Goal: Task Accomplishment & Management: Manage account settings

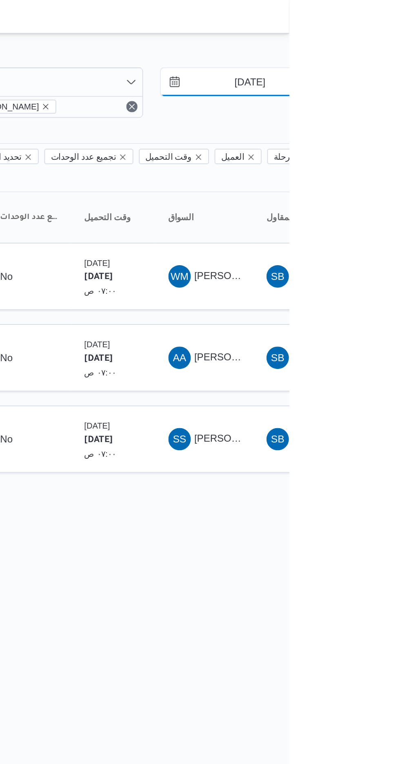
click at [380, 50] on input "[DATE]" at bounding box center [372, 48] width 93 height 16
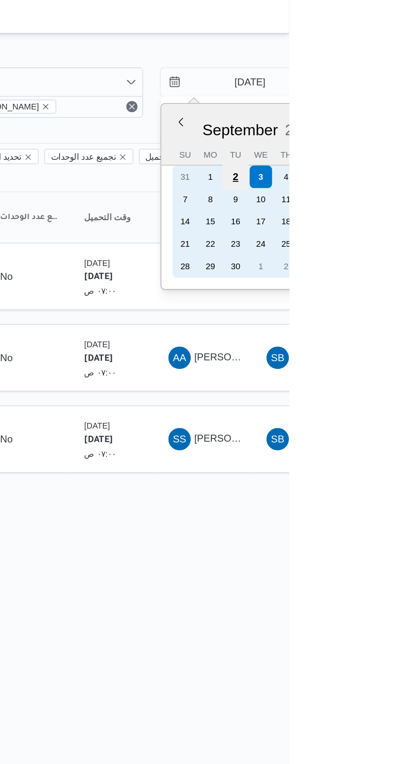
click at [369, 101] on div "2" at bounding box center [370, 103] width 16 height 16
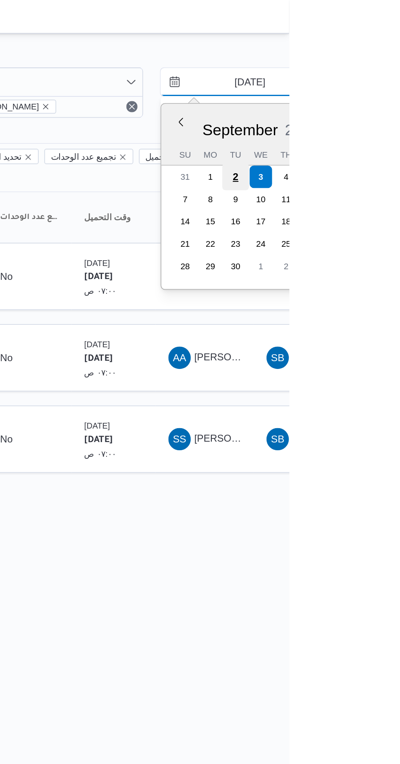
type input "[DATE]"
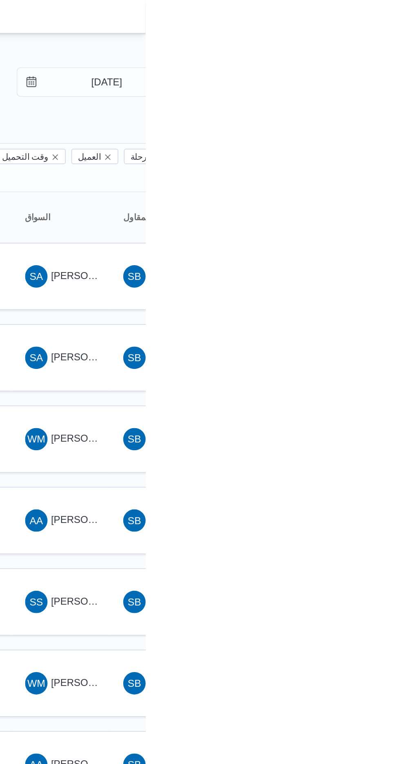
type input "[DATE]"
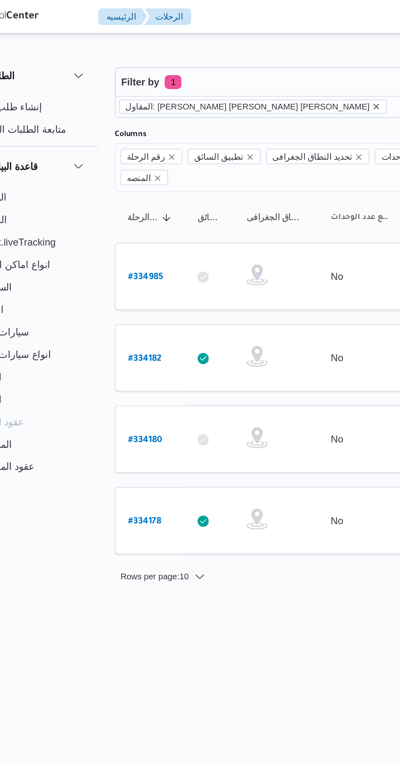
click at [257, 62] on icon "remove selected entity" at bounding box center [258, 61] width 3 height 3
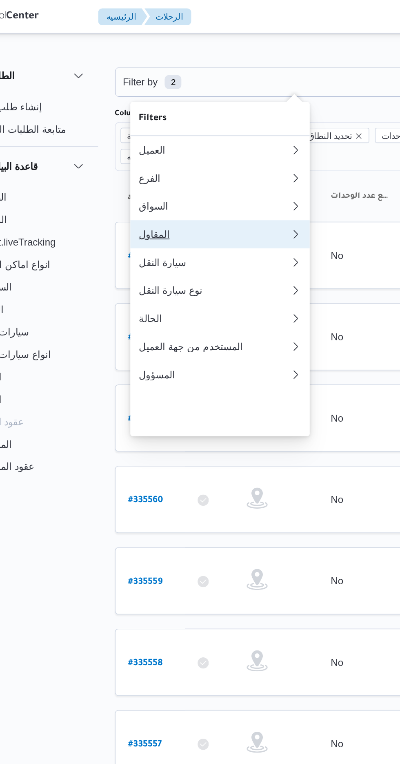
click at [169, 140] on div "المقاول" at bounding box center [162, 136] width 85 height 7
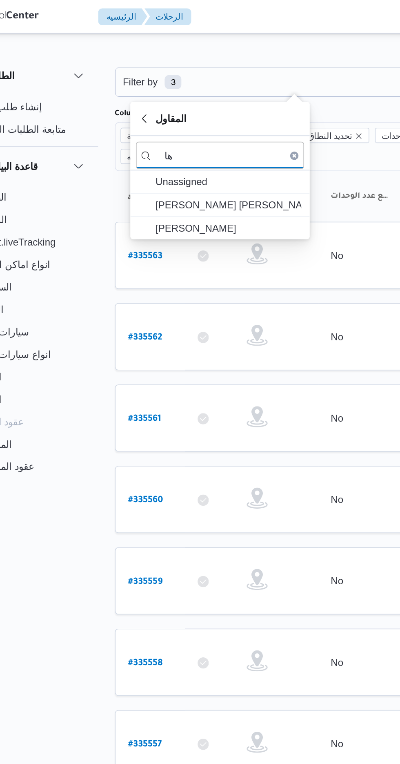
type input "ه"
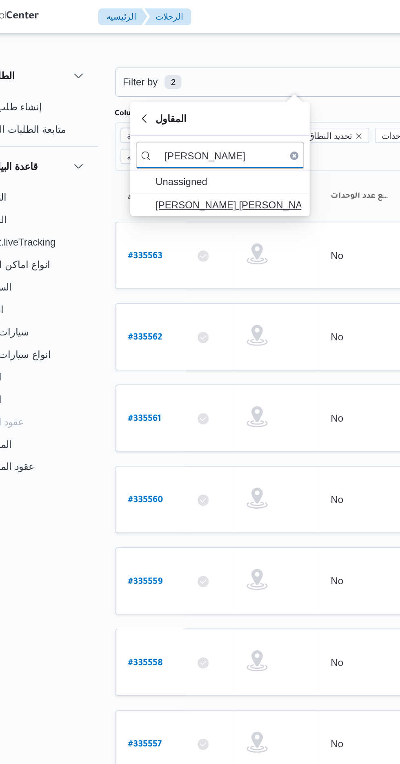
type input "[PERSON_NAME]"
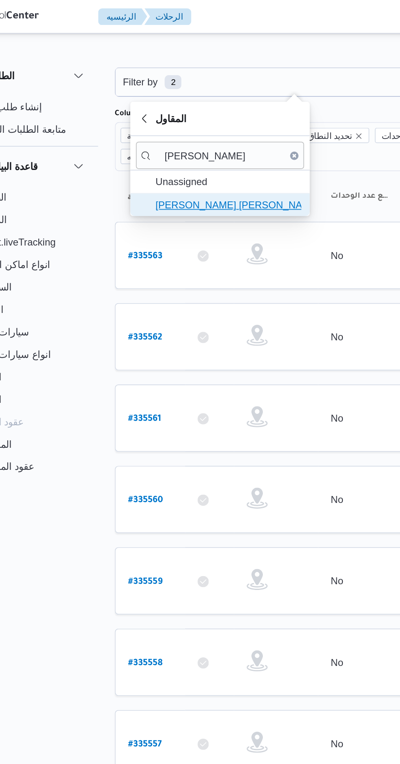
click at [192, 119] on span "[PERSON_NAME] [PERSON_NAME]" at bounding box center [172, 119] width 85 height 10
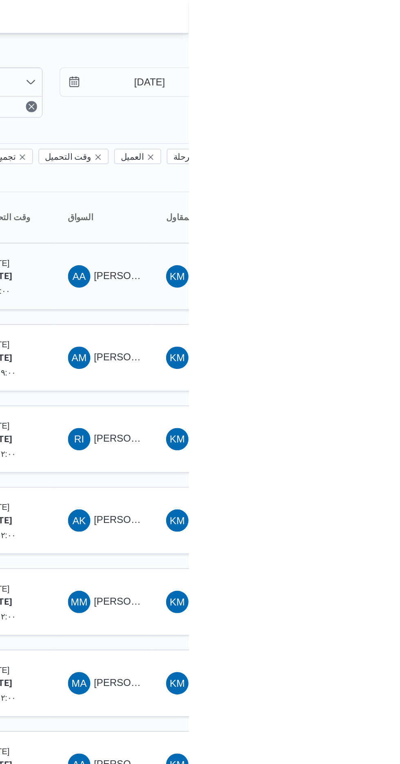
click at [352, 157] on span "[PERSON_NAME]" at bounding box center [368, 160] width 47 height 7
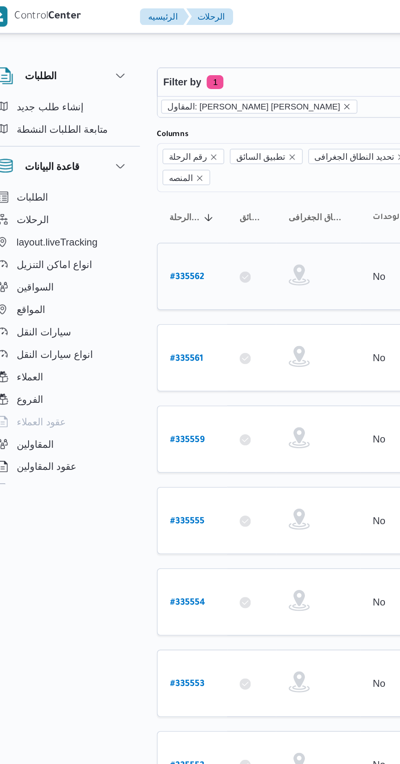
click at [125, 159] on b "# 335562" at bounding box center [124, 162] width 20 height 6
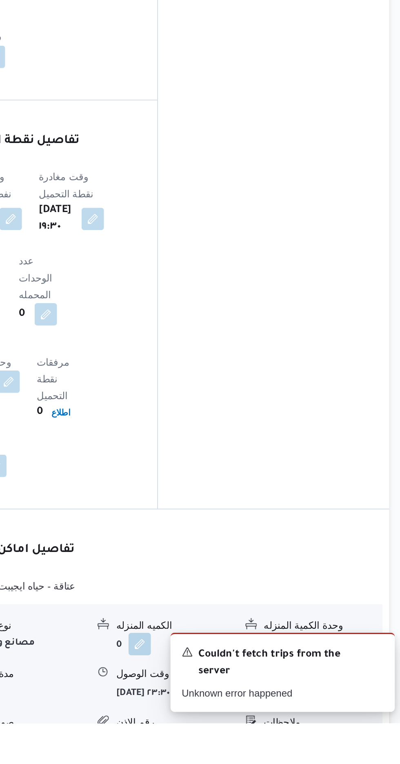
scroll to position [509, 0]
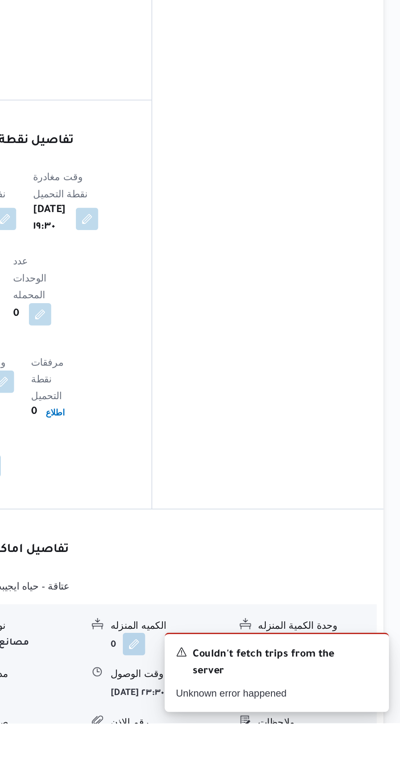
click at [338, 739] on button "button" at bounding box center [337, 745] width 13 height 13
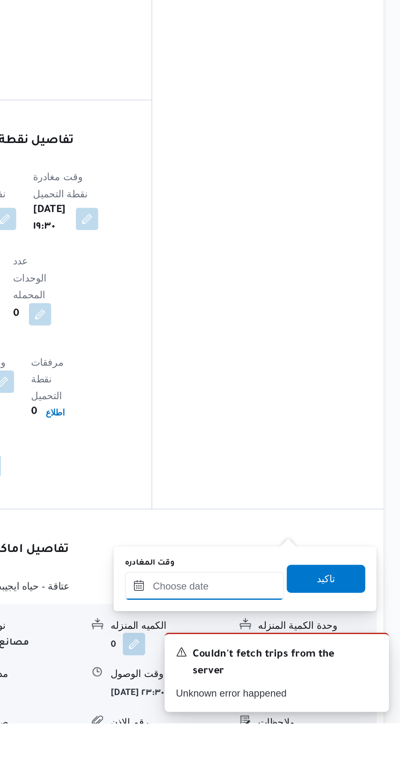
click at [274, 682] on input "وقت المغادره" at bounding box center [286, 684] width 93 height 16
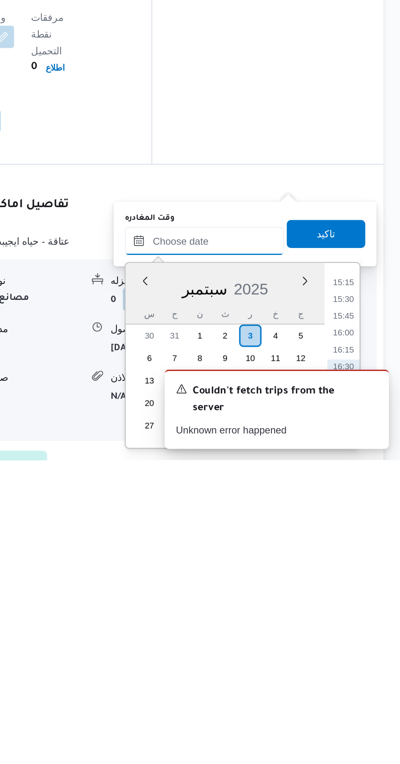
scroll to position [561, 0]
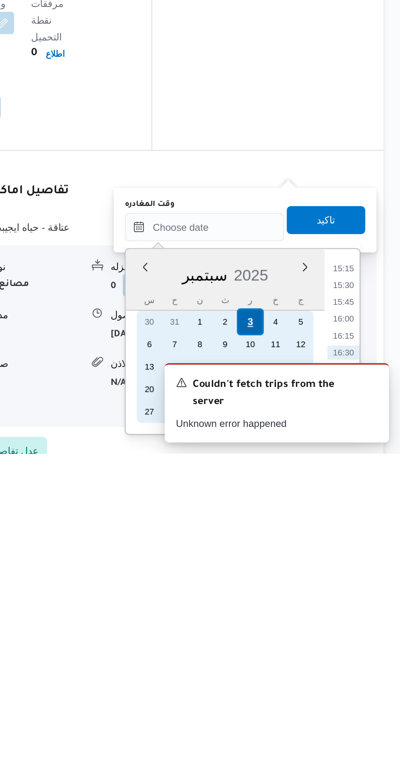
click at [313, 686] on div "3" at bounding box center [313, 688] width 16 height 16
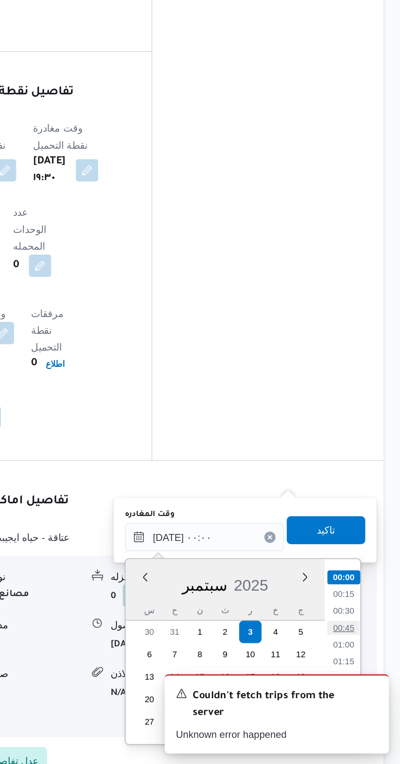
click at [363, 685] on li "00:45" at bounding box center [367, 684] width 19 height 8
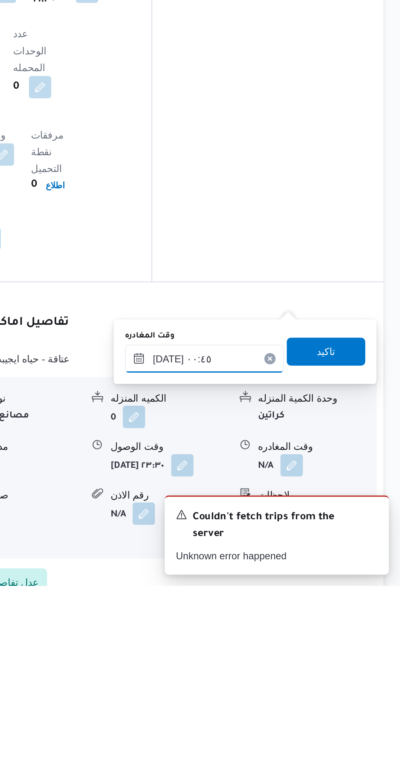
scroll to position [575, 0]
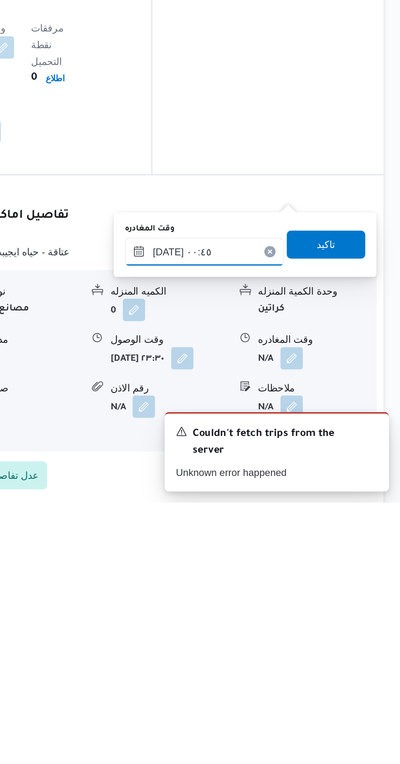
click at [299, 613] on input "[DATE] ٠٠:٤٥" at bounding box center [286, 618] width 93 height 16
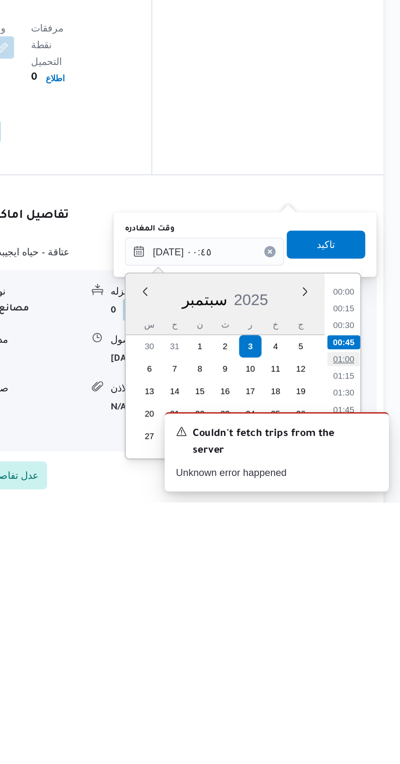
click at [365, 680] on li "01:00" at bounding box center [367, 680] width 19 height 8
type input "[DATE] ٠١:٠٠"
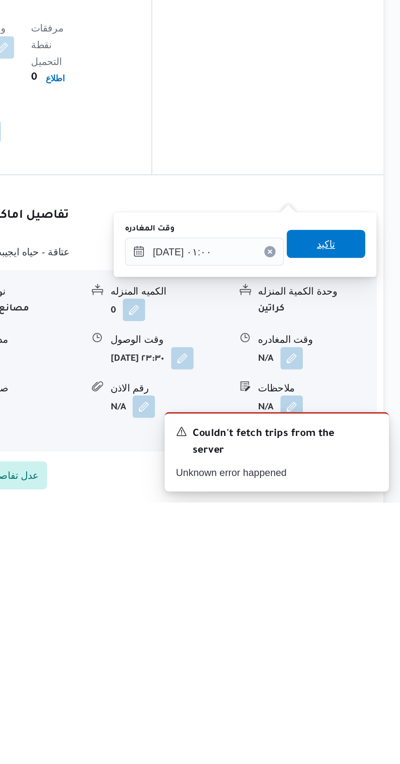
click at [362, 615] on span "تاكيد" at bounding box center [357, 614] width 11 height 10
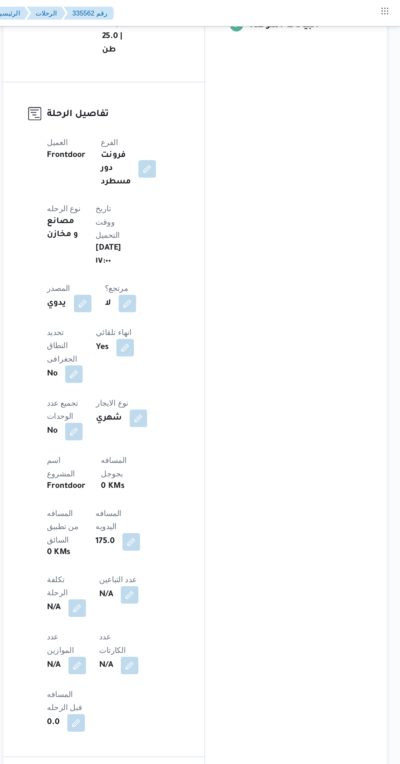
scroll to position [0, 0]
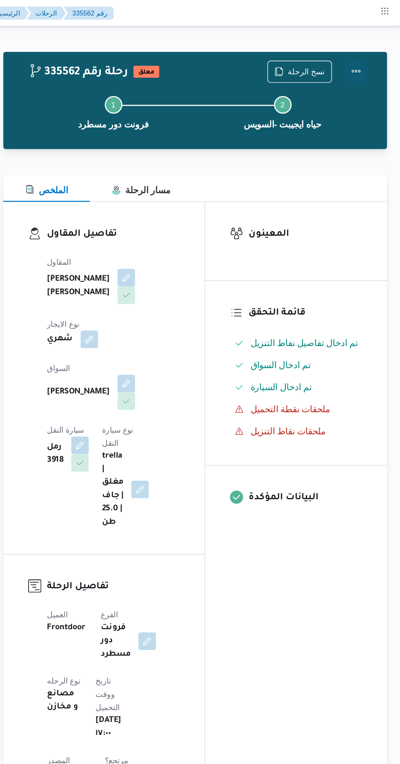
click at [370, 50] on button "Actions" at bounding box center [368, 53] width 16 height 16
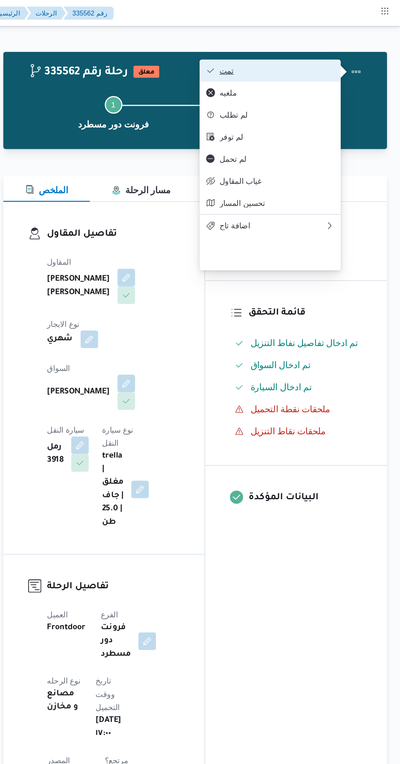
click at [340, 56] on span "تمت" at bounding box center [308, 52] width 85 height 7
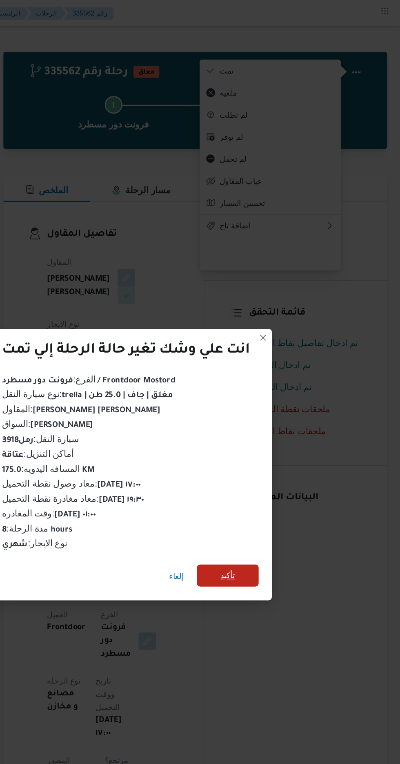
click at [270, 426] on span "تأكيد" at bounding box center [272, 426] width 11 height 10
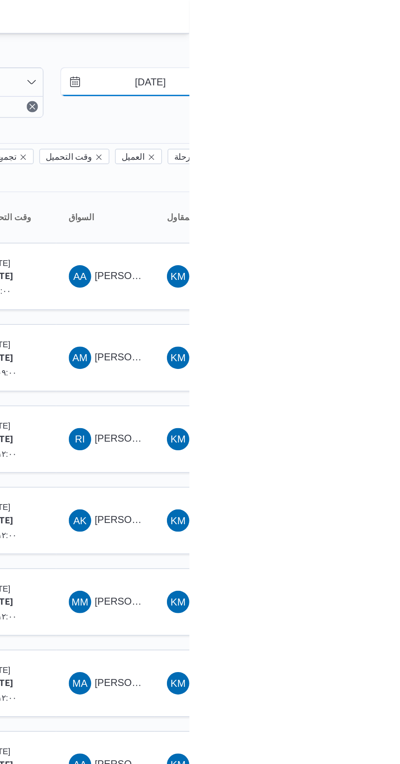
click at [372, 49] on input "[DATE]" at bounding box center [372, 48] width 93 height 16
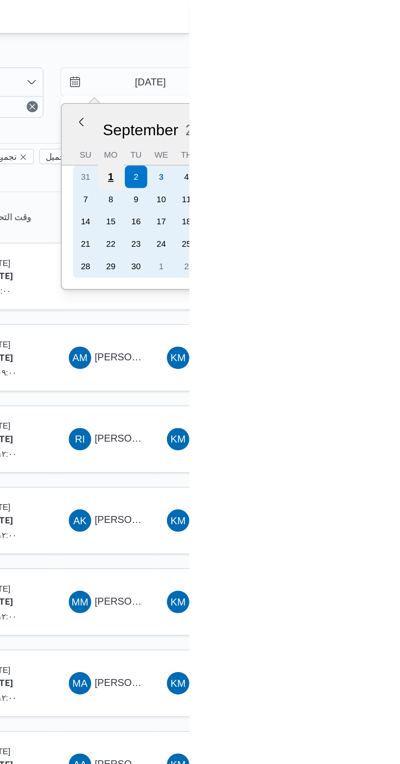
click at [354, 102] on div "1" at bounding box center [355, 103] width 16 height 16
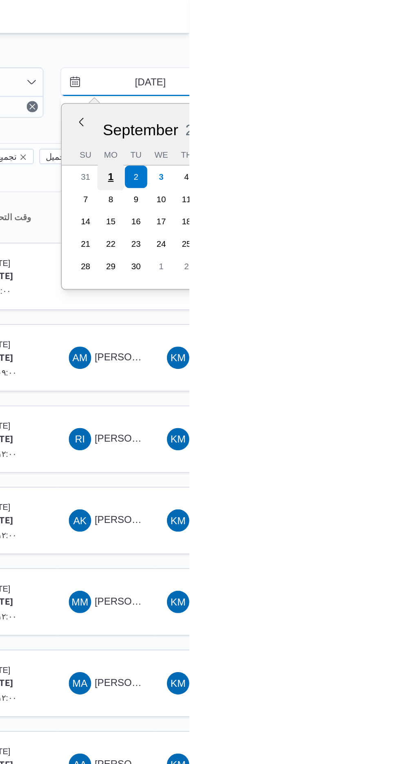
type input "[DATE]"
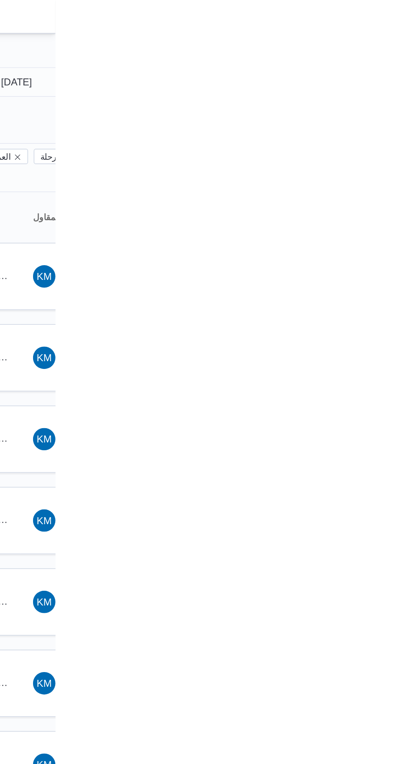
type input "[DATE]"
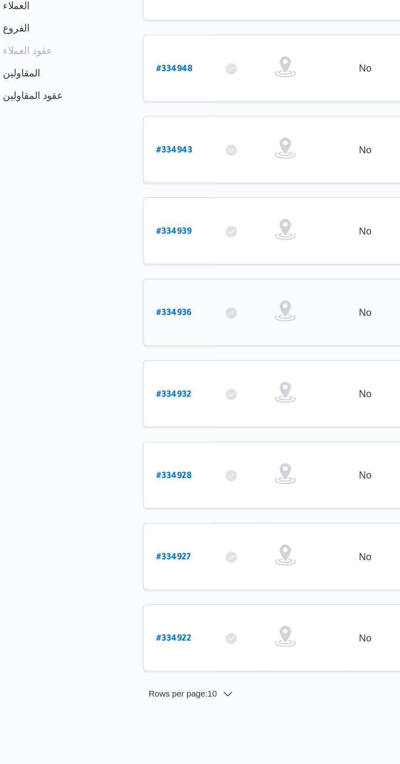
click at [128, 393] on link "# 334936" at bounding box center [124, 398] width 20 height 11
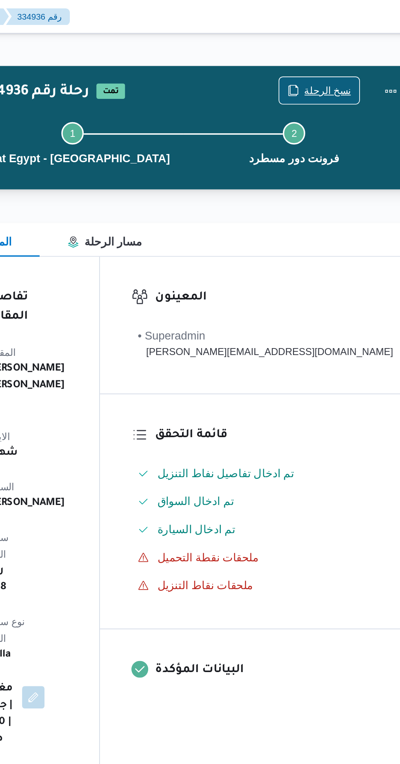
click at [330, 47] on span "نسخ الرحلة" at bounding box center [333, 53] width 47 height 16
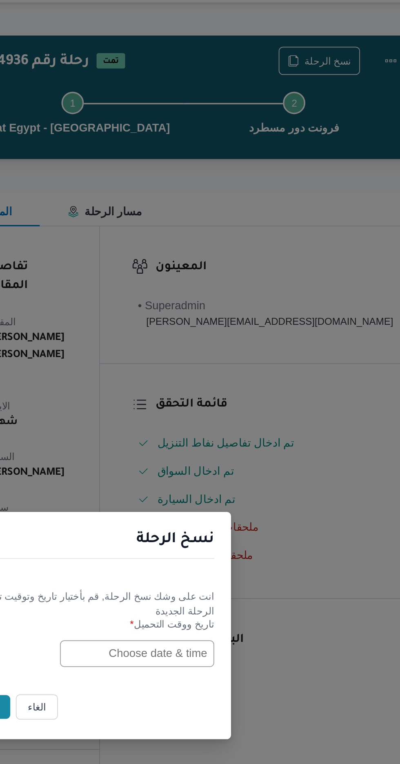
click at [219, 399] on input "text" at bounding box center [227, 399] width 90 height 16
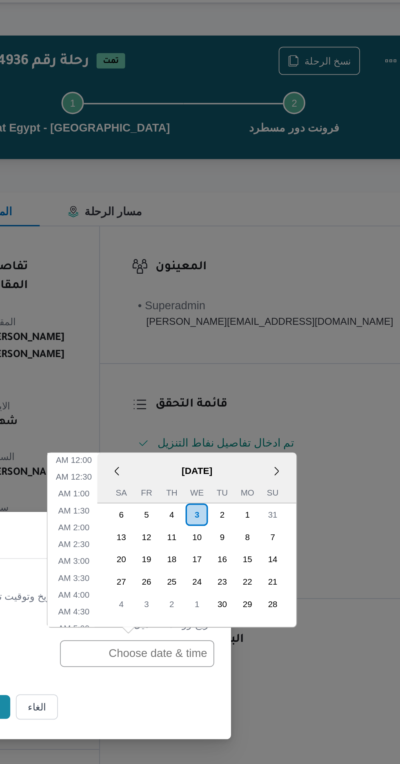
scroll to position [277, 0]
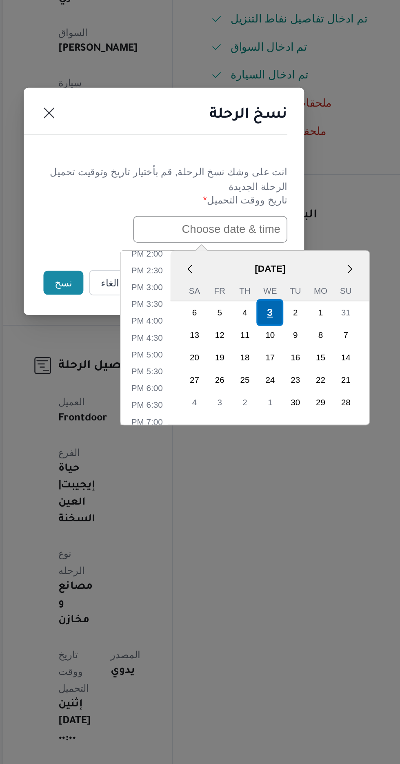
click at [262, 445] on div "3" at bounding box center [262, 447] width 16 height 16
type input "[DATE] 12:00AM"
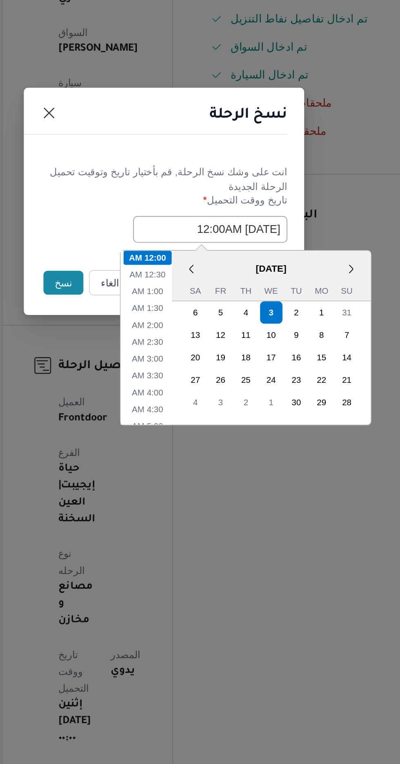
click at [136, 432] on button "نسخ" at bounding box center [141, 430] width 23 height 14
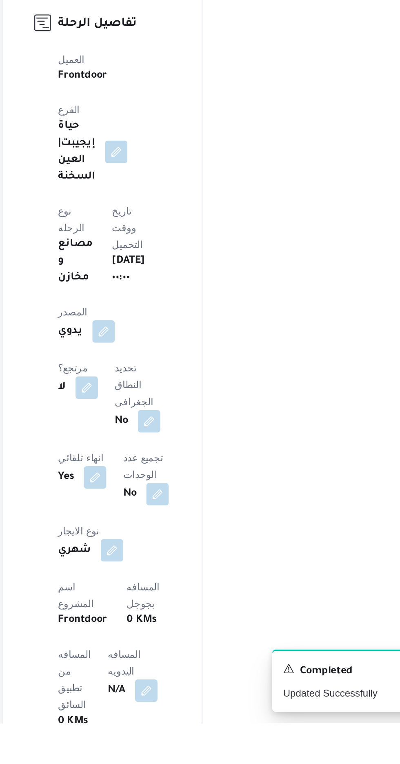
scroll to position [126, 0]
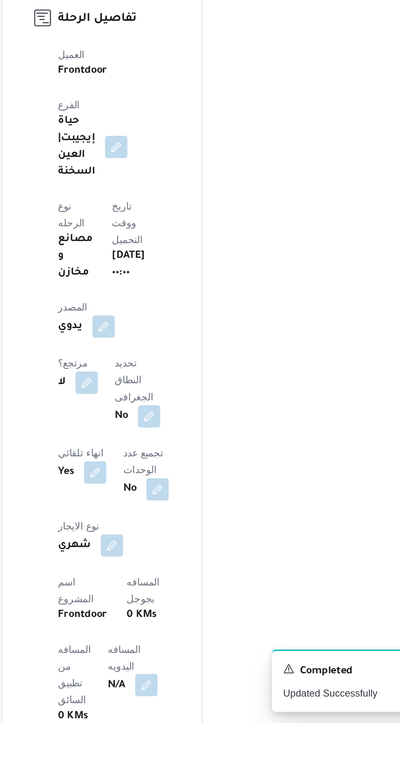
click at [183, 736] on button "button" at bounding box center [189, 742] width 13 height 13
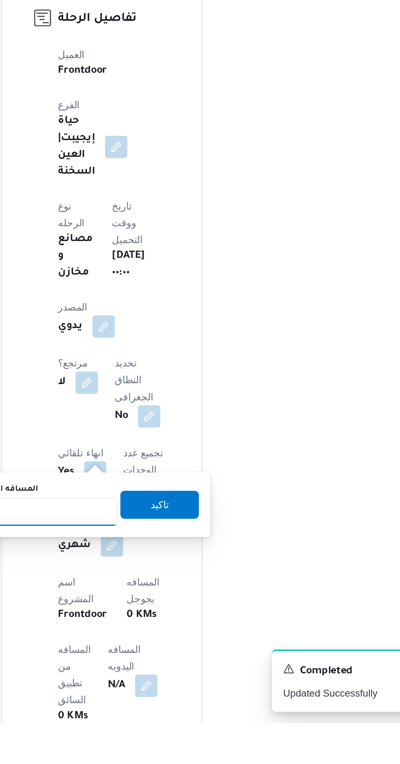
click at [144, 642] on input "المسافه اليدويه" at bounding box center [132, 641] width 81 height 16
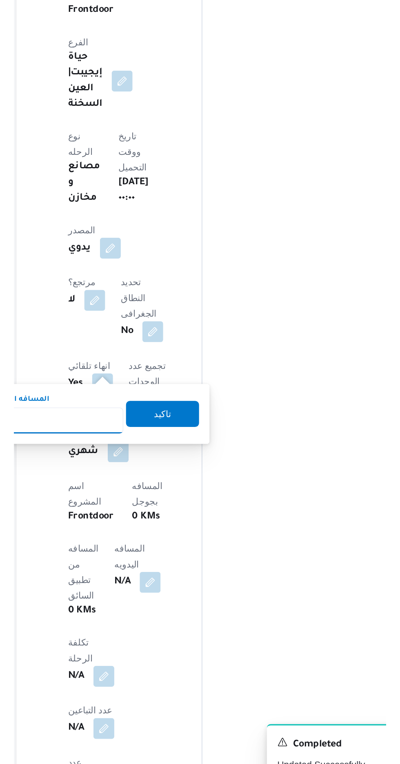
scroll to position [179, 0]
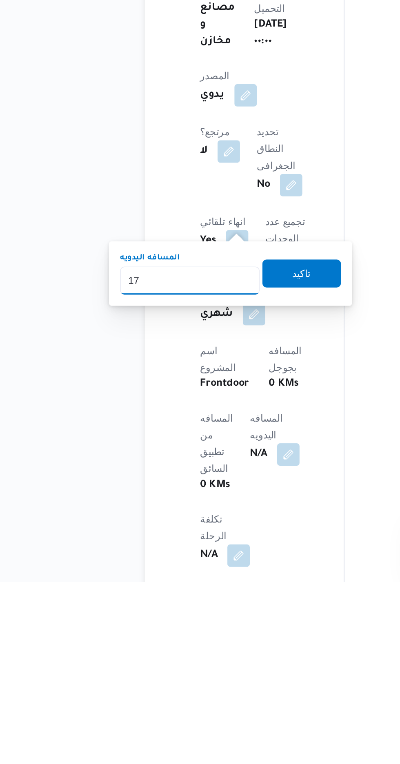
type input "175"
click at [203, 585] on span "تاكيد" at bounding box center [197, 584] width 11 height 10
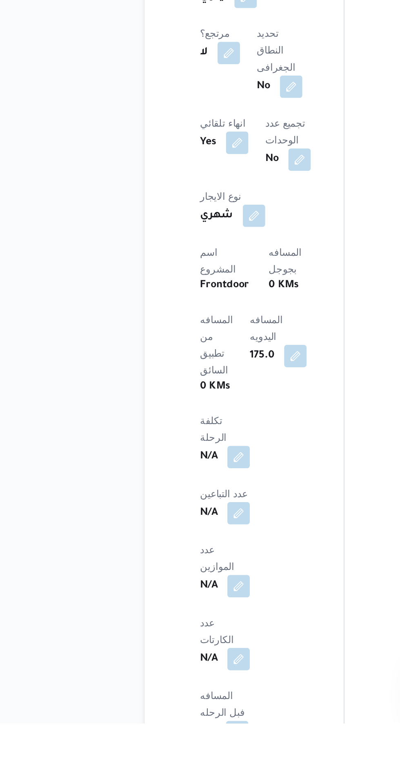
scroll to position [320, 0]
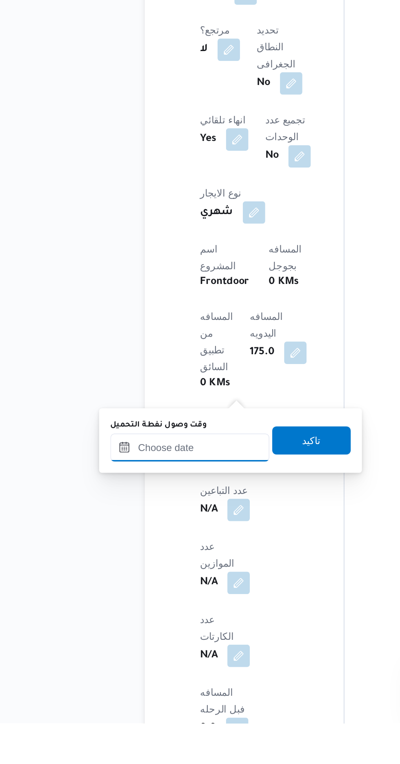
click at [163, 602] on input "وقت وصول نفطة التحميل" at bounding box center [132, 603] width 93 height 16
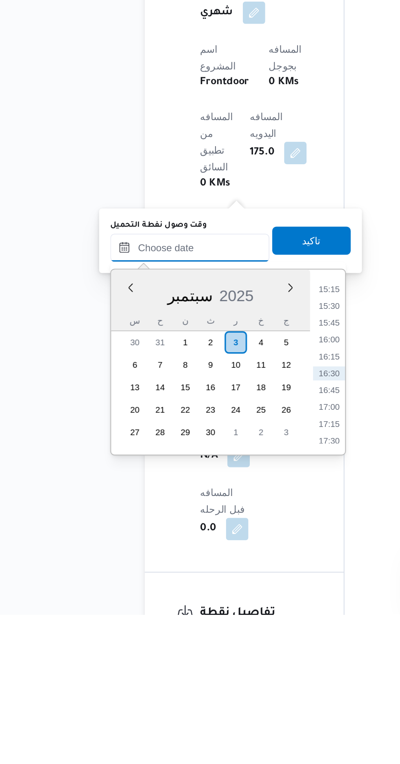
scroll to position [374, 0]
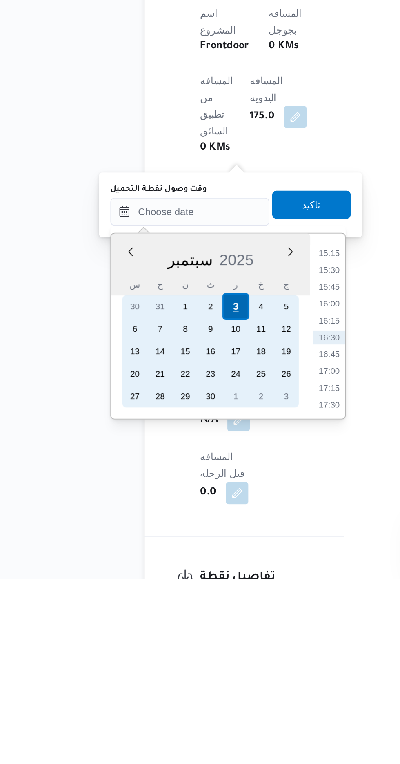
click at [159, 605] on div "3" at bounding box center [159, 606] width 16 height 16
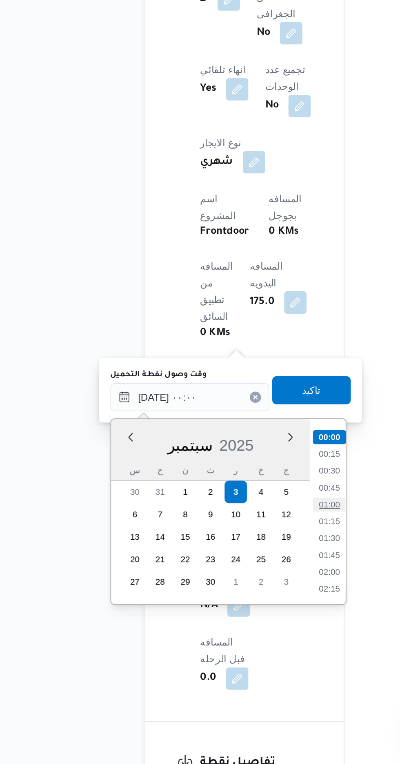
click at [214, 615] on li "01:00" at bounding box center [213, 613] width 19 height 8
type input "[DATE] ٠١:٠٠"
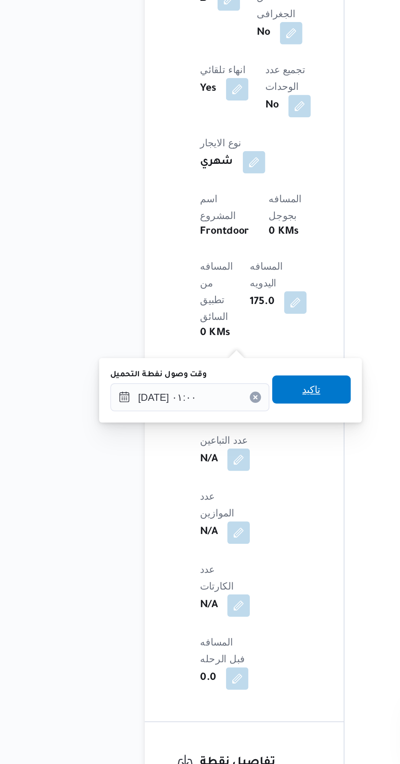
click at [218, 545] on span "تاكيد" at bounding box center [204, 545] width 46 height 16
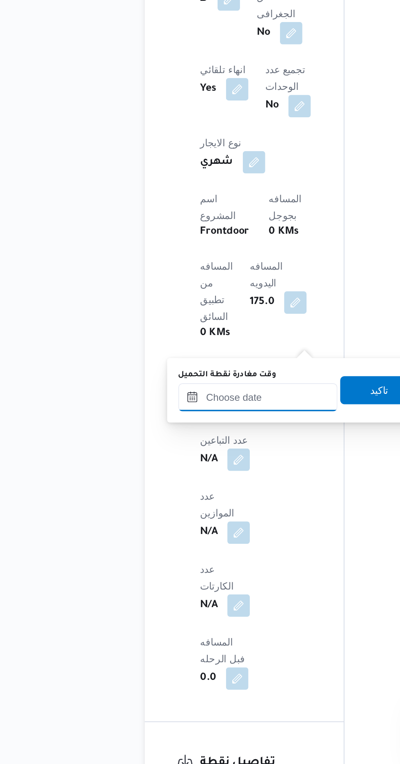
click at [188, 547] on input "وقت مغادرة نقطة التحميل" at bounding box center [172, 550] width 93 height 16
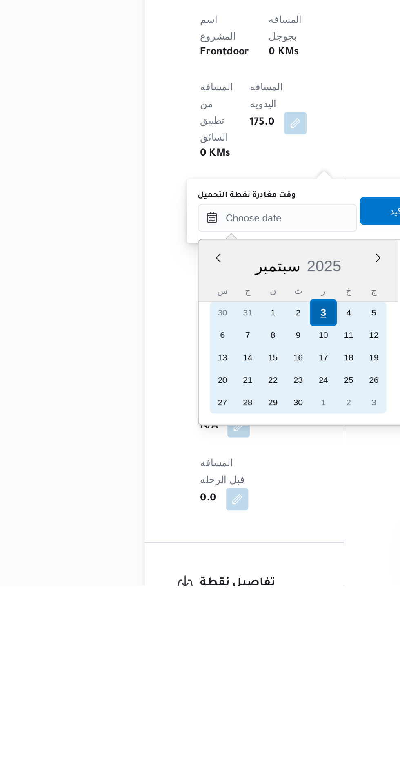
click at [210, 605] on div "3" at bounding box center [210, 605] width 16 height 16
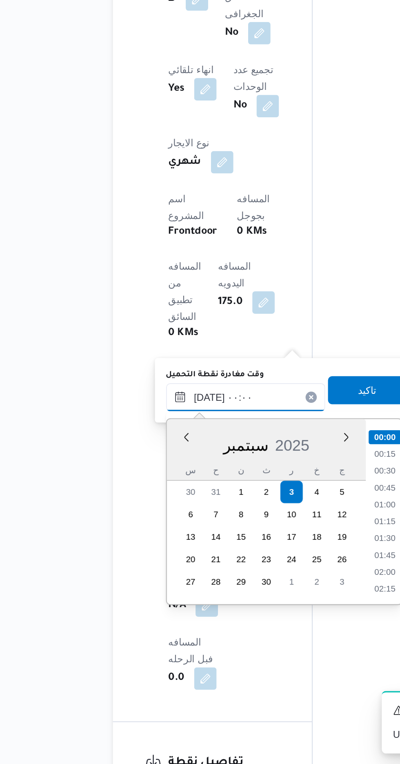
click at [145, 556] on input "[DATE] ٠٠:٠٠" at bounding box center [183, 550] width 93 height 16
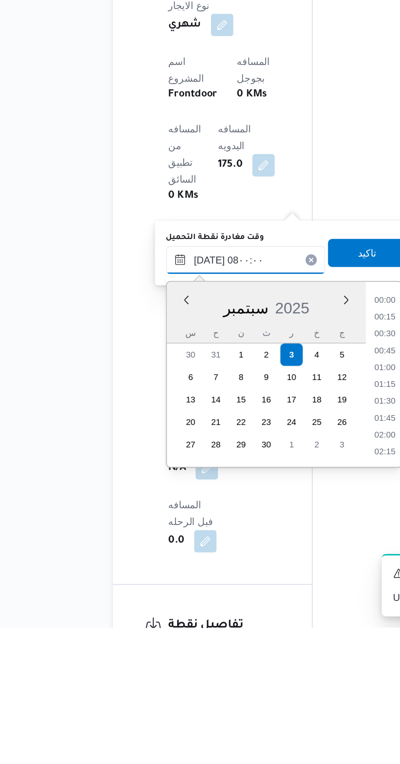
scroll to position [228, 0]
click at [268, 656] on li "08:00" at bounding box center [264, 659] width 19 height 8
type input "[DATE] ٠٨:٠٠"
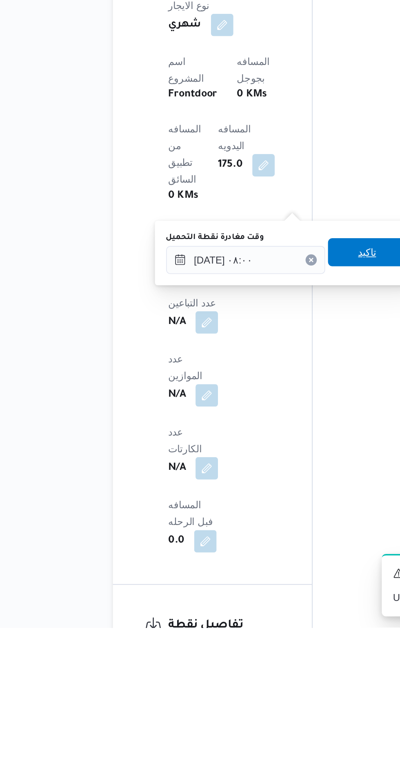
click at [255, 544] on span "تاكيد" at bounding box center [255, 545] width 46 height 16
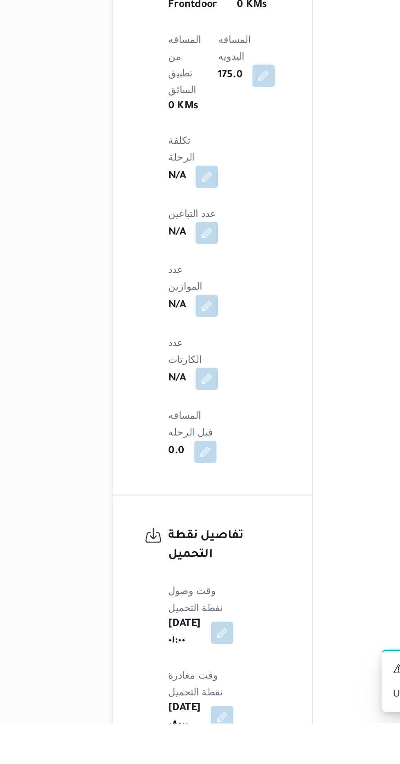
scroll to position [514, 0]
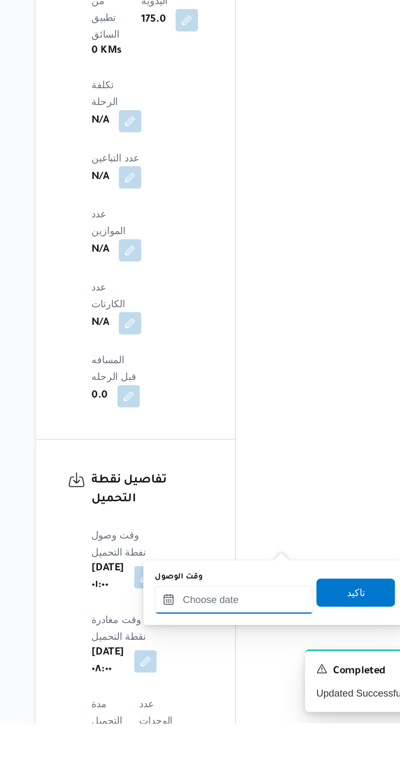
click at [236, 690] on input "وقت الوصول" at bounding box center [221, 692] width 93 height 16
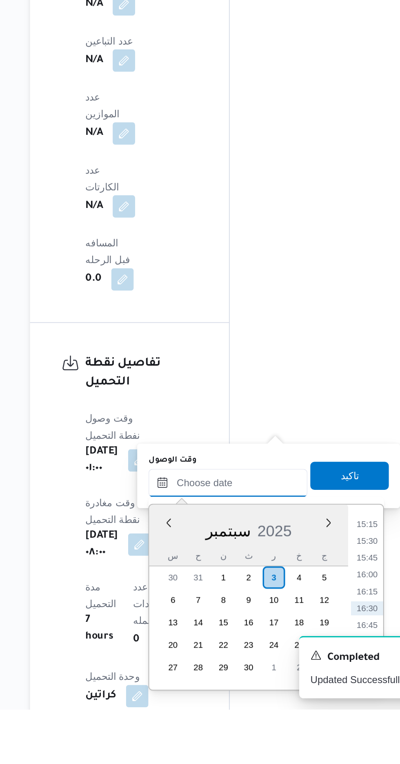
scroll to position [574, 0]
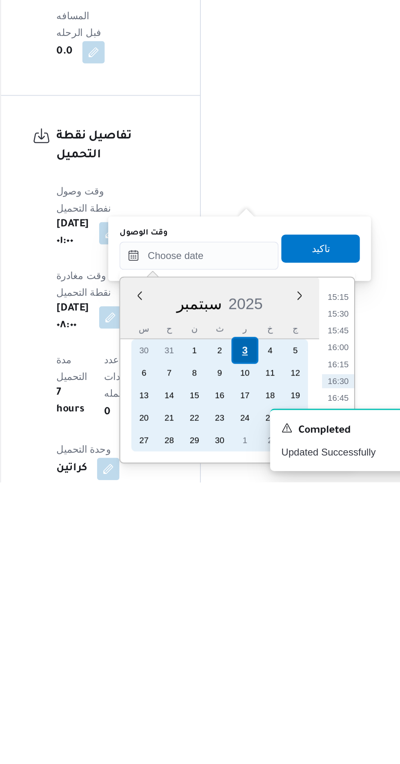
click at [248, 687] on div "3" at bounding box center [249, 688] width 16 height 16
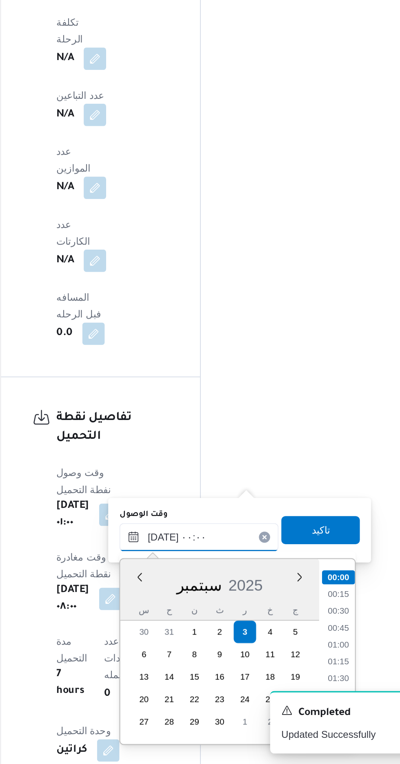
click at [182, 633] on input "[DATE] ٠٠:٠٠" at bounding box center [221, 632] width 93 height 16
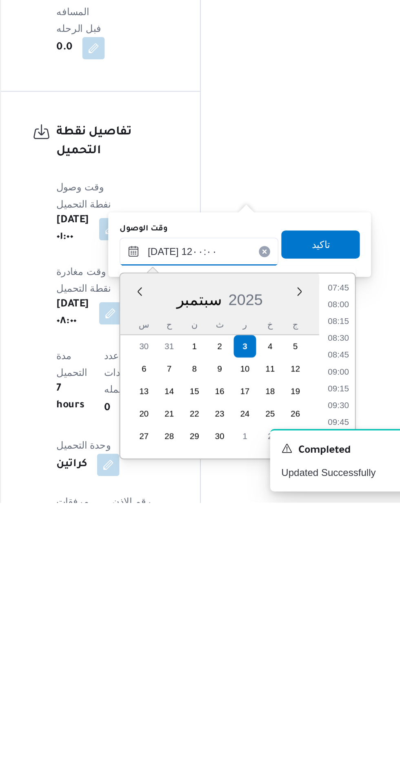
scroll to position [385, 0]
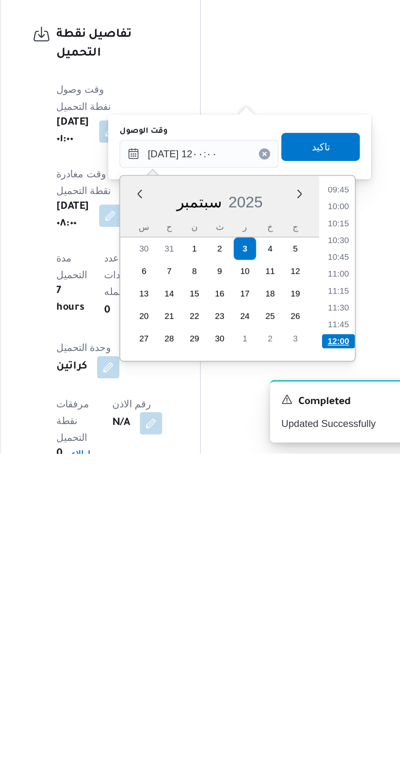
click at [300, 697] on li "12:00" at bounding box center [302, 699] width 19 height 8
type input "[DATE] ١٢:٠٠"
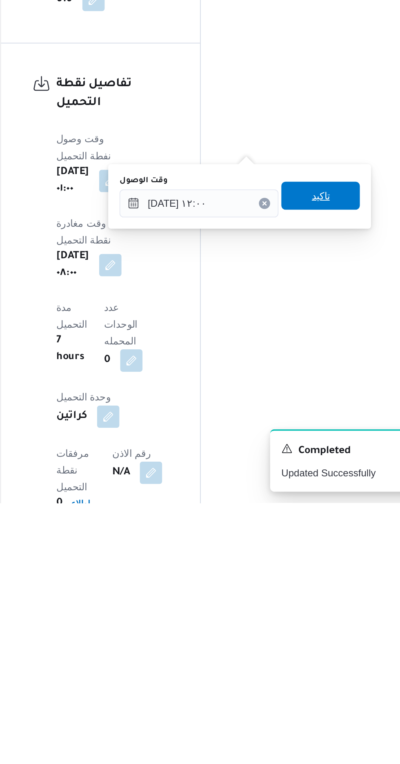
click at [302, 579] on span "تاكيد" at bounding box center [293, 585] width 46 height 16
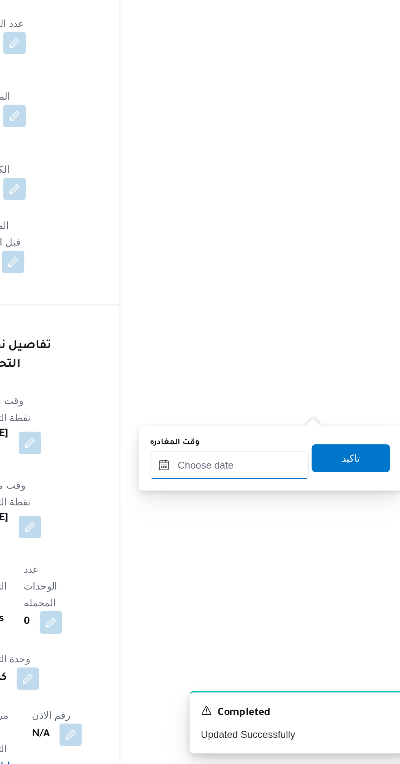
click at [304, 588] on input "وقت المغادره" at bounding box center [286, 590] width 93 height 16
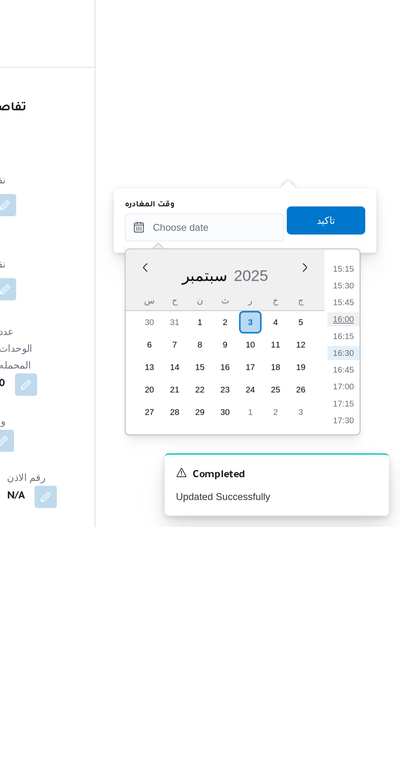
click at [369, 640] on li "16:00" at bounding box center [367, 643] width 19 height 8
type input "[DATE] ١٦:٠٠"
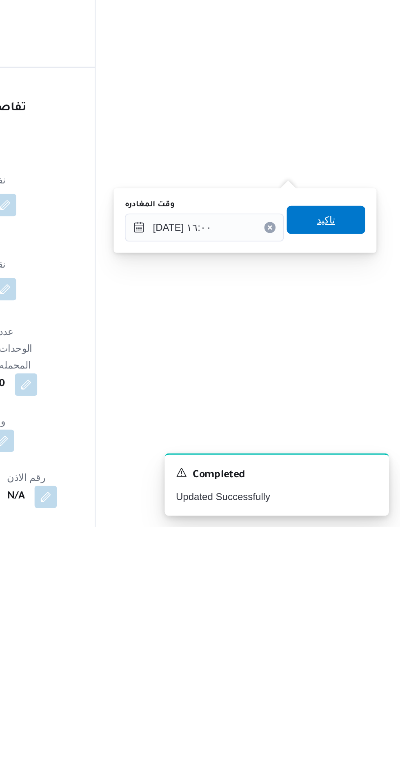
click at [362, 586] on span "تاكيد" at bounding box center [357, 585] width 11 height 10
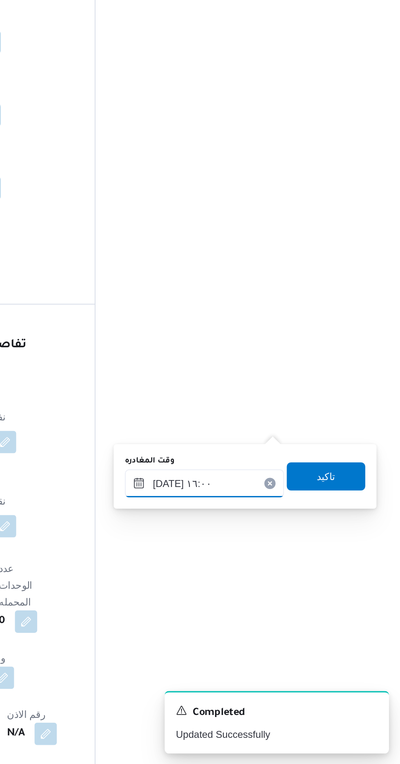
click at [300, 592] on input "[DATE] ١٦:٠٠" at bounding box center [286, 600] width 93 height 16
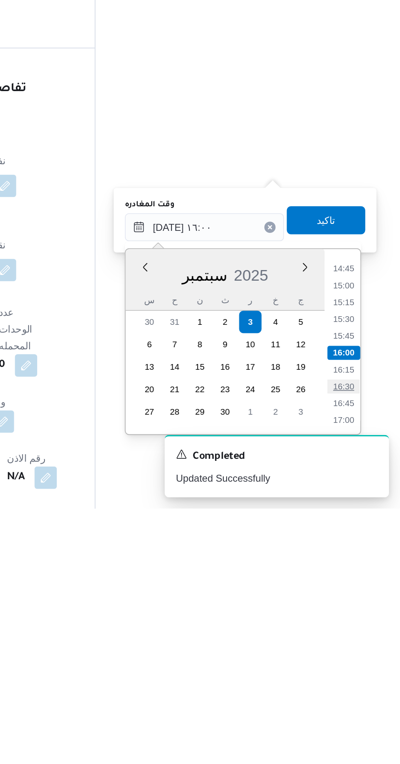
click at [368, 692] on li "16:30" at bounding box center [367, 693] width 19 height 8
type input "[DATE] ١٦:٣٠"
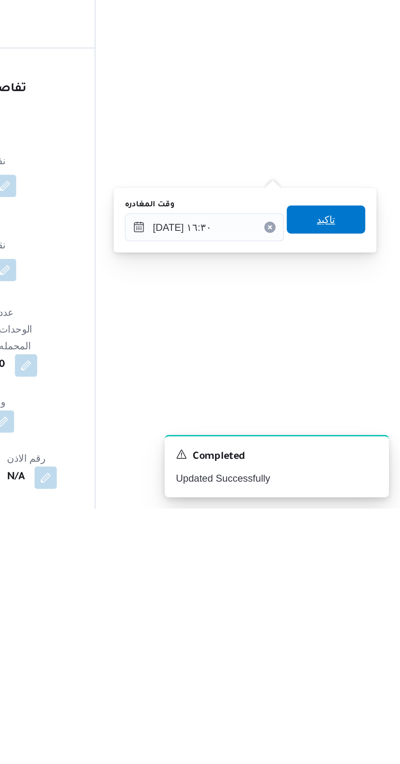
click at [362, 599] on span "تاكيد" at bounding box center [357, 596] width 11 height 10
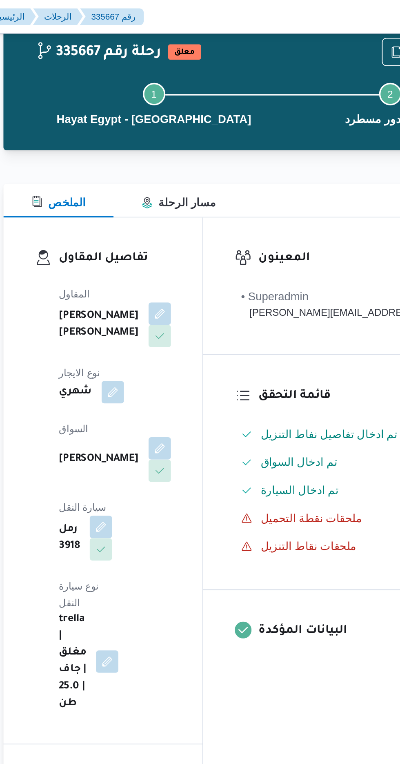
scroll to position [0, 0]
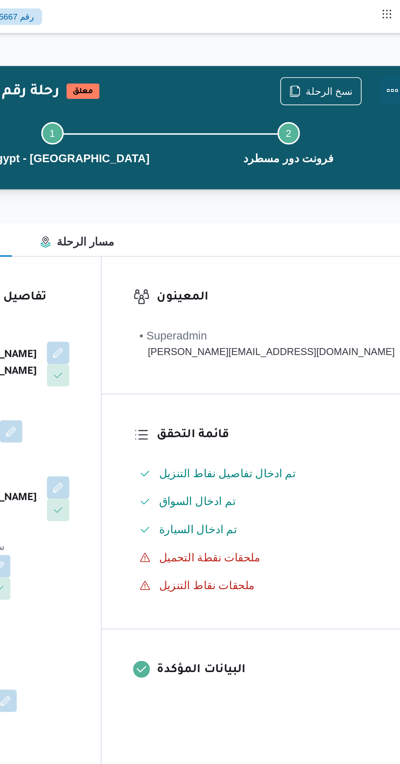
click at [384, 46] on button "Actions" at bounding box center [392, 53] width 16 height 16
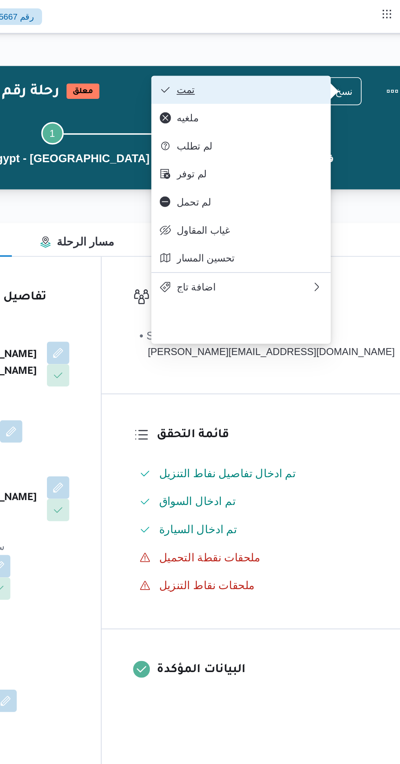
click at [343, 53] on span "تمت" at bounding box center [308, 52] width 85 height 7
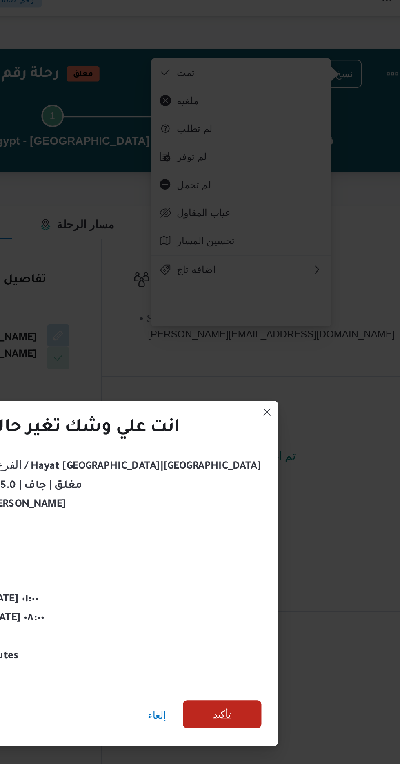
click at [288, 424] on span "تأكيد" at bounding box center [293, 426] width 11 height 10
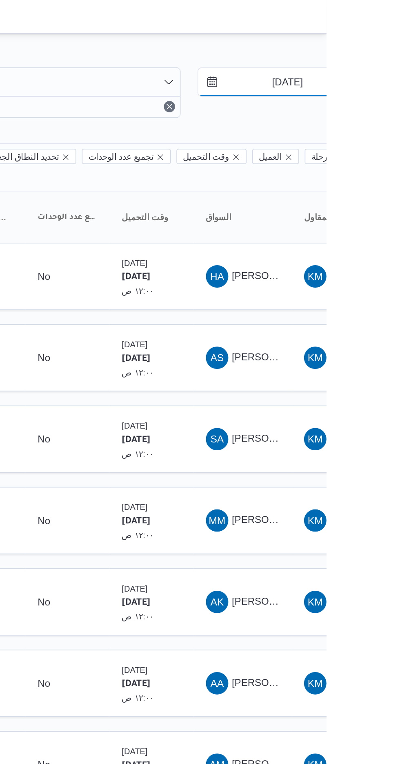
click at [375, 49] on input "[DATE]" at bounding box center [372, 48] width 93 height 16
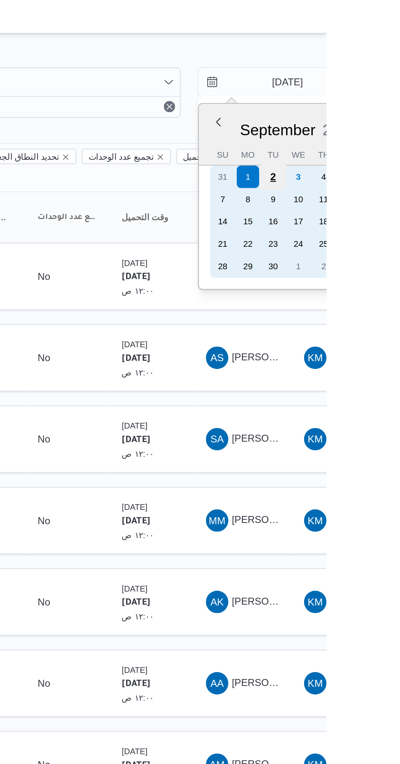
click at [369, 102] on div "2" at bounding box center [370, 103] width 16 height 16
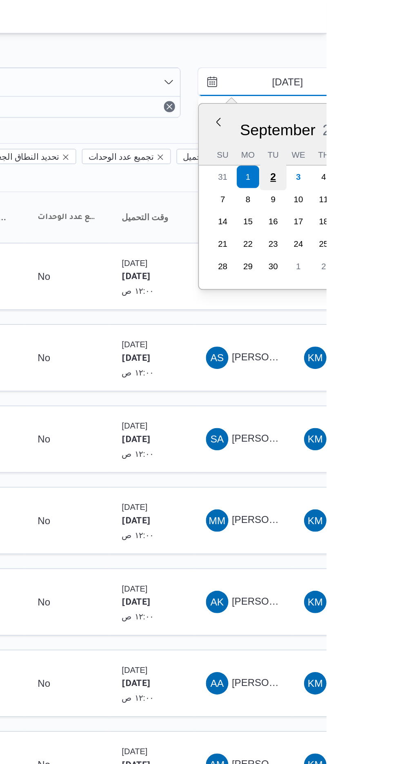
type input "[DATE]"
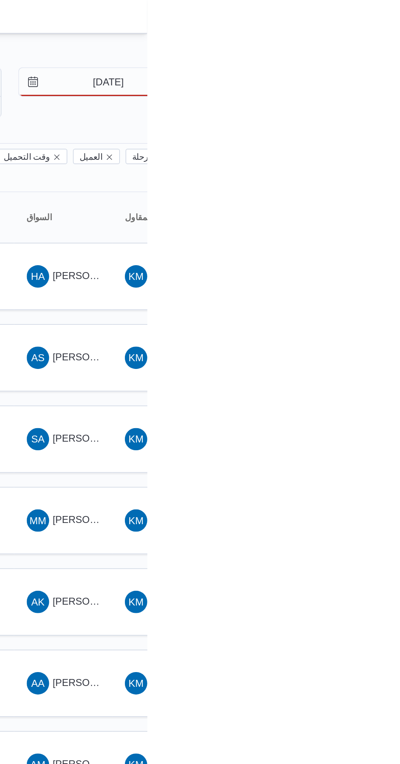
type input "[DATE]"
click at [356, 205] on span "[PERSON_NAME]" at bounding box center [368, 208] width 47 height 7
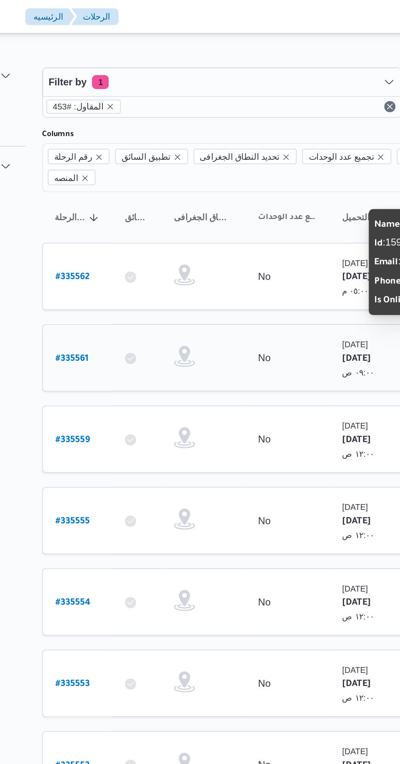
click at [114, 206] on b "# 335561" at bounding box center [123, 209] width 19 height 6
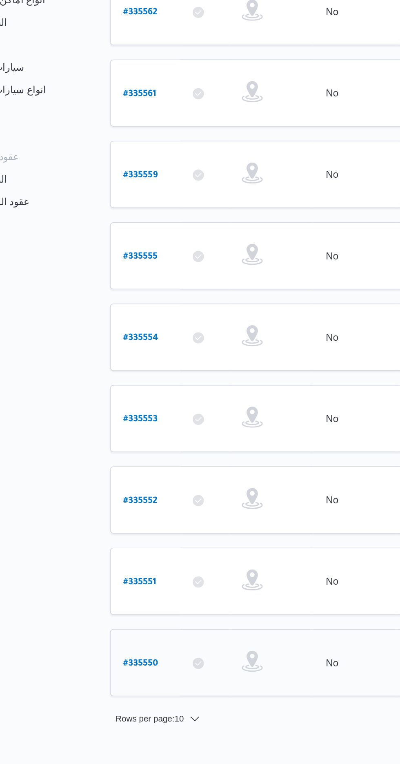
click at [123, 538] on b "# 335550" at bounding box center [124, 541] width 20 height 6
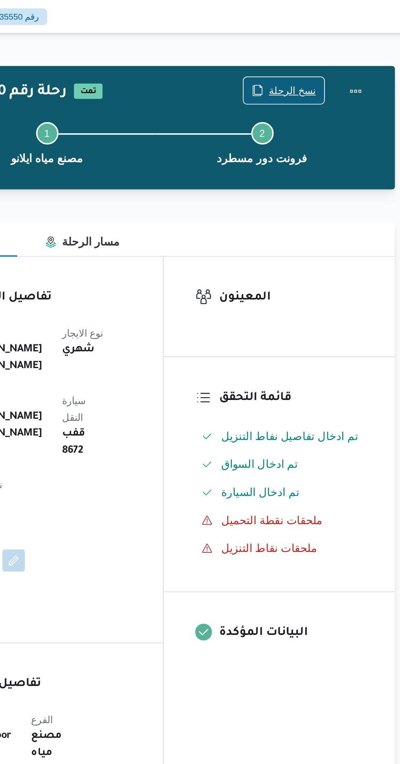
click at [327, 50] on span "نسخ الرحلة" at bounding box center [330, 53] width 27 height 10
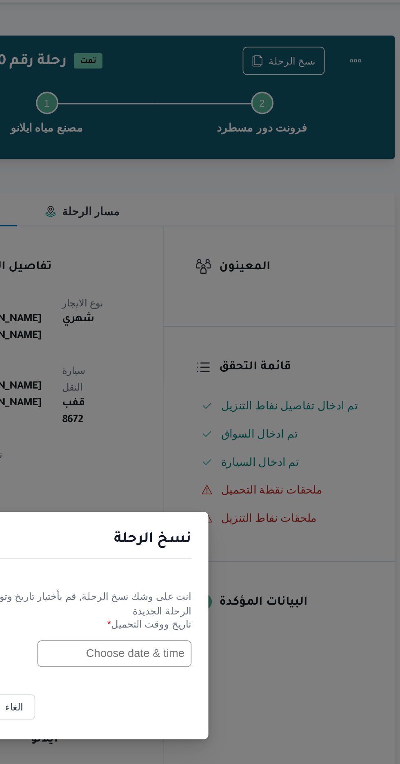
click at [221, 396] on input "text" at bounding box center [227, 399] width 90 height 16
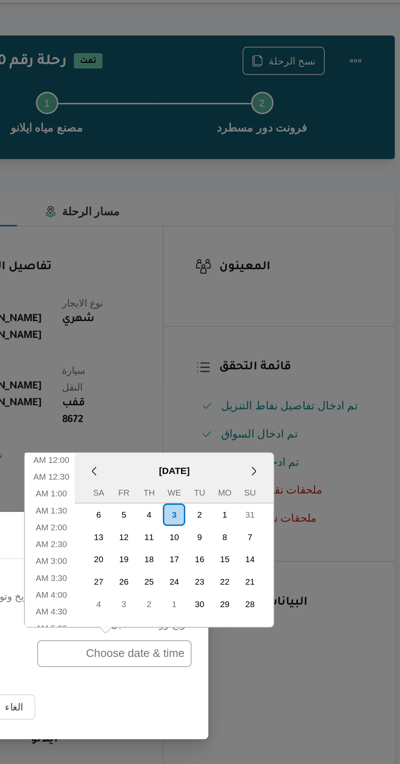
scroll to position [277, 0]
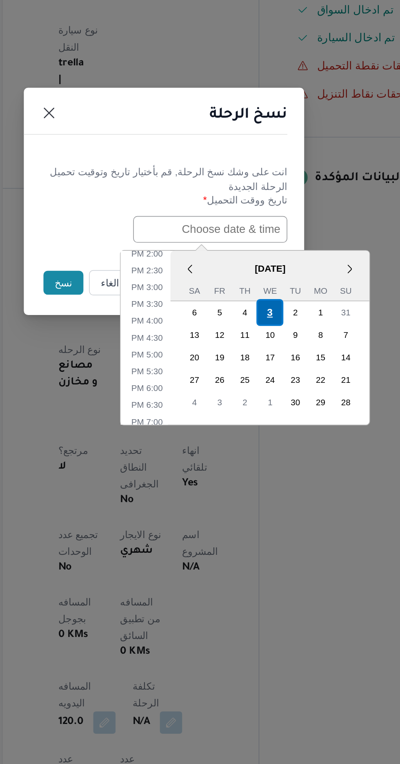
click at [262, 445] on div "3" at bounding box center [262, 447] width 16 height 16
type input "[DATE] 12:00AM"
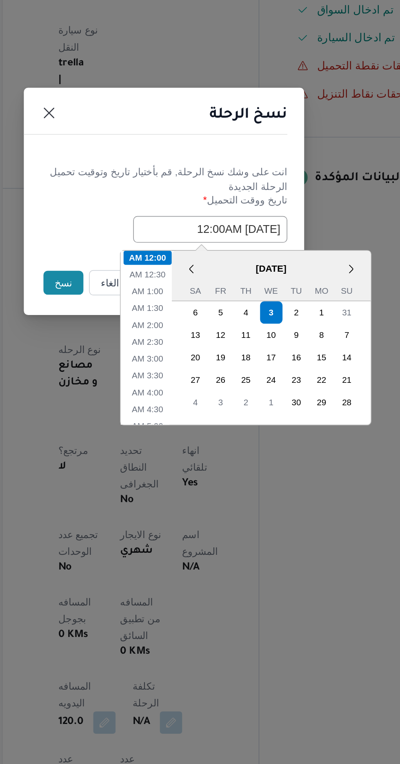
click at [138, 433] on button "نسخ" at bounding box center [141, 430] width 23 height 14
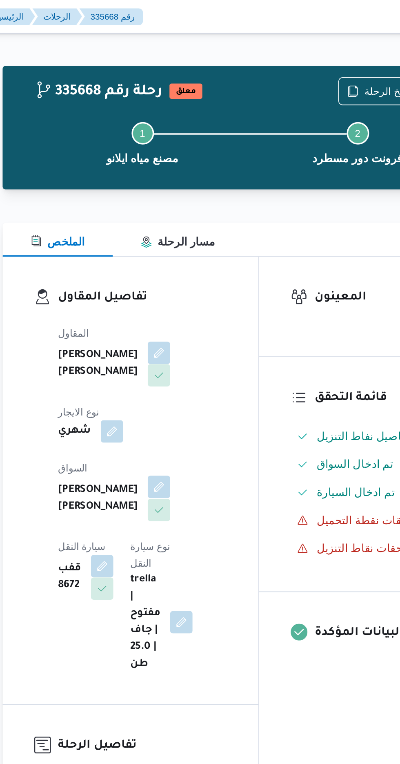
click at [191, 279] on button "button" at bounding box center [197, 283] width 13 height 13
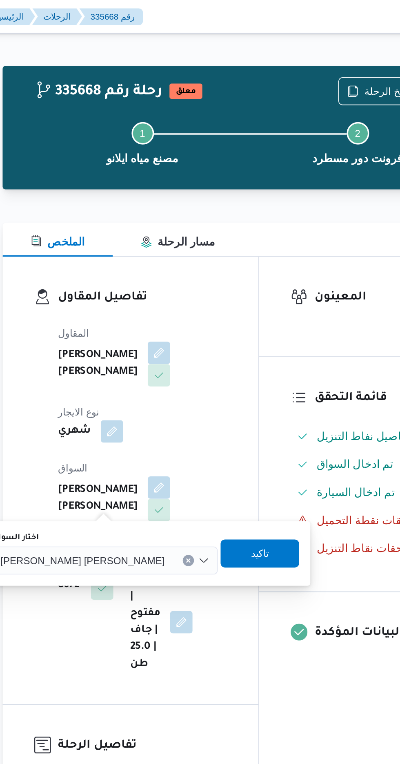
click at [204, 328] on input "اختار السواق" at bounding box center [204, 327] width 1 height 10
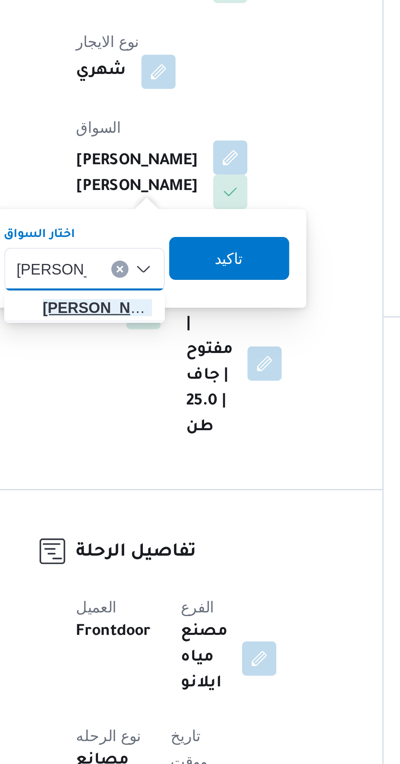
type input "[PERSON_NAME]"
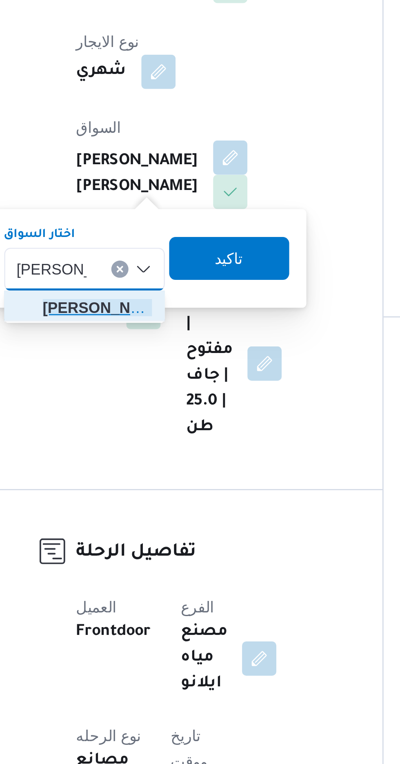
click at [150, 339] on span "[PERSON_NAME] يد [PERSON_NAME]" at bounding box center [147, 341] width 42 height 10
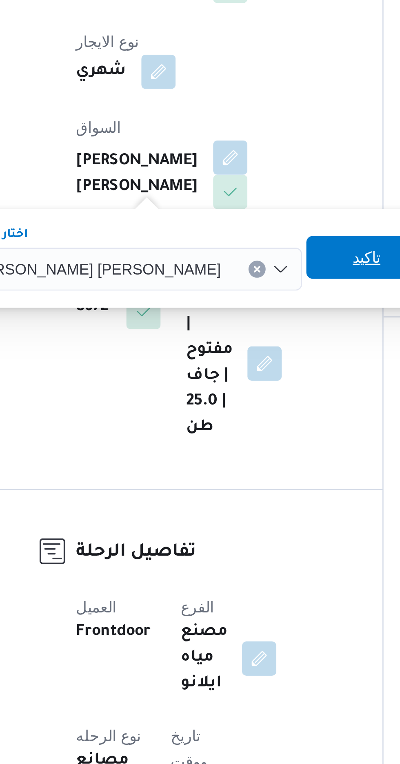
click at [244, 320] on span "تاكيد" at bounding box center [249, 322] width 11 height 10
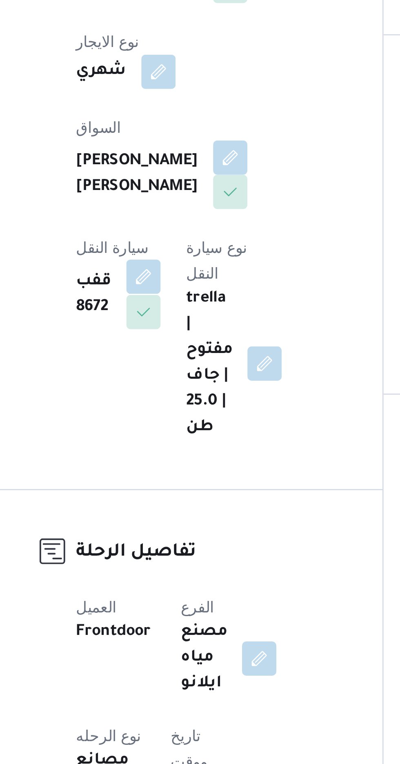
click at [171, 323] on button "button" at bounding box center [164, 329] width 13 height 13
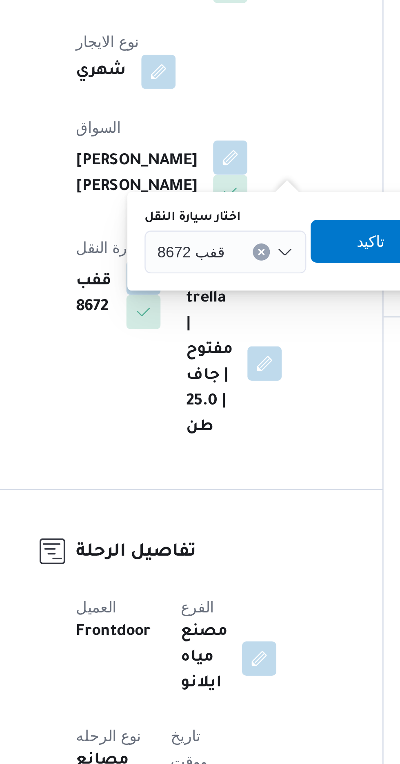
click at [187, 318] on span "قفب 8672" at bounding box center [183, 319] width 26 height 9
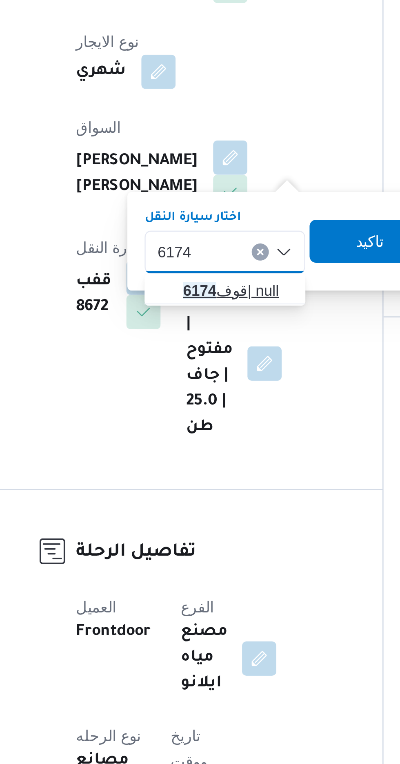
type input "6174"
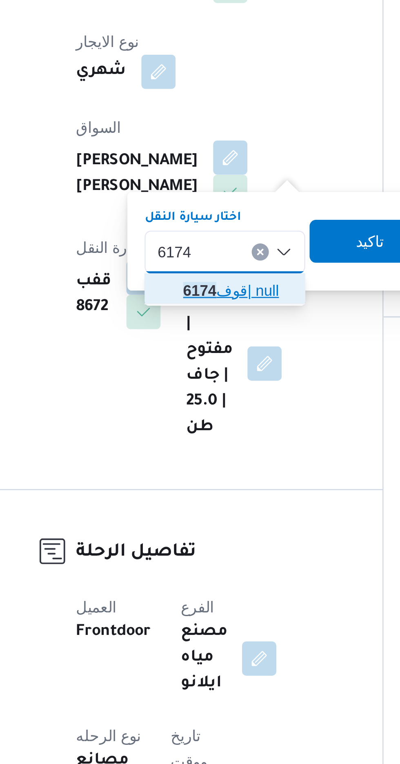
click at [199, 331] on span "قوف 6174 | null" at bounding box center [200, 335] width 42 height 10
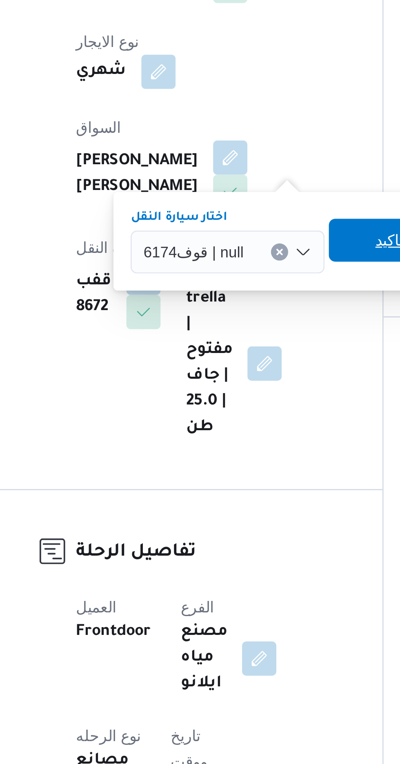
click at [253, 316] on span "تاكيد" at bounding box center [258, 316] width 11 height 10
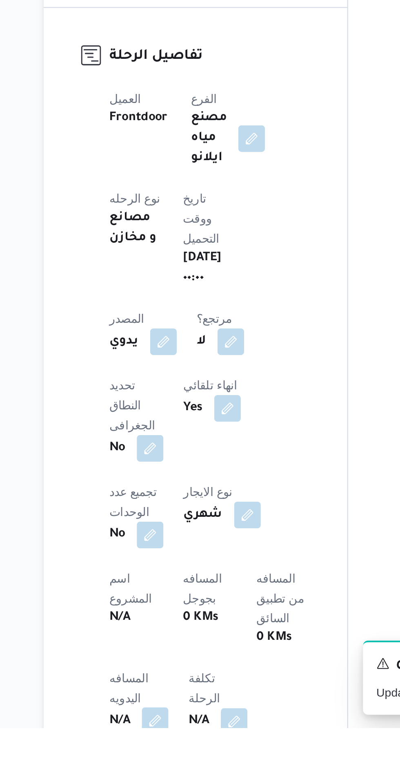
click at [164, 754] on button "button" at bounding box center [160, 760] width 13 height 13
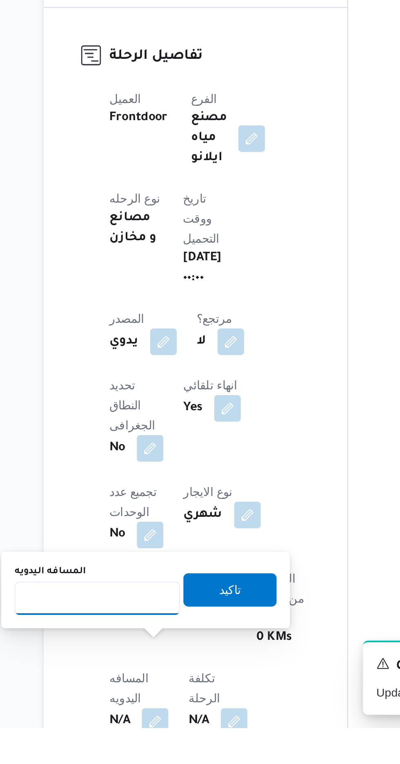
click at [128, 699] on input "المسافه اليدويه" at bounding box center [132, 700] width 81 height 16
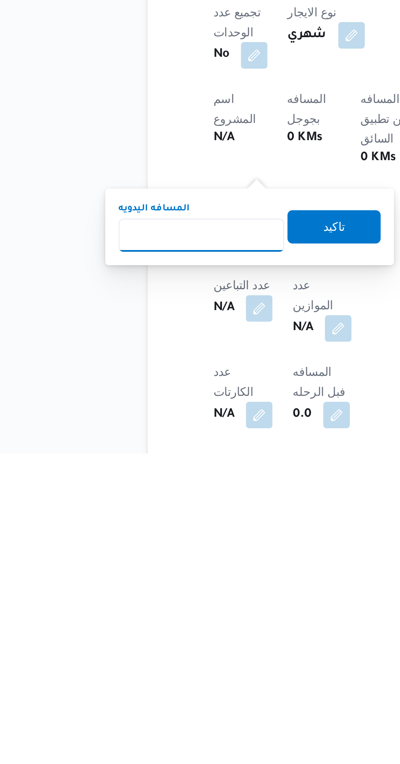
scroll to position [104, 0]
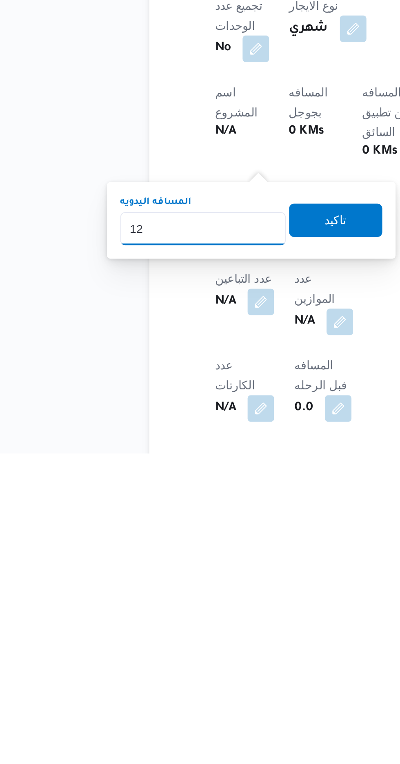
type input "120"
click at [203, 646] on span "تاكيد" at bounding box center [197, 649] width 11 height 10
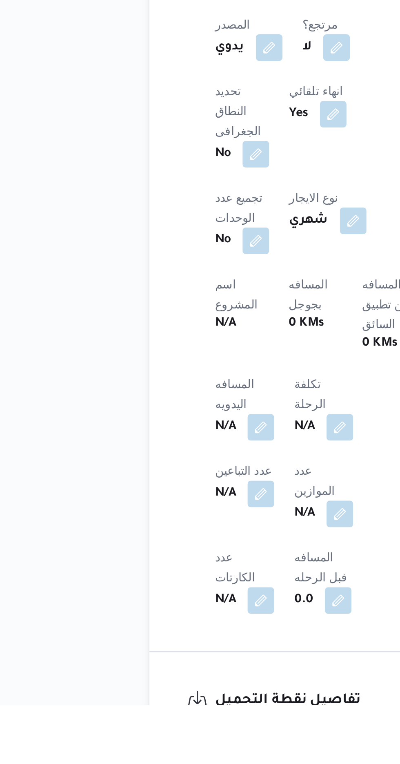
scroll to position [144, 0]
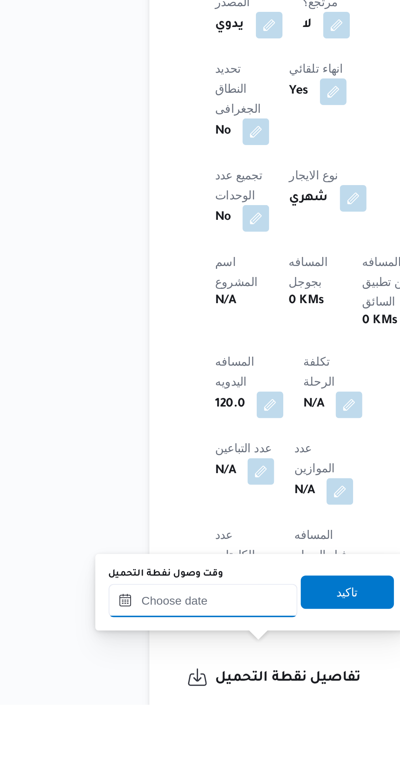
click at [119, 714] on input "وقت وصول نفطة التحميل" at bounding box center [132, 713] width 93 height 16
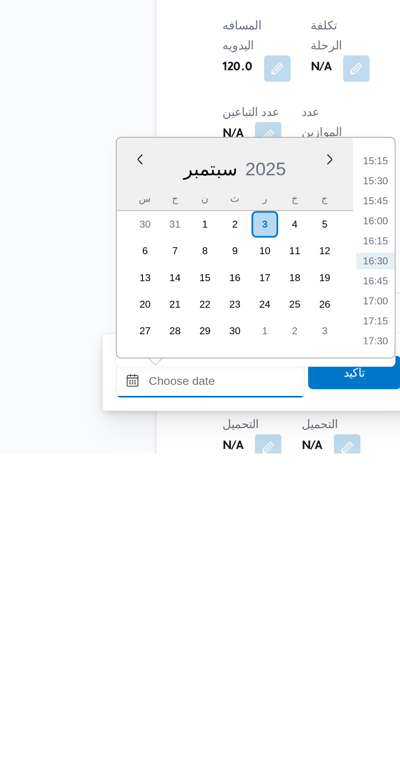
scroll to position [267, 0]
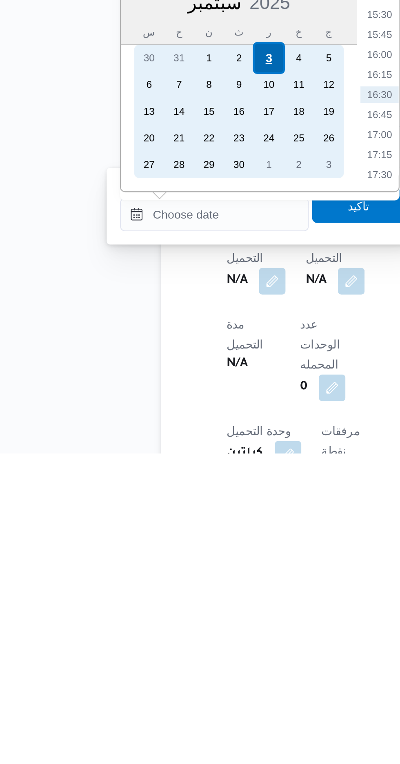
click at [159, 569] on div "3" at bounding box center [159, 570] width 16 height 16
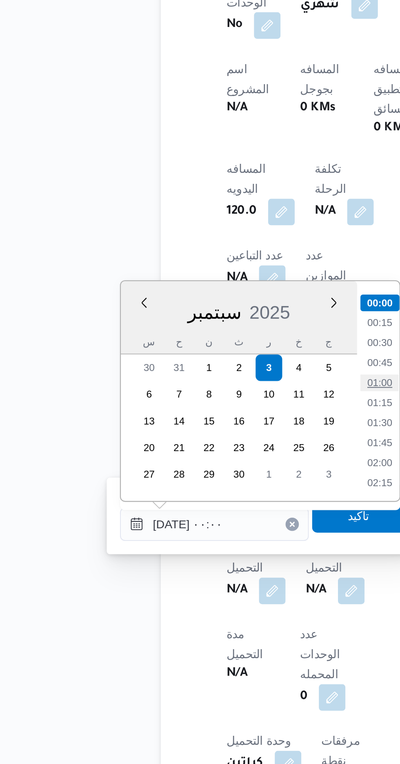
click at [212, 576] on li "01:00" at bounding box center [213, 577] width 19 height 8
type input "[DATE] ٠١:٠٠"
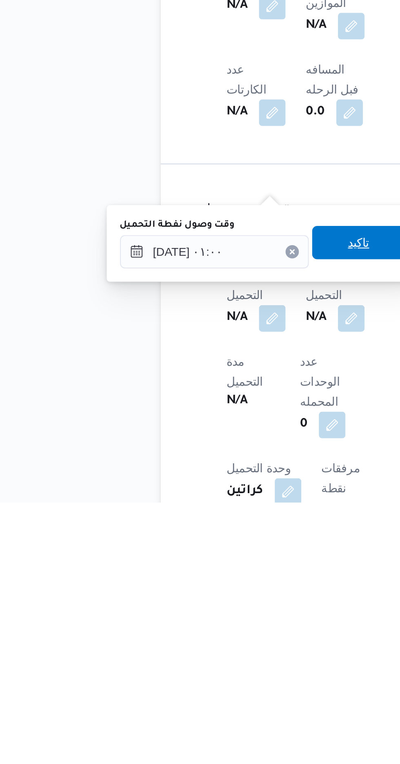
click at [212, 642] on span "تاكيد" at bounding box center [204, 637] width 46 height 16
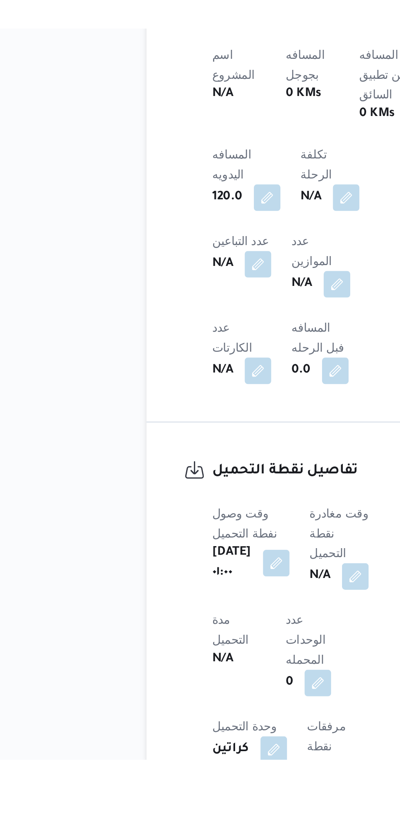
scroll to position [273, 0]
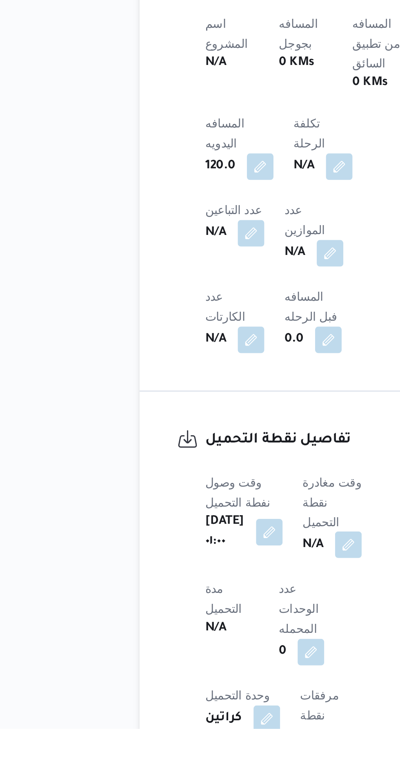
click at [214, 667] on button "button" at bounding box center [208, 673] width 13 height 13
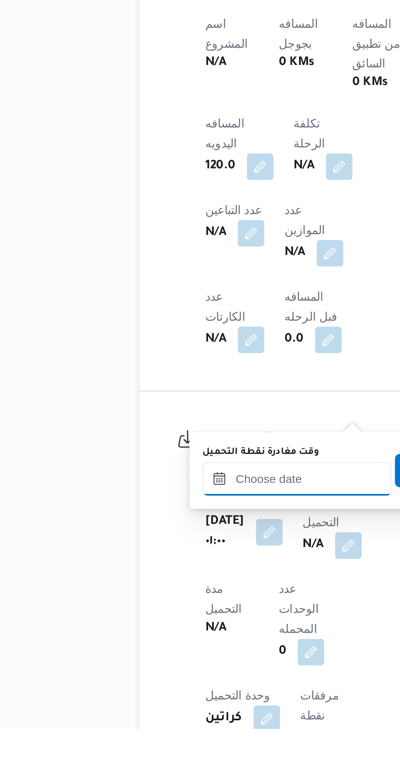
click at [188, 642] on input "وقت مغادرة نقطة التحميل" at bounding box center [183, 641] width 93 height 16
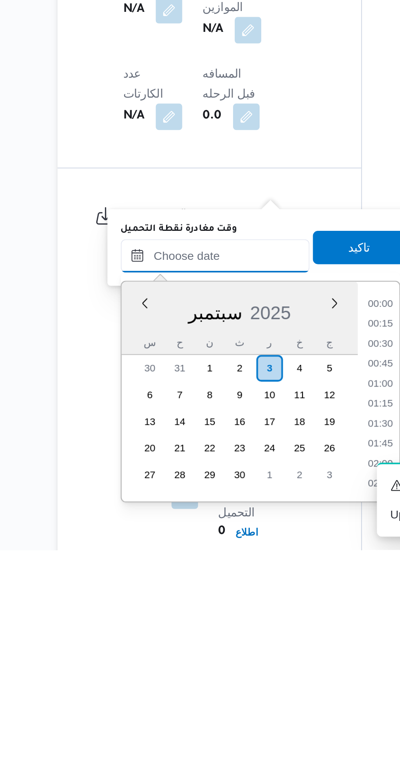
scroll to position [597, 0]
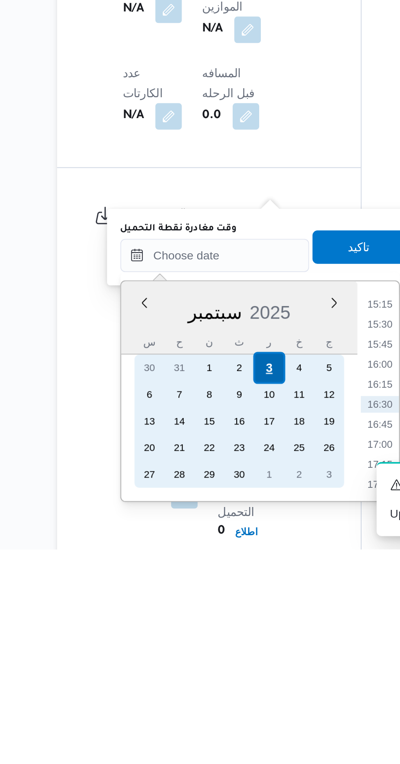
click at [210, 673] on div "3" at bounding box center [210, 675] width 16 height 16
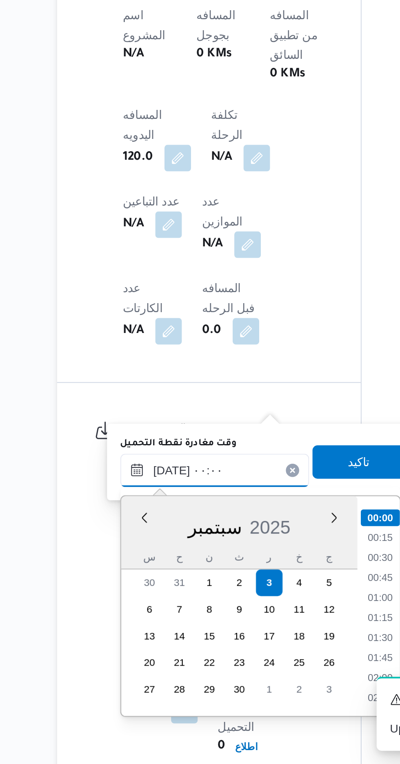
click at [139, 620] on input "[DATE] ٠٠:٠٠" at bounding box center [183, 620] width 93 height 16
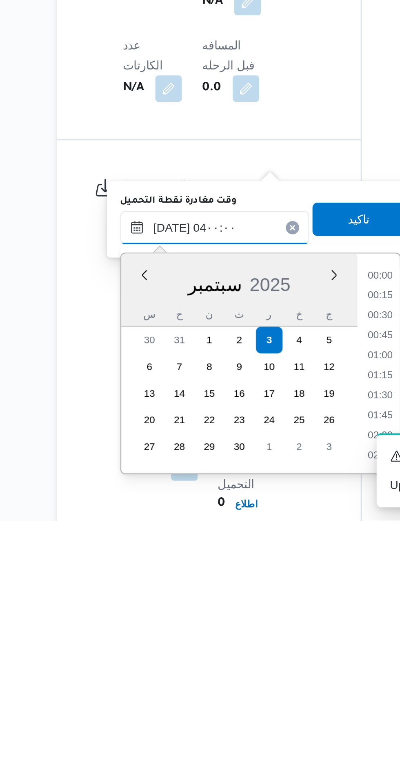
scroll to position [71, 0]
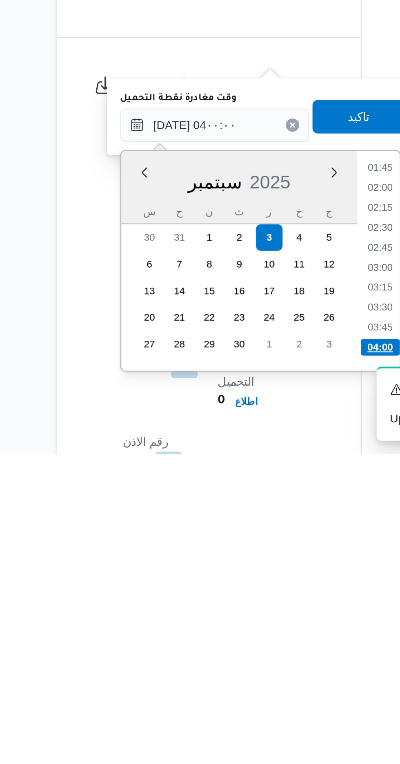
click at [257, 709] on li "04:00" at bounding box center [264, 712] width 19 height 8
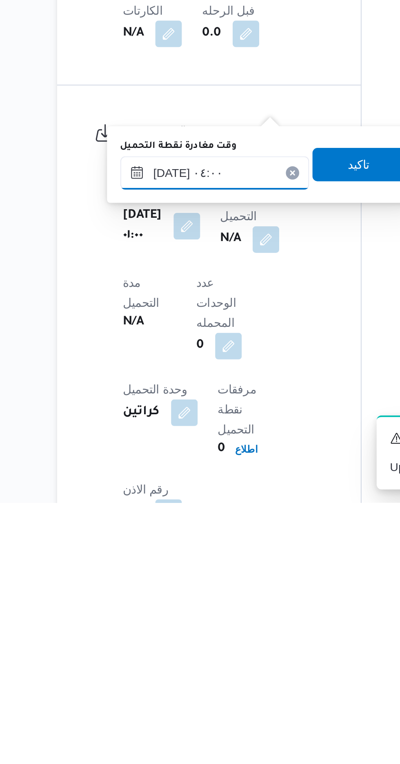
click at [205, 599] on input "[DATE] ٠٤:٠٠" at bounding box center [183, 602] width 93 height 16
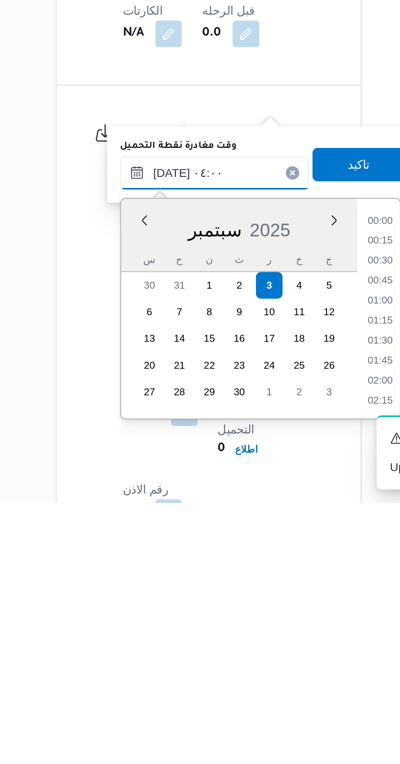
scroll to position [107, 0]
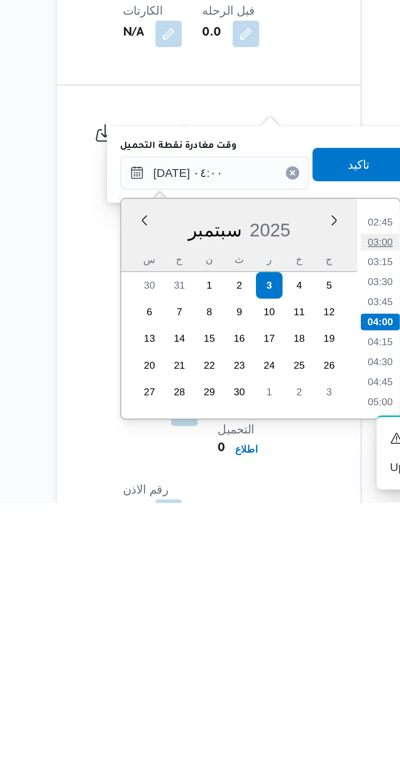
click at [264, 635] on li "03:00" at bounding box center [264, 636] width 19 height 8
type input "[DATE] ٠٣:٠٠"
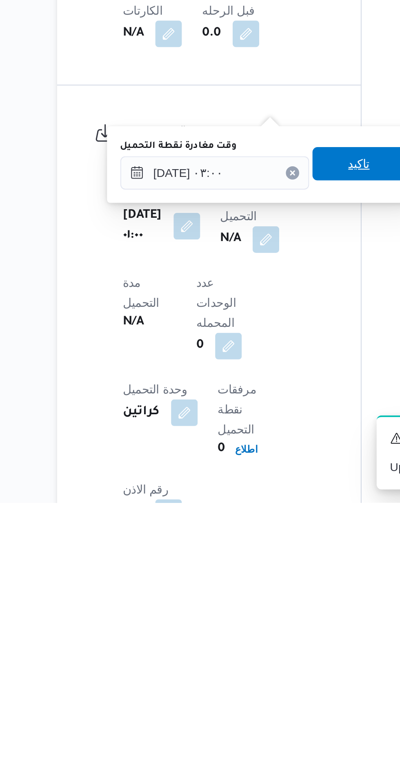
click at [255, 595] on span "تاكيد" at bounding box center [255, 598] width 46 height 16
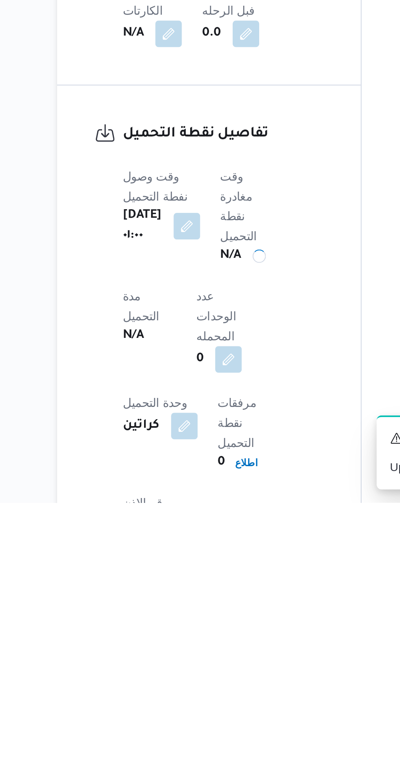
scroll to position [312, 0]
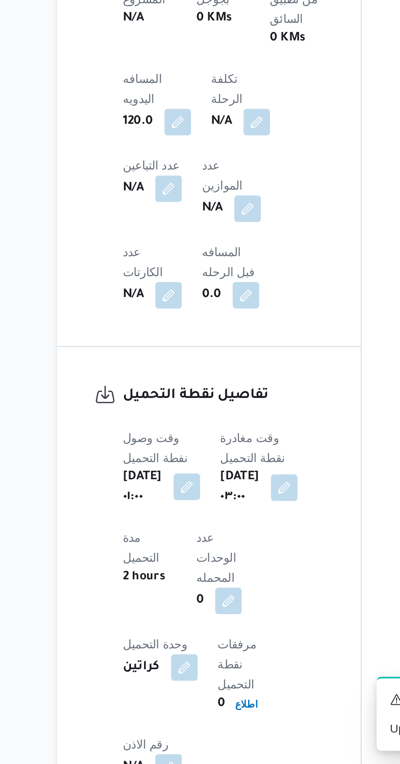
click at [172, 622] on button "button" at bounding box center [169, 628] width 13 height 13
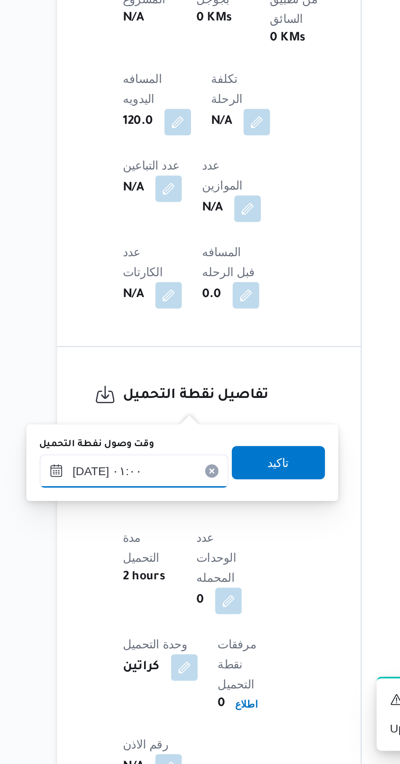
click at [151, 617] on input "[DATE] ٠١:٠٠" at bounding box center [144, 620] width 93 height 16
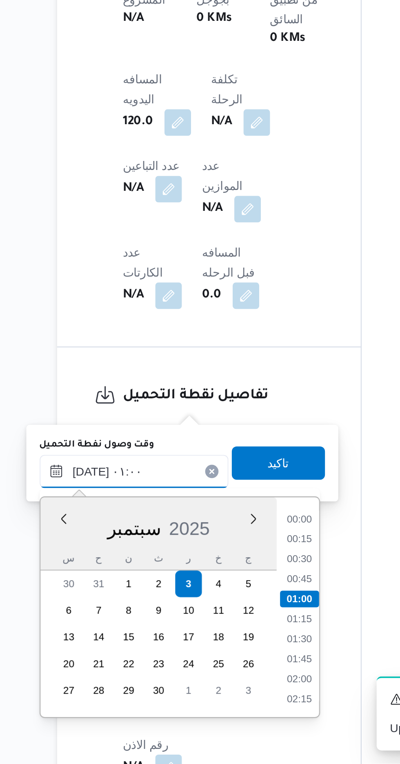
scroll to position [311, 0]
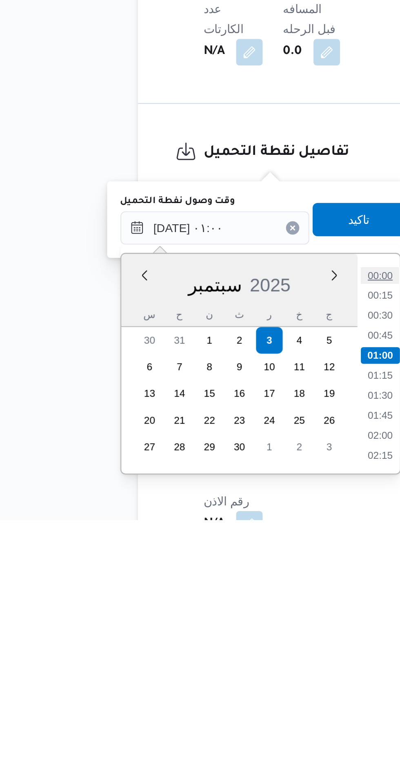
click at [225, 640] on li "00:00" at bounding box center [225, 644] width 19 height 8
type input "[DATE] ٠١:٠٠"
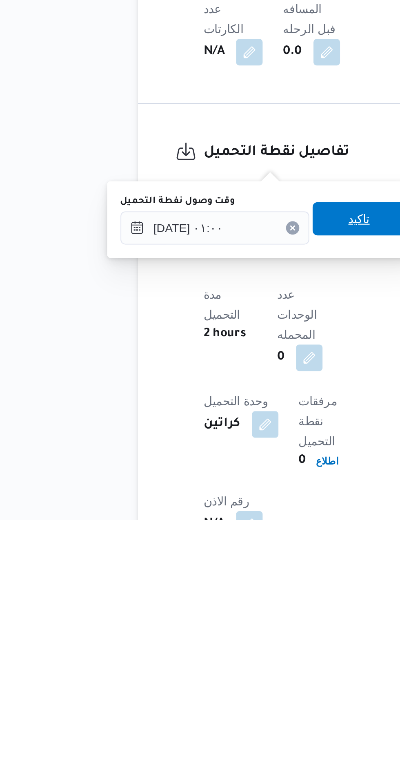
click at [218, 612] on span "تاكيد" at bounding box center [215, 616] width 11 height 10
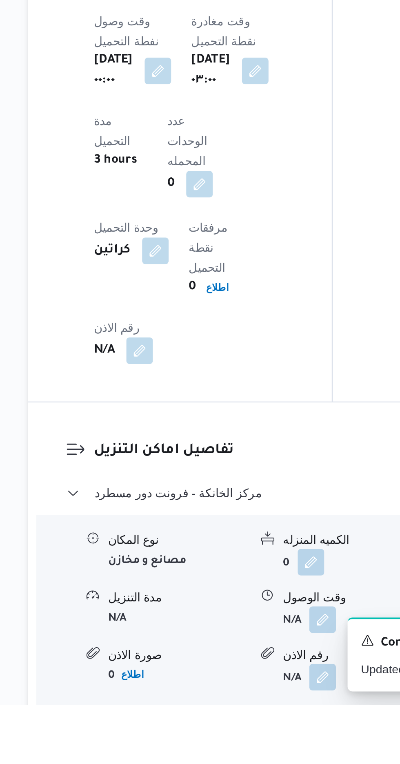
scroll to position [487, 0]
click at [246, 716] on button "button" at bounding box center [250, 722] width 13 height 13
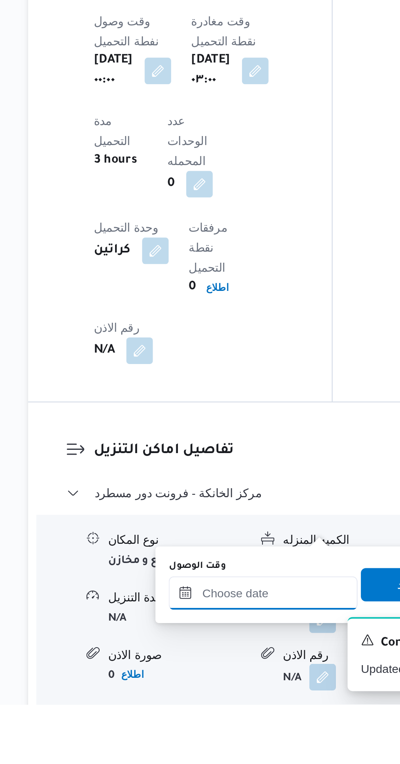
click at [211, 703] on div at bounding box center [221, 709] width 93 height 16
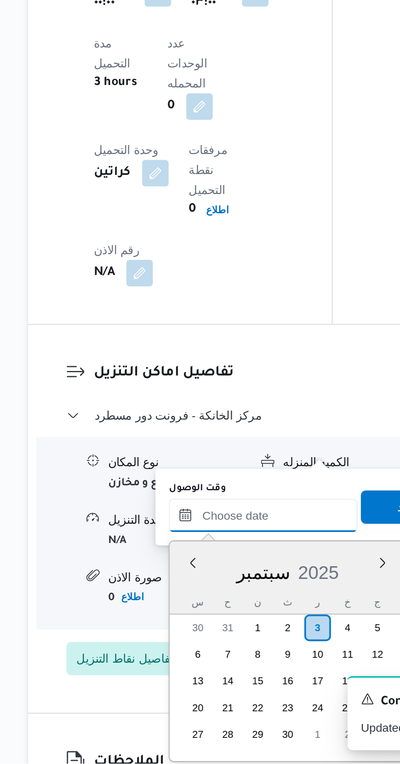
scroll to position [554, 0]
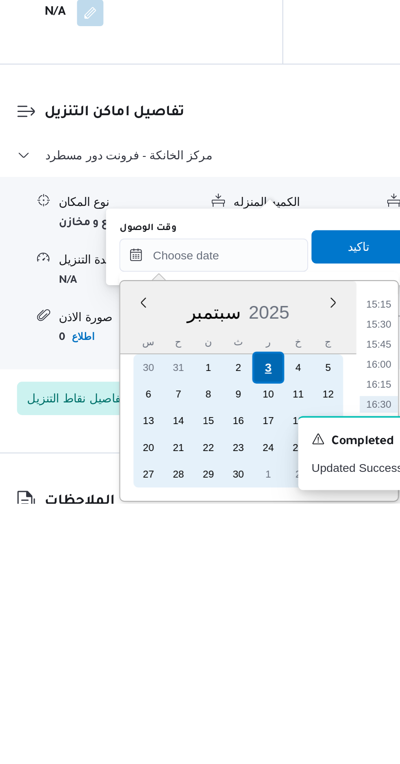
click at [249, 699] on div "3" at bounding box center [249, 698] width 16 height 16
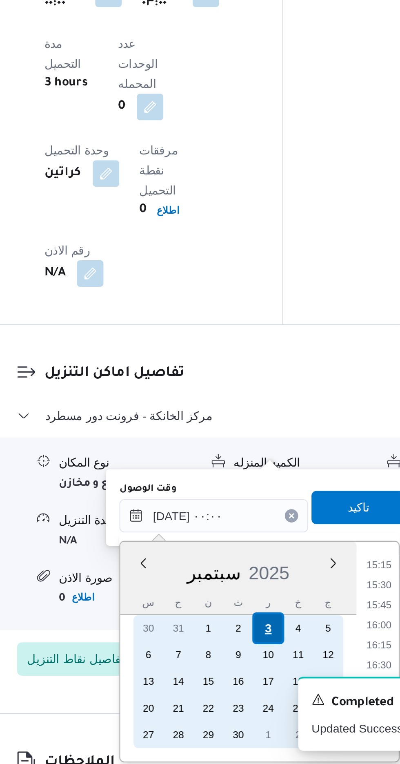
scroll to position [0, 0]
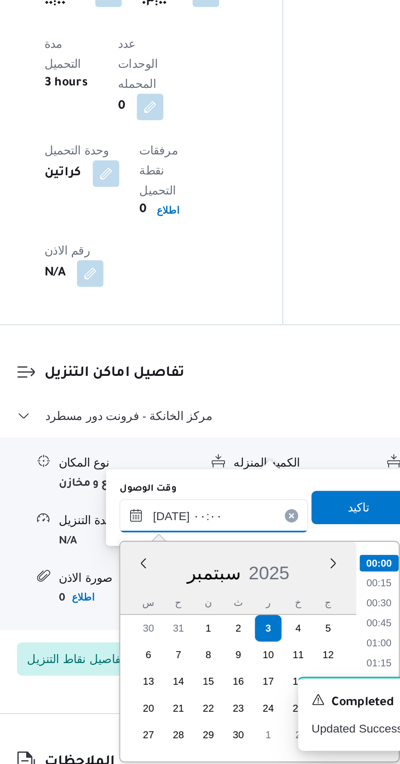
click at [184, 642] on input "[DATE] ٠٠:٠٠" at bounding box center [221, 642] width 93 height 16
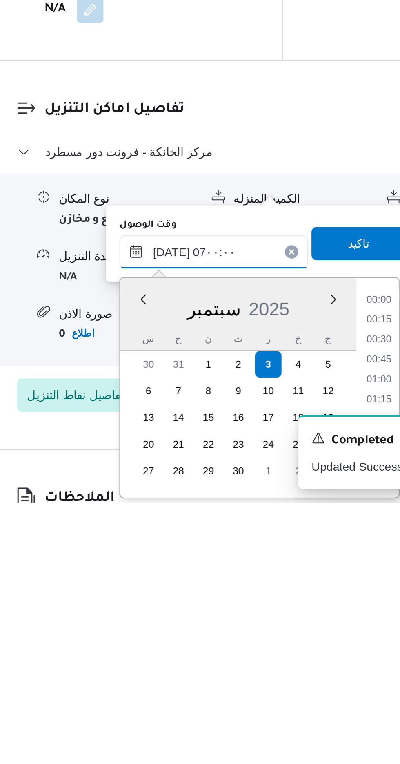
scroll to position [189, 0]
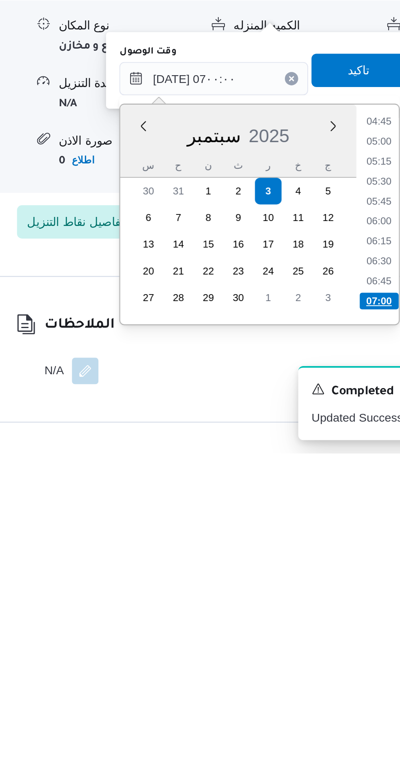
click at [298, 689] on li "07:00" at bounding box center [302, 689] width 19 height 8
type input "[DATE] ٠٧:٠٠"
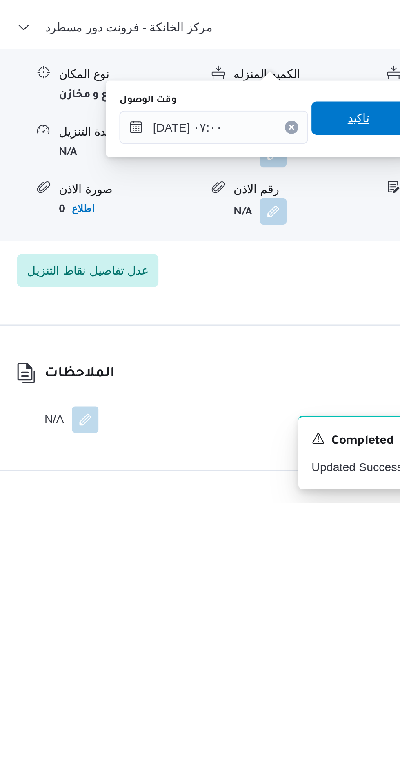
click at [290, 576] on span "تاكيد" at bounding box center [293, 575] width 46 height 16
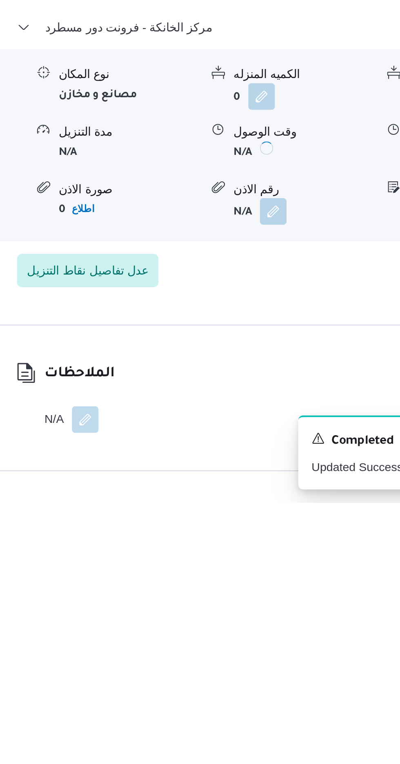
scroll to position [617, 0]
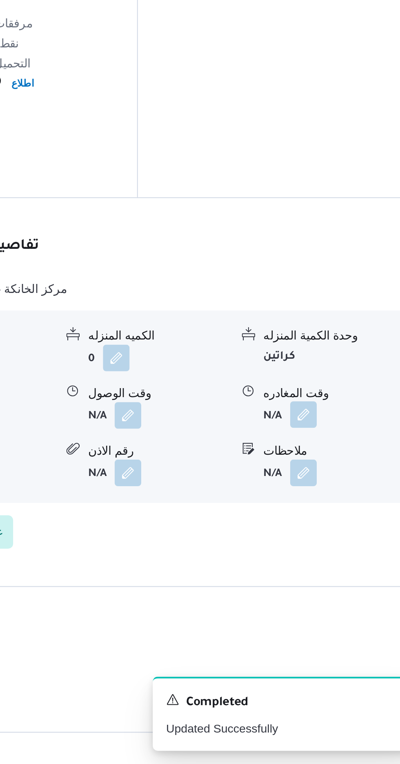
click at [335, 586] on button "button" at bounding box center [337, 592] width 13 height 13
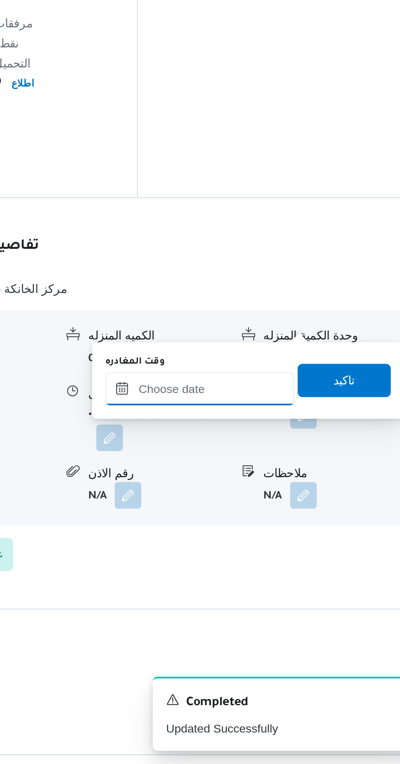
click at [309, 582] on input "وقت المغادره" at bounding box center [286, 580] width 93 height 16
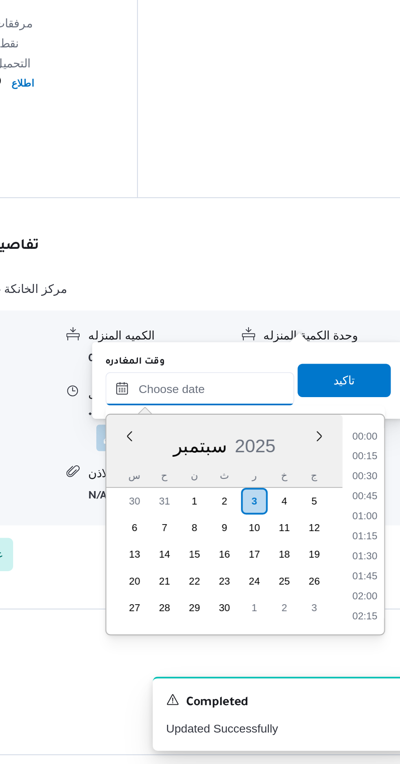
scroll to position [616, 0]
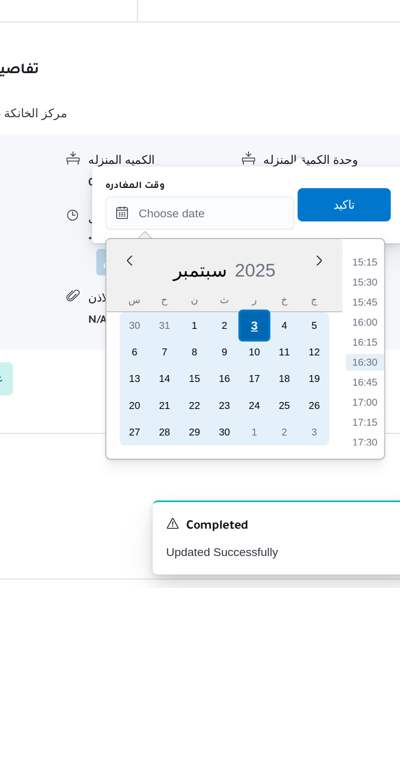
click at [313, 633] on div "3" at bounding box center [313, 636] width 16 height 16
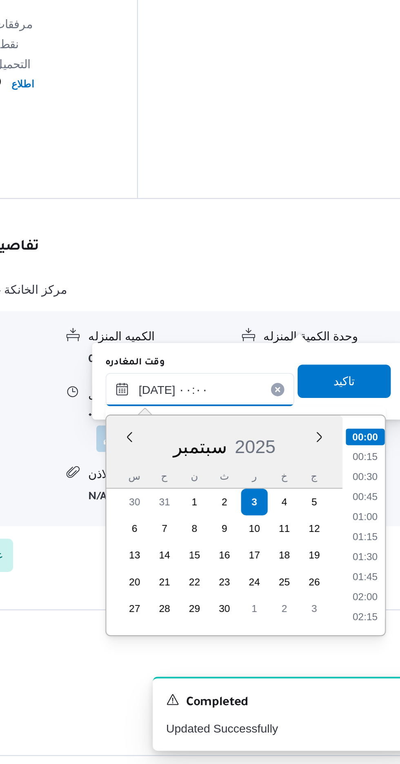
click at [243, 581] on input "[DATE] ٠٠:٠٠" at bounding box center [286, 580] width 93 height 16
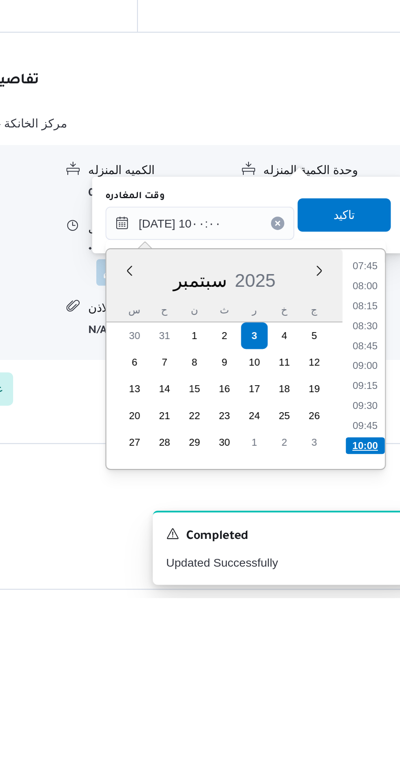
click at [362, 685] on li "10:00" at bounding box center [367, 689] width 19 height 8
type input "[DATE] ١٠:٠٠"
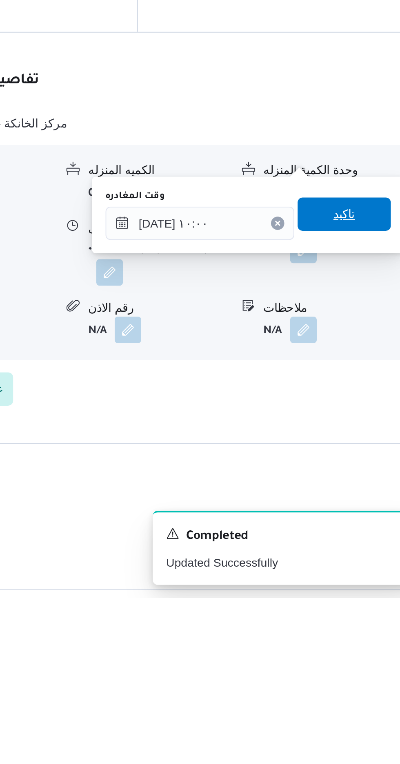
click at [362, 574] on span "تاكيد" at bounding box center [357, 576] width 11 height 10
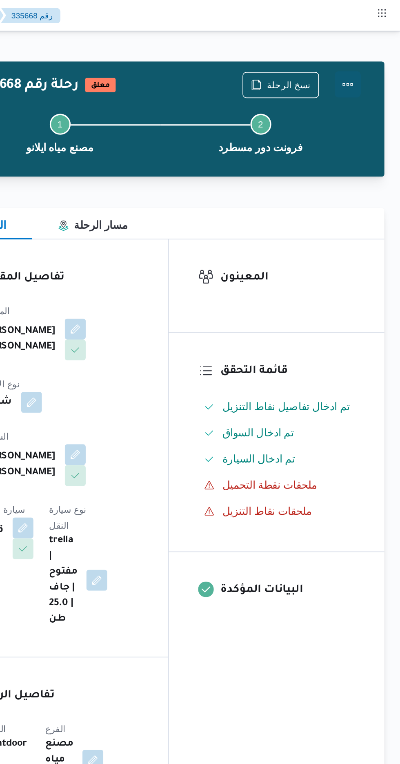
click at [371, 52] on button "Actions" at bounding box center [368, 53] width 16 height 16
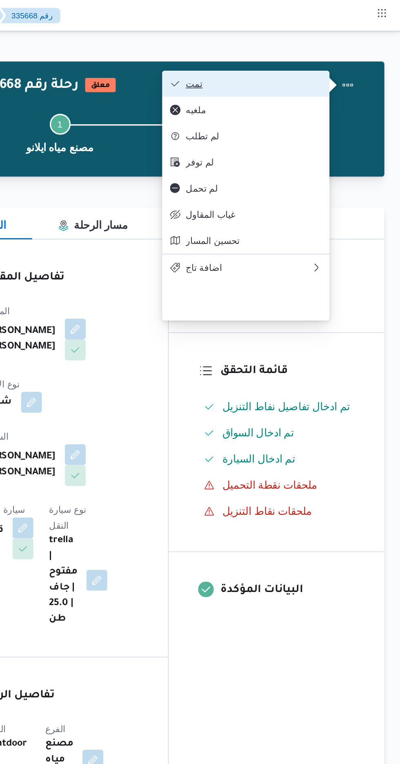
click at [342, 50] on span "تمت" at bounding box center [308, 52] width 85 height 7
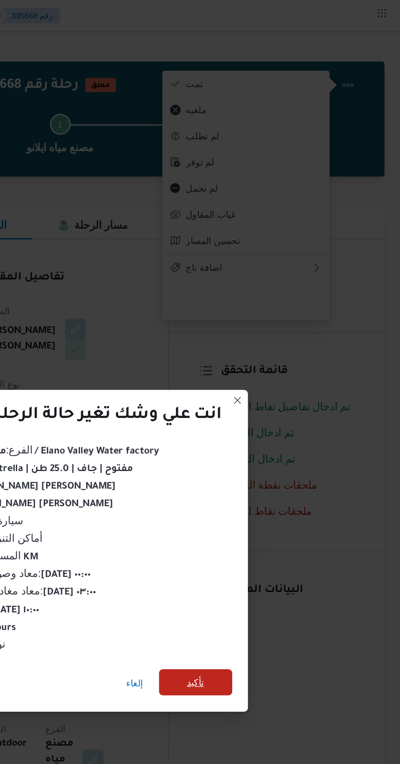
click at [274, 423] on span "تأكيد" at bounding box center [272, 426] width 11 height 10
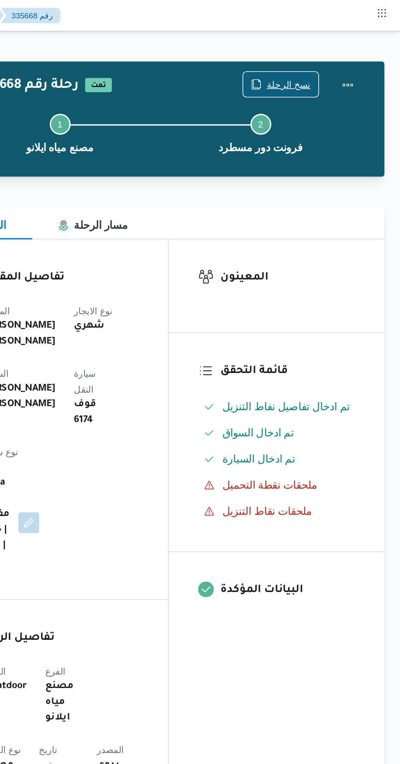
click at [326, 51] on span "نسخ الرحلة" at bounding box center [330, 53] width 27 height 10
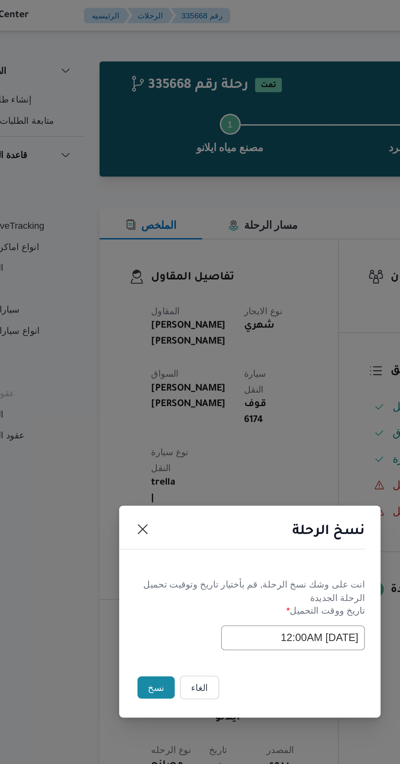
click at [132, 433] on button "نسخ" at bounding box center [141, 430] width 23 height 14
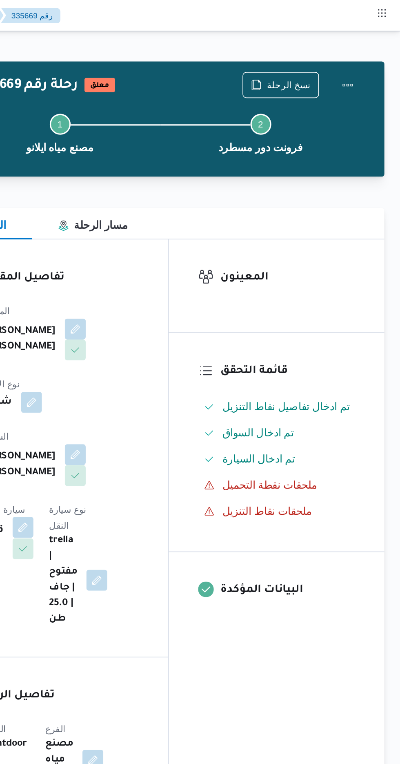
click at [171, 323] on button "button" at bounding box center [164, 329] width 13 height 13
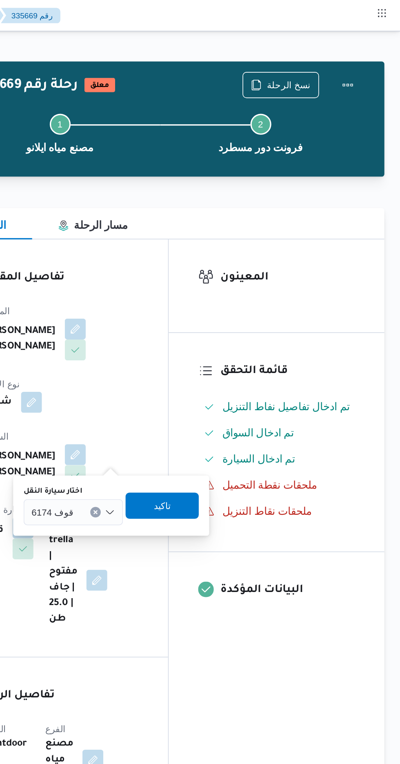
click at [199, 320] on input "اختار سيارة النقل" at bounding box center [199, 320] width 1 height 10
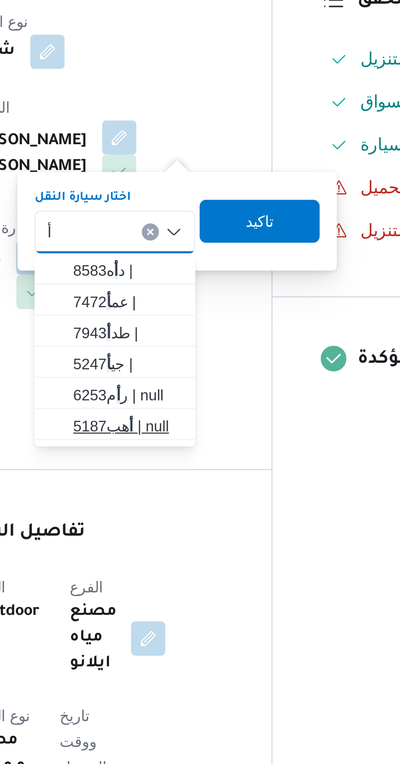
type input "أ"
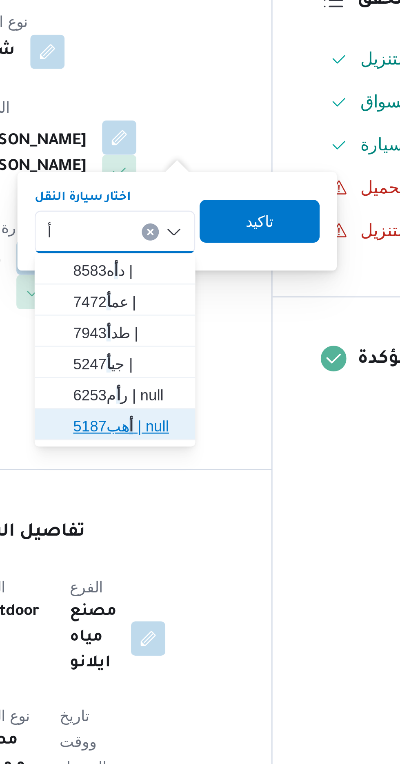
click at [199, 395] on span "أ هب5187 | null" at bounding box center [201, 394] width 42 height 10
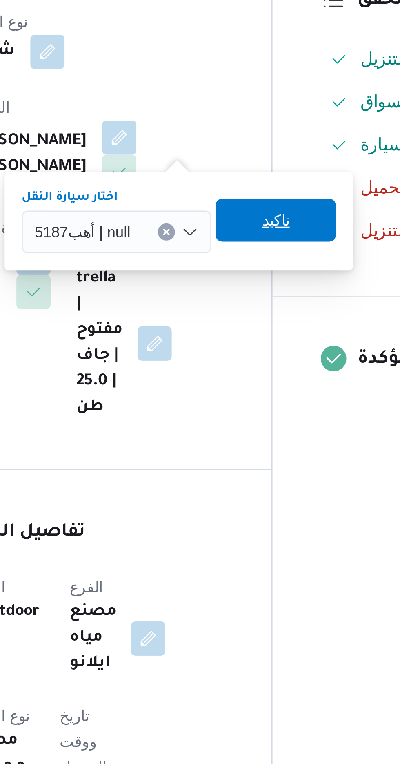
click at [260, 318] on span "تاكيد" at bounding box center [257, 316] width 11 height 10
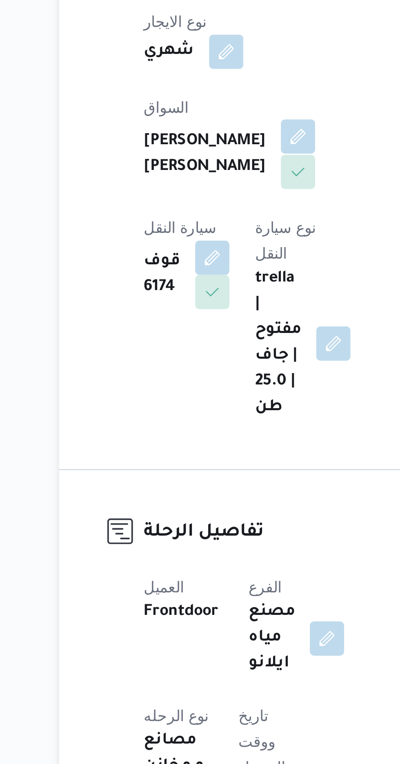
click at [191, 280] on button "button" at bounding box center [197, 283] width 13 height 13
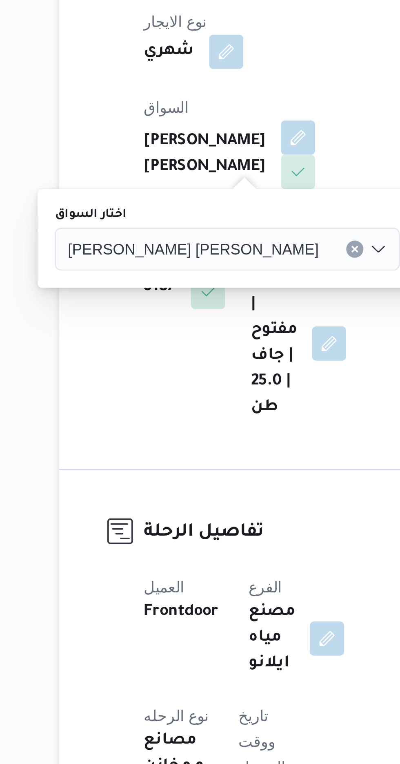
click at [155, 322] on span "[PERSON_NAME] [PERSON_NAME]" at bounding box center [158, 326] width 96 height 9
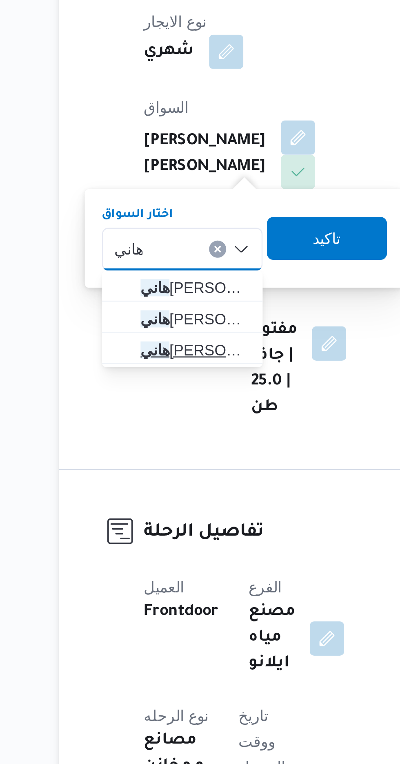
type input "هاني"
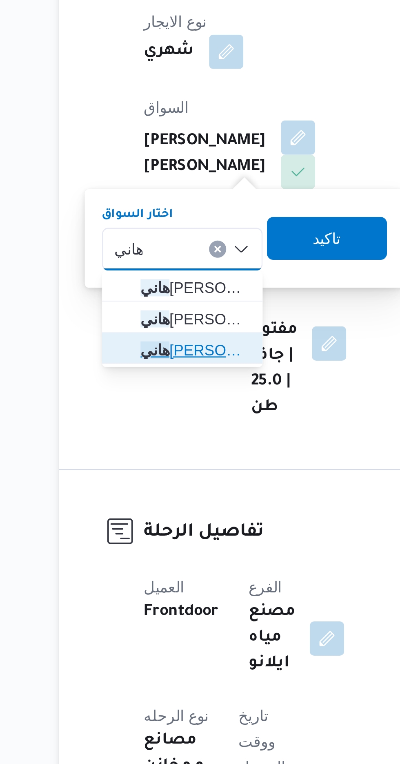
click at [163, 364] on span "[PERSON_NAME]" at bounding box center [158, 365] width 42 height 10
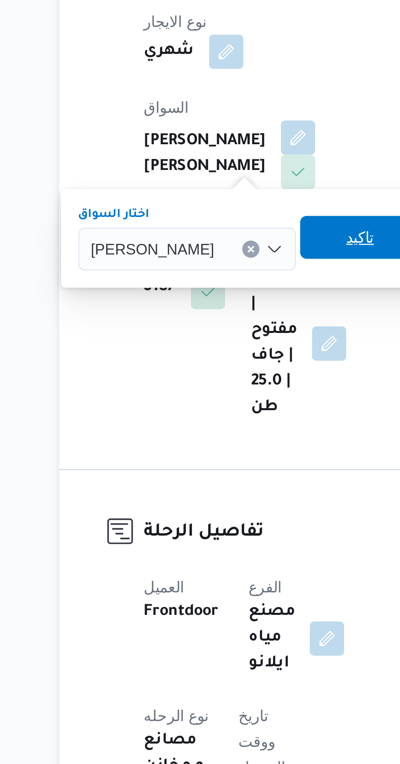
click at [216, 324] on span "تاكيد" at bounding box center [221, 322] width 11 height 10
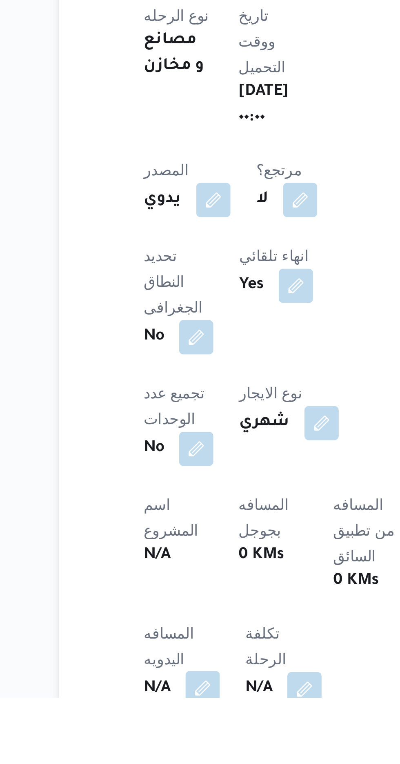
click at [158, 754] on button "button" at bounding box center [160, 760] width 13 height 13
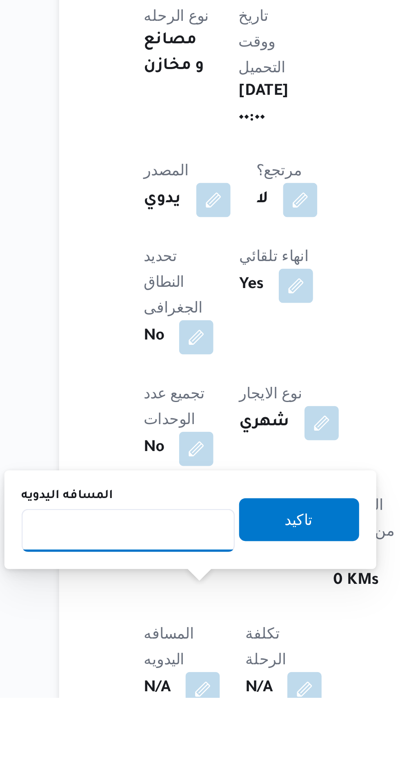
click at [123, 698] on input "المسافه اليدويه" at bounding box center [132, 700] width 81 height 16
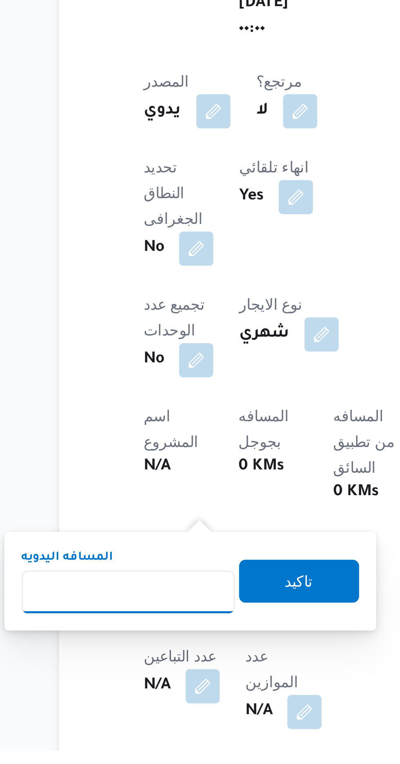
scroll to position [79, 0]
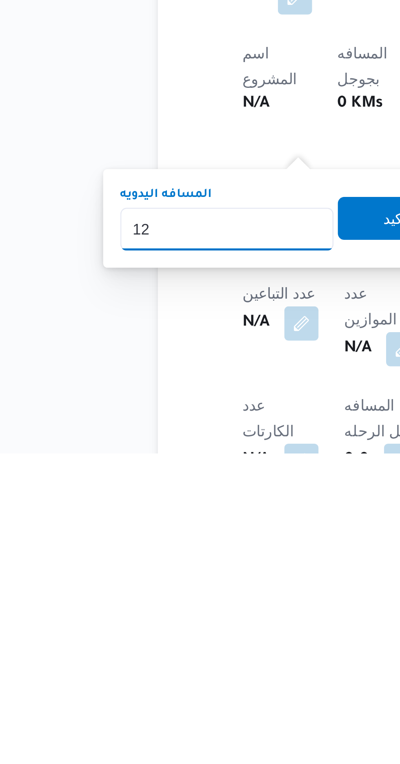
type input "120"
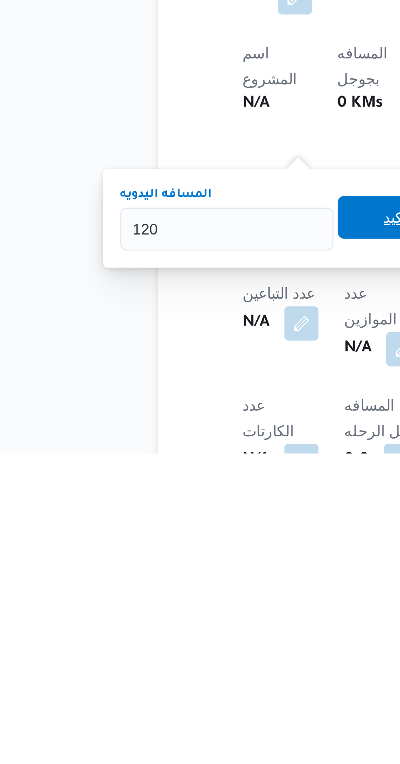
click at [187, 676] on span "تاكيد" at bounding box center [198, 674] width 46 height 16
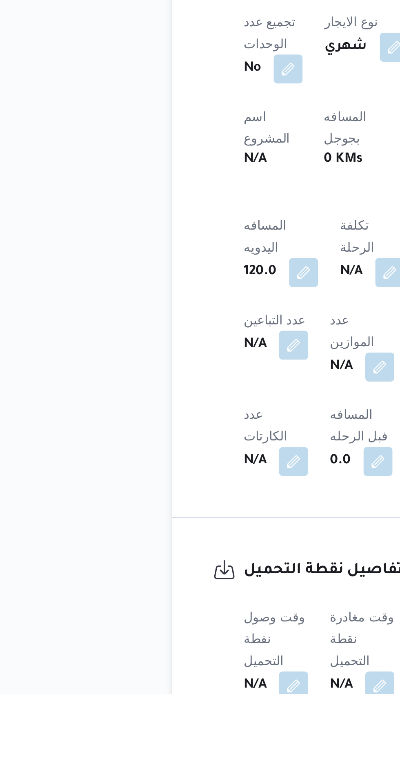
scroll to position [188, 0]
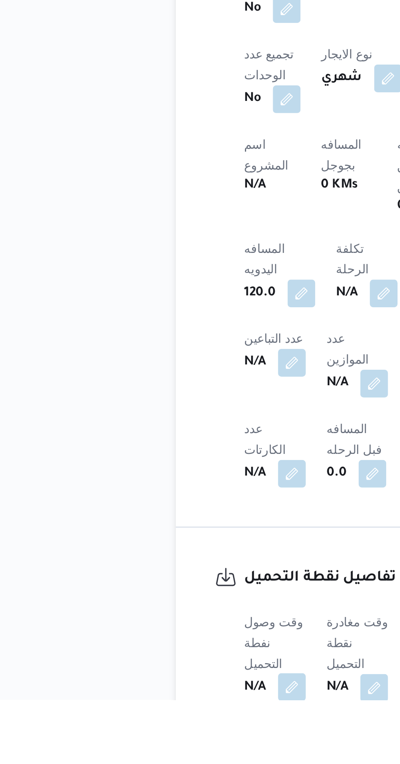
click at [161, 752] on button "button" at bounding box center [160, 758] width 13 height 13
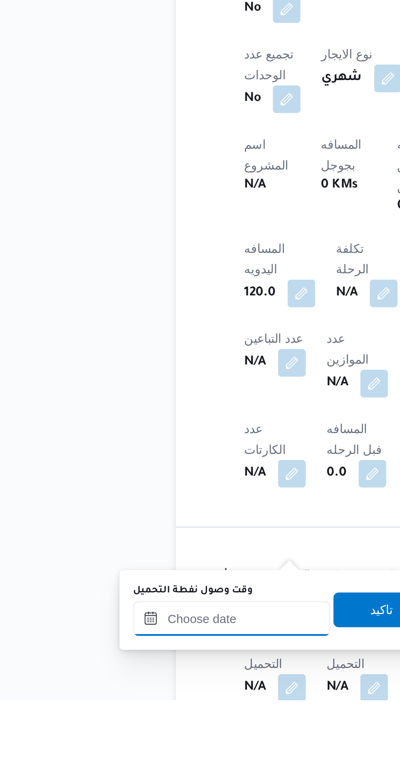
click at [149, 723] on input "وقت وصول نفطة التحميل" at bounding box center [132, 726] width 93 height 16
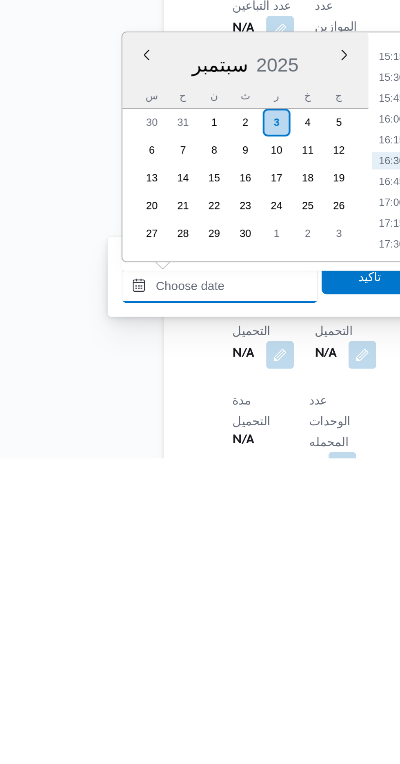
scroll to position [243, 0]
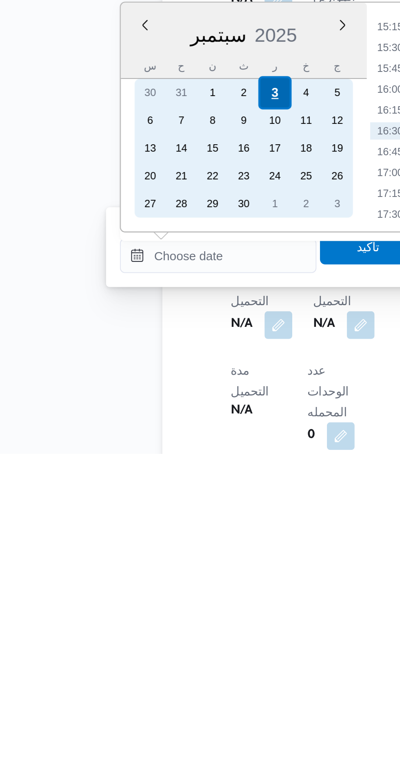
click at [158, 594] on div "3" at bounding box center [159, 594] width 16 height 16
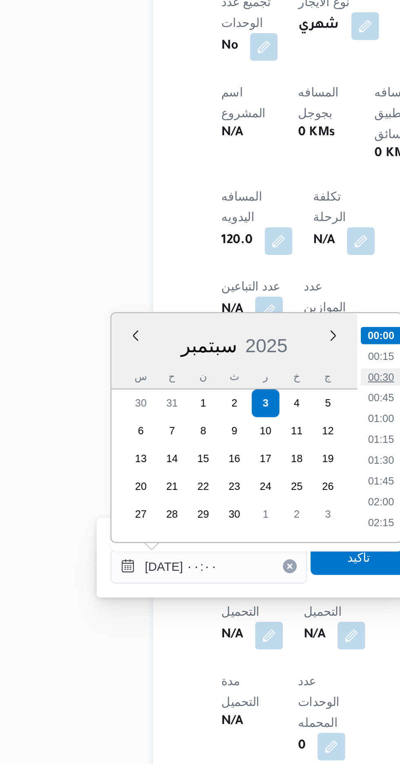
click at [214, 580] on li "00:30" at bounding box center [213, 582] width 19 height 8
type input "[DATE] ٠٠:٣٠"
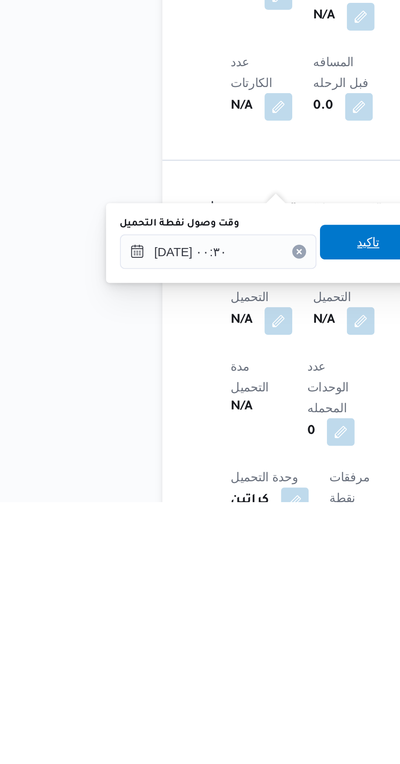
click at [209, 641] on span "تاكيد" at bounding box center [203, 642] width 11 height 10
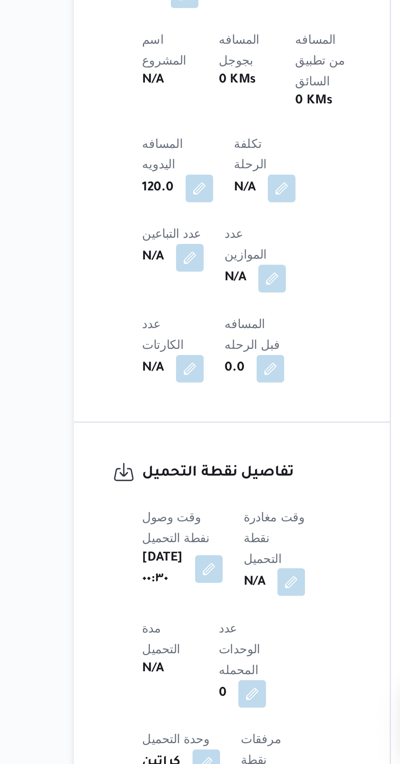
click at [207, 672] on button "button" at bounding box center [208, 678] width 13 height 13
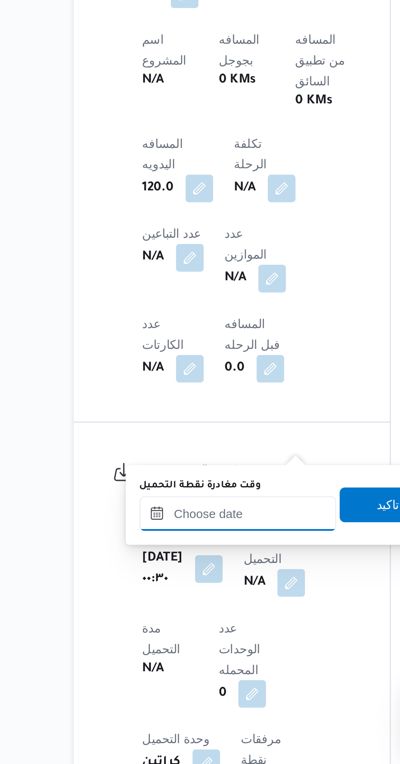
click at [201, 644] on input "وقت مغادرة نقطة التحميل" at bounding box center [183, 646] width 93 height 16
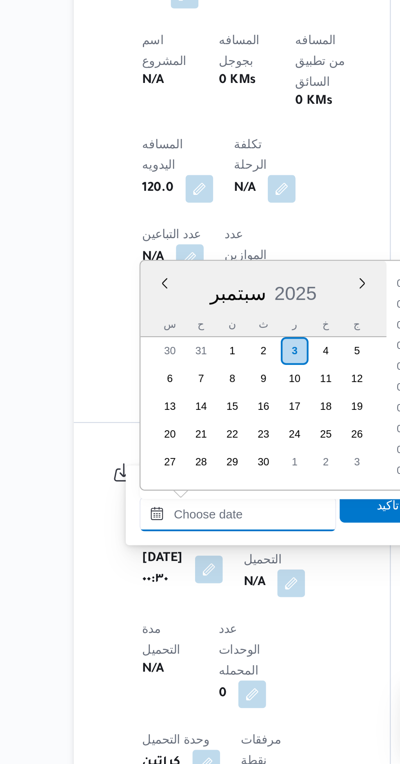
scroll to position [597, 0]
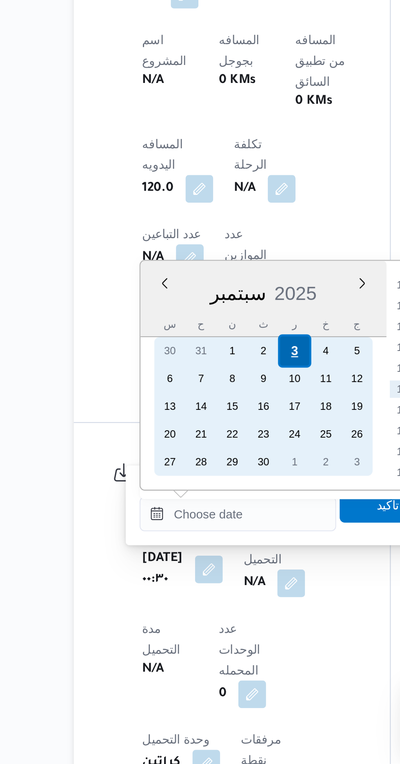
click at [211, 570] on div "3" at bounding box center [210, 570] width 16 height 16
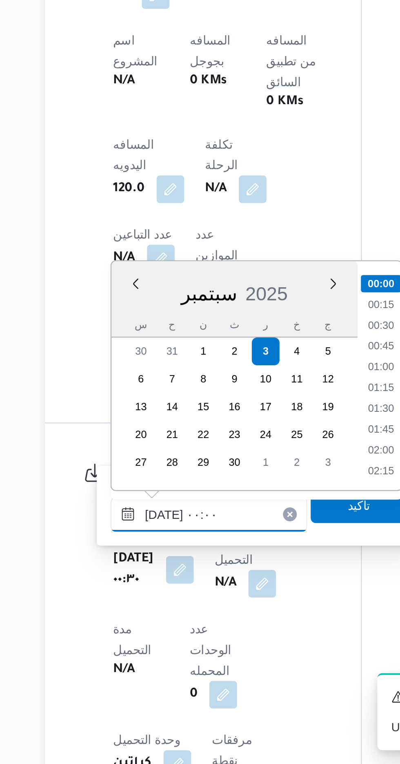
click at [141, 648] on input "[DATE] ٠٠:٠٠" at bounding box center [183, 646] width 93 height 16
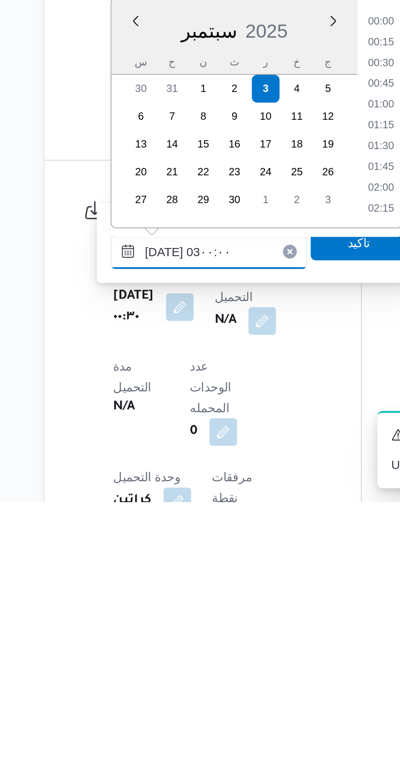
scroll to position [32, 0]
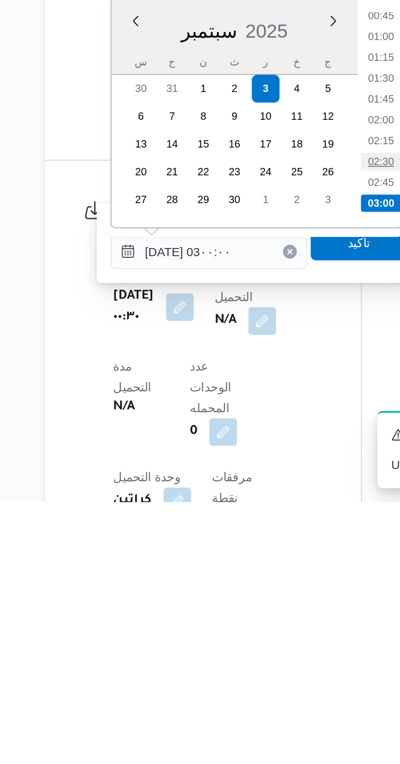
click at [260, 604] on li "02:30" at bounding box center [264, 604] width 19 height 8
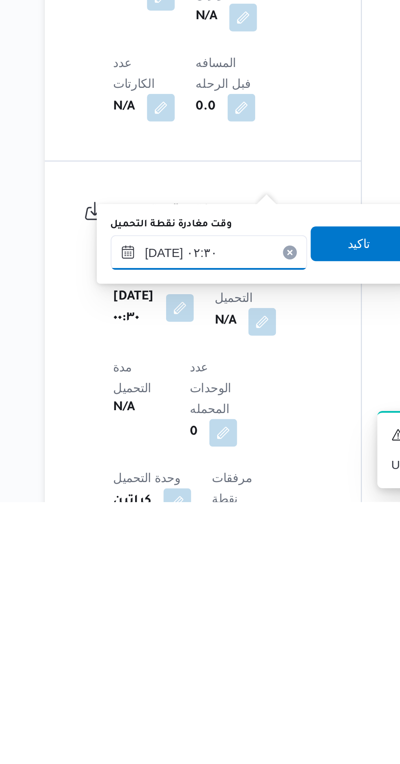
click at [204, 642] on input "[DATE] ٠٢:٣٠" at bounding box center [183, 646] width 93 height 16
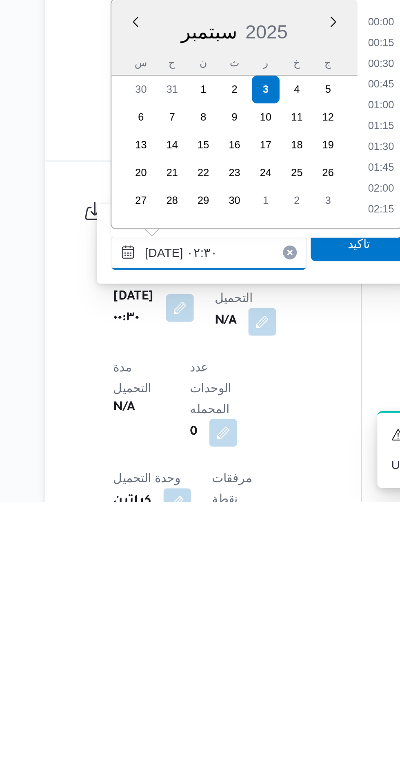
scroll to position [48, 0]
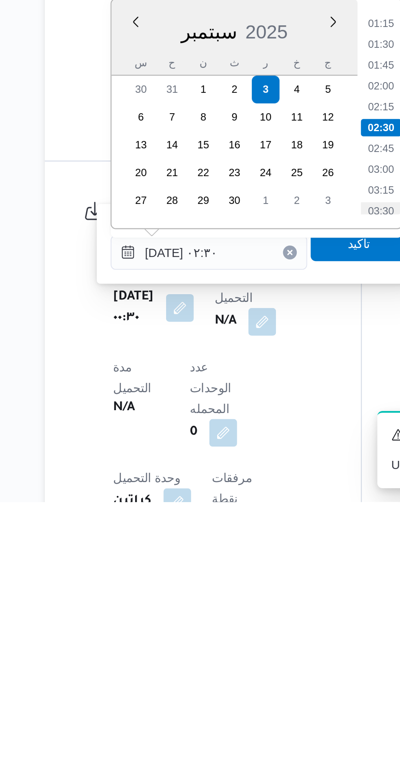
click at [264, 626] on li "03:30" at bounding box center [264, 627] width 19 height 8
type input "[DATE] ٠٣:٣٠"
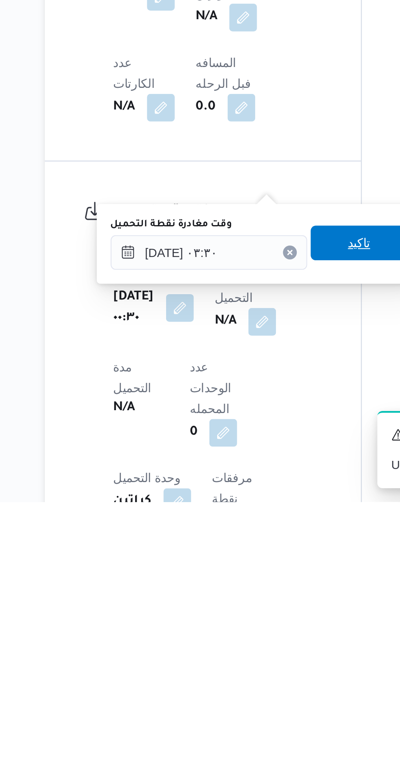
click at [257, 640] on span "تاكيد" at bounding box center [254, 642] width 11 height 10
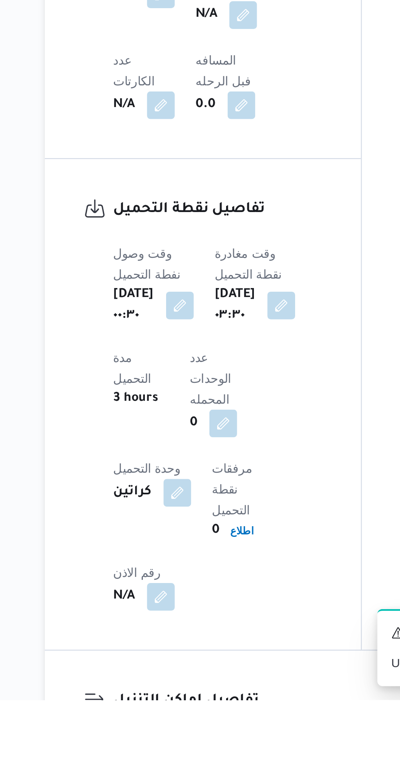
scroll to position [407, 0]
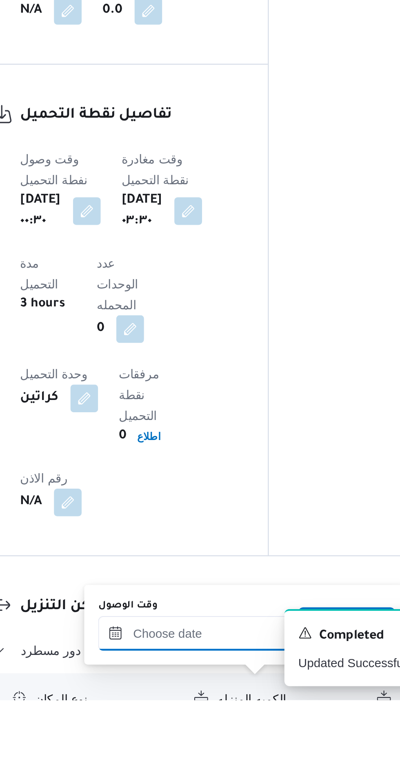
click at [213, 733] on input "وقت الوصول" at bounding box center [221, 733] width 93 height 16
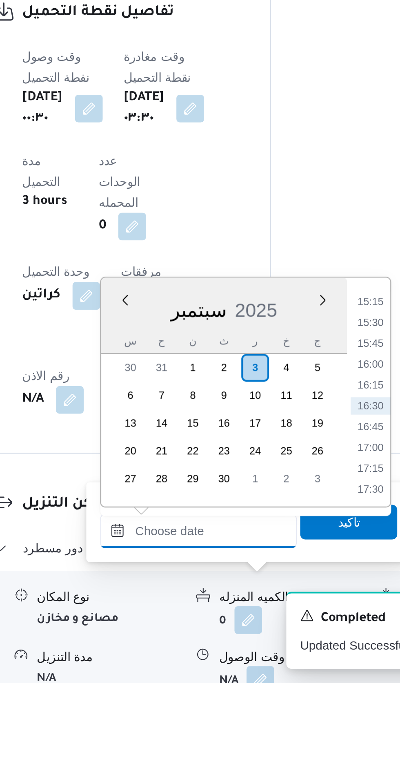
scroll to position [528, 0]
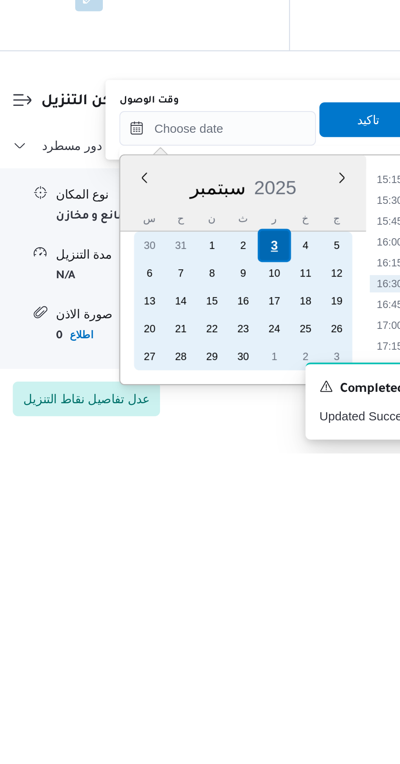
click at [247, 663] on div "3" at bounding box center [249, 666] width 16 height 16
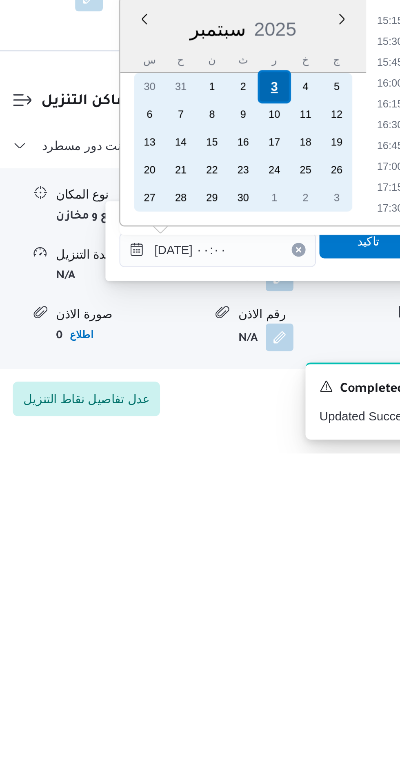
scroll to position [0, 0]
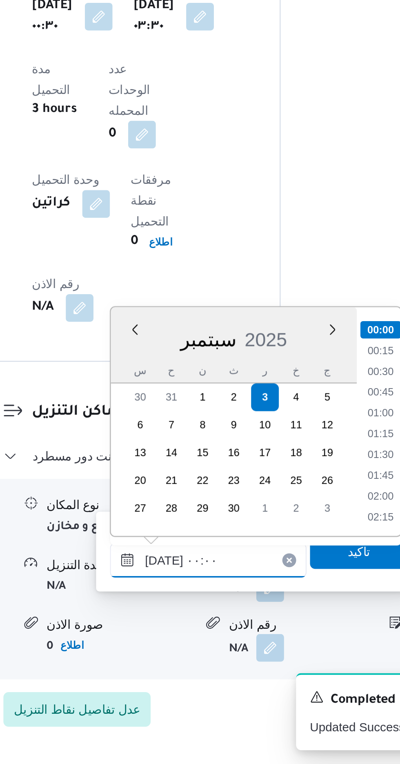
click at [179, 665] on input "[DATE] ٠٠:٠٠" at bounding box center [221, 668] width 93 height 16
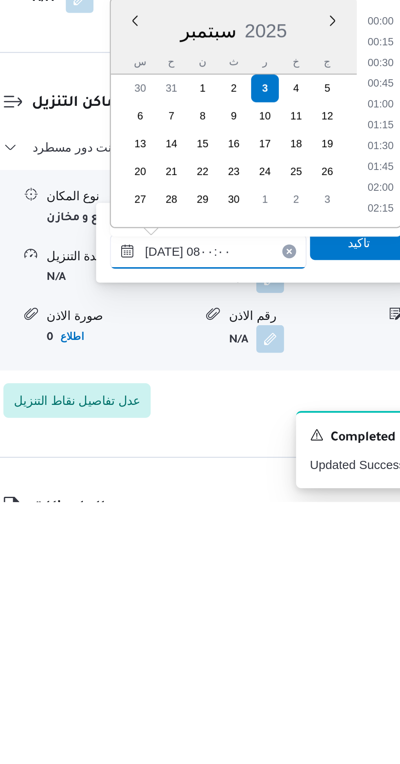
scroll to position [228, 0]
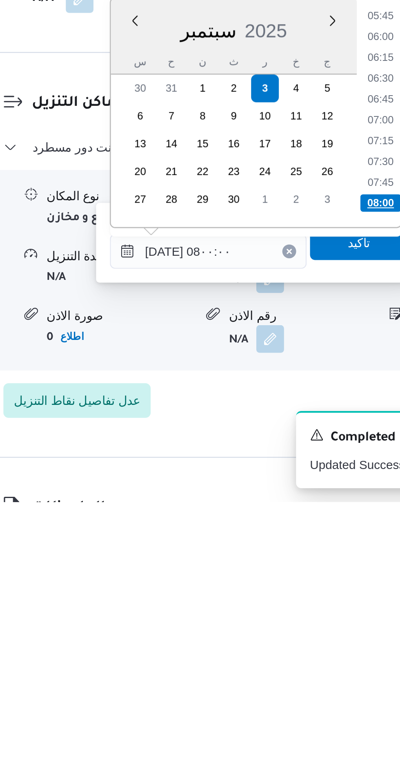
click at [301, 623] on li "08:00" at bounding box center [302, 623] width 19 height 8
type input "[DATE] ٠٨:٠٠"
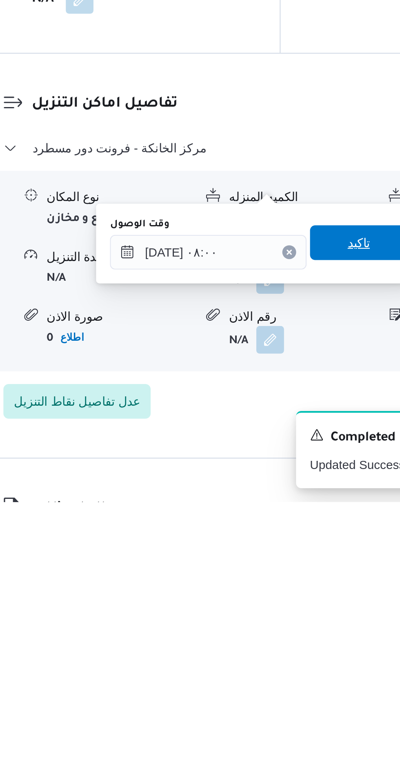
click at [295, 643] on span "تاكيد" at bounding box center [292, 642] width 11 height 10
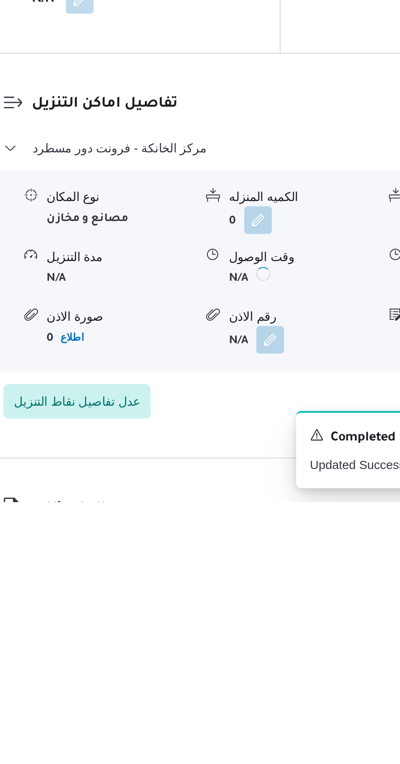
scroll to position [550, 0]
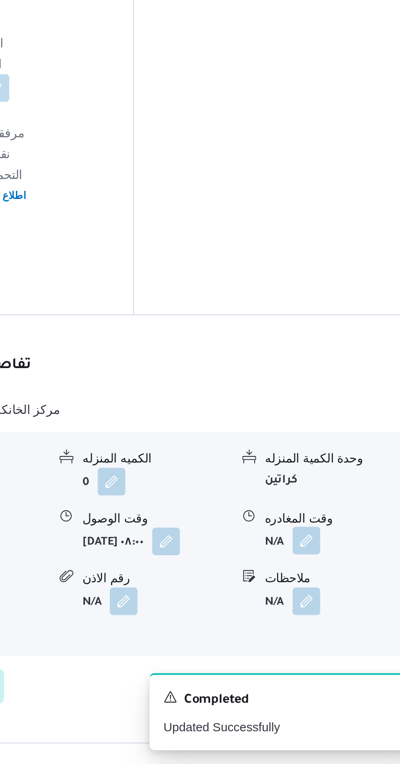
click at [335, 652] on button "button" at bounding box center [337, 658] width 13 height 13
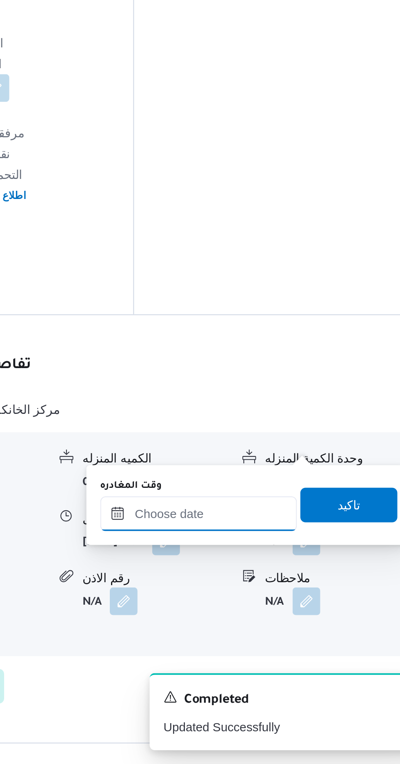
click at [311, 644] on input "وقت المغادره" at bounding box center [286, 646] width 93 height 16
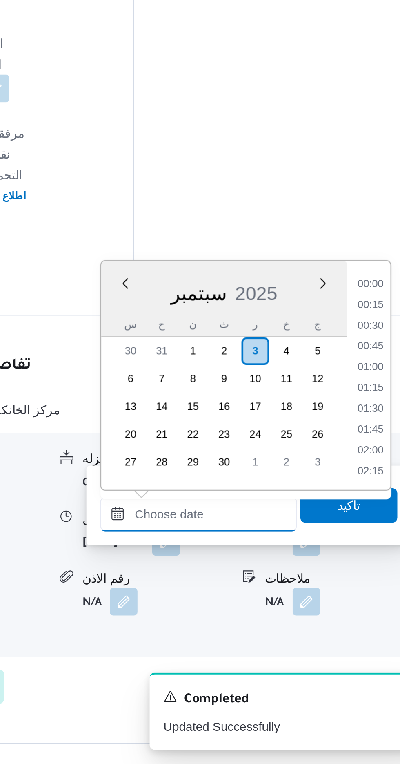
scroll to position [597, 0]
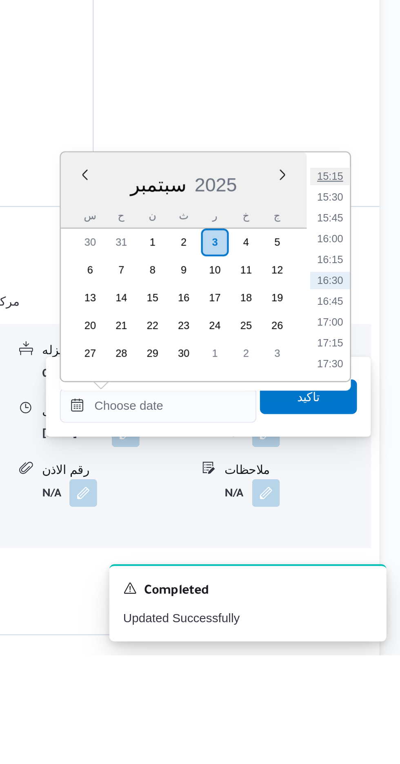
click at [367, 537] on li "15:15" at bounding box center [367, 539] width 19 height 8
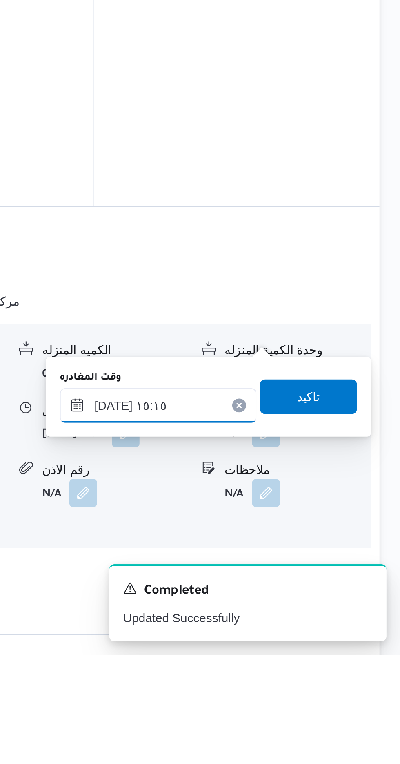
click at [311, 646] on input "[DATE] ١٥:١٥" at bounding box center [286, 646] width 93 height 16
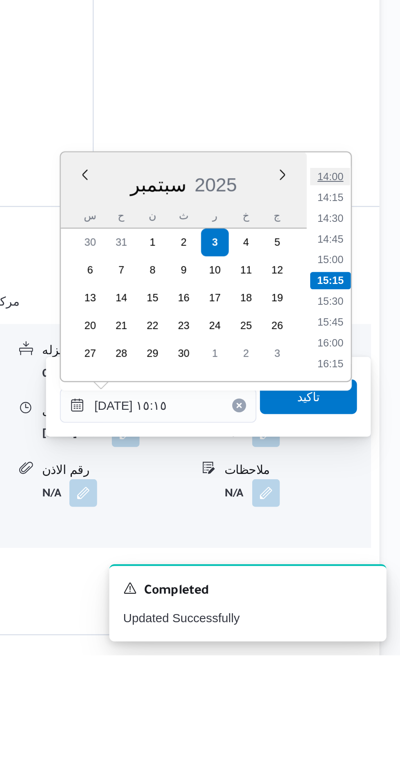
click at [367, 537] on li "14:00" at bounding box center [367, 539] width 19 height 8
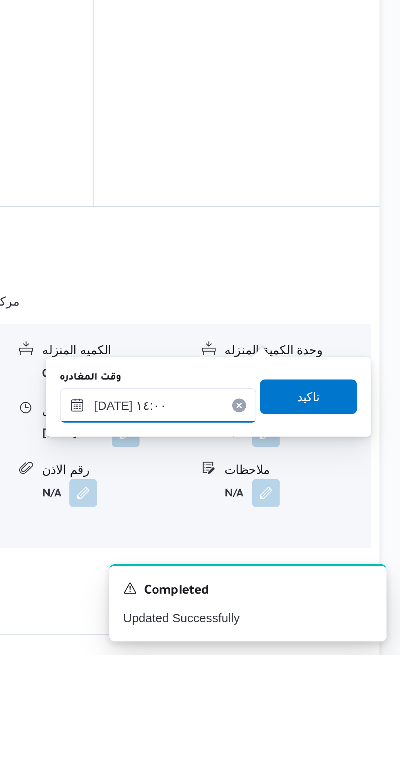
click at [304, 642] on input "[DATE] ١٤:٠٠" at bounding box center [286, 646] width 93 height 16
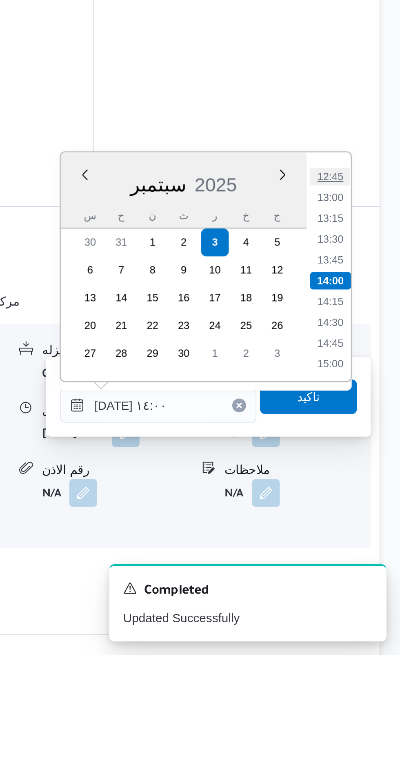
click at [368, 537] on li "12:45" at bounding box center [367, 539] width 19 height 8
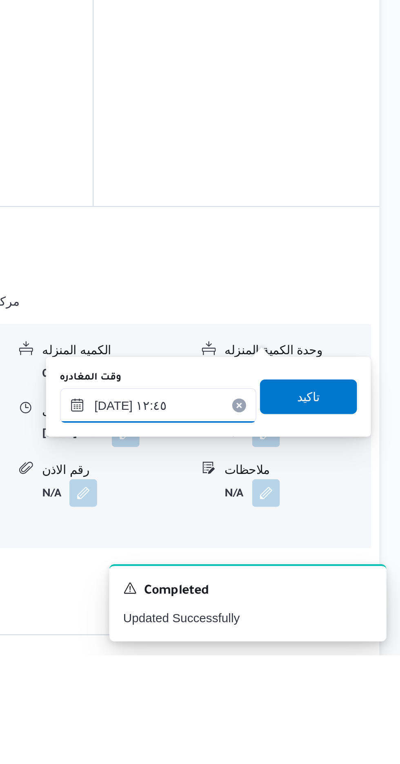
click at [301, 644] on input "[DATE] ١٢:٤٥" at bounding box center [286, 646] width 93 height 16
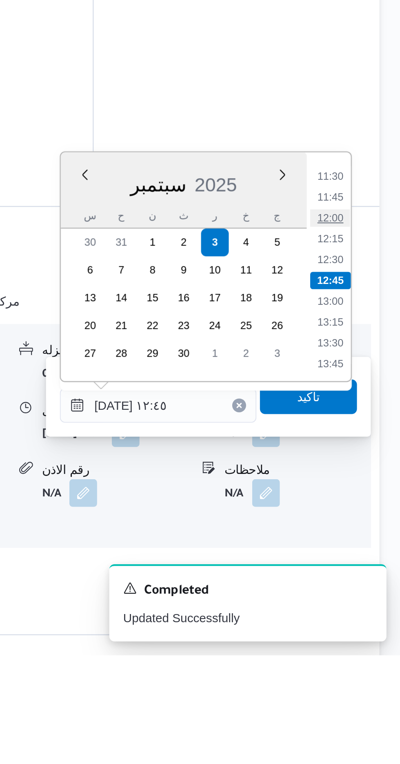
click at [369, 556] on li "12:00" at bounding box center [367, 558] width 19 height 8
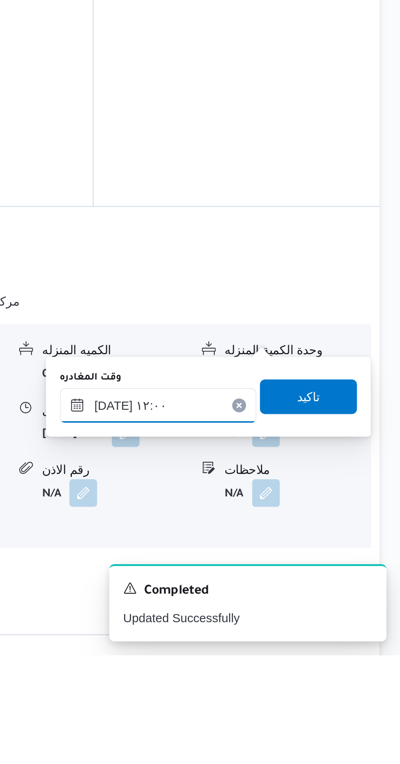
click at [307, 647] on input "[DATE] ١٢:٠٠" at bounding box center [286, 646] width 93 height 16
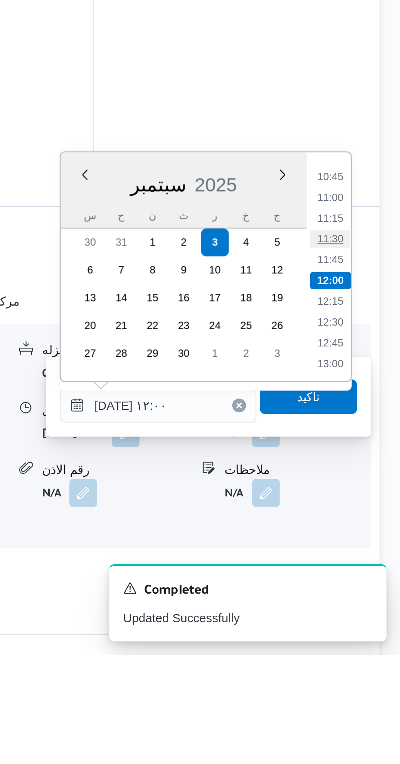
click at [367, 566] on li "11:30" at bounding box center [367, 568] width 19 height 8
type input "[DATE] ١١:٣٠"
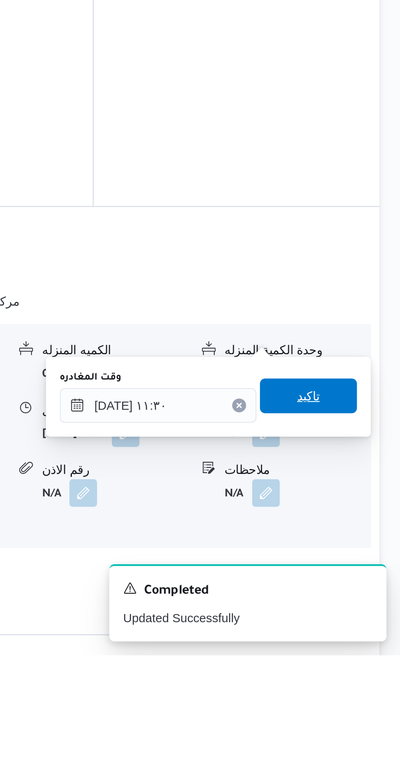
click at [370, 640] on span "تاكيد" at bounding box center [357, 642] width 46 height 16
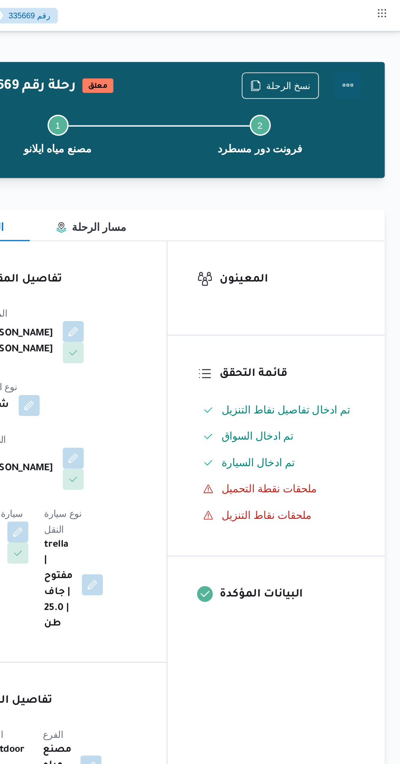
click at [370, 53] on button "Actions" at bounding box center [368, 53] width 16 height 16
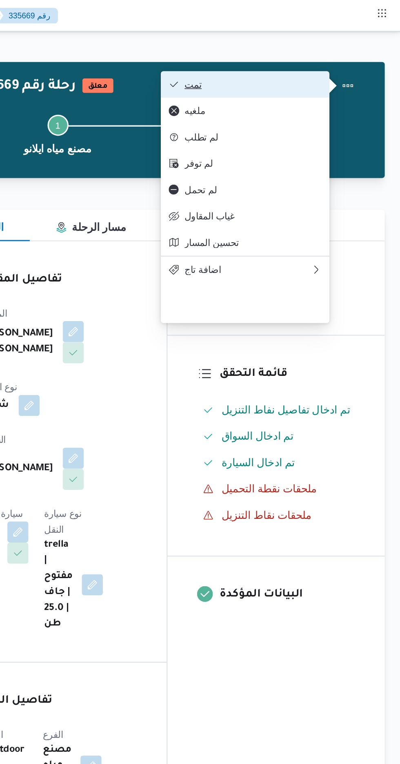
click at [340, 55] on span "تمت" at bounding box center [308, 52] width 85 height 7
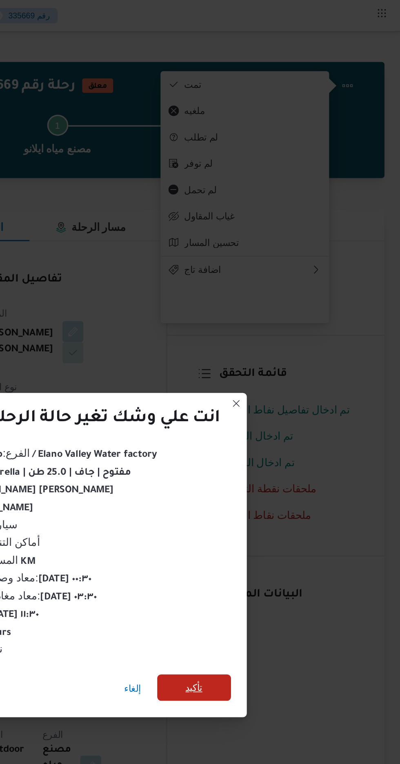
click at [265, 425] on span "تأكيد" at bounding box center [273, 426] width 46 height 16
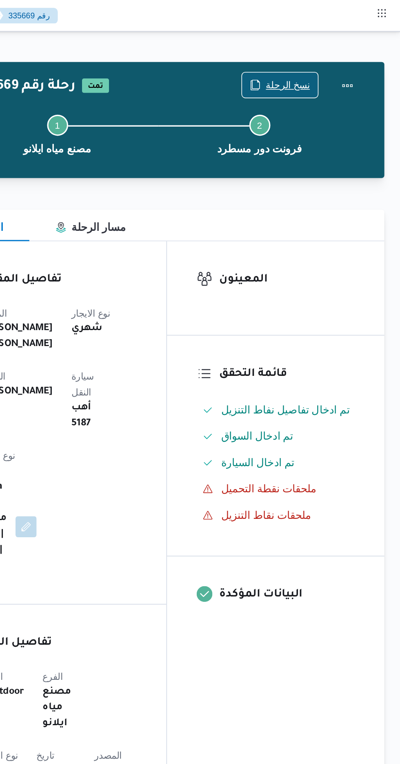
click at [333, 50] on span "نسخ الرحلة" at bounding box center [330, 53] width 27 height 10
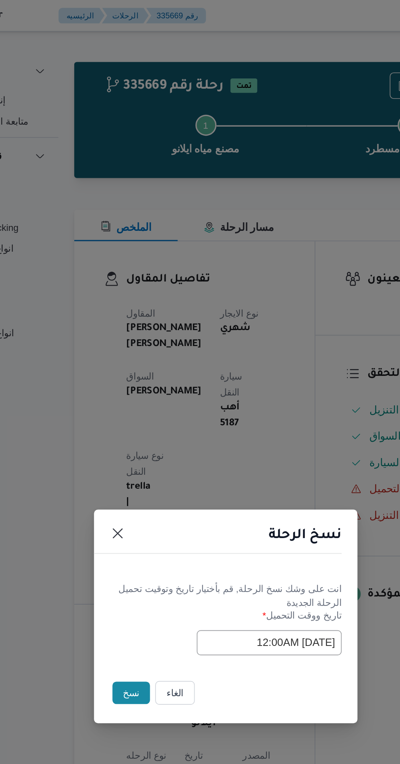
click at [137, 434] on button "نسخ" at bounding box center [141, 430] width 23 height 14
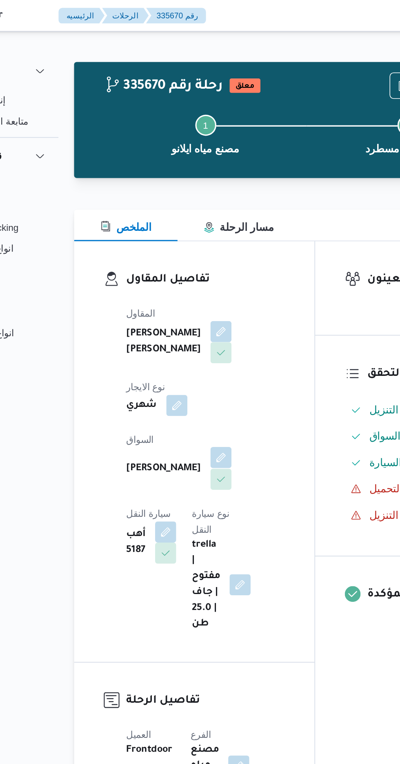
click at [191, 277] on button "button" at bounding box center [197, 283] width 13 height 13
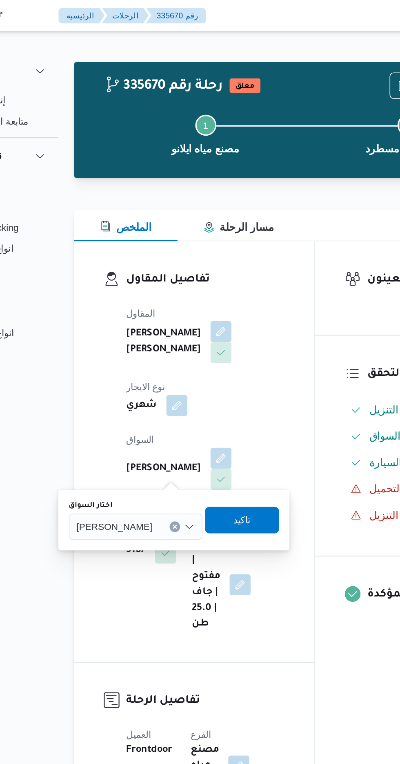
click at [138, 328] on span "[PERSON_NAME]" at bounding box center [131, 326] width 47 height 9
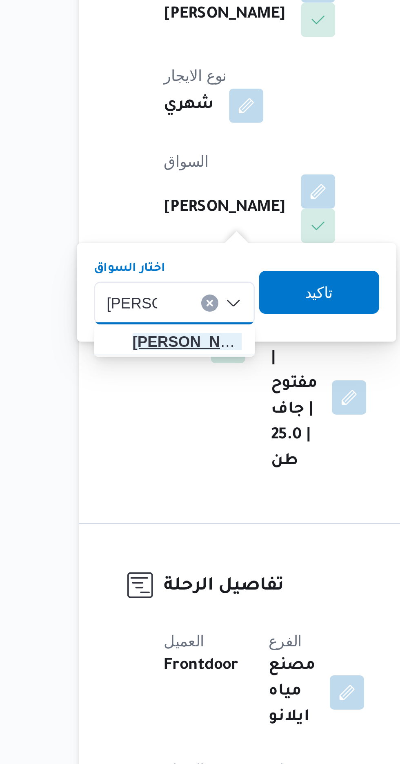
type input "[PERSON_NAME]"
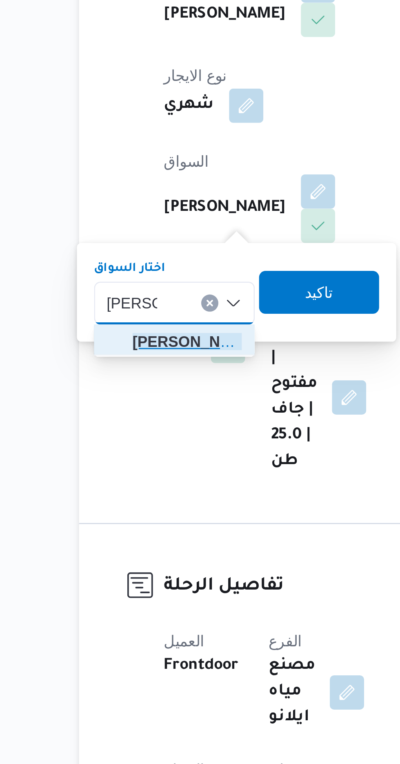
click at [151, 339] on span "[PERSON_NAME] م [PERSON_NAME]" at bounding box center [148, 341] width 42 height 10
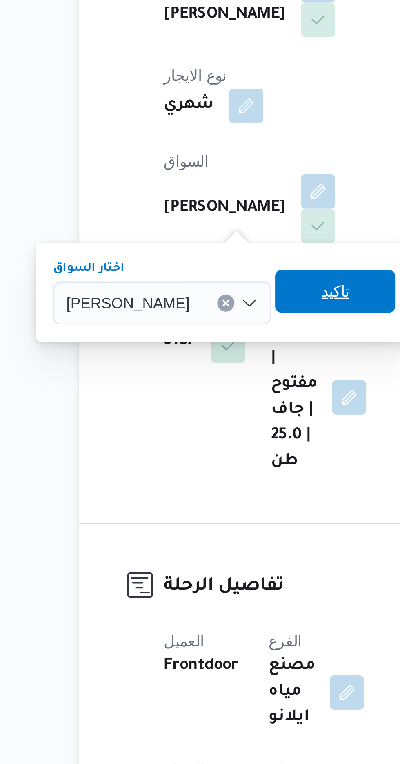
click at [206, 324] on span "تاكيد" at bounding box center [204, 322] width 46 height 16
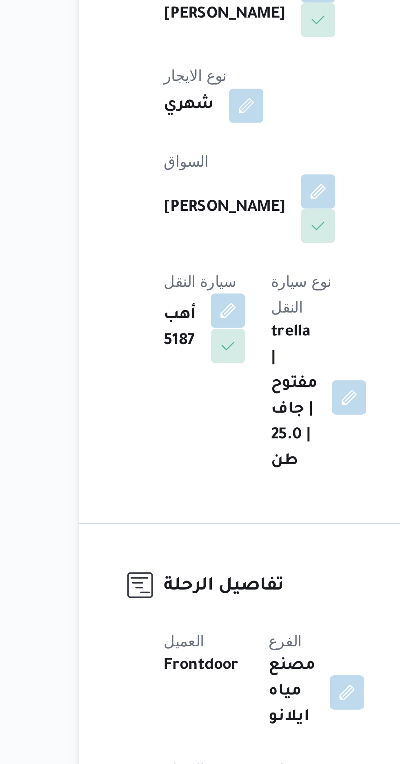
click at [170, 323] on button "button" at bounding box center [163, 329] width 13 height 13
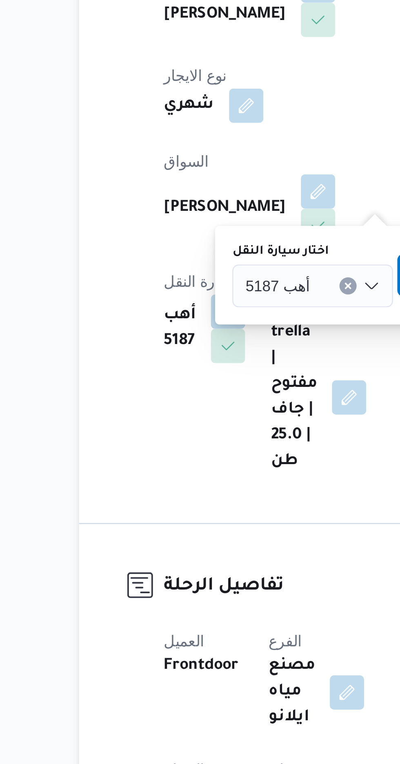
click at [181, 317] on span "أهب 5187" at bounding box center [182, 319] width 25 height 9
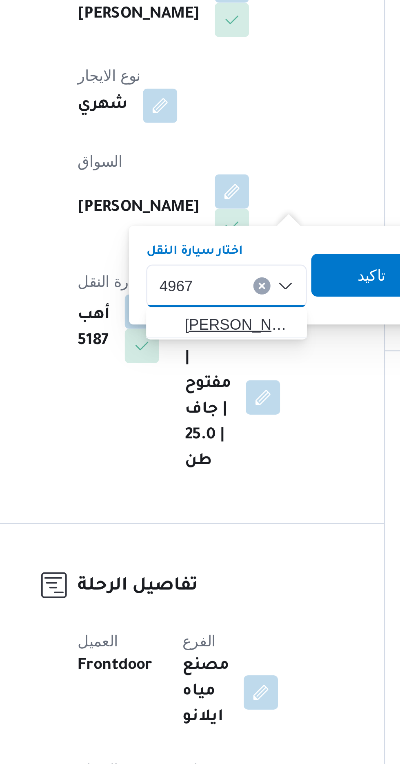
type input "4967"
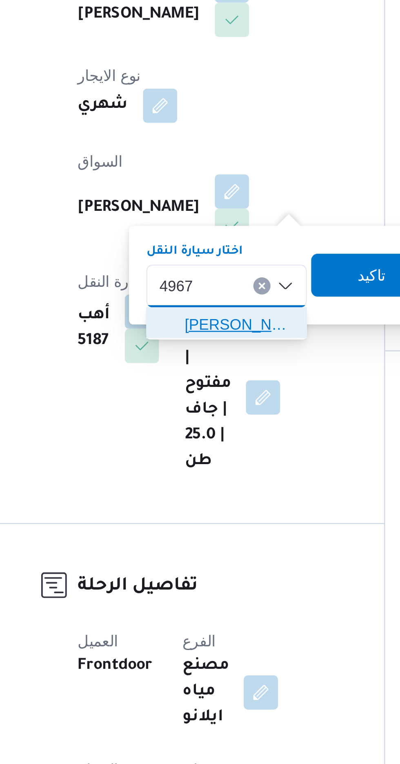
click at [195, 332] on span "[PERSON_NAME] 4967 | null" at bounding box center [200, 335] width 42 height 10
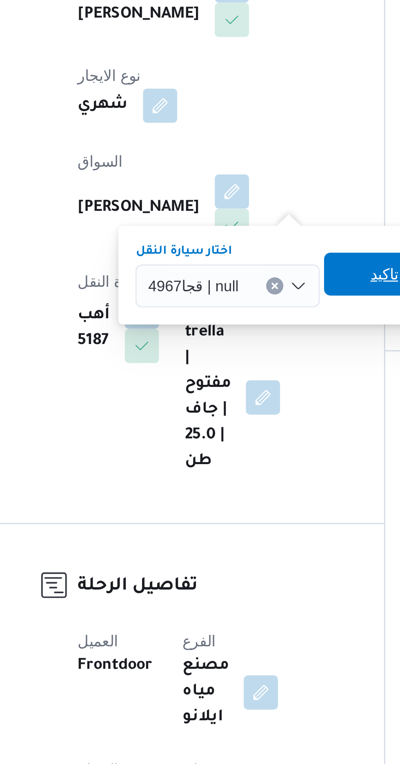
click at [248, 314] on span "تاكيد" at bounding box center [256, 315] width 46 height 16
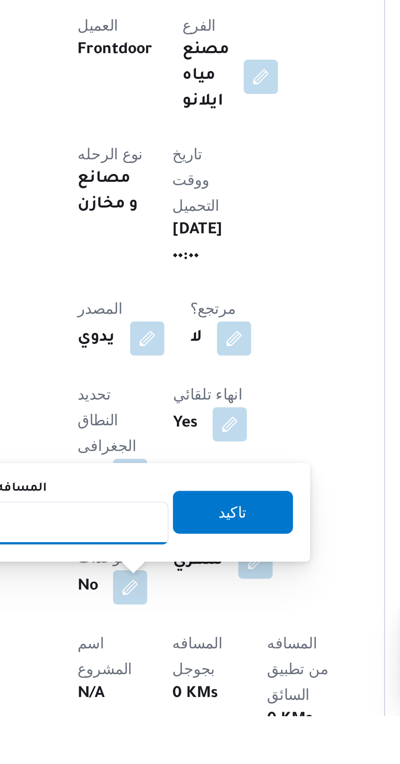
click at [132, 688] on input "المسافه اليدويه" at bounding box center [132, 690] width 81 height 16
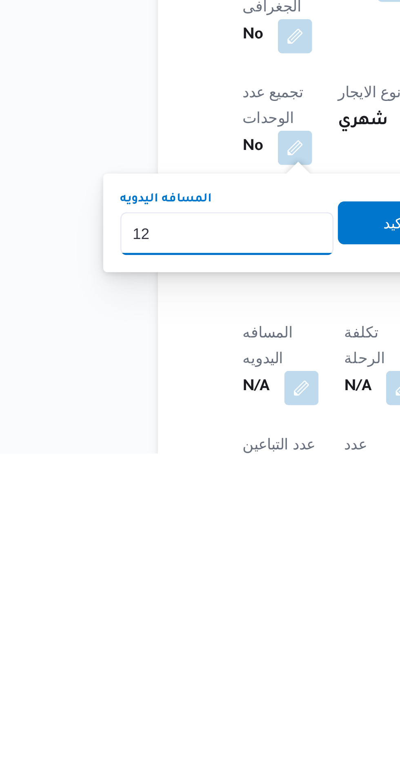
scroll to position [70, 0]
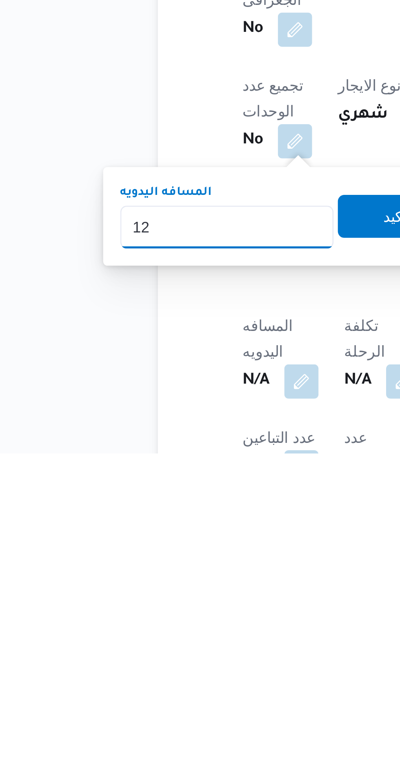
type input "120"
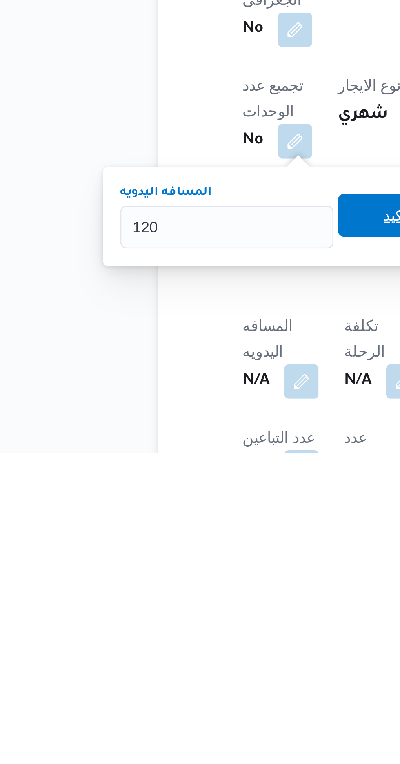
click at [194, 676] on span "تاكيد" at bounding box center [198, 673] width 46 height 16
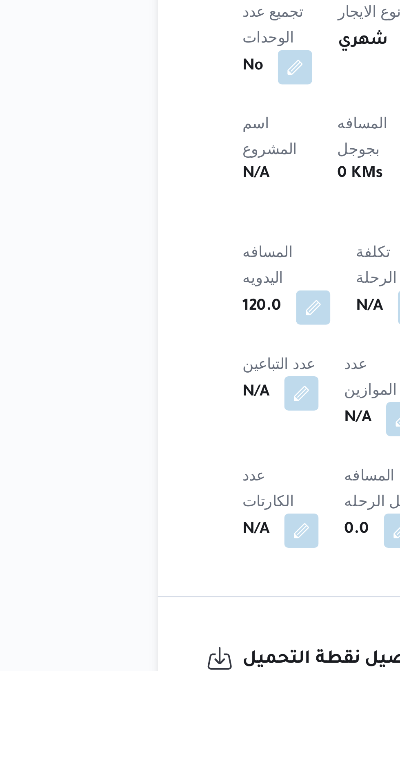
scroll to position [183, 0]
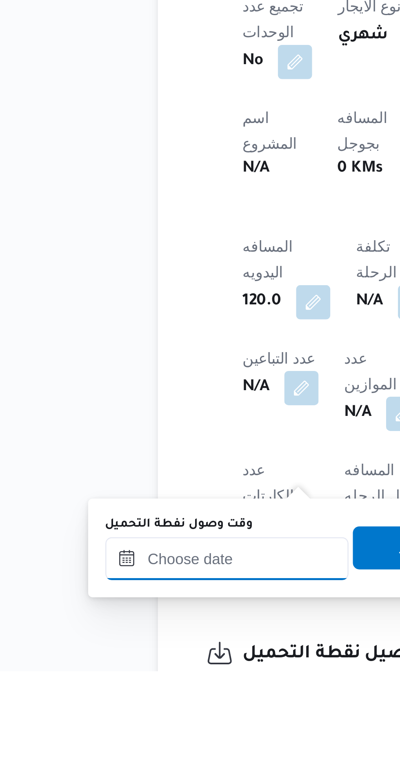
click at [129, 723] on input "وقت وصول نفطة التحميل" at bounding box center [132, 721] width 93 height 16
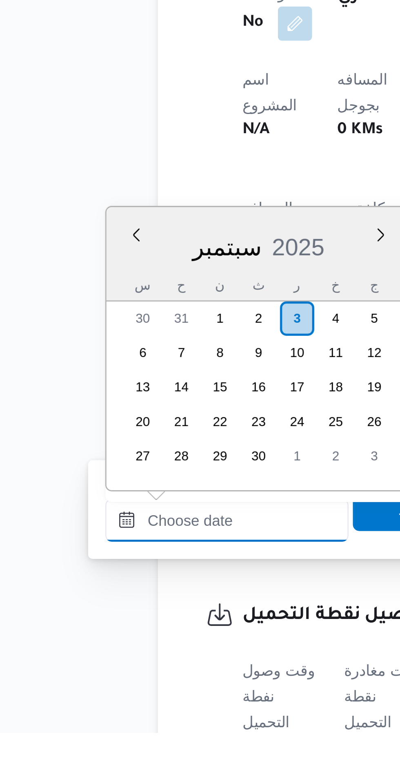
scroll to position [597, 0]
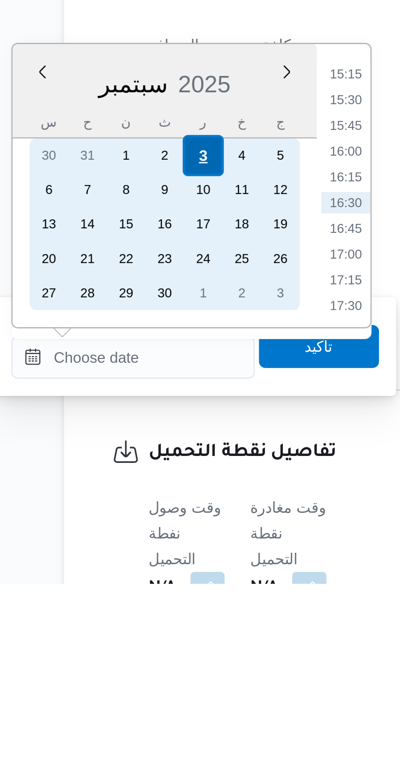
click at [159, 605] on div "3" at bounding box center [159, 601] width 16 height 16
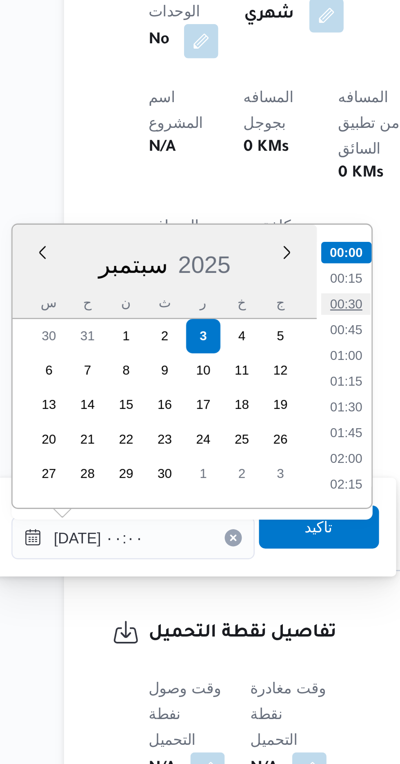
click at [209, 586] on li "00:30" at bounding box center [213, 589] width 19 height 8
type input "[DATE] ٠٠:٣٠"
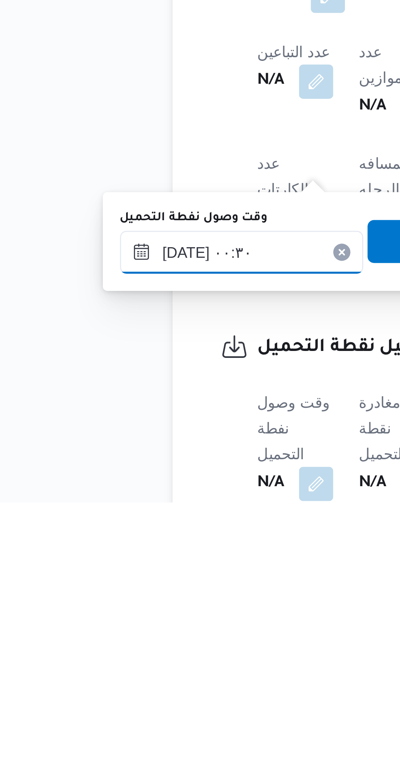
scroll to position [235, 0]
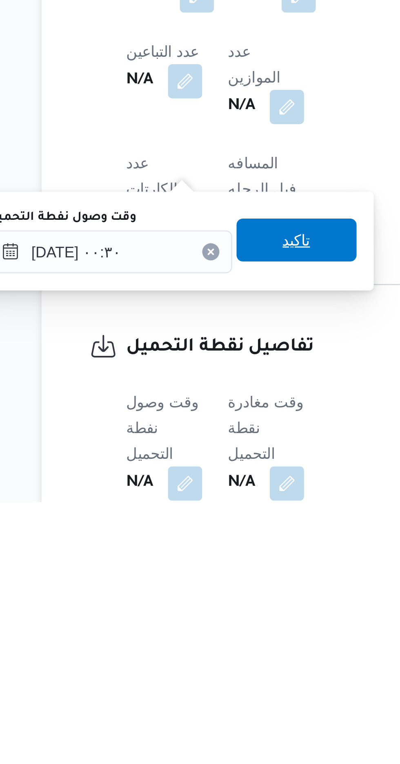
click at [209, 665] on span "تاكيد" at bounding box center [203, 665] width 11 height 10
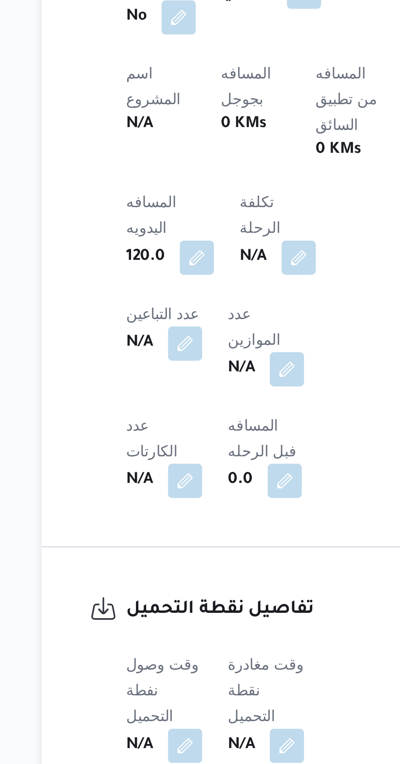
click at [204, 751] on span at bounding box center [197, 757] width 17 height 13
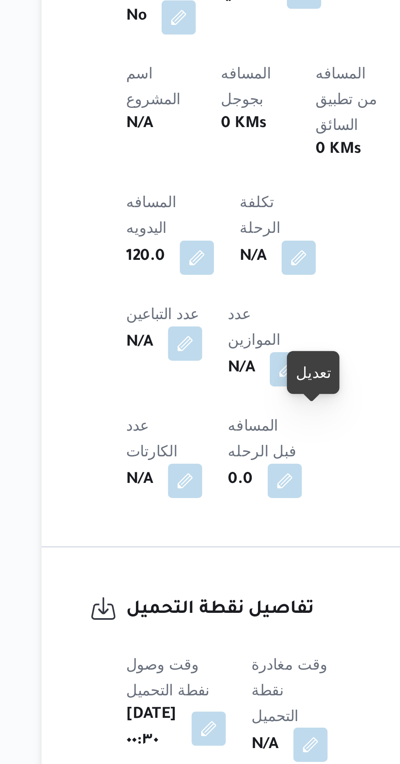
click at [215, 750] on button "button" at bounding box center [208, 756] width 13 height 13
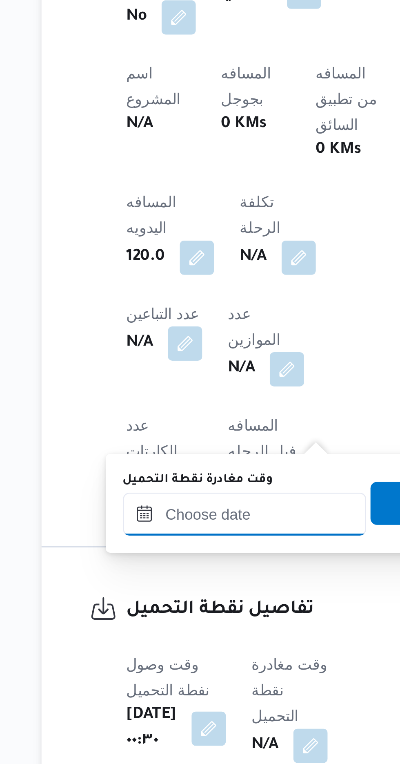
click at [172, 665] on input "وقت مغادرة نقطة التحميل" at bounding box center [183, 669] width 93 height 16
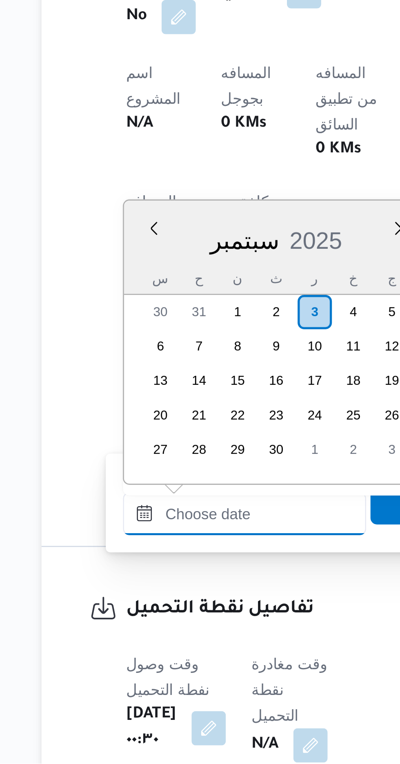
scroll to position [597, 0]
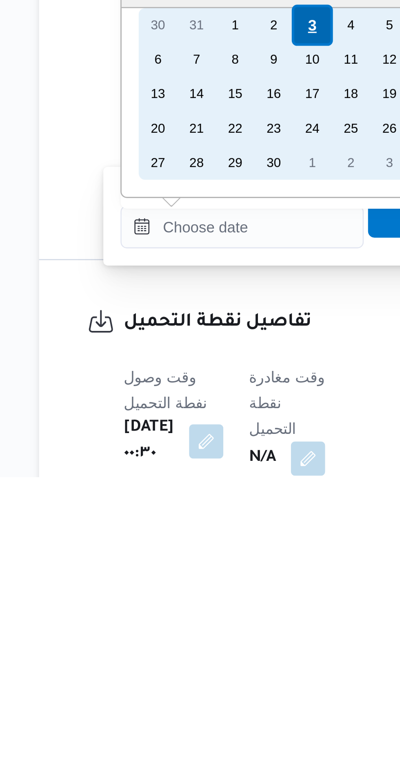
click at [208, 592] on div "3" at bounding box center [210, 592] width 16 height 16
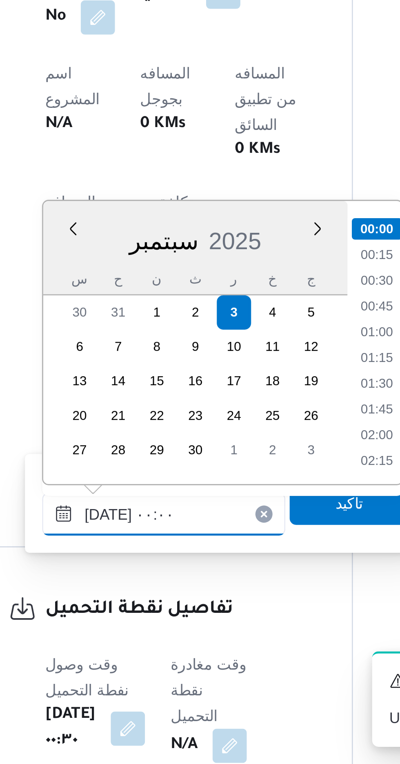
click at [148, 669] on input "[DATE] ٠٠:٠٠" at bounding box center [183, 669] width 93 height 16
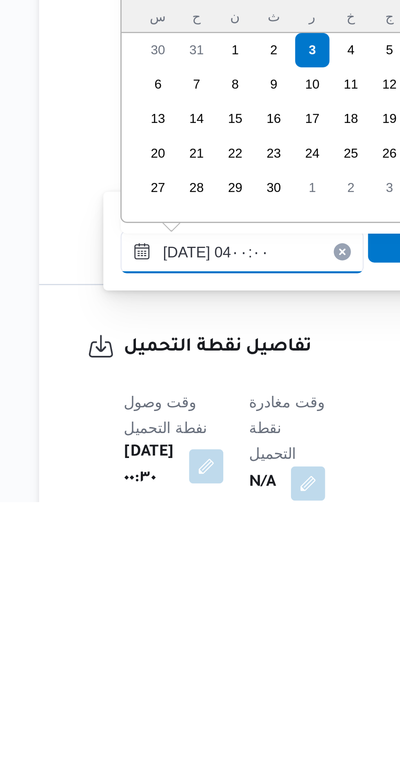
scroll to position [71, 0]
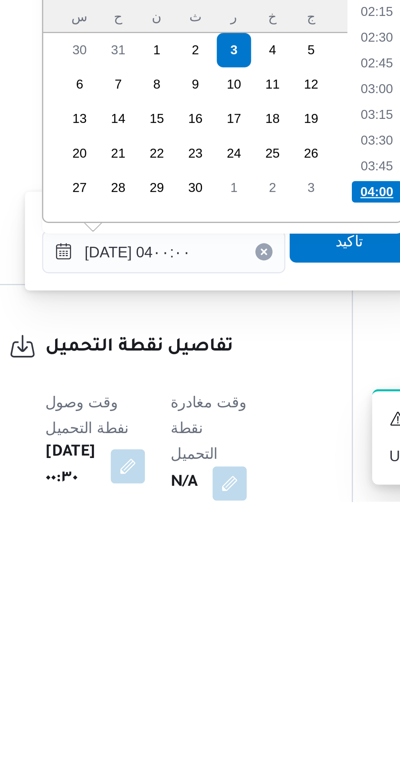
click at [261, 646] on li "04:00" at bounding box center [264, 646] width 19 height 8
type input "[DATE] ٠٤:٠٠"
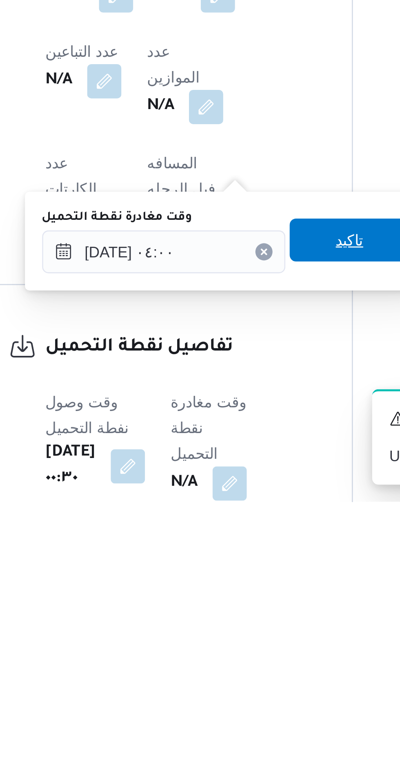
click at [255, 666] on span "تاكيد" at bounding box center [255, 664] width 46 height 16
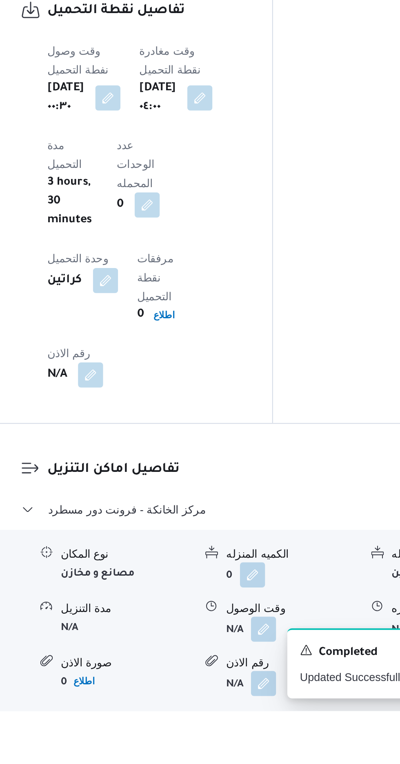
scroll to position [541, 0]
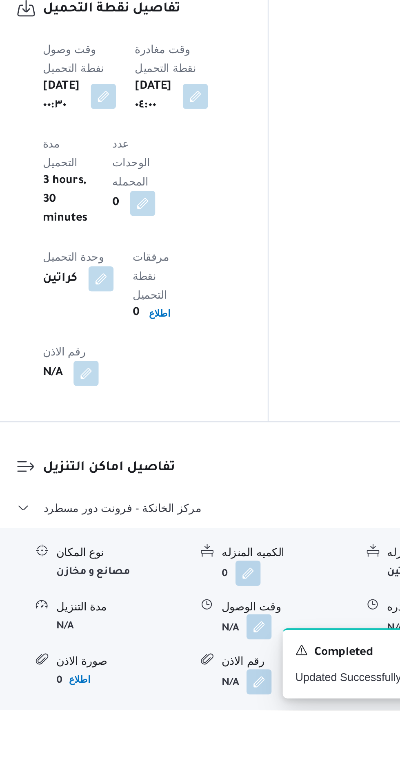
click at [252, 714] on button "button" at bounding box center [250, 720] width 13 height 13
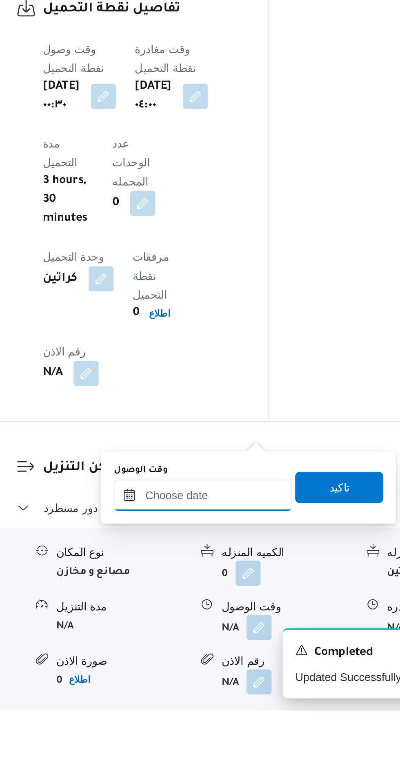
click at [235, 652] on input "وقت الوصول" at bounding box center [221, 652] width 93 height 16
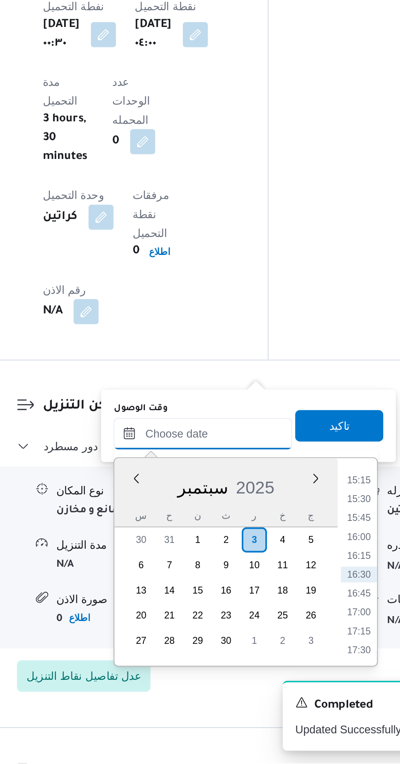
scroll to position [600, 0]
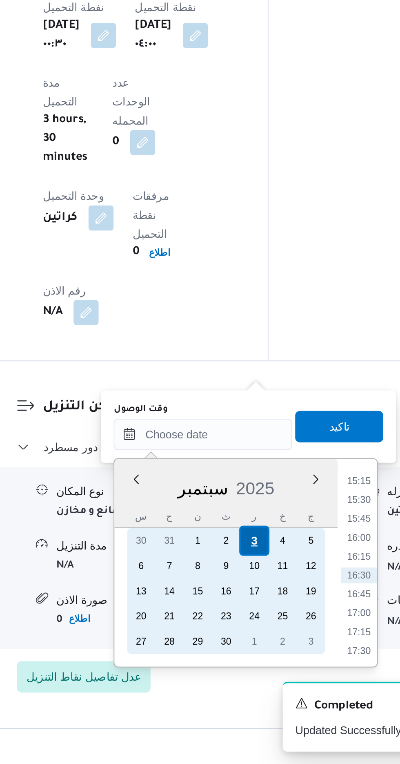
click at [248, 647] on div "3" at bounding box center [249, 648] width 16 height 16
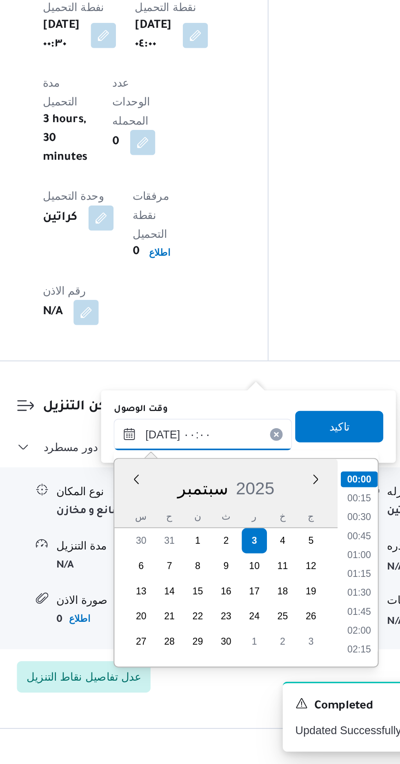
click at [176, 594] on input "[DATE] ٠٠:٠٠" at bounding box center [221, 593] width 93 height 16
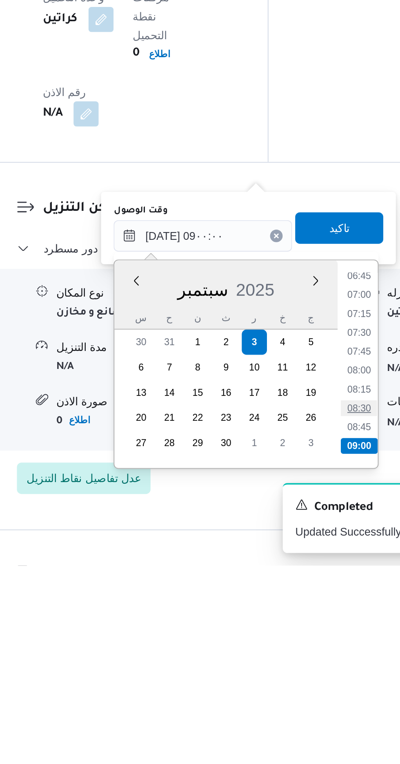
click at [302, 683] on li "08:30" at bounding box center [303, 682] width 19 height 8
type input "[DATE] ٠٨:٣٠"
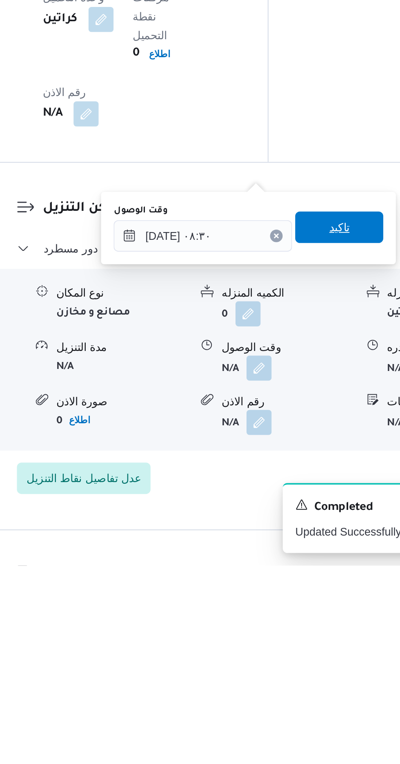
click at [301, 593] on span "تاكيد" at bounding box center [293, 588] width 46 height 16
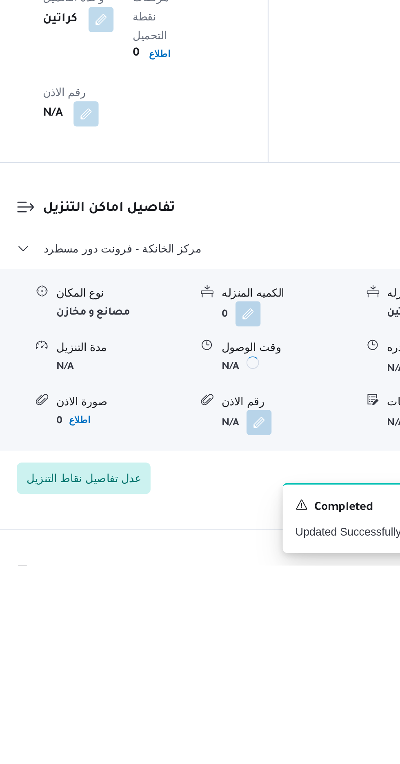
scroll to position [600, 0]
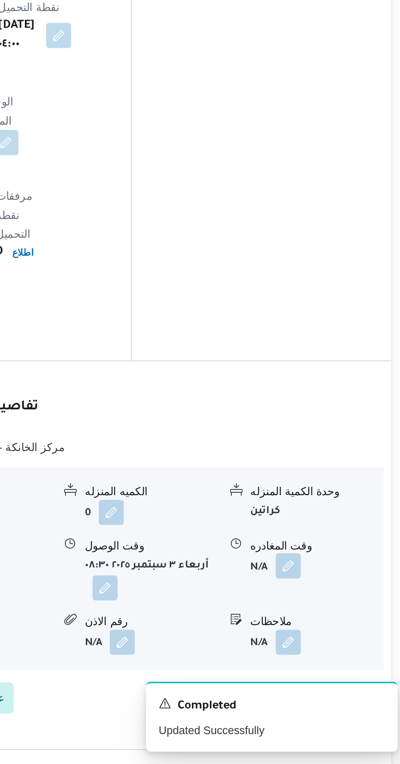
click at [339, 655] on button "button" at bounding box center [337, 661] width 13 height 13
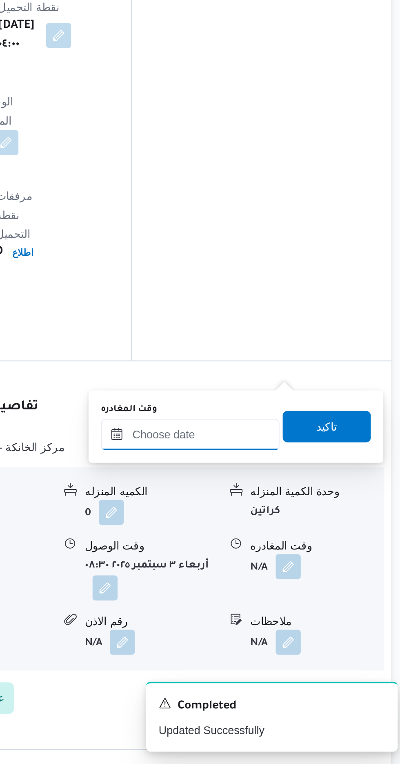
click at [310, 591] on input "وقت المغادره" at bounding box center [286, 593] width 93 height 16
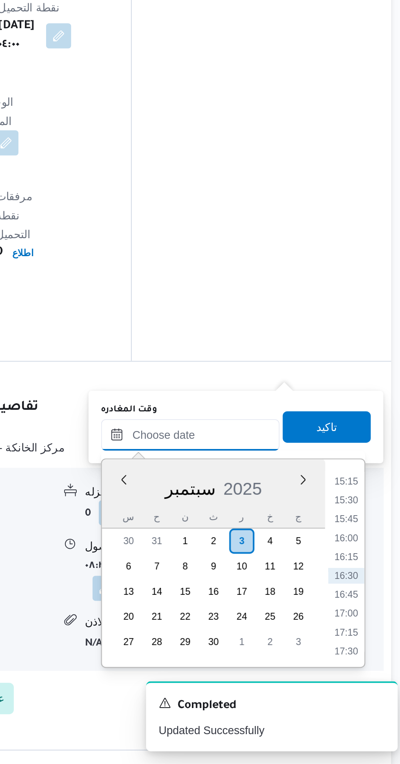
scroll to position [600, 0]
click at [367, 625] on li "15:30" at bounding box center [367, 627] width 19 height 8
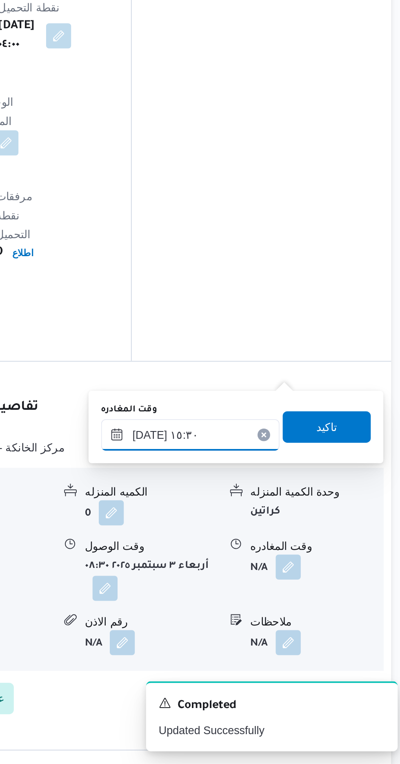
click at [310, 590] on input "[DATE] ١٥:٣٠" at bounding box center [286, 593] width 93 height 16
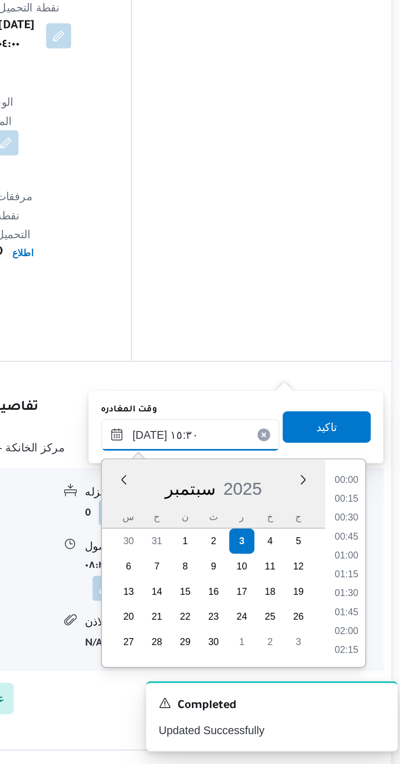
scroll to position [558, 0]
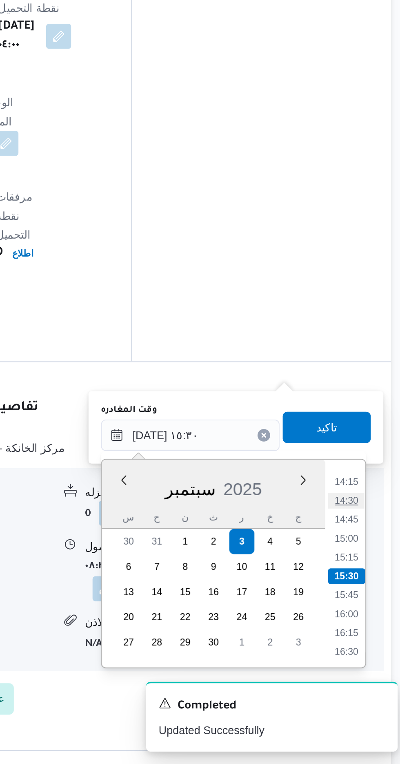
click at [367, 626] on li "14:30" at bounding box center [367, 627] width 19 height 8
type input "[DATE] ١٤:٣٠"
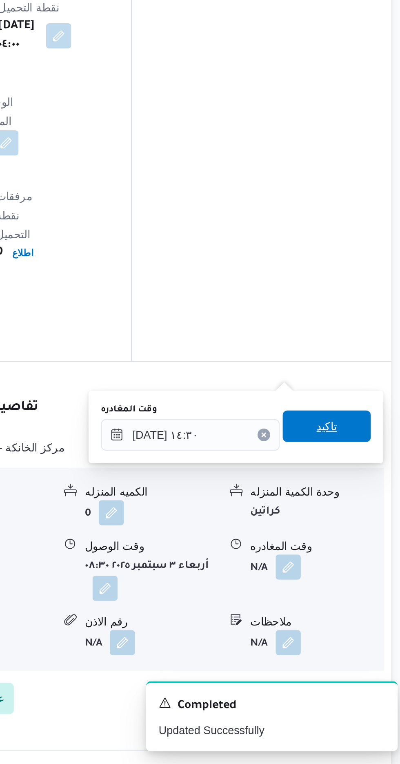
click at [362, 588] on span "تاكيد" at bounding box center [357, 589] width 11 height 10
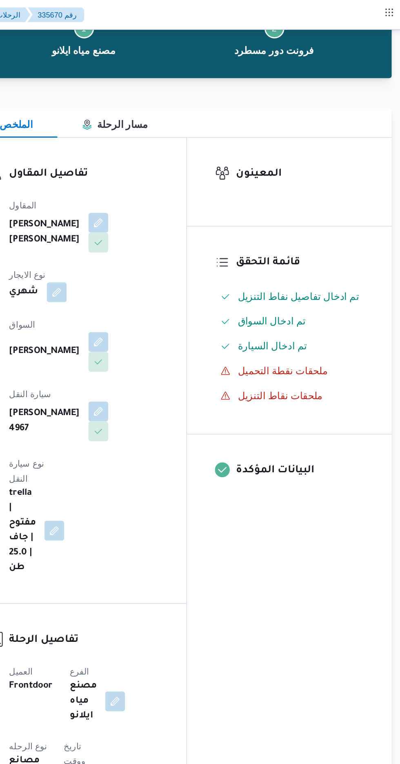
scroll to position [0, 0]
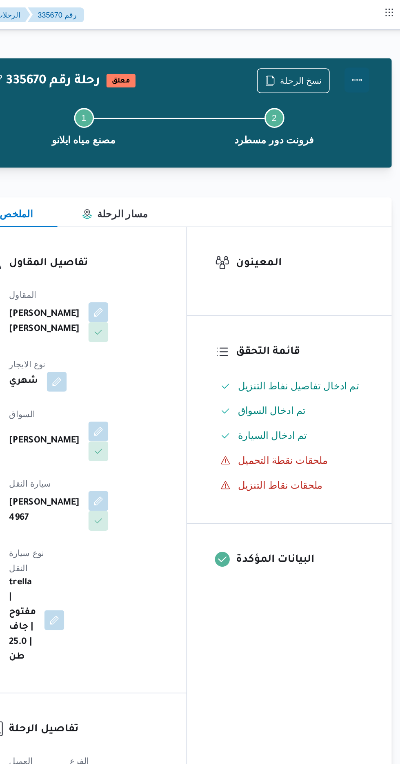
click at [368, 54] on button "Actions" at bounding box center [368, 53] width 16 height 16
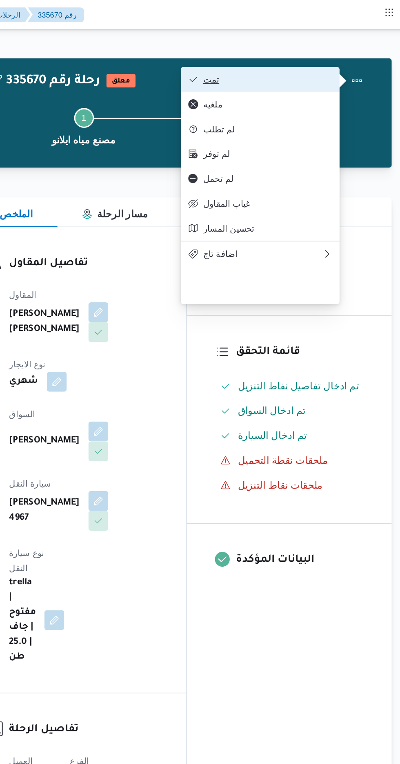
click at [347, 50] on span "تمت" at bounding box center [308, 52] width 85 height 7
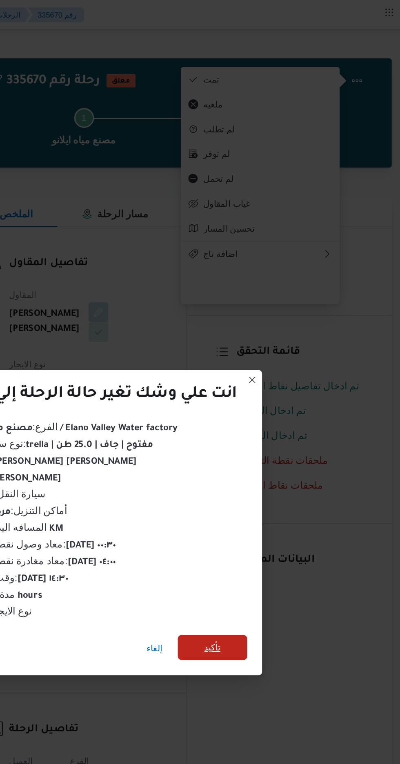
click at [274, 425] on span "تأكيد" at bounding box center [272, 426] width 11 height 10
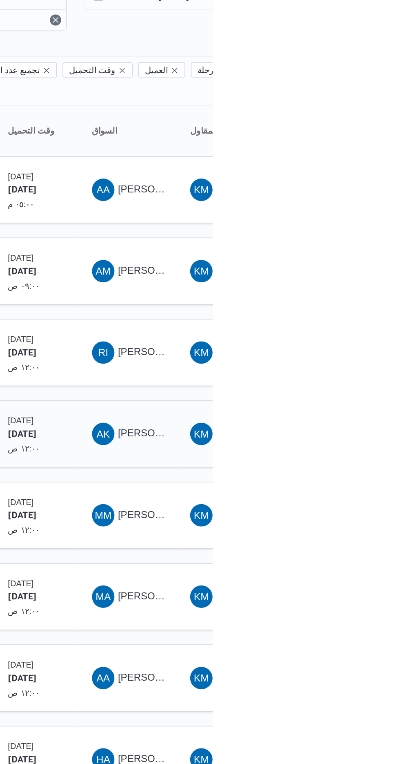
click at [356, 300] on span "[PERSON_NAME] [PERSON_NAME]" at bounding box center [393, 303] width 96 height 7
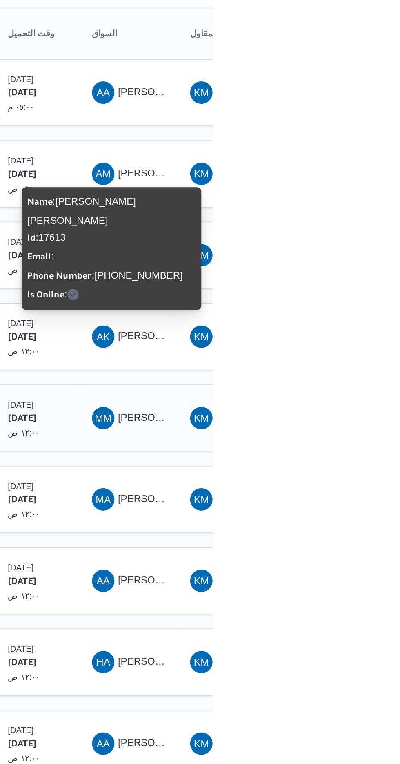
click at [348, 347] on span "[PERSON_NAME] [PERSON_NAME]" at bounding box center [393, 350] width 96 height 7
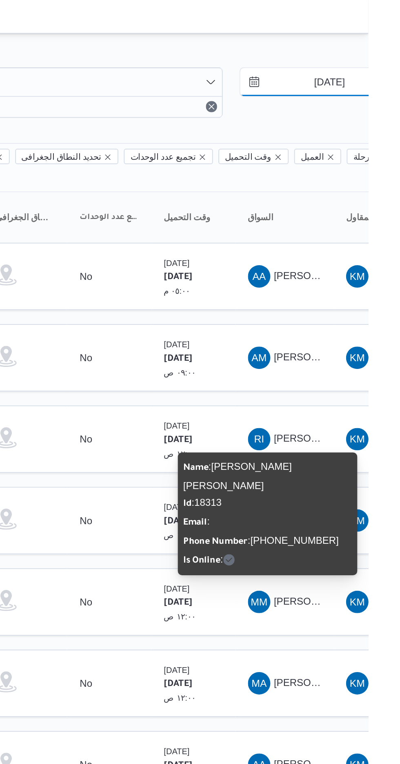
click at [363, 49] on input "[DATE]" at bounding box center [372, 48] width 93 height 16
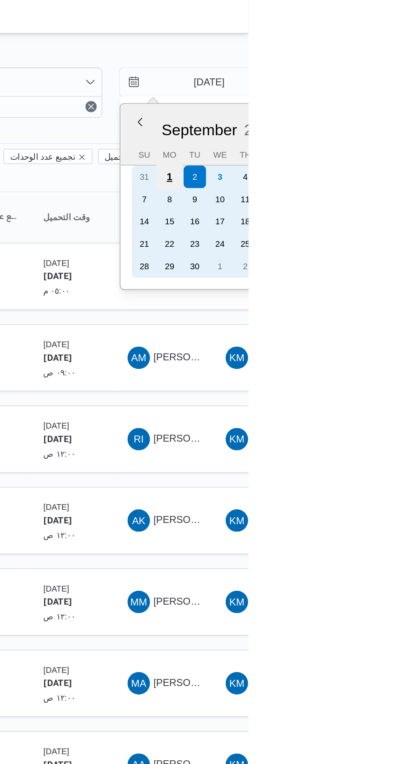
click at [354, 103] on div "1" at bounding box center [355, 103] width 16 height 16
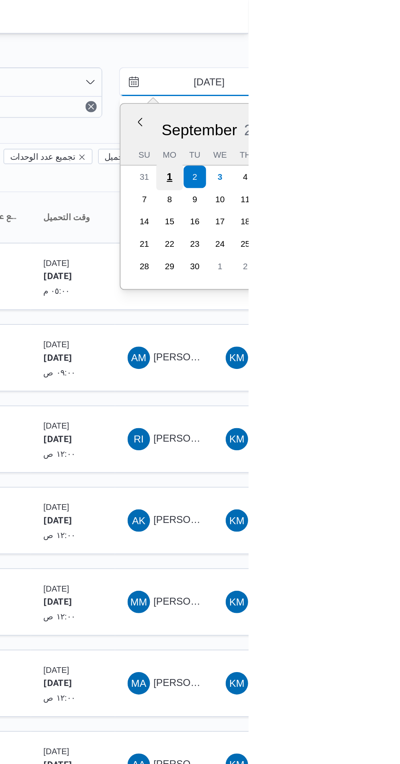
type input "[DATE]"
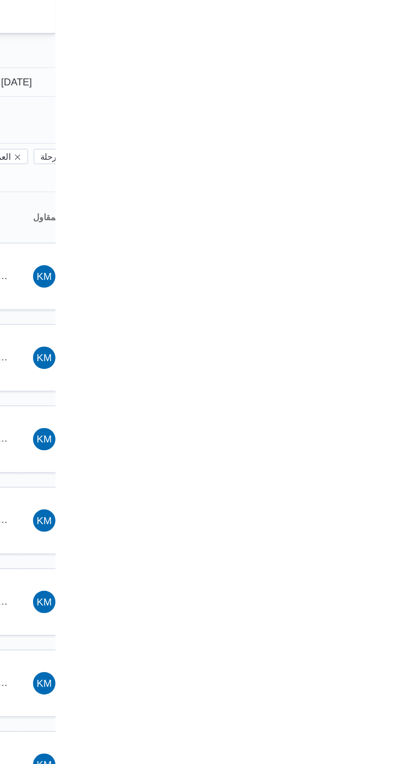
type input "[DATE]"
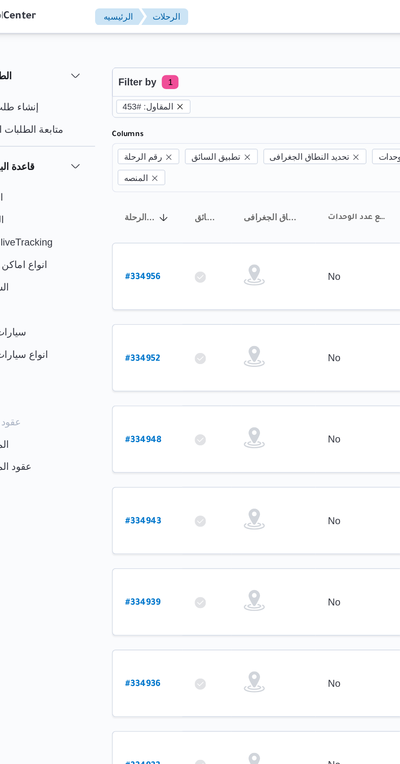
click at [145, 62] on icon "remove selected entity" at bounding box center [146, 61] width 3 height 3
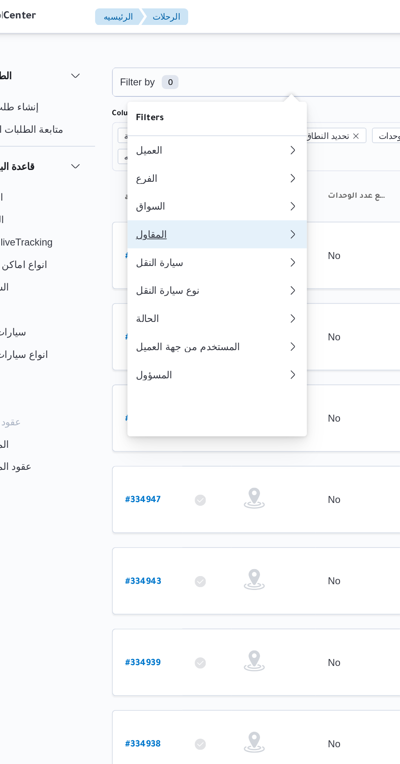
click at [172, 140] on div "المقاول" at bounding box center [162, 136] width 85 height 7
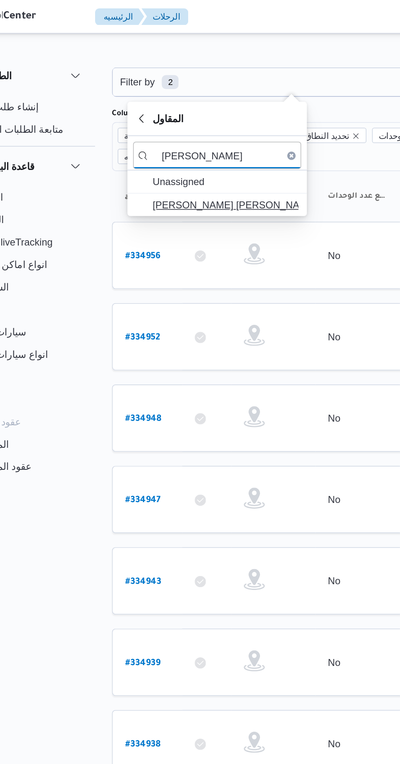
type input "[PERSON_NAME]"
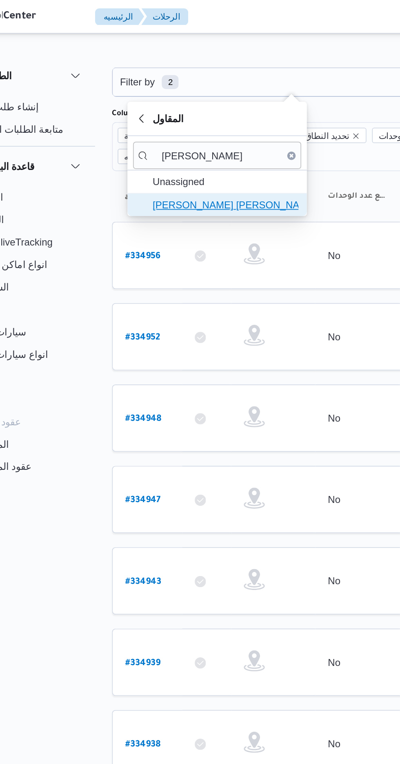
click at [185, 121] on span "[PERSON_NAME] [PERSON_NAME]" at bounding box center [172, 119] width 85 height 10
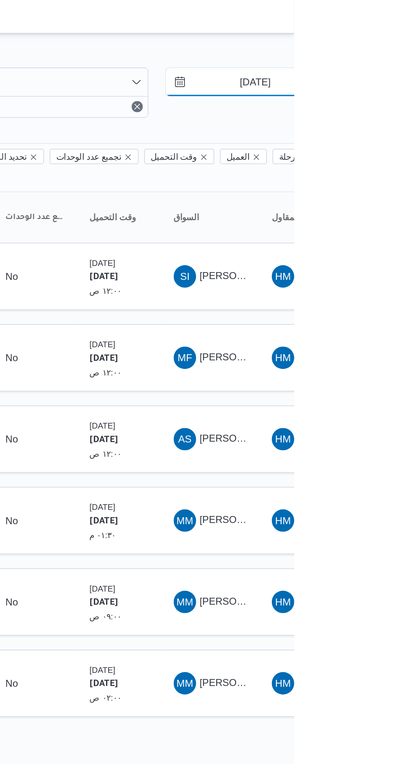
click at [376, 50] on input "[DATE]" at bounding box center [372, 48] width 93 height 16
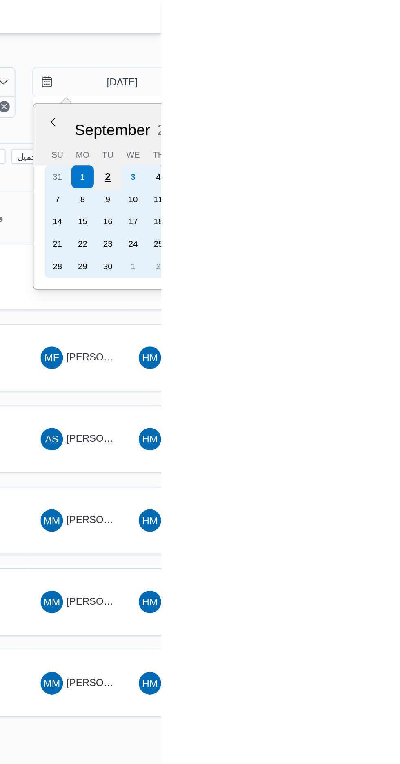
click at [369, 104] on div "2" at bounding box center [370, 103] width 16 height 16
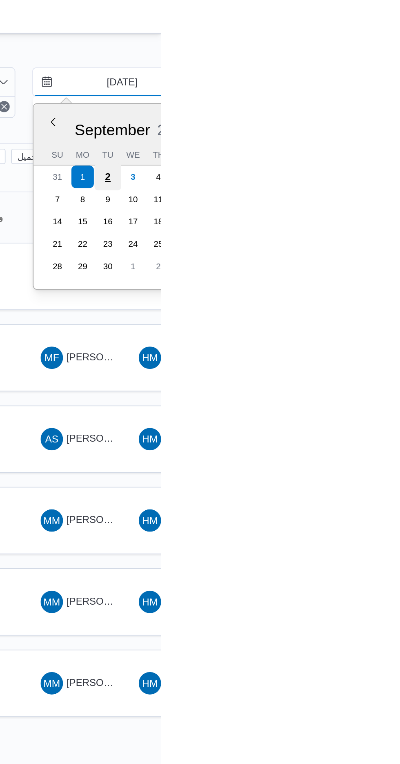
type input "[DATE]"
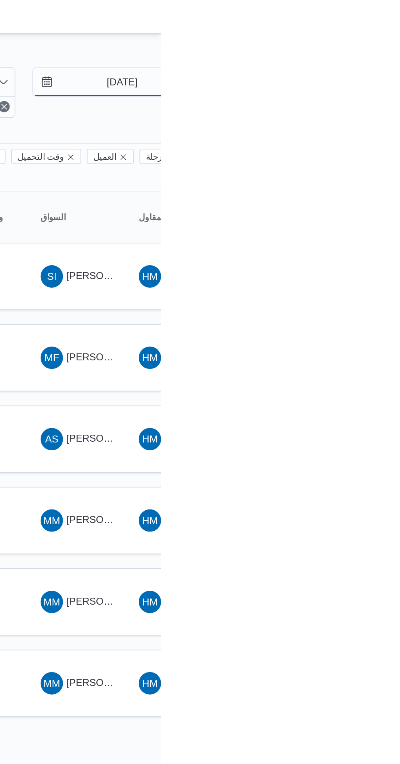
type input "[DATE]"
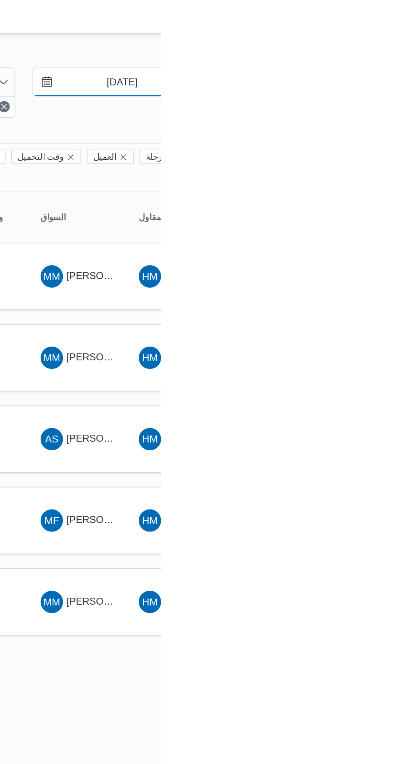
click at [385, 46] on input "[DATE]" at bounding box center [372, 48] width 93 height 16
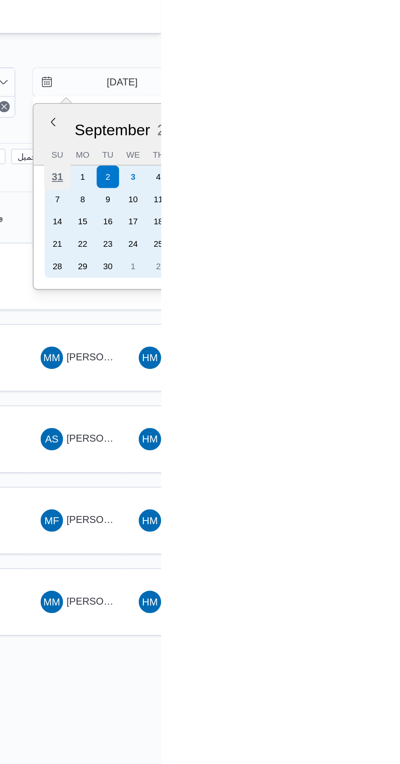
click at [341, 101] on div "31" at bounding box center [340, 103] width 16 height 16
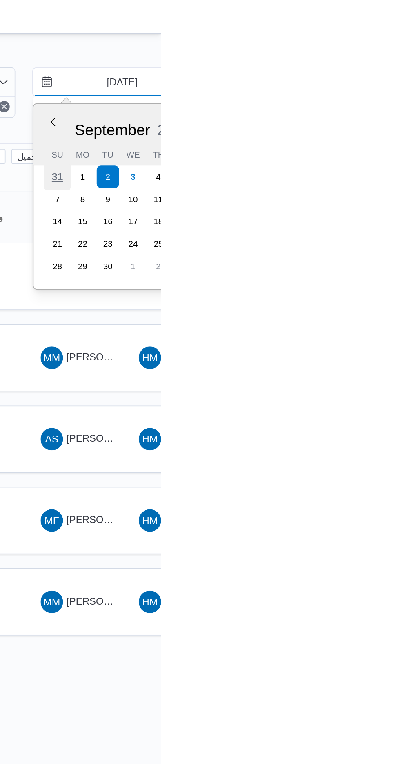
type input "[DATE]"
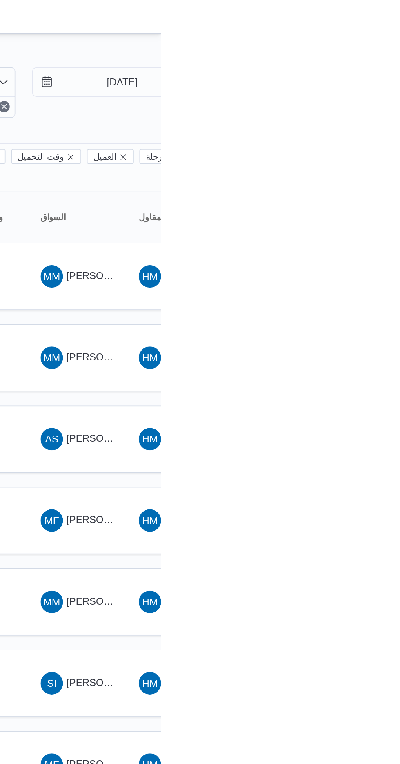
type input "[DATE]"
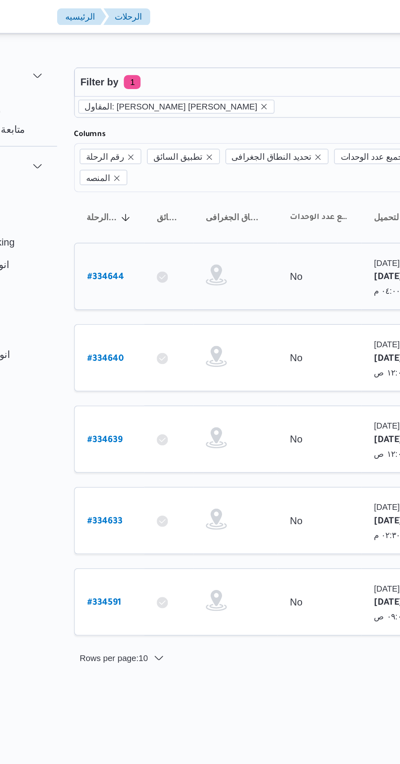
click at [130, 159] on b "# 334644" at bounding box center [124, 162] width 21 height 6
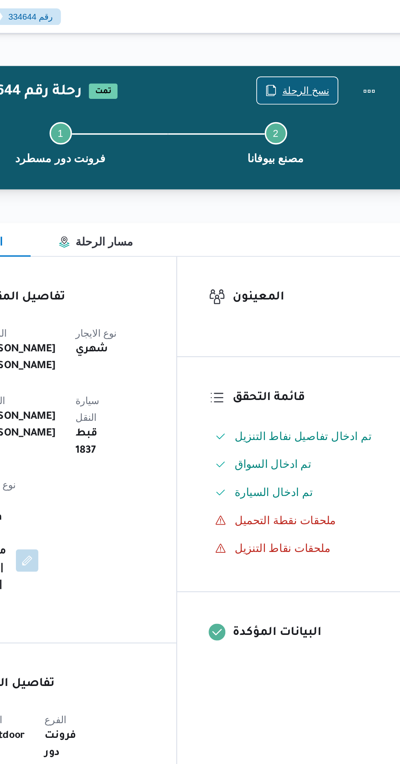
click at [322, 48] on span "نسخ الرحلة" at bounding box center [330, 53] width 27 height 10
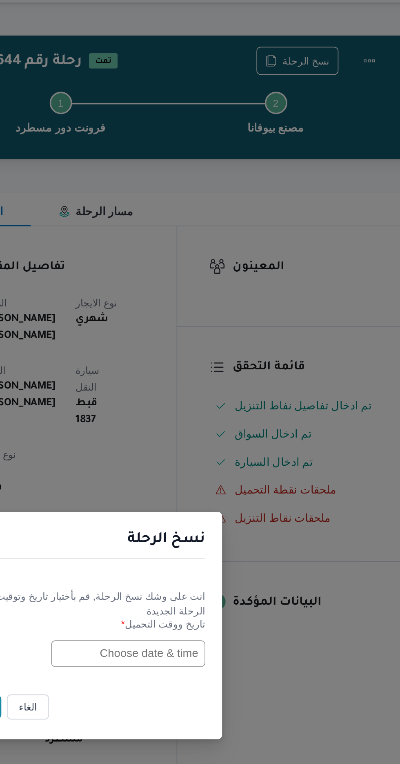
click at [226, 400] on input "text" at bounding box center [227, 399] width 90 height 16
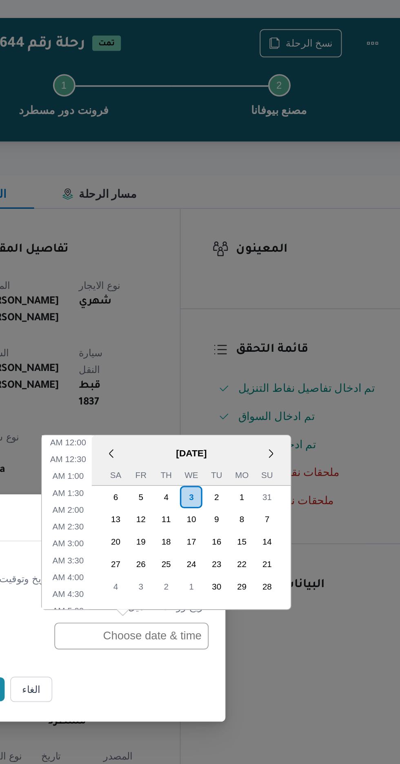
scroll to position [277, 0]
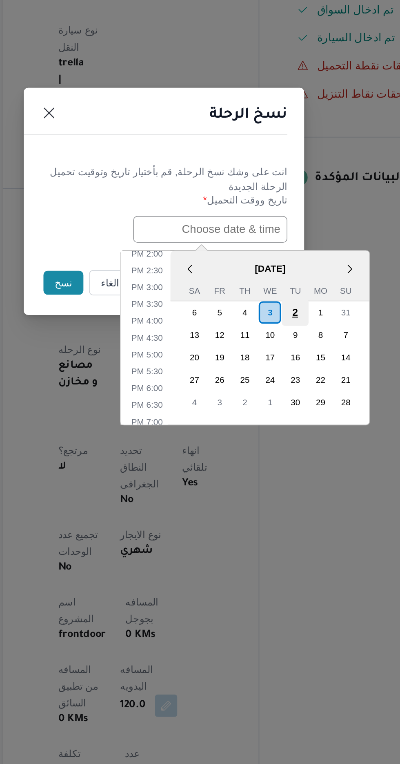
click at [276, 444] on div "2" at bounding box center [277, 447] width 16 height 16
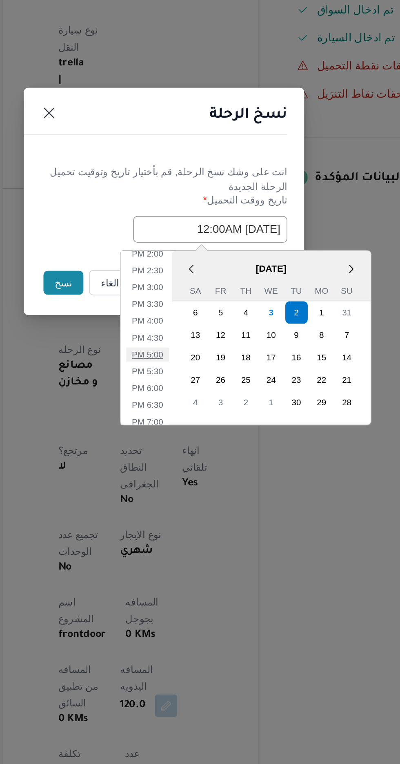
click at [189, 469] on li "5:00 PM" at bounding box center [190, 471] width 25 height 8
type input "[DATE] 5:00PM"
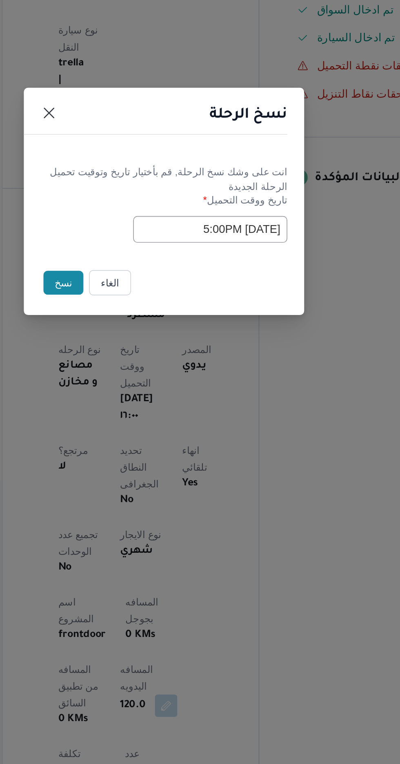
click at [136, 431] on button "نسخ" at bounding box center [141, 430] width 23 height 14
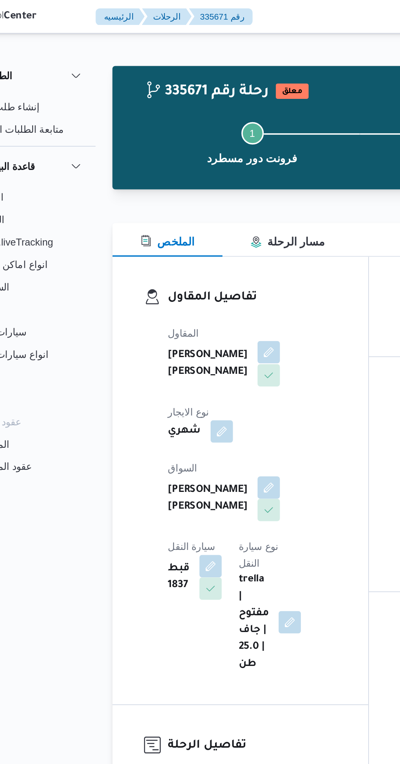
click at [191, 208] on button "button" at bounding box center [197, 205] width 13 height 13
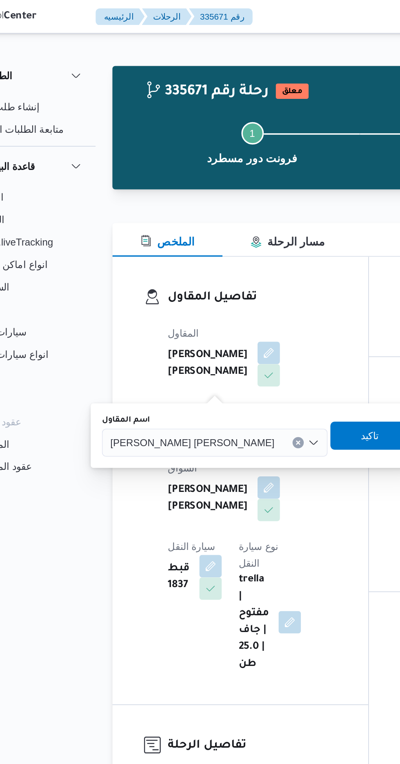
click at [204, 257] on input "اسم المقاول" at bounding box center [204, 258] width 1 height 10
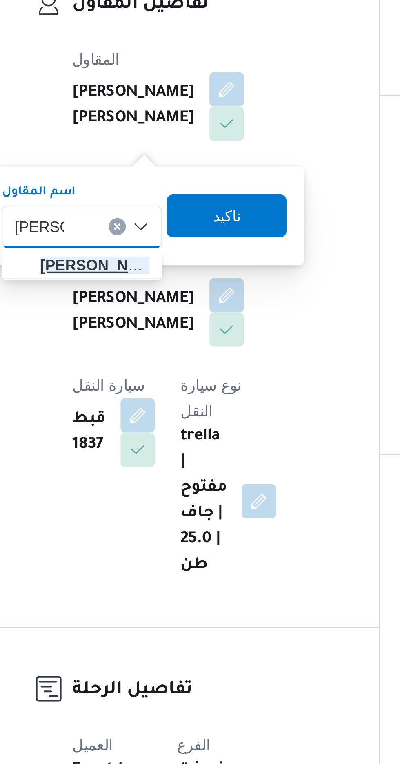
type input "[PERSON_NAME]"
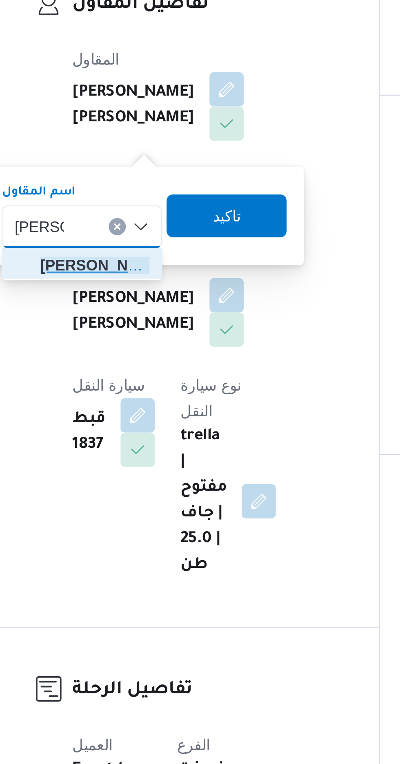
click at [145, 272] on span "[PERSON_NAME] [PERSON_NAME]" at bounding box center [147, 273] width 42 height 10
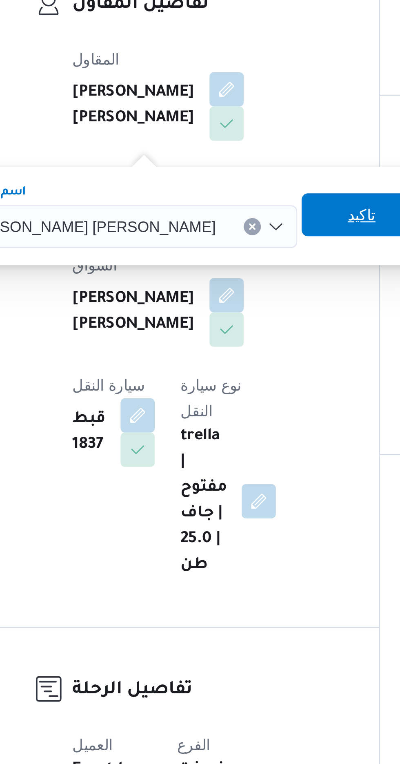
click at [226, 254] on span "تاكيد" at bounding box center [249, 253] width 46 height 16
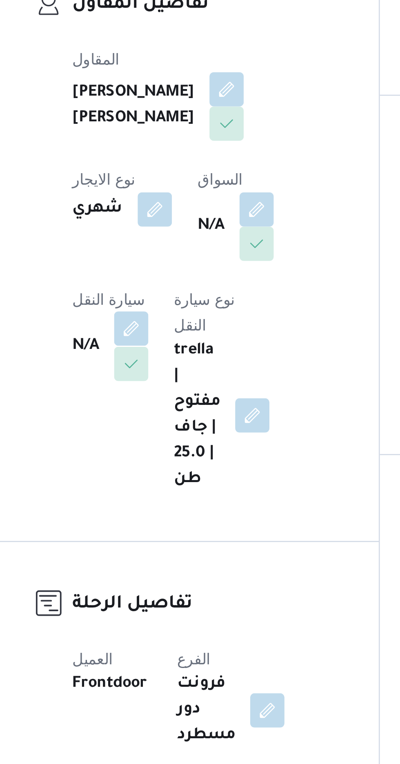
click at [168, 290] on button "button" at bounding box center [160, 296] width 13 height 13
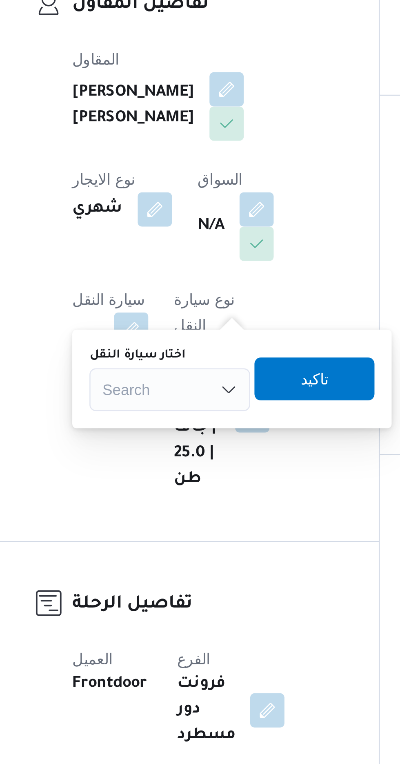
click at [179, 317] on div "Search" at bounding box center [175, 320] width 61 height 16
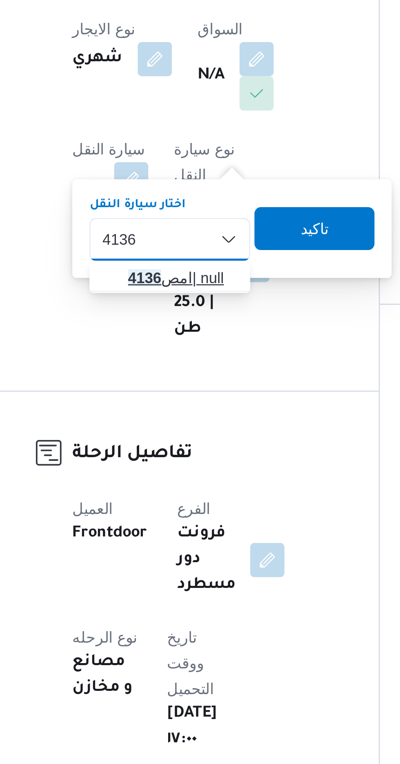
type input "4136"
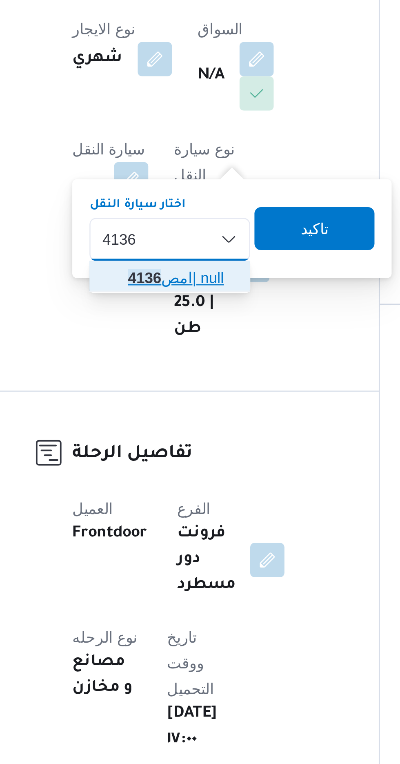
click at [186, 335] on span "امص 4136 | null" at bounding box center [181, 335] width 42 height 10
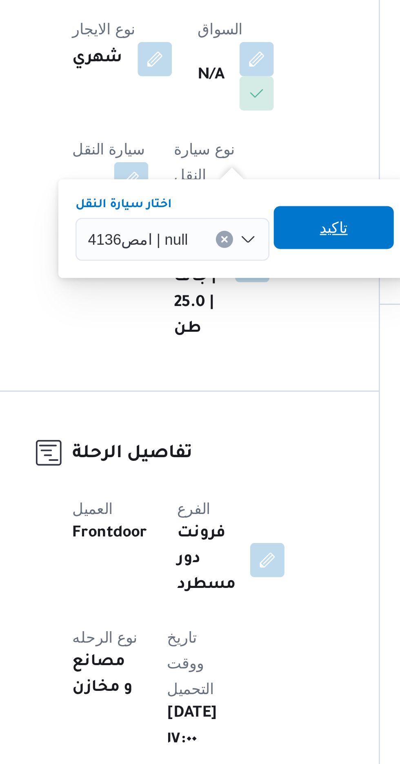
click at [237, 317] on span "تاكيد" at bounding box center [238, 316] width 11 height 10
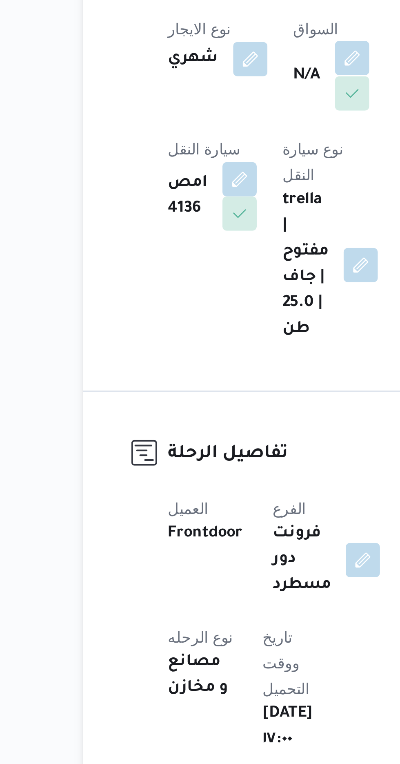
click at [202, 257] on button "button" at bounding box center [208, 250] width 13 height 13
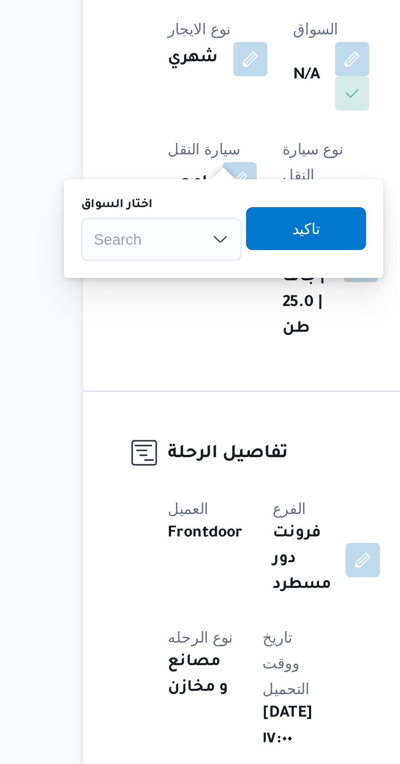
click at [145, 314] on div "Search" at bounding box center [135, 320] width 61 height 16
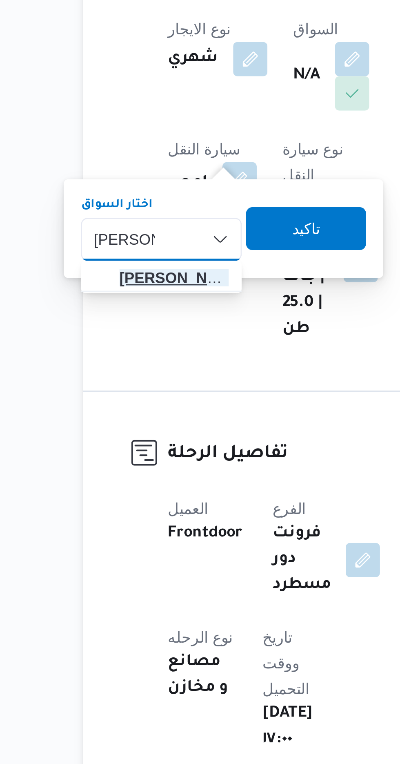
type input "[PERSON_NAME]"
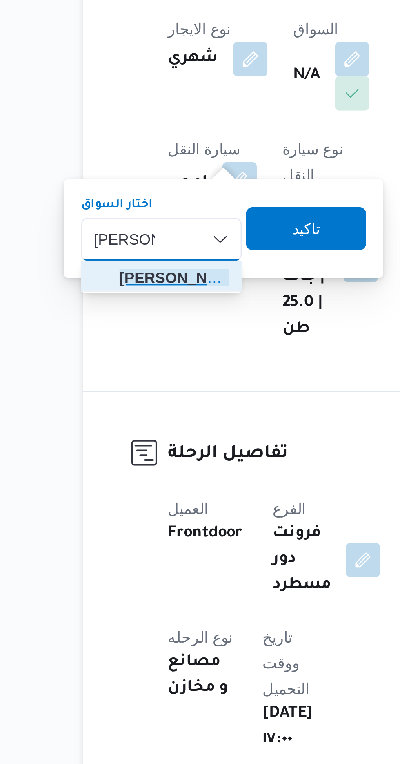
click at [147, 333] on span "[PERSON_NAME] ولى [PERSON_NAME]" at bounding box center [141, 335] width 42 height 10
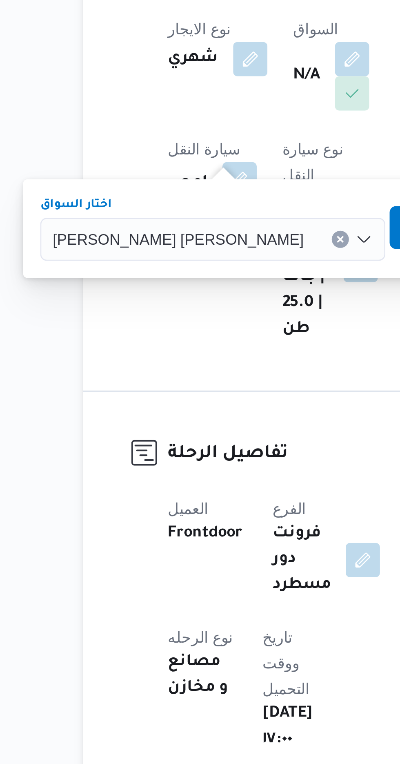
click at [241, 315] on span "تاكيد" at bounding box center [246, 316] width 11 height 10
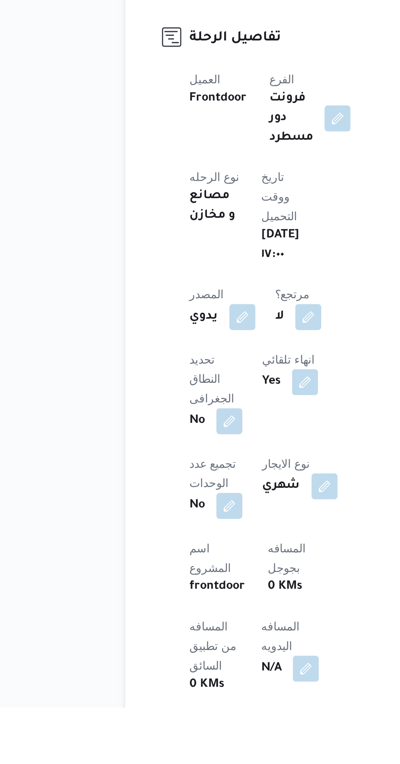
scroll to position [6, 0]
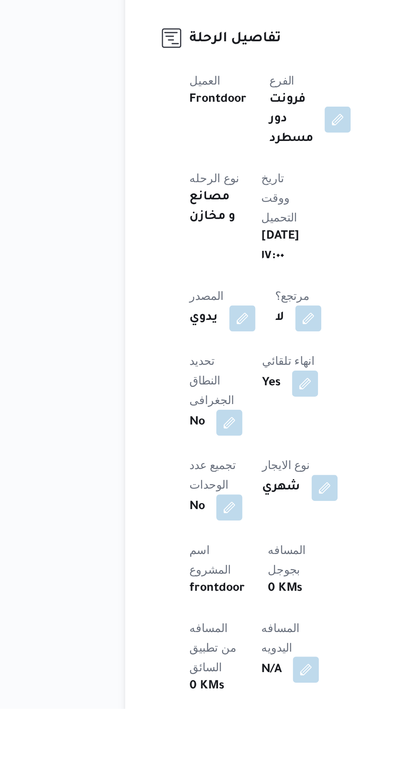
click at [190, 738] on button "button" at bounding box center [196, 744] width 13 height 13
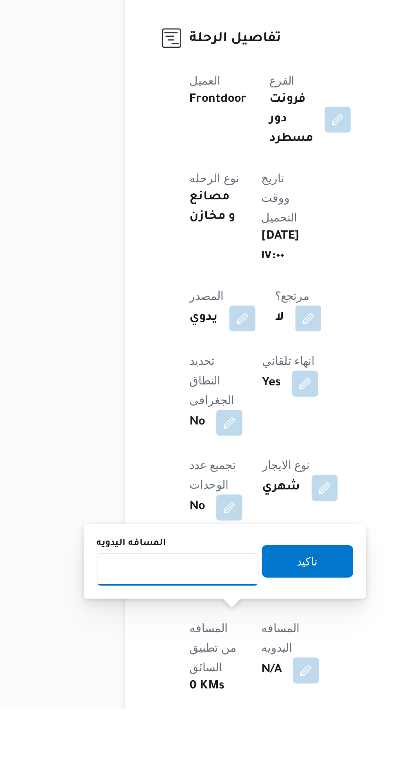
click at [118, 692] on input "المسافه اليدويه" at bounding box center [132, 694] width 81 height 16
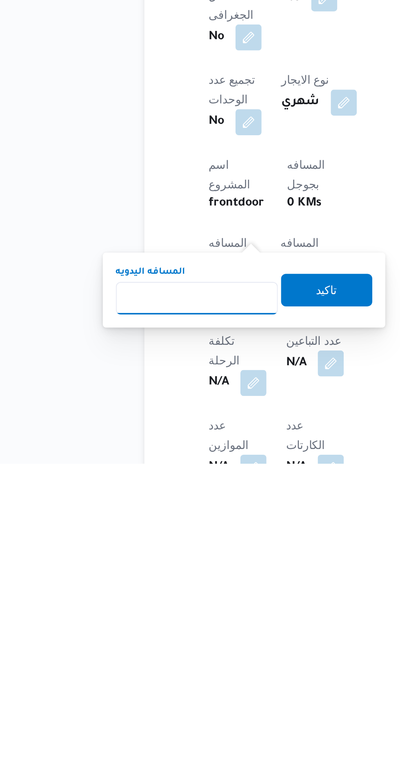
scroll to position [106, 0]
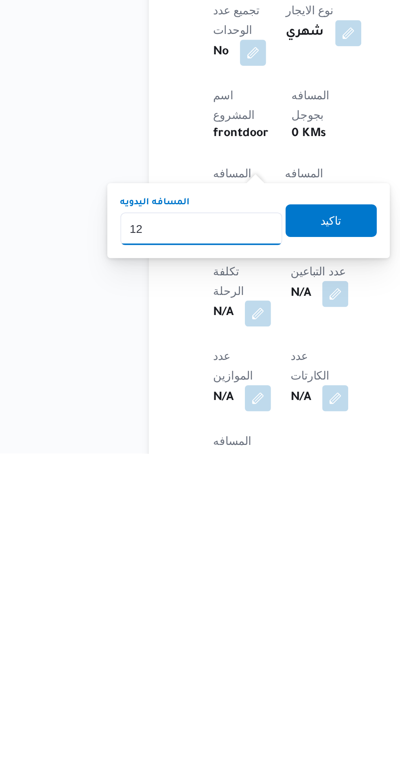
type input "120"
click at [206, 653] on span "تاكيد" at bounding box center [198, 647] width 46 height 16
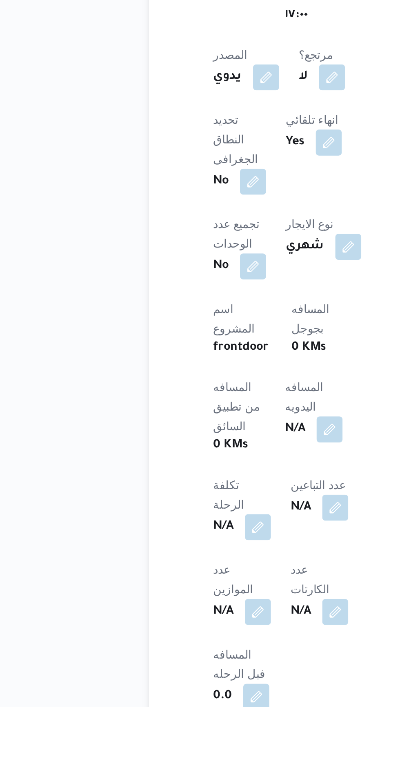
scroll to position [128, 0]
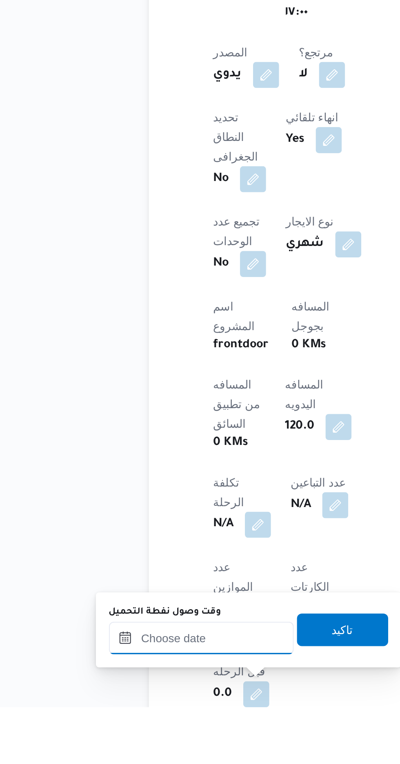
click at [124, 730] on input "وقت وصول نفطة التحميل" at bounding box center [132, 729] width 93 height 16
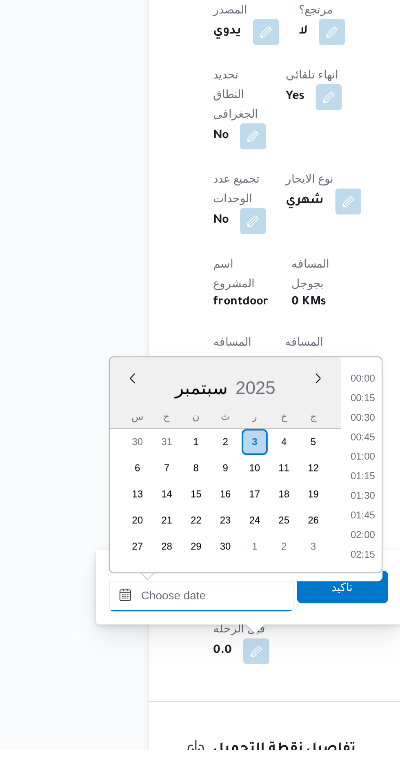
scroll to position [192, 0]
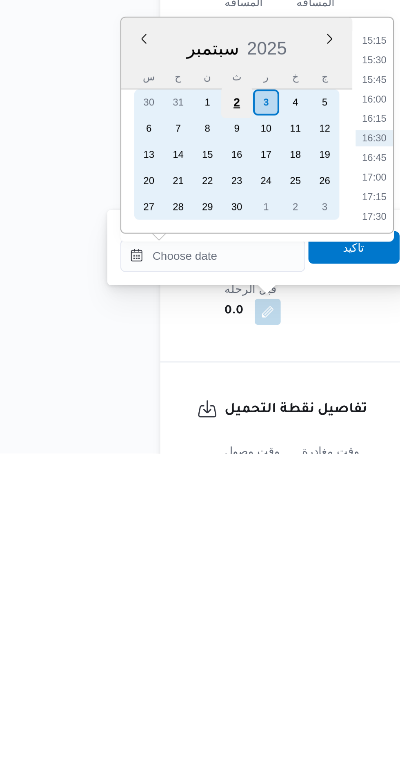
click at [145, 588] on div "2" at bounding box center [144, 588] width 16 height 16
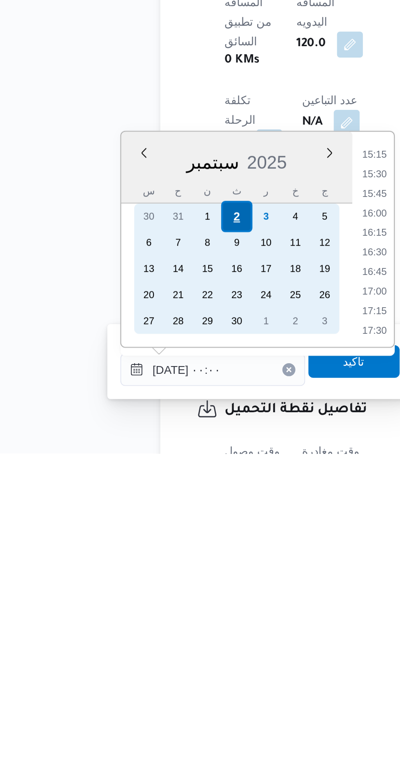
scroll to position [0, 0]
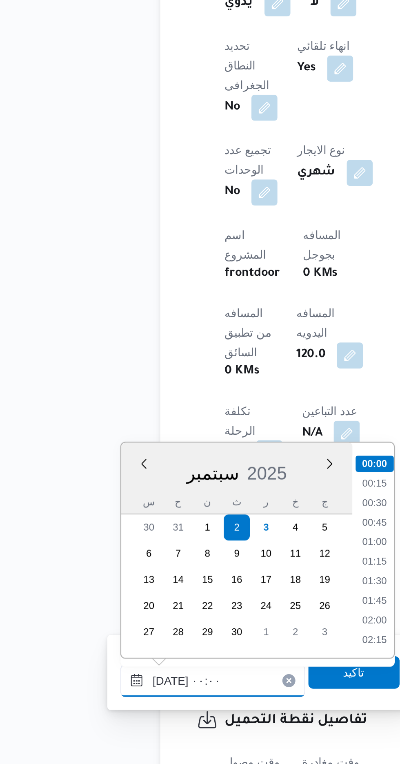
click at [92, 723] on input "[DATE] ٠٠:٠٠" at bounding box center [132, 722] width 93 height 16
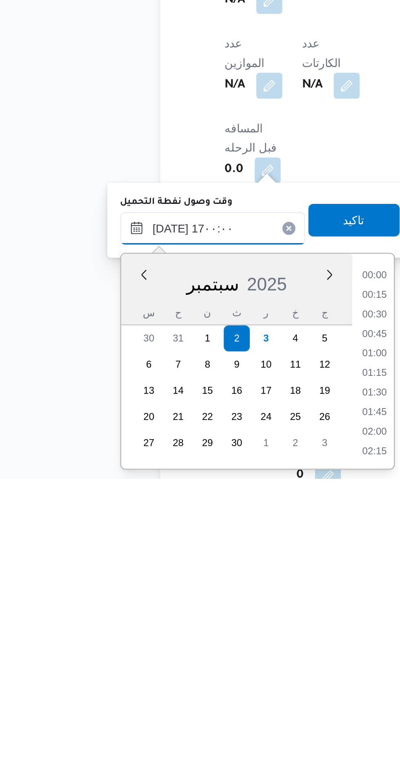
scroll to position [581, 0]
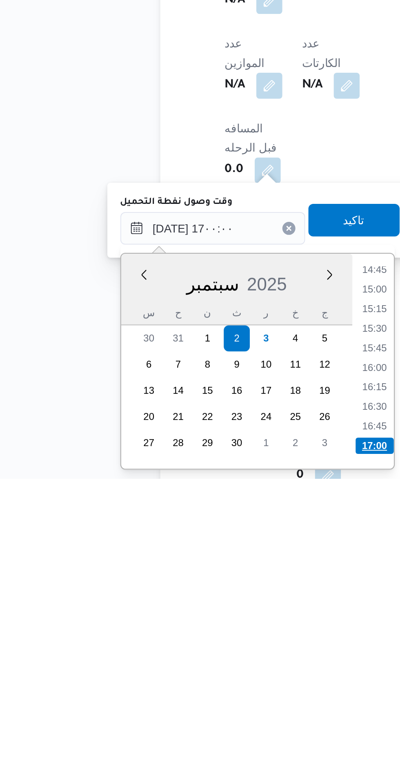
click at [210, 745] on li "17:00" at bounding box center [213, 748] width 19 height 8
type input "[DATE] ١٧:٠٠"
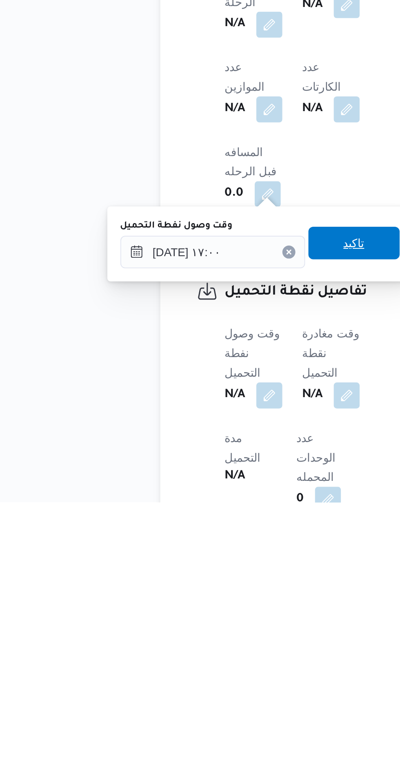
click at [208, 631] on span "تاكيد" at bounding box center [203, 634] width 11 height 10
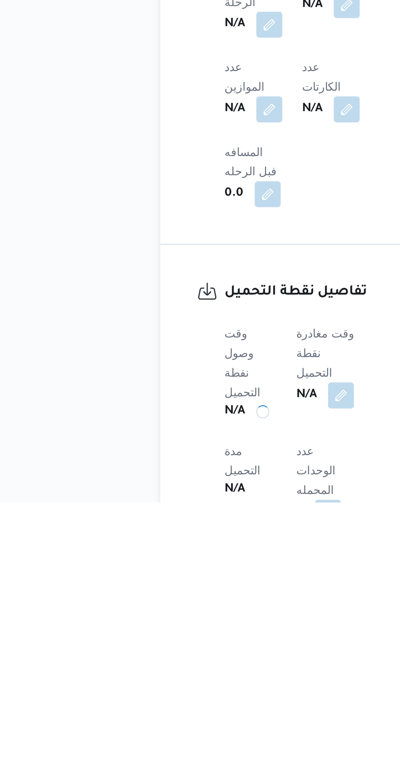
scroll to position [275, 0]
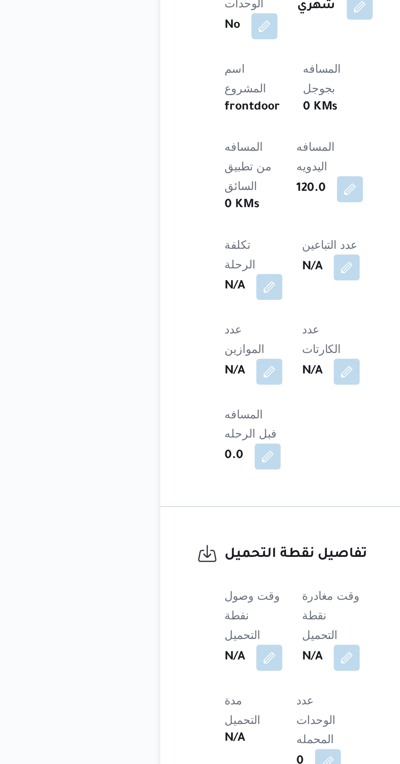
click at [201, 676] on span "وقت مغادرة نقطة التحميل" at bounding box center [191, 689] width 29 height 26
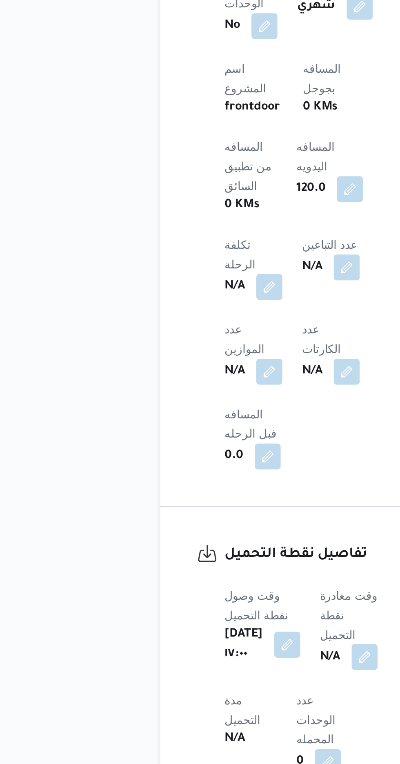
click at [211, 704] on button "button" at bounding box center [208, 710] width 13 height 13
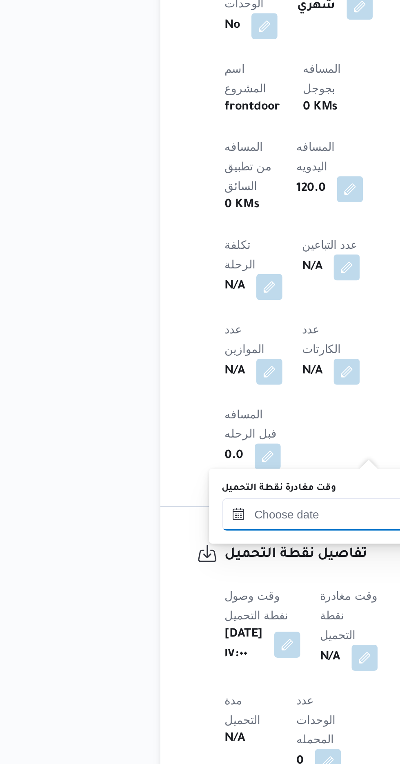
click at [179, 638] on input "وقت مغادرة نقطة التحميل" at bounding box center [183, 639] width 93 height 16
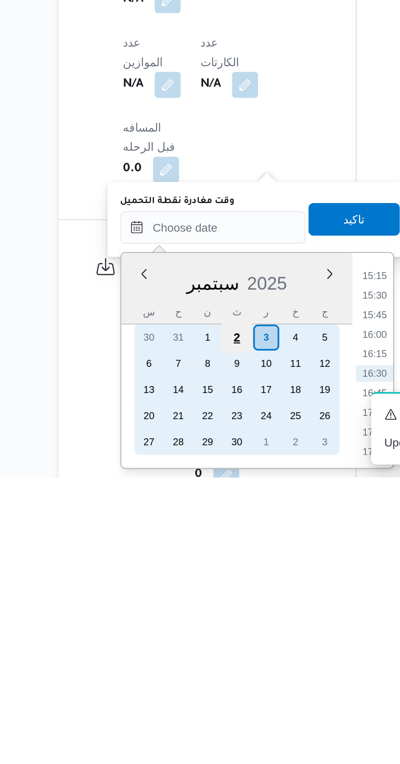
click at [195, 693] on div "2" at bounding box center [196, 694] width 16 height 16
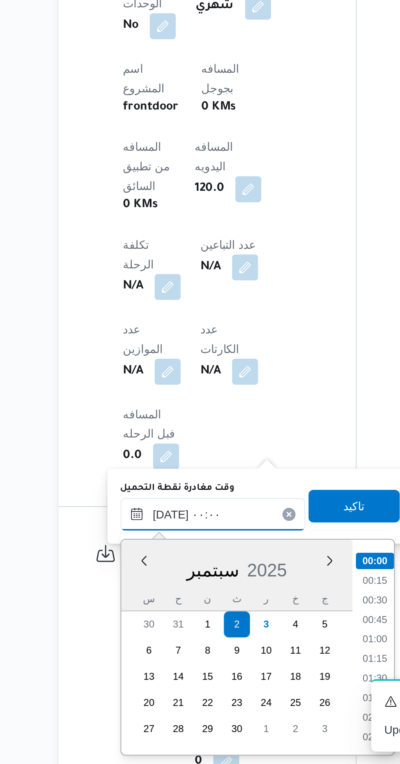
click at [143, 642] on input "[DATE] ٠٠:٠٠" at bounding box center [183, 639] width 93 height 16
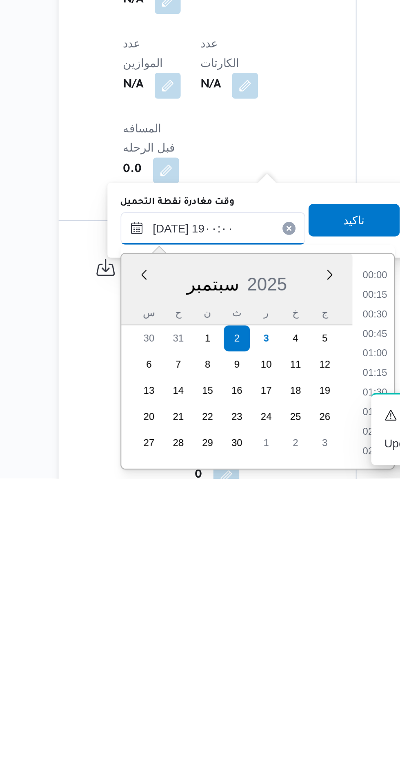
scroll to position [660, 0]
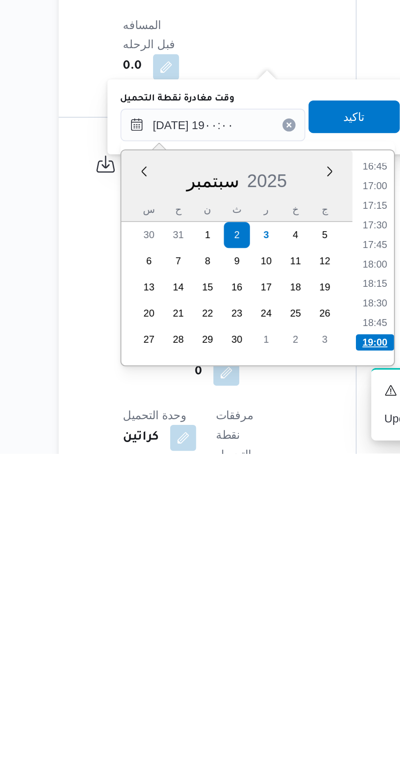
click at [260, 712] on li "19:00" at bounding box center [264, 709] width 19 height 8
type input "[DATE] ١٩:٠٠"
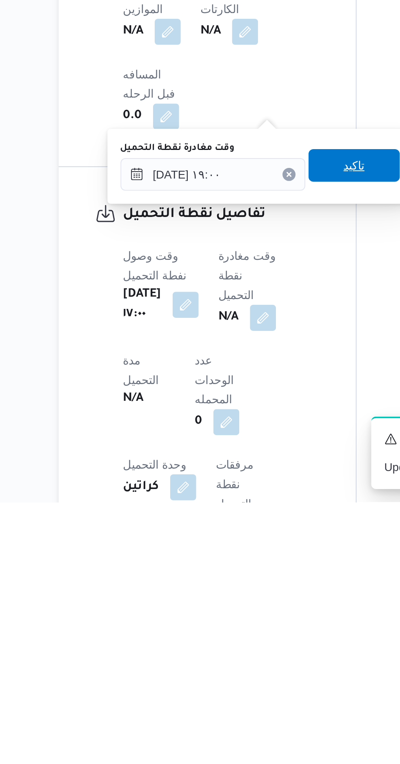
click at [259, 597] on span "تاكيد" at bounding box center [254, 596] width 11 height 10
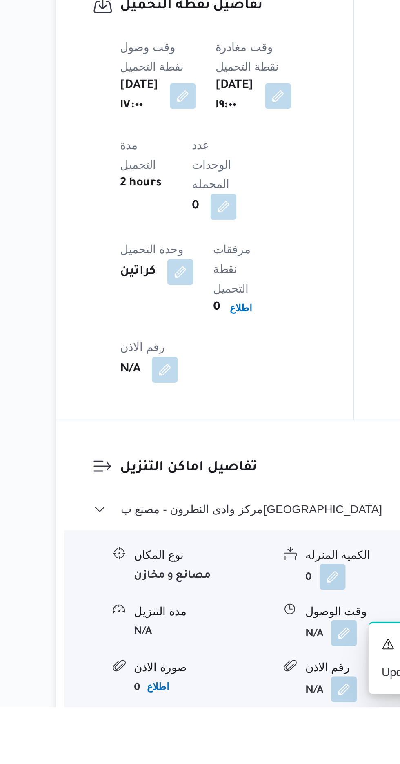
scroll to position [528, 0]
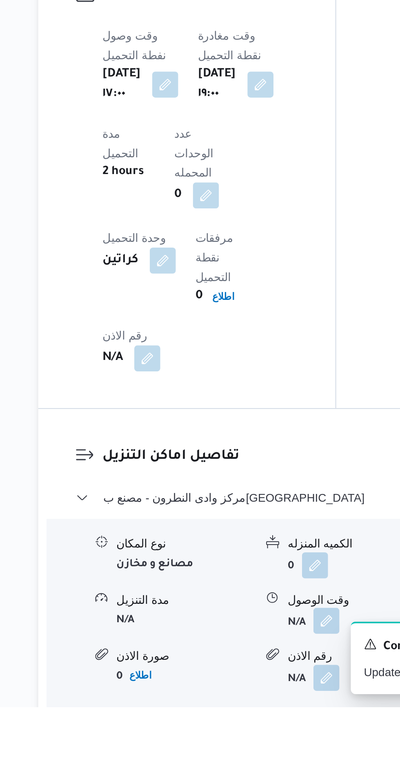
click at [250, 714] on button "button" at bounding box center [250, 720] width 13 height 13
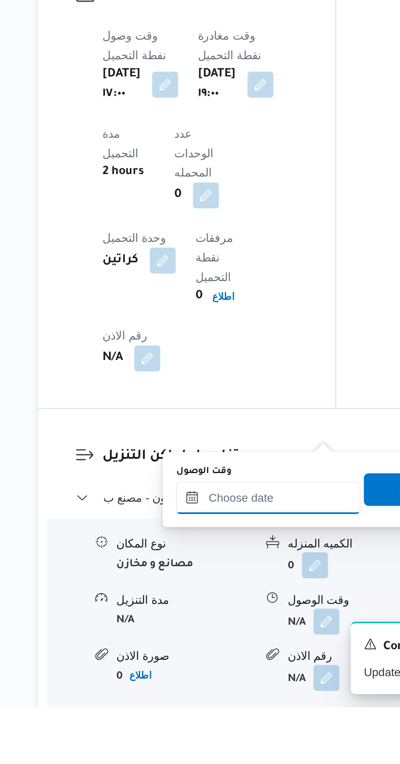
click at [228, 656] on input "وقت الوصول" at bounding box center [221, 659] width 93 height 16
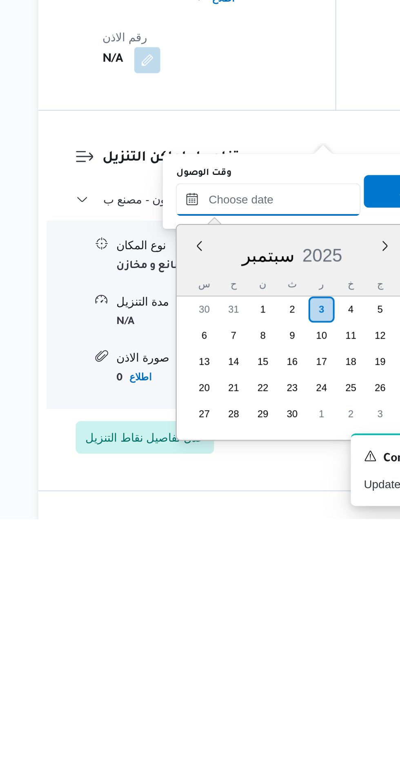
scroll to position [583, 0]
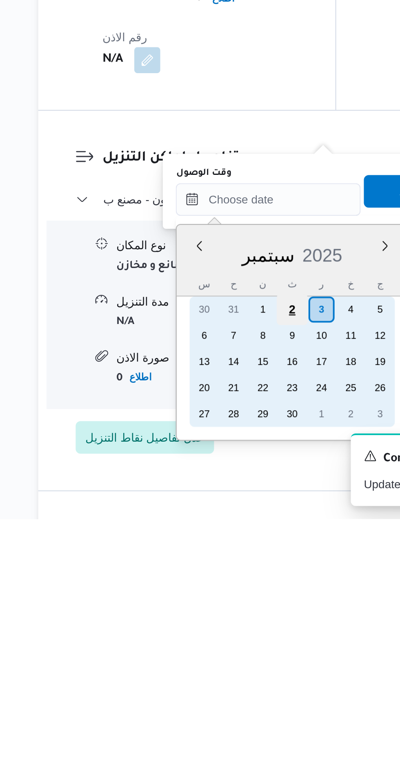
click at [235, 658] on div "2" at bounding box center [234, 659] width 16 height 16
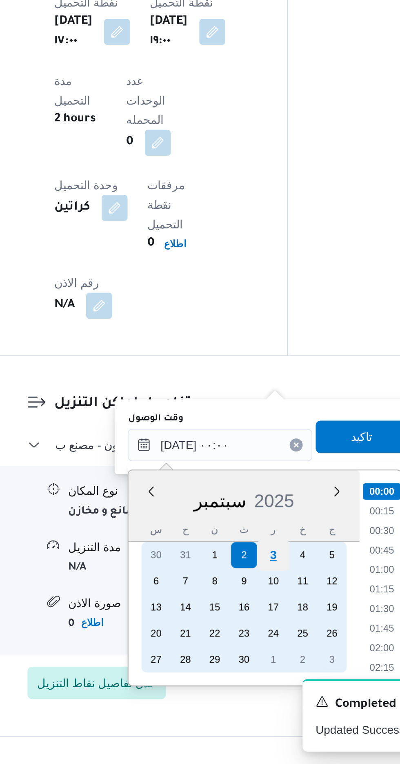
click at [249, 663] on div "3" at bounding box center [249, 659] width 16 height 16
type input "[DATE] ٠٠:٠٠"
click at [248, 659] on div "3" at bounding box center [249, 659] width 16 height 16
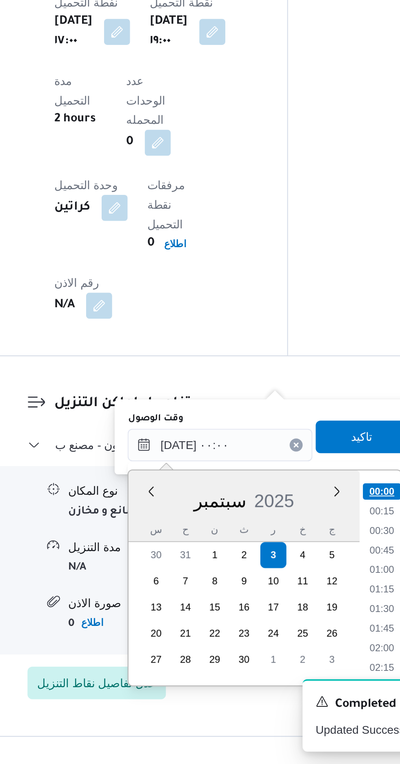
click at [295, 628] on li "00:00" at bounding box center [302, 627] width 19 height 8
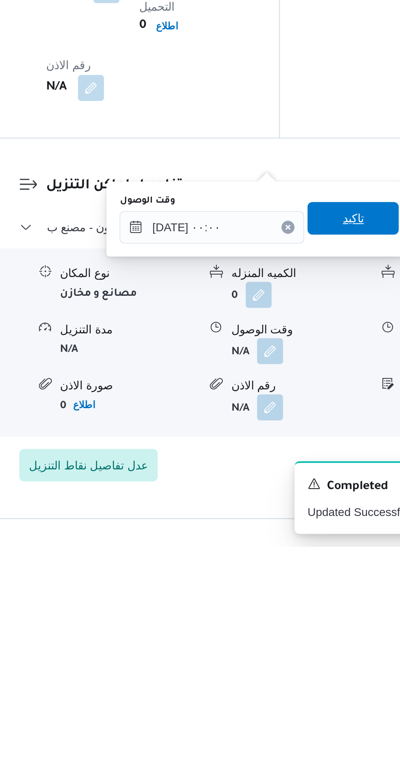
click at [293, 600] on span "تاكيد" at bounding box center [293, 599] width 46 height 16
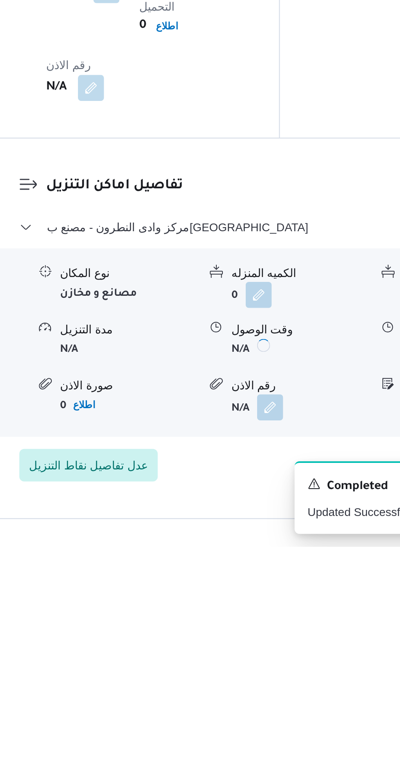
scroll to position [583, 0]
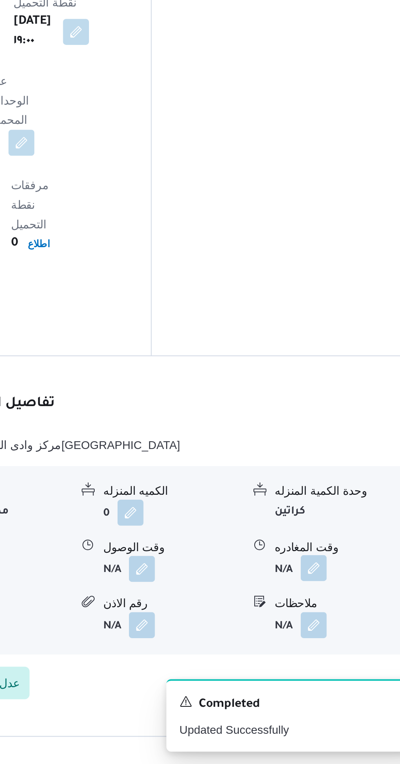
click at [342, 659] on button "button" at bounding box center [337, 665] width 13 height 13
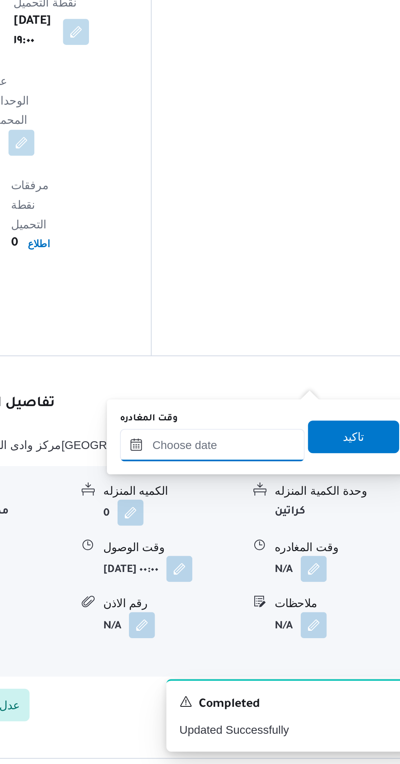
click at [308, 600] on input "وقت المغادره" at bounding box center [286, 604] width 93 height 16
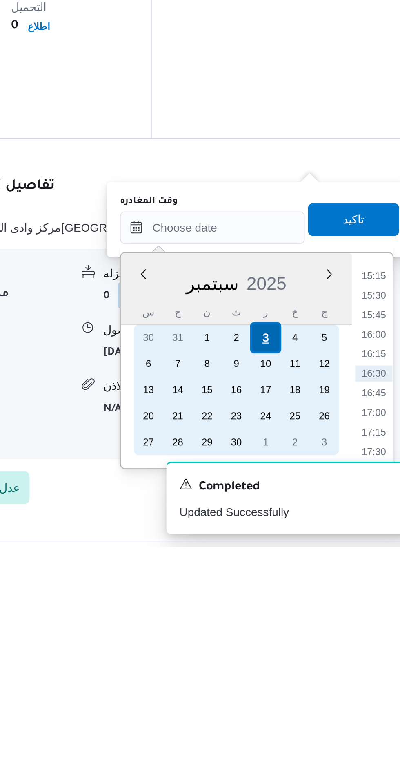
click at [313, 660] on div "3" at bounding box center [313, 659] width 16 height 16
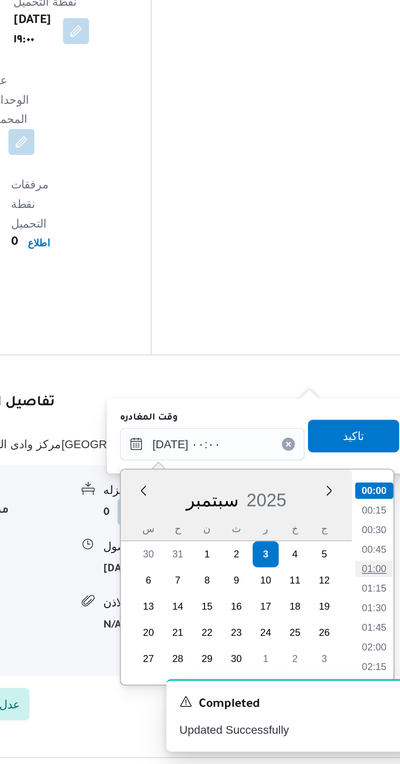
click at [371, 667] on li "01:00" at bounding box center [367, 666] width 19 height 8
type input "[DATE] ٠١:٠٠"
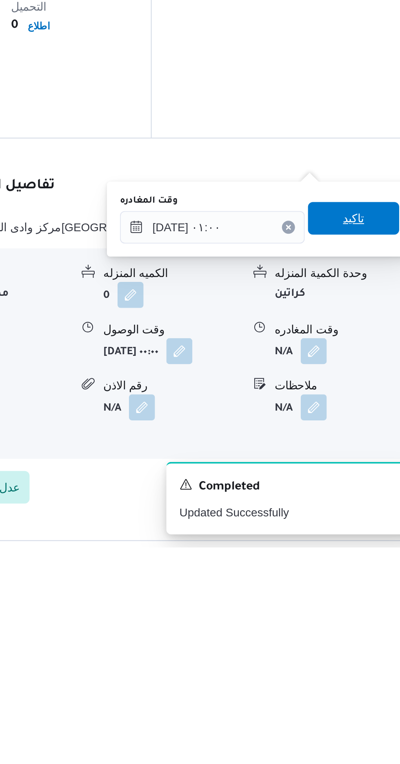
click at [360, 600] on span "تاكيد" at bounding box center [357, 599] width 11 height 10
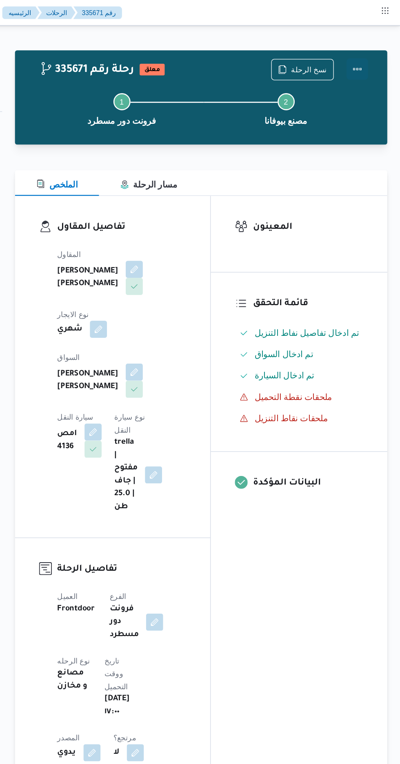
click at [375, 54] on button "Actions" at bounding box center [368, 53] width 16 height 16
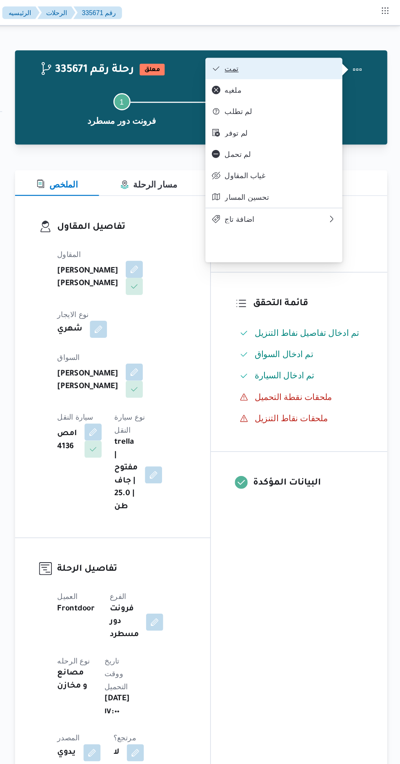
click at [346, 49] on span "تمت" at bounding box center [308, 52] width 85 height 7
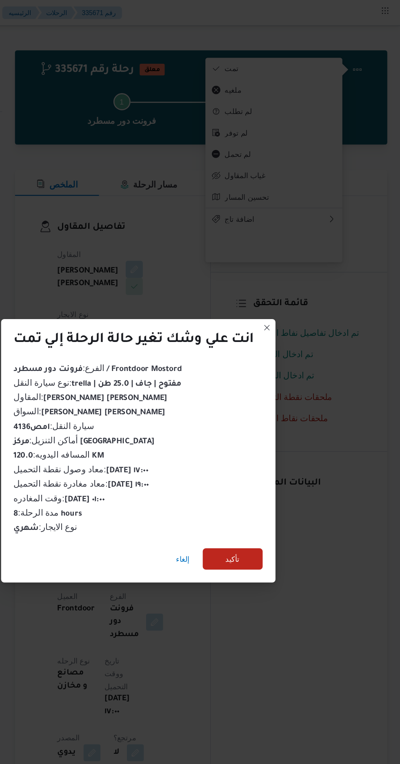
click at [215, 434] on div "إلغاء تأكيد" at bounding box center [201, 428] width 210 height 33
click at [235, 424] on span "إلغاء" at bounding box center [234, 427] width 11 height 10
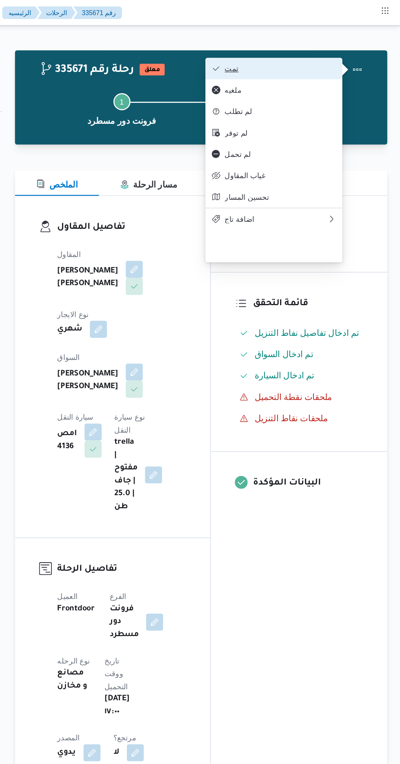
click at [331, 49] on span "تمت" at bounding box center [308, 52] width 85 height 7
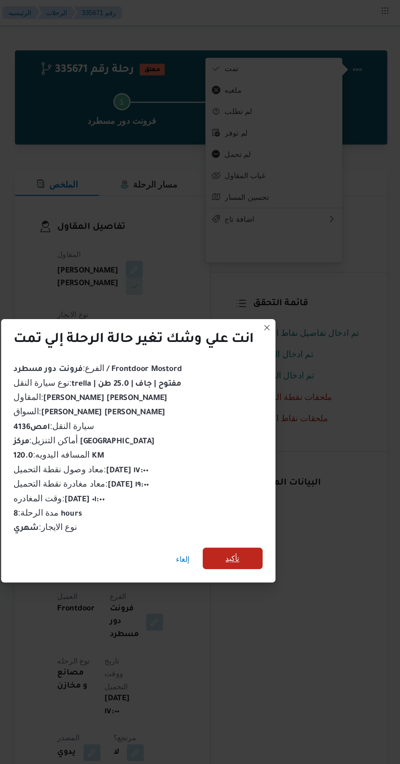
click at [277, 427] on span "تأكيد" at bounding box center [272, 426] width 11 height 10
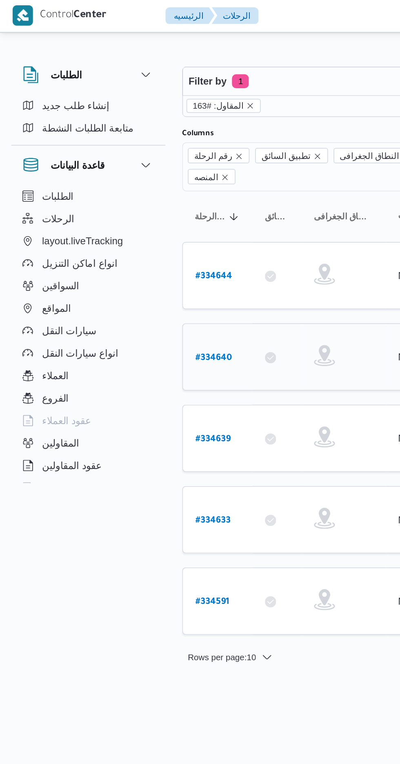
click at [130, 206] on b "# 334640" at bounding box center [124, 209] width 21 height 6
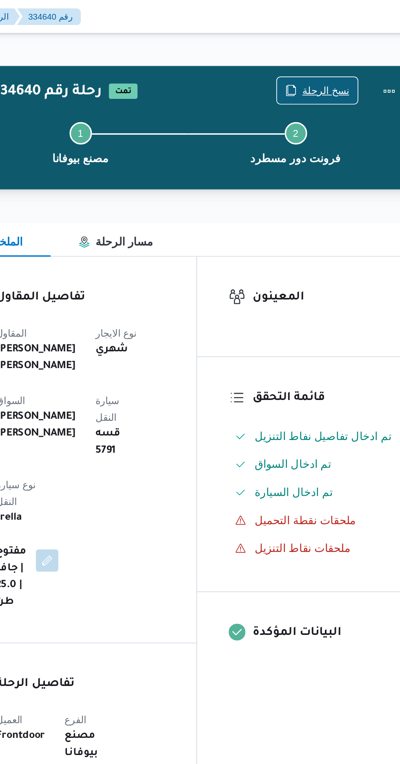
click at [325, 50] on span "نسخ الرحلة" at bounding box center [330, 53] width 27 height 10
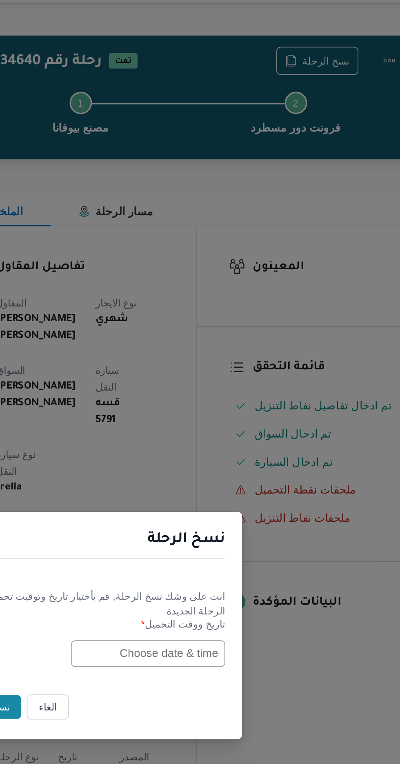
click at [217, 399] on input "text" at bounding box center [227, 399] width 90 height 16
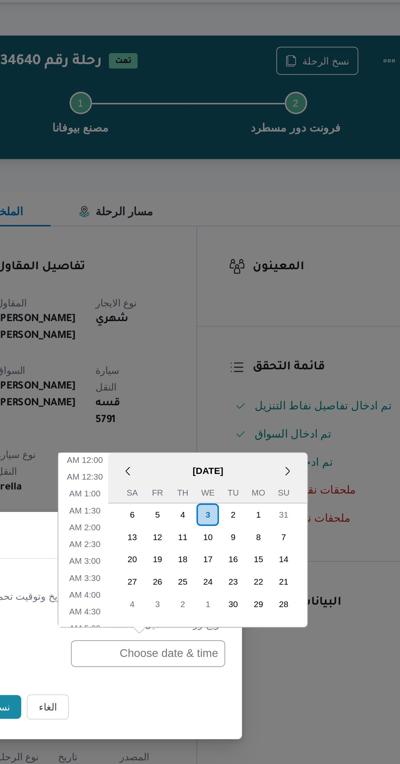
scroll to position [277, 0]
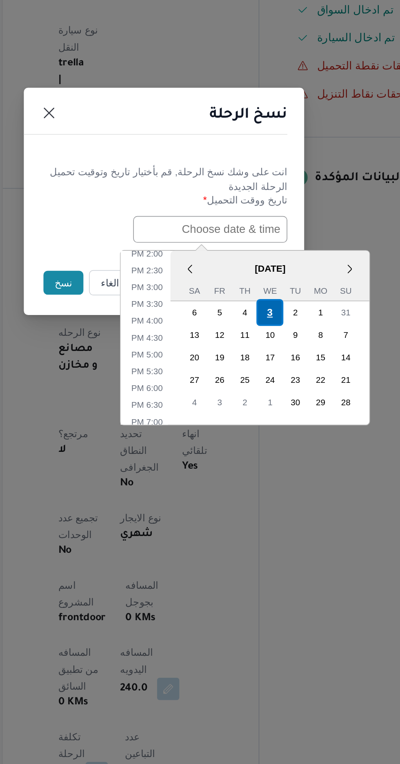
click at [262, 444] on div "3" at bounding box center [262, 447] width 16 height 16
type input "[DATE] 12:00AM"
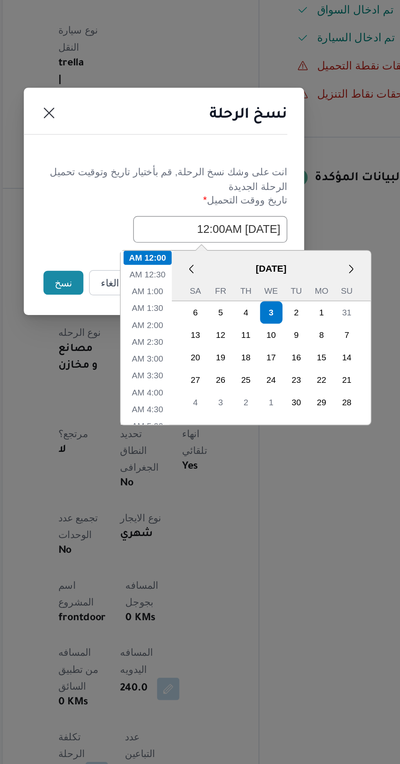
click at [139, 432] on button "نسخ" at bounding box center [141, 430] width 23 height 14
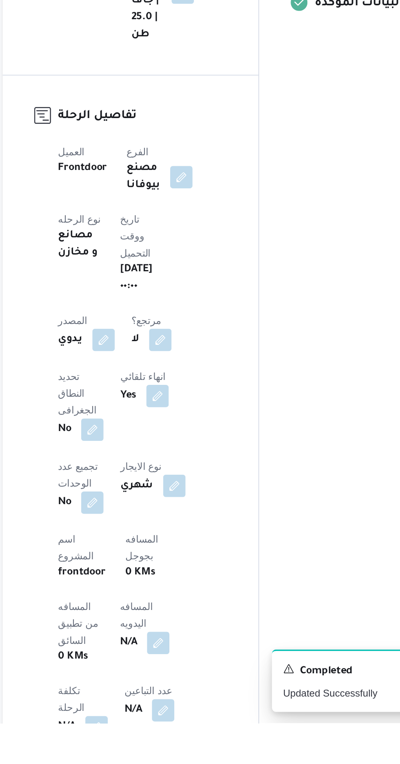
scroll to position [44, 0]
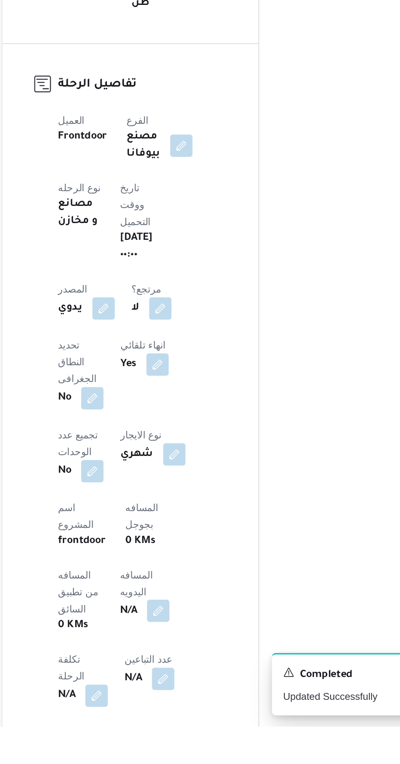
click at [190, 690] on button "button" at bounding box center [196, 696] width 13 height 13
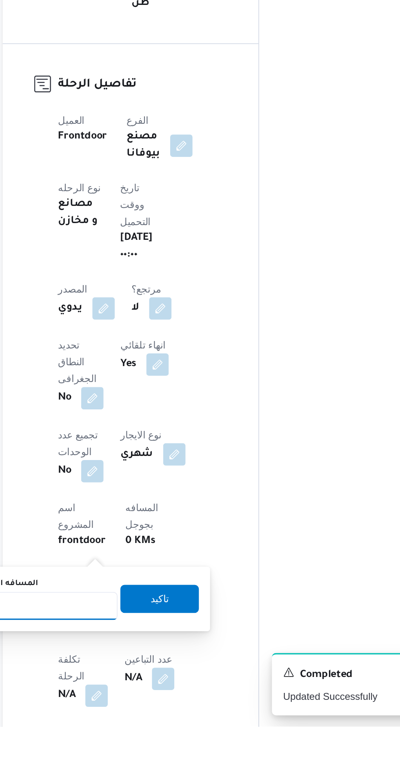
click at [146, 693] on input "المسافه اليدويه" at bounding box center [132, 694] width 81 height 16
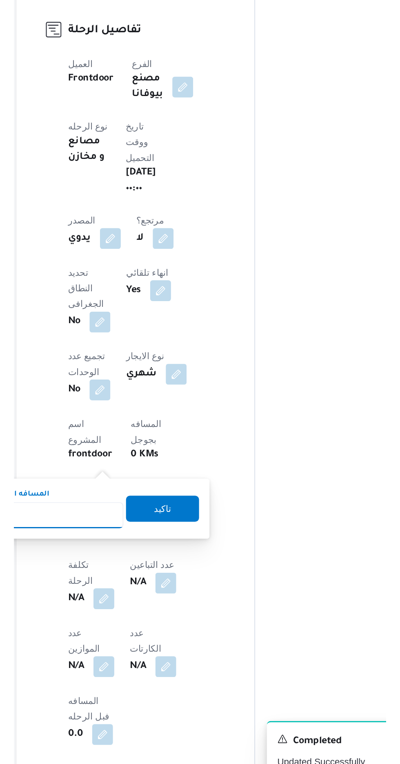
scroll to position [103, 0]
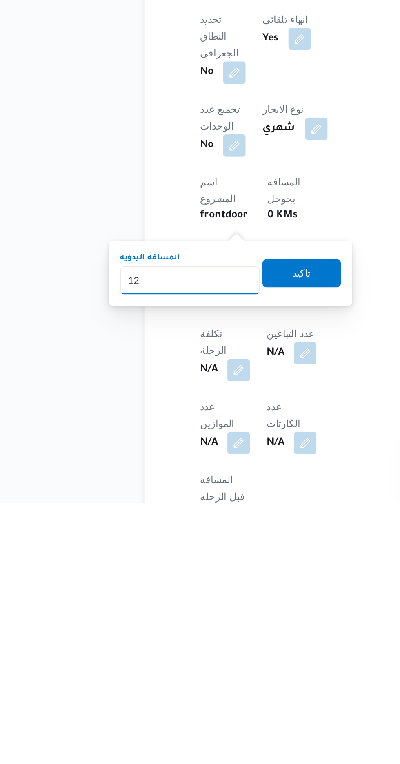
type input "1"
type input "240"
click at [211, 634] on span "تاكيد" at bounding box center [198, 630] width 46 height 16
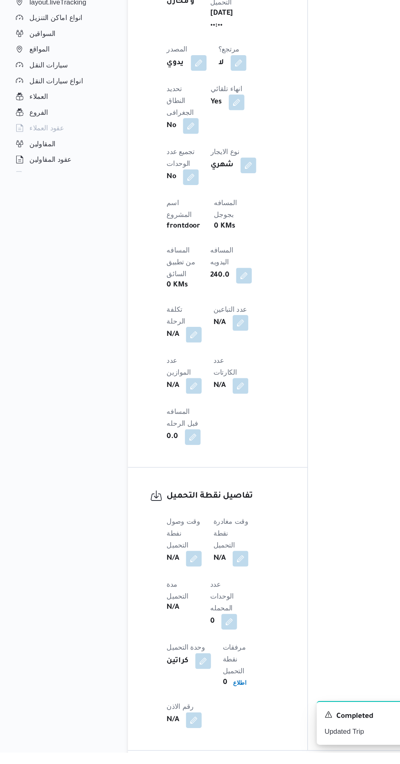
scroll to position [373, 0]
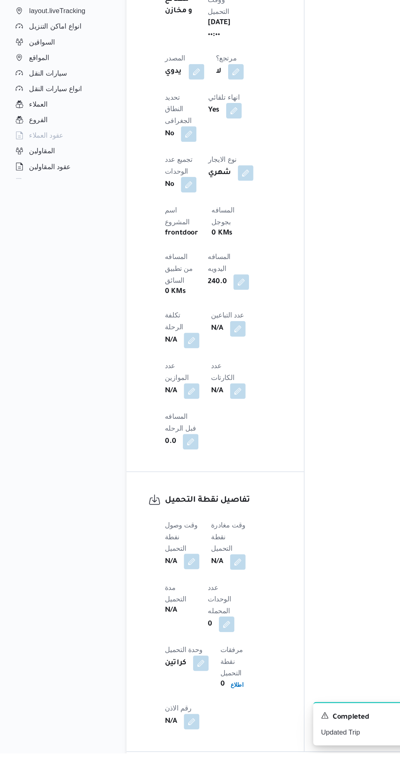
click at [160, 597] on button "button" at bounding box center [160, 603] width 13 height 13
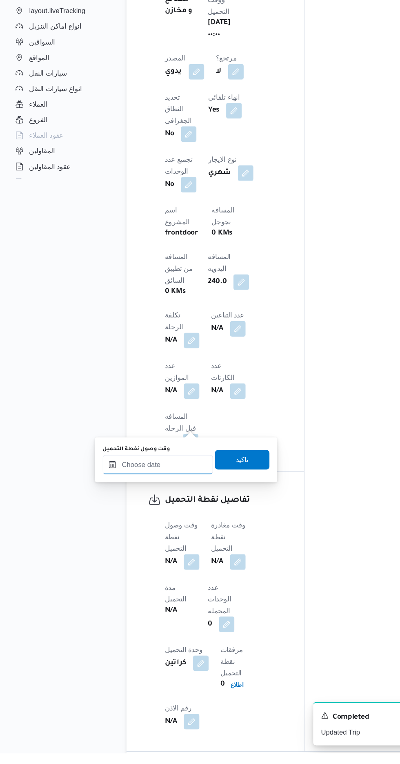
click at [155, 524] on input "وقت وصول نفطة التحميل" at bounding box center [132, 522] width 93 height 16
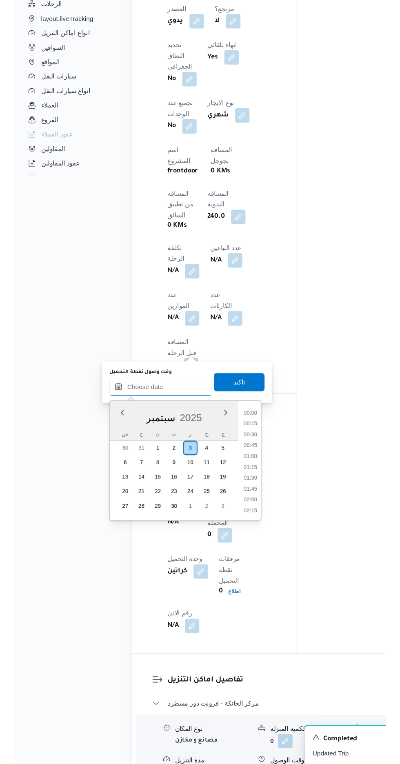
scroll to position [421, 0]
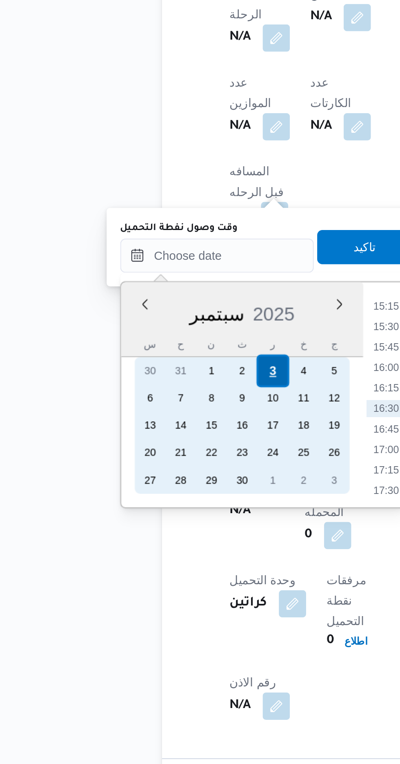
click at [158, 528] on div "3" at bounding box center [159, 529] width 16 height 16
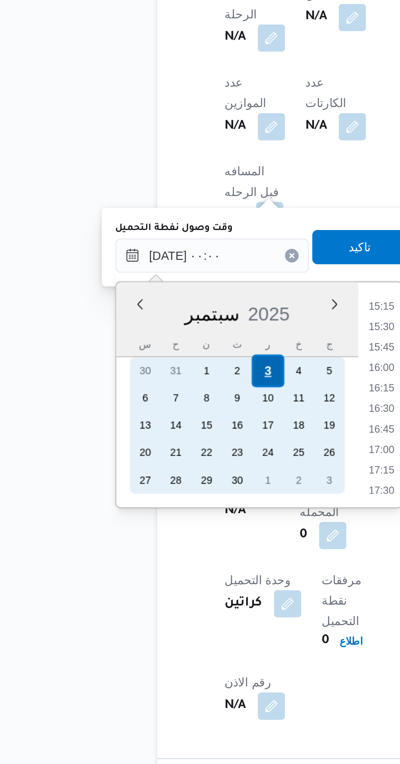
scroll to position [0, 0]
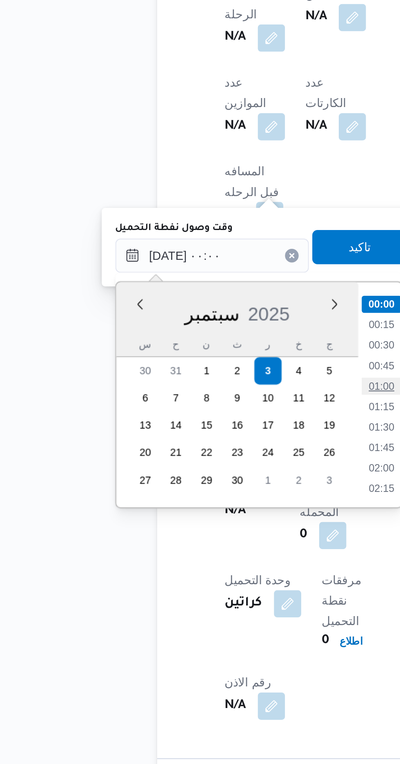
click at [217, 534] on li "01:00" at bounding box center [213, 536] width 19 height 8
type input "[DATE] ٠١:٠٠"
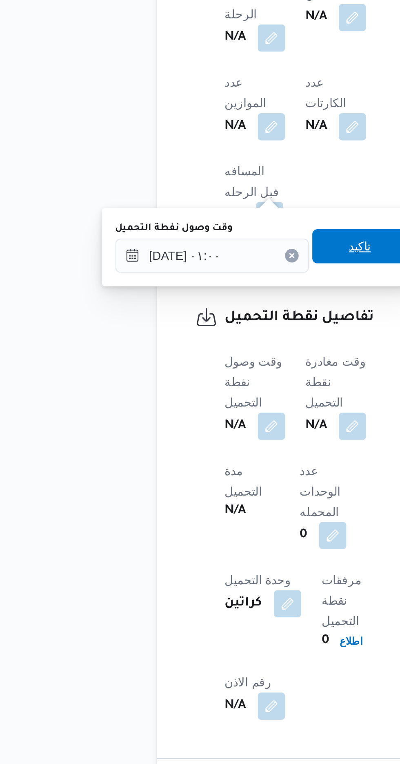
click at [206, 471] on span "تاكيد" at bounding box center [203, 469] width 11 height 10
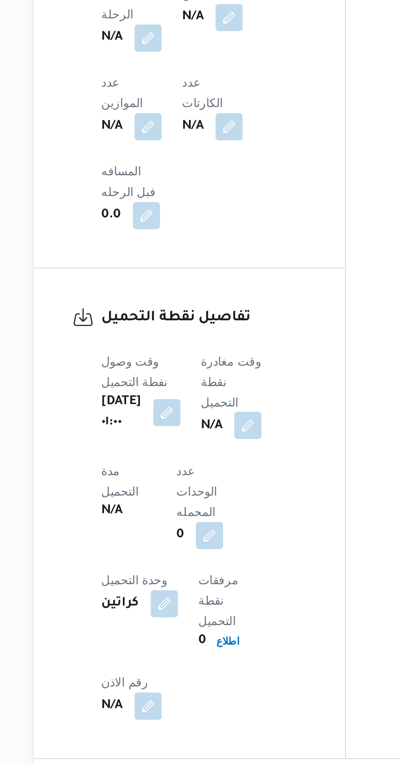
click at [210, 548] on button "button" at bounding box center [208, 554] width 13 height 13
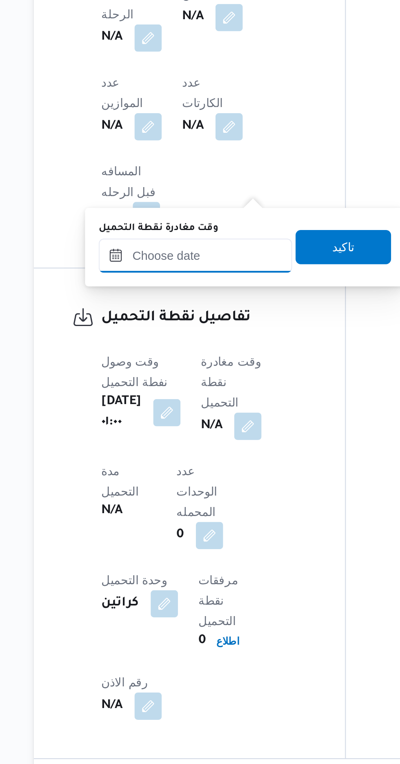
click at [195, 471] on input "وقت مغادرة نقطة التحميل" at bounding box center [183, 473] width 93 height 16
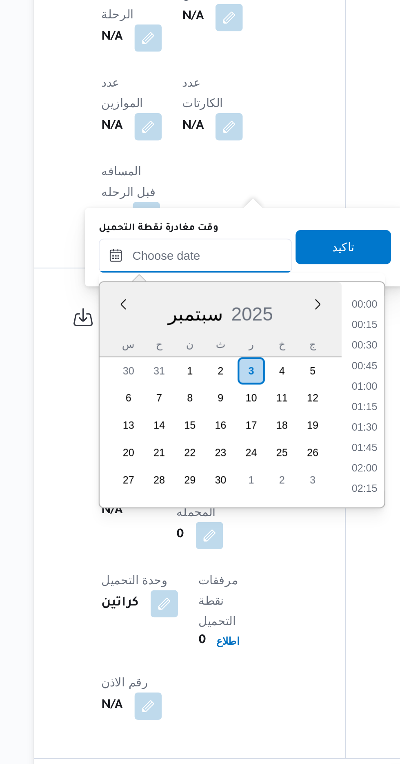
scroll to position [597, 0]
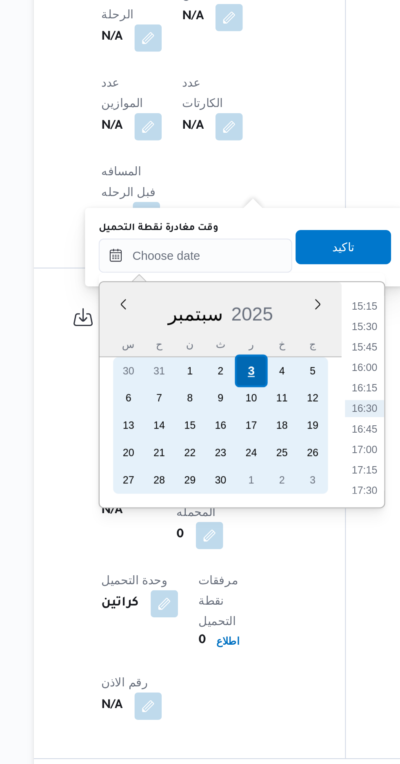
click at [211, 526] on div "3" at bounding box center [210, 529] width 16 height 16
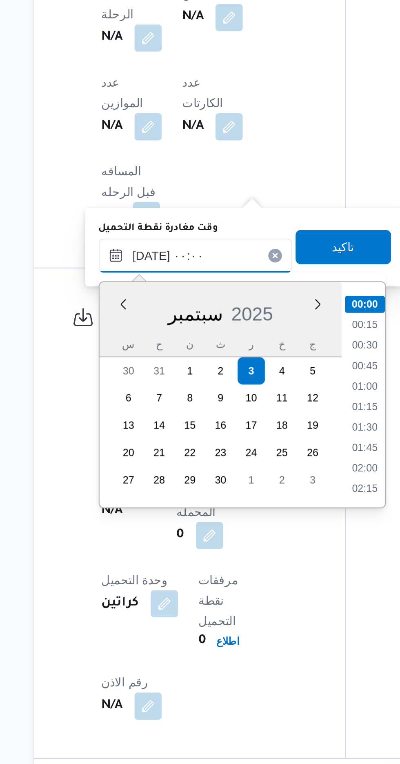
click at [147, 471] on input "[DATE] ٠٠:٠٠" at bounding box center [183, 473] width 93 height 16
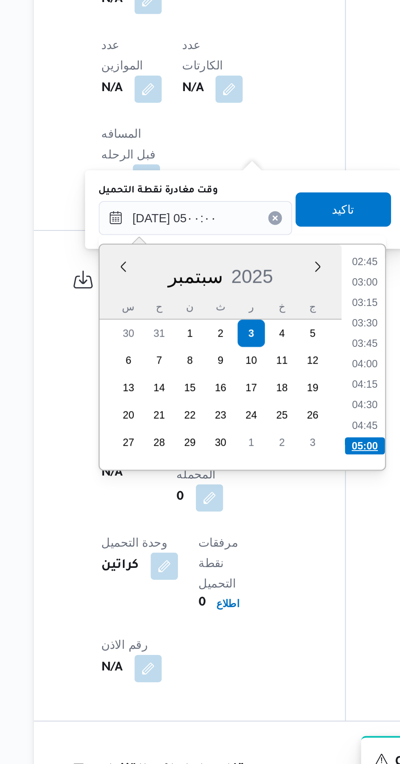
click at [262, 579] on li "05:00" at bounding box center [264, 582] width 19 height 8
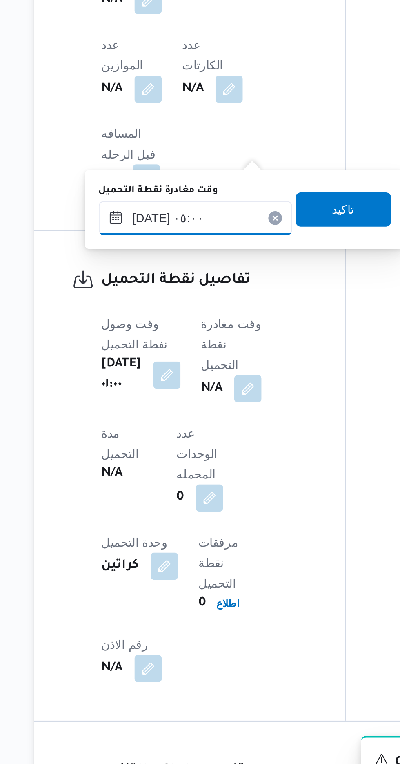
click at [199, 473] on input "[DATE] ٠٥:٠٠" at bounding box center [183, 473] width 93 height 16
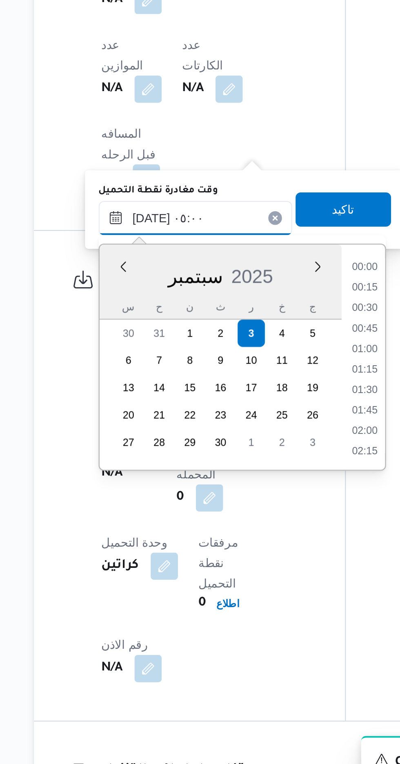
scroll to position [146, 0]
click at [262, 506] on li "04:00" at bounding box center [264, 507] width 19 height 8
type input "[DATE] ٠٤:٠٠"
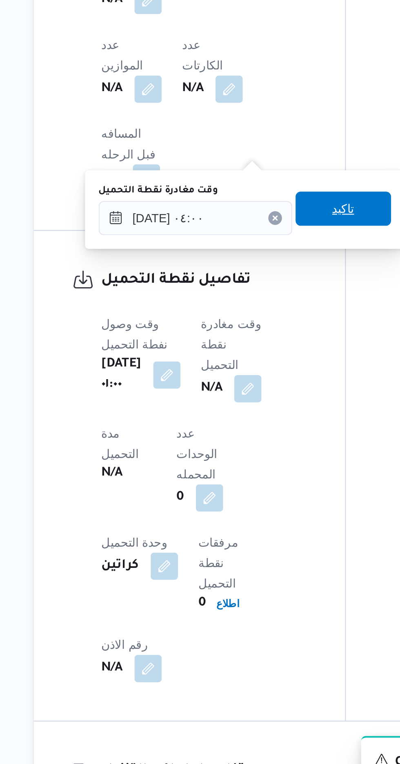
click at [260, 469] on span "تاكيد" at bounding box center [254, 469] width 11 height 10
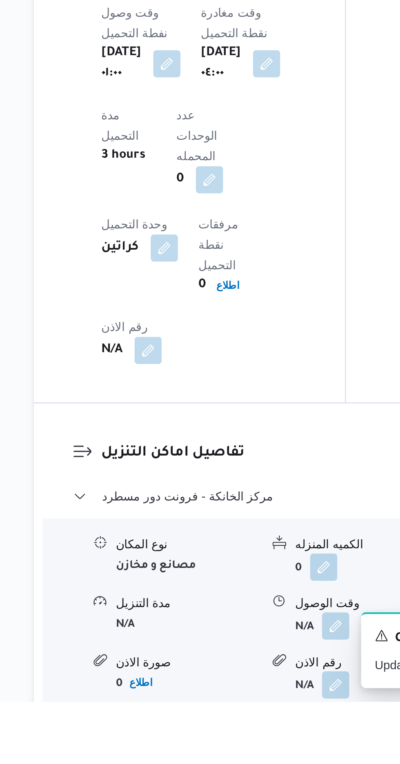
scroll to position [567, 0]
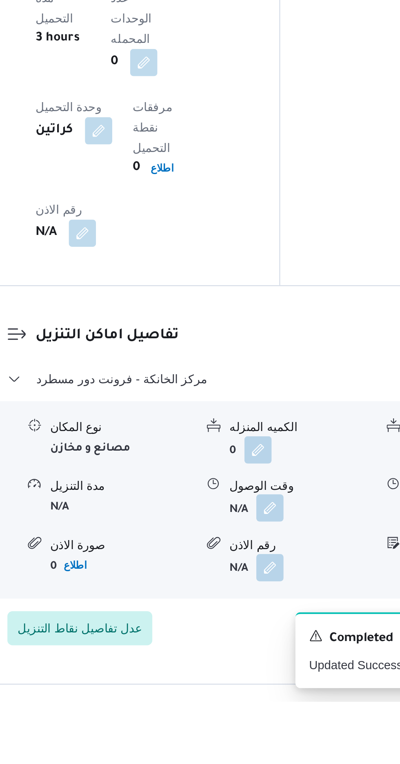
click at [251, 665] on button "button" at bounding box center [250, 671] width 13 height 13
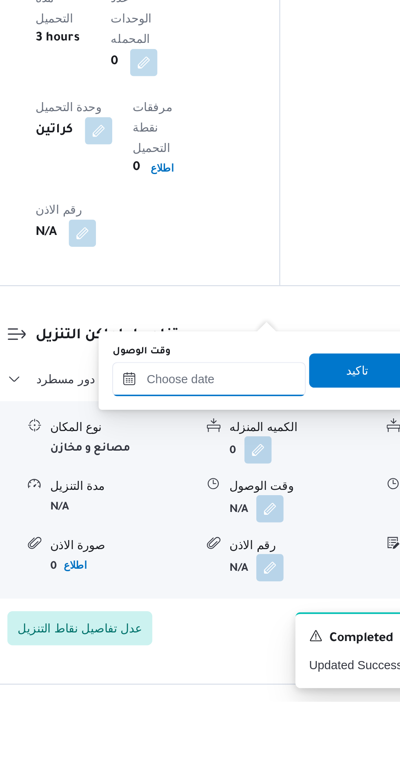
click at [239, 606] on input "وقت الوصول" at bounding box center [221, 610] width 93 height 16
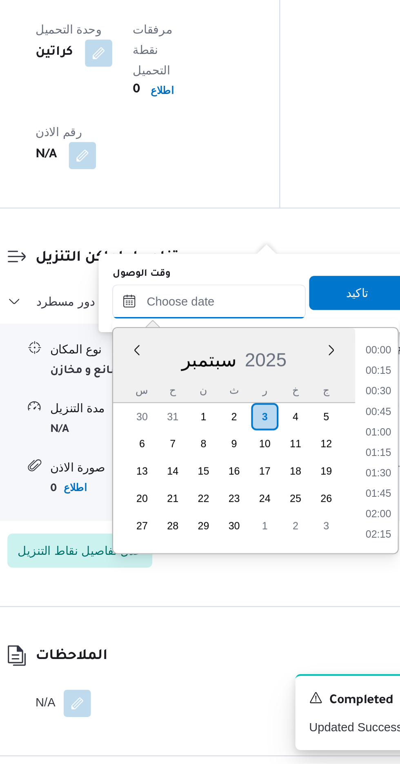
scroll to position [597, 0]
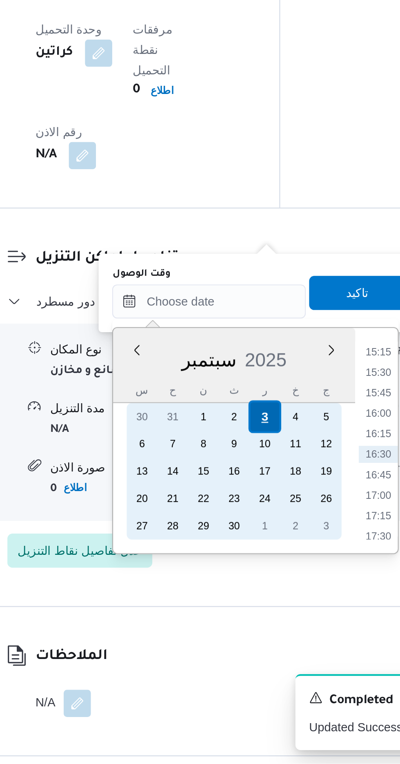
click at [248, 597] on div "3" at bounding box center [249, 598] width 16 height 16
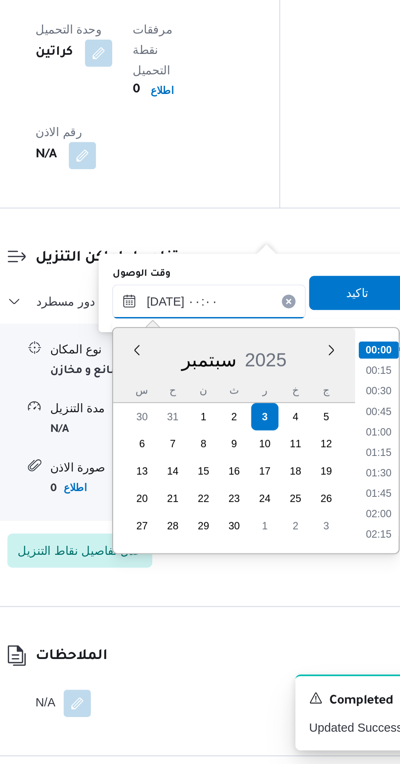
click at [179, 546] on input "[DATE] ٠٠:٠٠" at bounding box center [221, 543] width 93 height 16
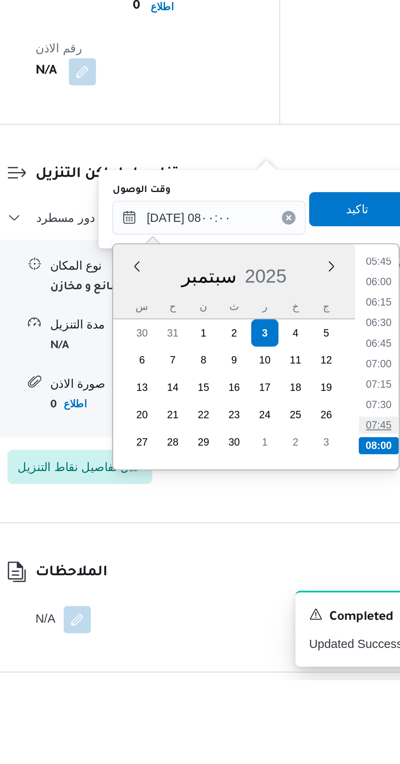
click at [304, 642] on li "07:45" at bounding box center [303, 642] width 19 height 8
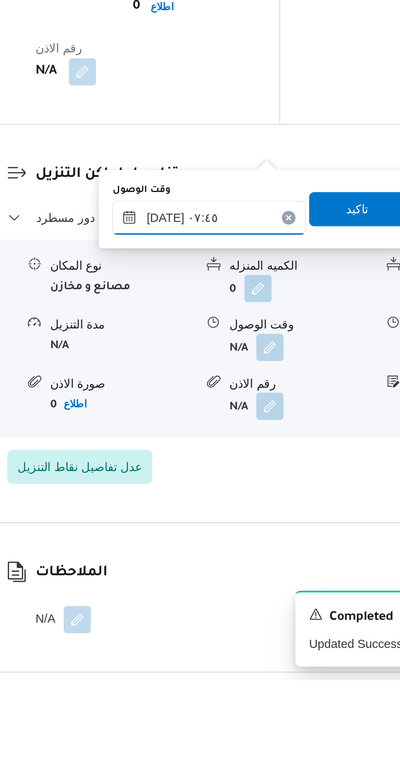
click at [232, 541] on input "[DATE] ٠٧:٤٥" at bounding box center [221, 543] width 93 height 16
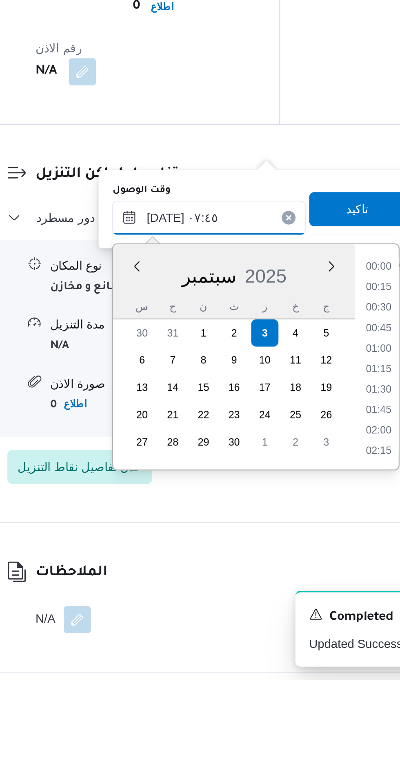
scroll to position [254, 0]
click at [301, 622] on li "08:00" at bounding box center [303, 626] width 19 height 8
type input "[DATE] ٠٨:٠٠"
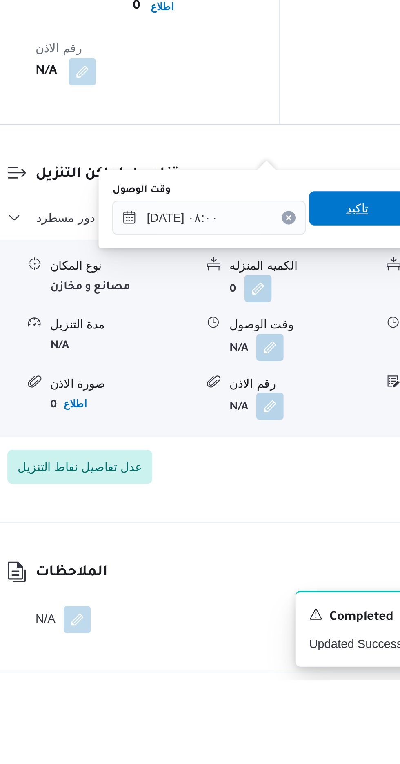
click at [297, 544] on span "تاكيد" at bounding box center [293, 538] width 46 height 16
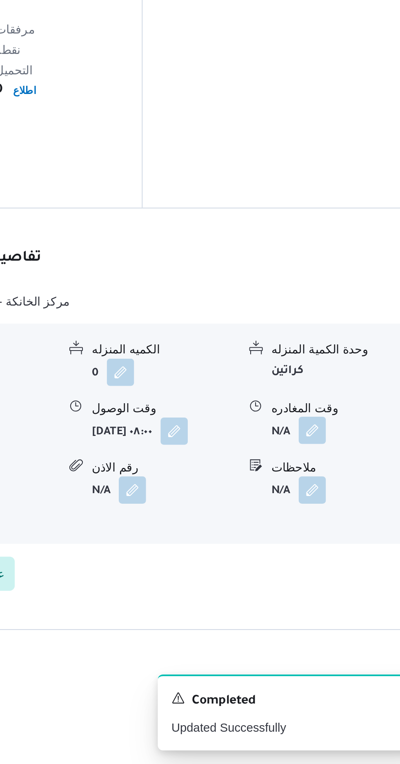
click at [333, 598] on button "button" at bounding box center [337, 604] width 13 height 13
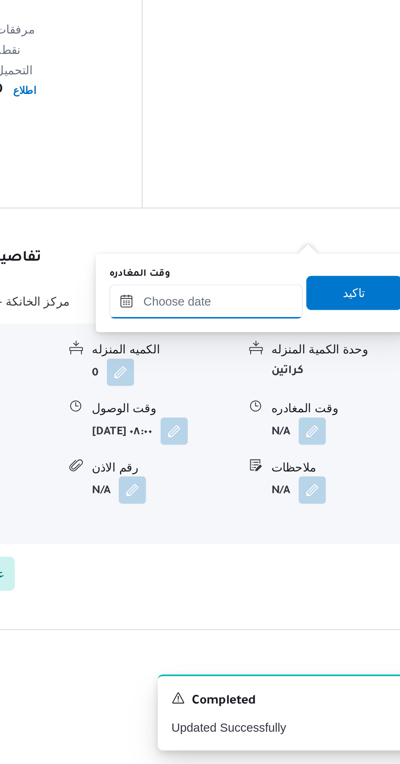
click at [306, 539] on input "وقت المغادره" at bounding box center [286, 543] width 93 height 16
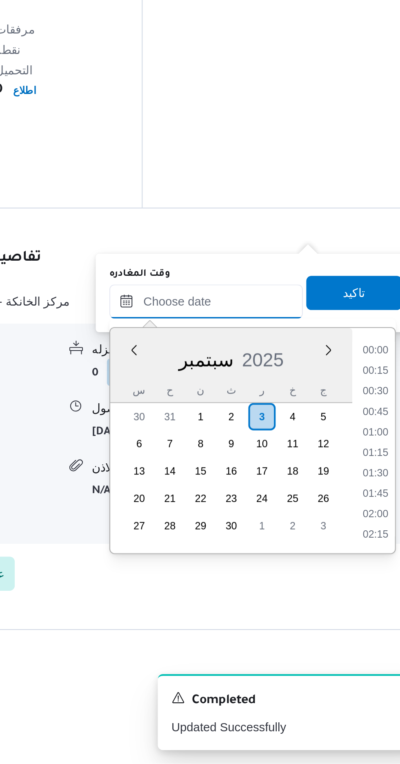
scroll to position [597, 0]
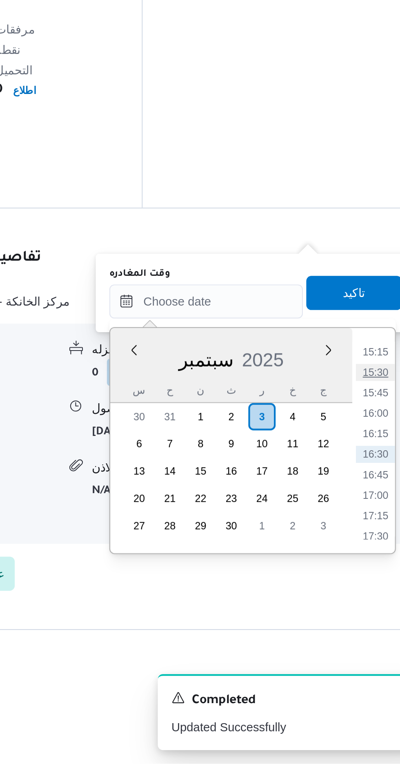
click at [366, 574] on li "15:30" at bounding box center [367, 577] width 19 height 8
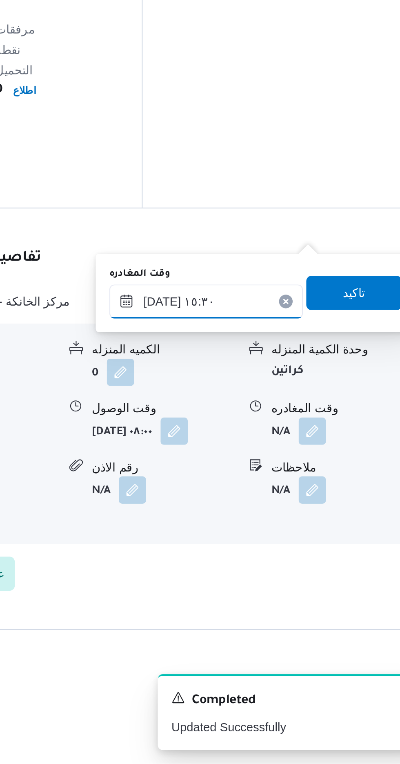
click at [311, 539] on input "[DATE] ١٥:٣٠" at bounding box center [286, 543] width 93 height 16
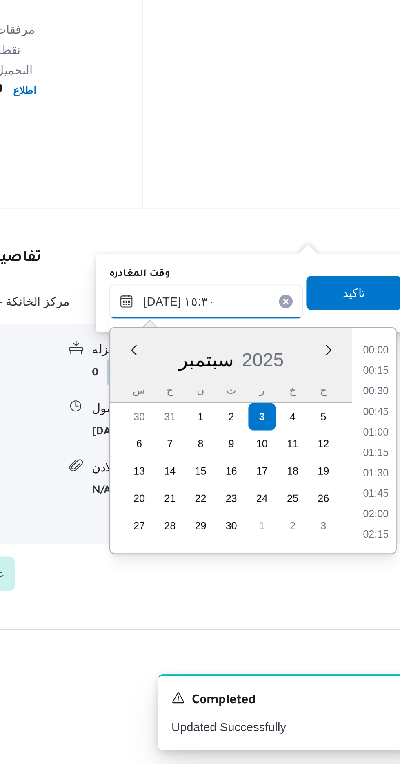
scroll to position [558, 0]
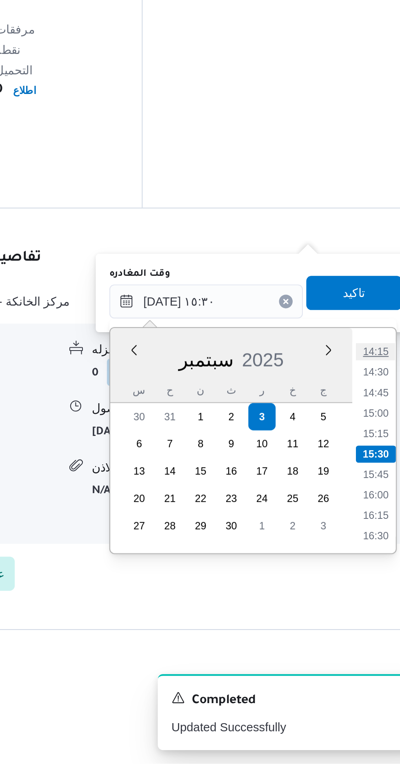
click at [365, 568] on li "14:15" at bounding box center [367, 567] width 19 height 8
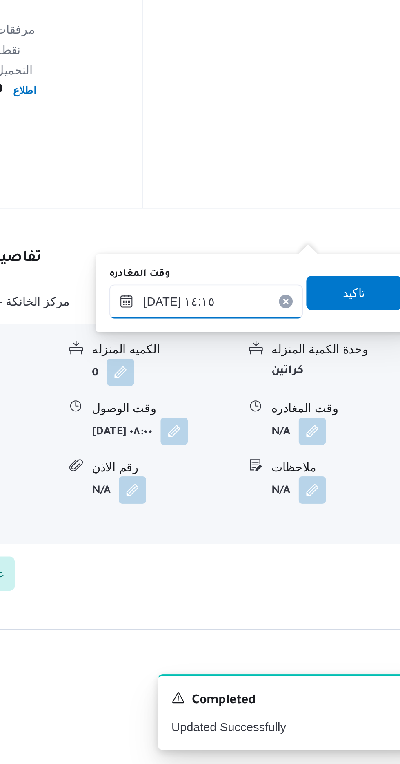
click at [304, 539] on input "[DATE] ١٤:١٥" at bounding box center [286, 543] width 93 height 16
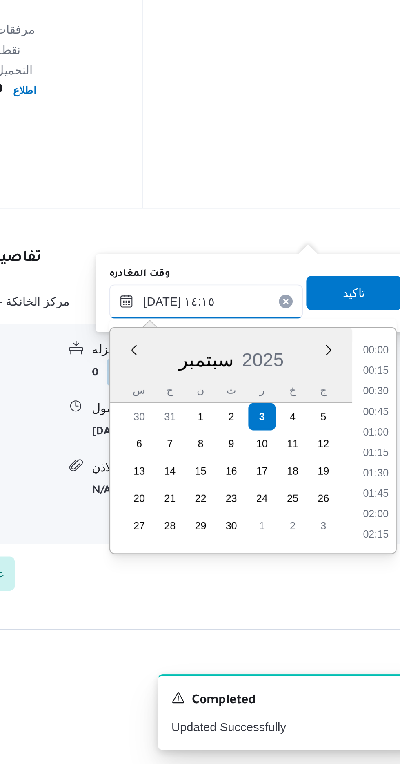
scroll to position [509, 0]
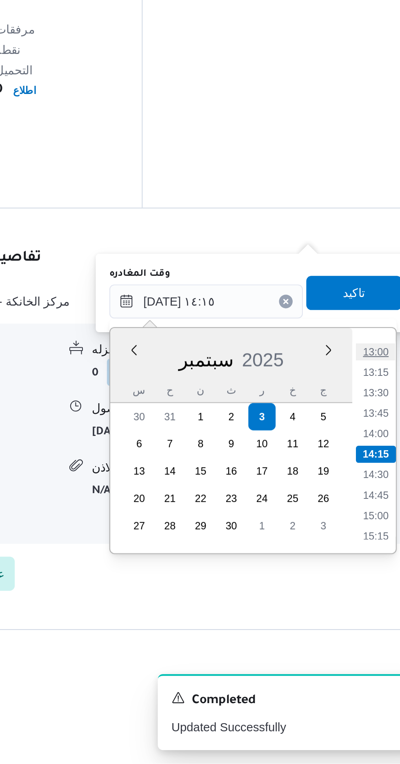
click at [364, 566] on li "13:00" at bounding box center [367, 567] width 19 height 8
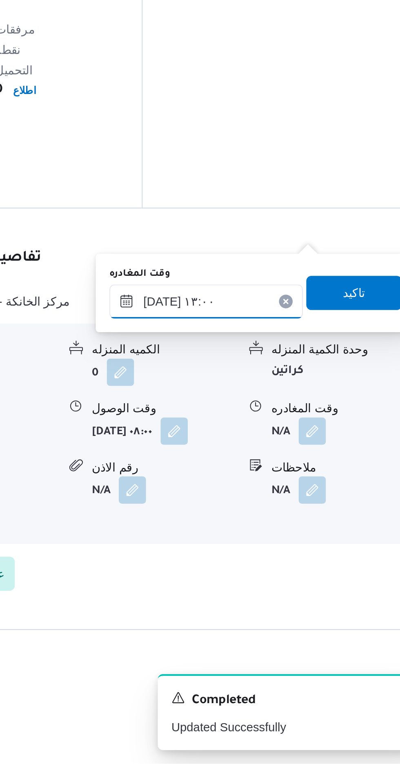
click at [304, 540] on input "[DATE] ١٣:٠٠" at bounding box center [286, 543] width 93 height 16
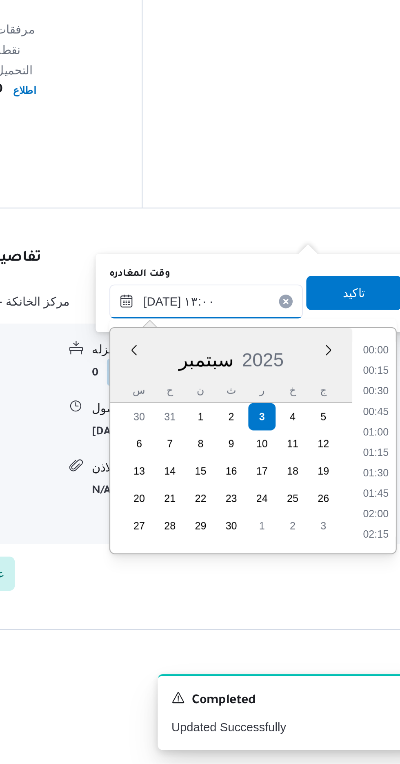
scroll to position [460, 0]
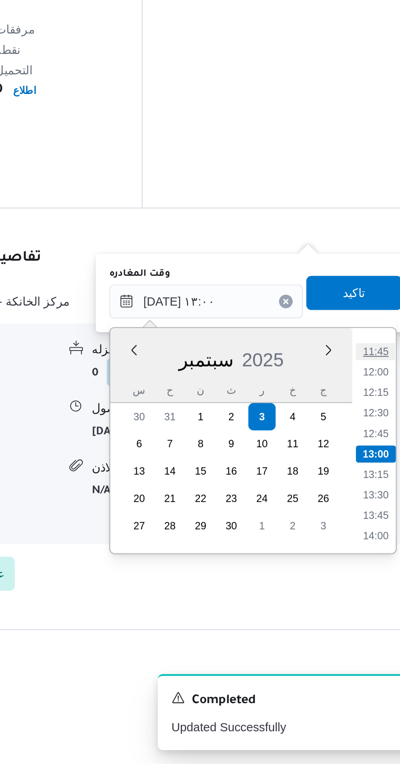
click at [365, 567] on li "11:45" at bounding box center [367, 567] width 19 height 8
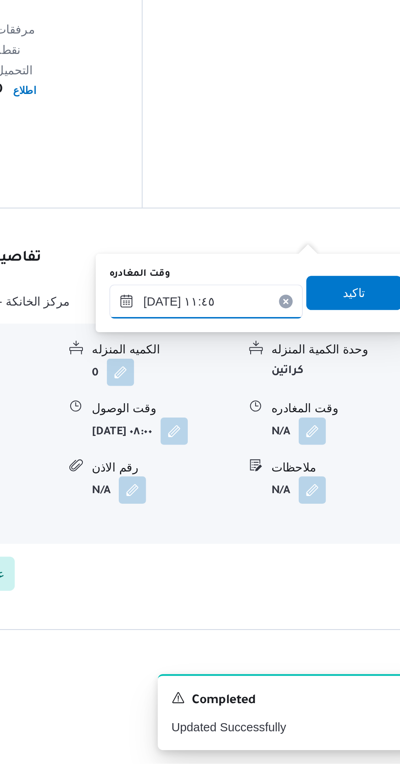
click at [306, 539] on input "[DATE] ١١:٤٥" at bounding box center [286, 543] width 93 height 16
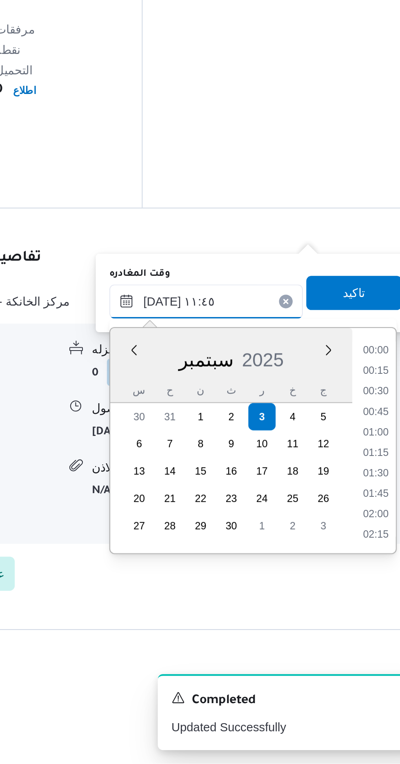
scroll to position [411, 0]
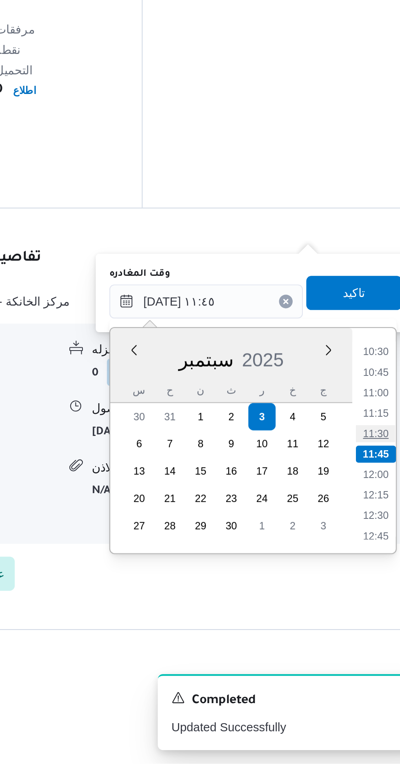
click at [366, 604] on li "11:30" at bounding box center [367, 606] width 19 height 8
type input "[DATE] ١١:٣٠"
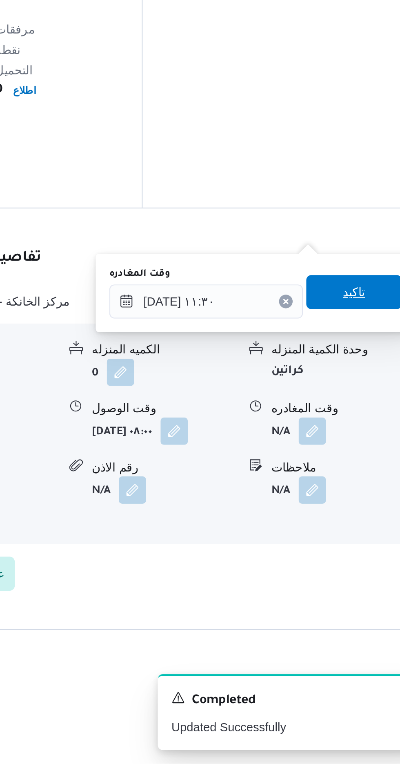
click at [362, 538] on span "تاكيد" at bounding box center [357, 538] width 11 height 10
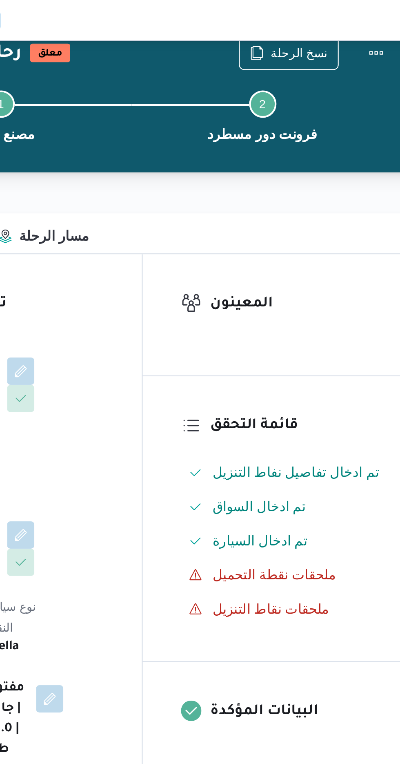
scroll to position [0, 0]
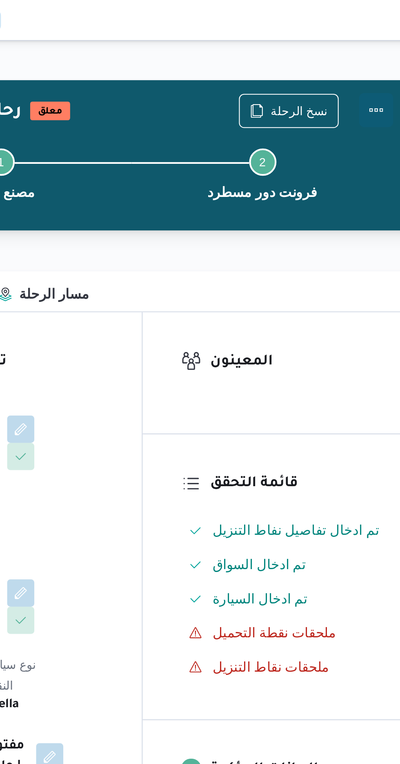
click at [366, 49] on button "Actions" at bounding box center [368, 53] width 16 height 16
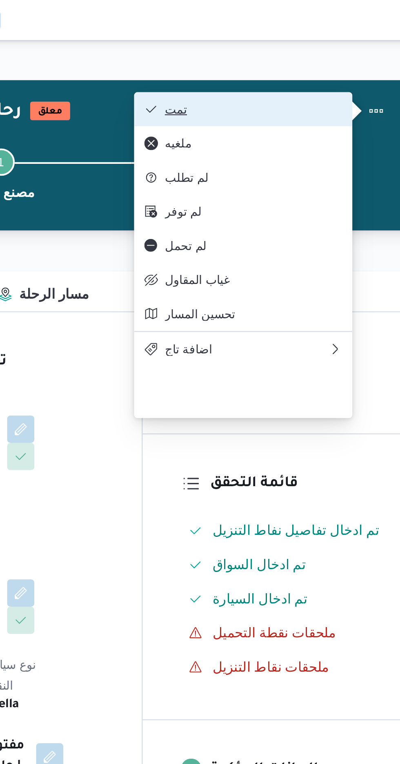
click at [333, 53] on span "تمت" at bounding box center [308, 52] width 85 height 7
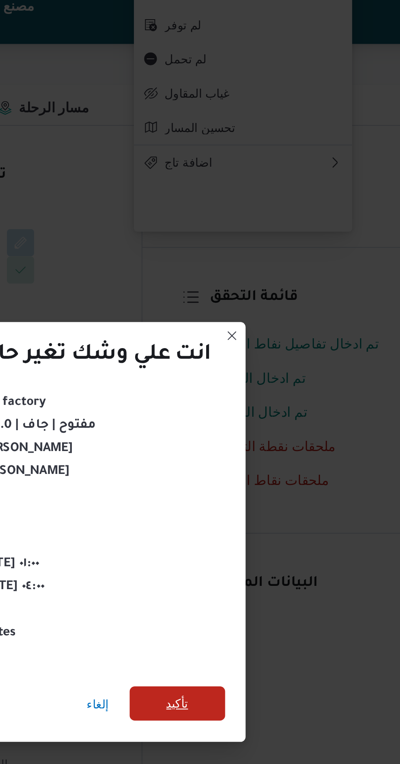
click at [272, 423] on span "تأكيد" at bounding box center [272, 426] width 11 height 10
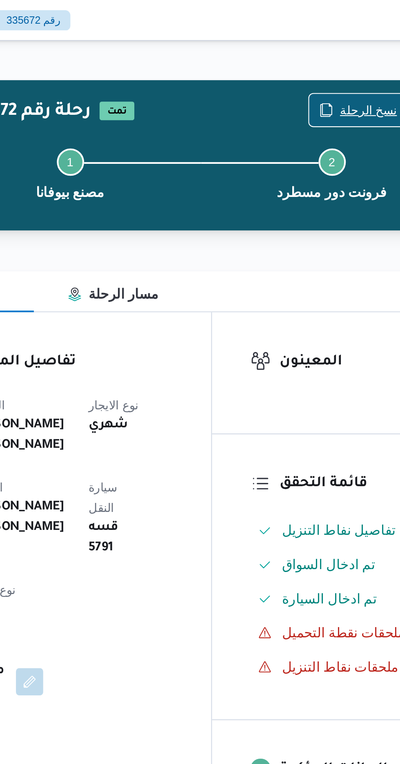
click at [322, 53] on span "نسخ الرحلة" at bounding box center [330, 53] width 27 height 10
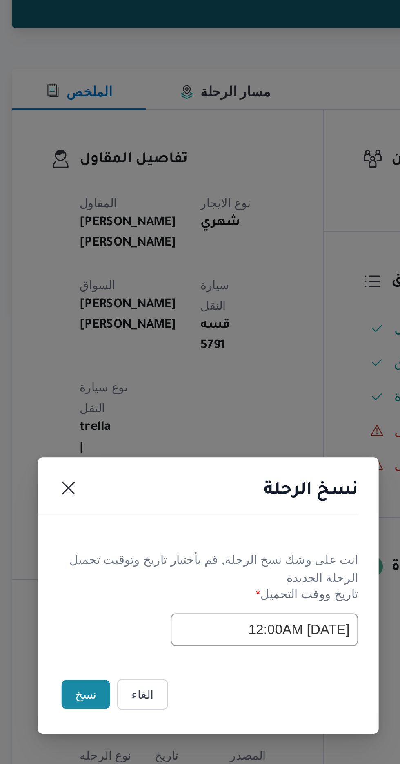
click at [139, 432] on button "نسخ" at bounding box center [141, 430] width 23 height 14
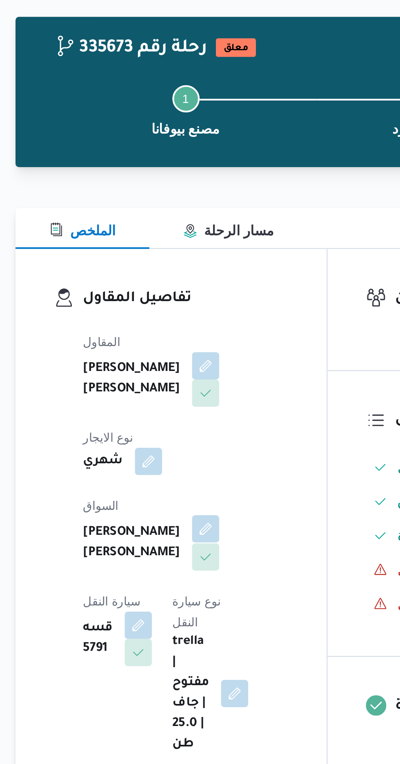
click at [191, 277] on button "button" at bounding box center [197, 283] width 13 height 13
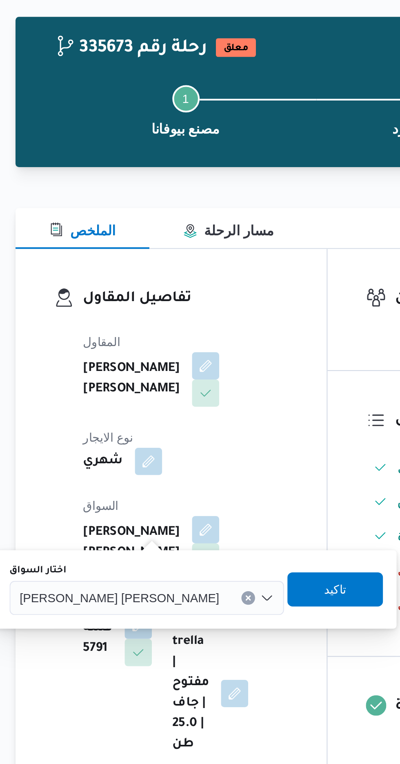
click at [152, 321] on div "[PERSON_NAME] [PERSON_NAME]" at bounding box center [169, 317] width 132 height 16
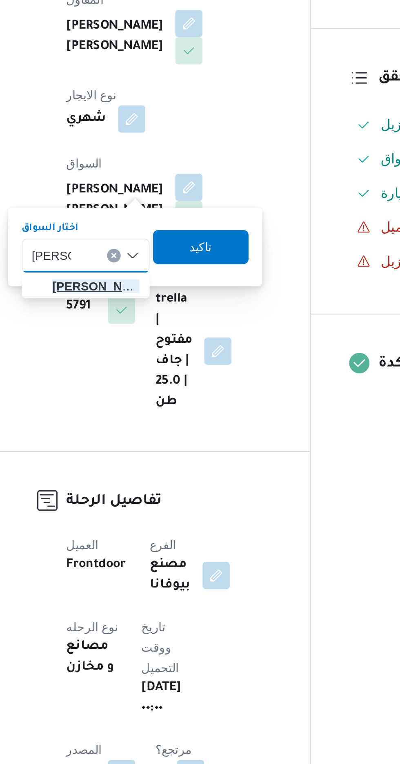
type input "[PERSON_NAME]"
click at [154, 333] on span "[PERSON_NAME] اد [PERSON_NAME]" at bounding box center [153, 332] width 42 height 10
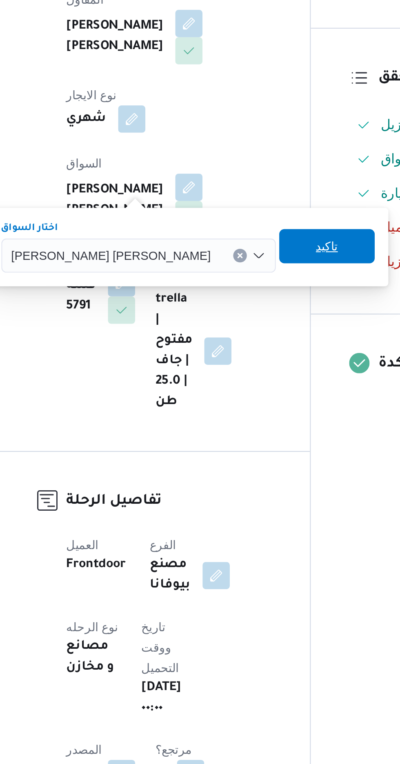
click at [241, 315] on span "تاكيد" at bounding box center [264, 312] width 46 height 16
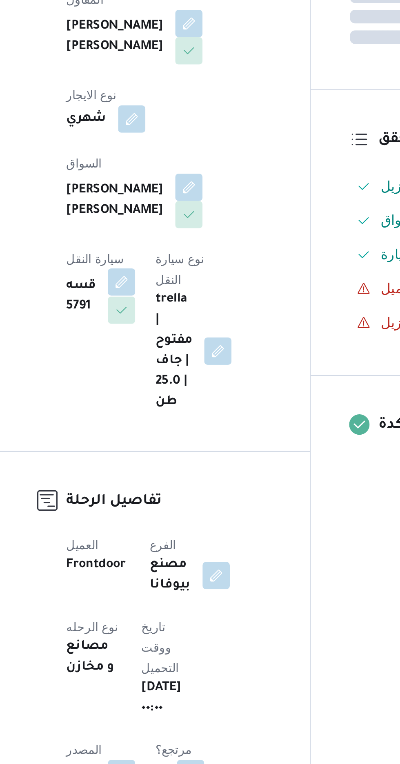
click at [172, 323] on button "button" at bounding box center [165, 329] width 13 height 13
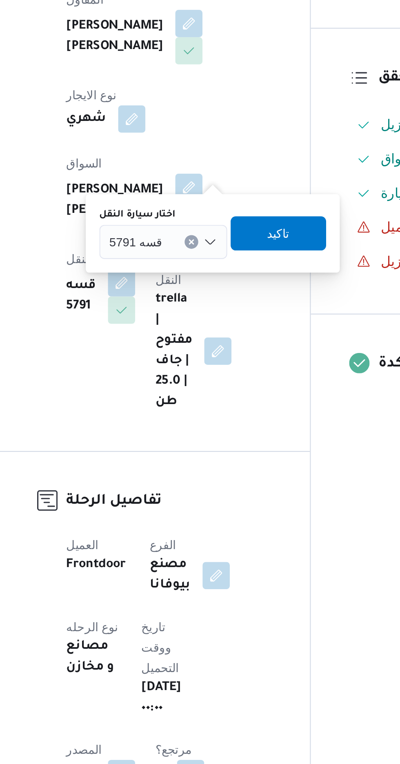
click at [192, 306] on div "قسه 5791" at bounding box center [184, 310] width 61 height 16
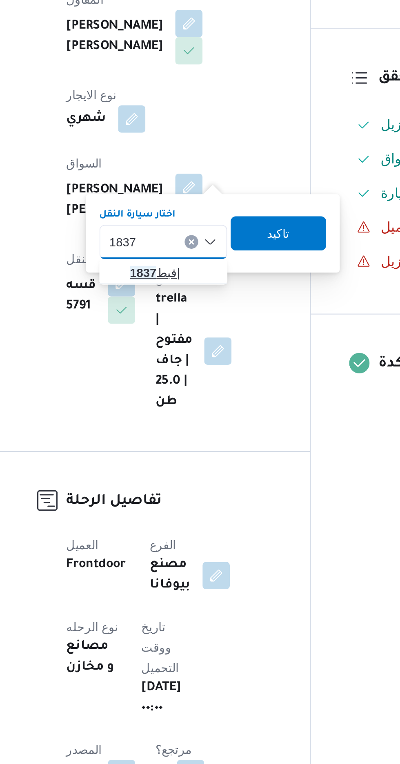
type input "1837"
click at [190, 325] on span "قبط 1837 |" at bounding box center [190, 325] width 42 height 10
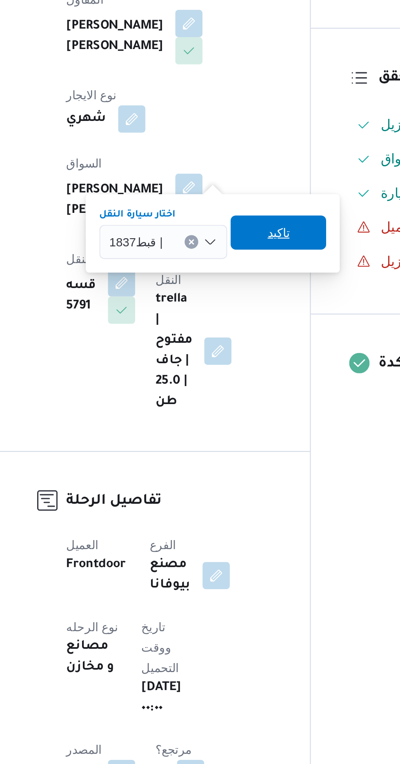
click at [246, 306] on span "تاكيد" at bounding box center [240, 306] width 46 height 16
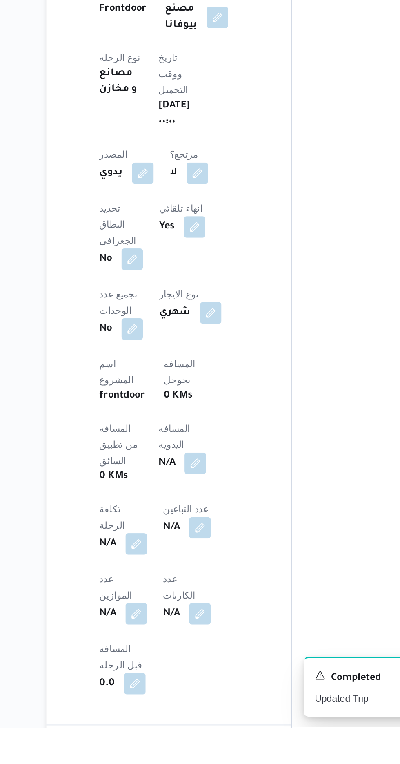
scroll to position [138, 0]
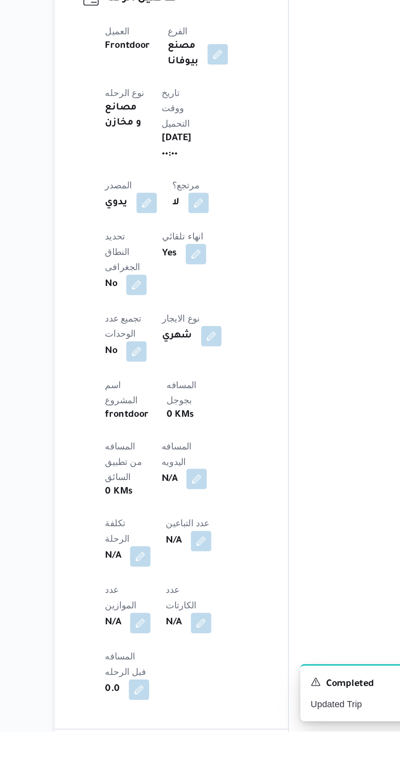
click at [190, 597] on button "button" at bounding box center [196, 603] width 13 height 13
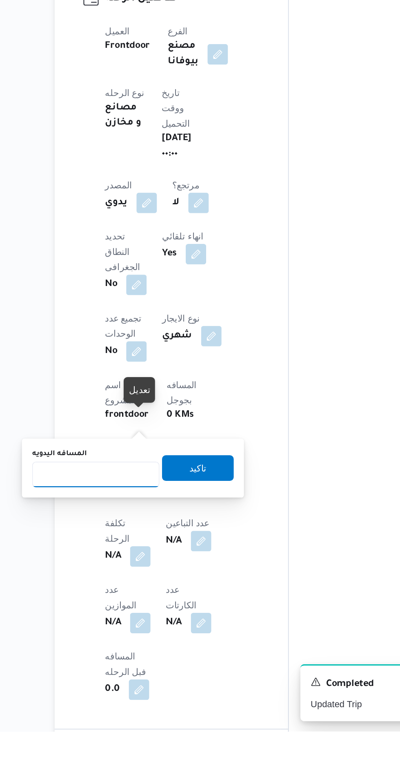
click at [154, 601] on input "المسافه اليدويه" at bounding box center [132, 600] width 81 height 16
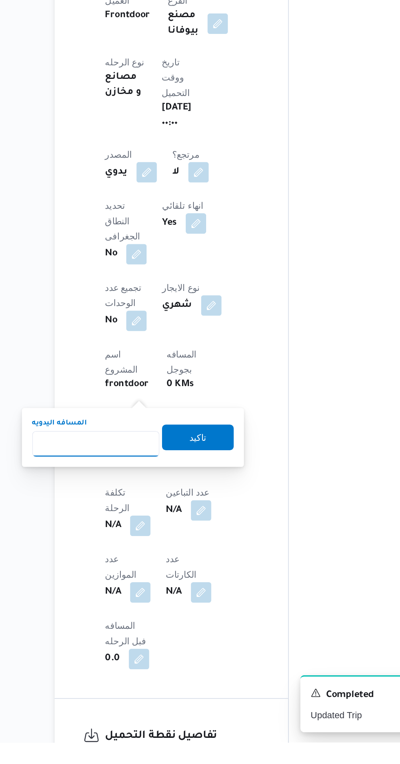
scroll to position [187, 0]
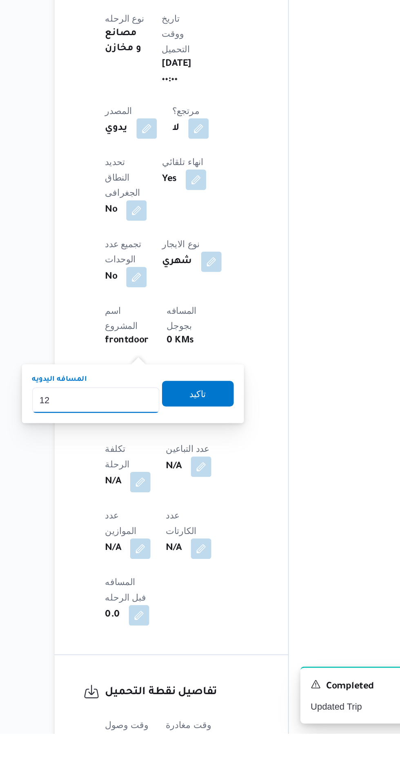
type input "1"
type input "240"
click at [218, 546] on span "تاكيد" at bounding box center [198, 547] width 46 height 16
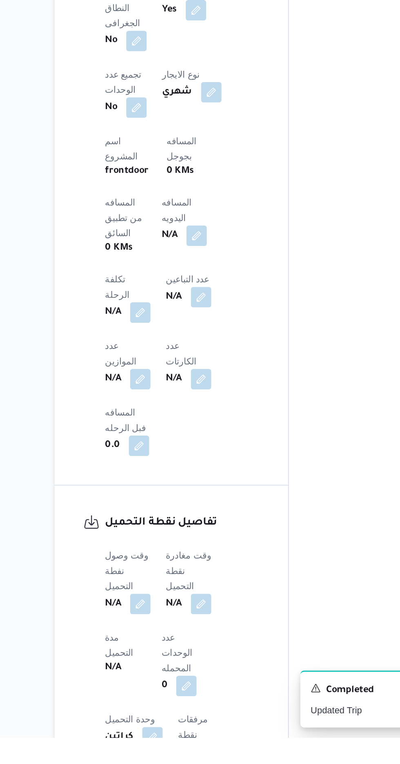
scroll to position [298, 0]
click at [167, 672] on button "button" at bounding box center [160, 678] width 13 height 13
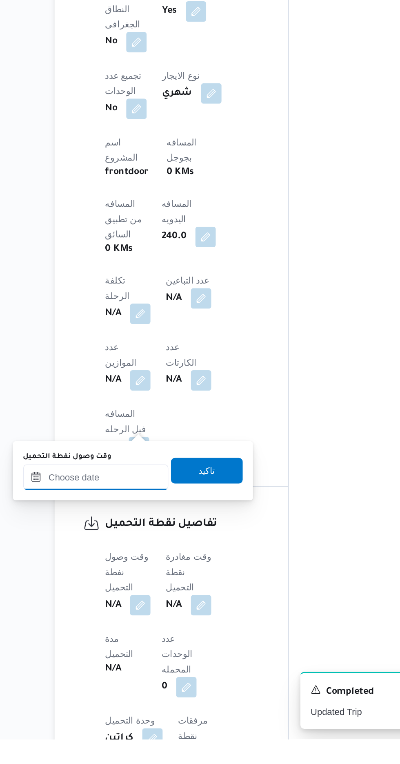
click at [153, 597] on input "وقت وصول نفطة التحميل" at bounding box center [132, 597] width 93 height 16
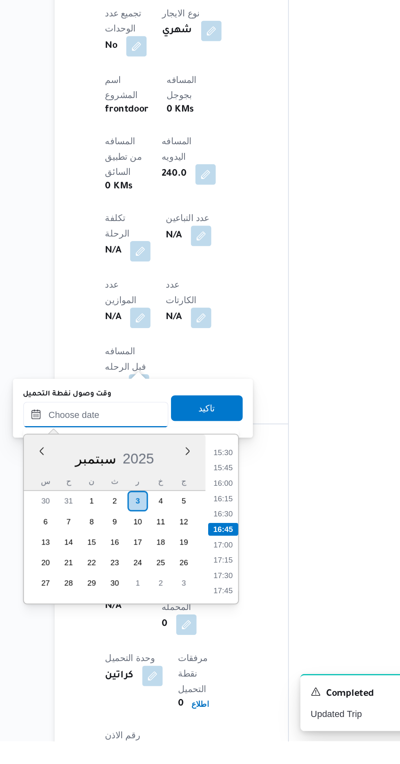
scroll to position [339, 0]
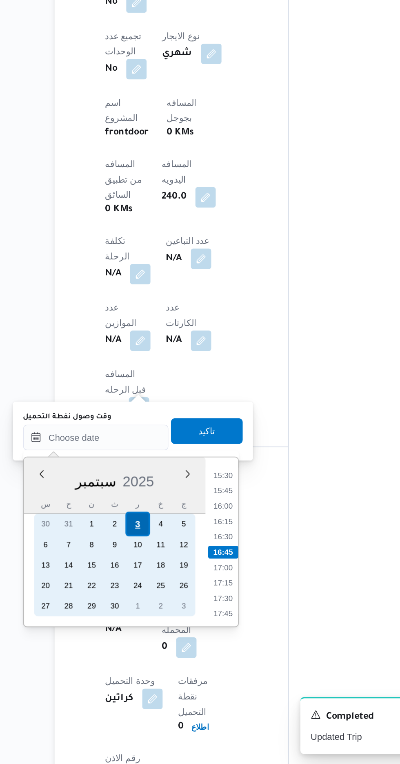
click at [159, 612] on div "3" at bounding box center [159, 611] width 16 height 16
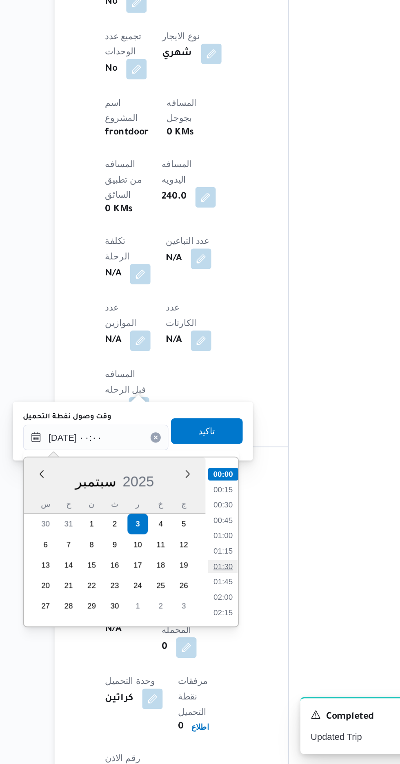
click at [213, 635] on li "01:30" at bounding box center [213, 638] width 19 height 8
type input "[DATE] ٠١:٣٠"
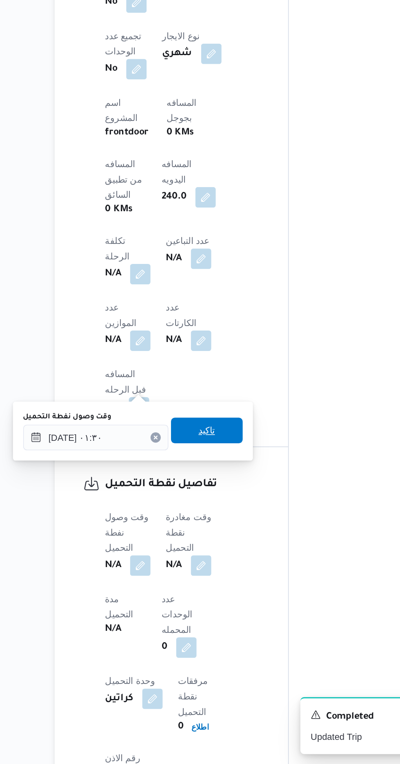
click at [216, 553] on span "تاكيد" at bounding box center [204, 551] width 46 height 16
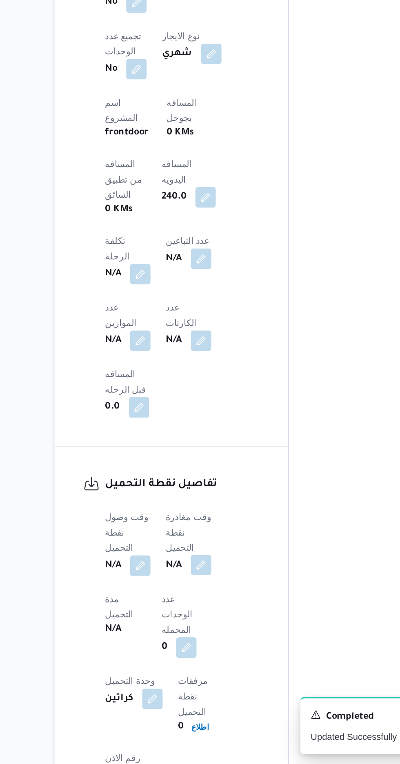
click at [201, 631] on button "button" at bounding box center [199, 637] width 13 height 13
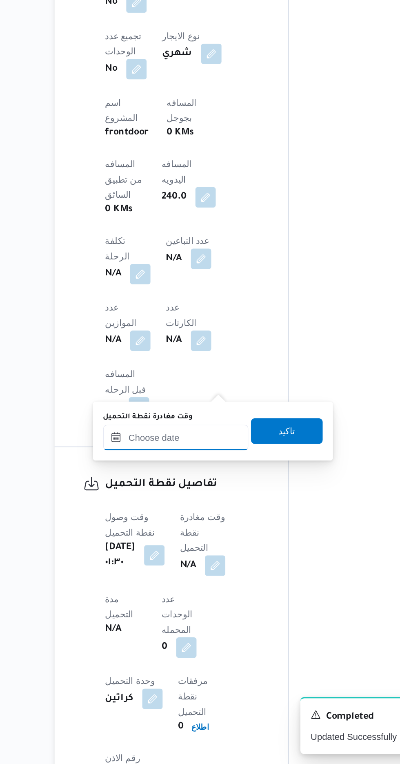
click at [178, 558] on input "وقت مغادرة نقطة التحميل" at bounding box center [183, 556] width 93 height 16
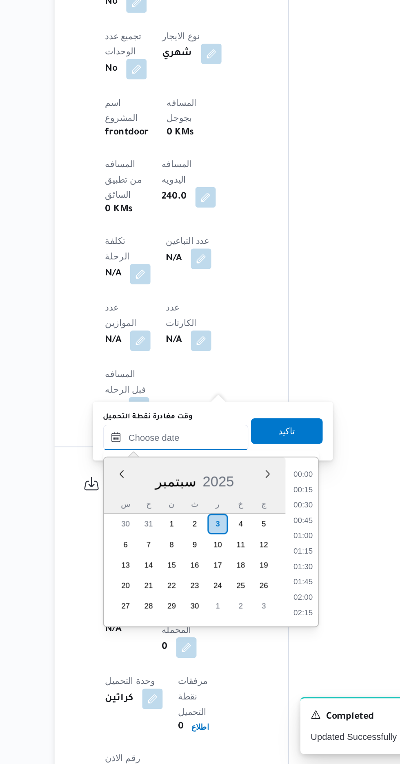
scroll to position [607, 0]
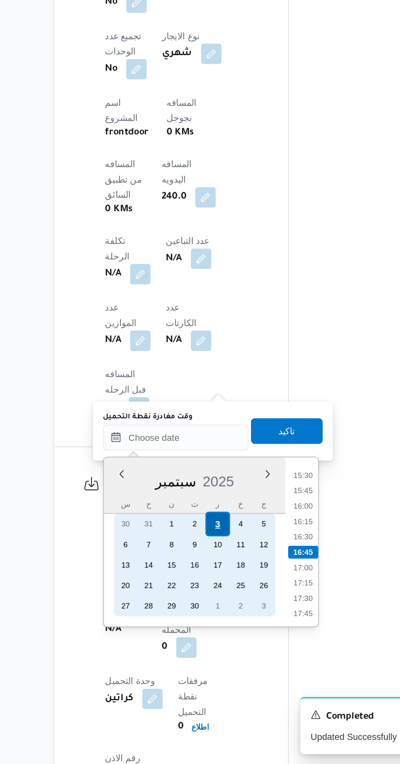
click at [210, 610] on div "3" at bounding box center [210, 611] width 16 height 16
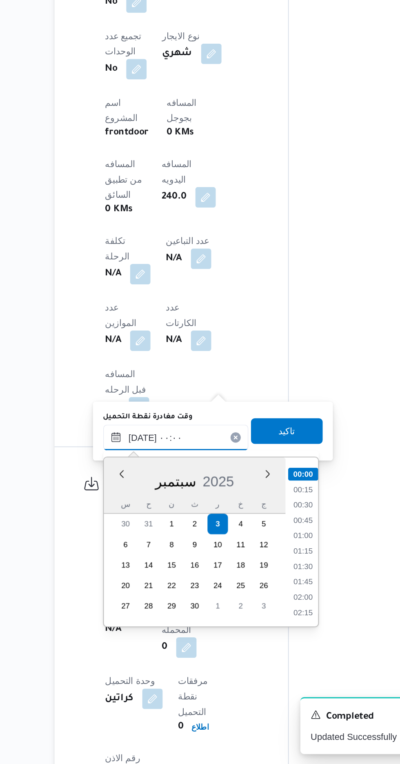
click at [141, 560] on input "[DATE] ٠٠:٠٠" at bounding box center [183, 556] width 93 height 16
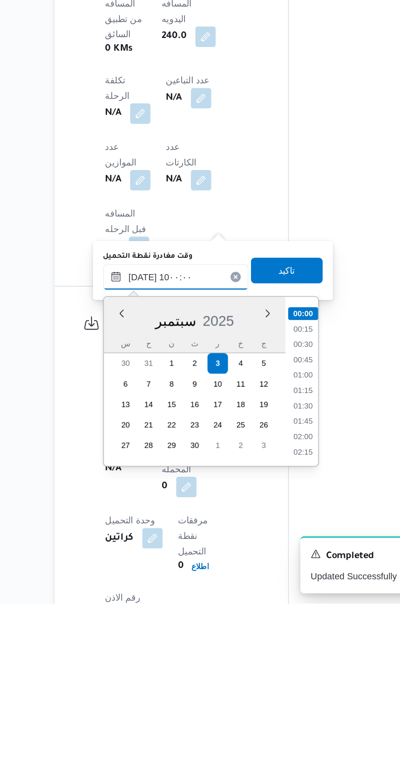
scroll to position [307, 0]
click at [264, 664] on li "10:00" at bounding box center [264, 665] width 19 height 8
type input "[DATE] ١٠:٠٠"
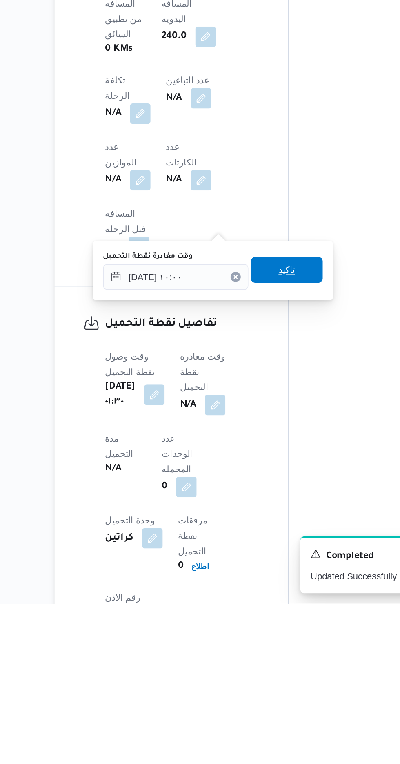
click at [260, 553] on span "تاكيد" at bounding box center [254, 551] width 11 height 10
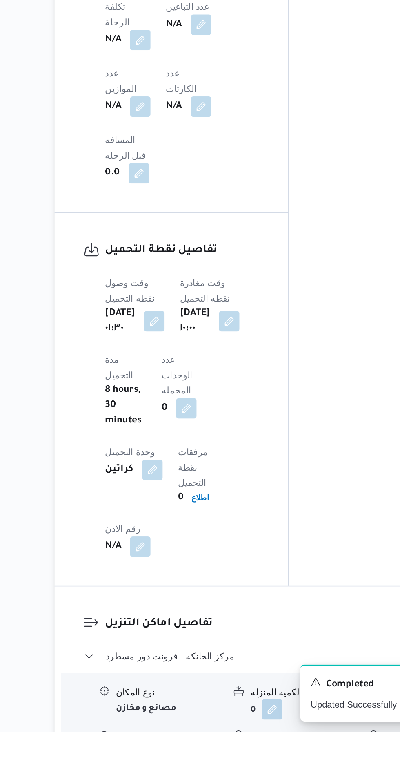
scroll to position [478, 0]
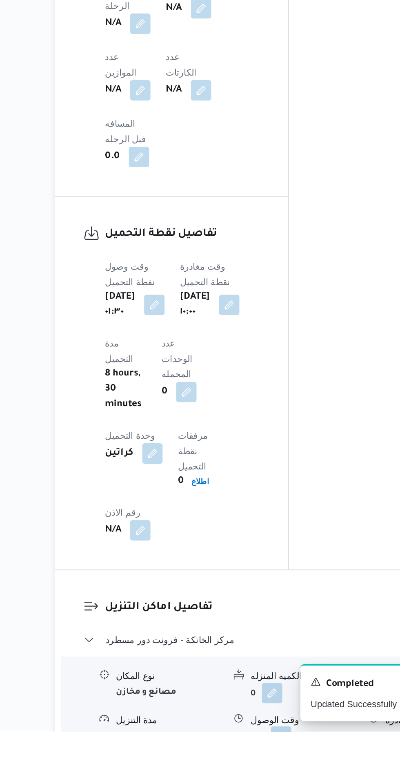
click at [252, 761] on button "button" at bounding box center [250, 767] width 13 height 13
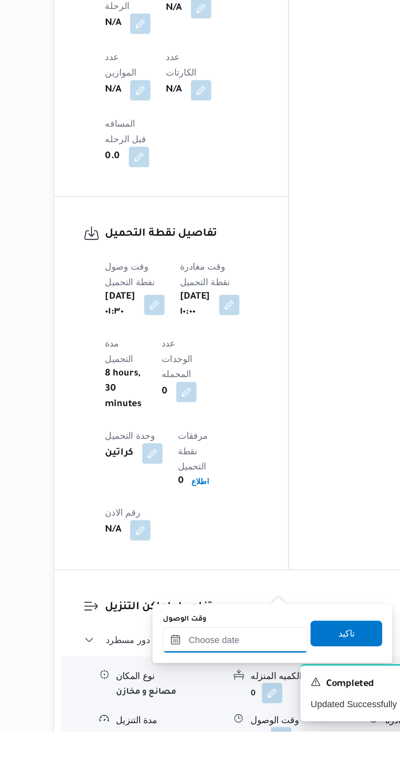
click at [211, 705] on input "وقت الوصول" at bounding box center [221, 706] width 93 height 16
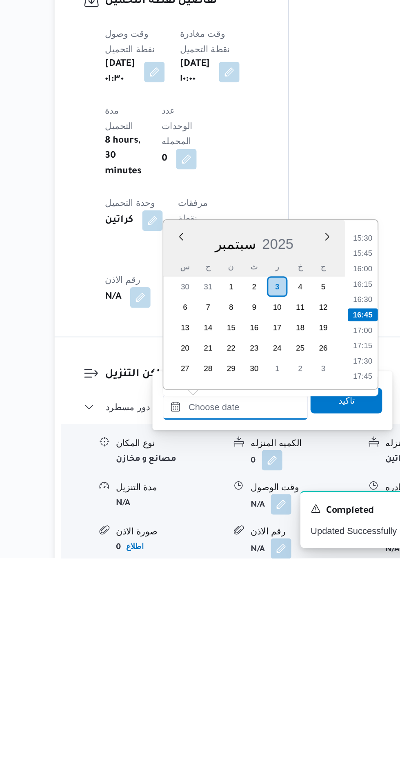
scroll to position [516, 0]
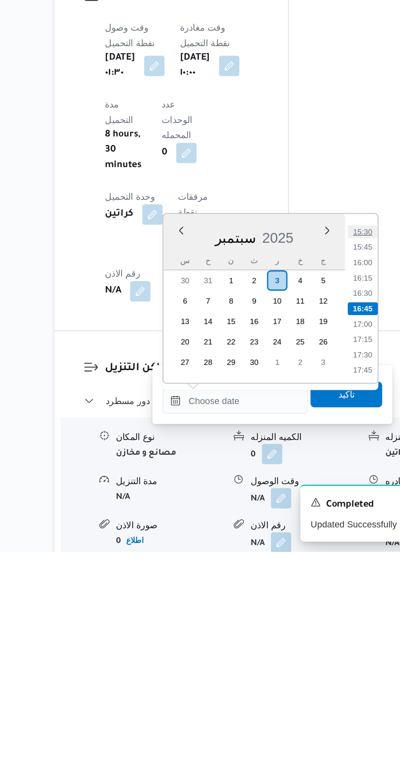
click at [301, 559] on li "15:30" at bounding box center [303, 560] width 19 height 8
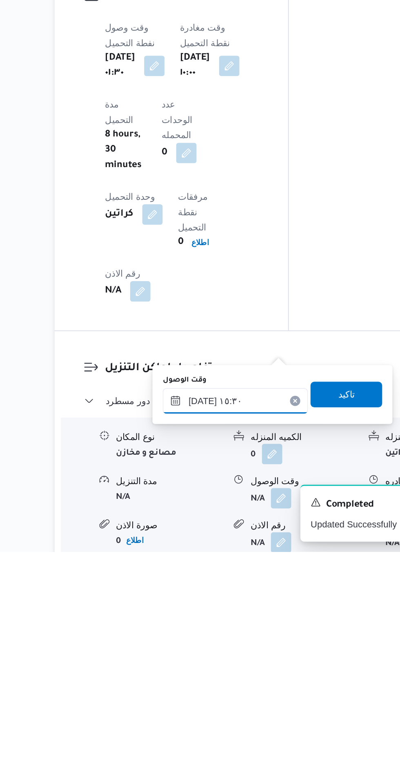
click at [241, 665] on input "[DATE] ١٥:٣٠" at bounding box center [221, 668] width 93 height 16
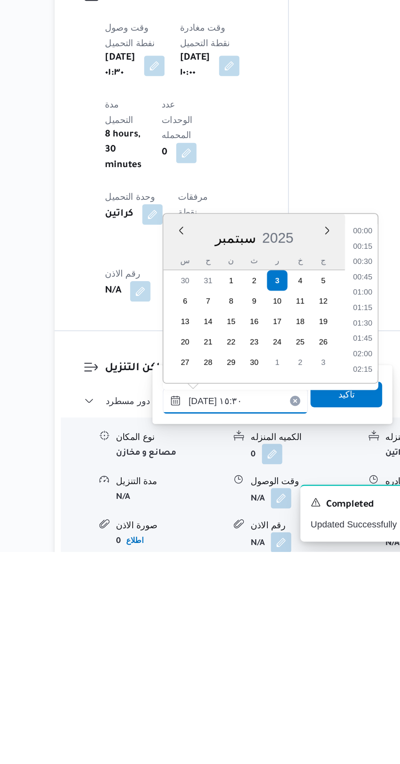
scroll to position [558, 0]
click at [301, 571] on li "14:30" at bounding box center [303, 570] width 19 height 8
type input "[DATE] ١٤:٣٠"
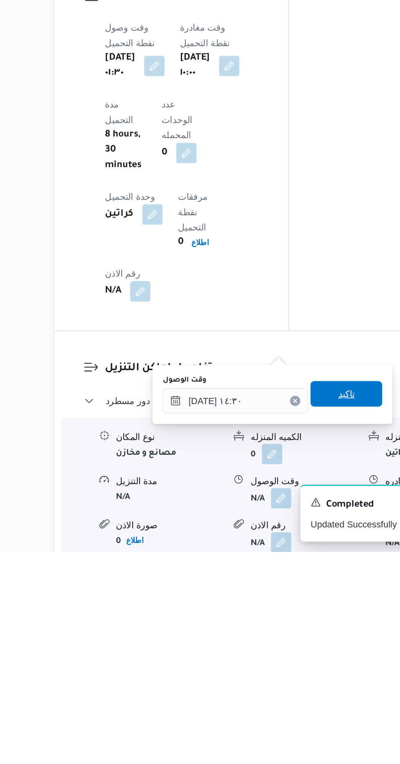
click at [298, 663] on span "تاكيد" at bounding box center [292, 663] width 11 height 10
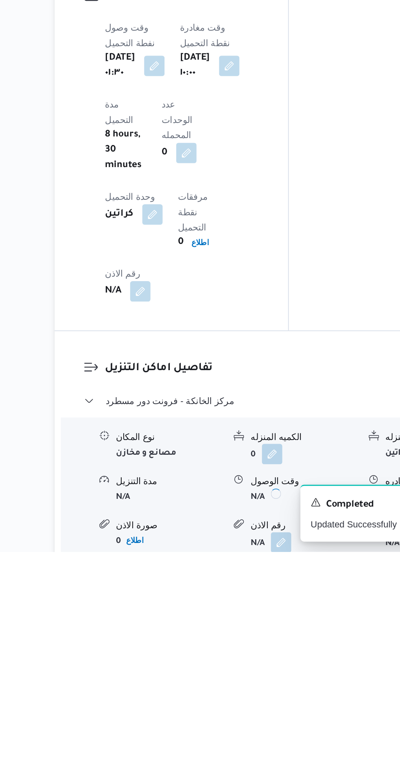
scroll to position [516, 0]
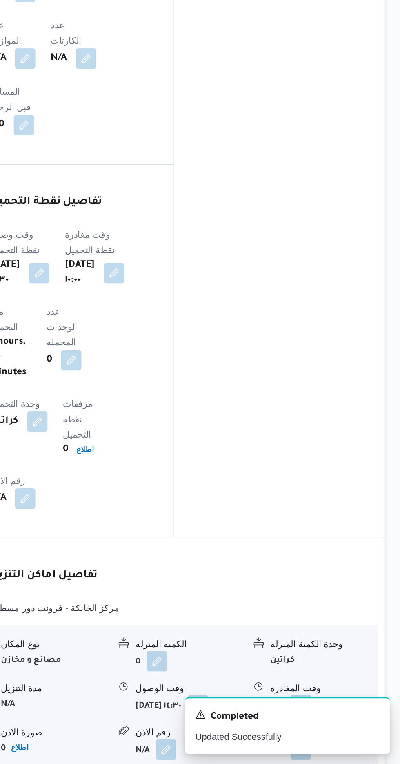
click at [340, 720] on button "button" at bounding box center [337, 726] width 13 height 13
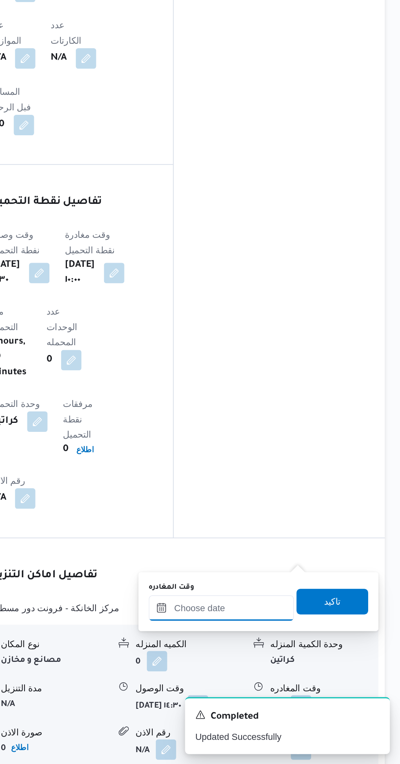
click at [298, 663] on input "وقت المغادره" at bounding box center [286, 664] width 93 height 16
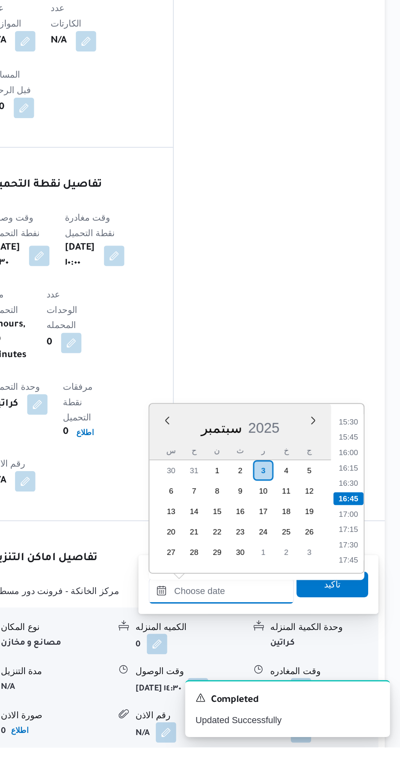
scroll to position [564, 0]
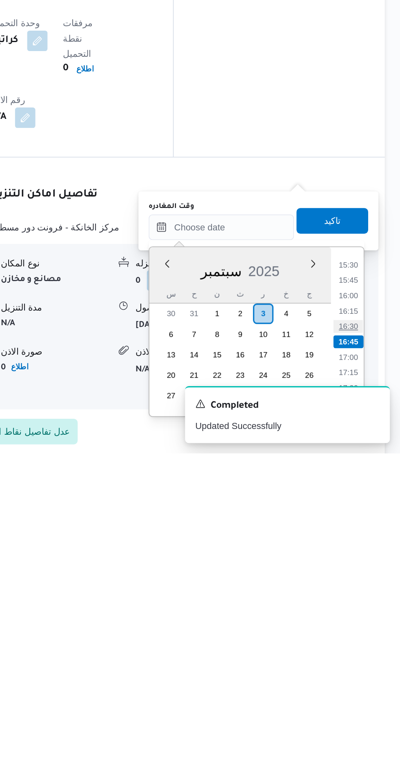
click at [366, 683] on li "16:30" at bounding box center [367, 683] width 19 height 8
type input "[DATE] ١٦:٣٠"
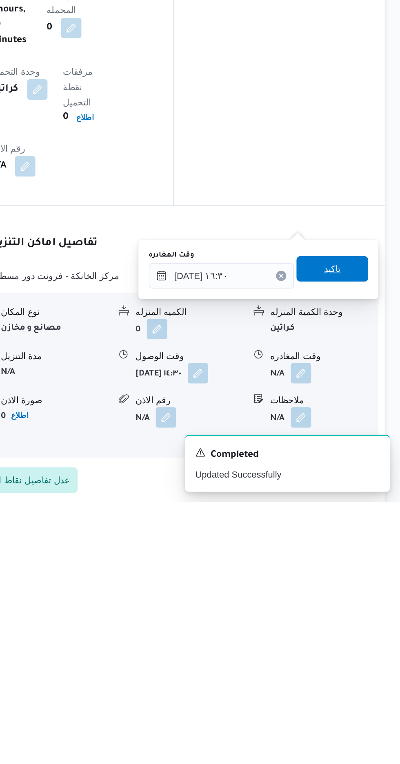
click at [365, 611] on span "تاكيد" at bounding box center [357, 615] width 46 height 16
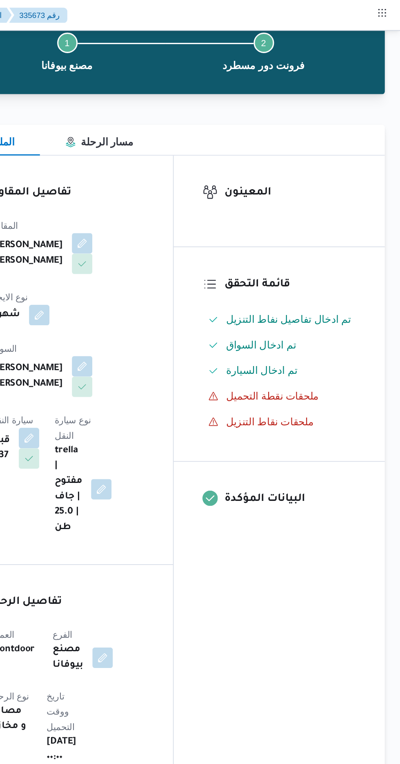
scroll to position [0, 0]
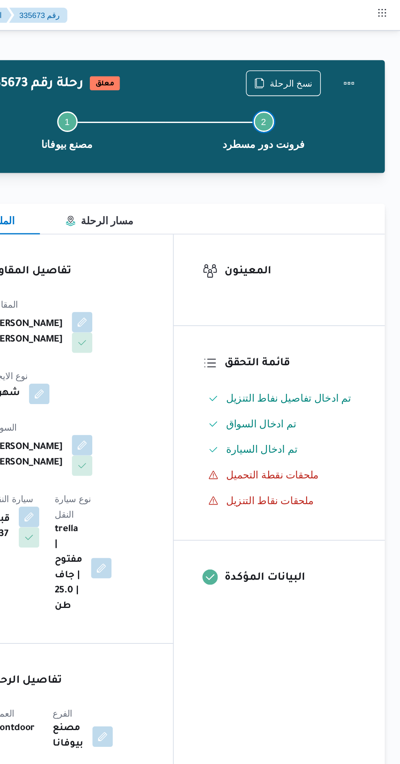
click at [367, 61] on button "Step 2 is incomplete 2 فرونت دور مسطرد" at bounding box center [313, 82] width 125 height 43
click at [373, 49] on button "Actions" at bounding box center [368, 53] width 16 height 16
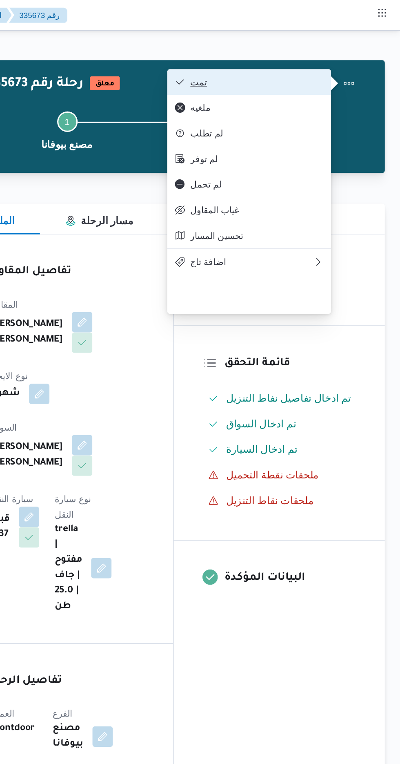
click at [337, 51] on span "تمت" at bounding box center [308, 52] width 85 height 7
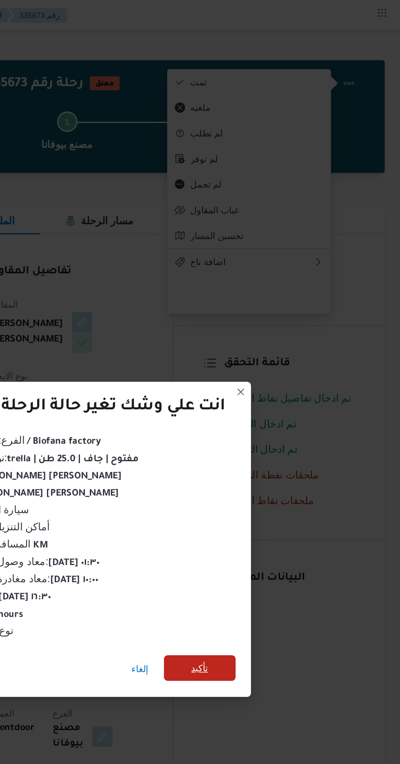
click at [277, 428] on span "تأكيد" at bounding box center [272, 426] width 11 height 10
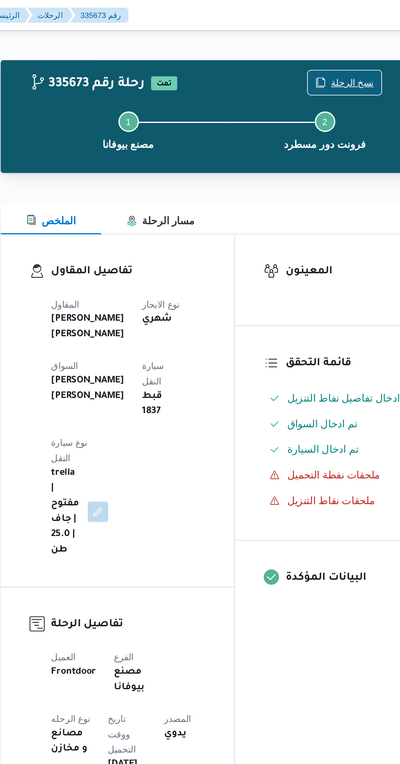
click at [331, 51] on span "نسخ الرحلة" at bounding box center [330, 53] width 27 height 10
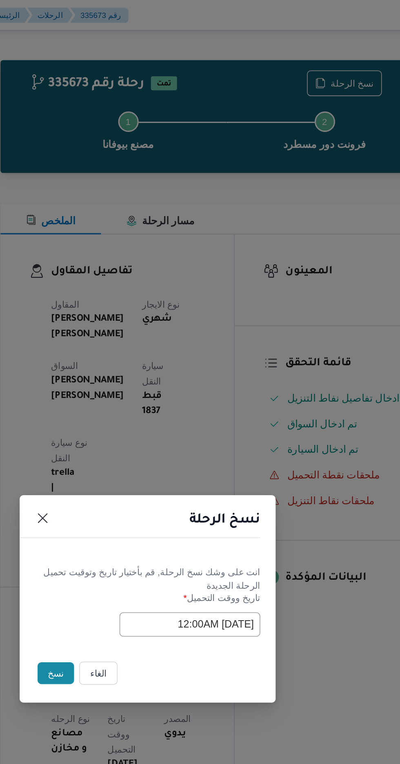
click at [139, 431] on button "نسخ" at bounding box center [141, 430] width 23 height 14
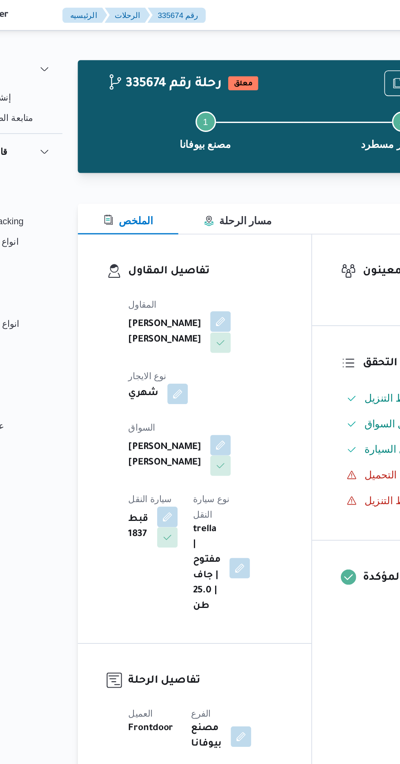
click at [191, 206] on button "button" at bounding box center [197, 205] width 13 height 13
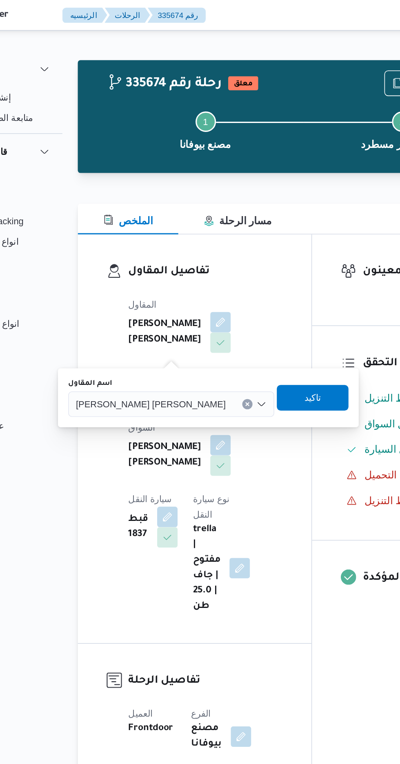
click at [204, 257] on input "اسم المقاول" at bounding box center [204, 258] width 1 height 10
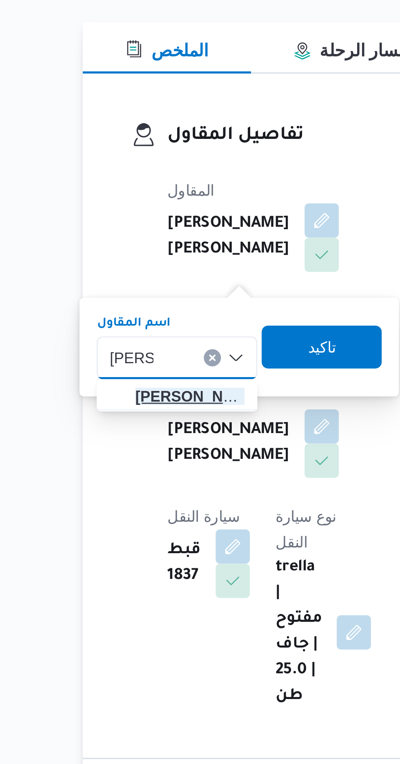
type input "[PERSON_NAME]"
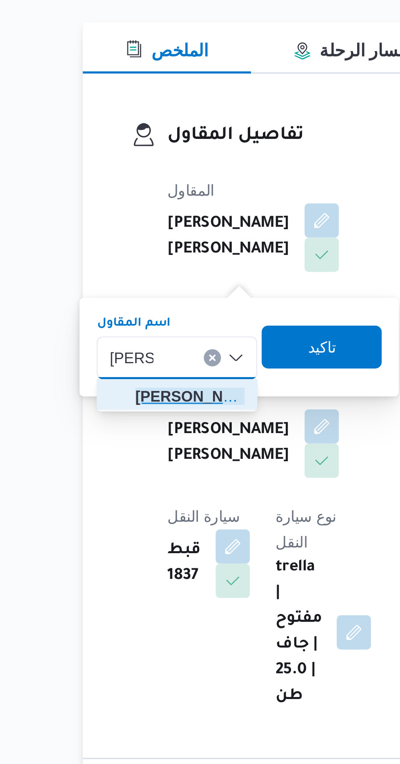
click at [153, 274] on span "[PERSON_NAME] دوح [PERSON_NAME]" at bounding box center [147, 273] width 42 height 10
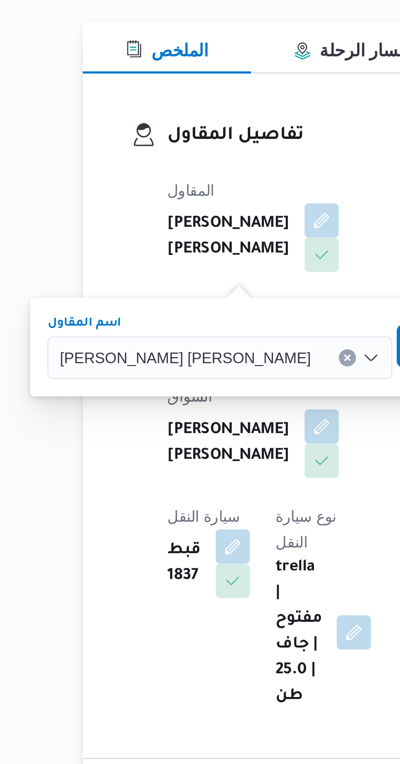
click at [226, 254] on span "تاكيد" at bounding box center [249, 253] width 46 height 16
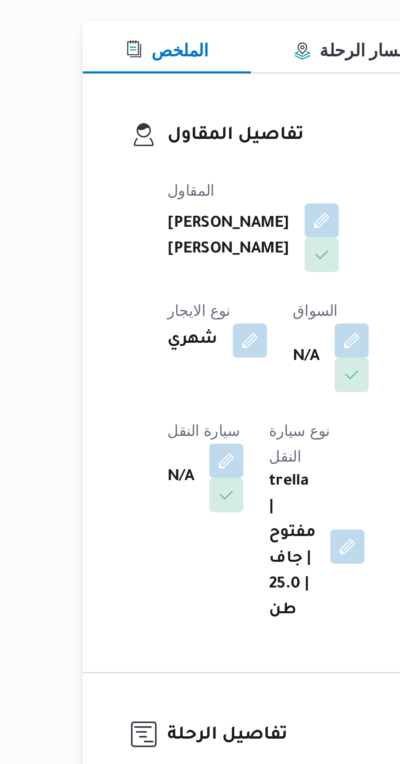
click at [169, 268] on div "المقاول [PERSON_NAME] [PERSON_NAME] نوع الايجار شهري السواق N/A سيارة النقل N/A…" at bounding box center [188, 274] width 108 height 180
click at [202, 257] on button "button" at bounding box center [208, 250] width 13 height 13
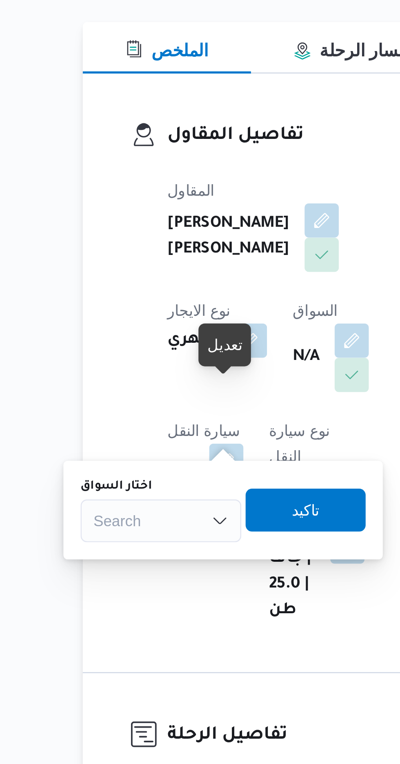
click at [144, 311] on div "اختار السواق Search" at bounding box center [135, 316] width 61 height 25
click at [139, 323] on div "Search" at bounding box center [135, 320] width 61 height 16
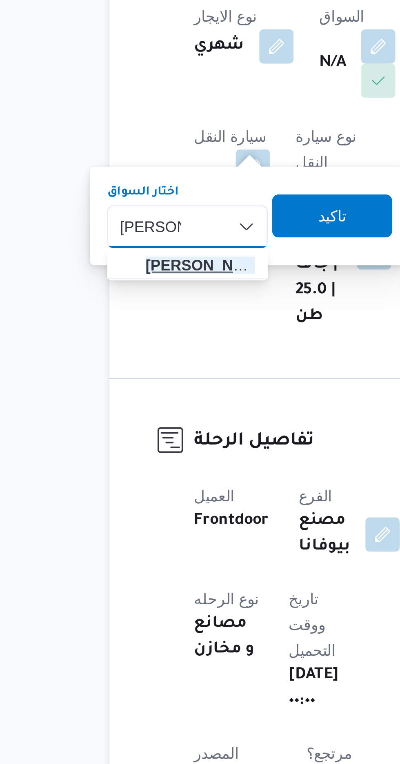
type input "[PERSON_NAME]"
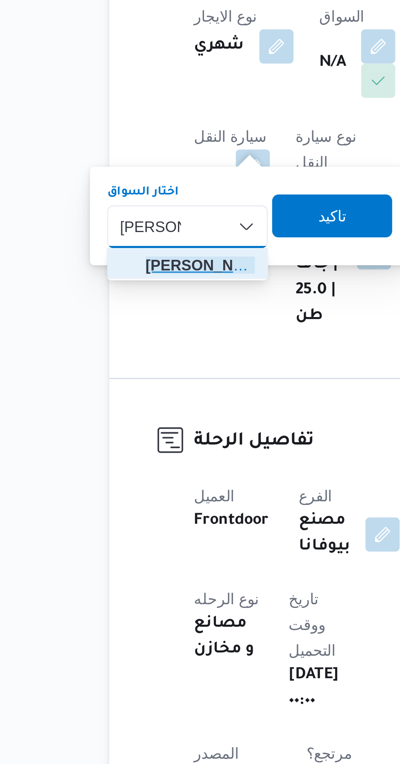
click at [143, 333] on span "[PERSON_NAME] ولى [PERSON_NAME]" at bounding box center [141, 335] width 42 height 10
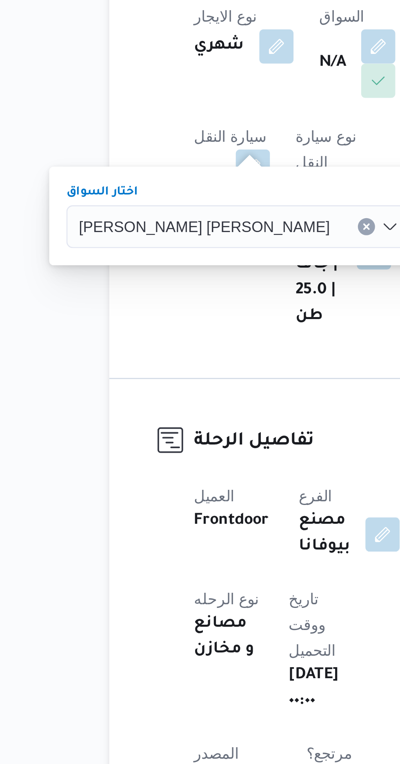
click at [223, 316] on span "تاكيد" at bounding box center [246, 315] width 46 height 16
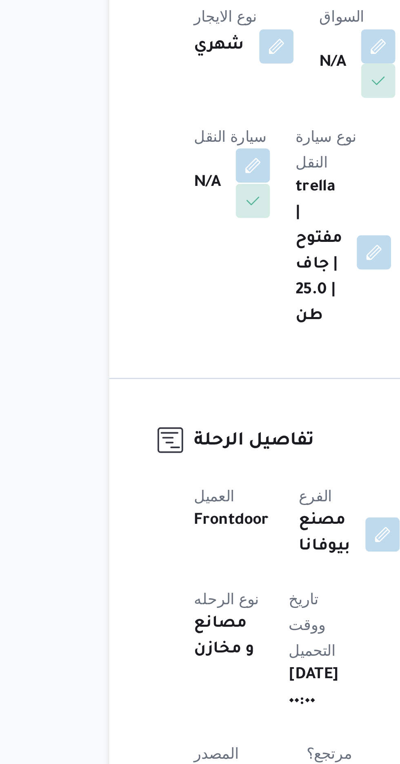
click at [168, 290] on button "button" at bounding box center [160, 296] width 13 height 13
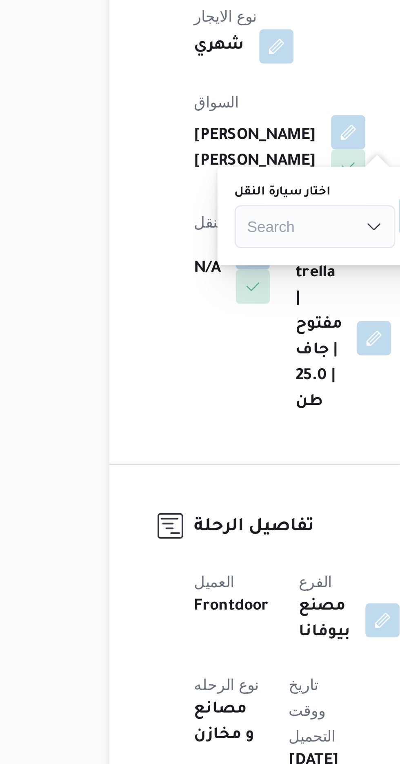
click at [177, 319] on div "Search" at bounding box center [184, 320] width 61 height 16
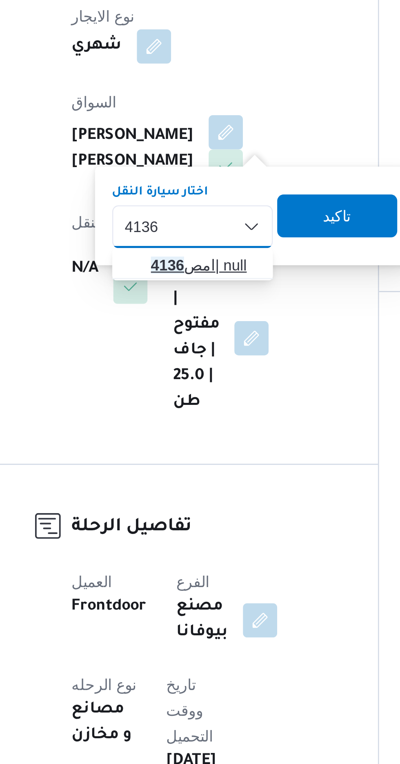
type input "4136"
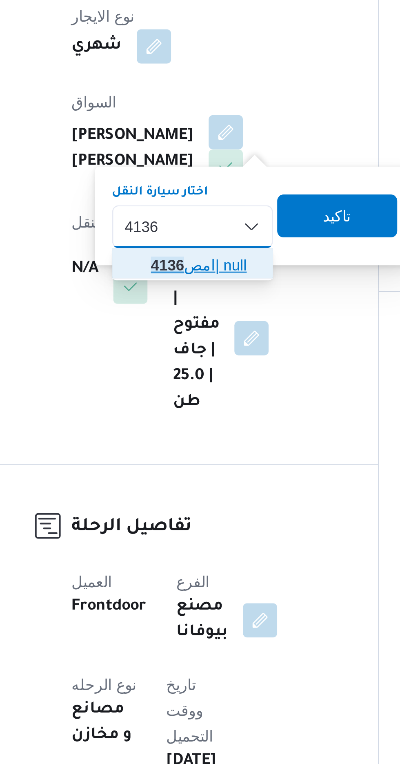
click at [186, 332] on span "امص 4136 | null" at bounding box center [190, 335] width 42 height 10
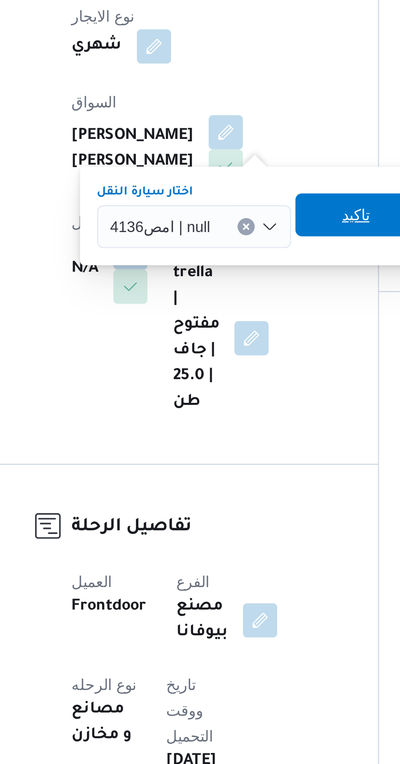
click at [244, 315] on span "تاكيد" at bounding box center [247, 316] width 11 height 10
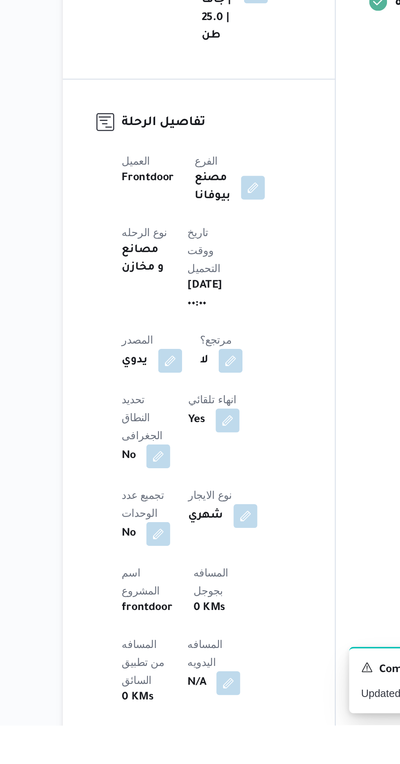
scroll to position [13, 0]
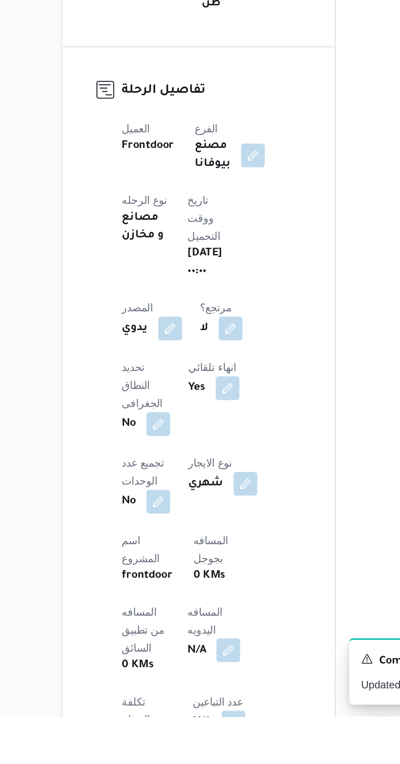
click at [190, 721] on button "button" at bounding box center [196, 727] width 13 height 13
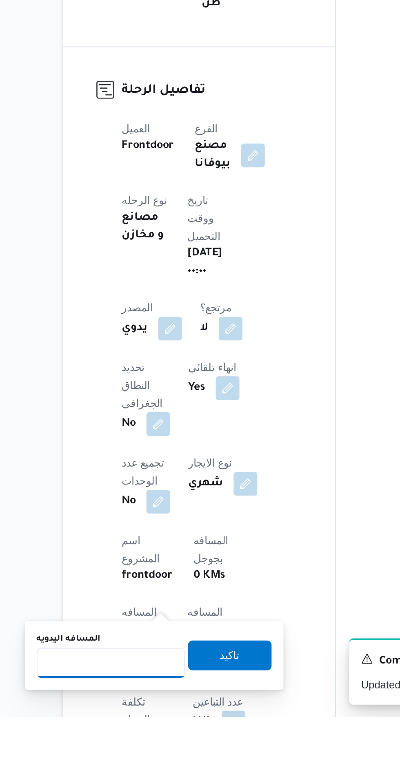
click at [140, 737] on input "المسافه اليدويه" at bounding box center [132, 735] width 81 height 16
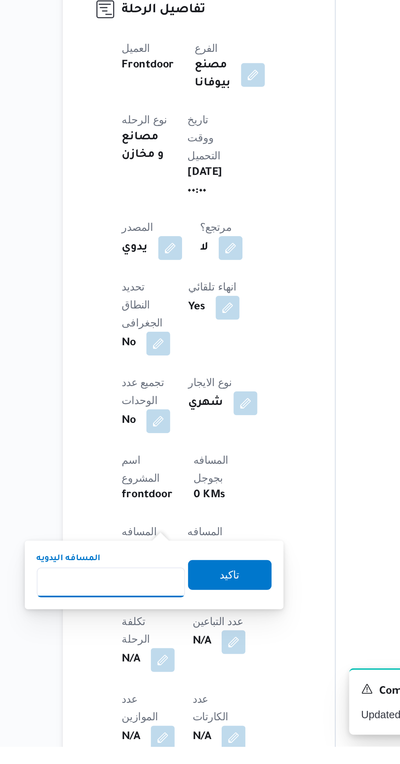
scroll to position [107, 0]
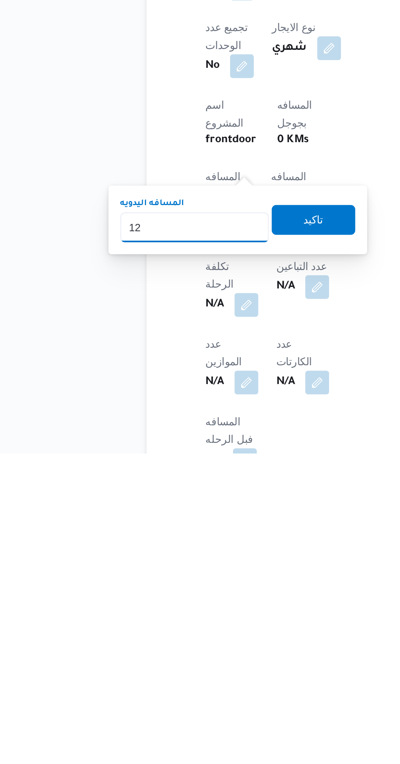
type input "120"
click at [204, 642] on span "تاكيد" at bounding box center [198, 636] width 46 height 16
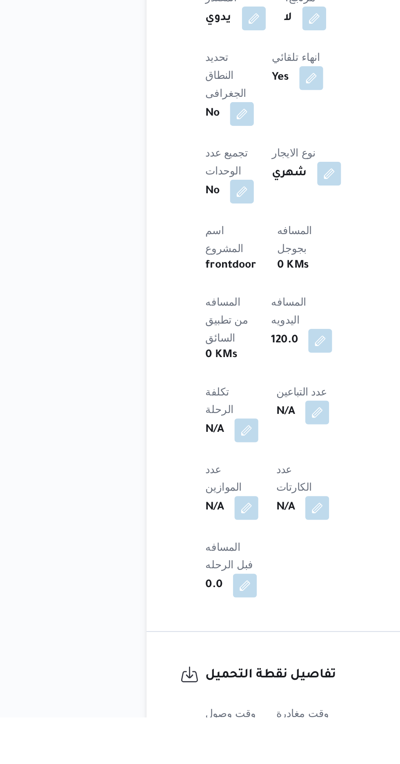
scroll to position [183, 0]
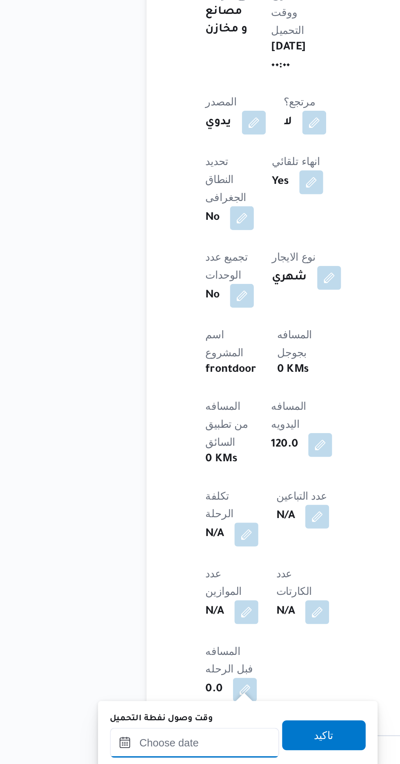
click at [150, 718] on input "وقت وصول نفطة التحميل" at bounding box center [132, 721] width 93 height 16
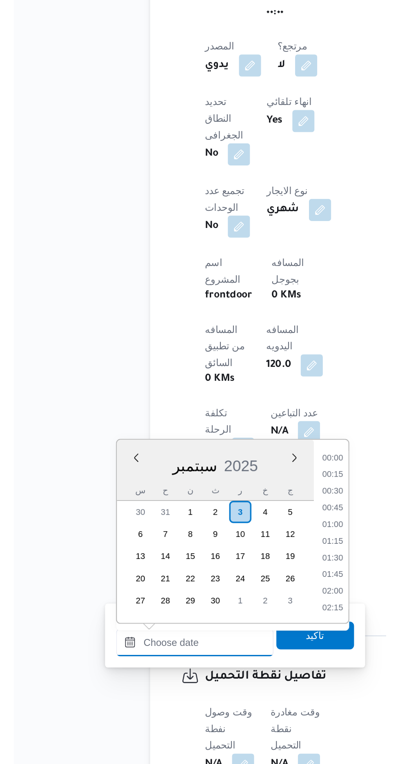
scroll to position [607, 0]
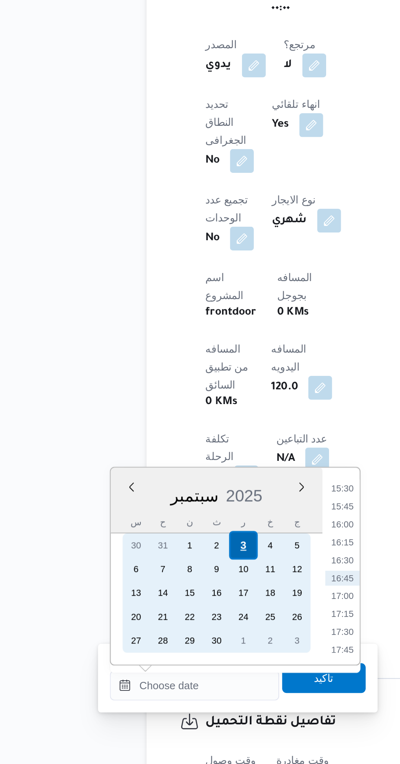
click at [159, 643] on div "3" at bounding box center [159, 644] width 16 height 16
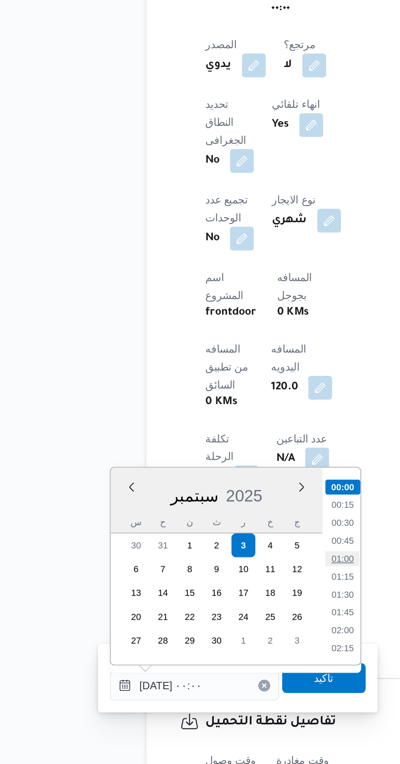
click at [213, 652] on li "01:00" at bounding box center [213, 651] width 19 height 8
type input "[DATE] ٠١:٠٠"
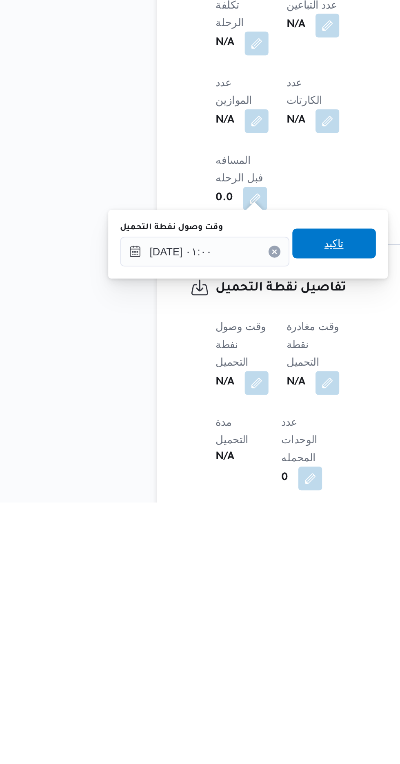
click at [209, 619] on span "تاكيد" at bounding box center [203, 623] width 11 height 10
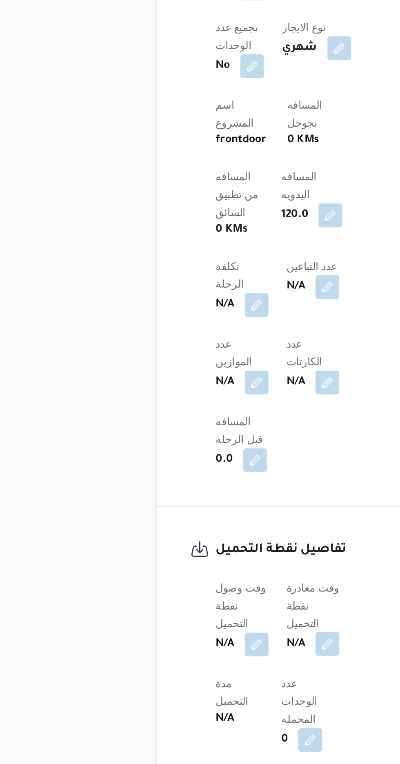
click at [201, 692] on button "button" at bounding box center [199, 698] width 13 height 13
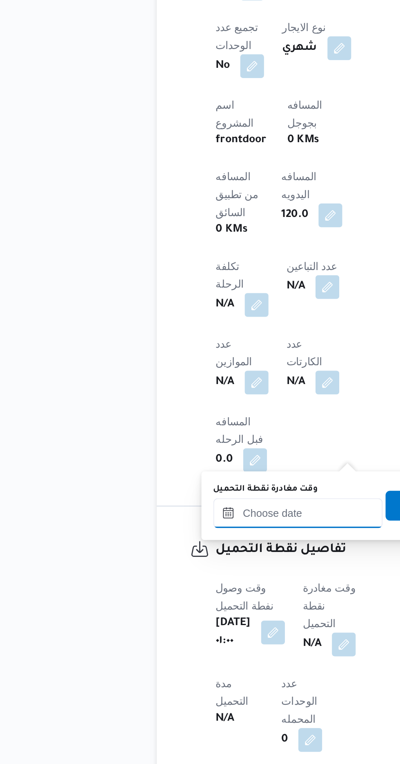
click at [184, 626] on input "وقت مغادرة نقطة التحميل" at bounding box center [183, 627] width 93 height 16
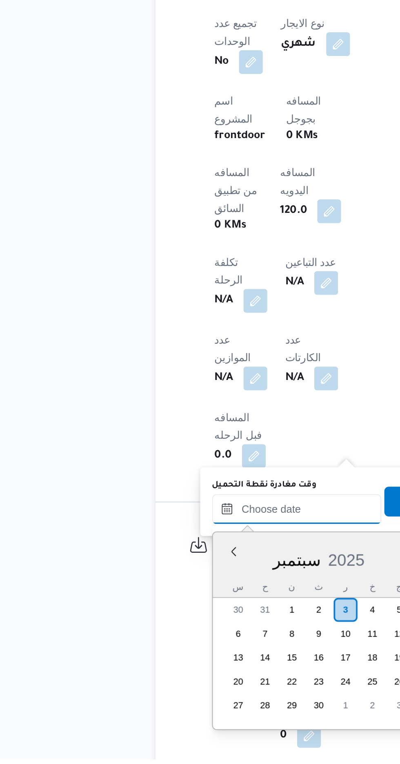
scroll to position [607, 0]
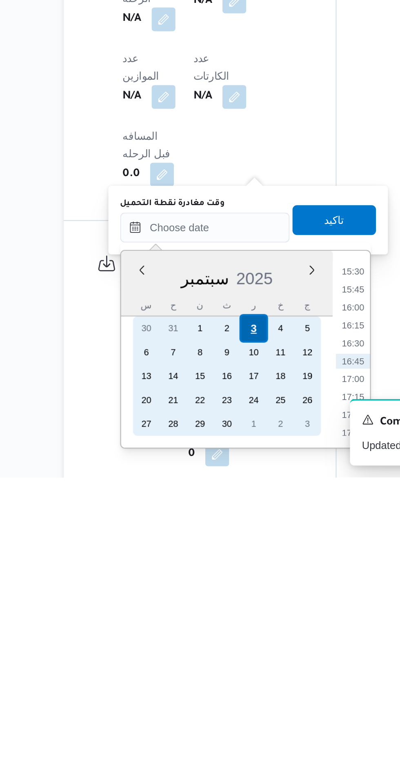
click at [210, 682] on div "3" at bounding box center [210, 683] width 16 height 16
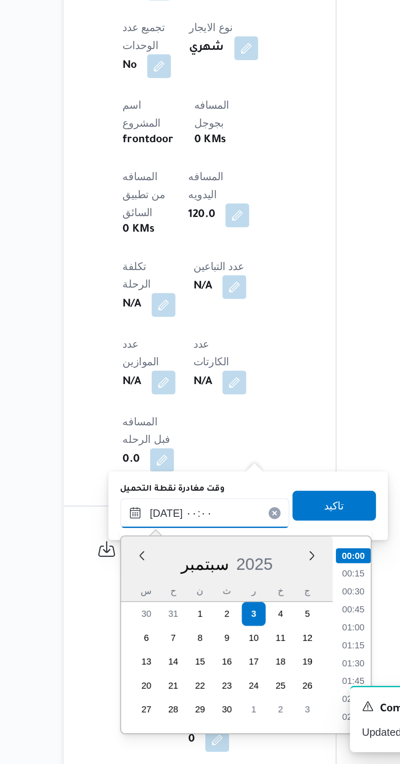
click at [139, 628] on input "[DATE] ٠٠:٠٠" at bounding box center [183, 627] width 93 height 16
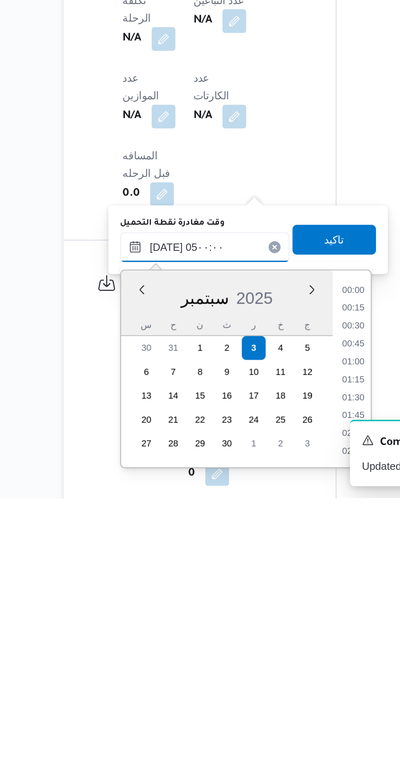
scroll to position [110, 0]
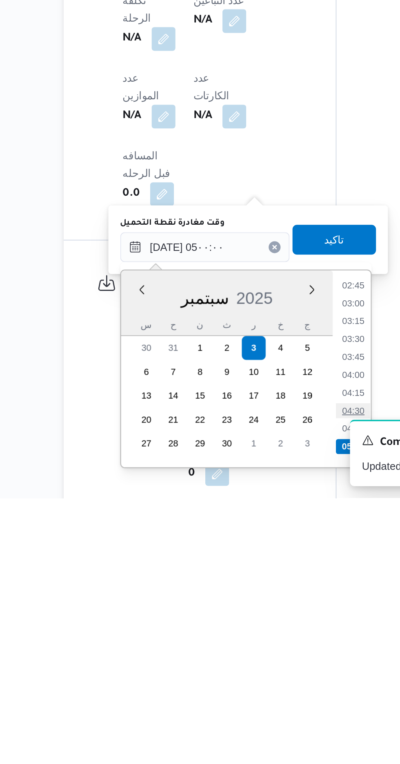
click at [261, 712] on li "04:30" at bounding box center [264, 716] width 19 height 8
type input "[DATE] ٠٤:٣٠"
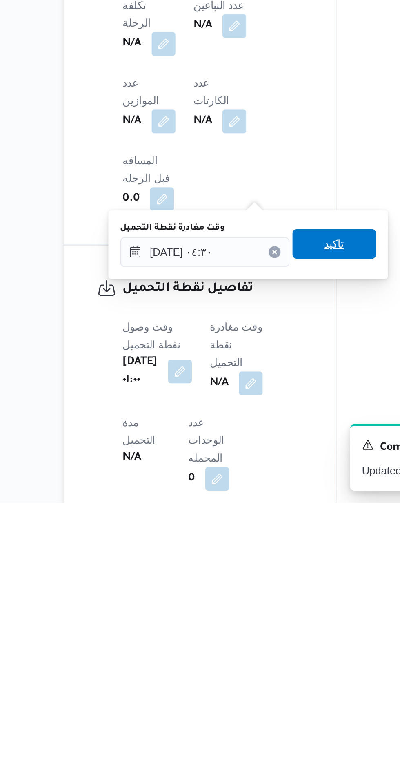
click at [260, 619] on span "تاكيد" at bounding box center [254, 623] width 11 height 10
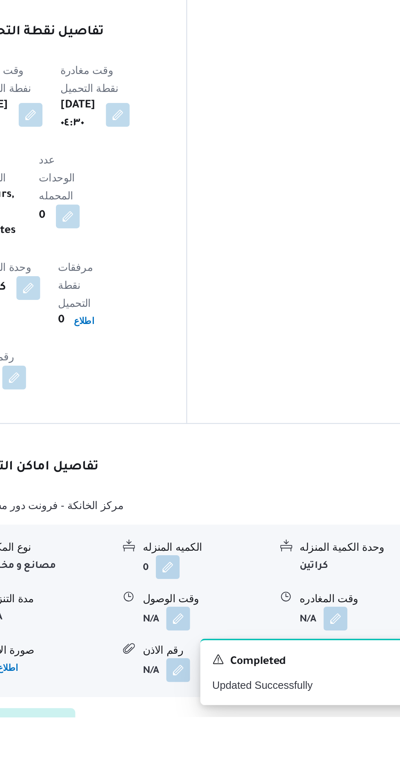
scroll to position [538, 0]
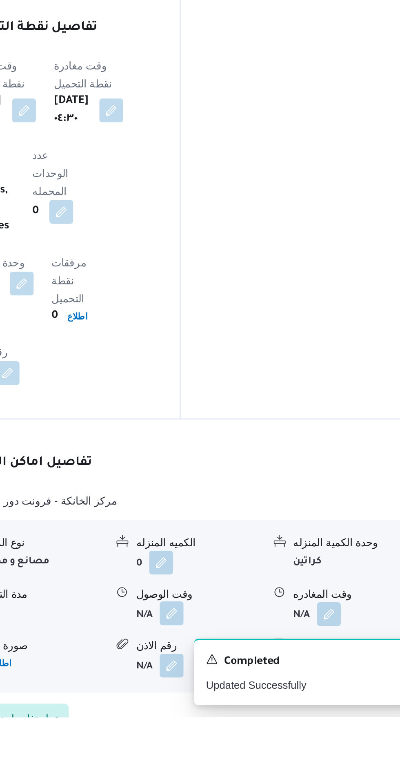
click at [249, 701] on button "button" at bounding box center [250, 707] width 13 height 13
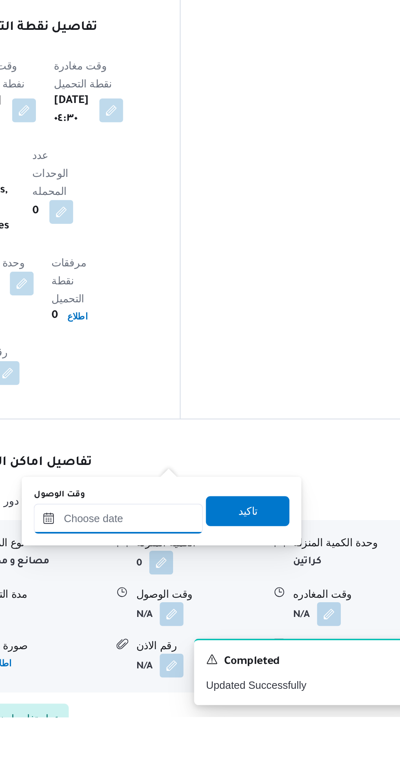
click at [217, 654] on input "وقت الوصول" at bounding box center [221, 655] width 93 height 16
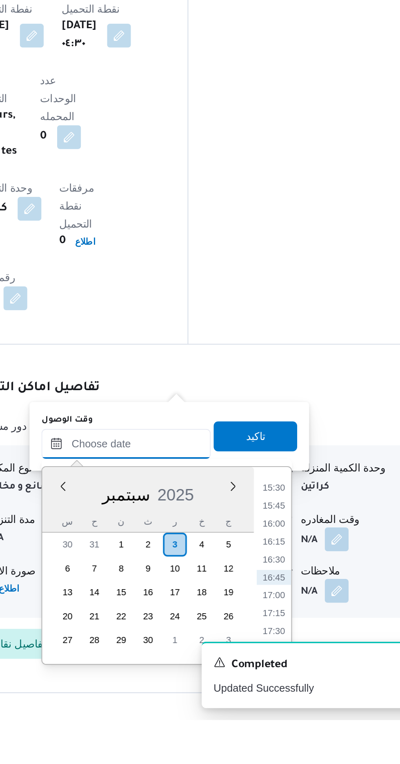
scroll to position [580, 0]
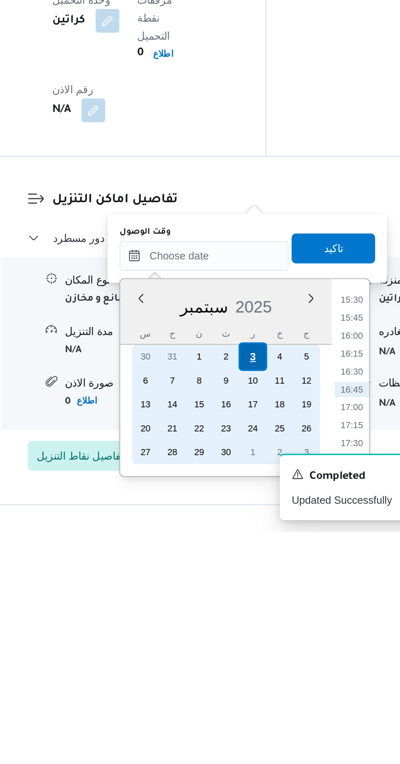
click at [248, 666] on div "3" at bounding box center [249, 668] width 16 height 16
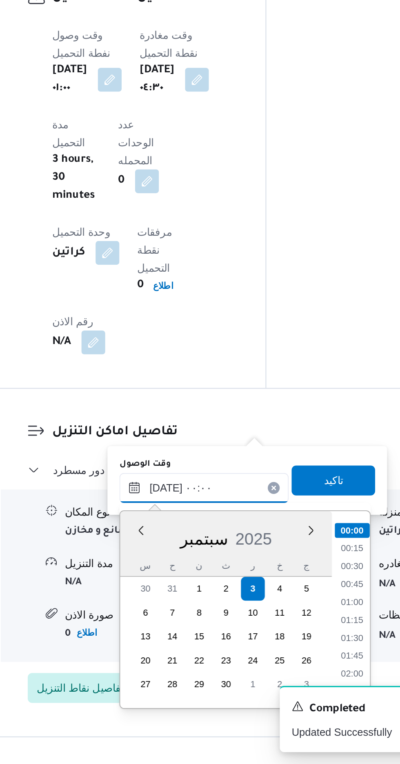
click at [178, 616] on input "[DATE] ٠٠:٠٠" at bounding box center [221, 613] width 93 height 16
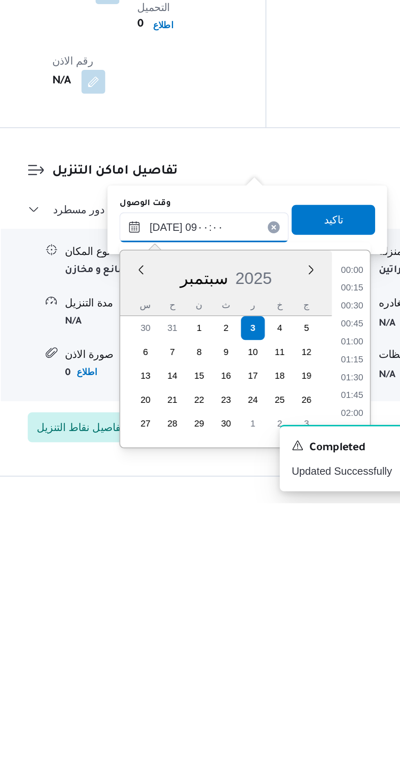
scroll to position [267, 0]
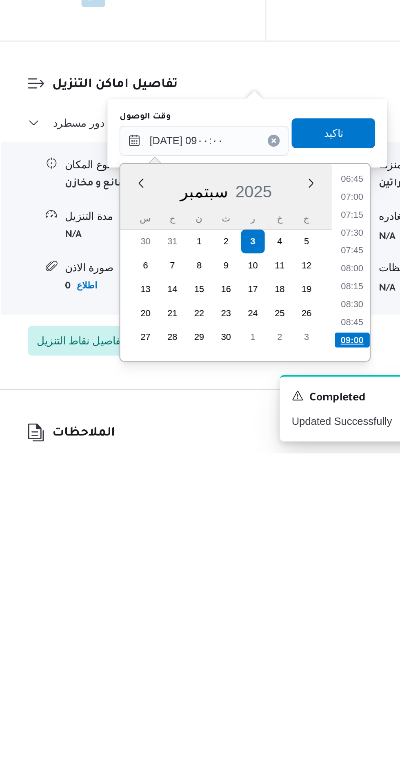
click at [302, 704] on li "09:00" at bounding box center [302, 702] width 19 height 8
type input "[DATE] ٠٩:٠٠"
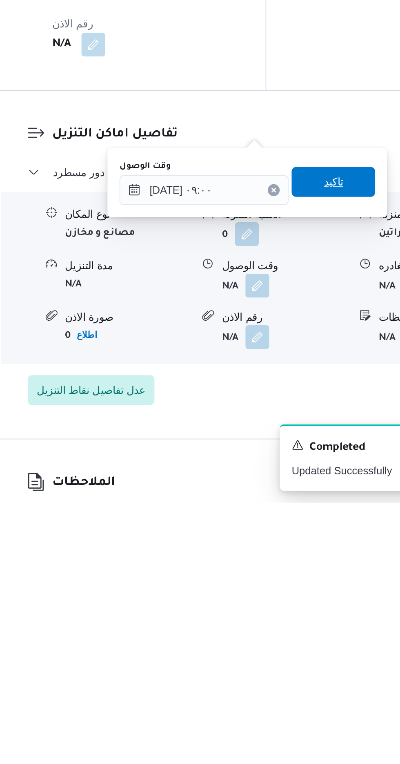
click at [298, 591] on span "تاكيد" at bounding box center [292, 589] width 11 height 10
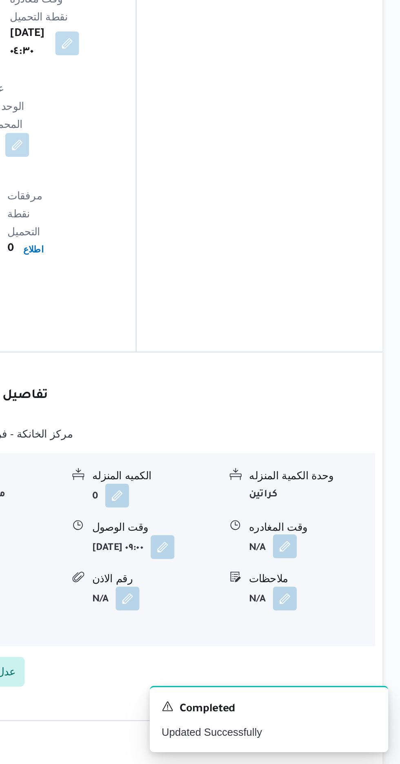
click at [338, 638] on button "button" at bounding box center [337, 644] width 13 height 13
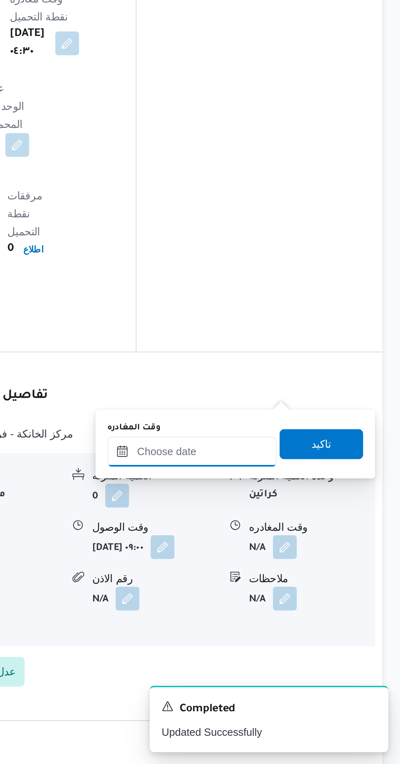
click at [301, 593] on input "وقت المغادره" at bounding box center [286, 593] width 93 height 16
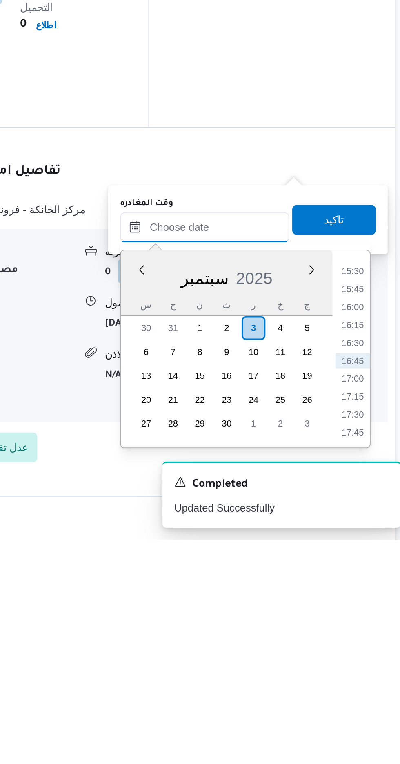
scroll to position [600, 0]
click at [368, 625] on li "15:45" at bounding box center [367, 627] width 19 height 8
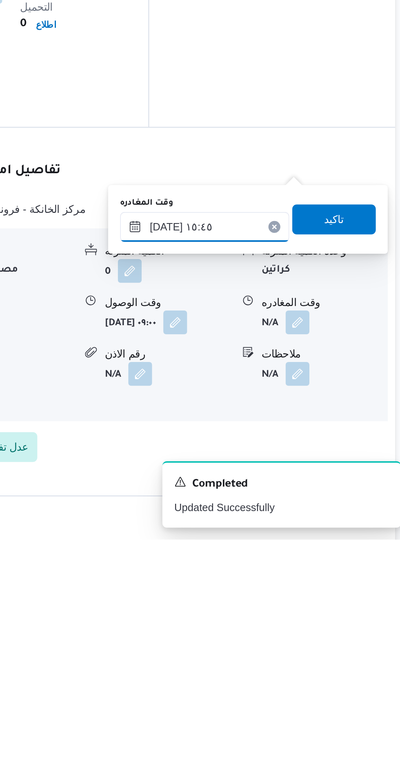
click at [305, 591] on input "[DATE] ١٥:٤٥" at bounding box center [286, 593] width 93 height 16
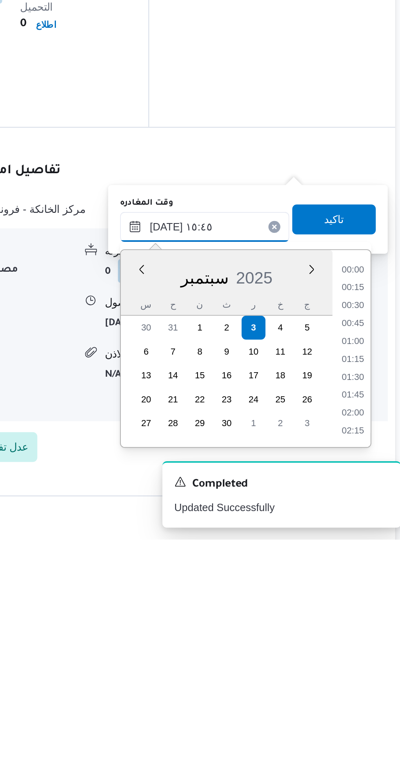
scroll to position [568, 0]
click at [367, 636] on li "15:00" at bounding box center [367, 637] width 19 height 8
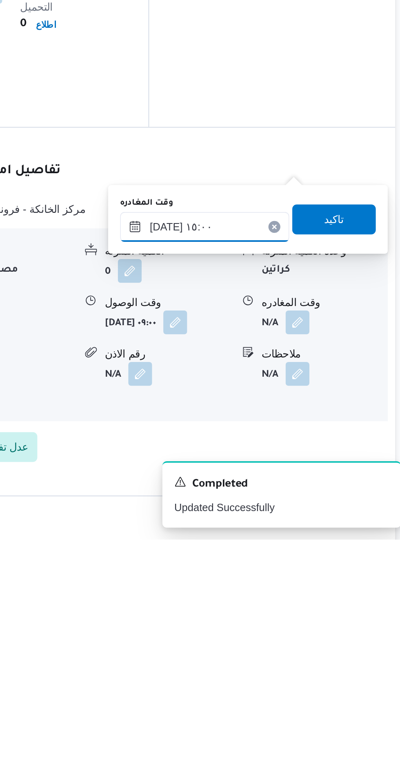
click at [303, 590] on input "[DATE] ١٥:٠٠" at bounding box center [286, 593] width 93 height 16
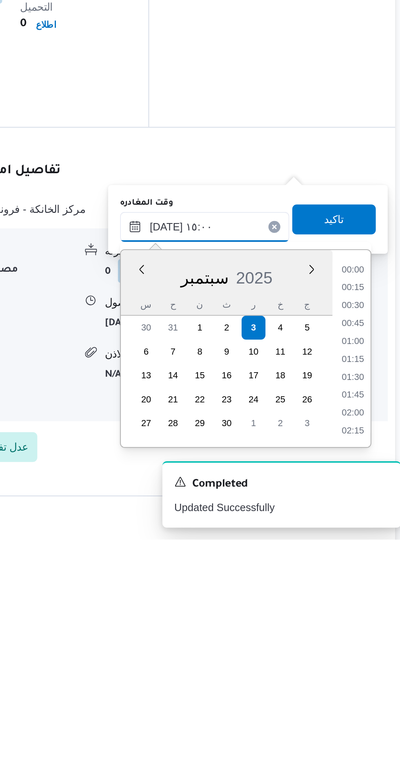
scroll to position [539, 0]
click at [367, 626] on li "14:00" at bounding box center [367, 627] width 19 height 8
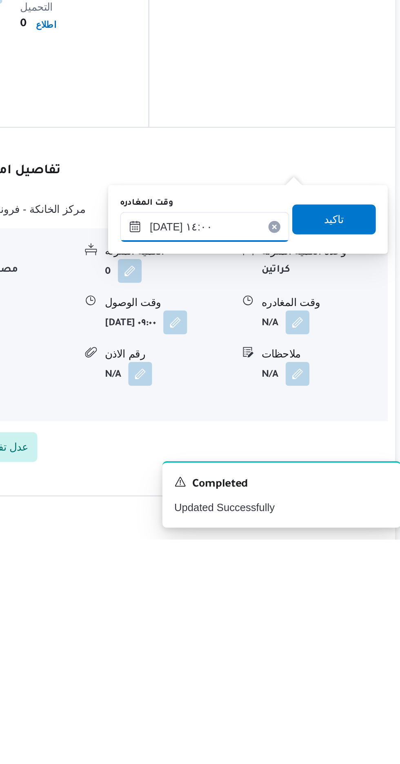
click at [309, 593] on input "[DATE] ١٤:٠٠" at bounding box center [286, 593] width 93 height 16
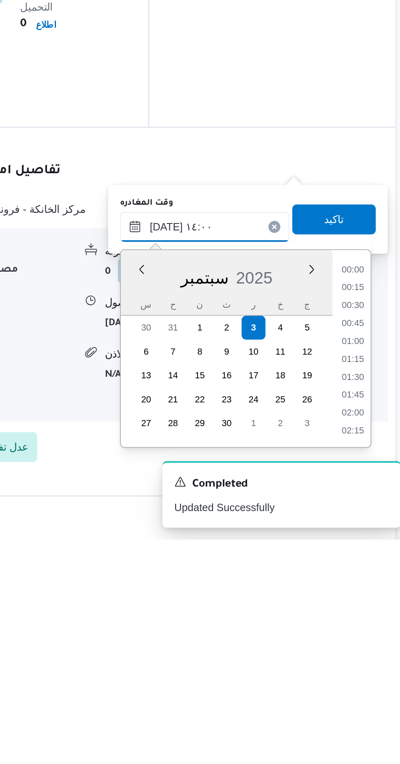
scroll to position [499, 0]
click at [365, 646] on li "13:30" at bounding box center [367, 646] width 19 height 8
type input "[DATE] ١٣:٣٠"
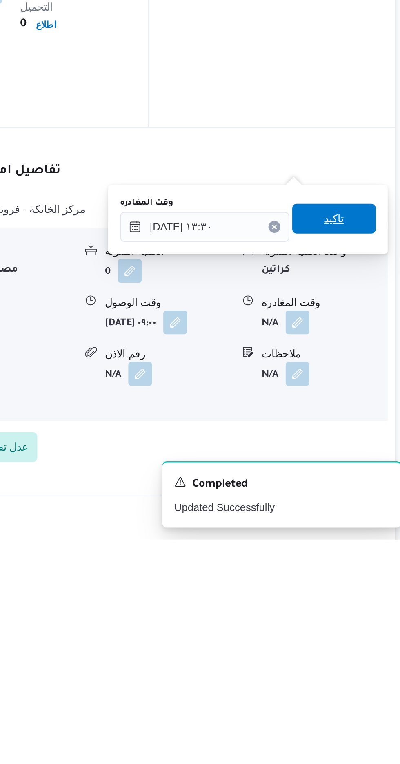
click at [365, 593] on span "تاكيد" at bounding box center [357, 588] width 46 height 16
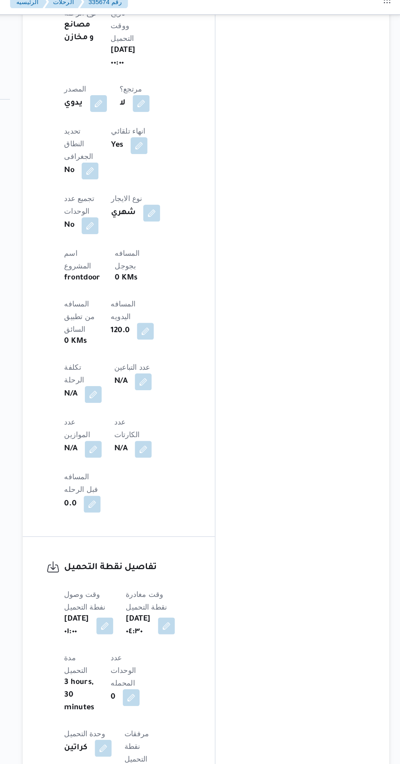
scroll to position [244, 0]
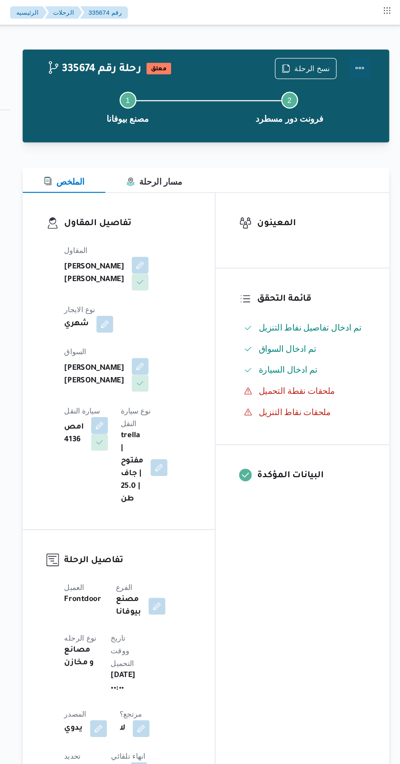
click at [373, 52] on button "Actions" at bounding box center [368, 53] width 16 height 16
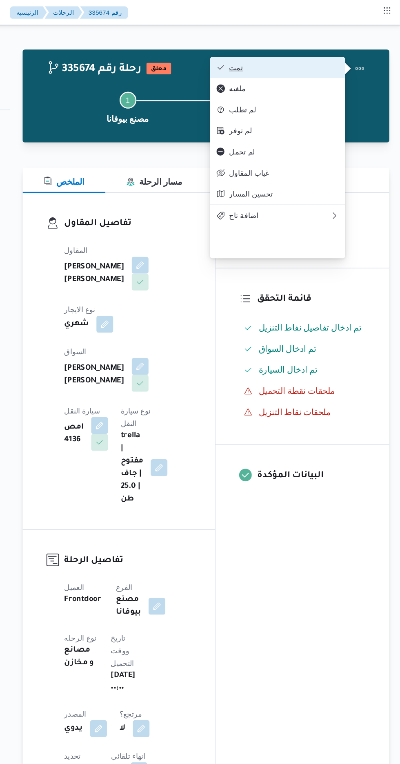
click at [338, 52] on span "تمت" at bounding box center [308, 52] width 85 height 7
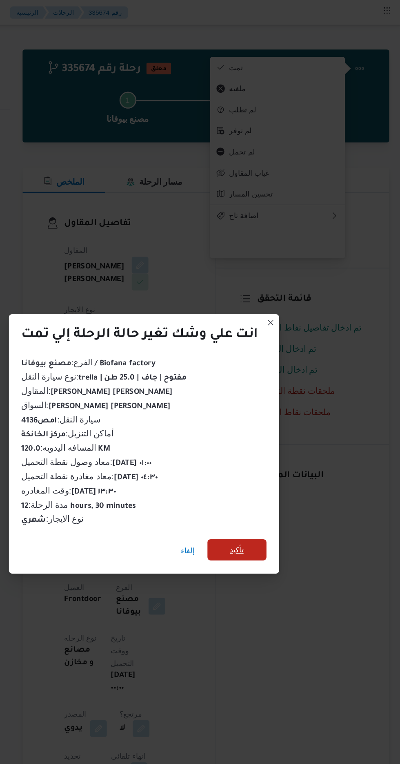
click at [277, 429] on span "تأكيد" at bounding box center [273, 426] width 46 height 16
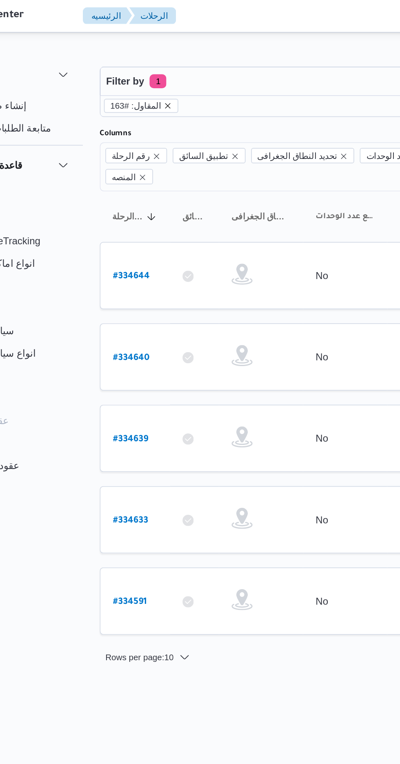
click at [143, 60] on icon "remove selected entity" at bounding box center [145, 62] width 5 height 5
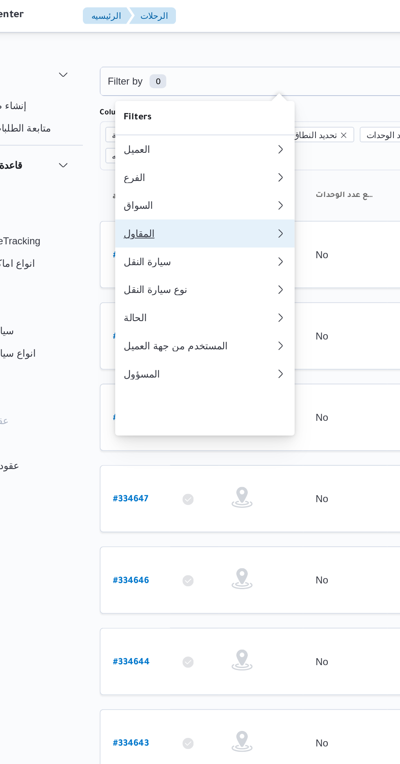
click at [165, 140] on div "المقاول" at bounding box center [162, 136] width 85 height 7
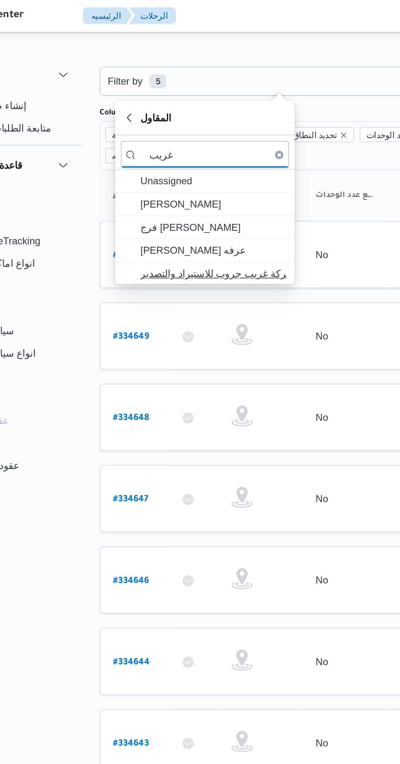
type input "غريب"
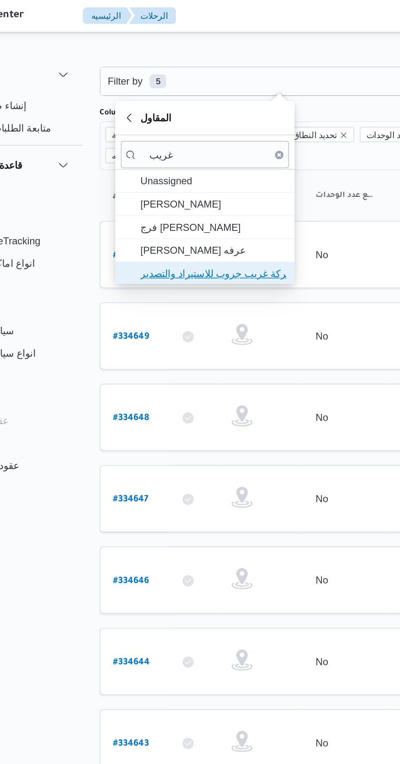
click at [192, 159] on span "شركة غريب جروب للاستيراد والتصدير" at bounding box center [172, 160] width 85 height 10
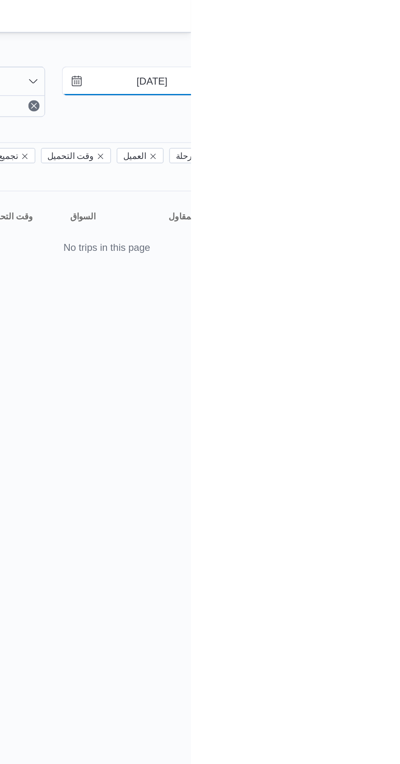
click at [383, 51] on input "[DATE]" at bounding box center [372, 48] width 93 height 16
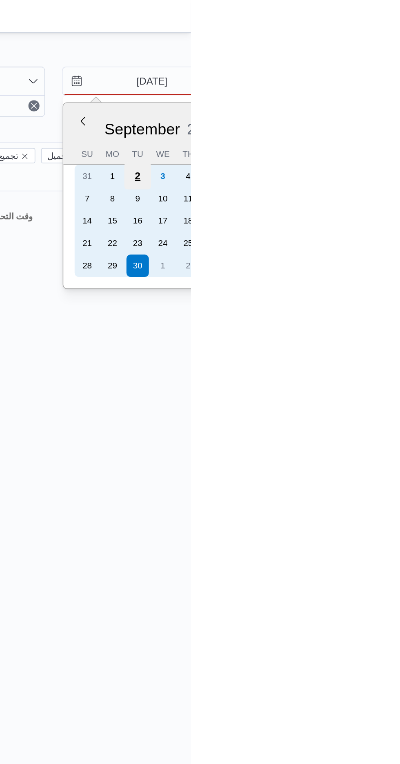
click at [369, 102] on div "2" at bounding box center [370, 103] width 16 height 16
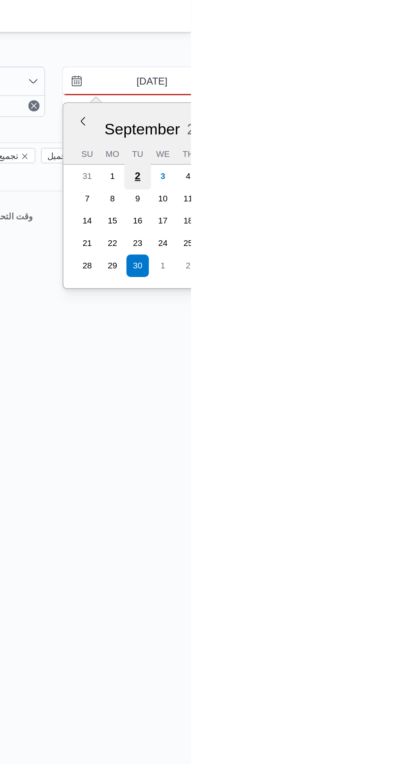
type input "[DATE]"
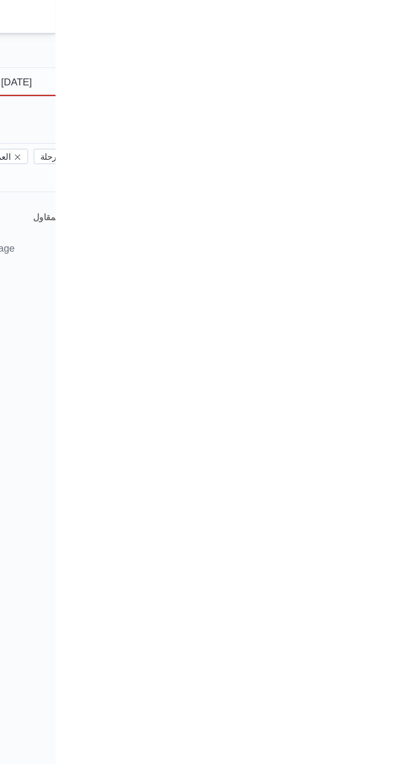
type input "[DATE]"
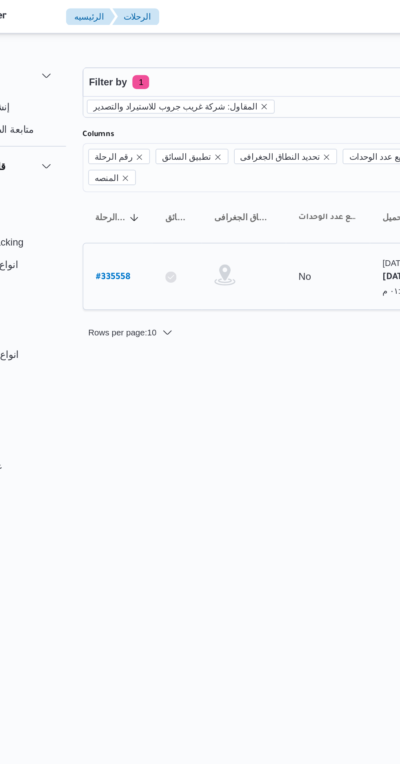
click at [120, 156] on link "# 335558" at bounding box center [124, 161] width 20 height 11
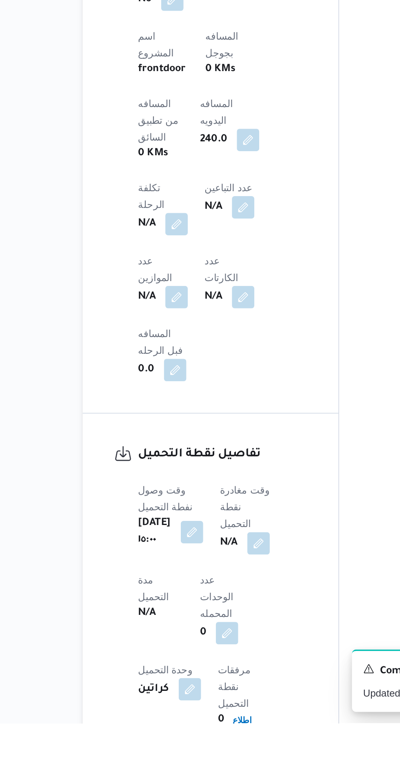
scroll to position [309, 0]
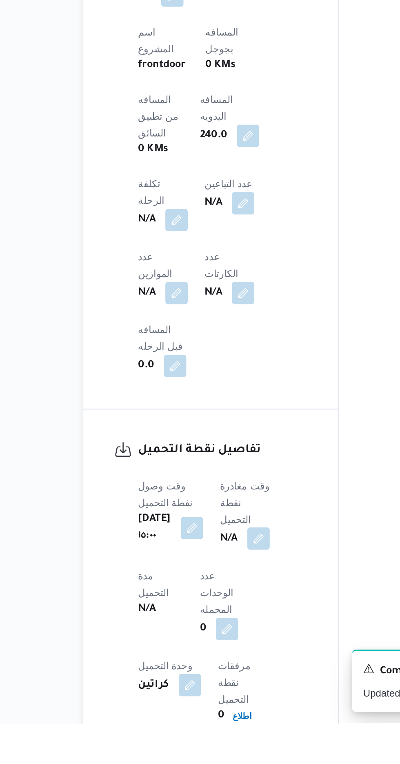
click at [210, 650] on button "button" at bounding box center [208, 656] width 13 height 13
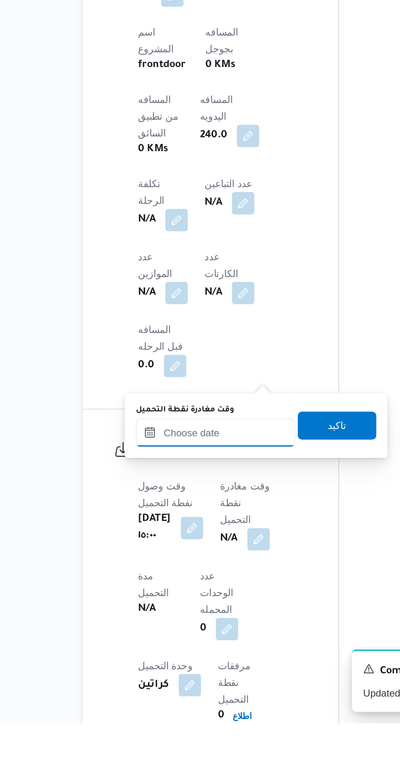
click at [168, 597] on input "وقت مغادرة نقطة التحميل" at bounding box center [183, 595] width 93 height 16
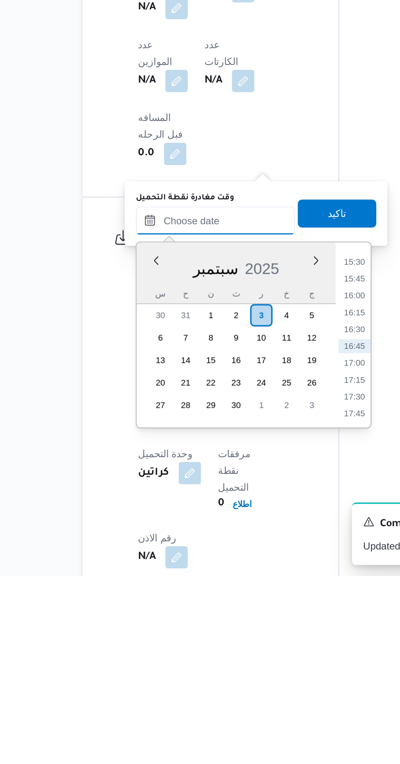
scroll to position [347, 0]
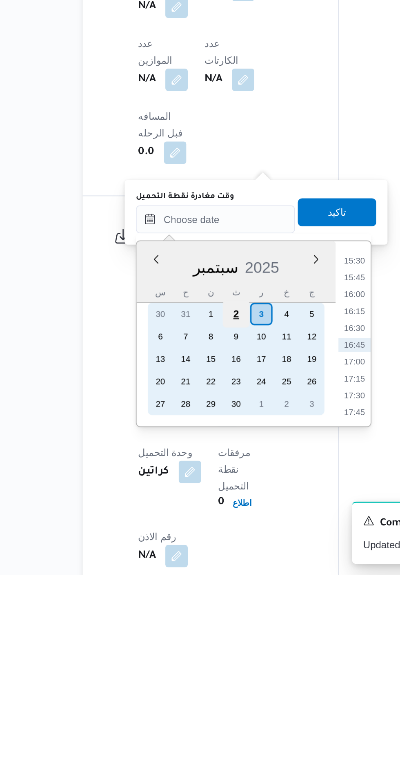
click at [195, 611] on div "2" at bounding box center [196, 612] width 16 height 16
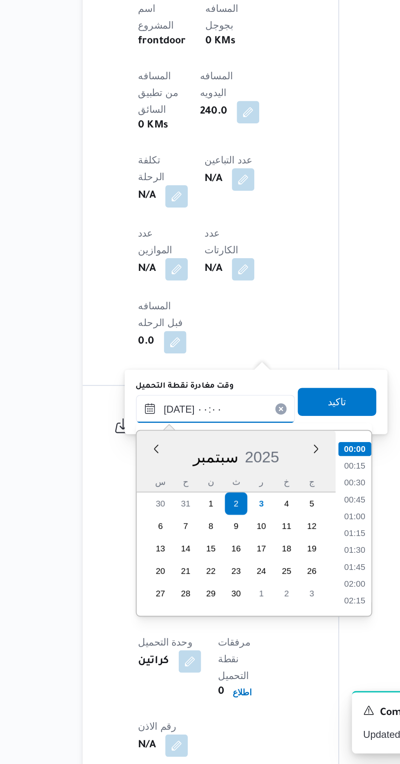
click at [154, 556] on input "[DATE] ٠٠:٠٠" at bounding box center [183, 557] width 93 height 16
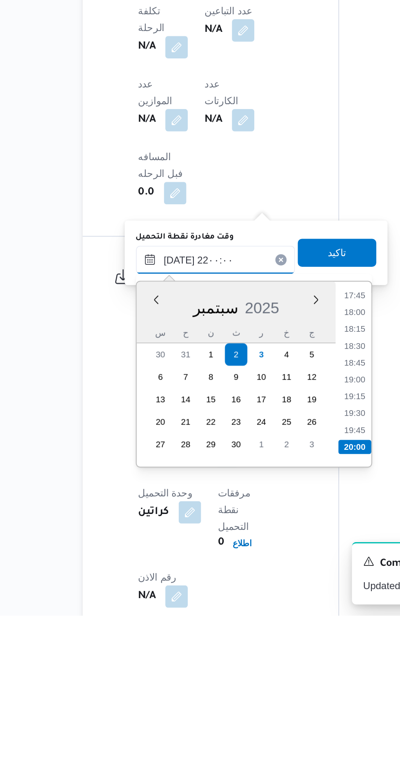
scroll to position [777, 0]
click at [260, 657] on li "21:45" at bounding box center [264, 656] width 19 height 8
type input "[DATE] ٢١:٤٥"
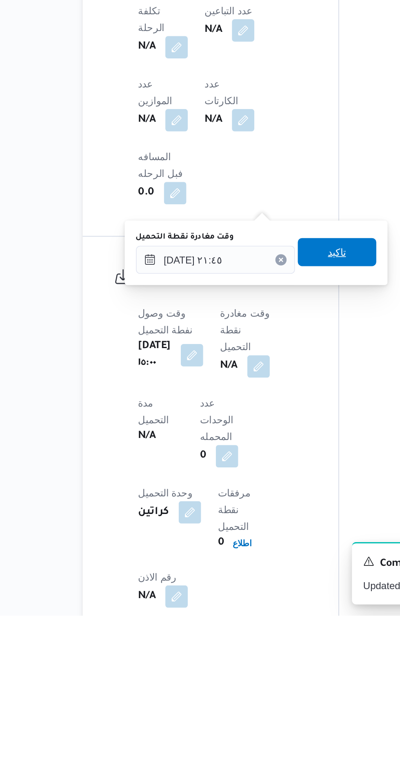
click at [258, 554] on span "تاكيد" at bounding box center [254, 553] width 11 height 10
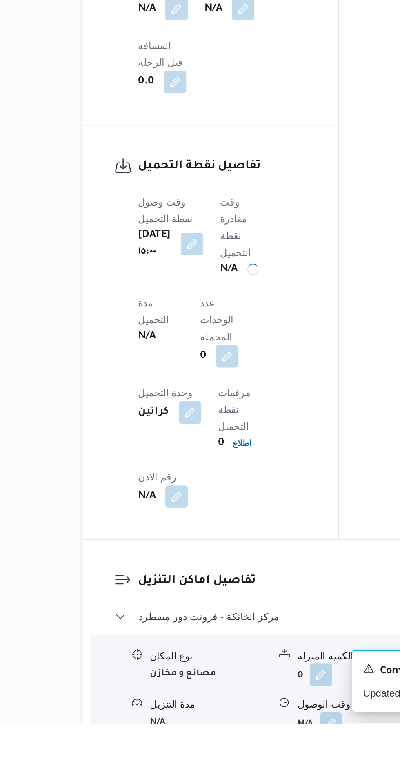
scroll to position [475, 0]
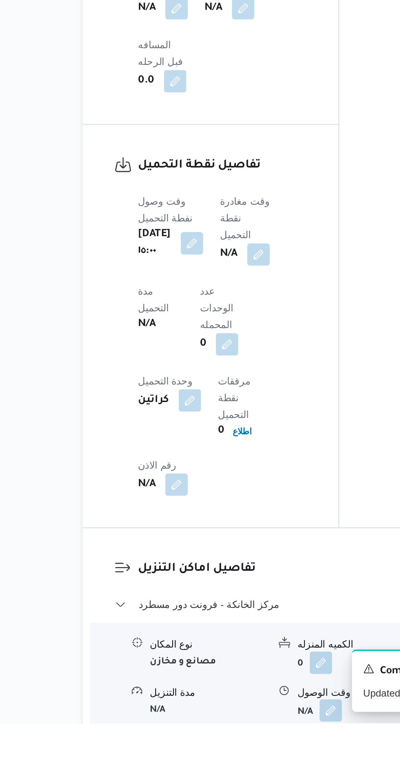
click at [248, 750] on button "button" at bounding box center [250, 756] width 13 height 13
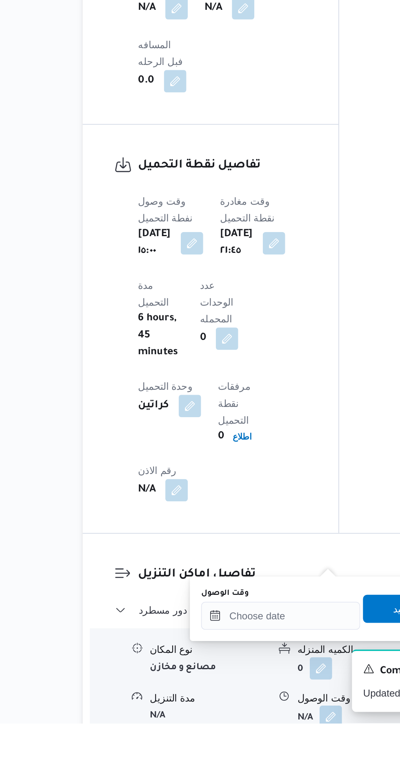
click at [202, 689] on label "وقت الوصول" at bounding box center [189, 688] width 28 height 7
click at [202, 694] on input "وقت الوصول" at bounding box center [221, 702] width 93 height 16
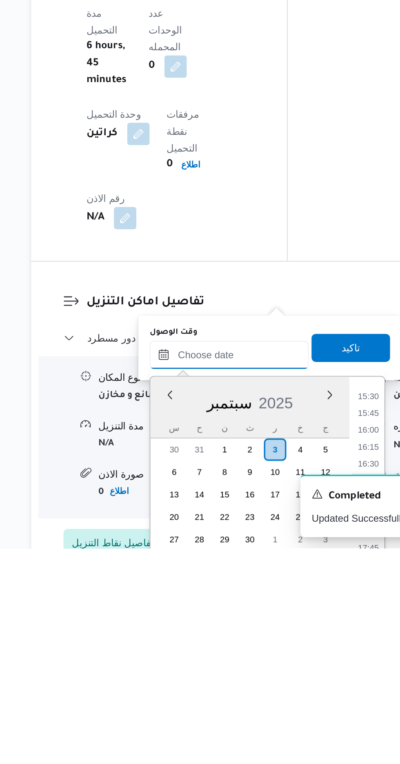
scroll to position [551, 0]
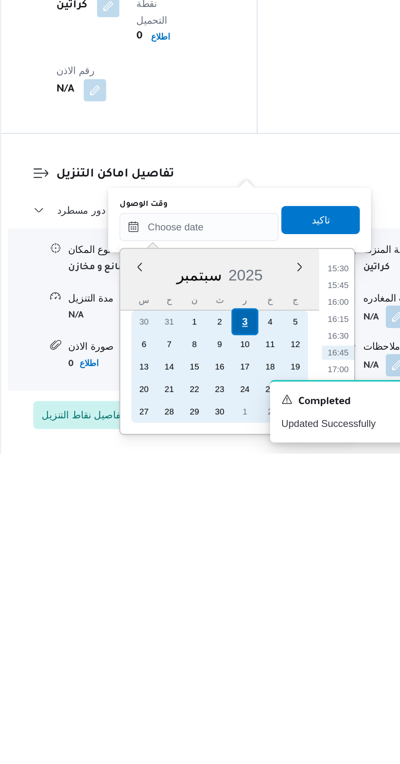
click at [247, 684] on div "3" at bounding box center [249, 688] width 16 height 16
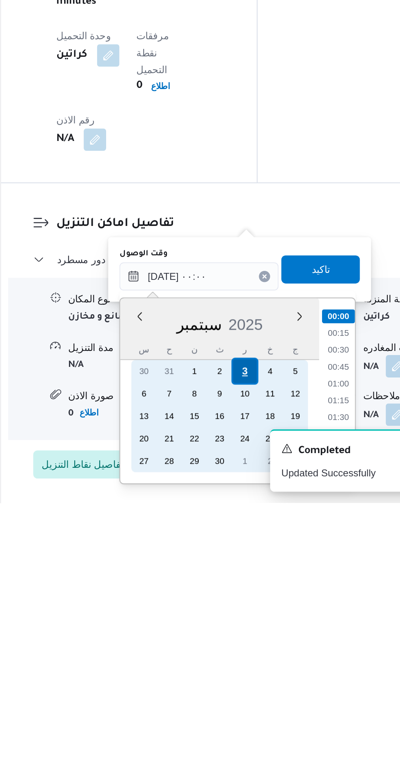
scroll to position [552, 0]
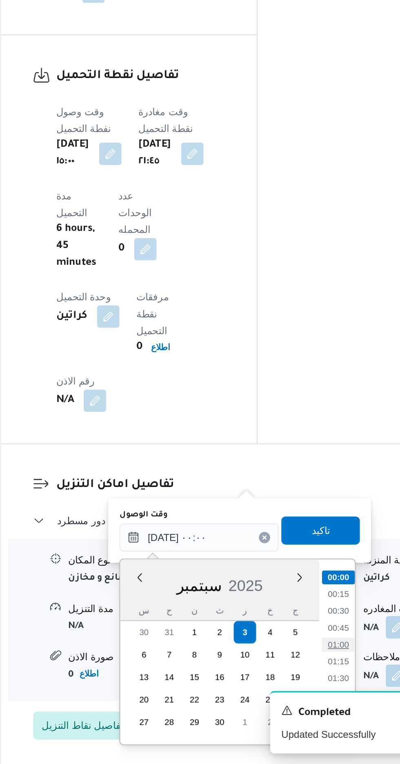
click at [298, 694] on li "01:00" at bounding box center [303, 694] width 19 height 8
type input "[DATE] ٠١:٠٠"
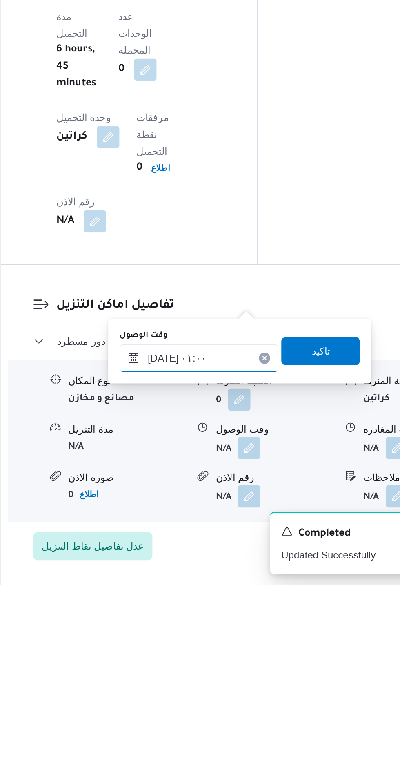
scroll to position [566, 0]
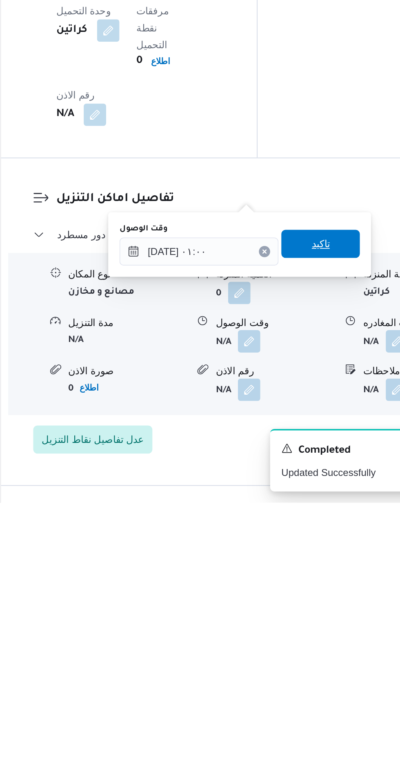
click at [293, 612] on span "تاكيد" at bounding box center [293, 613] width 46 height 16
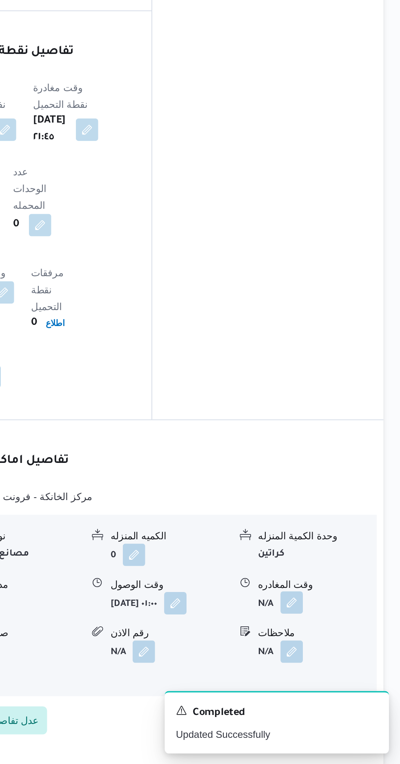
click at [336, 663] on button "button" at bounding box center [337, 669] width 13 height 13
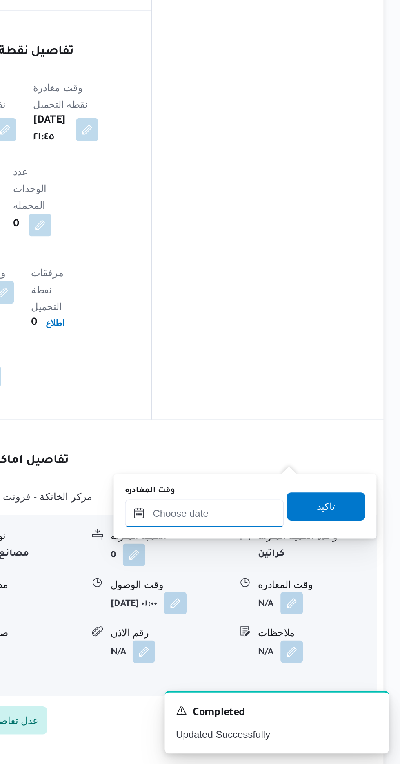
click at [277, 618] on input "وقت المغادره" at bounding box center [286, 618] width 93 height 16
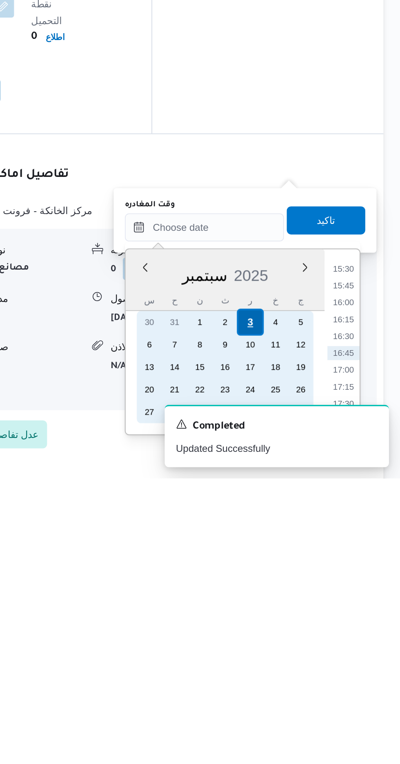
click at [313, 671] on div "3" at bounding box center [313, 673] width 16 height 16
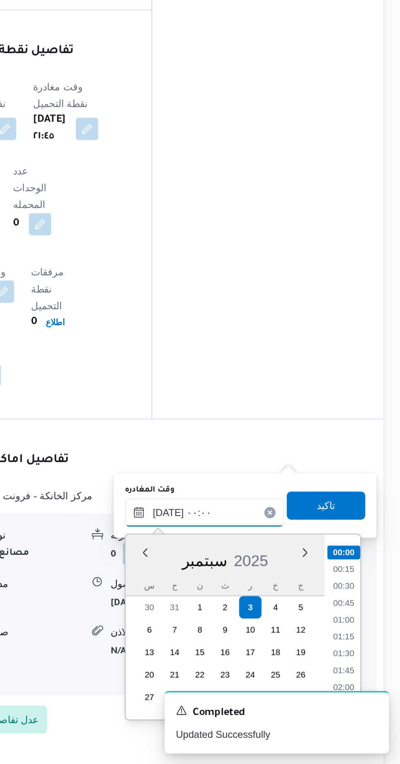
click at [247, 612] on input "[DATE] ٠٠:٠٠" at bounding box center [286, 617] width 93 height 16
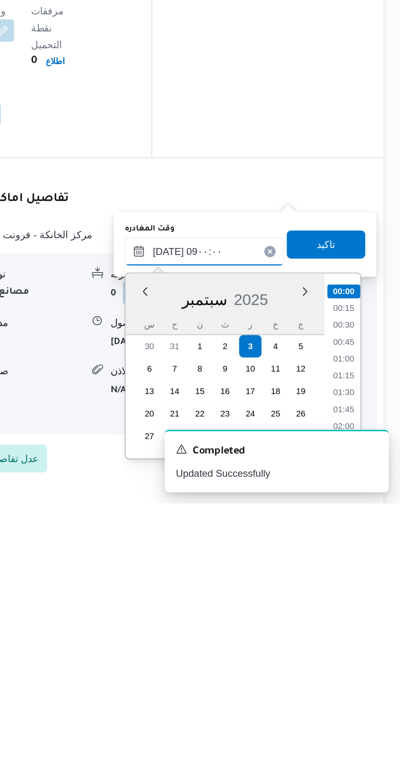
scroll to position [267, 0]
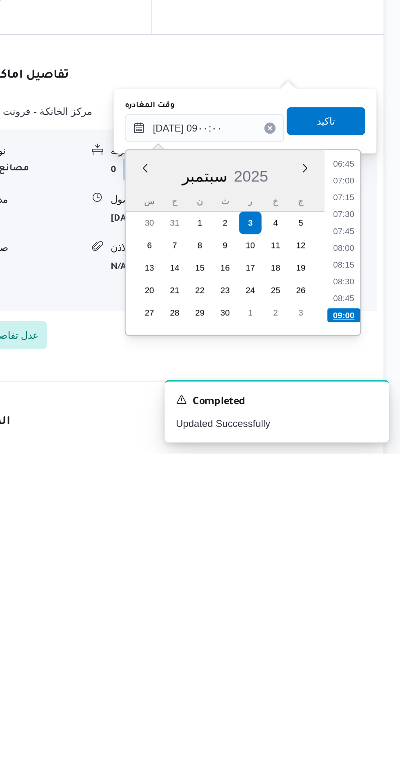
click at [363, 680] on li "09:00" at bounding box center [367, 684] width 19 height 8
type input "[DATE] ٠٩:٠٠"
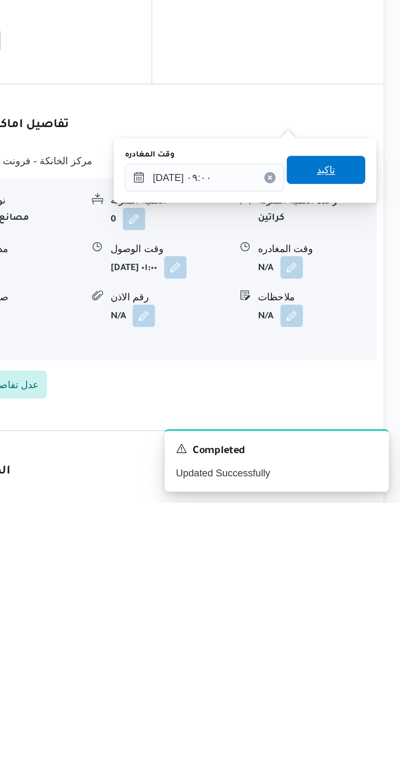
click at [357, 571] on span "تاكيد" at bounding box center [357, 570] width 46 height 16
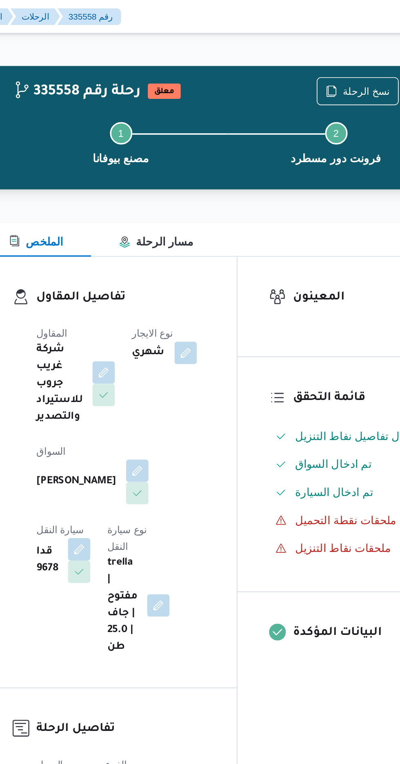
scroll to position [0, 0]
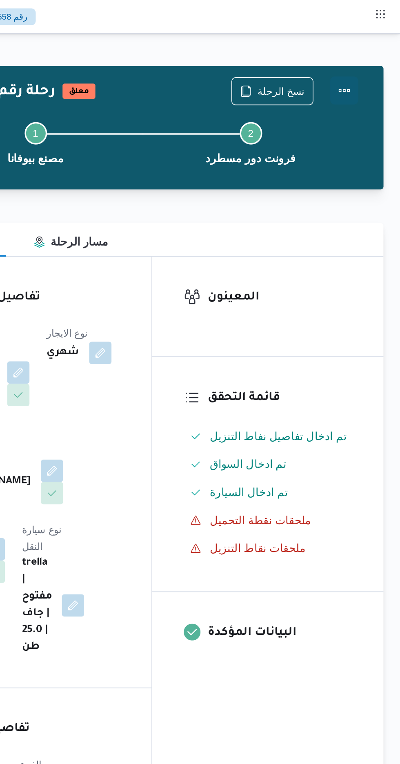
click at [369, 54] on button "Actions" at bounding box center [368, 53] width 16 height 16
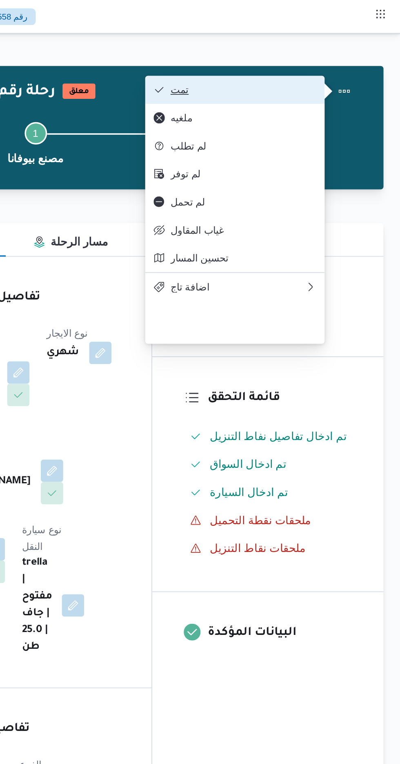
click at [267, 46] on button "تمت" at bounding box center [304, 52] width 105 height 16
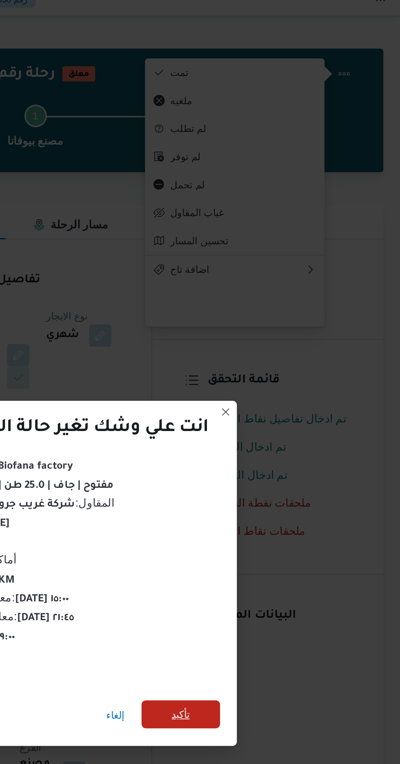
click at [267, 418] on span "تأكيد" at bounding box center [273, 426] width 46 height 16
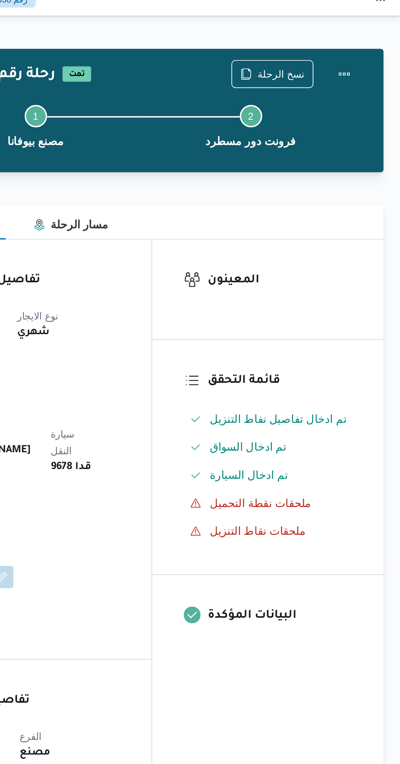
click at [218, 199] on div "المقاول شركة غريب جروب للاستيراد والتصدير نوع الايجار شهري [PERSON_NAME] سيارة …" at bounding box center [188, 282] width 108 height 196
click at [323, 54] on span "نسخ الرحلة" at bounding box center [330, 53] width 27 height 10
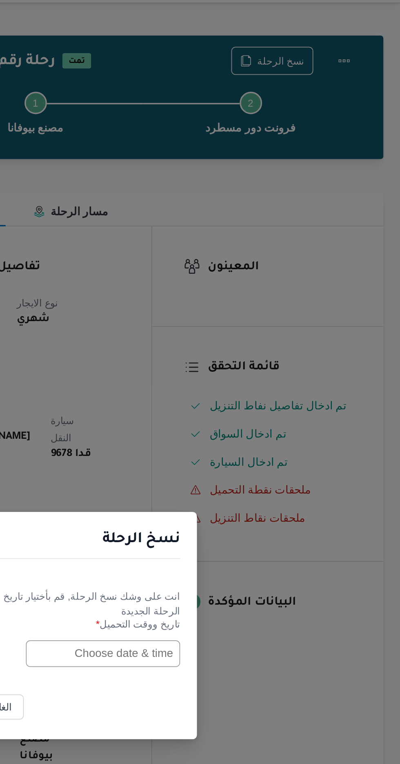
click at [221, 395] on input "text" at bounding box center [227, 399] width 90 height 16
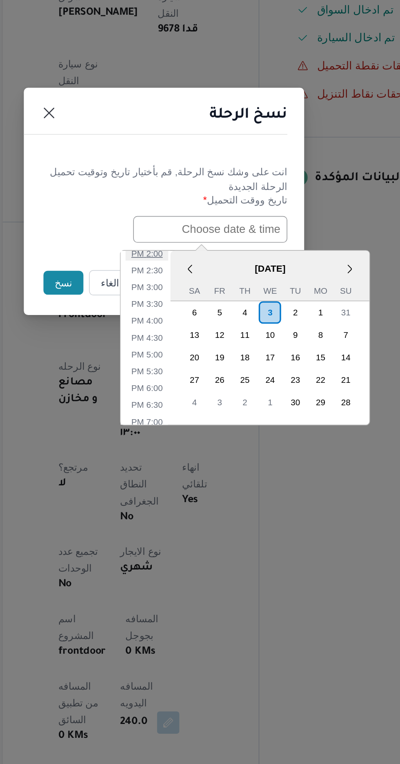
click at [189, 410] on li "2:00 PM" at bounding box center [190, 412] width 25 height 8
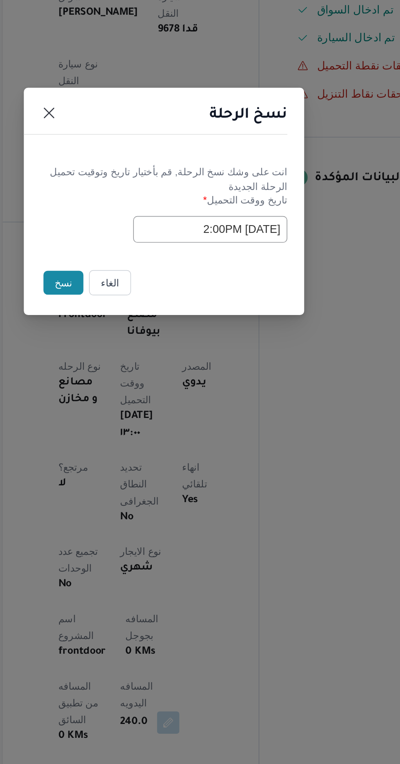
click at [189, 396] on input "[DATE] 2:00PM" at bounding box center [227, 399] width 90 height 16
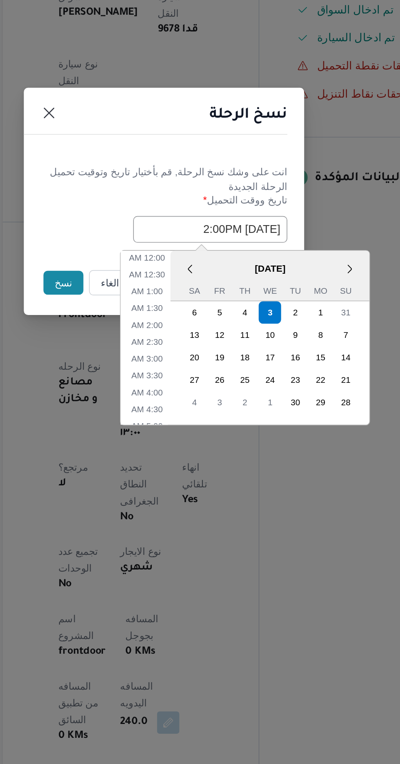
scroll to position [228, 0]
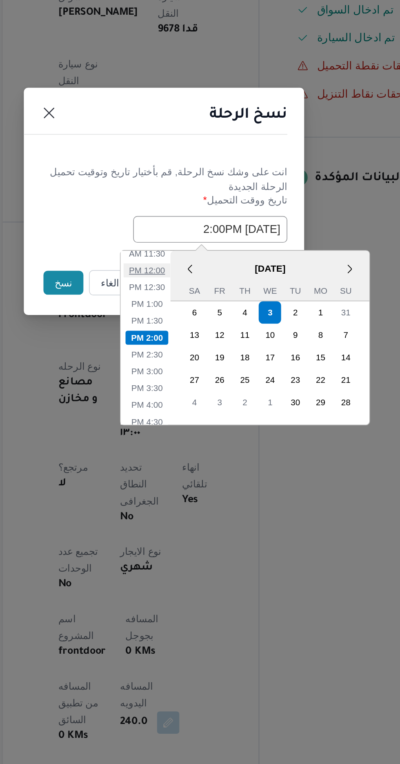
click at [186, 418] on li "12:00 PM" at bounding box center [190, 422] width 27 height 8
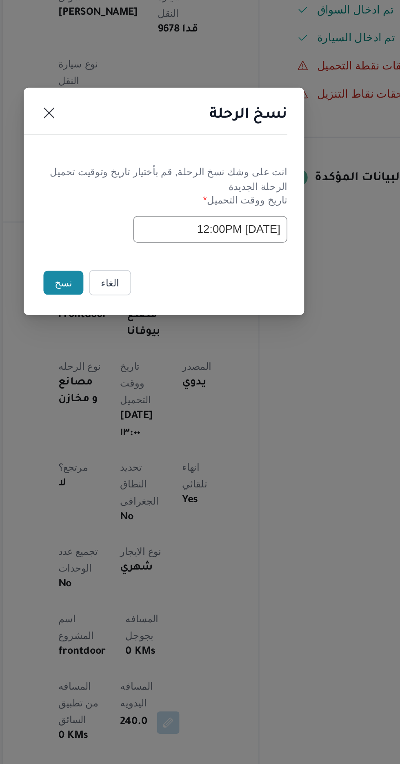
click at [195, 396] on input "[DATE] 12:00PM" at bounding box center [227, 399] width 90 height 16
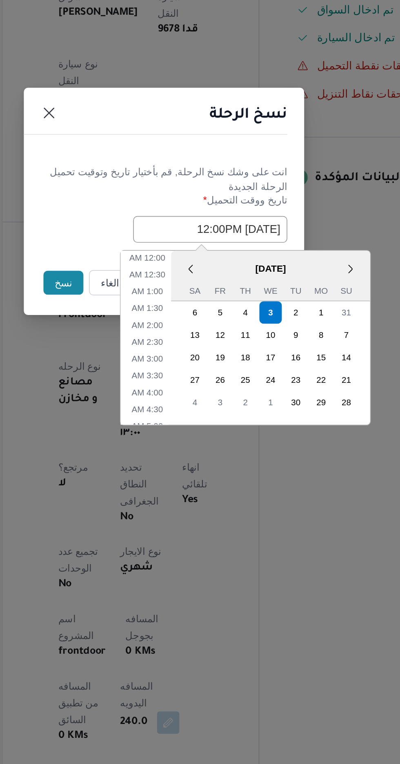
scroll to position [189, 0]
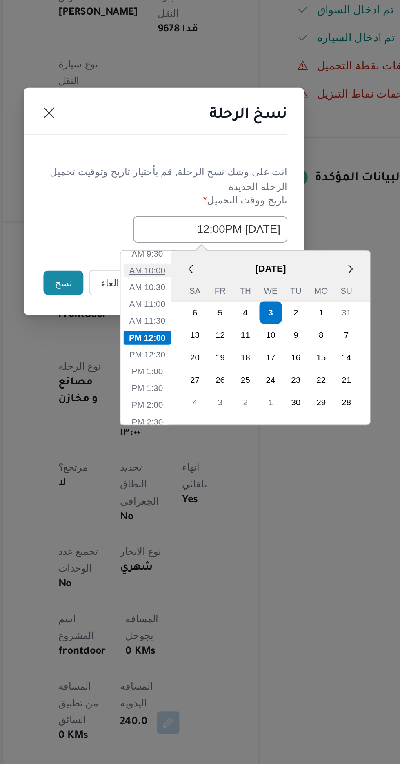
click at [184, 419] on li "10:00 AM" at bounding box center [190, 422] width 27 height 8
type input "[DATE] 10:00AM"
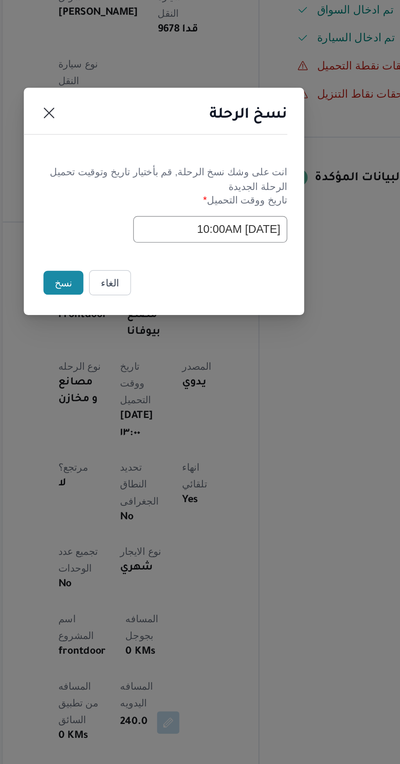
click at [141, 425] on button "نسخ" at bounding box center [141, 430] width 23 height 14
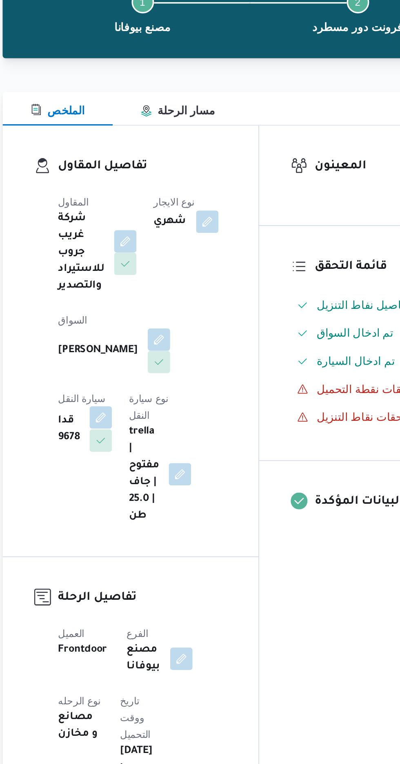
click at [170, 313] on button "button" at bounding box center [163, 319] width 13 height 13
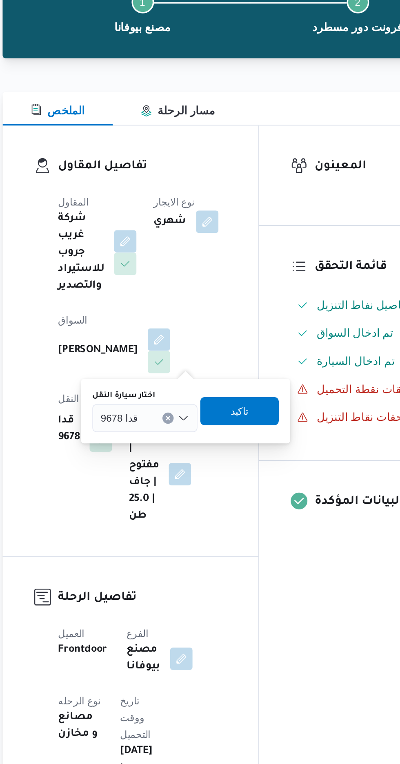
click at [188, 321] on input "اختار سيارة النقل" at bounding box center [188, 320] width 1 height 10
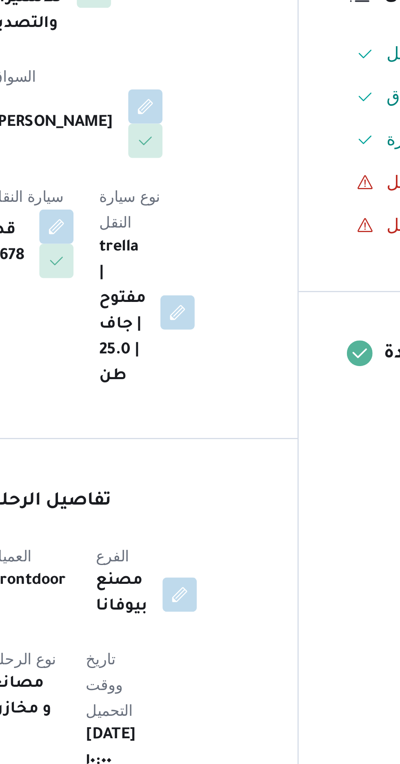
click at [226, 372] on div "المقاول شركة غريب جروب للاستيراد والتصدير نوع الايجار شهري [PERSON_NAME] سيارة …" at bounding box center [188, 285] width 108 height 203
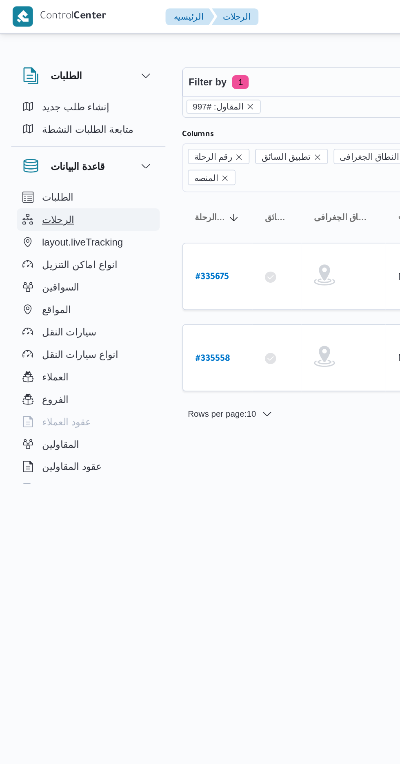
click at [34, 134] on button "الرحلات" at bounding box center [51, 127] width 83 height 13
click at [144, 62] on icon "remove selected entity" at bounding box center [145, 62] width 5 height 5
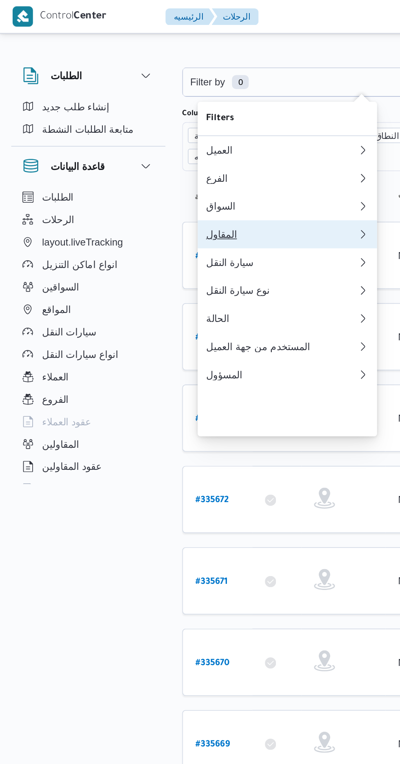
click at [161, 140] on div "المقاول" at bounding box center [162, 136] width 85 height 7
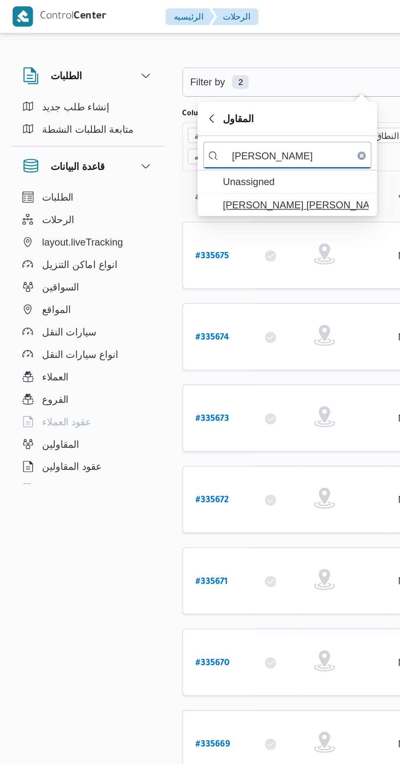
type input "[PERSON_NAME]"
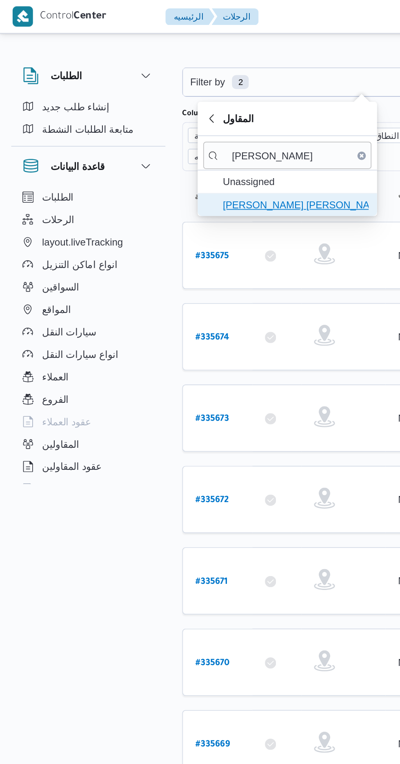
click at [180, 122] on span "[PERSON_NAME] [PERSON_NAME]" at bounding box center [172, 119] width 85 height 10
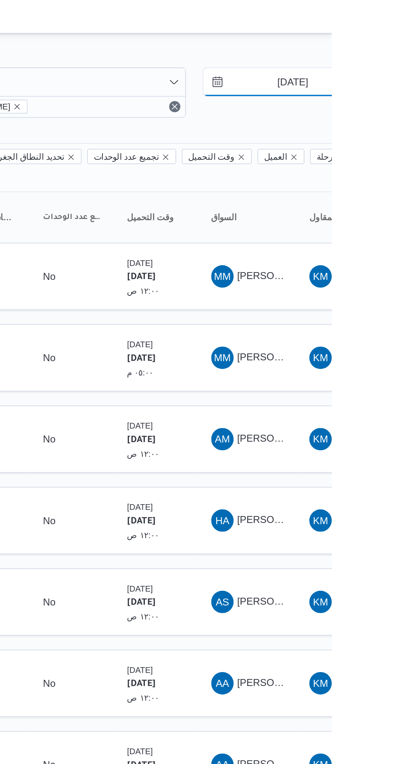
click at [374, 49] on input "[DATE]" at bounding box center [372, 48] width 93 height 16
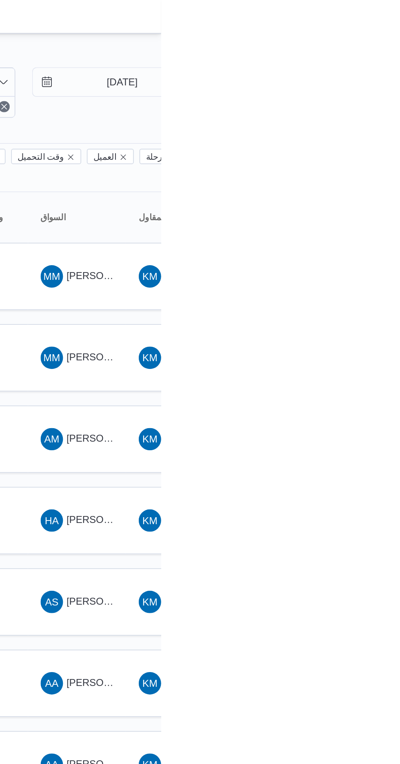
type input "[DATE]"
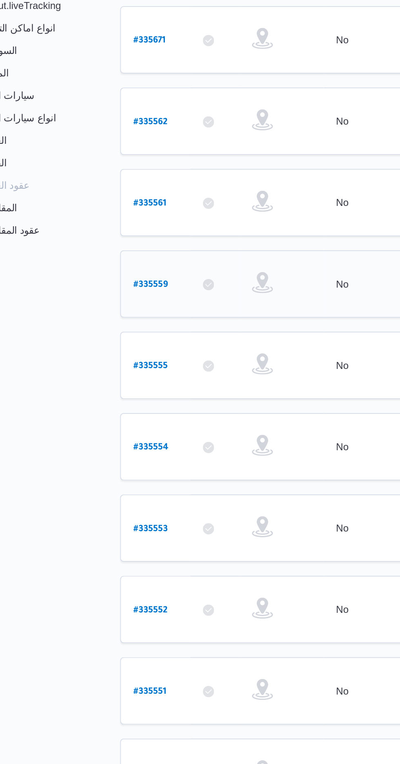
click at [128, 301] on b "# 335559" at bounding box center [124, 304] width 20 height 6
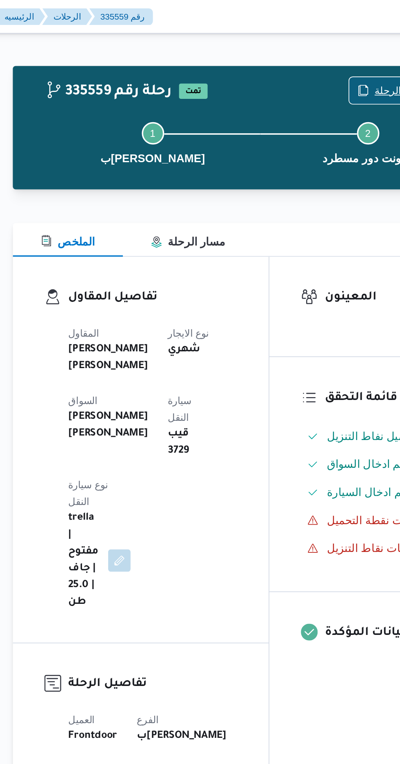
click at [311, 46] on span "نسخ الرحلة" at bounding box center [325, 53] width 47 height 16
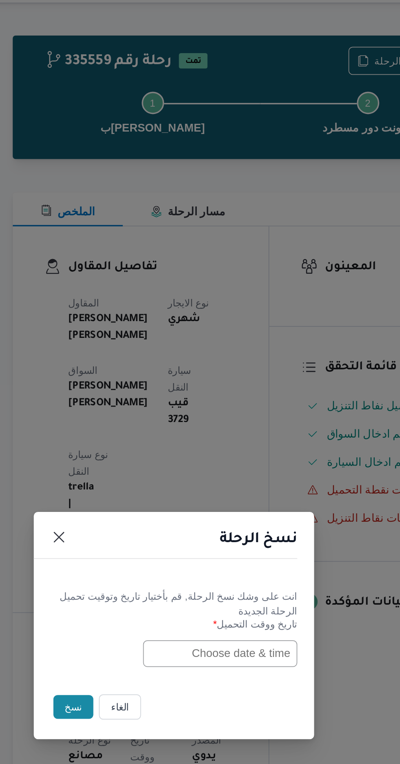
click at [191, 398] on input "text" at bounding box center [227, 399] width 90 height 16
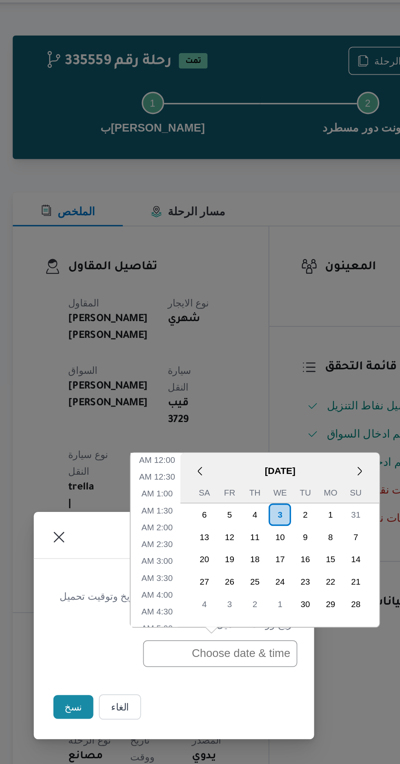
scroll to position [277, 0]
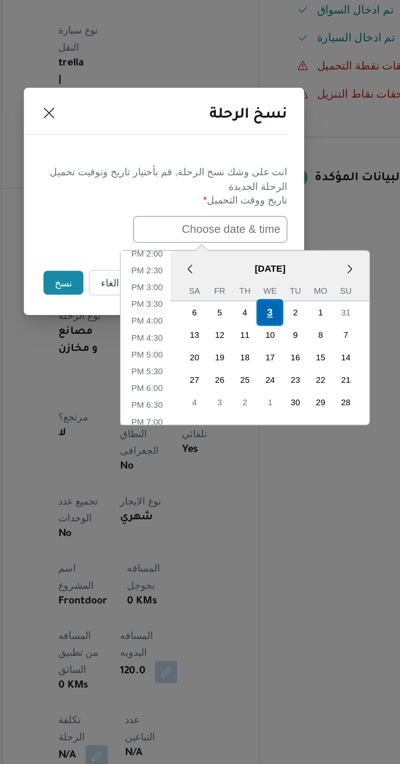
click at [261, 443] on div "3" at bounding box center [262, 447] width 16 height 16
type input "[DATE] 12:00AM"
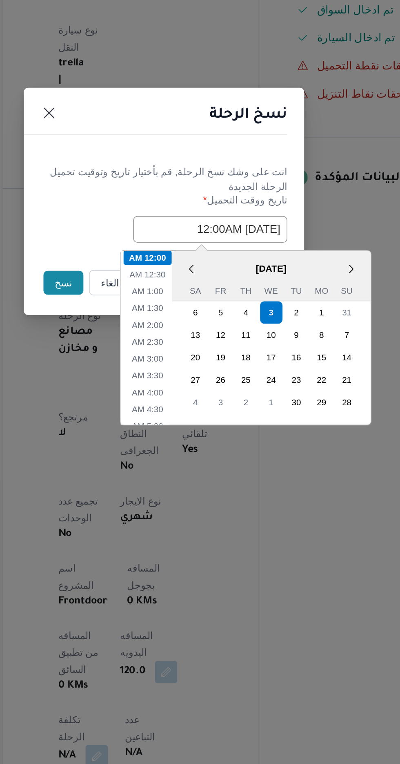
click at [138, 431] on button "نسخ" at bounding box center [141, 430] width 23 height 14
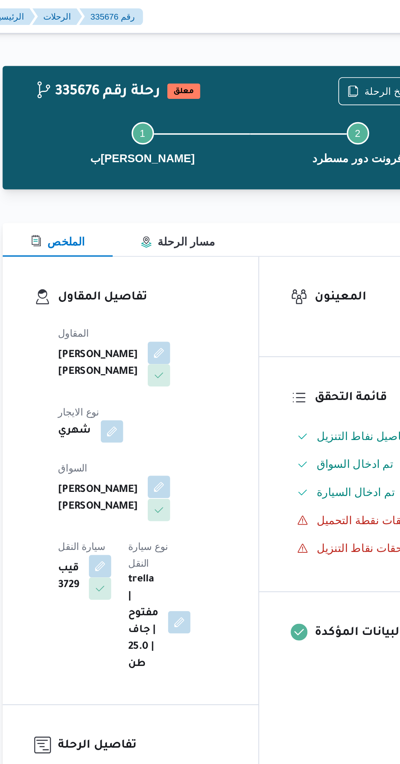
click at [191, 286] on button "button" at bounding box center [197, 283] width 13 height 13
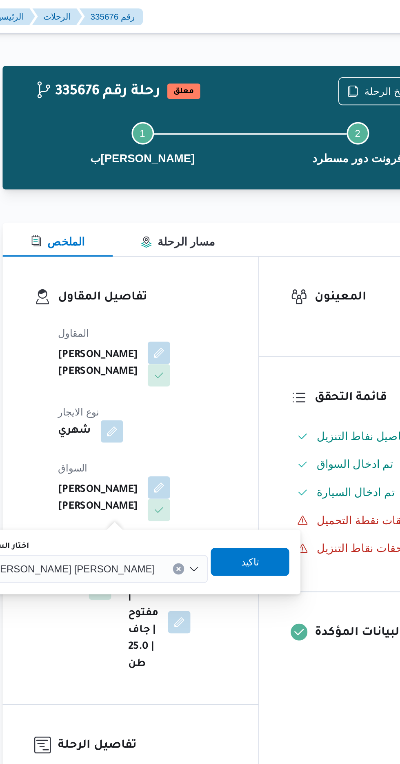
click at [157, 331] on span "[PERSON_NAME] [PERSON_NAME]" at bounding box center [147, 331] width 96 height 9
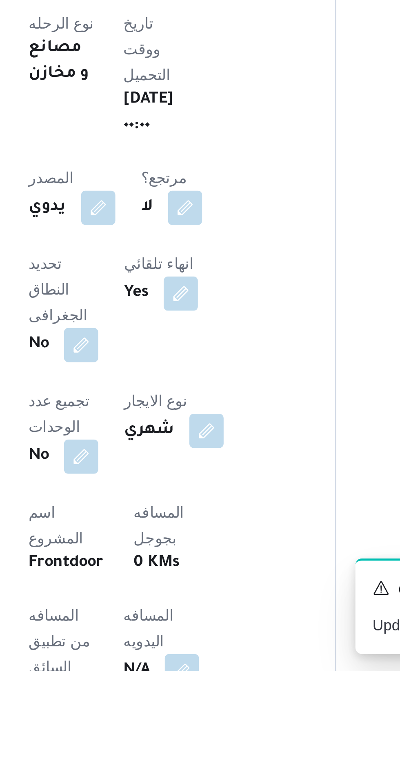
scroll to position [0, 0]
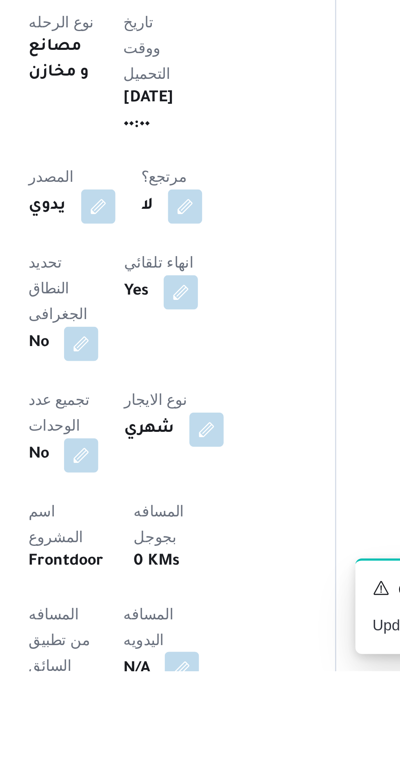
click at [190, 757] on button "button" at bounding box center [196, 763] width 13 height 13
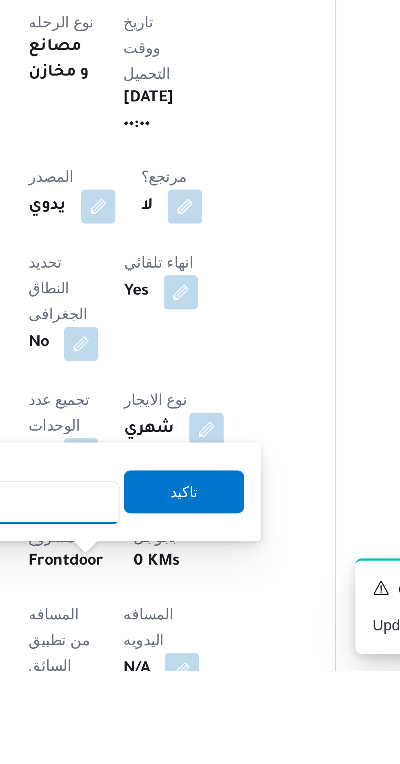
click at [147, 702] on input "المسافه اليدويه" at bounding box center [132, 700] width 81 height 16
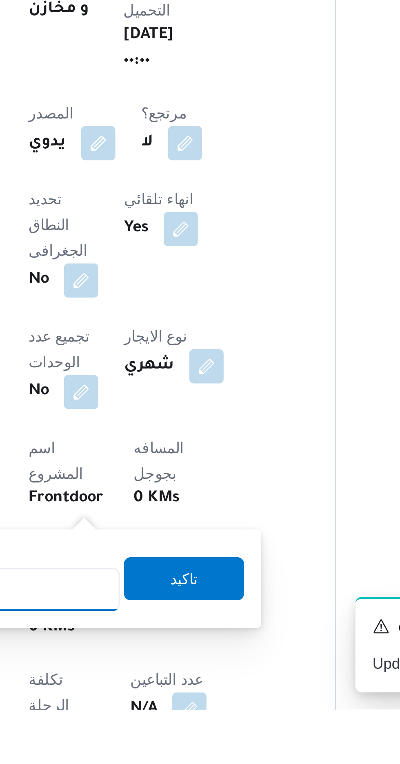
scroll to position [78, 0]
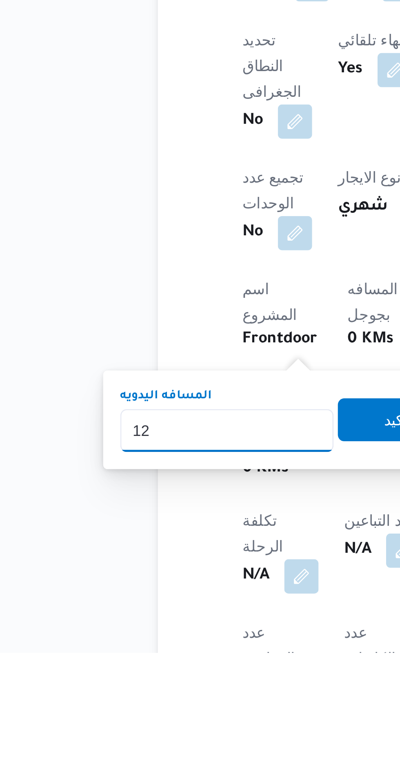
type input "120"
click at [189, 676] on span "تاكيد" at bounding box center [198, 675] width 46 height 16
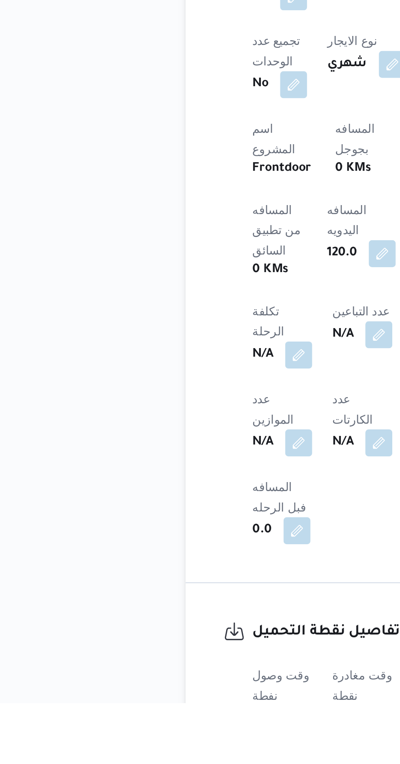
scroll to position [218, 0]
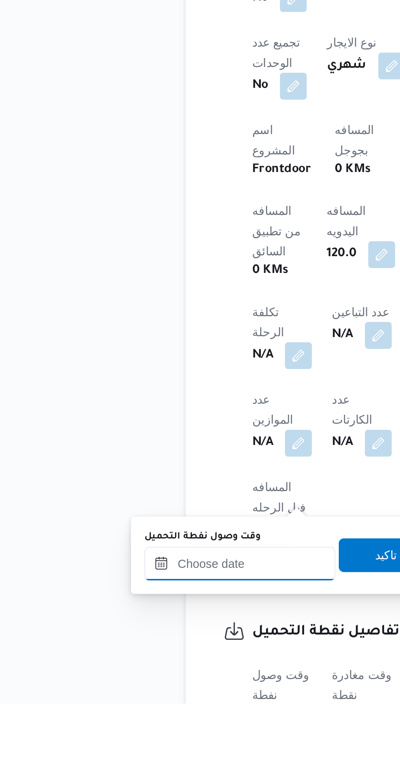
click at [149, 696] on input "وقت وصول نفطة التحميل" at bounding box center [132, 696] width 93 height 16
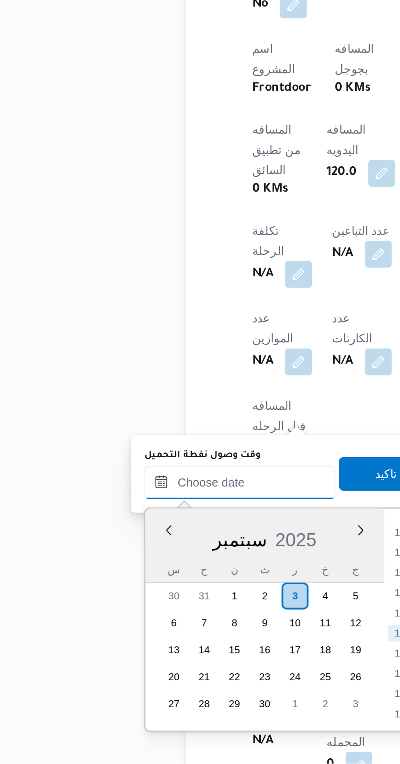
scroll to position [286, 0]
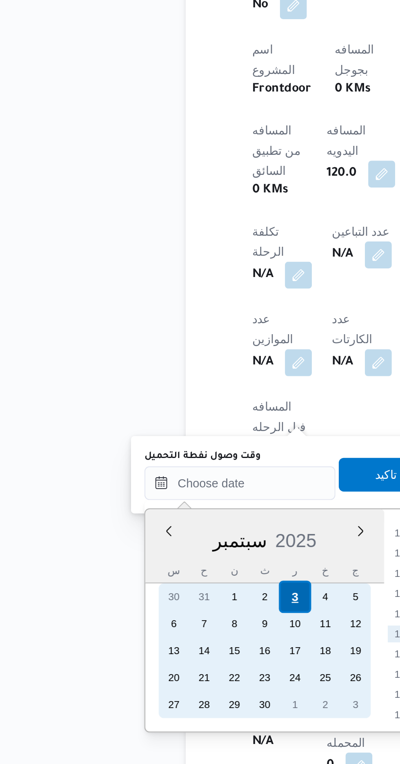
click at [159, 682] on div "3" at bounding box center [159, 683] width 16 height 16
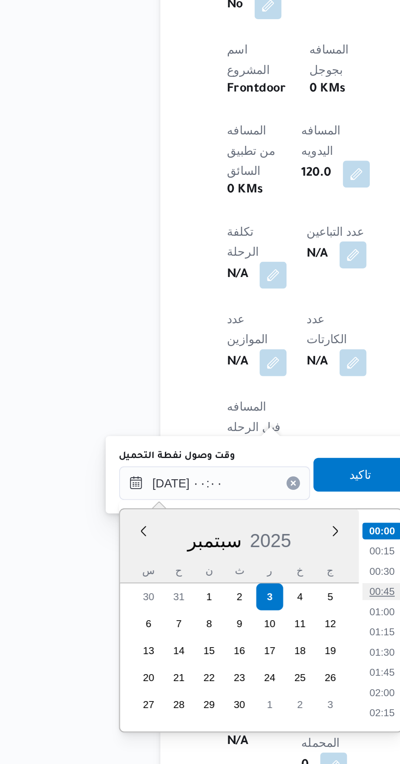
click at [215, 680] on li "00:45" at bounding box center [213, 680] width 19 height 8
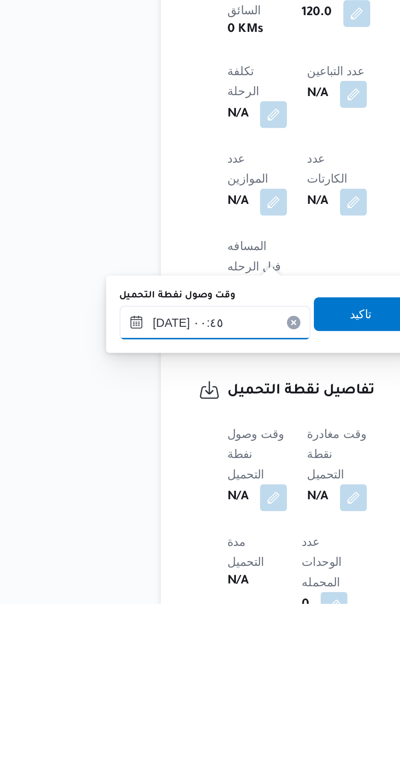
scroll to position [286, 0]
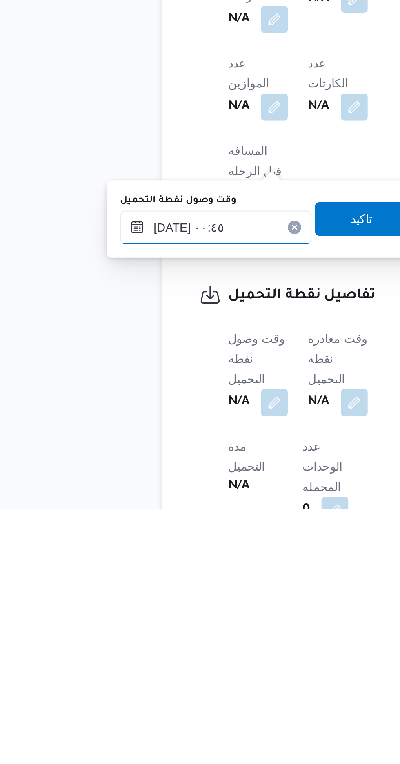
click at [152, 628] on input "[DATE] ٠٠:٤٥" at bounding box center [132, 628] width 93 height 16
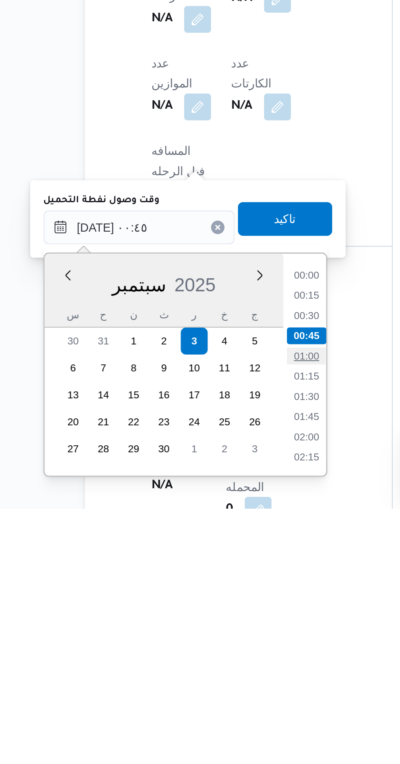
click at [213, 688] on li "01:00" at bounding box center [213, 690] width 19 height 8
type input "[DATE] ٠١:٠٠"
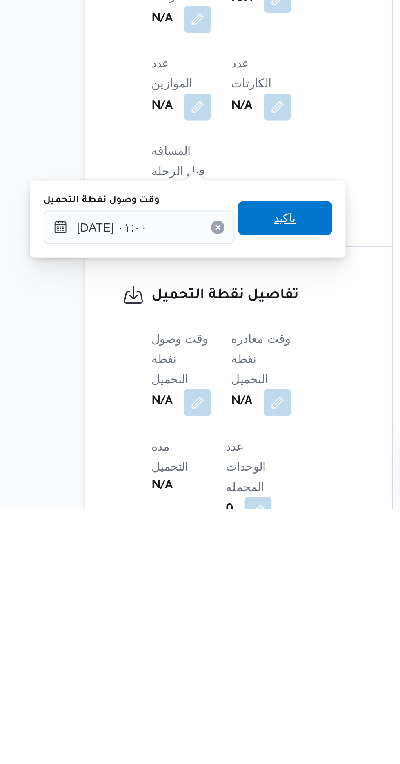
click at [209, 623] on span "تاكيد" at bounding box center [203, 623] width 11 height 10
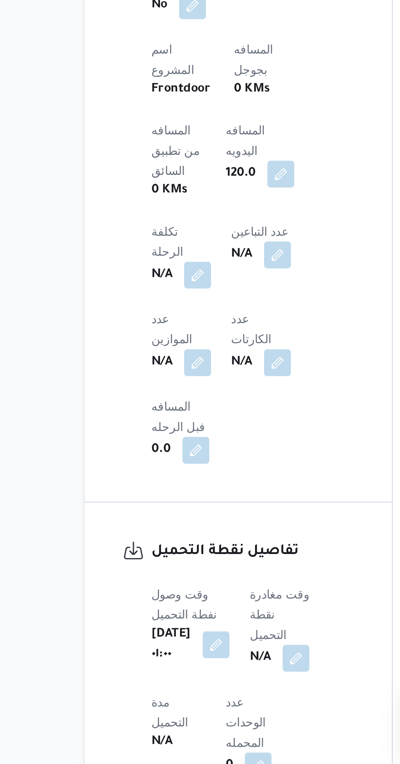
click at [205, 706] on span at bounding box center [206, 712] width 17 height 13
click at [215, 706] on button "button" at bounding box center [208, 712] width 13 height 13
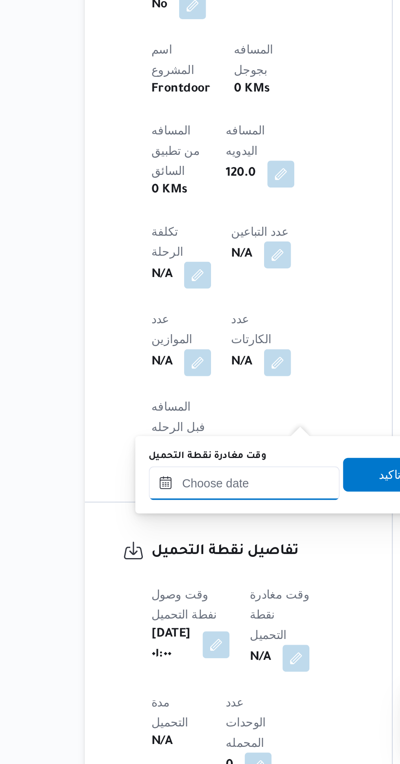
click at [199, 625] on input "وقت مغادرة نقطة التحميل" at bounding box center [183, 628] width 93 height 16
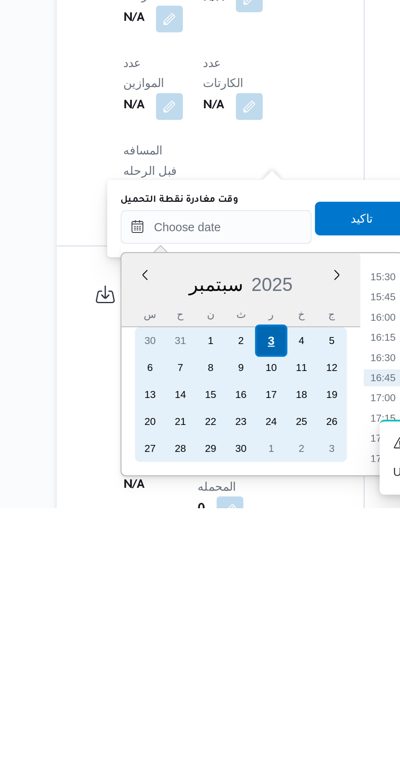
click at [211, 683] on div "3" at bounding box center [210, 683] width 16 height 16
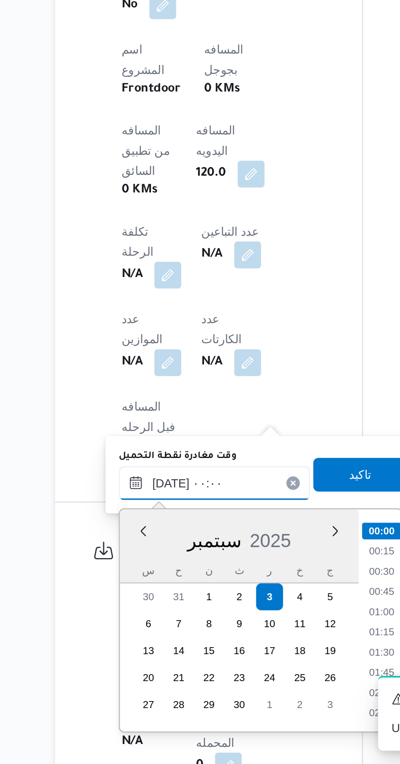
click at [143, 629] on input "[DATE] ٠٠:٠٠" at bounding box center [183, 628] width 93 height 16
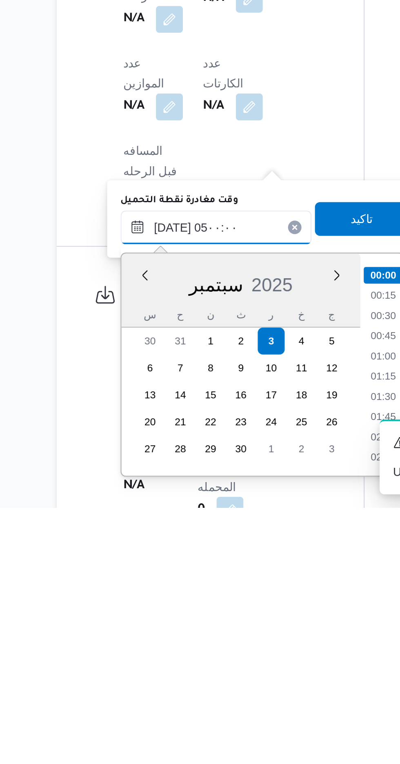
scroll to position [110, 0]
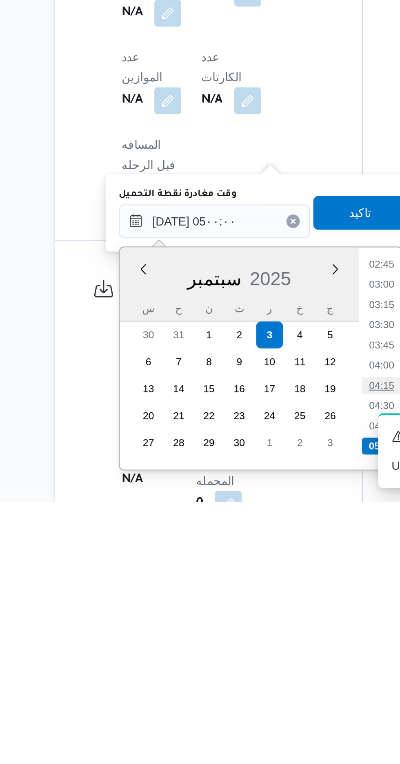
click at [263, 709] on li "04:15" at bounding box center [264, 708] width 19 height 8
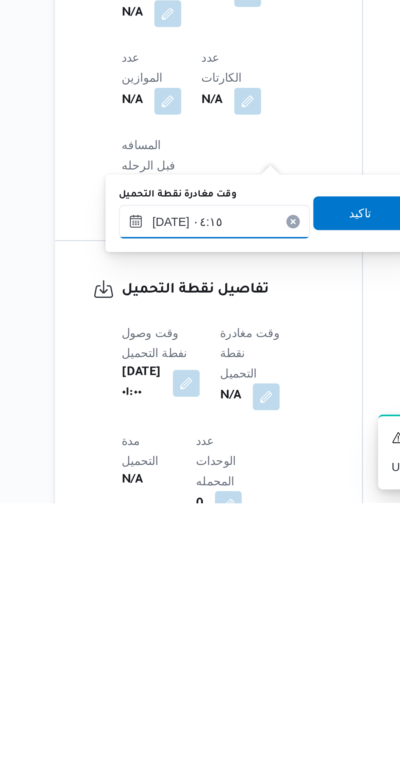
click at [202, 624] on input "[DATE] ٠٤:١٥" at bounding box center [183, 628] width 93 height 16
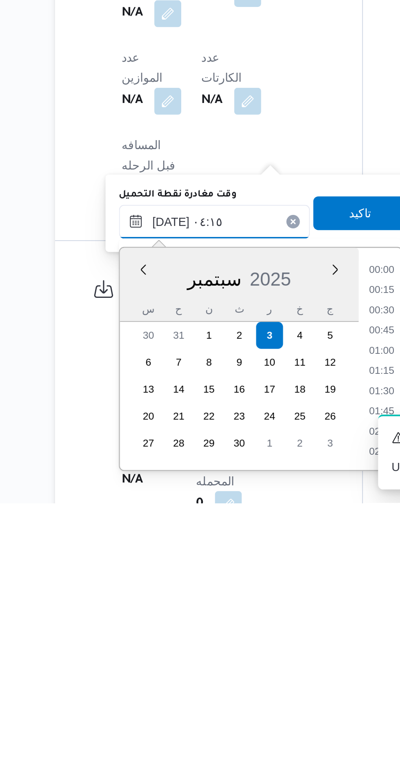
scroll to position [117, 0]
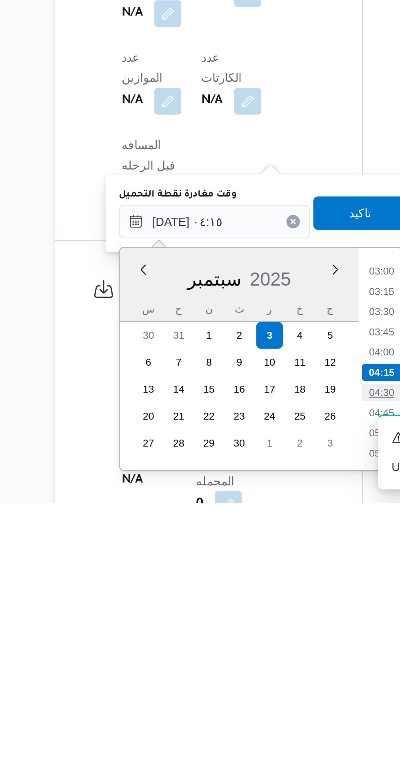
click at [262, 709] on li "04:30" at bounding box center [264, 711] width 19 height 8
type input "[DATE] ٠٤:٣٠"
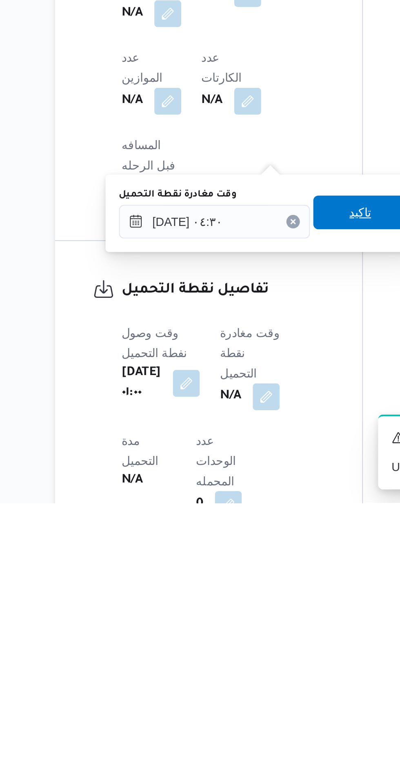
click at [254, 626] on span "تاكيد" at bounding box center [255, 623] width 46 height 16
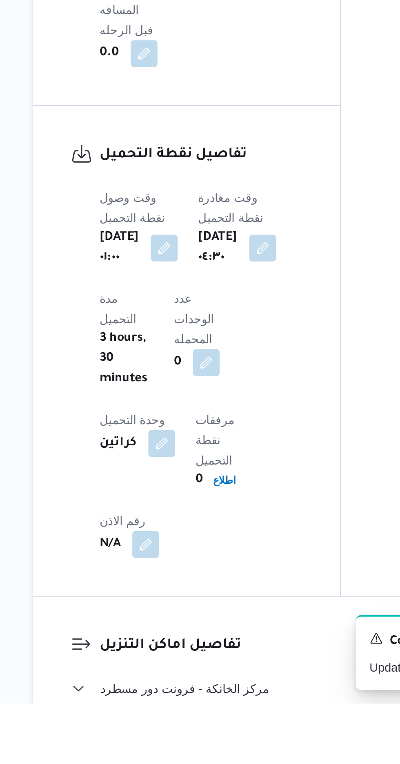
scroll to position [486, 0]
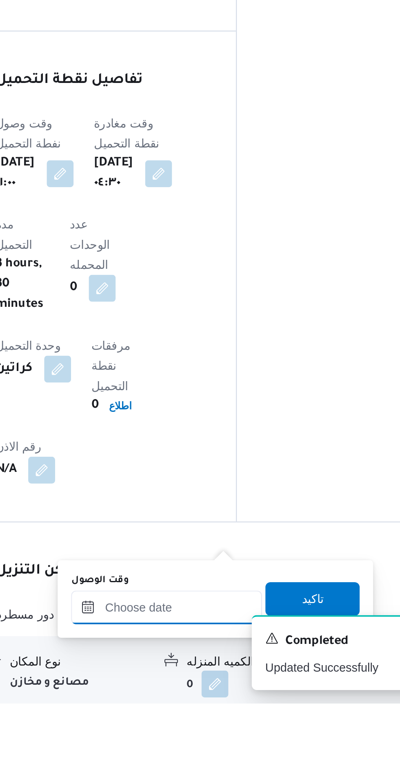
click at [211, 716] on input "وقت الوصول" at bounding box center [221, 717] width 93 height 16
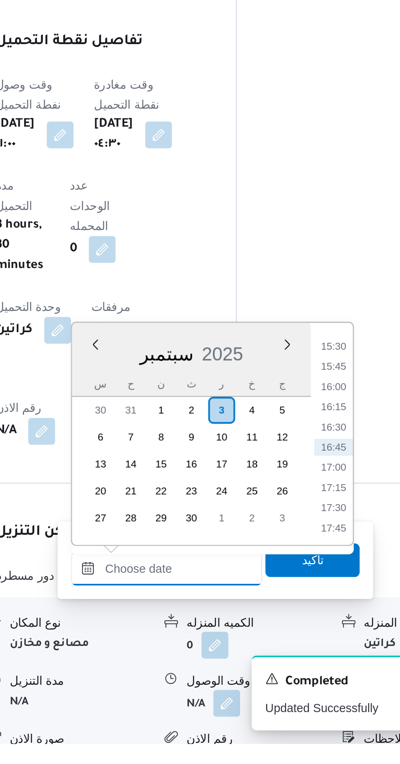
scroll to position [535, 0]
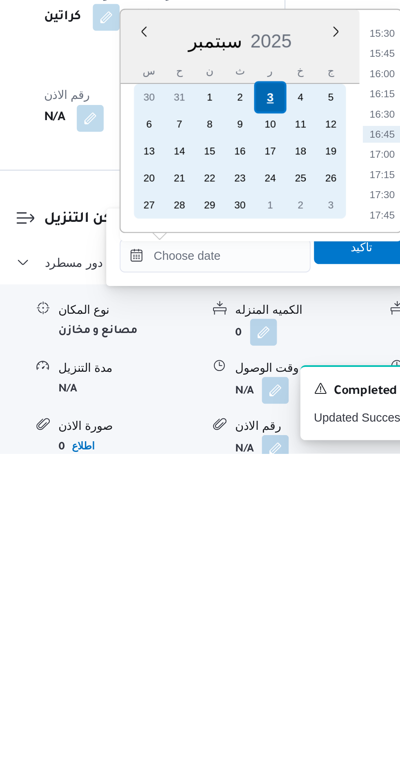
click at [248, 591] on div "3" at bounding box center [249, 592] width 16 height 16
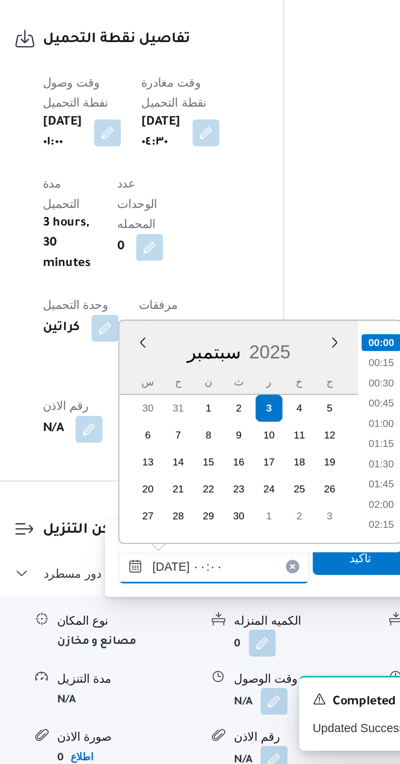
click at [183, 671] on input "[DATE] ٠٠:٠٠" at bounding box center [221, 668] width 93 height 16
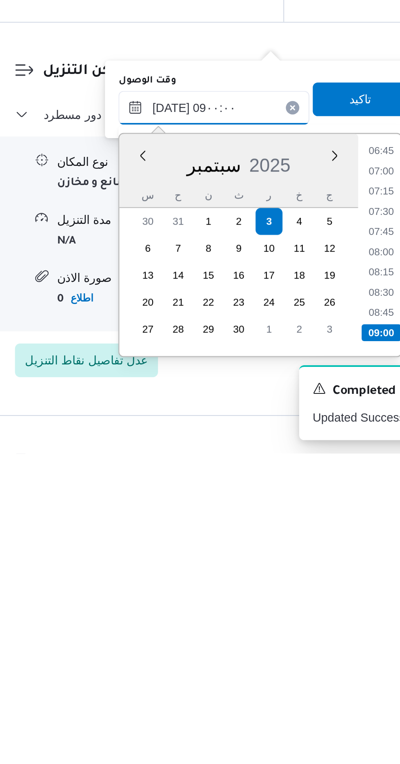
scroll to position [610, 0]
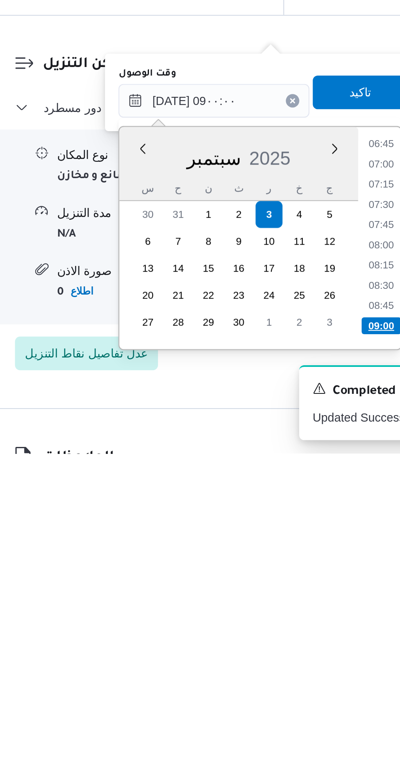
click at [301, 703] on li "09:00" at bounding box center [302, 702] width 19 height 8
type input "[DATE] ٠٩:٠٠"
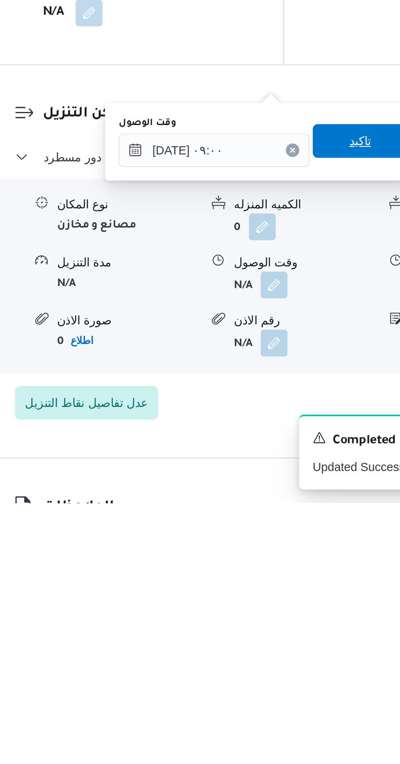
click at [296, 584] on span "تاكيد" at bounding box center [292, 589] width 11 height 10
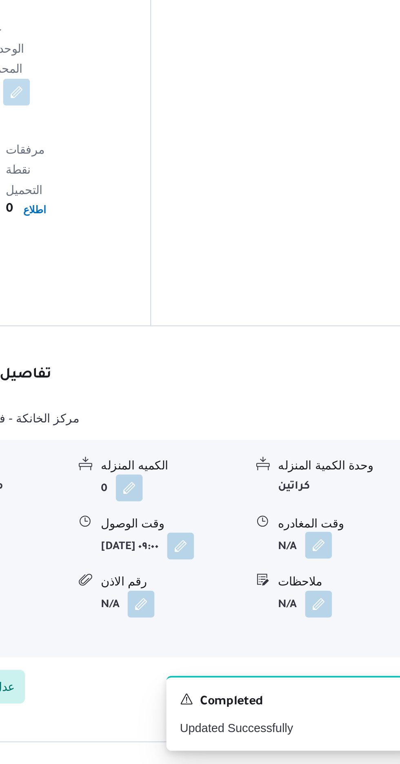
click at [336, 651] on button "button" at bounding box center [337, 657] width 13 height 13
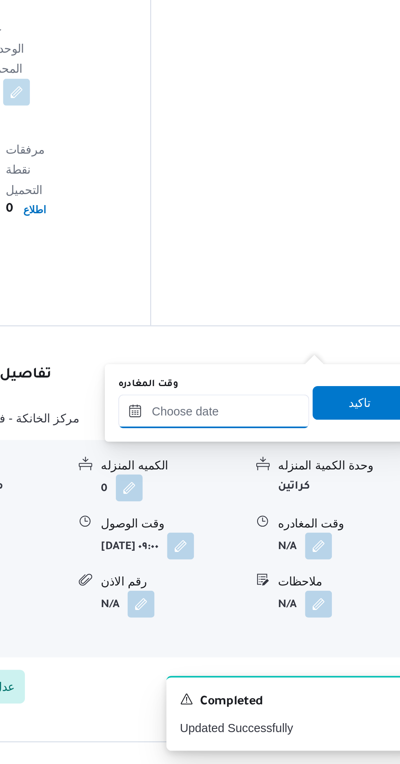
click at [303, 595] on input "وقت المغادره" at bounding box center [286, 593] width 93 height 16
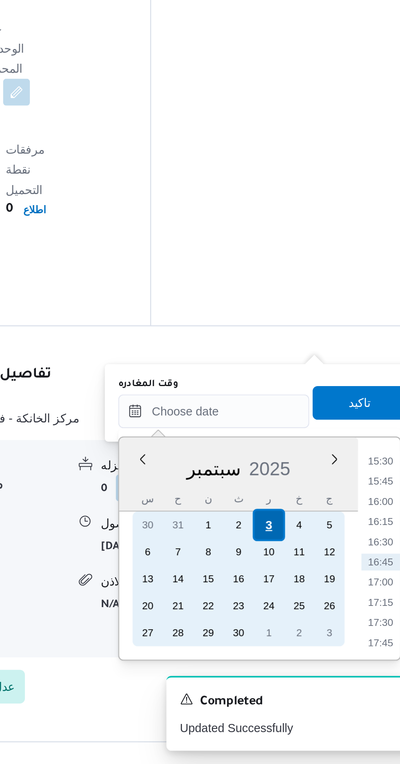
click at [313, 647] on div "3" at bounding box center [313, 648] width 16 height 16
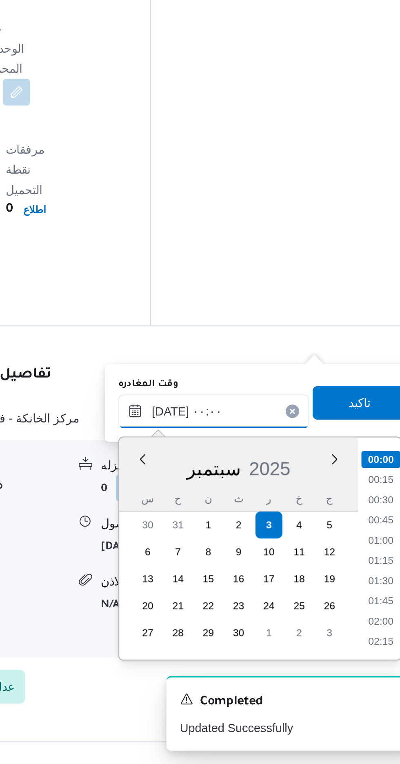
click at [244, 596] on input "[DATE] ٠٠:٠٠" at bounding box center [286, 593] width 93 height 16
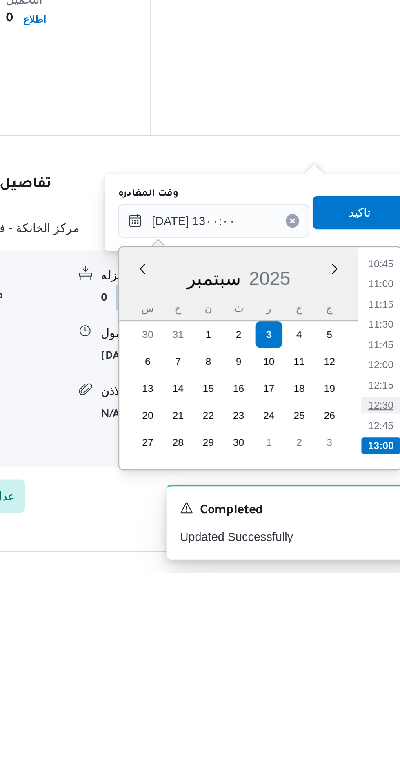
click at [364, 681] on li "12:30" at bounding box center [367, 683] width 19 height 8
type input "[DATE] ١٢:٣٠"
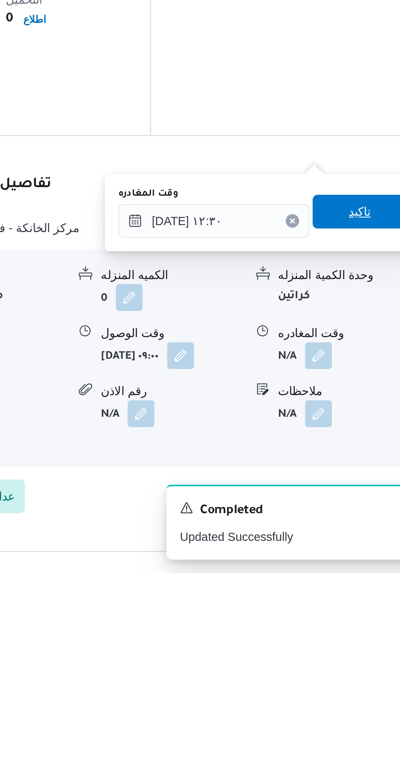
click at [360, 589] on span "تاكيد" at bounding box center [357, 589] width 11 height 10
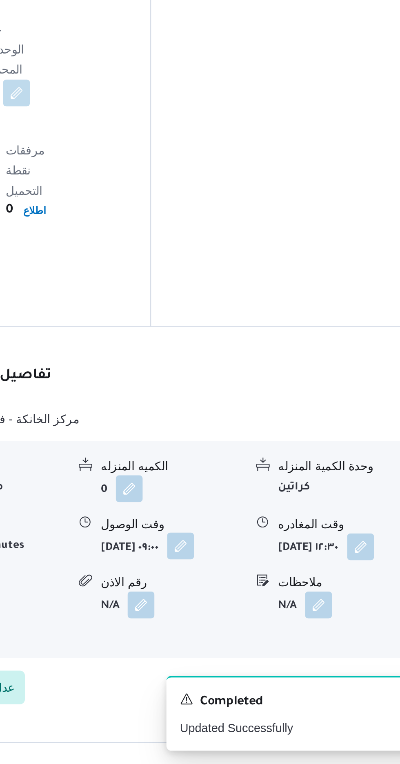
click at [264, 652] on button "button" at bounding box center [270, 658] width 13 height 13
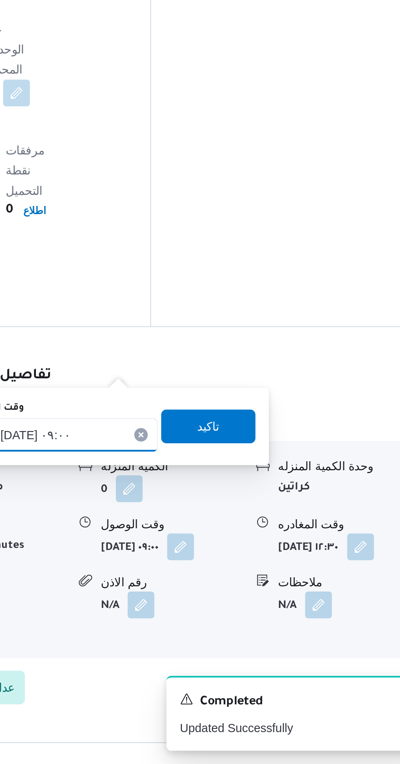
click at [230, 600] on input "[DATE] ٠٩:٠٠" at bounding box center [212, 604] width 93 height 16
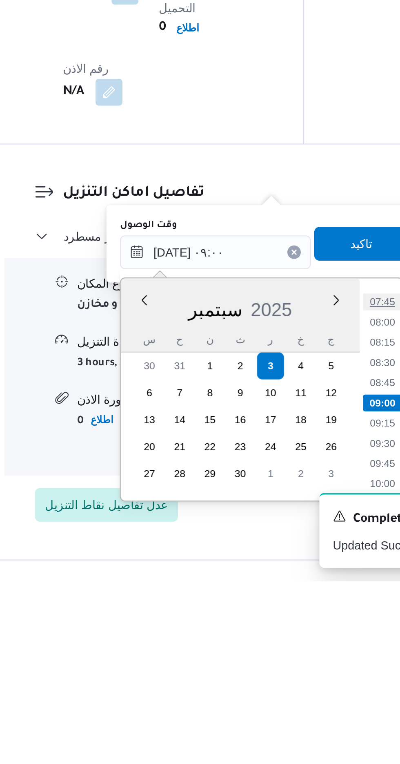
click at [298, 624] on li "07:45" at bounding box center [293, 628] width 19 height 8
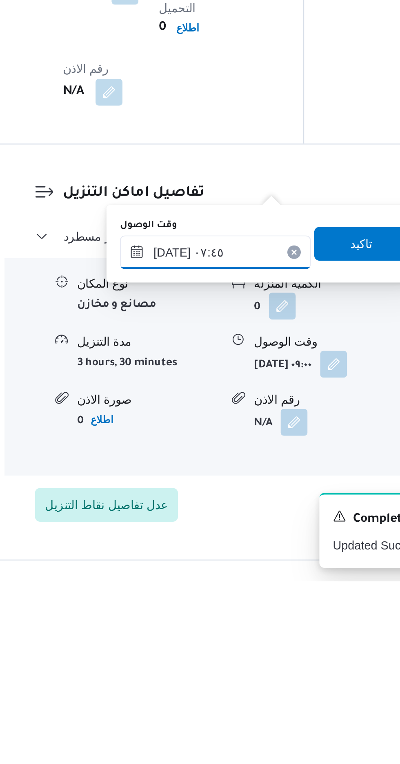
click at [234, 600] on input "[DATE] ٠٧:٤٥" at bounding box center [212, 604] width 93 height 16
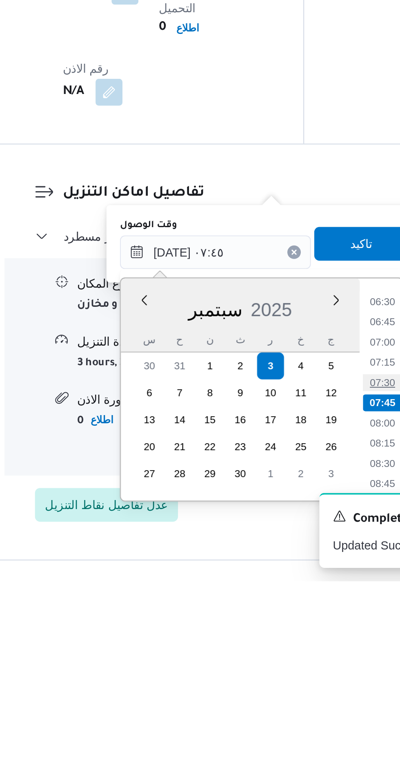
click at [294, 667] on li "07:30" at bounding box center [293, 668] width 19 height 8
type input "[DATE] ٠٧:٣٠"
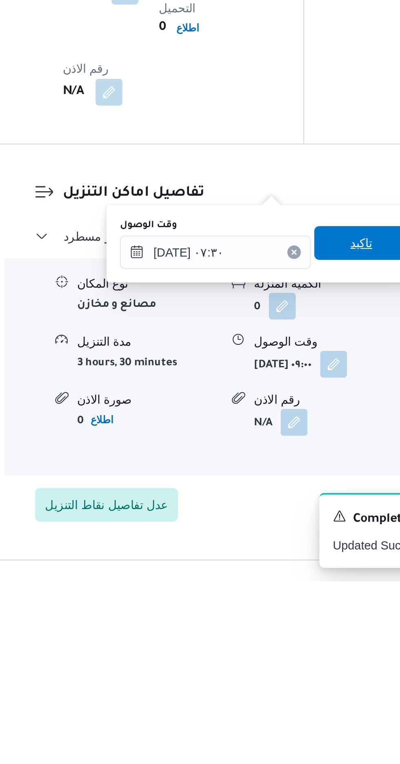
click at [288, 593] on span "تاكيد" at bounding box center [284, 600] width 46 height 16
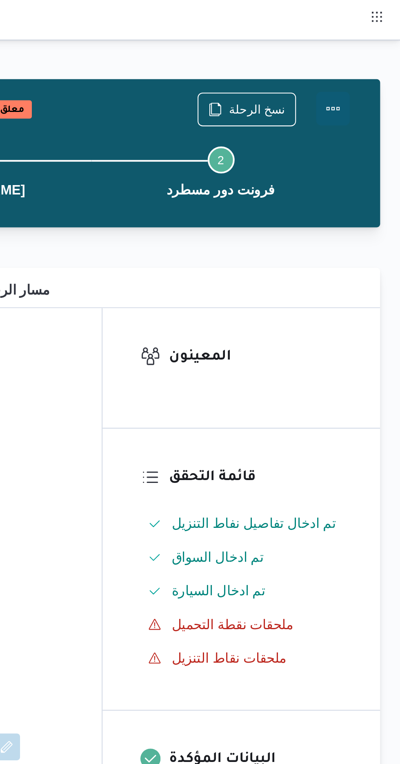
click at [374, 48] on button "Actions" at bounding box center [368, 53] width 16 height 16
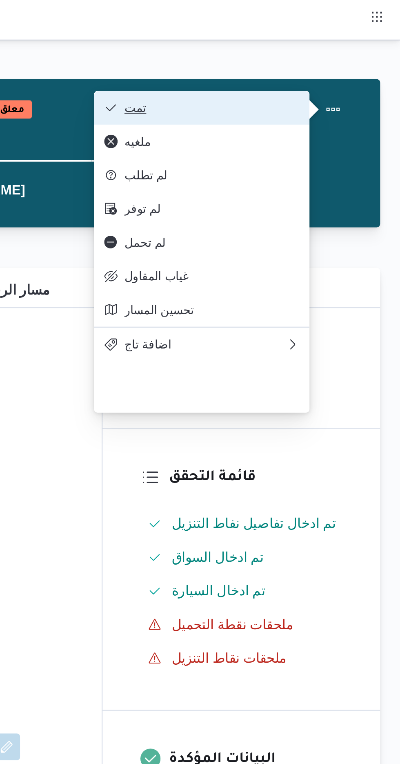
click at [349, 53] on span "تمت" at bounding box center [308, 52] width 85 height 7
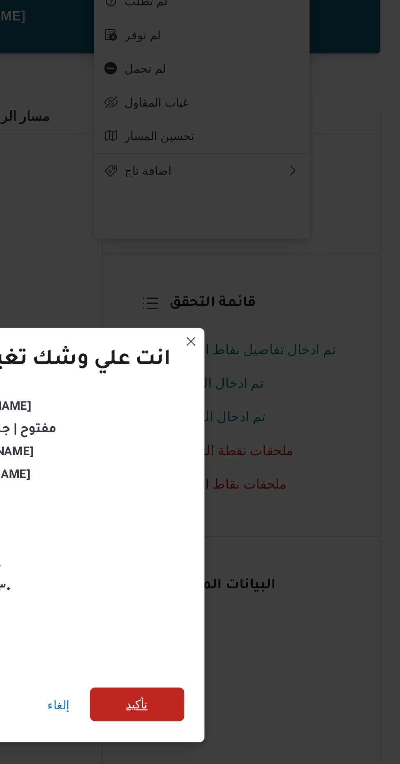
click at [283, 423] on span "تأكيد" at bounding box center [273, 426] width 46 height 16
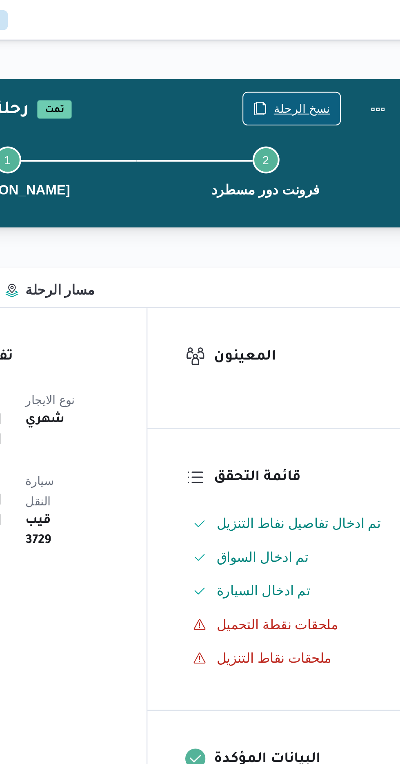
click at [333, 53] on span "نسخ الرحلة" at bounding box center [330, 53] width 27 height 10
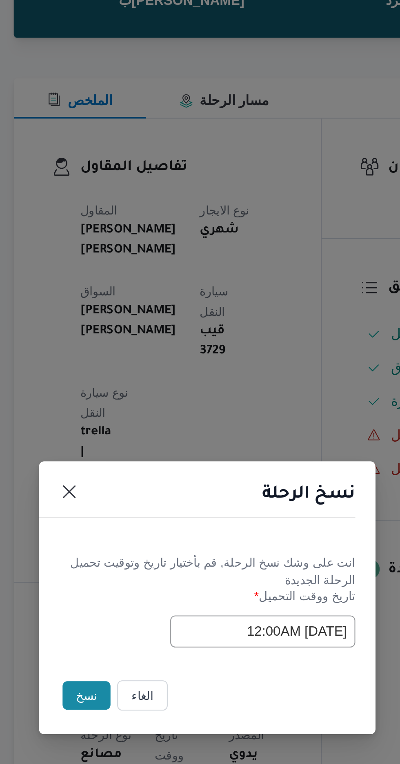
click at [139, 430] on button "نسخ" at bounding box center [141, 430] width 23 height 14
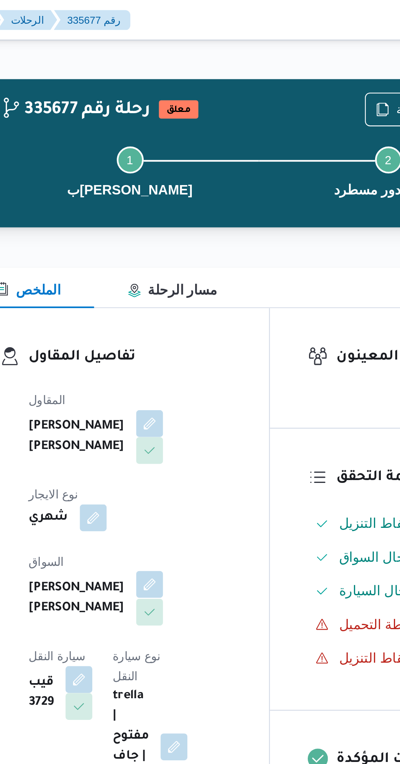
click at [191, 282] on button "button" at bounding box center [197, 283] width 13 height 13
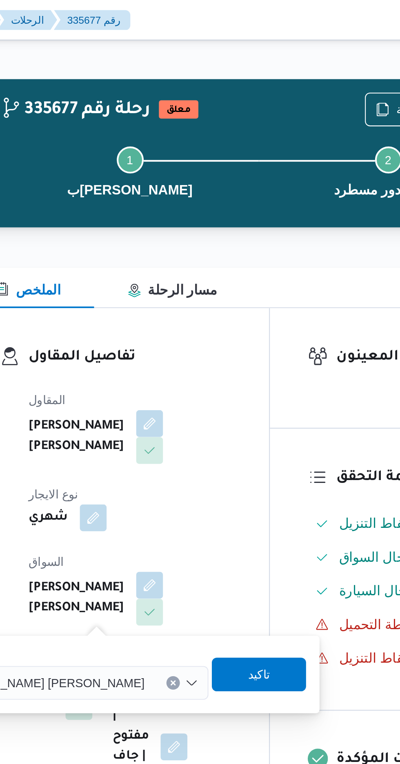
click at [162, 332] on span "[PERSON_NAME] [PERSON_NAME]" at bounding box center [147, 331] width 96 height 9
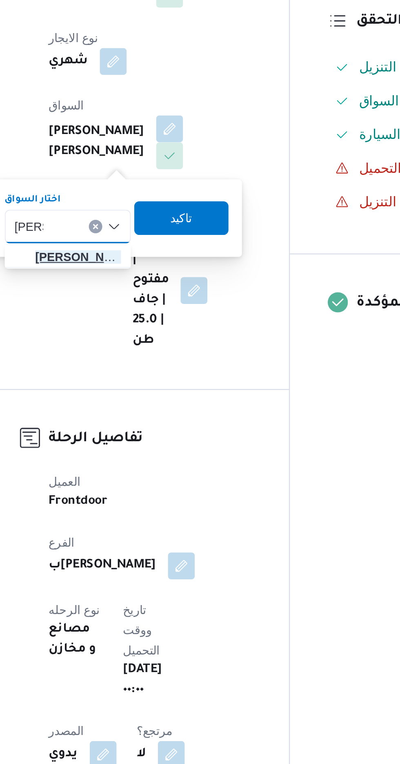
type input "[PERSON_NAME]"
click at [157, 348] on span "[PERSON_NAME]" at bounding box center [153, 346] width 42 height 10
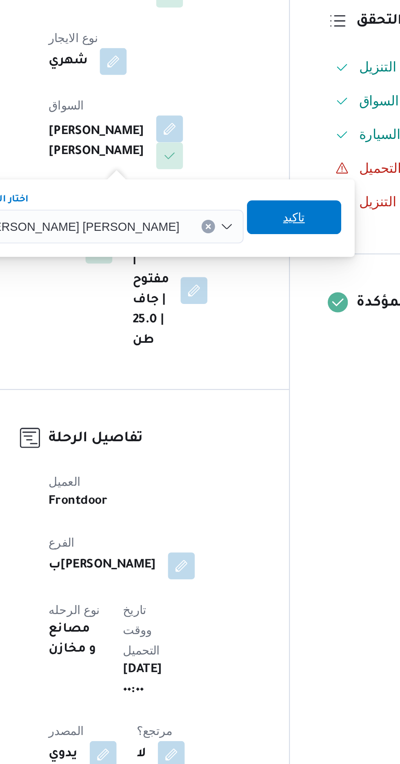
click at [253, 330] on span "تاكيد" at bounding box center [258, 327] width 11 height 10
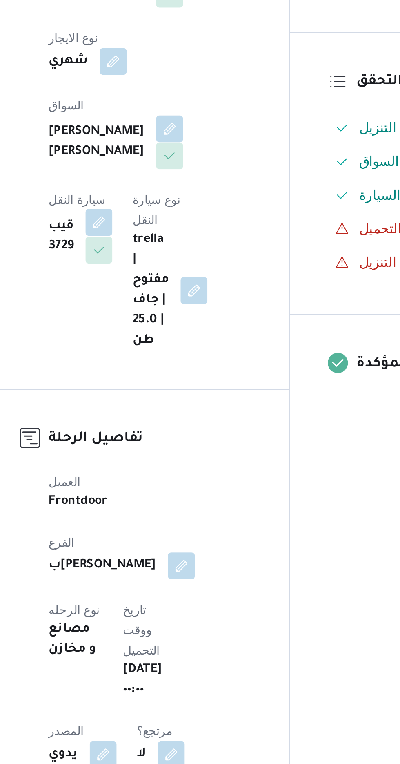
click at [170, 323] on button "button" at bounding box center [163, 329] width 13 height 13
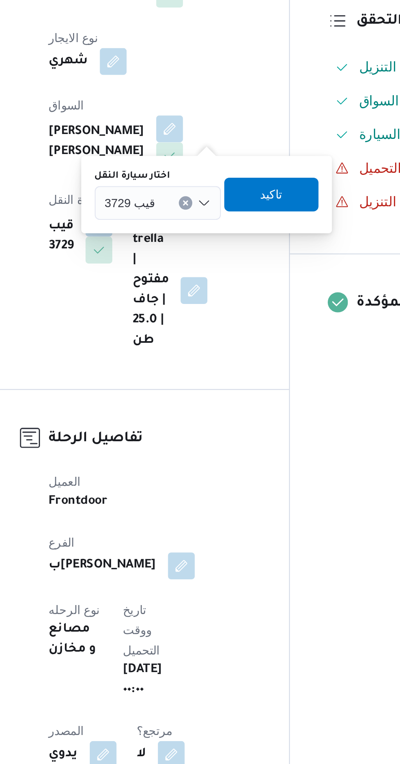
click at [194, 320] on input "اختار سيارة النقل" at bounding box center [194, 320] width 1 height 10
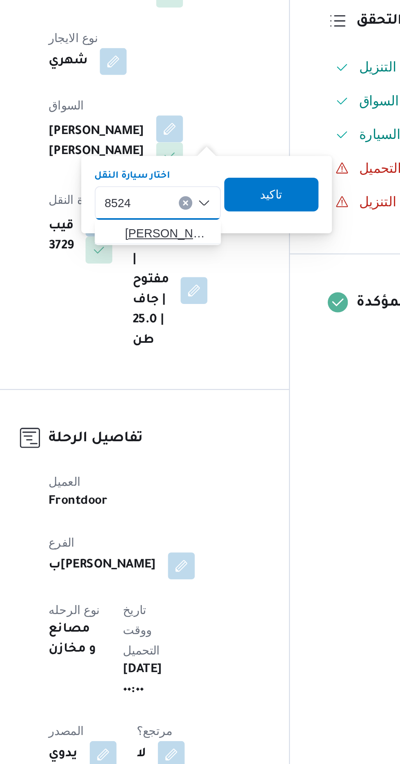
type input "8524"
click at [191, 333] on span "[PERSON_NAME] 8524 | null" at bounding box center [197, 335] width 42 height 10
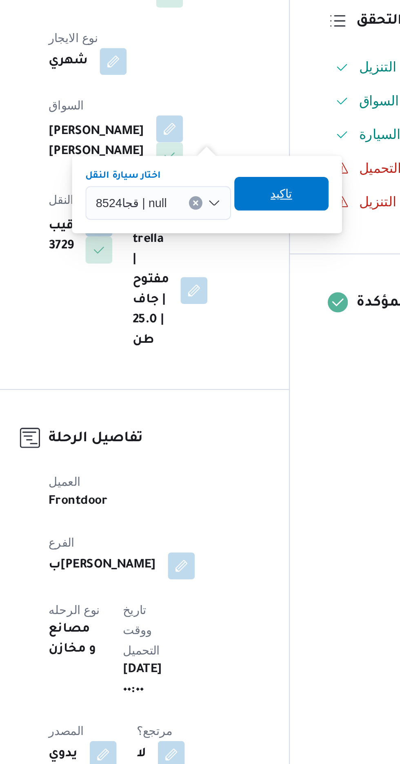
click at [253, 317] on span "تاكيد" at bounding box center [251, 316] width 11 height 10
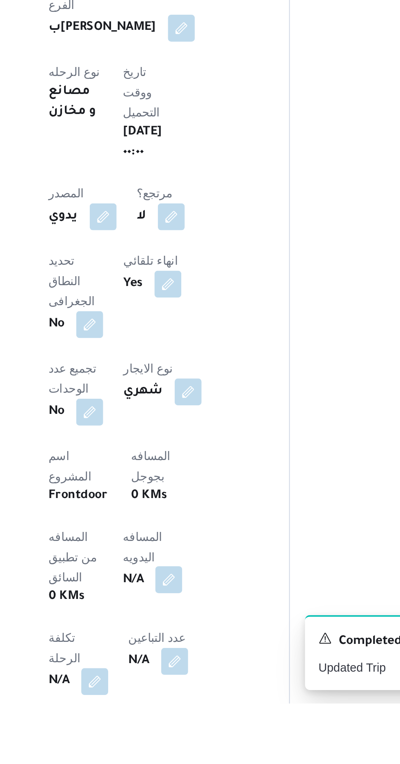
click at [190, 698] on button "button" at bounding box center [196, 704] width 13 height 13
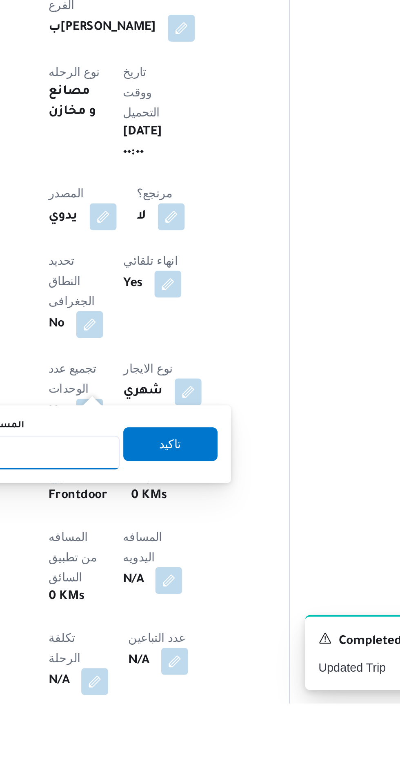
click at [145, 644] on input "المسافه اليدويه" at bounding box center [132, 642] width 81 height 16
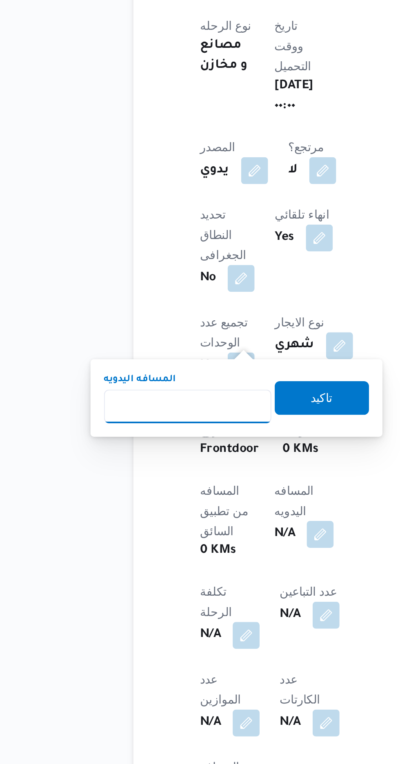
scroll to position [179, 0]
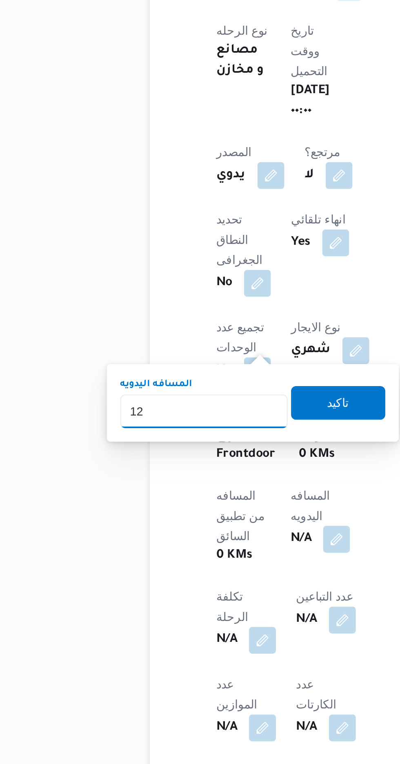
type input "120"
click at [203, 568] on span "تاكيد" at bounding box center [197, 564] width 11 height 10
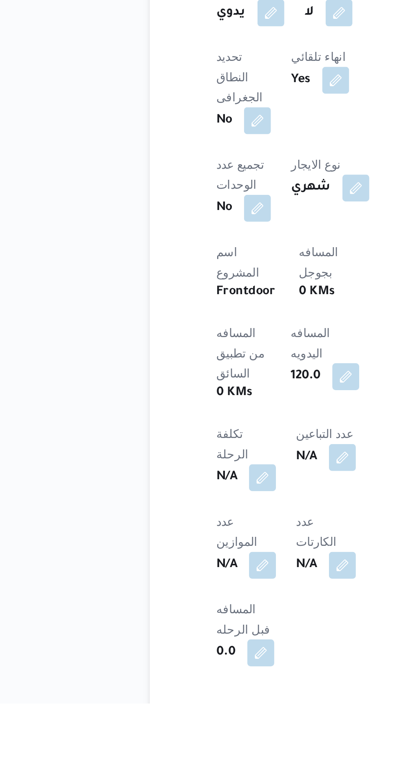
scroll to position [224, 0]
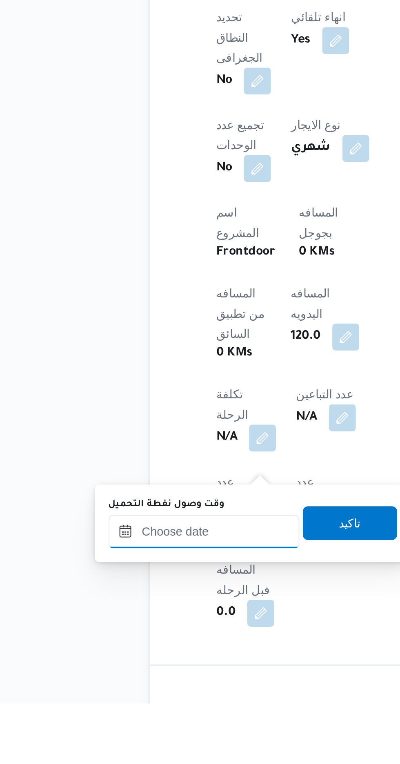
click at [148, 683] on input "وقت وصول نفطة التحميل" at bounding box center [132, 681] width 93 height 16
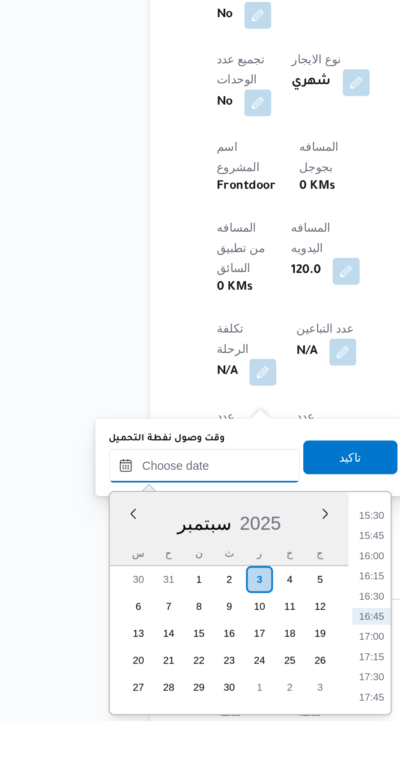
scroll to position [264, 0]
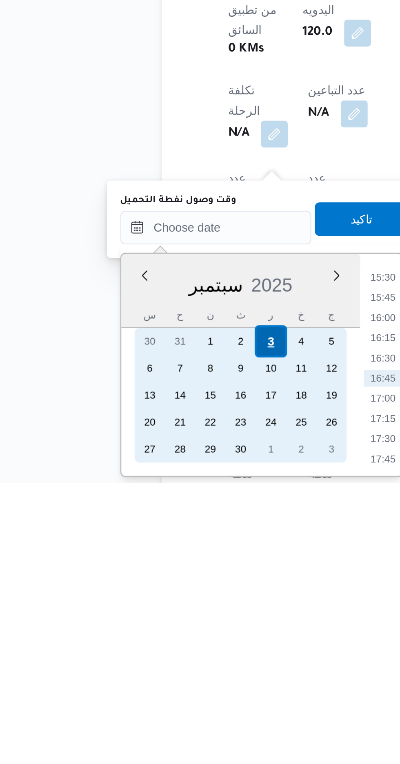
click at [159, 696] on div "3" at bounding box center [159, 696] width 16 height 16
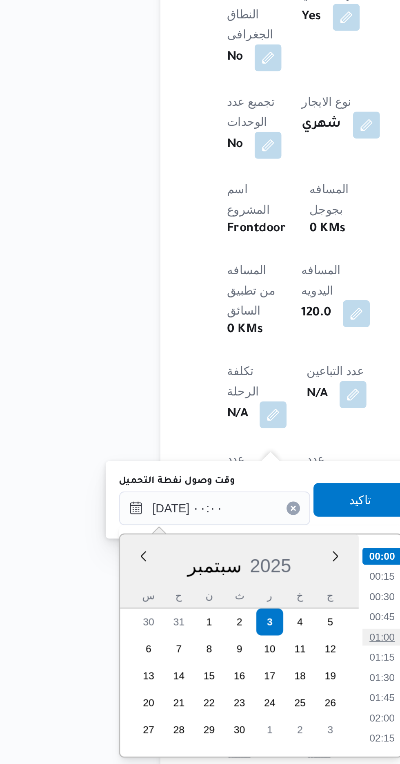
click at [212, 701] on li "01:00" at bounding box center [213, 702] width 19 height 8
type input "[DATE] ٠١:٠٠"
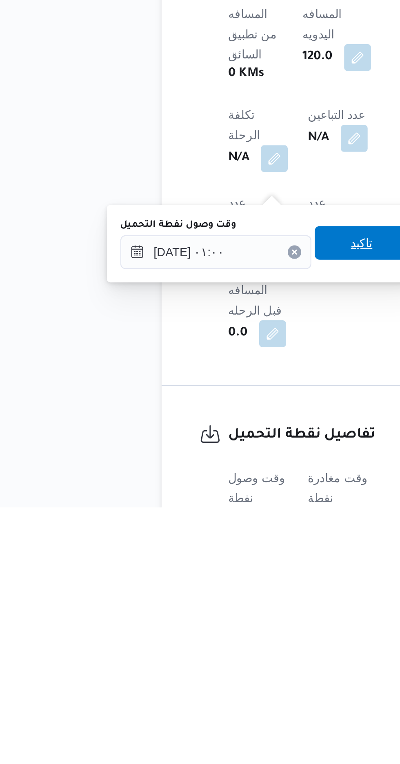
click at [204, 644] on div "تاكيد" at bounding box center [204, 636] width 46 height 16
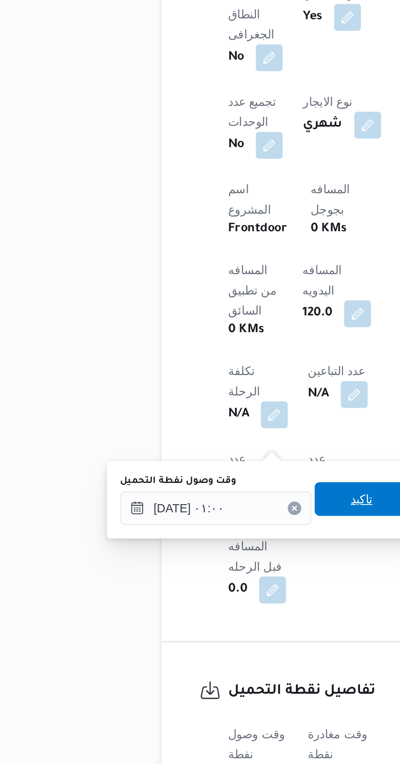
click at [203, 640] on span "تاكيد" at bounding box center [204, 635] width 46 height 16
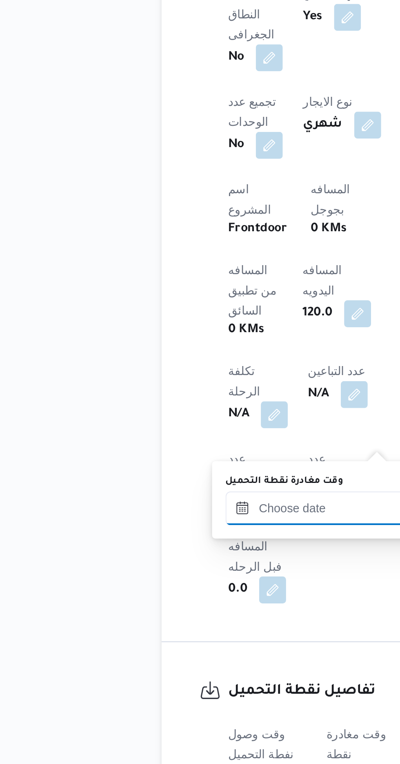
click at [175, 639] on input "وقت مغادرة نقطة التحميل" at bounding box center [183, 640] width 93 height 16
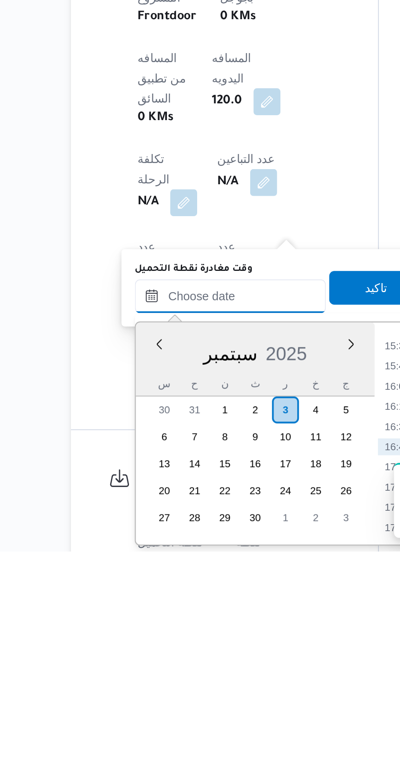
scroll to position [264, 0]
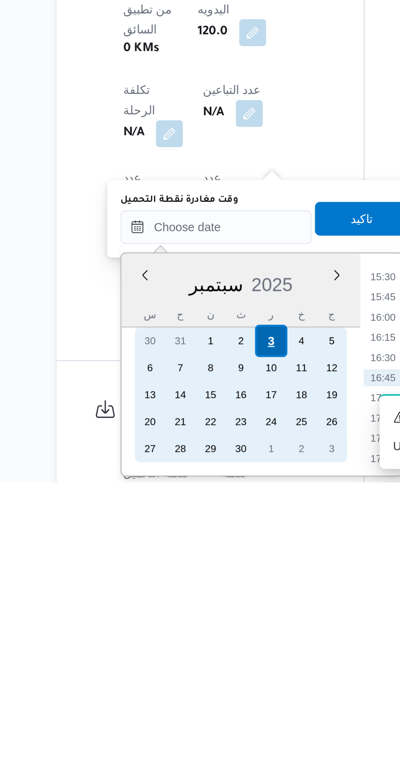
click at [209, 694] on div "3" at bounding box center [210, 696] width 16 height 16
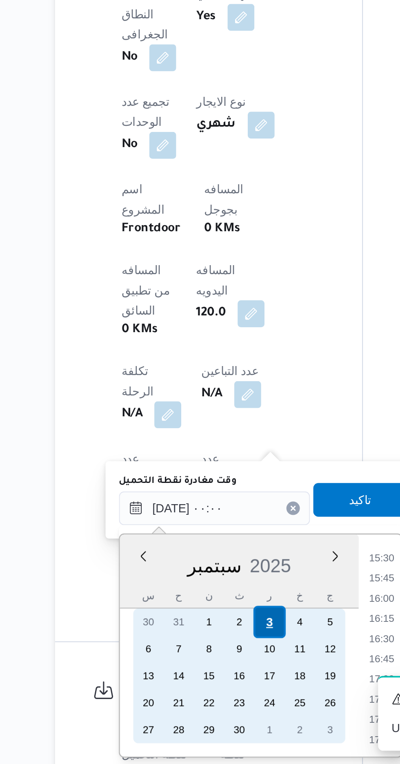
scroll to position [0, 0]
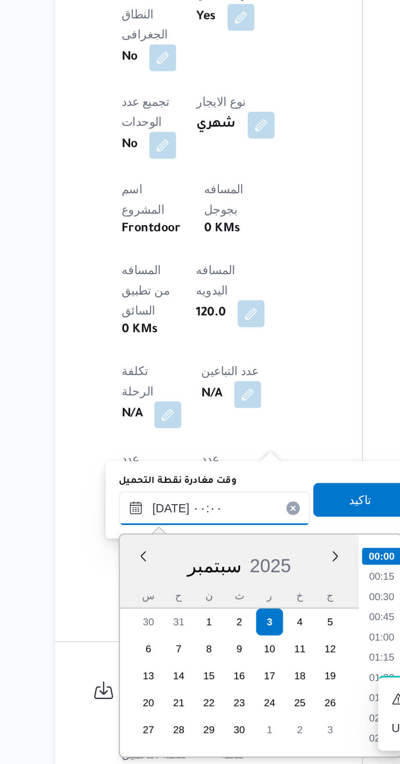
click at [142, 639] on input "[DATE] ٠٠:٠٠" at bounding box center [183, 640] width 93 height 16
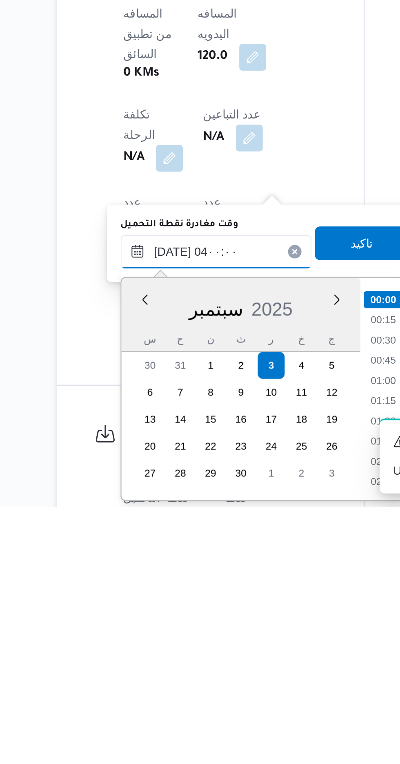
scroll to position [71, 0]
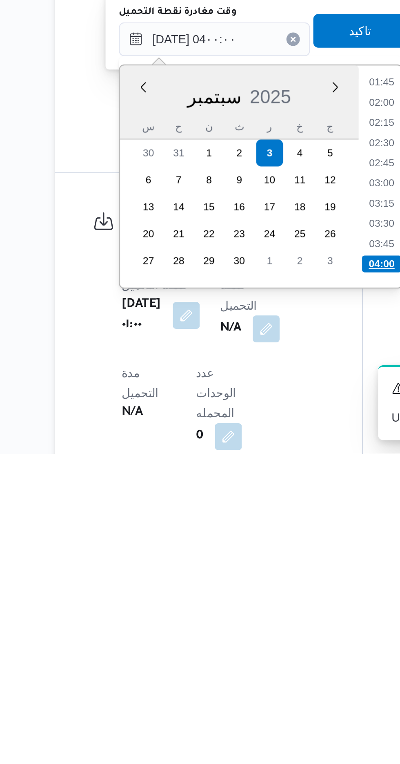
click at [259, 671] on li "04:00" at bounding box center [264, 672] width 19 height 8
type input "[DATE] ٠٤:٠٠"
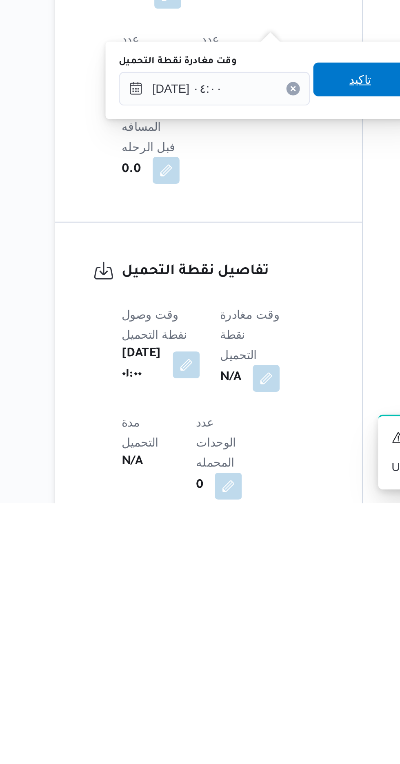
click at [260, 558] on span "تاكيد" at bounding box center [254, 559] width 11 height 10
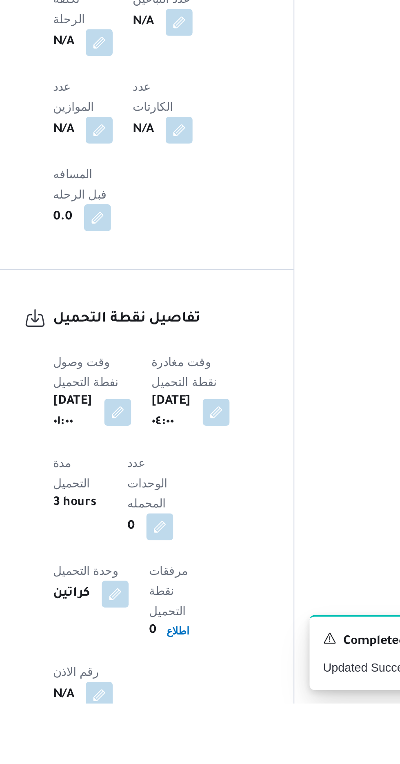
scroll to position [416, 0]
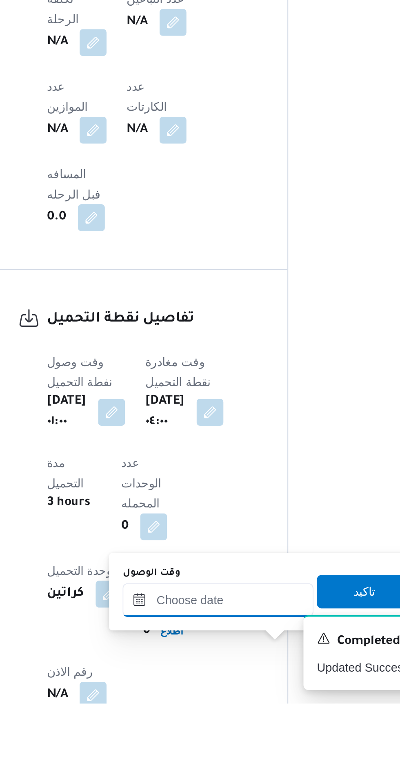
click at [209, 715] on input "وقت الوصول" at bounding box center [221, 714] width 93 height 16
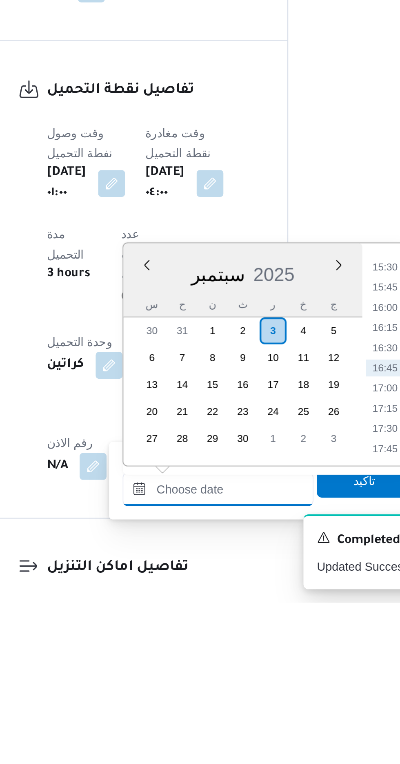
scroll to position [478, 0]
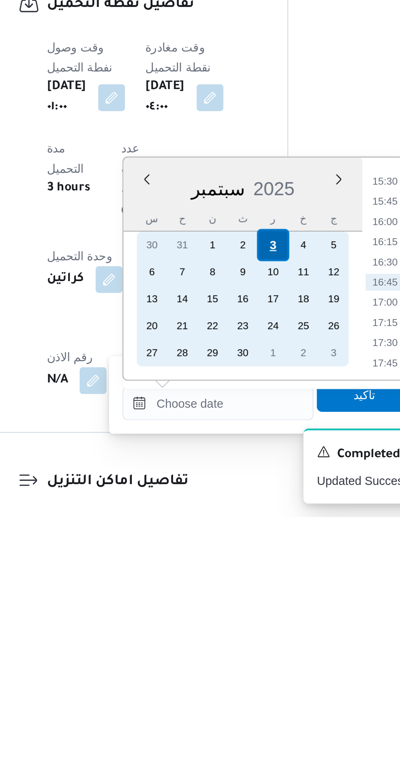
click at [248, 634] on div "3" at bounding box center [249, 632] width 16 height 16
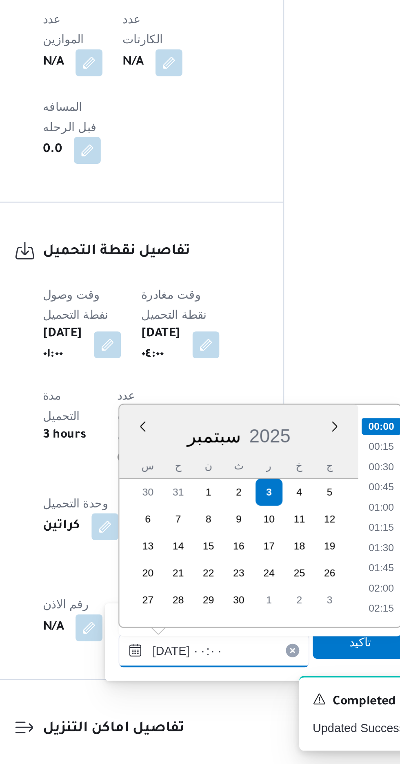
click at [179, 714] on input "[DATE] ٠٠:٠٠" at bounding box center [221, 709] width 93 height 16
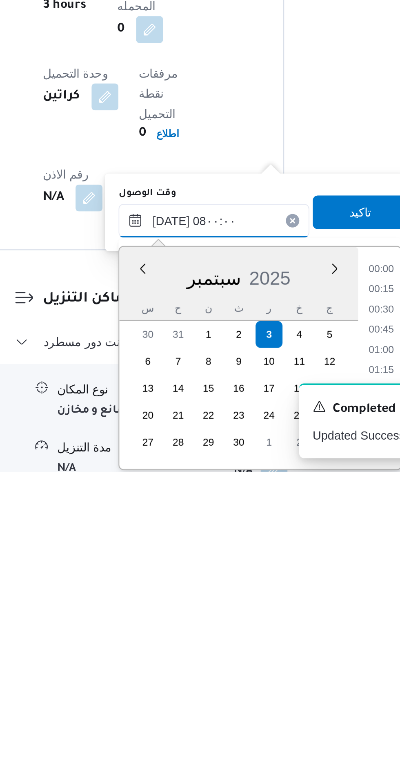
scroll to position [228, 0]
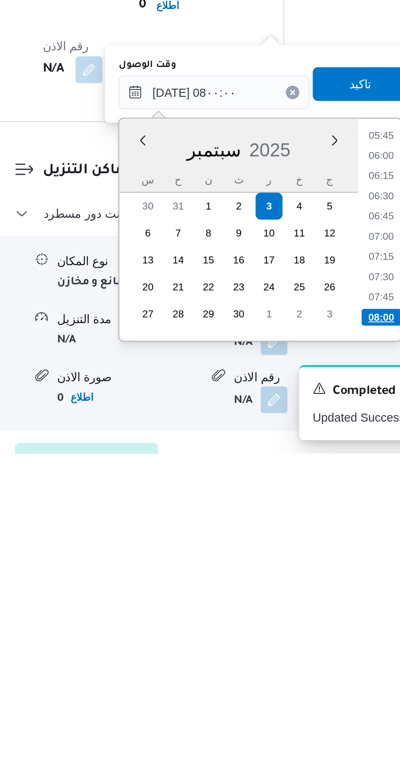
click at [302, 700] on li "08:00" at bounding box center [302, 698] width 19 height 8
type input "[DATE] ٠٨:٠٠"
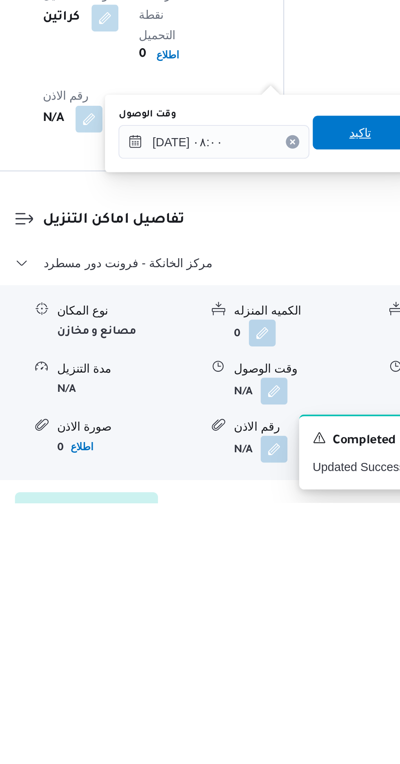
click at [298, 586] on span "تاكيد" at bounding box center [292, 584] width 11 height 10
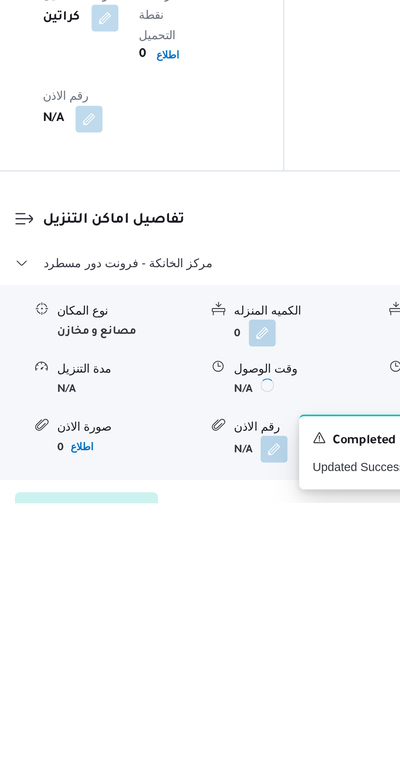
scroll to position [598, 0]
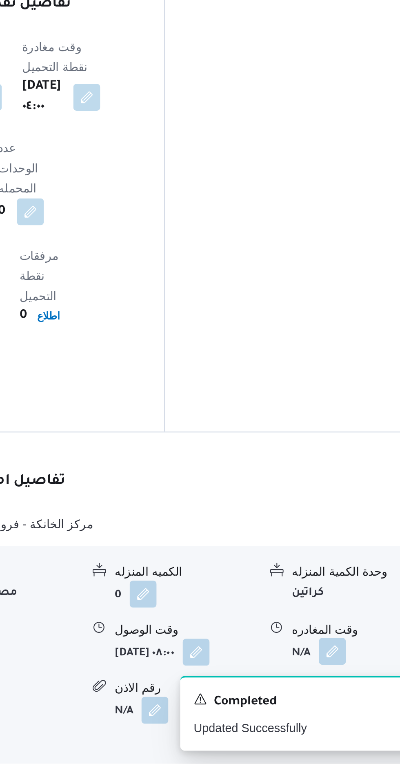
click at [333, 703] on button "button" at bounding box center [337, 709] width 13 height 13
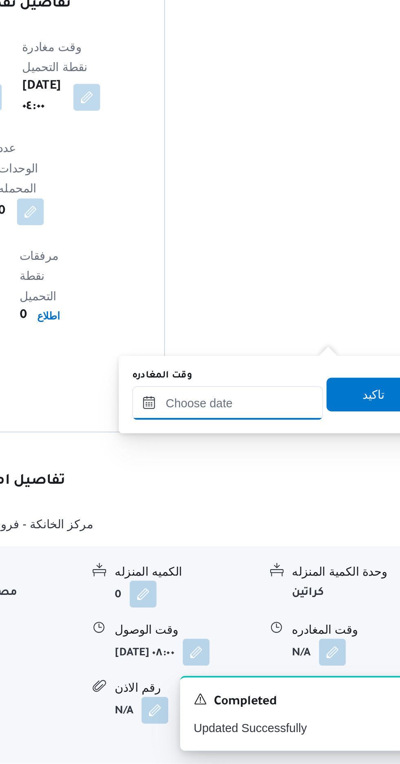
click at [307, 587] on input "وقت المغادره" at bounding box center [286, 589] width 93 height 16
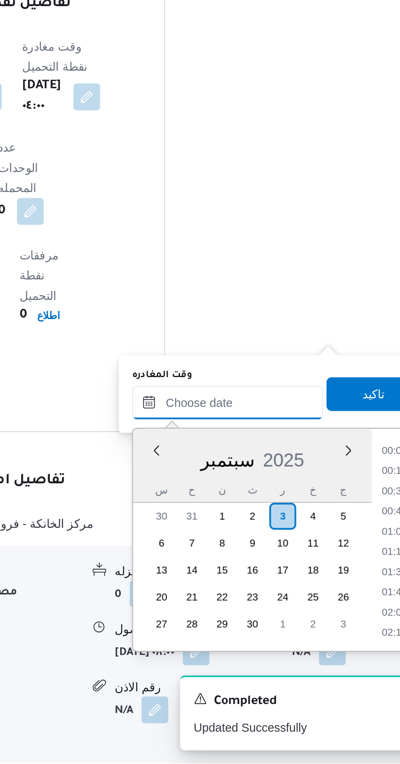
scroll to position [607, 0]
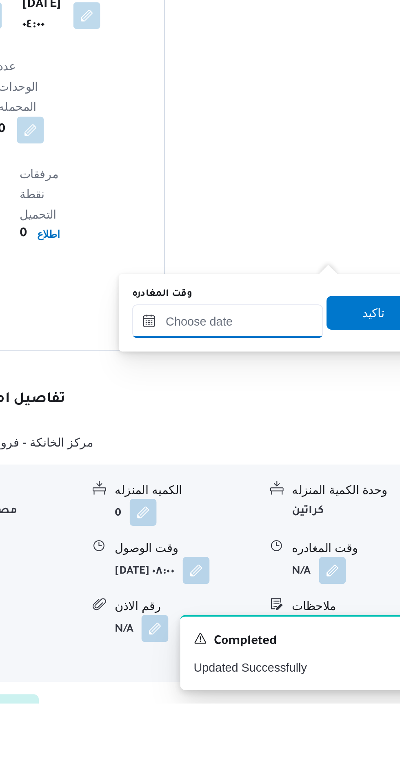
click at [304, 578] on input "وقت المغادره" at bounding box center [286, 579] width 93 height 16
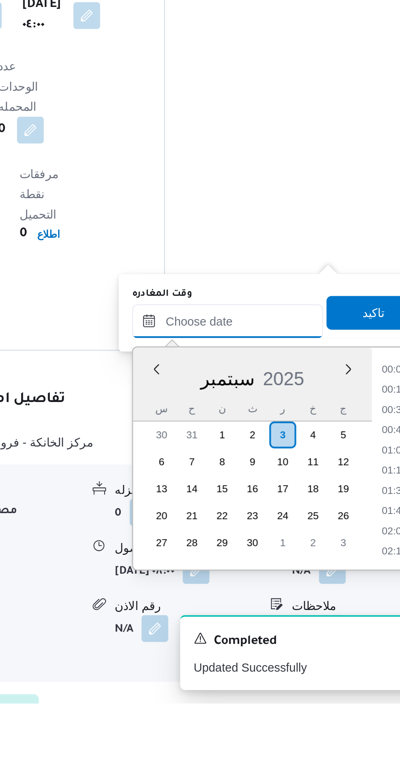
scroll to position [622, 0]
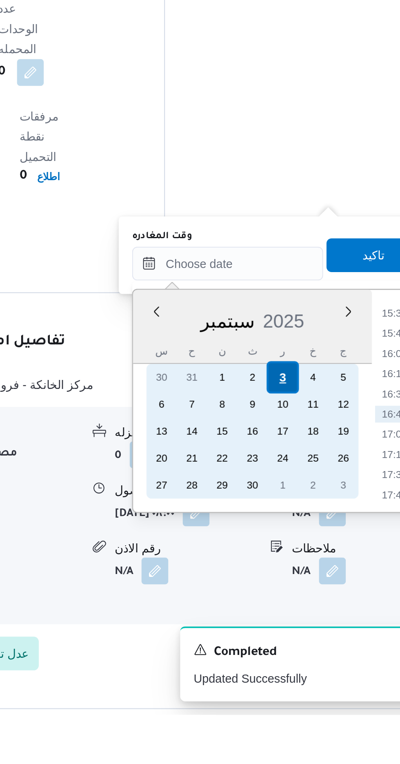
click at [317, 597] on div "3" at bounding box center [313, 601] width 16 height 16
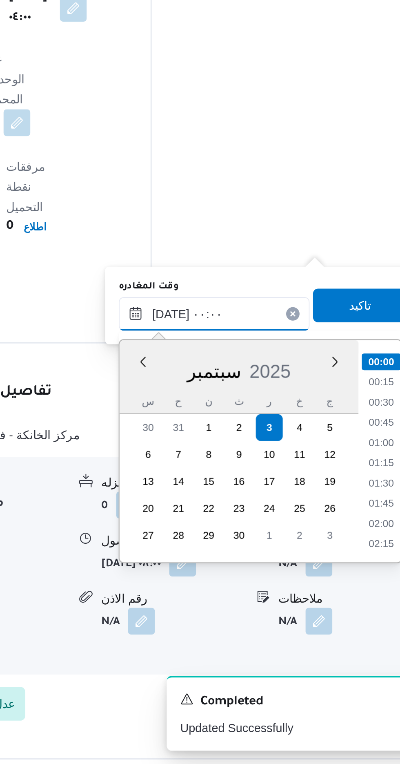
click at [247, 550] on input "[DATE] ٠٠:٠٠" at bounding box center [286, 545] width 93 height 16
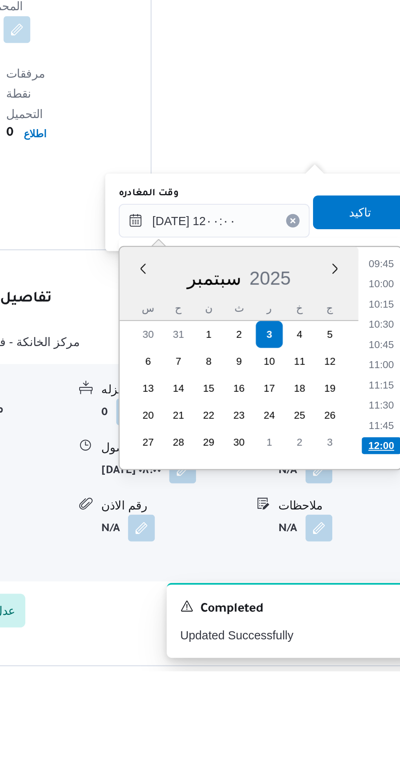
click at [362, 653] on li "12:00" at bounding box center [367, 655] width 19 height 8
type input "[DATE] ١٢:٠٠"
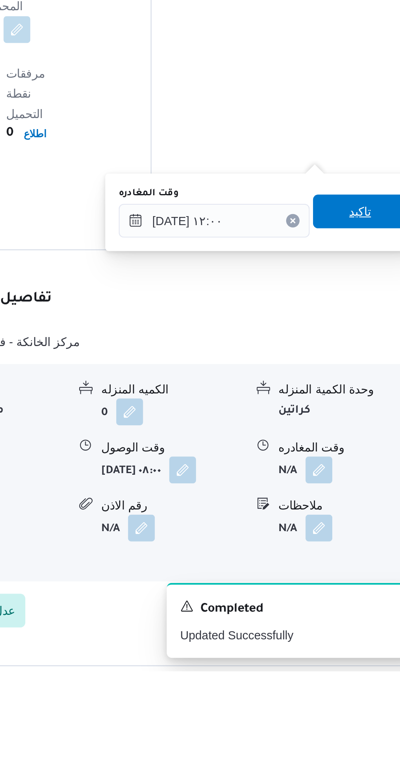
click at [360, 546] on span "تاكيد" at bounding box center [357, 541] width 46 height 16
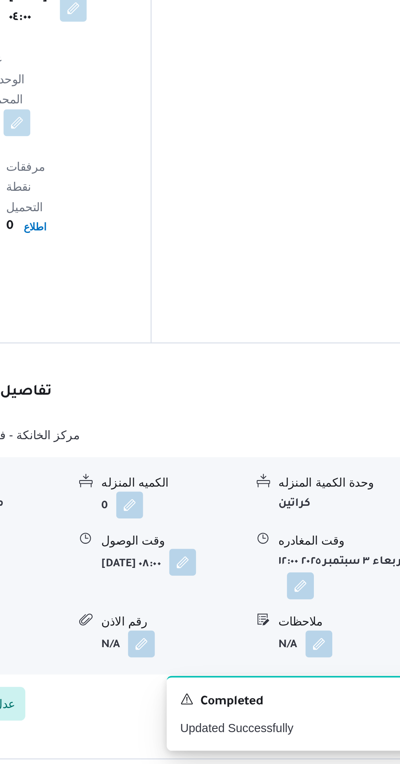
click at [264, 660] on button "button" at bounding box center [270, 666] width 13 height 13
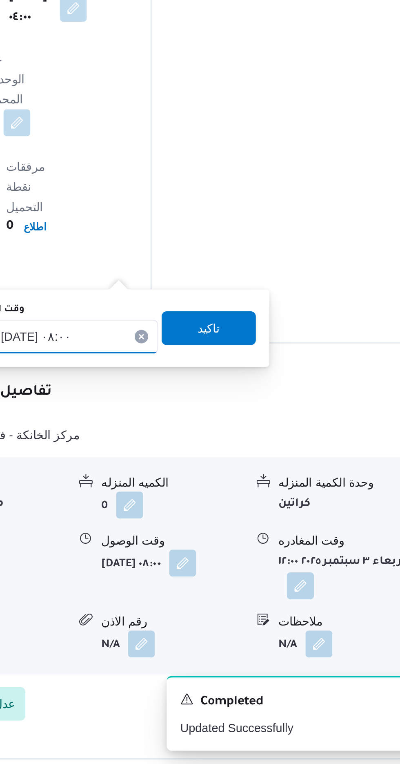
click at [228, 553] on input "[DATE] ٠٨:٠٠" at bounding box center [212, 556] width 93 height 16
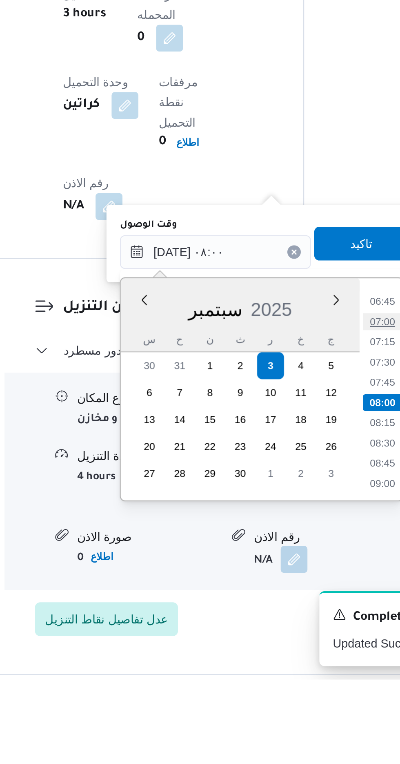
click at [293, 589] on li "07:00" at bounding box center [293, 590] width 19 height 8
type input "[DATE] ٠٧:٠٠"
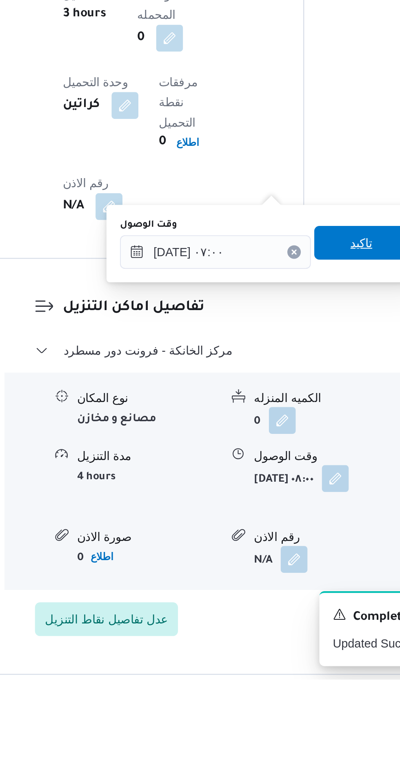
click at [289, 551] on span "تاكيد" at bounding box center [283, 552] width 11 height 10
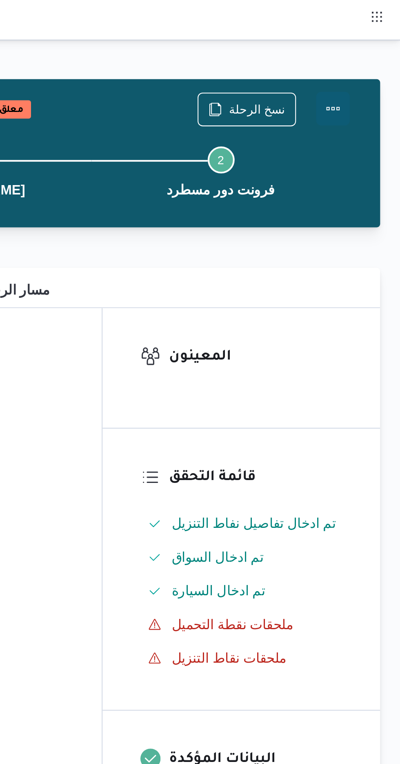
click at [371, 49] on button "Actions" at bounding box center [368, 53] width 16 height 16
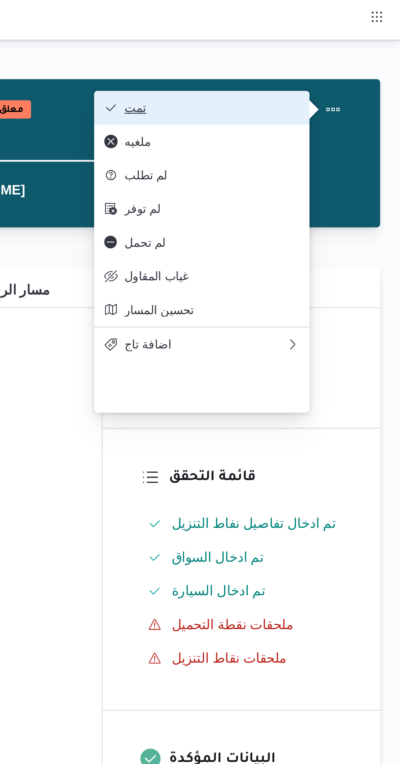
click at [345, 51] on span "تمت" at bounding box center [308, 52] width 85 height 7
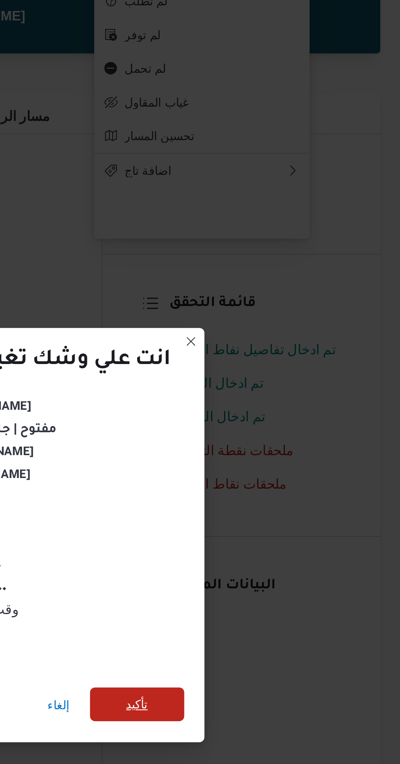
click at [276, 427] on span "تأكيد" at bounding box center [272, 426] width 11 height 10
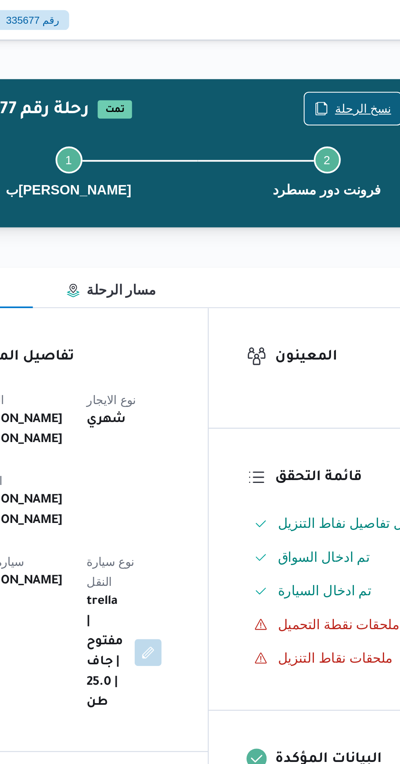
click at [322, 55] on span "نسخ الرحلة" at bounding box center [330, 53] width 27 height 10
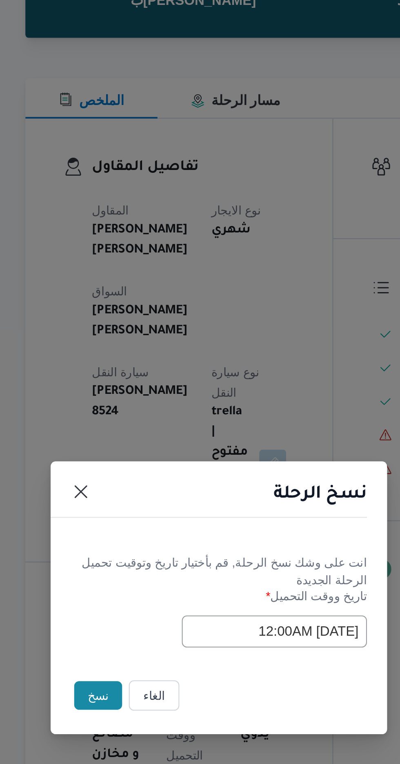
click at [135, 430] on button "نسخ" at bounding box center [141, 430] width 23 height 14
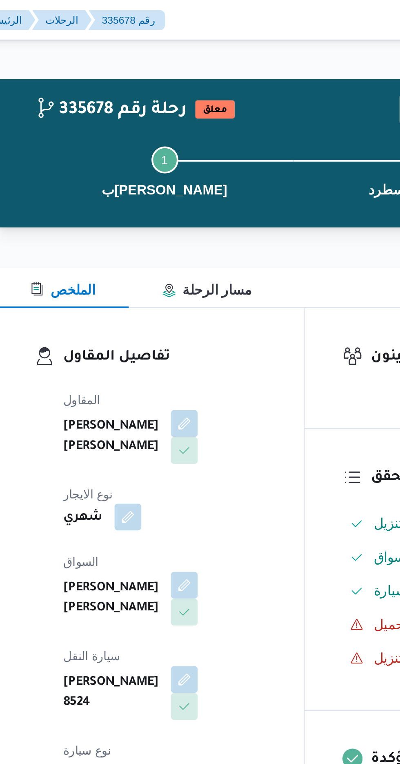
click at [177, 244] on button "button" at bounding box center [169, 250] width 13 height 13
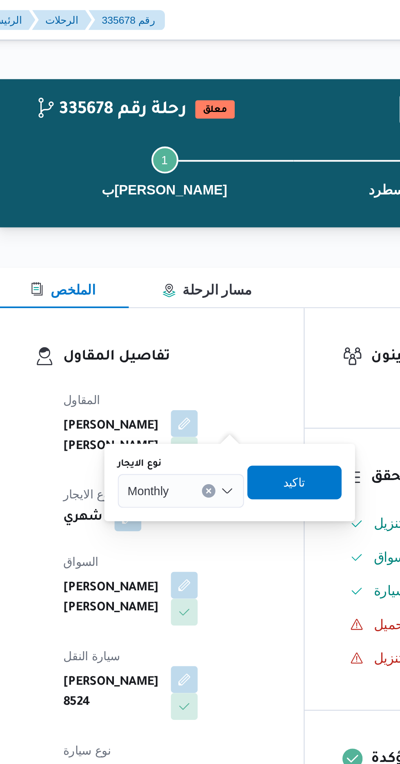
click at [199, 240] on div "Monthly" at bounding box center [195, 238] width 61 height 16
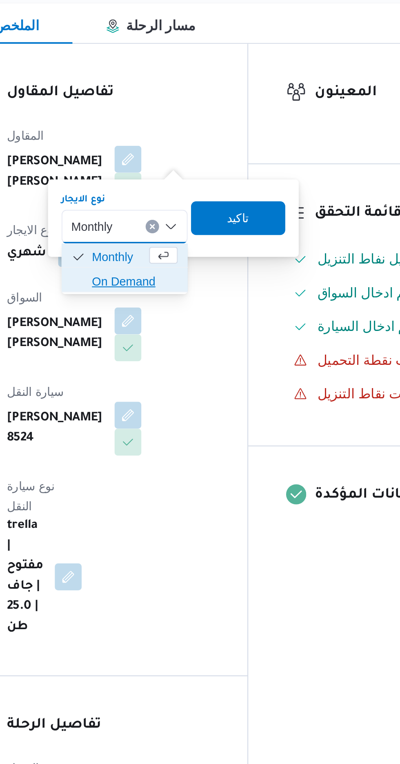
click at [197, 262] on span "On Demand" at bounding box center [201, 265] width 42 height 10
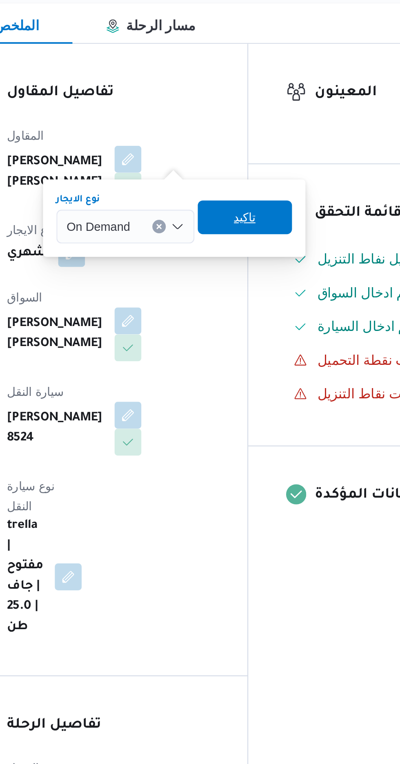
click at [262, 233] on span "تاكيد" at bounding box center [254, 234] width 46 height 16
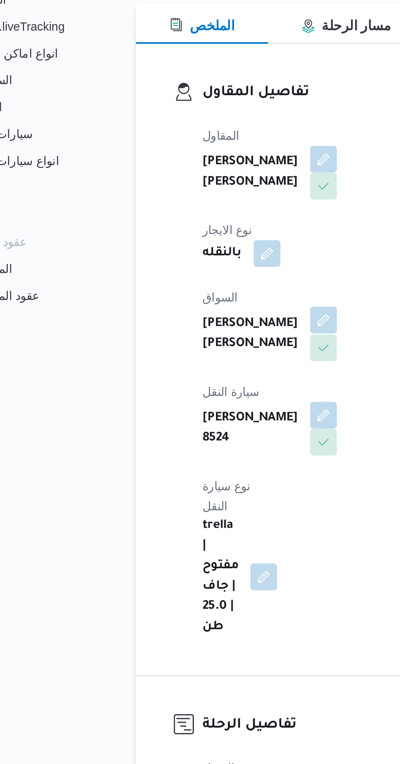
click at [191, 278] on button "button" at bounding box center [197, 283] width 13 height 13
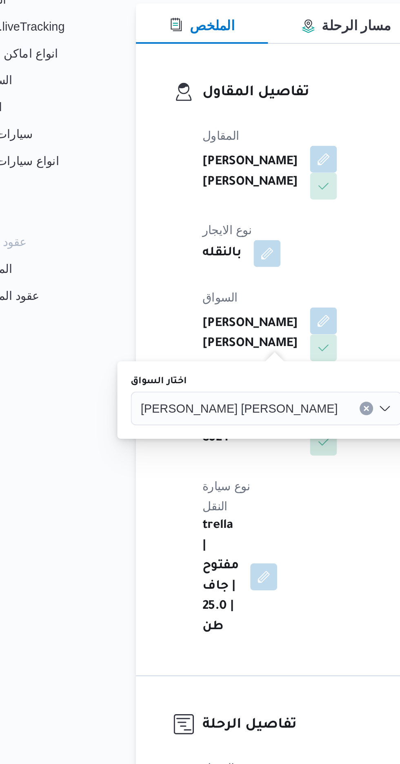
click at [149, 324] on span "[PERSON_NAME] [PERSON_NAME]" at bounding box center [157, 326] width 96 height 9
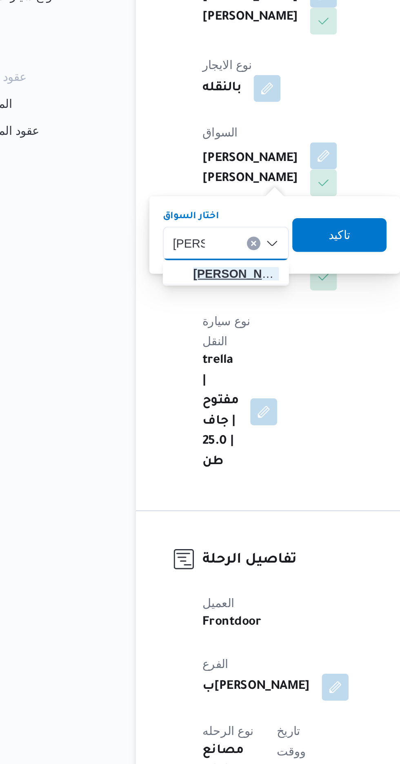
type input "[PERSON_NAME]"
click at [157, 341] on span "[PERSON_NAME] [PERSON_NAME]" at bounding box center [155, 341] width 42 height 10
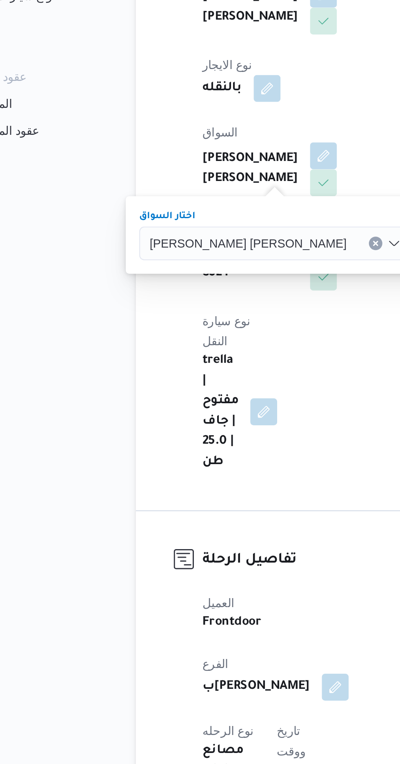
click at [242, 318] on span "تاكيد" at bounding box center [265, 322] width 46 height 16
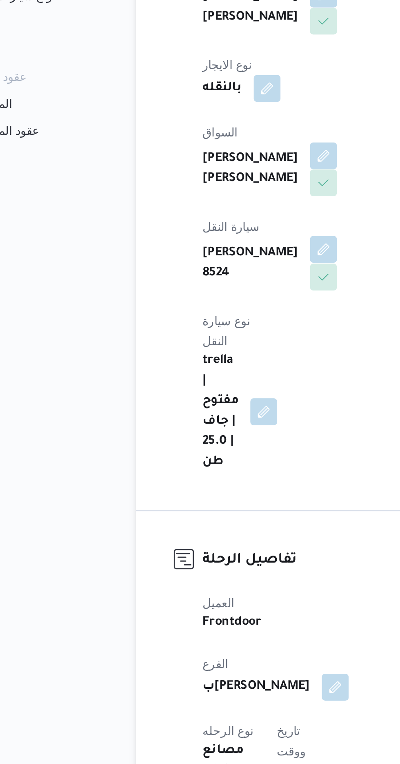
click at [204, 323] on button "button" at bounding box center [197, 329] width 13 height 13
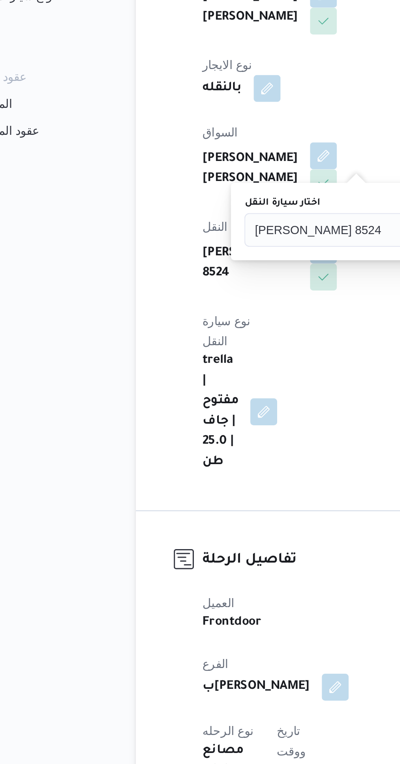
click at [229, 319] on input "اختار سيارة النقل" at bounding box center [229, 320] width 1 height 10
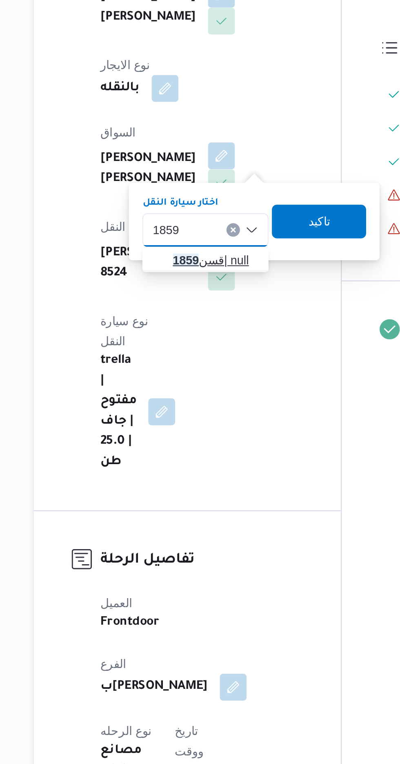
type input "1859"
click at [198, 334] on span "قسن 1859 | null" at bounding box center [195, 335] width 42 height 10
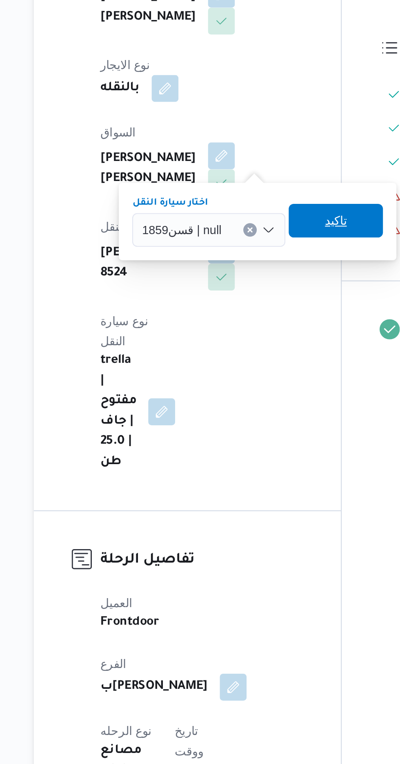
click at [248, 316] on span "تاكيد" at bounding box center [253, 316] width 11 height 10
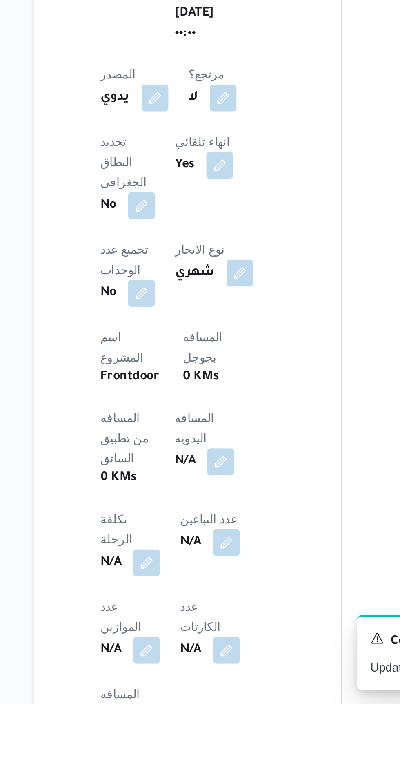
scroll to position [123, 0]
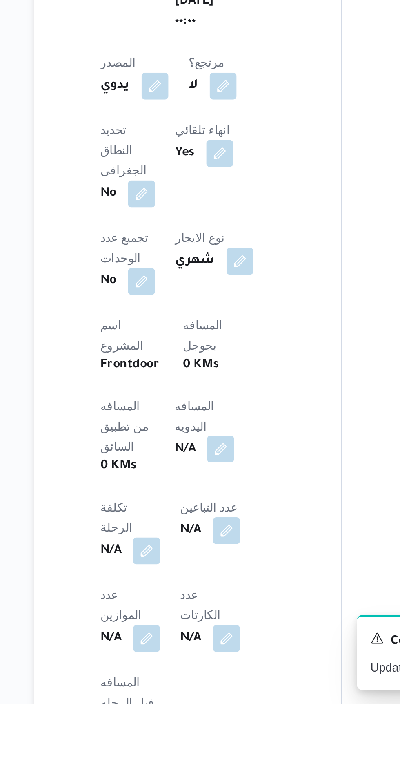
click at [190, 634] on button "button" at bounding box center [196, 640] width 13 height 13
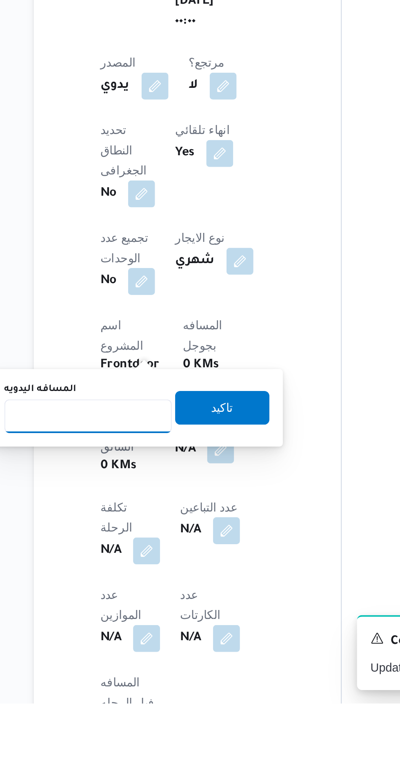
click at [149, 624] on input "المسافه اليدويه" at bounding box center [132, 625] width 81 height 16
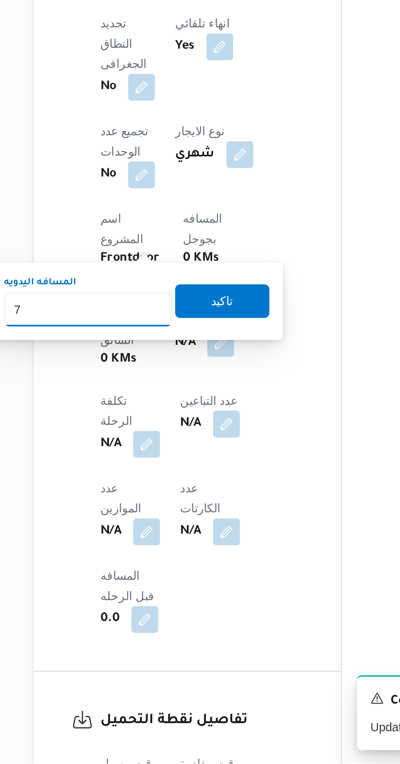
type input "70"
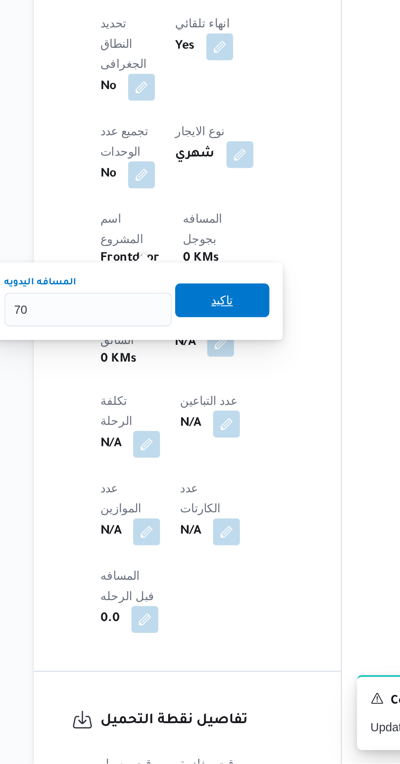
click at [207, 546] on span "تاكيد" at bounding box center [198, 539] width 46 height 16
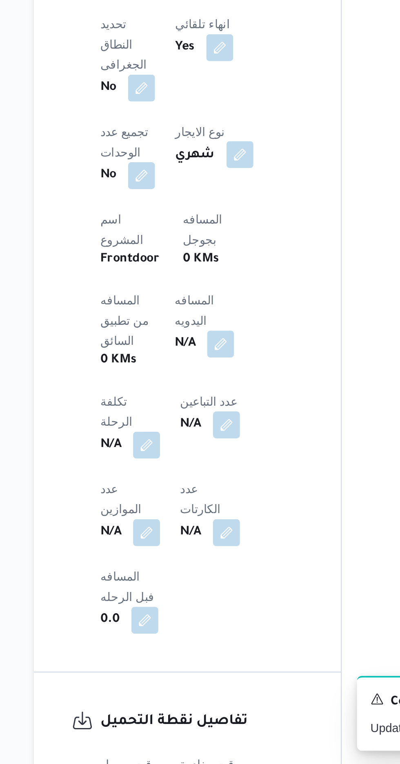
click at [200, 462] on button "button" at bounding box center [206, 468] width 13 height 13
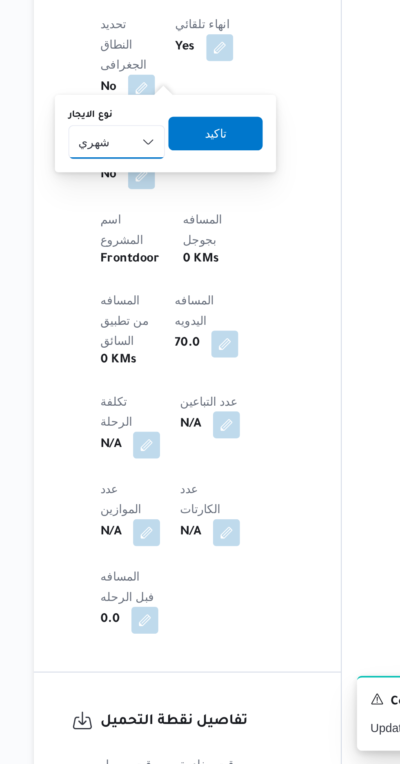
click at [152, 463] on select "شهري بالنقله إيجار يومي" at bounding box center [146, 462] width 47 height 16
select select "on_demand"
click at [123, 454] on select "شهري بالنقله إيجار يومي" at bounding box center [146, 462] width 47 height 16
click at [192, 462] on span "تاكيد" at bounding box center [194, 458] width 11 height 10
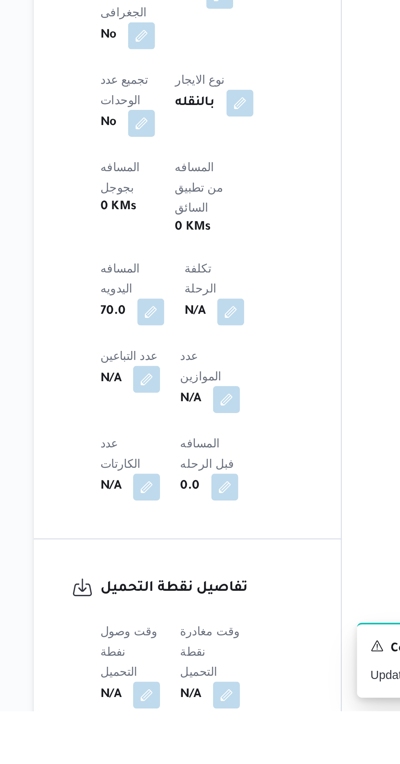
scroll to position [212, 0]
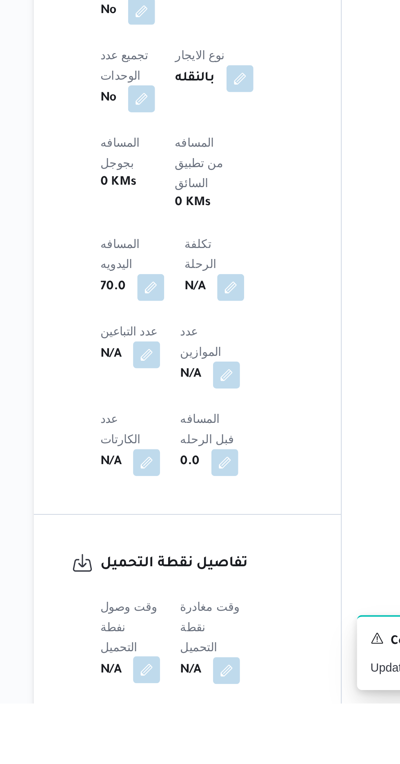
click at [161, 741] on button "button" at bounding box center [160, 747] width 13 height 13
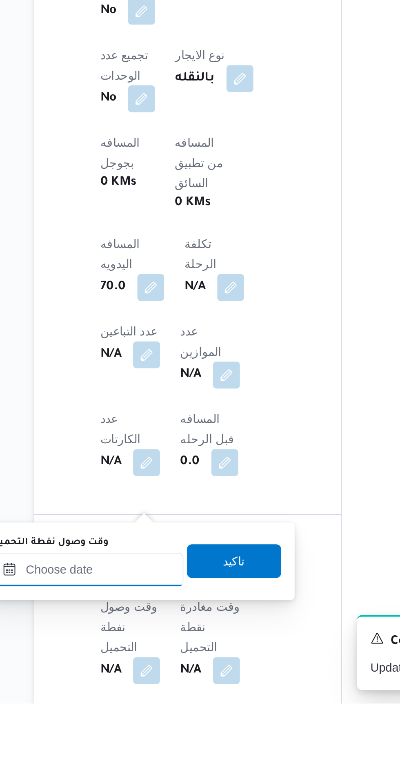
click at [144, 700] on input "وقت وصول نفطة التحميل" at bounding box center [132, 699] width 93 height 16
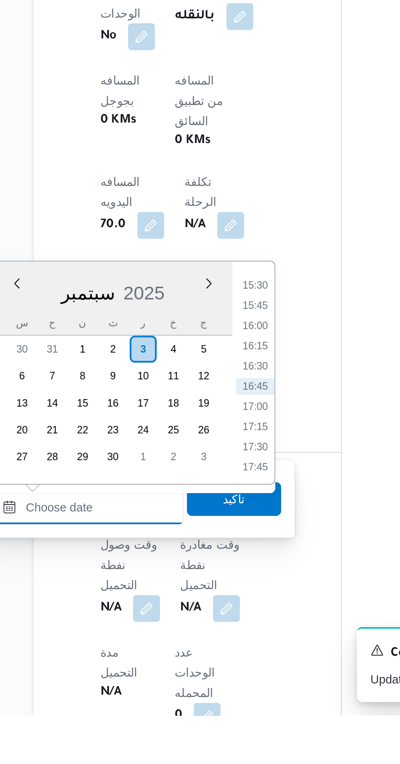
scroll to position [257, 0]
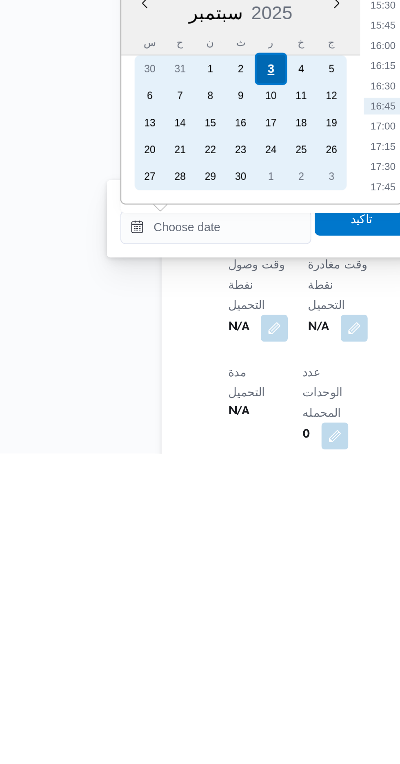
click at [158, 577] on div "3" at bounding box center [159, 578] width 16 height 16
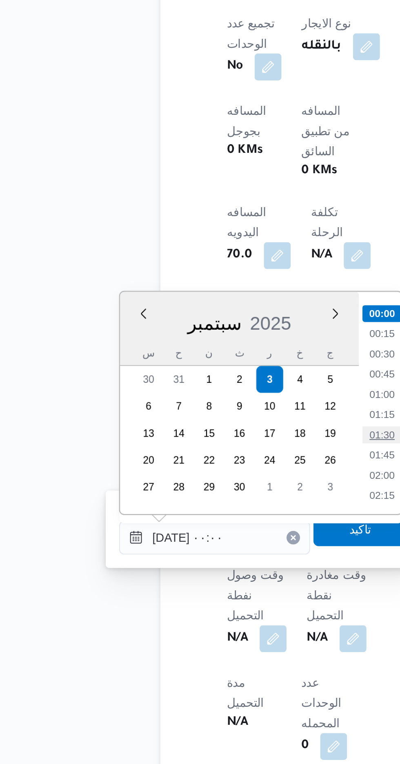
click at [214, 602] on li "01:30" at bounding box center [213, 604] width 19 height 8
type input "[DATE] ٠١:٣٠"
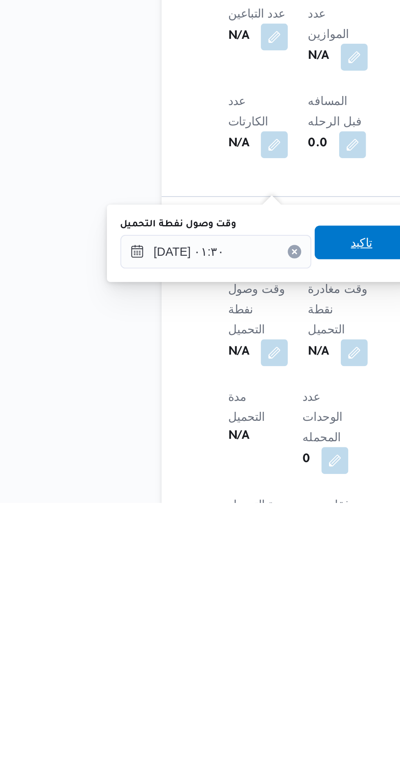
click at [211, 632] on span "تاكيد" at bounding box center [204, 638] width 46 height 16
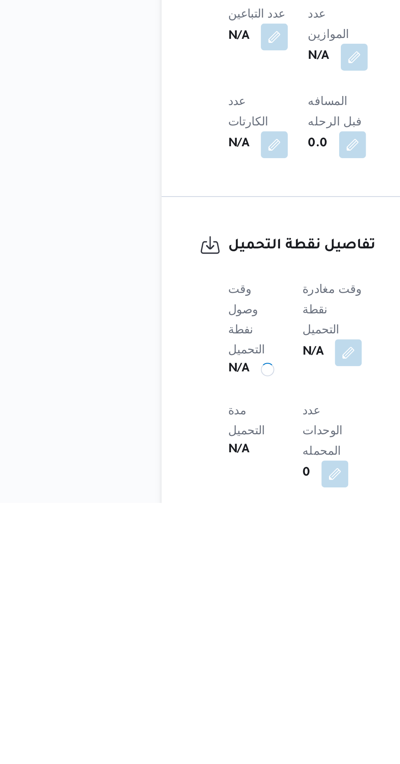
scroll to position [268, 0]
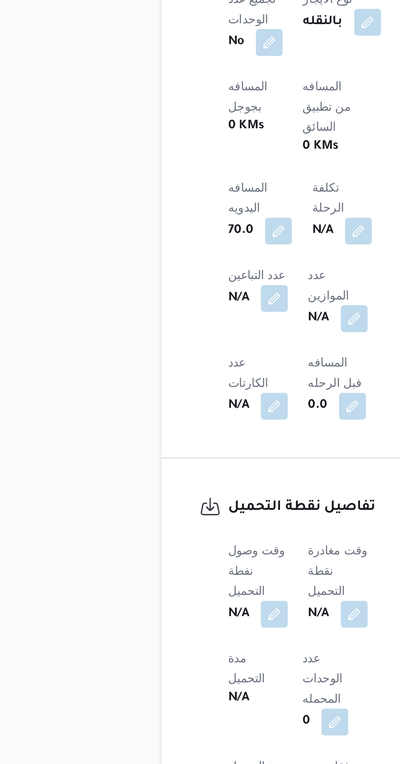
click at [201, 684] on div "N/A" at bounding box center [192, 691] width 31 height 15
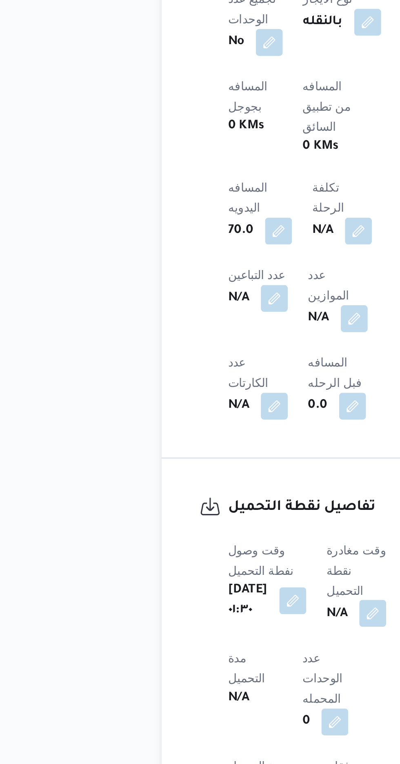
click at [209, 685] on button "button" at bounding box center [208, 691] width 13 height 13
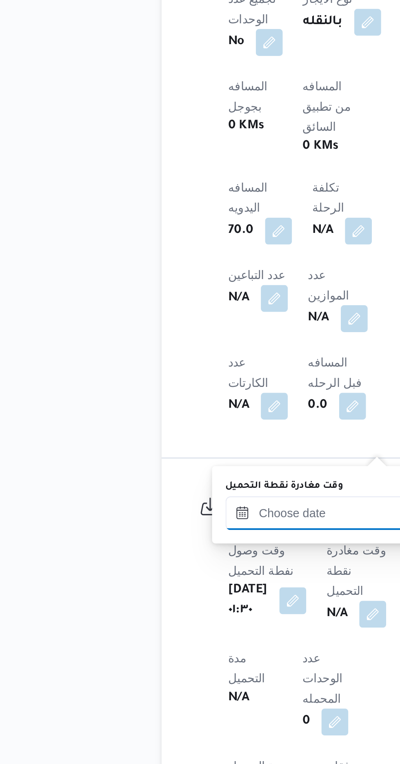
click at [185, 641] on input "وقت مغادرة نقطة التحميل" at bounding box center [183, 642] width 93 height 16
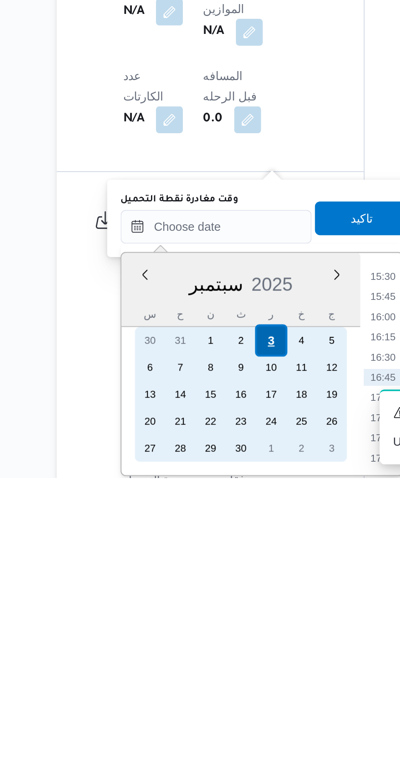
click at [212, 697] on div "3" at bounding box center [210, 698] width 16 height 16
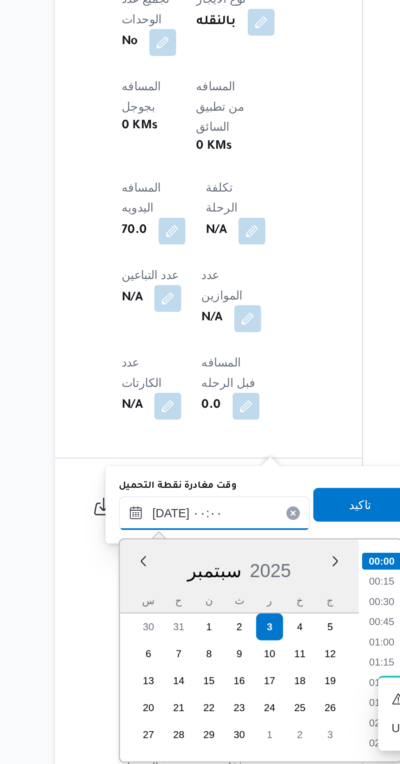
click at [141, 645] on input "[DATE] ٠٠:٠٠" at bounding box center [183, 642] width 93 height 16
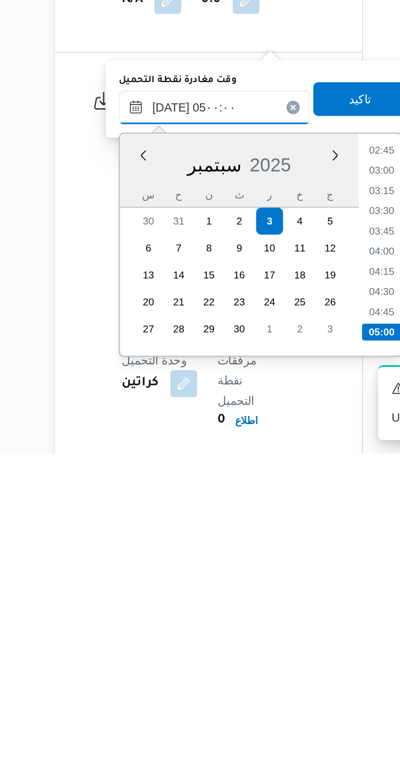
scroll to position [316, 0]
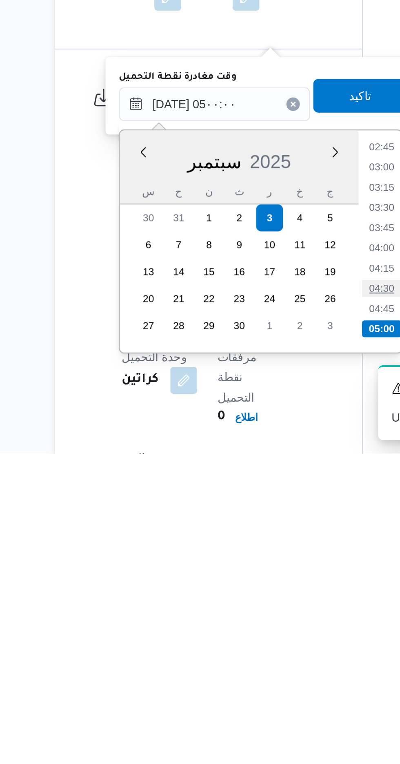
click at [267, 683] on li "04:30" at bounding box center [264, 684] width 19 height 8
type input "[DATE] ٠٤:٣٠"
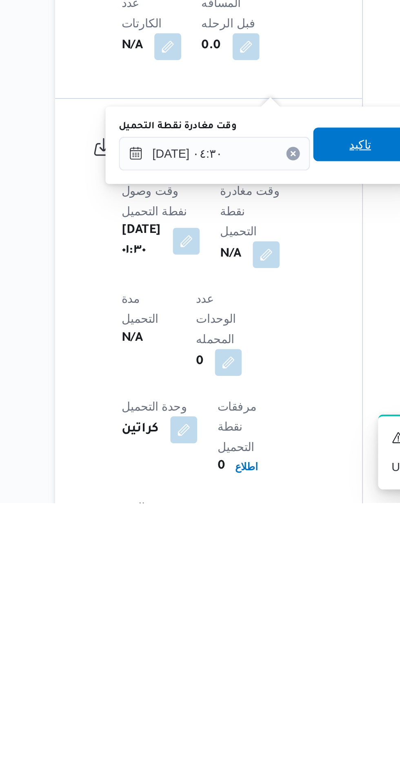
click at [257, 587] on span "تاكيد" at bounding box center [254, 590] width 11 height 10
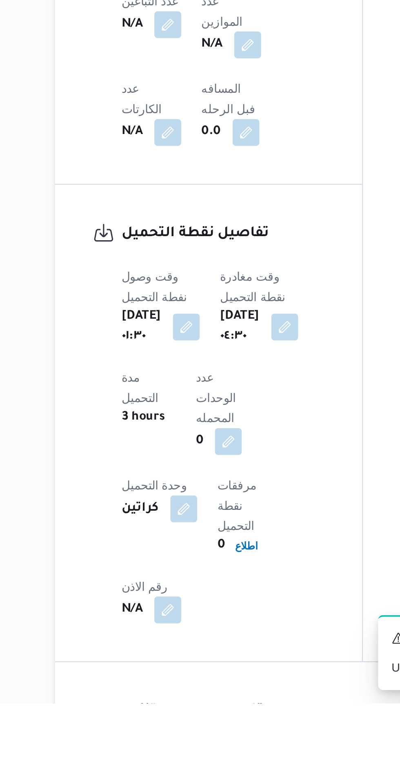
scroll to position [559, 0]
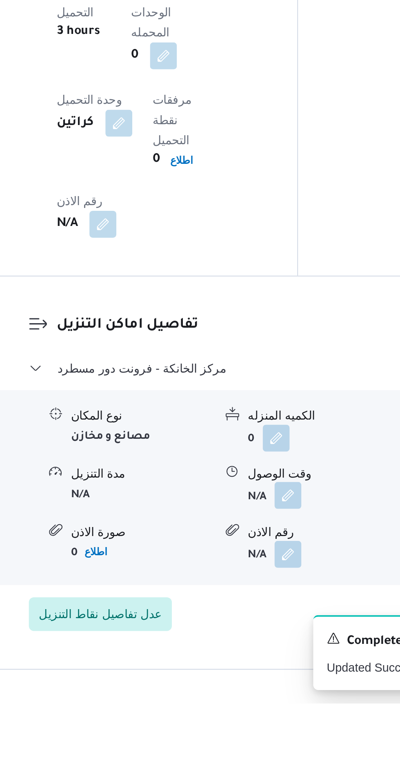
click at [253, 657] on button "button" at bounding box center [250, 663] width 13 height 13
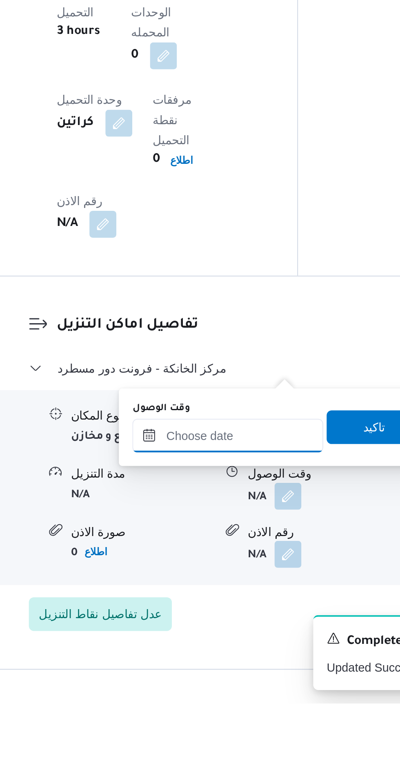
click at [233, 632] on input "وقت الوصول" at bounding box center [221, 634] width 93 height 16
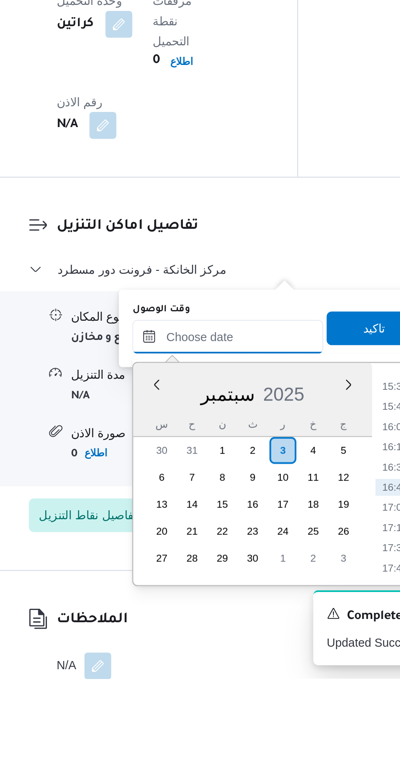
scroll to position [595, 0]
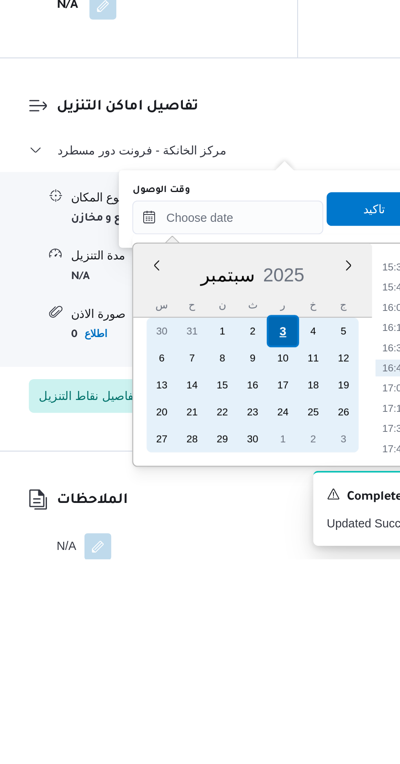
click at [249, 657] on div "3" at bounding box center [249, 654] width 16 height 16
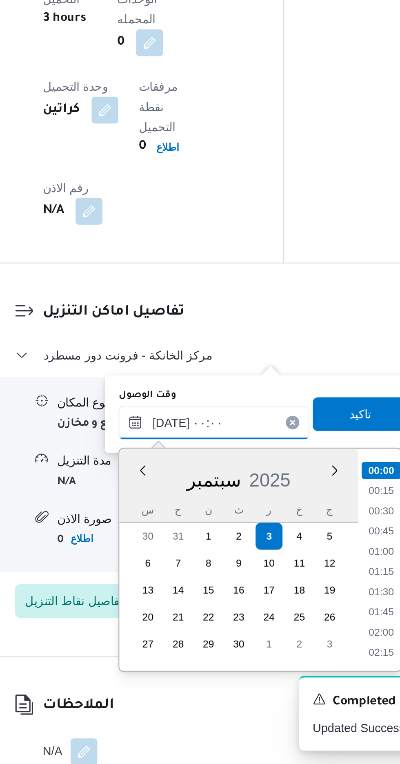
click at [178, 603] on input "[DATE] ٠٠:٠٠" at bounding box center [221, 598] width 93 height 16
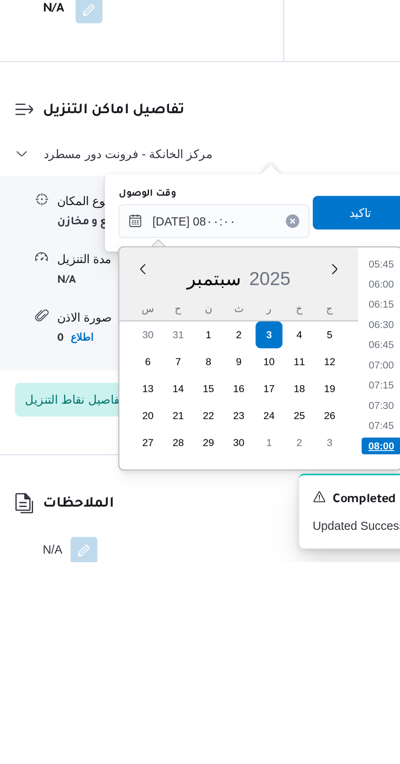
click at [307, 707] on li "08:00" at bounding box center [302, 708] width 19 height 8
type input "[DATE] ٠٨:٠٠"
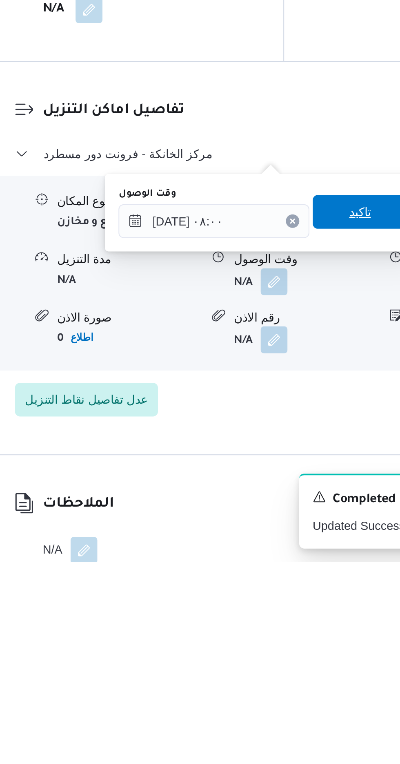
click at [293, 597] on span "تاكيد" at bounding box center [293, 594] width 46 height 16
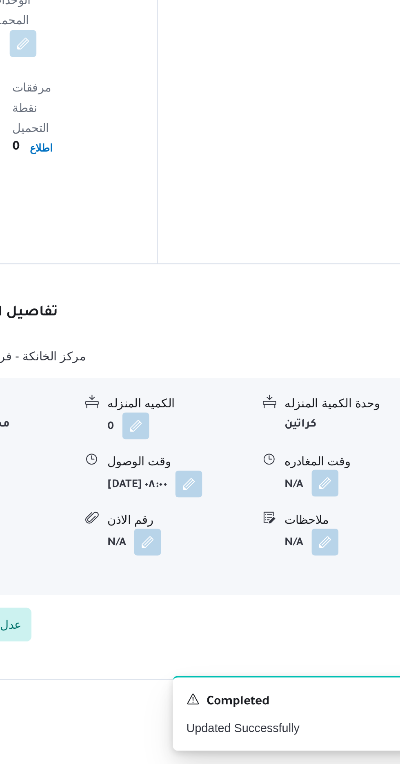
click at [337, 621] on button "button" at bounding box center [337, 627] width 13 height 13
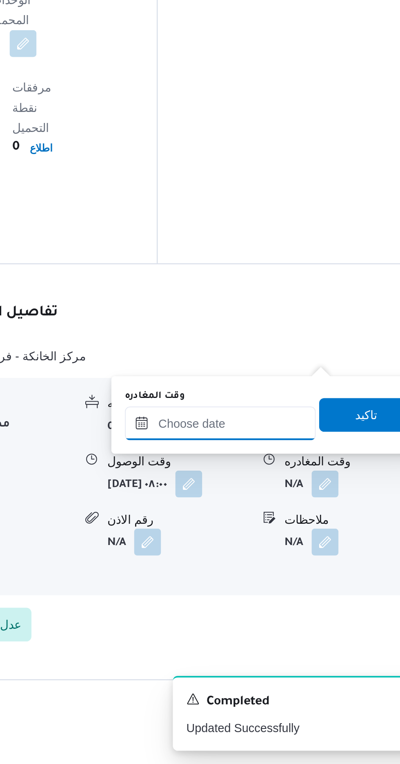
click at [300, 596] on input "وقت المغادره" at bounding box center [286, 599] width 93 height 16
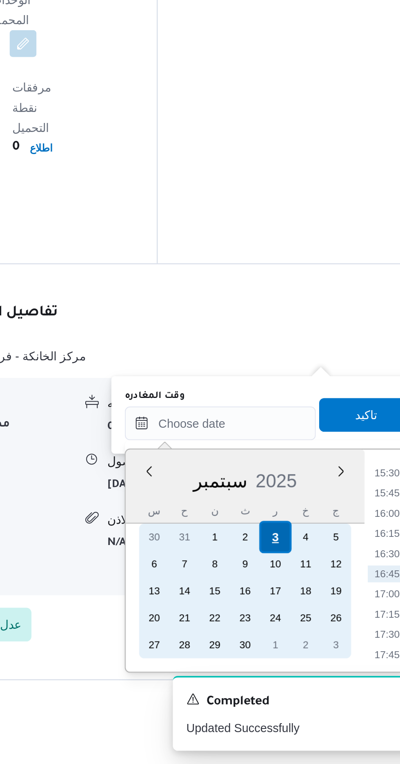
click at [311, 655] on div "3" at bounding box center [313, 654] width 16 height 16
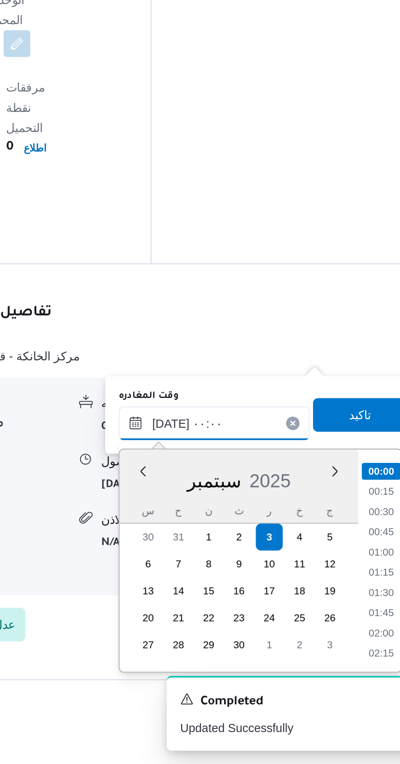
click at [242, 599] on input "[DATE] ٠٠:٠٠" at bounding box center [286, 599] width 93 height 16
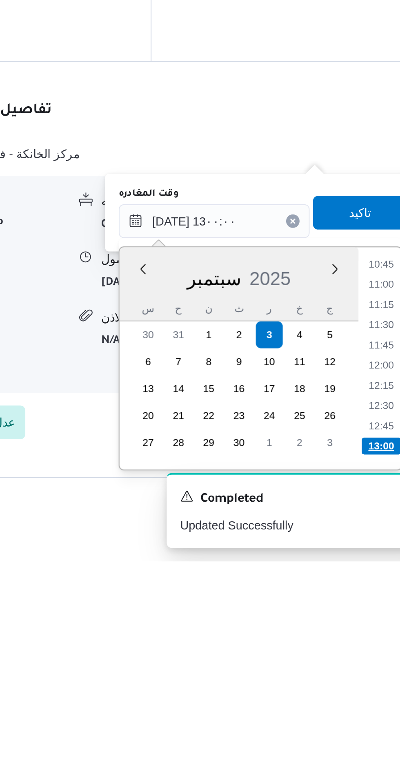
click at [369, 707] on li "13:00" at bounding box center [367, 708] width 19 height 8
type input "[DATE] ١٣:٠٠"
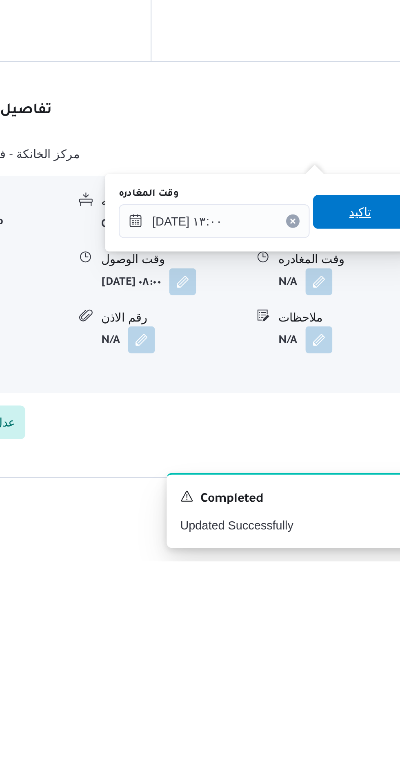
click at [360, 594] on span "تاكيد" at bounding box center [357, 595] width 11 height 10
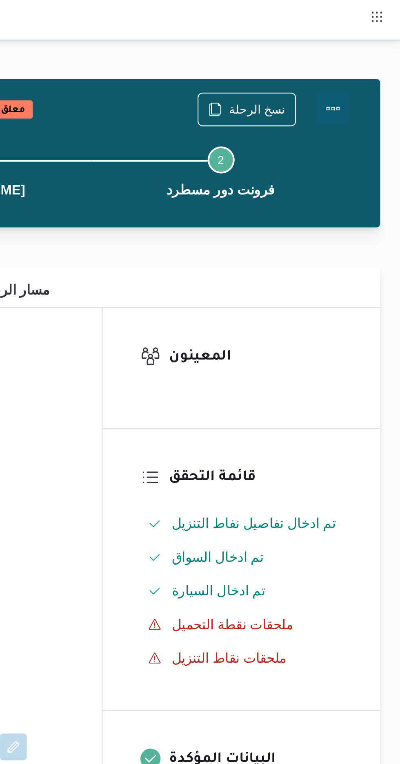
click at [373, 52] on button "Actions" at bounding box center [368, 53] width 16 height 16
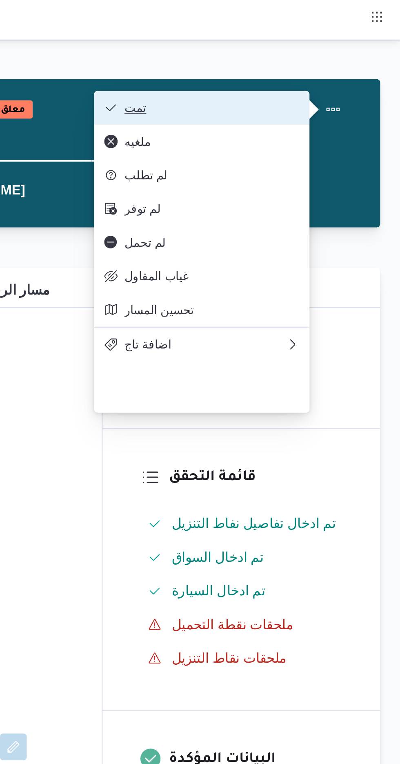
click at [347, 50] on span "تمت" at bounding box center [308, 52] width 85 height 7
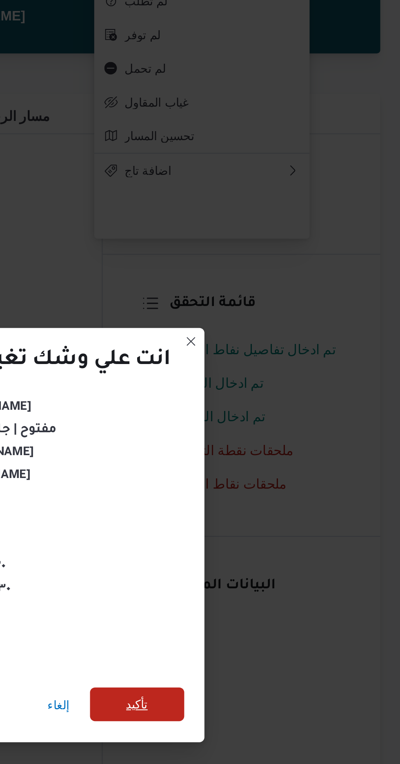
click at [286, 426] on span "تأكيد" at bounding box center [273, 426] width 46 height 16
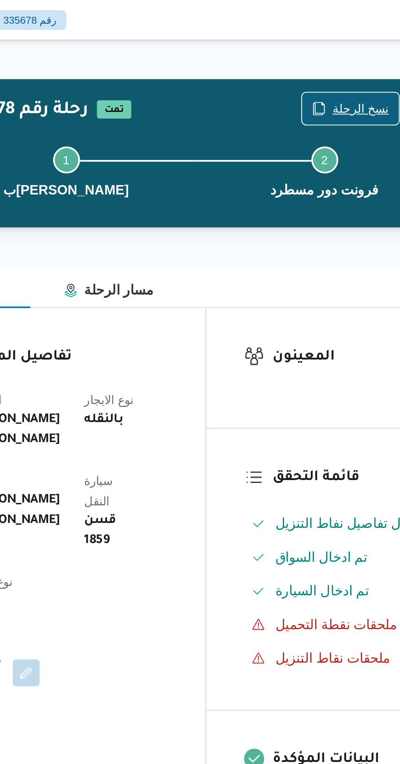
click at [327, 54] on span "نسخ الرحلة" at bounding box center [330, 53] width 27 height 10
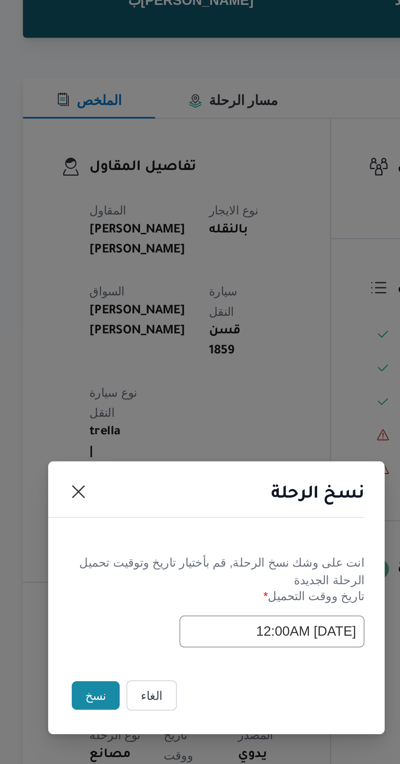
click at [135, 432] on button "نسخ" at bounding box center [141, 430] width 23 height 14
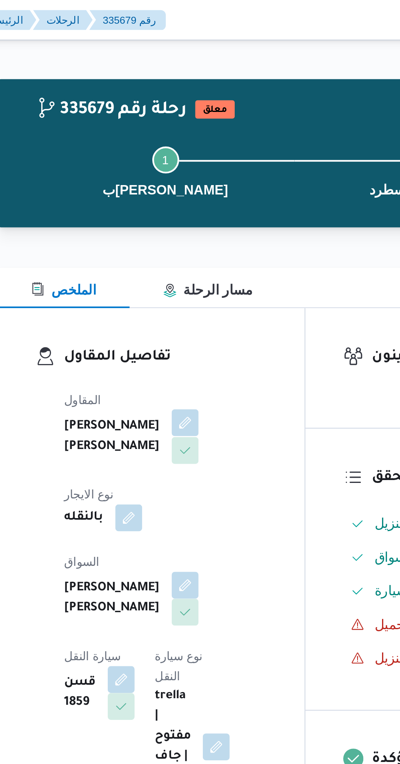
click at [191, 212] on button "button" at bounding box center [197, 205] width 13 height 13
click at [191, 286] on button "button" at bounding box center [197, 283] width 13 height 13
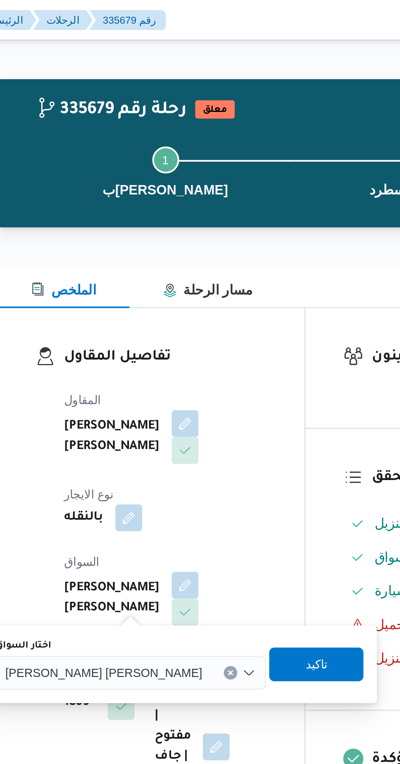
click at [154, 327] on span "[PERSON_NAME] [PERSON_NAME]" at bounding box center [158, 326] width 96 height 9
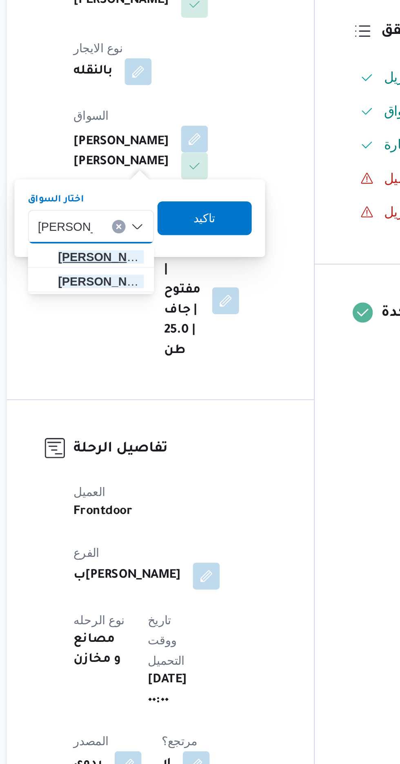
type input "[PERSON_NAME]"
click at [157, 341] on span "[PERSON_NAME] [PERSON_NAME]" at bounding box center [152, 341] width 42 height 10
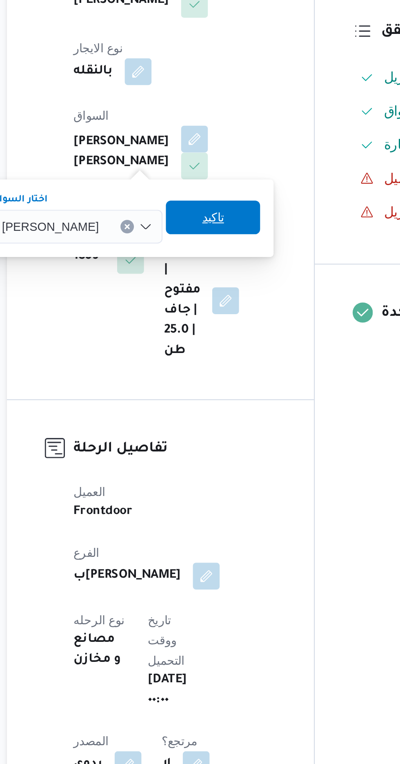
click at [212, 325] on span "تاكيد" at bounding box center [206, 322] width 11 height 10
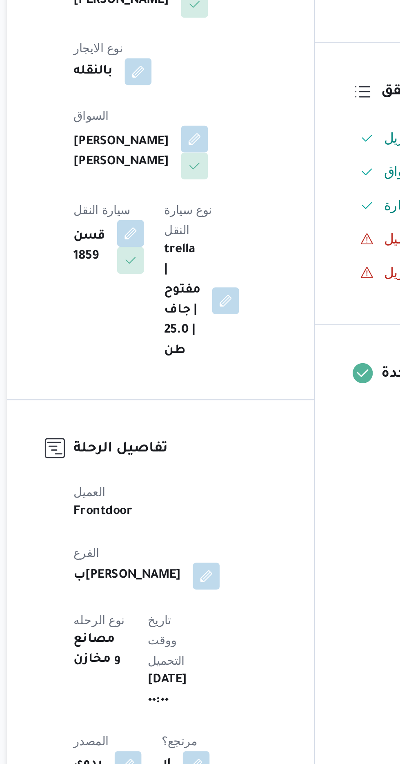
click at [173, 323] on span at bounding box center [164, 329] width 17 height 13
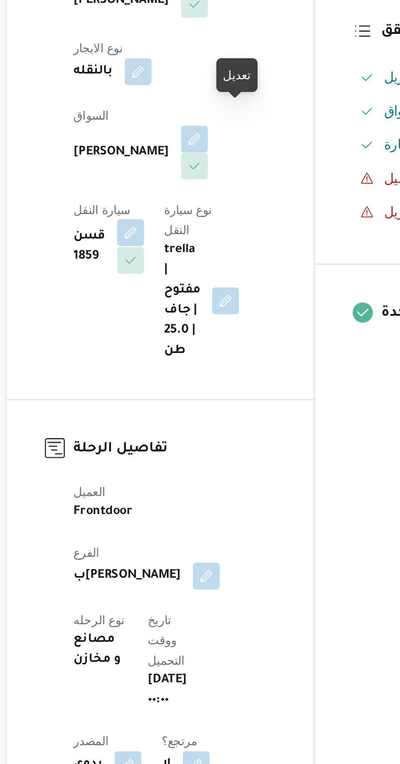
click at [173, 323] on button "button" at bounding box center [166, 329] width 13 height 13
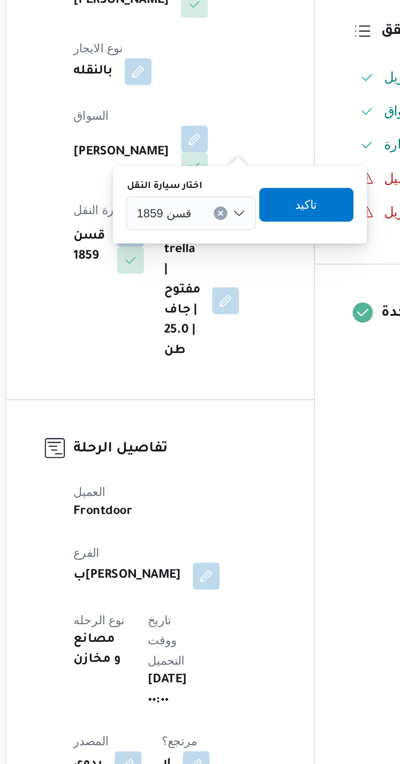
click at [199, 321] on input "اختار سيارة النقل" at bounding box center [199, 320] width 1 height 10
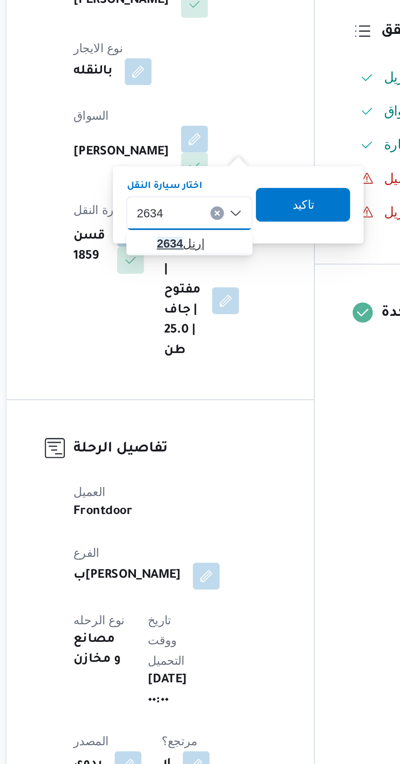
type input "2634"
click at [196, 334] on span "رنل 2634 |" at bounding box center [200, 335] width 42 height 10
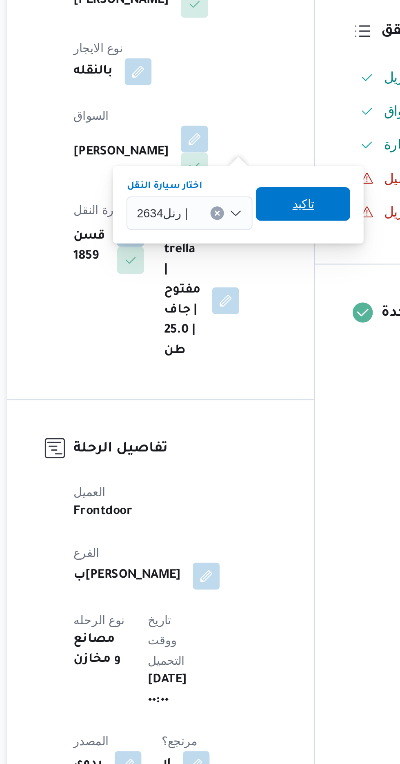
click at [253, 315] on span "تاكيد" at bounding box center [250, 316] width 11 height 10
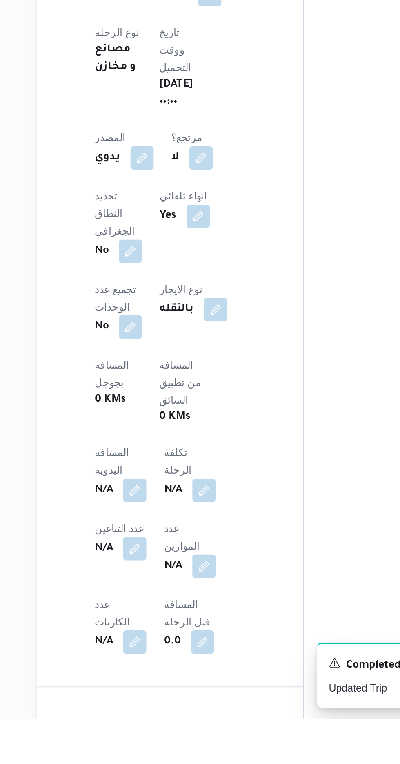
scroll to position [138, 0]
click at [168, 629] on button "button" at bounding box center [160, 635] width 13 height 13
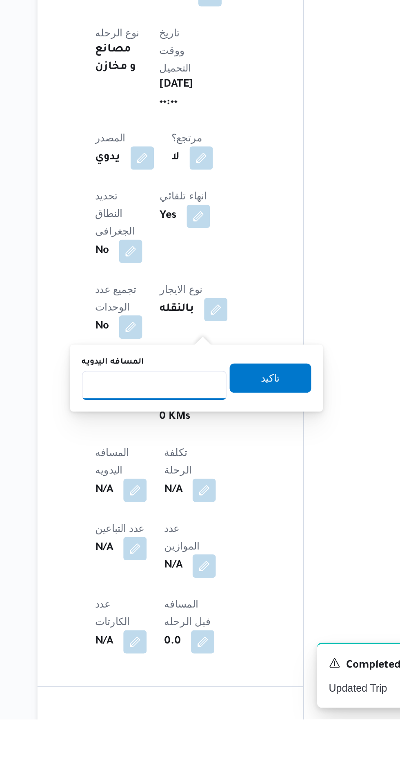
click at [178, 578] on input "المسافه اليدويه" at bounding box center [171, 577] width 81 height 16
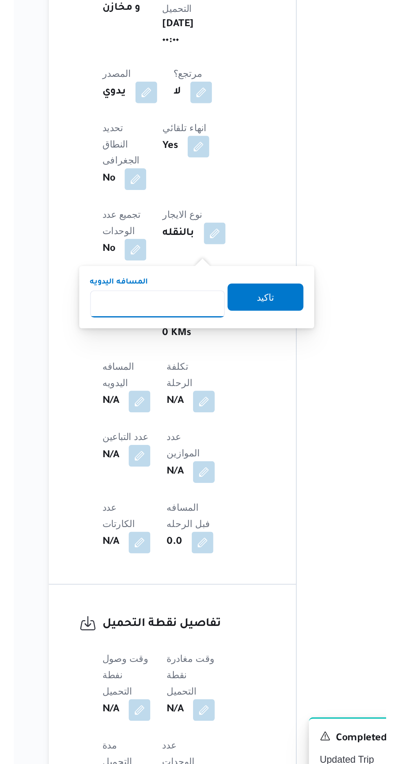
scroll to position [205, 0]
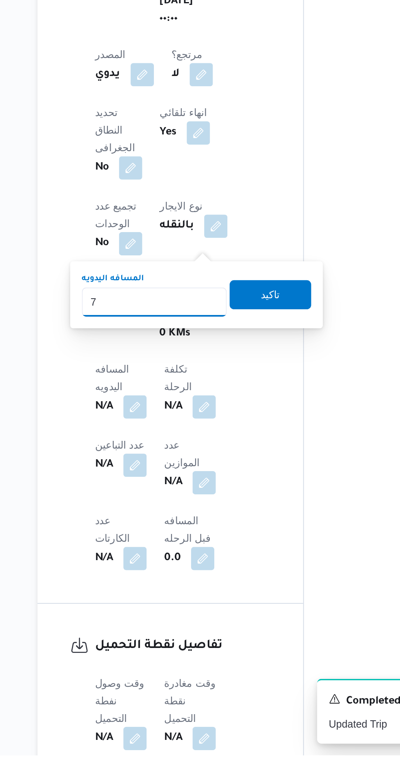
type input "70"
click at [242, 509] on span "تاكيد" at bounding box center [237, 506] width 11 height 10
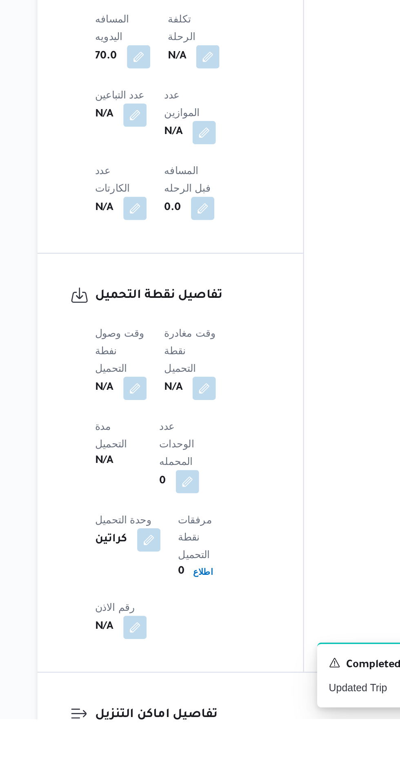
scroll to position [382, 0]
click at [166, 571] on button "button" at bounding box center [160, 577] width 13 height 13
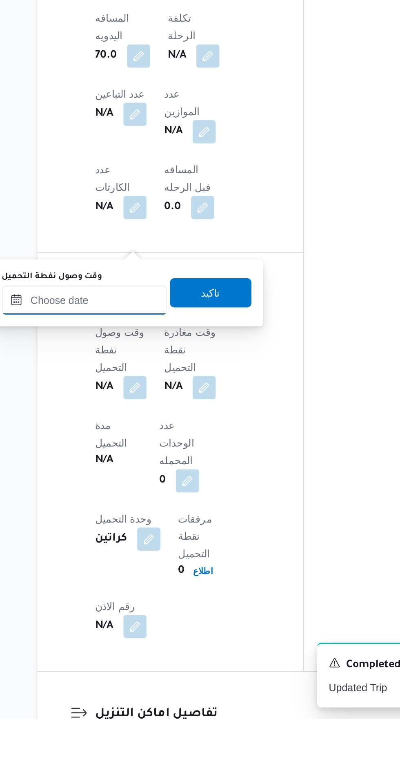
click at [157, 531] on input "وقت وصول نفطة التحميل" at bounding box center [132, 529] width 93 height 16
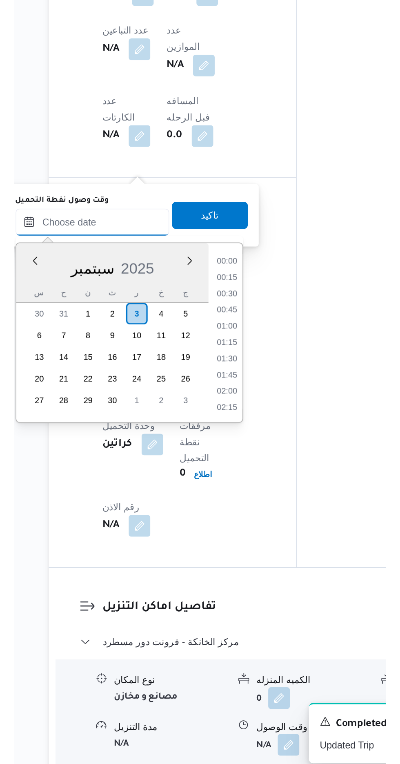
scroll to position [607, 0]
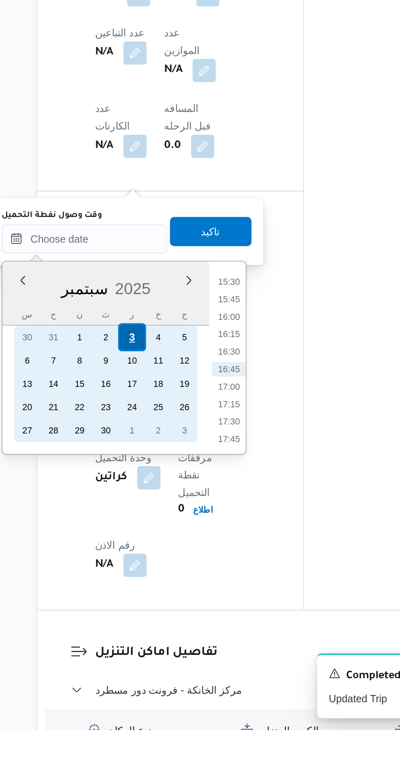
click at [159, 543] on div "3" at bounding box center [159, 544] width 16 height 16
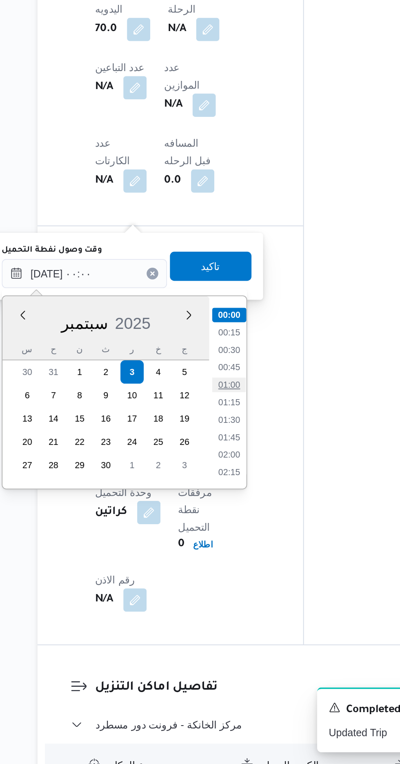
click at [214, 551] on li "01:00" at bounding box center [213, 552] width 19 height 8
type input "[DATE] ٠١:٠٠"
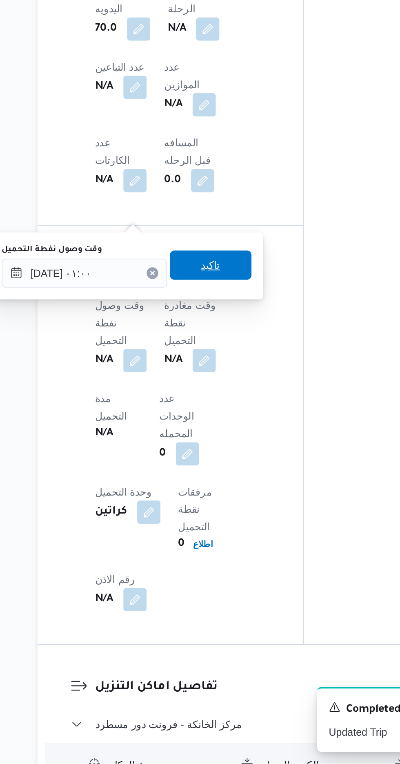
click at [221, 492] on span "تاكيد" at bounding box center [204, 485] width 46 height 16
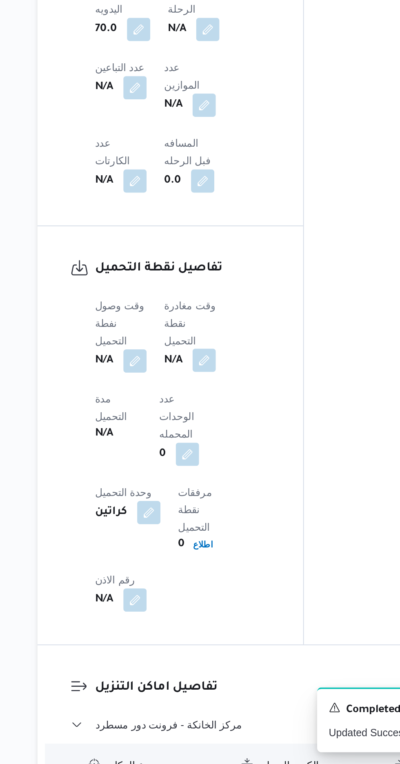
click at [195, 531] on button "button" at bounding box center [199, 537] width 13 height 13
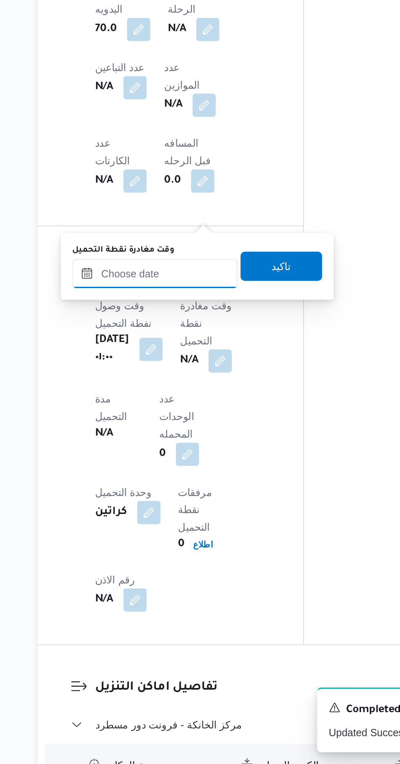
click at [186, 490] on input "وقت مغادرة نقطة التحميل" at bounding box center [172, 489] width 93 height 16
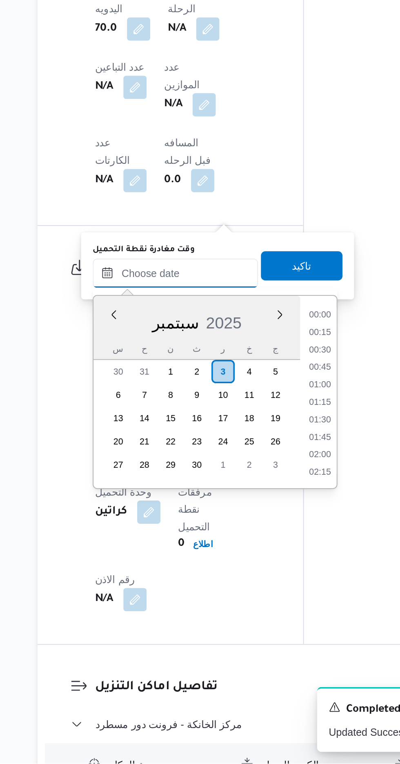
scroll to position [607, 0]
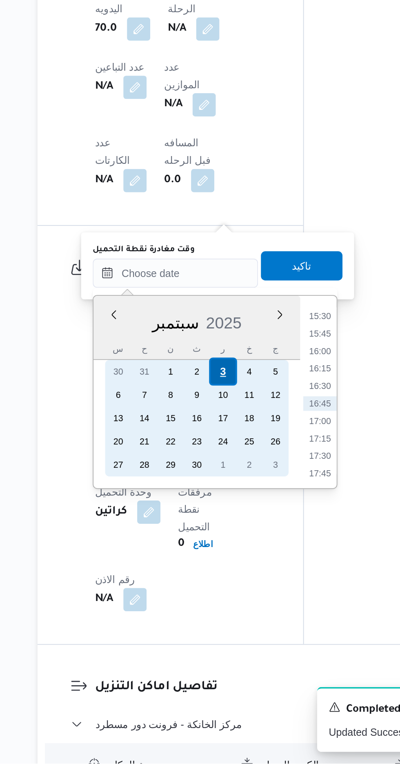
click at [210, 545] on div "3" at bounding box center [210, 545] width 16 height 16
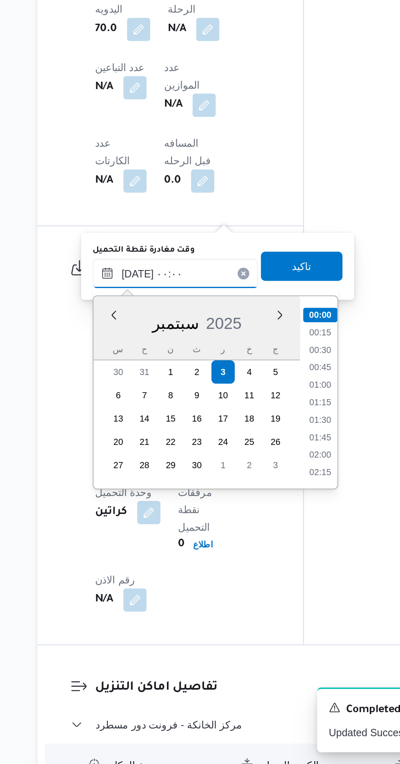
click at [143, 494] on input "[DATE] ٠٠:٠٠" at bounding box center [183, 489] width 93 height 16
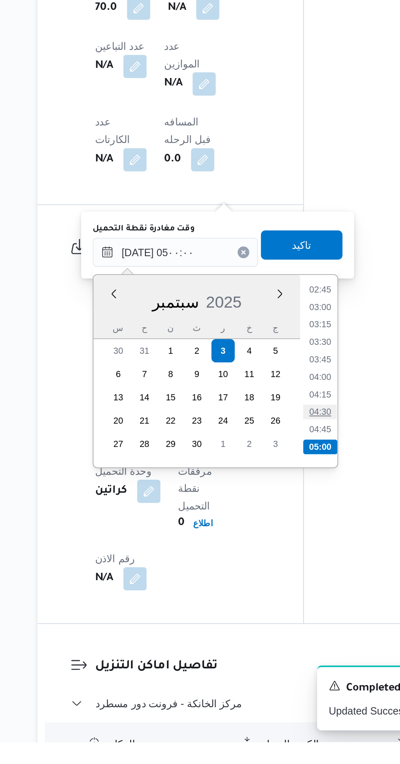
click at [263, 579] on li "04:30" at bounding box center [264, 579] width 19 height 8
type input "[DATE] ٠٤:٣٠"
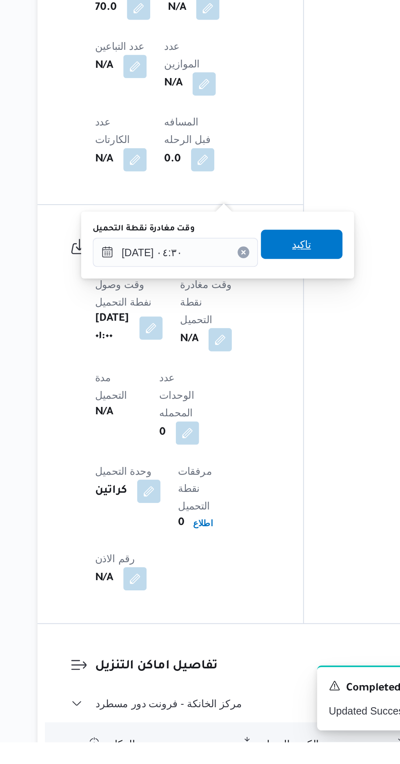
click at [267, 487] on span "تاكيد" at bounding box center [255, 485] width 46 height 16
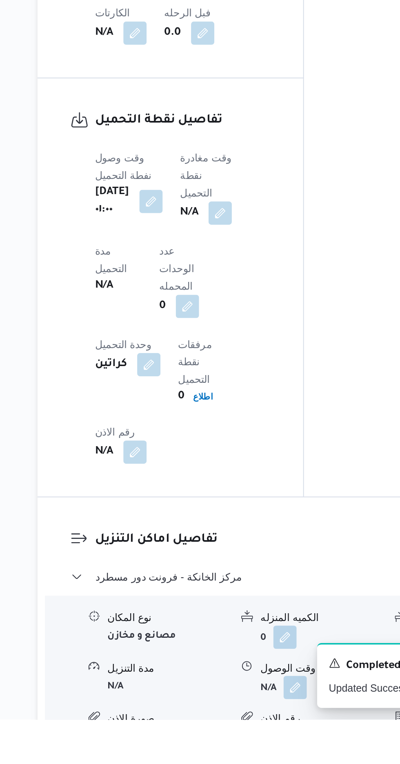
scroll to position [542, 0]
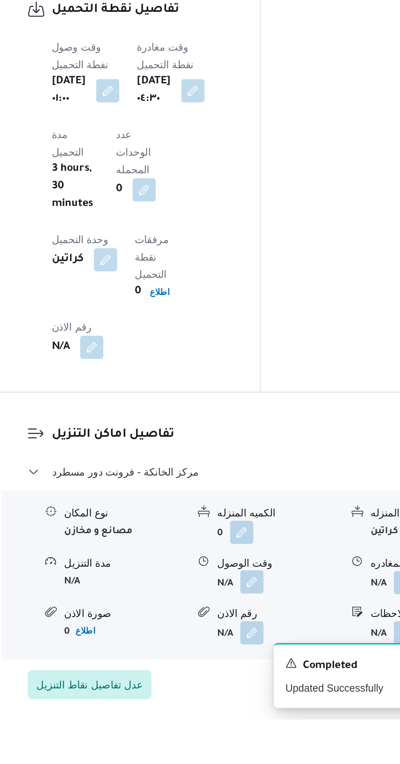
click at [257, 680] on button "button" at bounding box center [250, 686] width 13 height 13
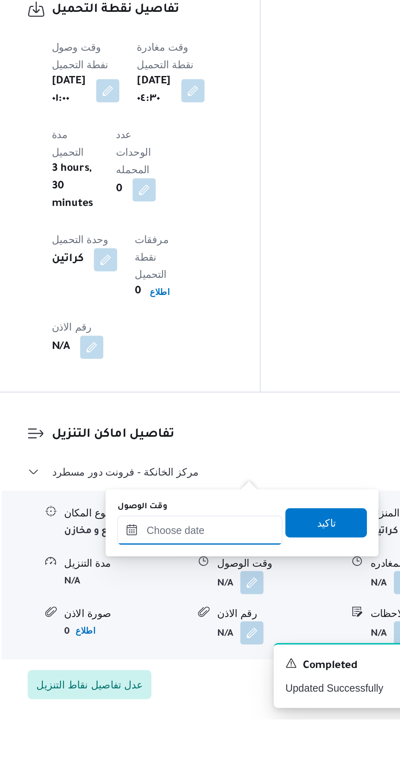
click at [242, 660] on input "وقت الوصول" at bounding box center [221, 658] width 93 height 16
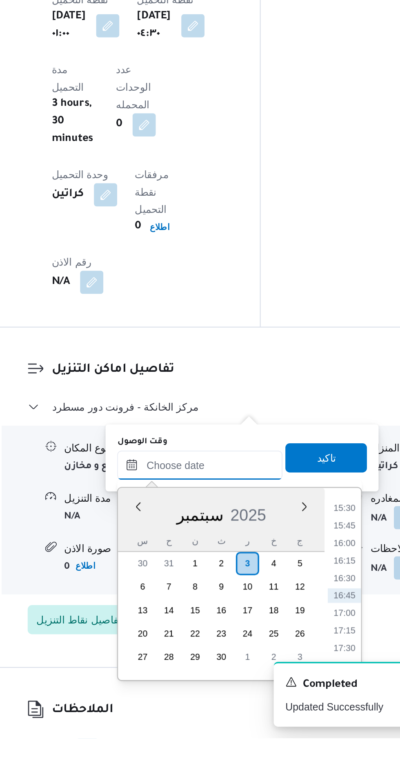
scroll to position [588, 0]
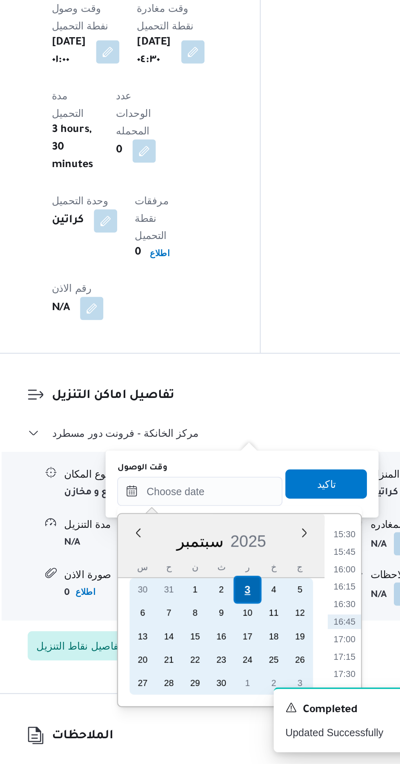
click at [248, 665] on div "3" at bounding box center [249, 667] width 16 height 16
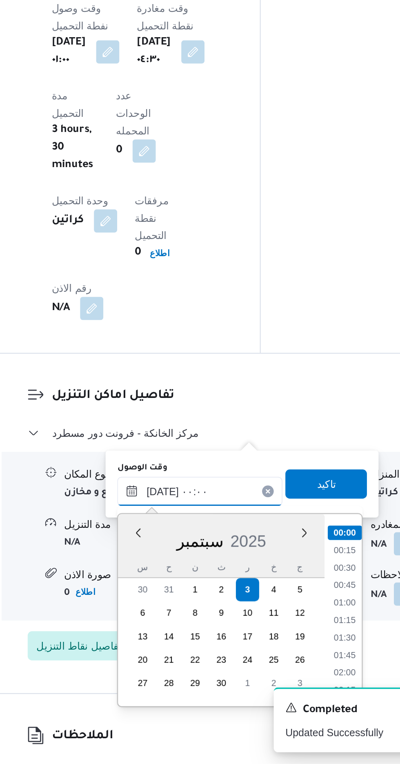
click at [179, 615] on input "[DATE] ٠٠:٠٠" at bounding box center [221, 611] width 93 height 16
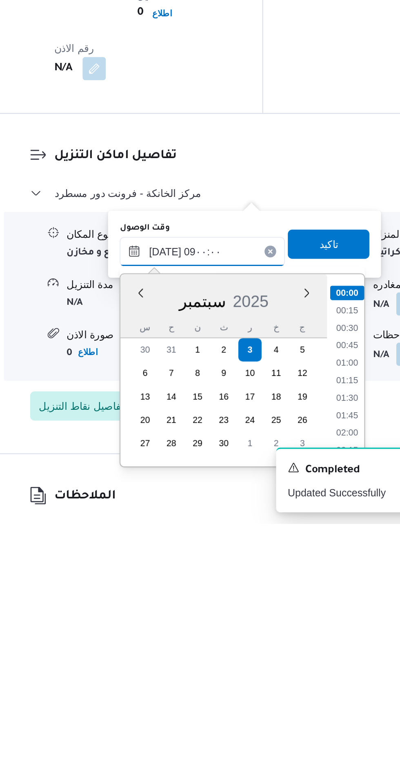
scroll to position [267, 0]
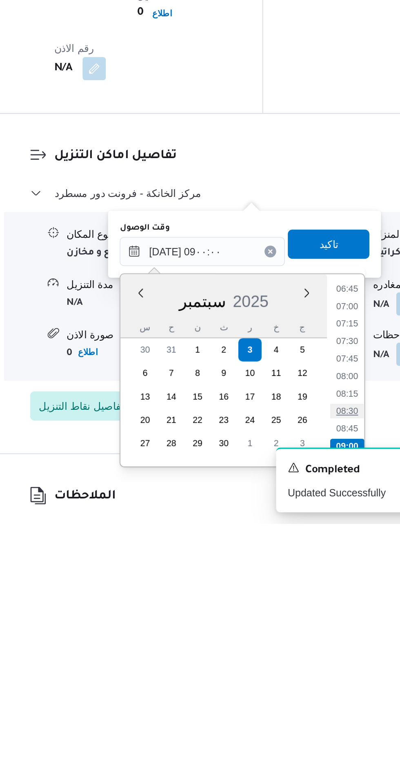
click at [298, 698] on li "08:30" at bounding box center [303, 701] width 19 height 8
type input "[DATE] ٠٨:٣٠"
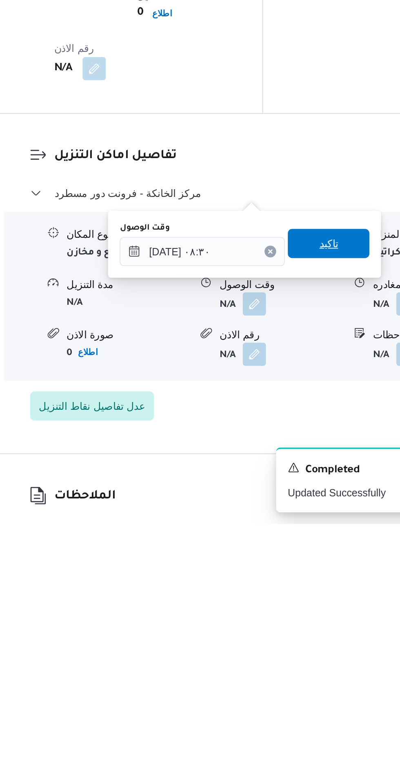
click at [302, 601] on span "تاكيد" at bounding box center [293, 607] width 46 height 16
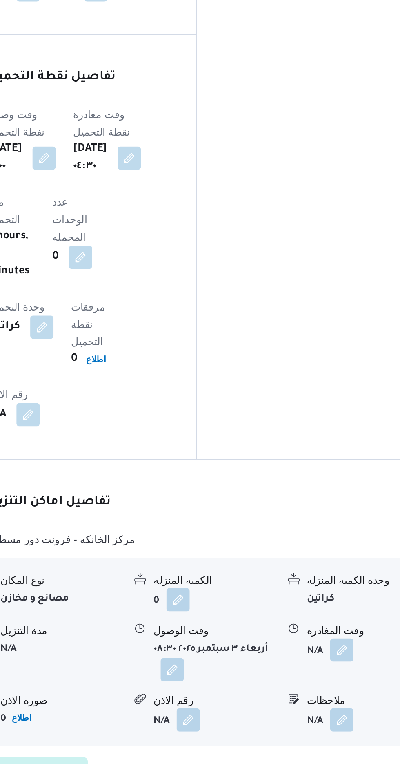
scroll to position [588, 0]
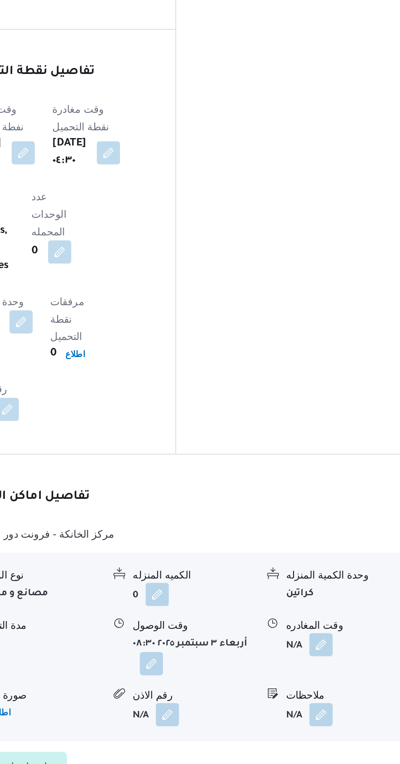
click at [238, 645] on button "button" at bounding box center [241, 651] width 13 height 13
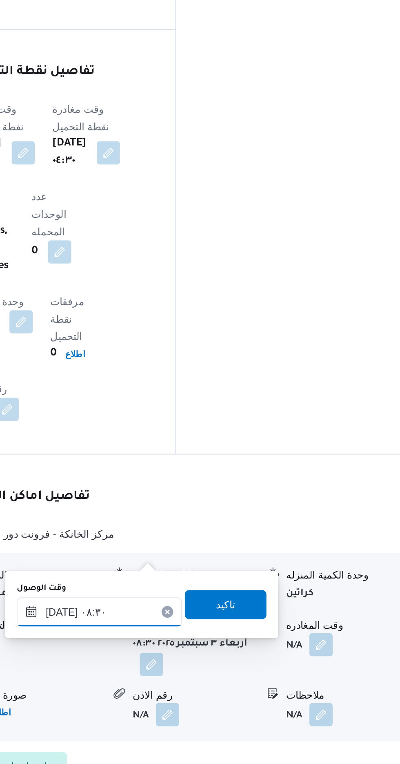
click at [213, 622] on input "[DATE] ٠٨:٣٠" at bounding box center [212, 622] width 93 height 16
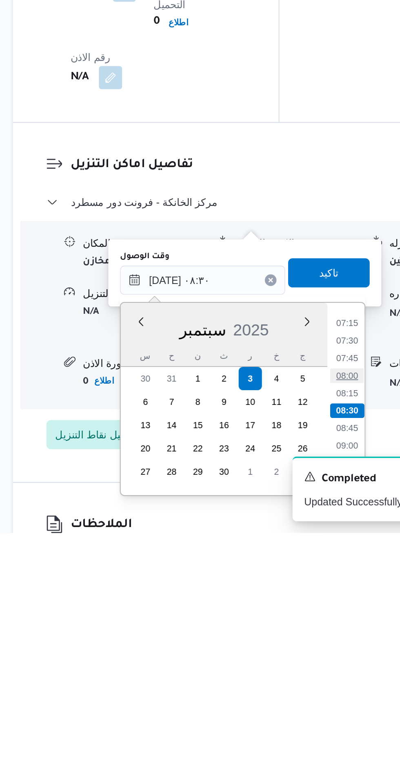
click at [291, 676] on li "08:00" at bounding box center [293, 676] width 19 height 8
type input "[DATE] ٠٨:٠٠"
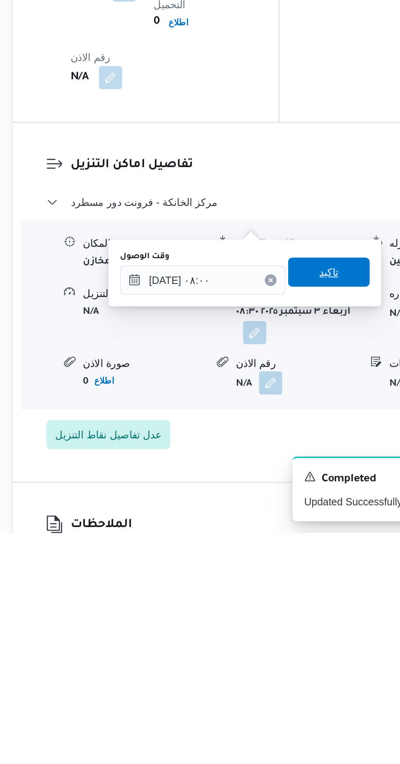
click at [289, 620] on span "تاكيد" at bounding box center [283, 618] width 11 height 10
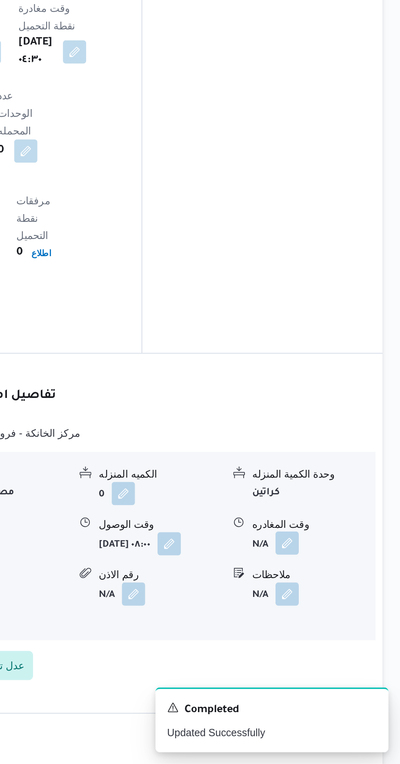
click at [337, 634] on button "button" at bounding box center [337, 640] width 13 height 13
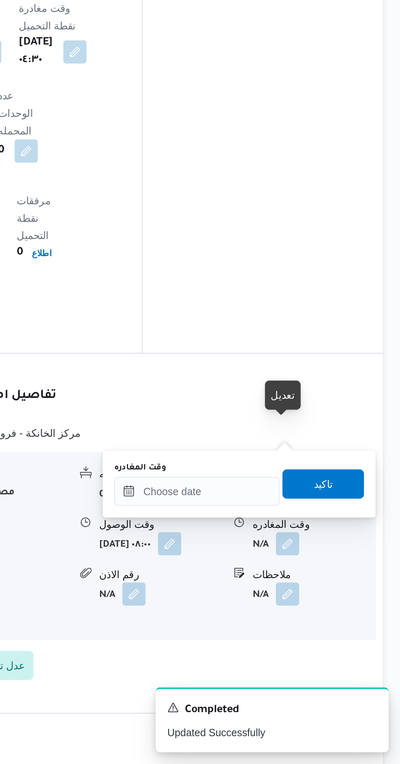
click at [288, 620] on div "وقت المغادره تاكيد" at bounding box center [310, 607] width 142 height 26
click at [275, 610] on input "وقت المغادره" at bounding box center [286, 611] width 93 height 16
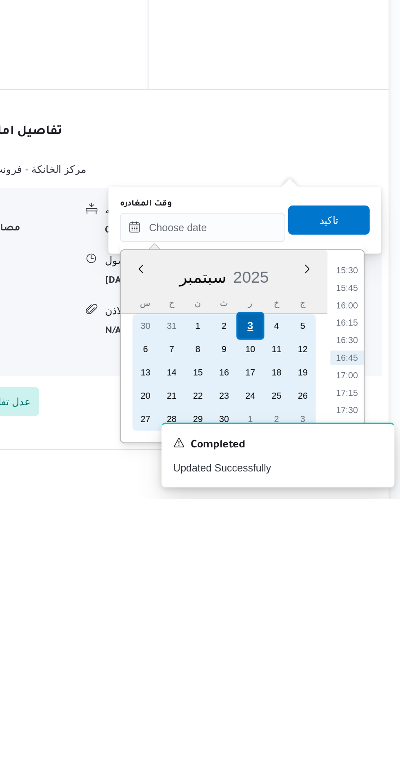
click at [316, 667] on div "3" at bounding box center [313, 667] width 16 height 16
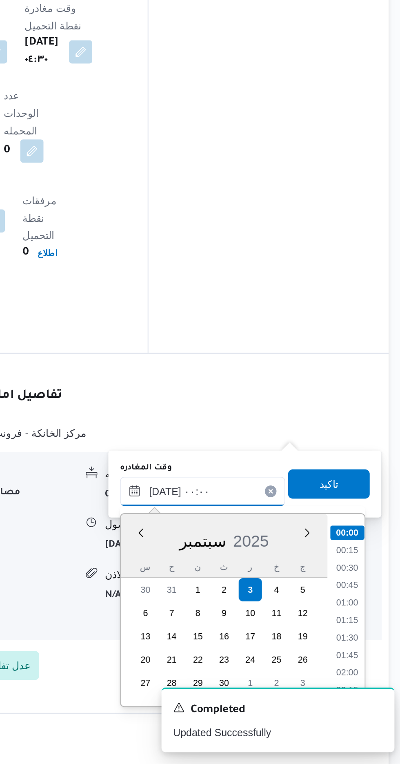
click at [243, 613] on input "[DATE] ٠٠:٠٠" at bounding box center [286, 611] width 93 height 16
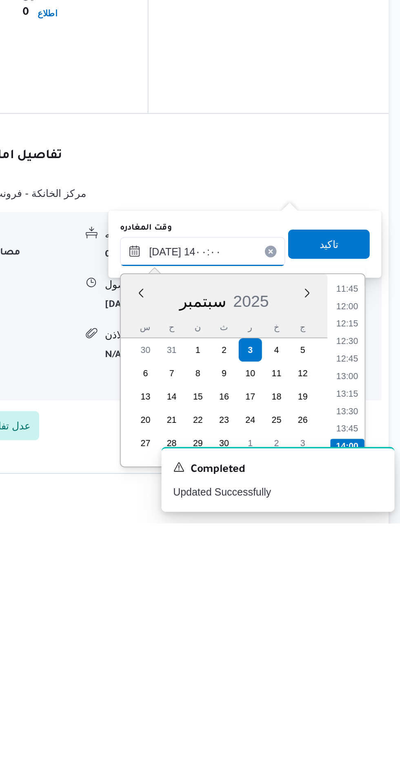
type input "[DATE] 14٠٠:٠٠"
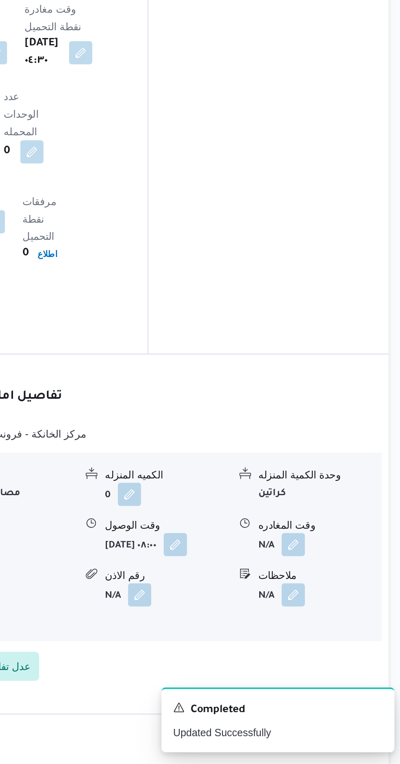
click at [362, 635] on form "N/A" at bounding box center [352, 641] width 69 height 13
click at [338, 634] on button "button" at bounding box center [337, 640] width 13 height 13
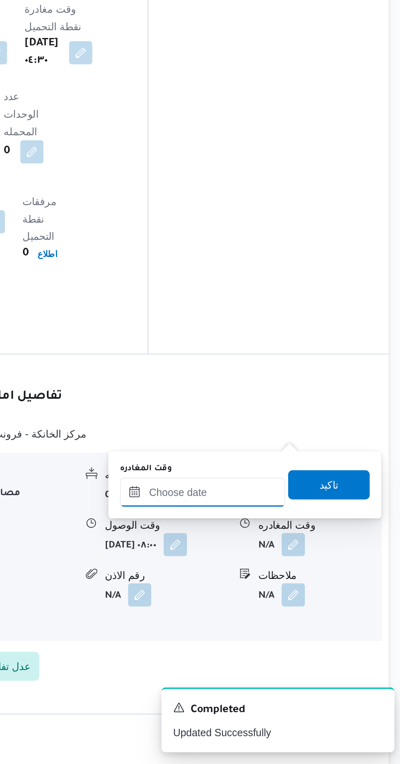
click at [305, 604] on input "وقت المغادره" at bounding box center [286, 612] width 93 height 16
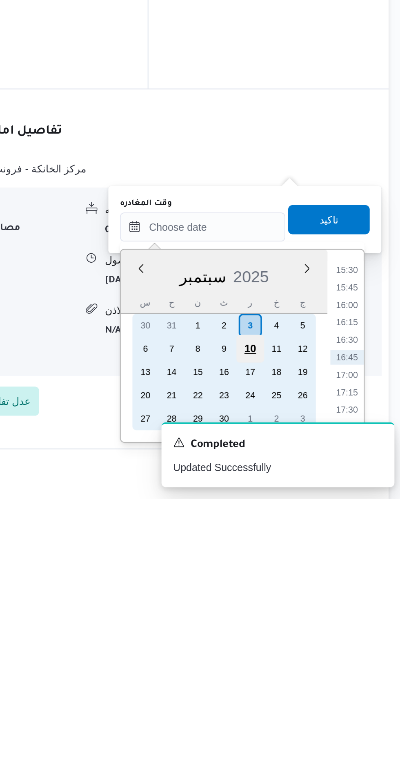
click at [313, 674] on div "10" at bounding box center [313, 680] width 16 height 16
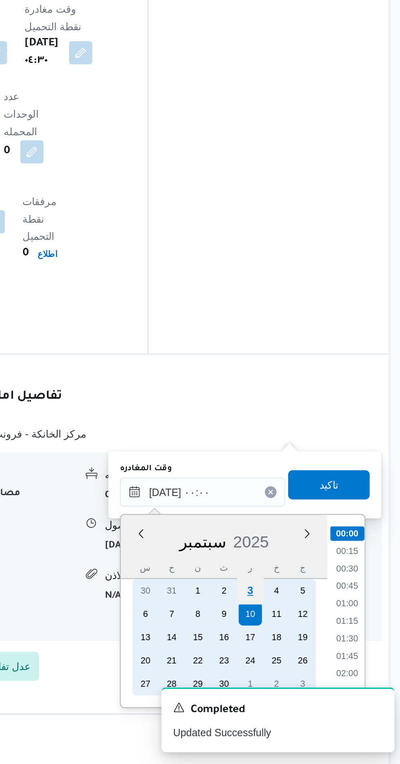
click at [313, 664] on div "3" at bounding box center [313, 667] width 16 height 16
click at [313, 666] on div "3" at bounding box center [313, 667] width 16 height 16
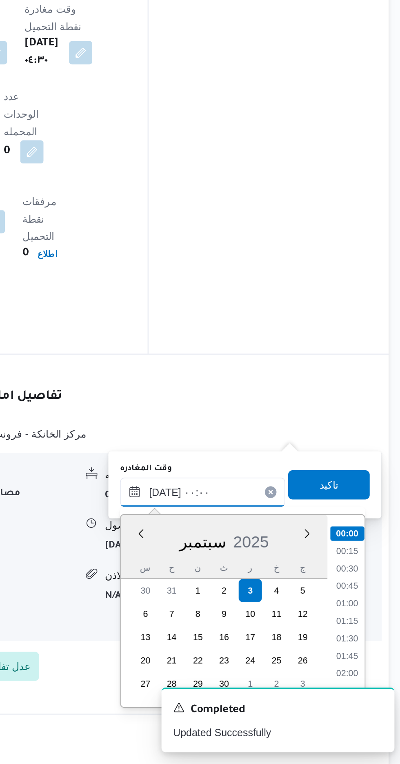
click at [242, 611] on input "[DATE] ٠٠:٠٠" at bounding box center [286, 612] width 93 height 16
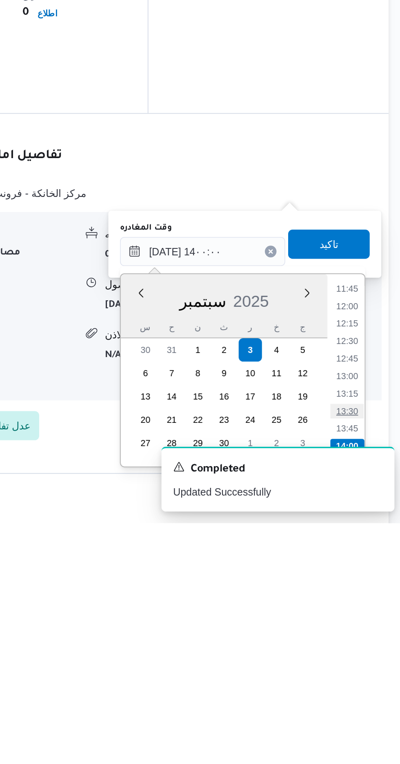
click at [365, 704] on li "13:30" at bounding box center [367, 701] width 19 height 8
type input "[DATE] ١٣:٣٠"
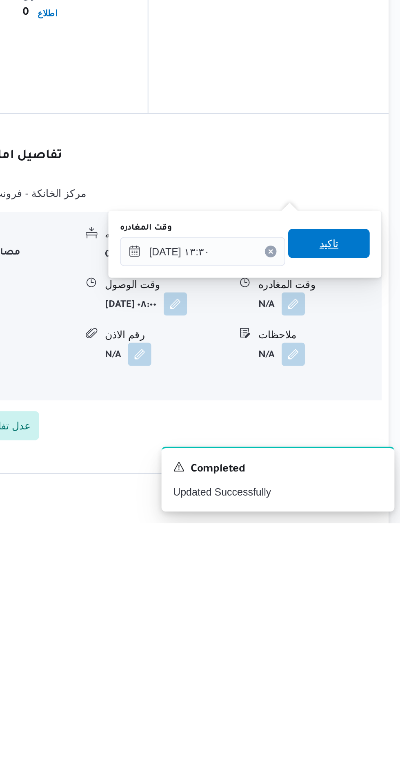
click at [362, 606] on span "تاكيد" at bounding box center [357, 607] width 11 height 10
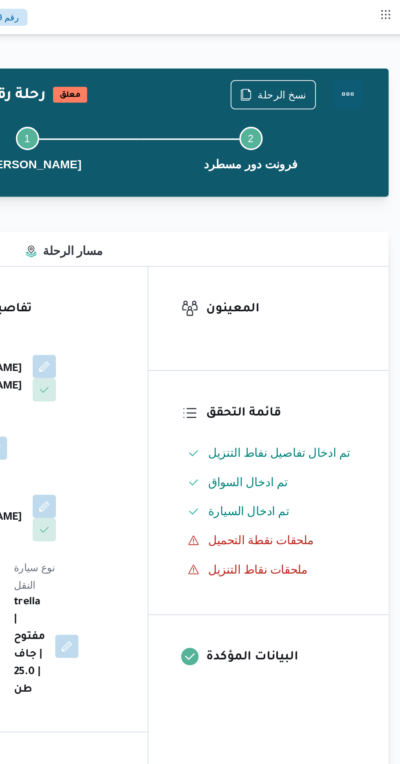
click at [374, 53] on button "Actions" at bounding box center [368, 53] width 16 height 16
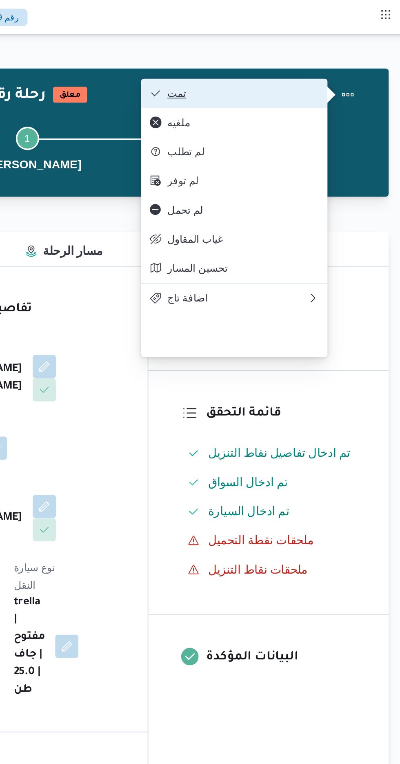
click at [338, 51] on span "تمت" at bounding box center [308, 52] width 85 height 7
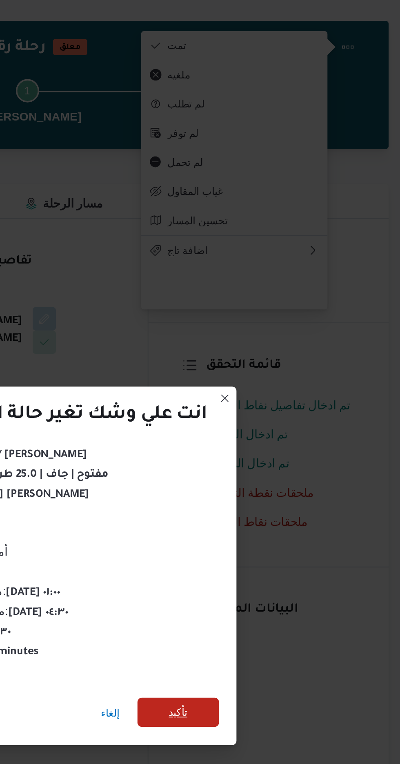
click at [271, 424] on span "تأكيد" at bounding box center [272, 426] width 11 height 10
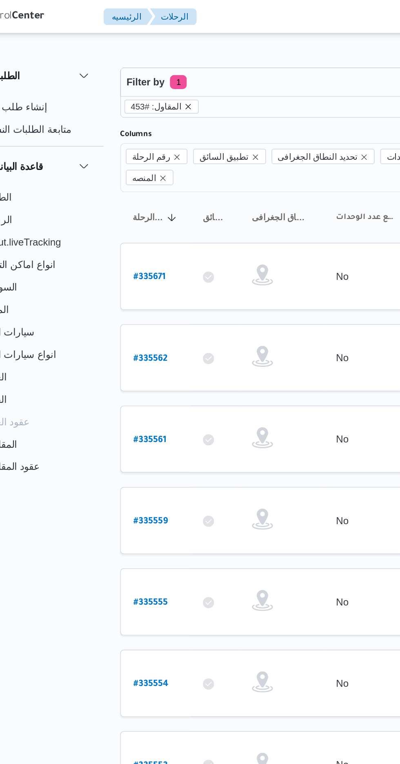
click at [145, 62] on icon "remove selected entity" at bounding box center [146, 61] width 3 height 3
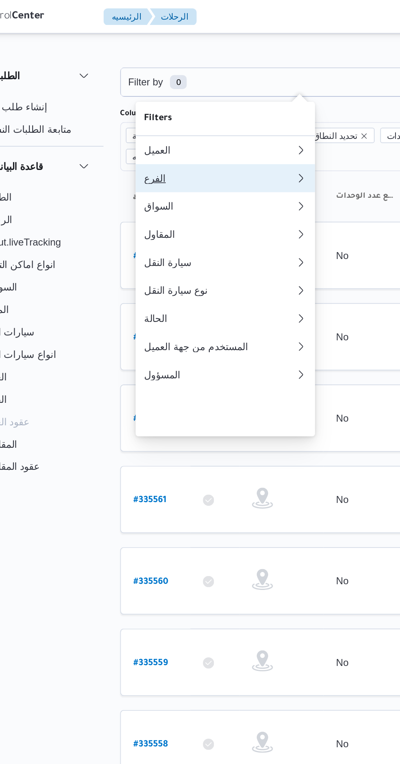
click at [169, 106] on div "الفرع" at bounding box center [164, 104] width 88 height 7
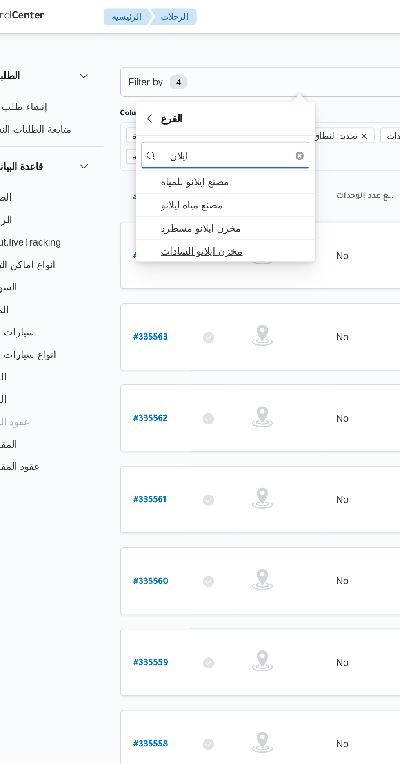
type input "ايلان"
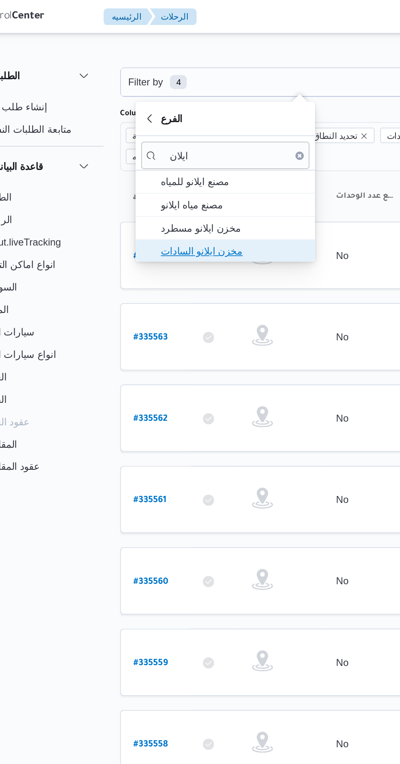
click at [183, 145] on span "مخزن ايلانو السادات" at bounding box center [172, 146] width 85 height 10
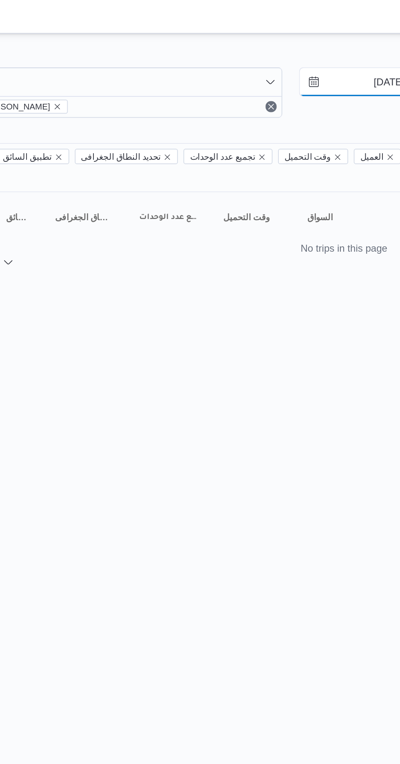
click at [365, 49] on input "[DATE]" at bounding box center [372, 48] width 93 height 16
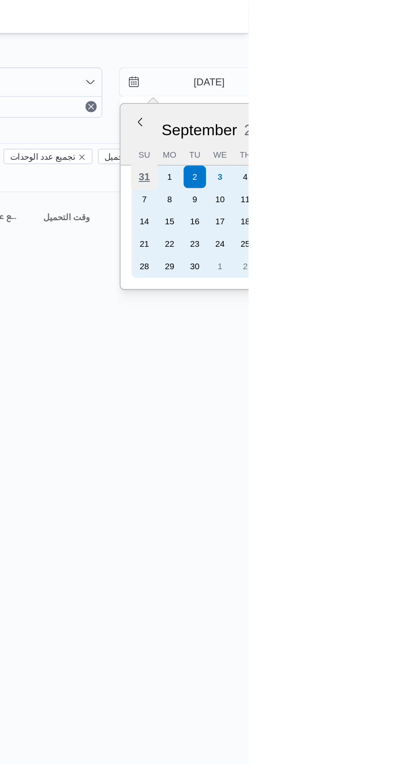
click at [339, 101] on div "31" at bounding box center [340, 103] width 16 height 16
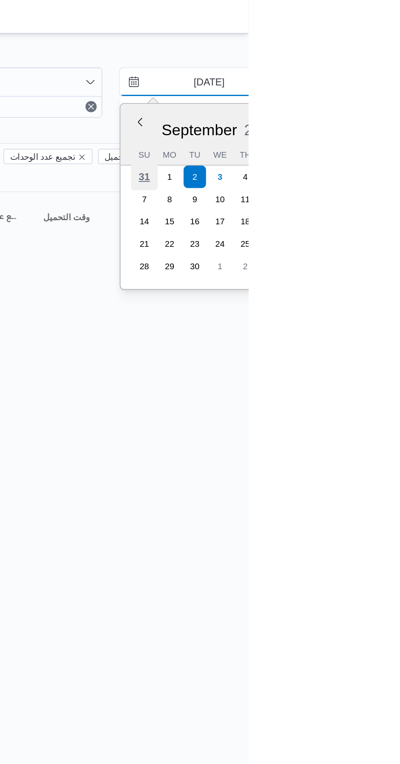
type input "[DATE]"
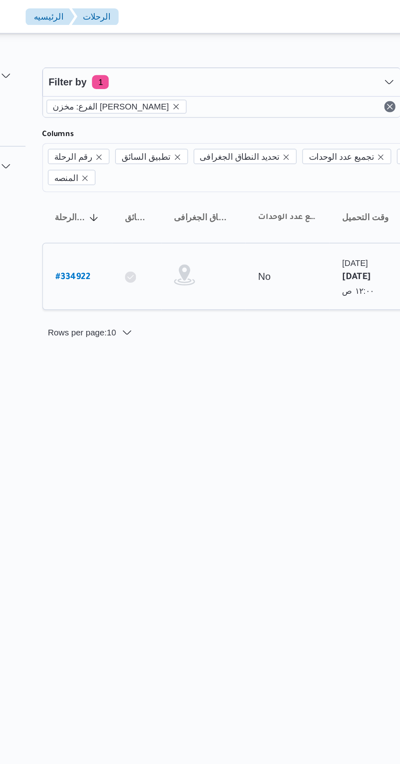
click at [121, 159] on b "# 334922" at bounding box center [124, 162] width 20 height 6
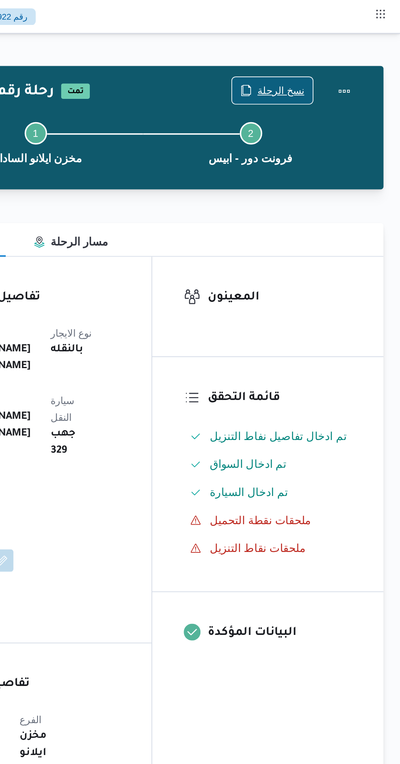
click at [331, 47] on span "نسخ الرحلة" at bounding box center [325, 53] width 47 height 16
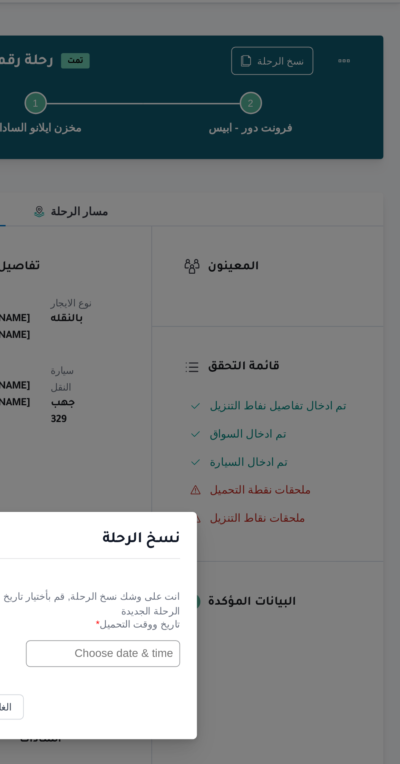
click at [223, 398] on input "text" at bounding box center [227, 399] width 90 height 16
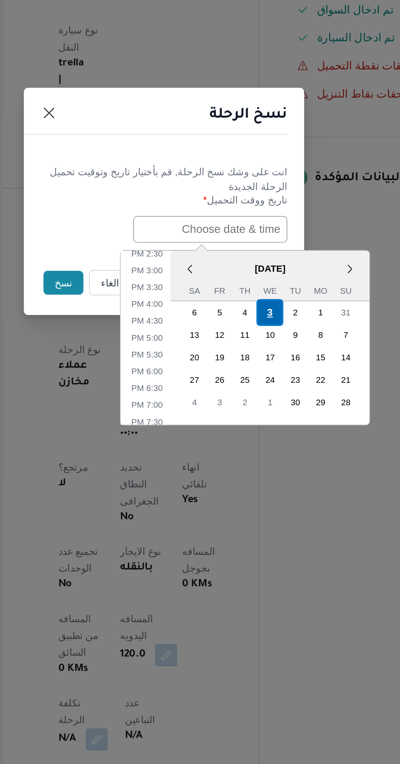
click at [262, 445] on div "3" at bounding box center [262, 447] width 16 height 16
type input "[DATE] 12:00AM"
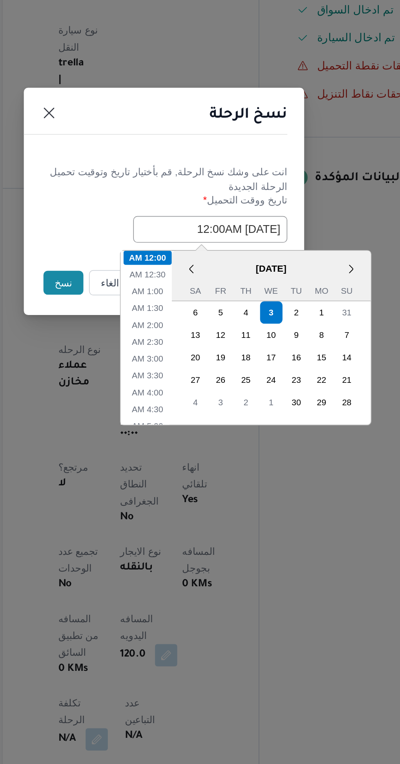
click at [136, 430] on button "نسخ" at bounding box center [141, 430] width 23 height 14
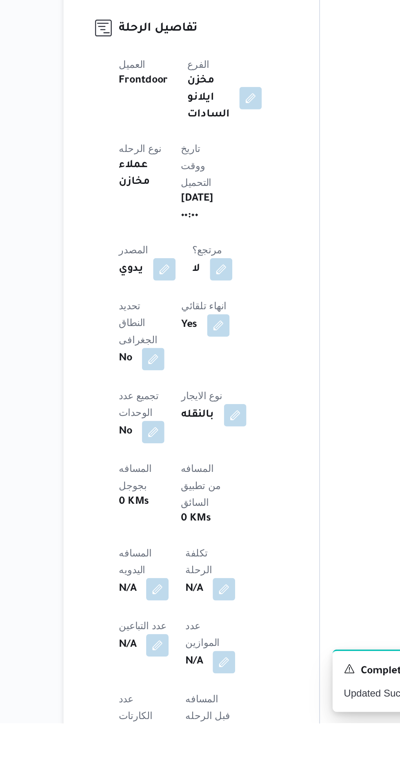
scroll to position [81, 0]
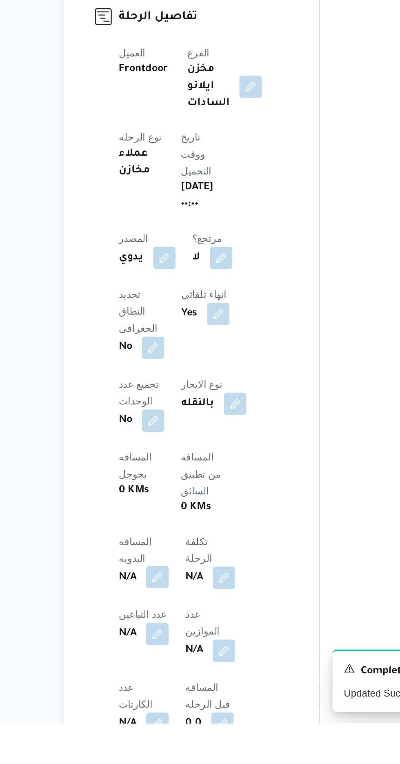
click at [168, 673] on button "button" at bounding box center [160, 679] width 13 height 13
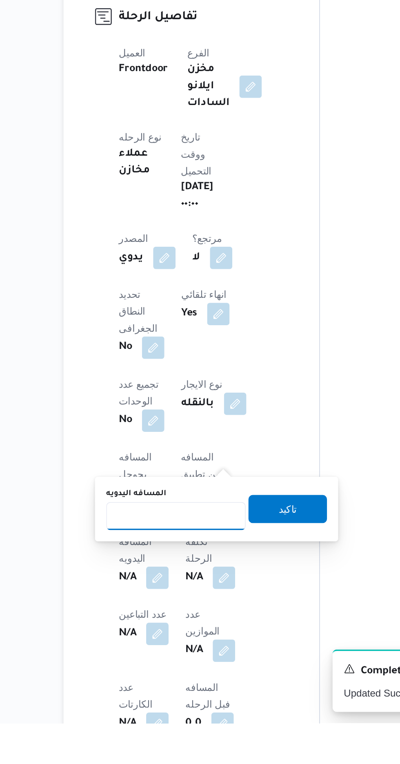
click at [180, 644] on input "المسافه اليدويه" at bounding box center [171, 643] width 81 height 16
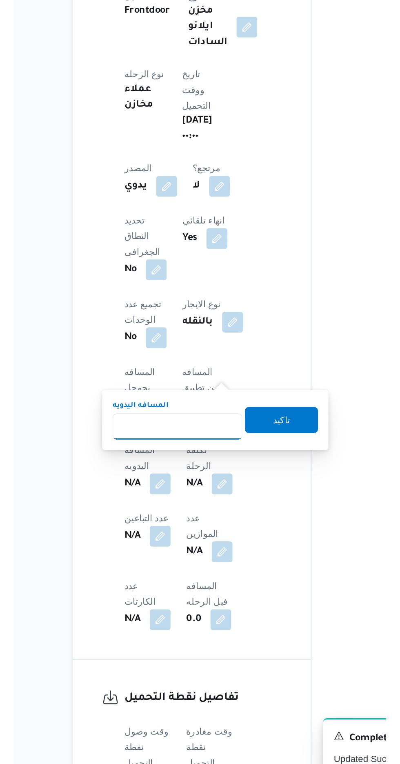
scroll to position [148, 0]
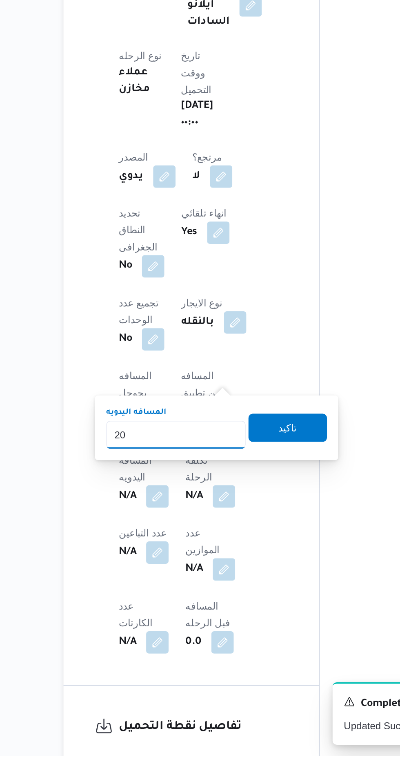
type input "200"
click at [242, 577] on span "تاكيد" at bounding box center [237, 573] width 11 height 10
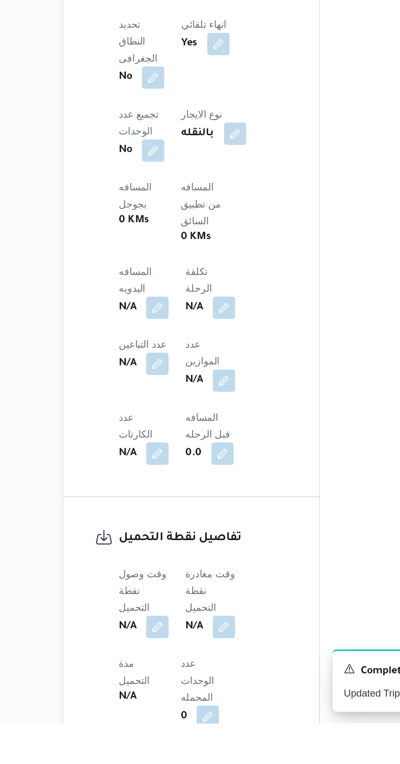
scroll to position [239, 0]
click at [161, 701] on button "button" at bounding box center [160, 707] width 13 height 13
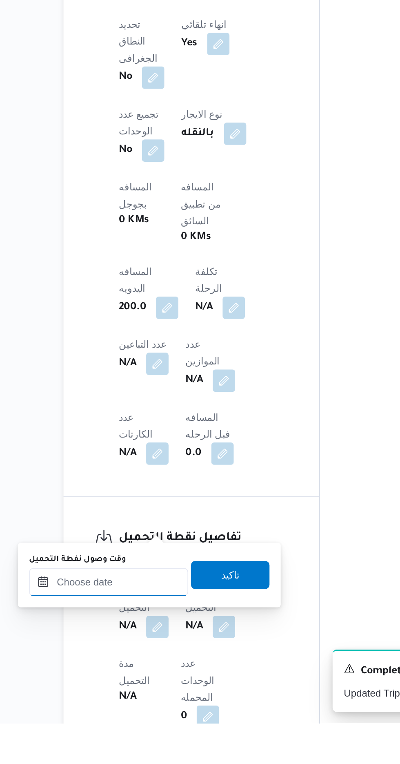
click at [154, 682] on input "وقت وصول نفطة التحميل" at bounding box center [132, 682] width 93 height 16
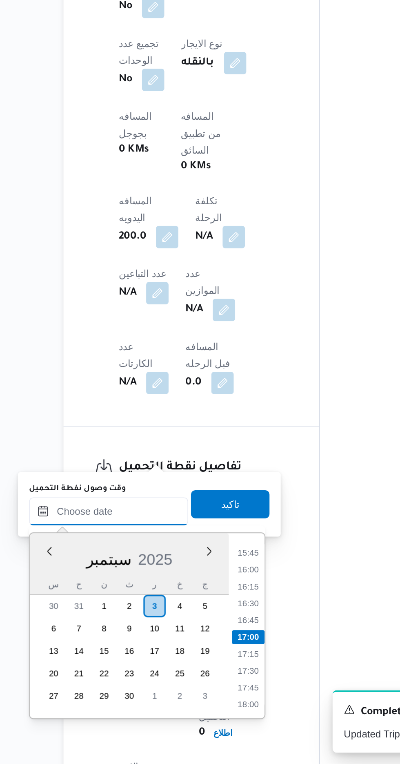
scroll to position [304, 0]
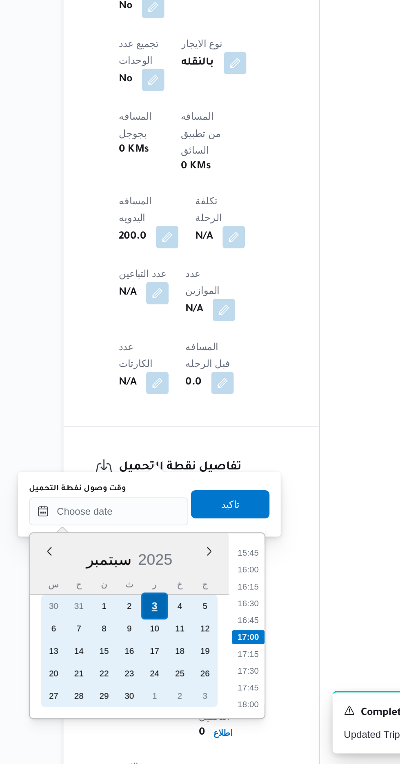
click at [163, 673] on div "3" at bounding box center [159, 672] width 16 height 16
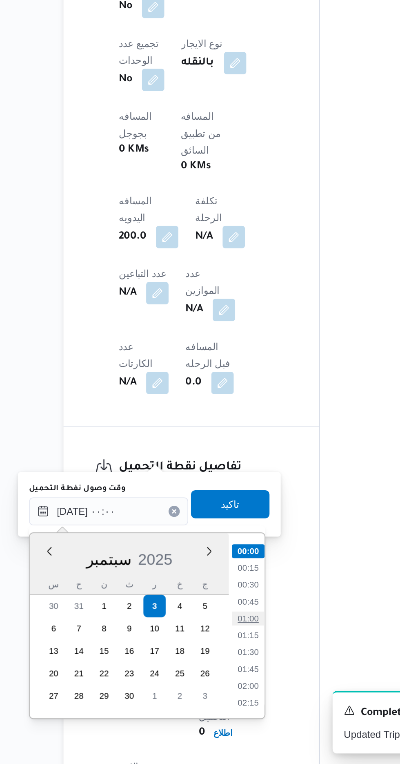
click at [214, 678] on li "01:00" at bounding box center [213, 679] width 19 height 8
type input "[DATE] ٠١:٠٠"
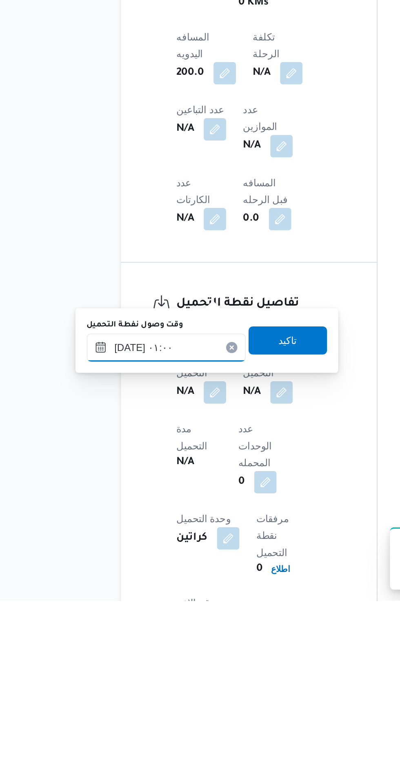
scroll to position [304, 0]
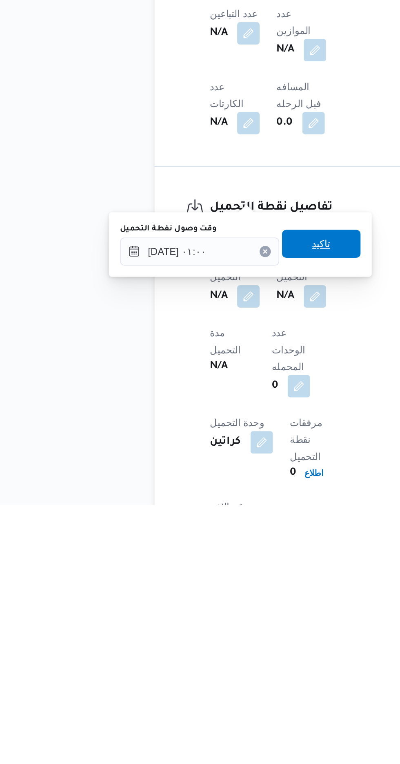
click at [209, 614] on span "تاكيد" at bounding box center [203, 612] width 11 height 10
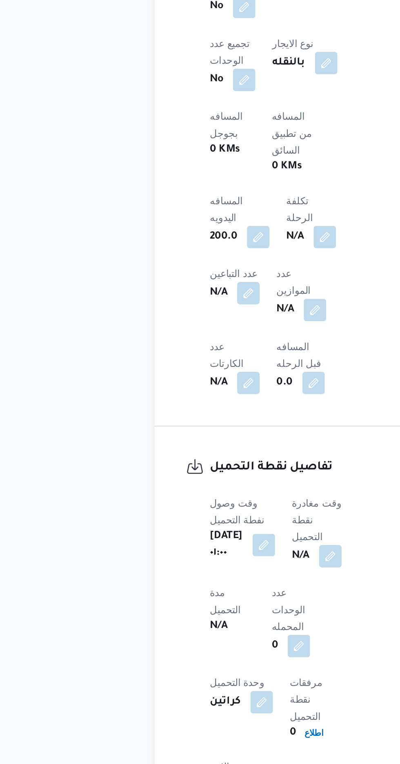
click at [204, 636] on span at bounding box center [206, 642] width 17 height 13
click at [215, 636] on button "button" at bounding box center [208, 642] width 13 height 13
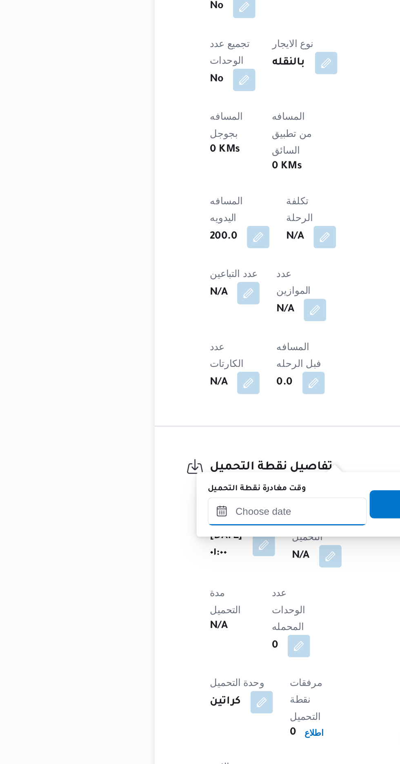
click at [186, 615] on input "وقت مغادرة نقطة التحميل" at bounding box center [183, 617] width 93 height 16
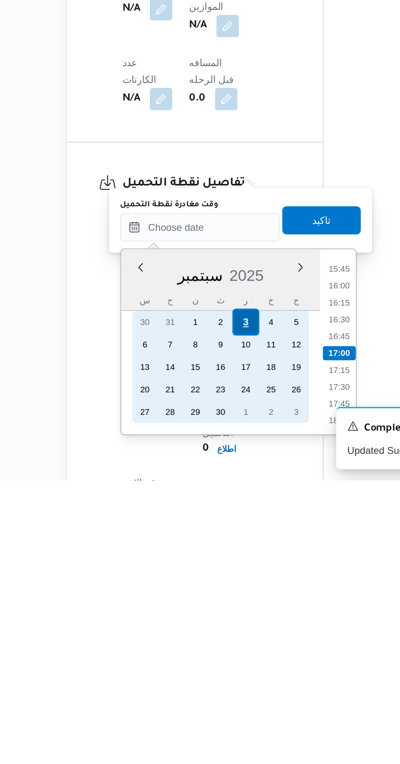
click at [210, 671] on div "3" at bounding box center [210, 672] width 16 height 16
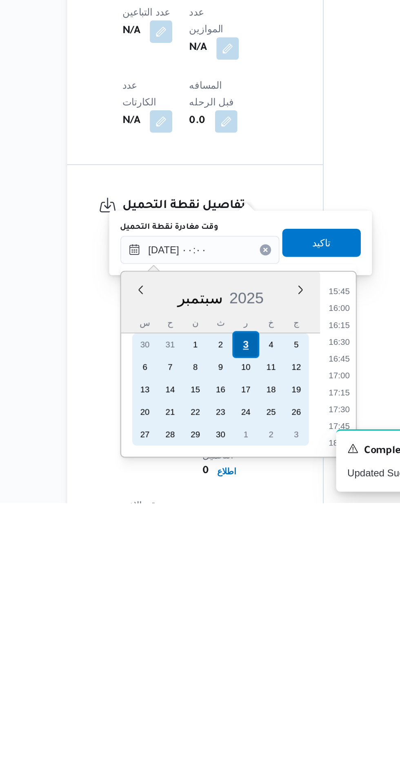
scroll to position [304, 0]
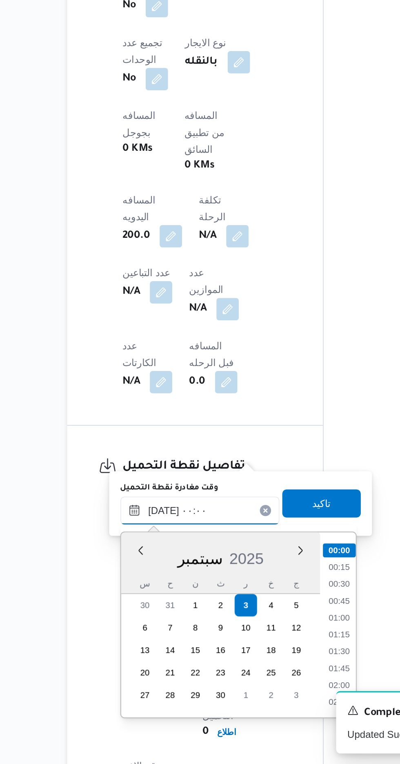
click at [139, 615] on input "[DATE] ٠٠:٠٠" at bounding box center [183, 616] width 93 height 16
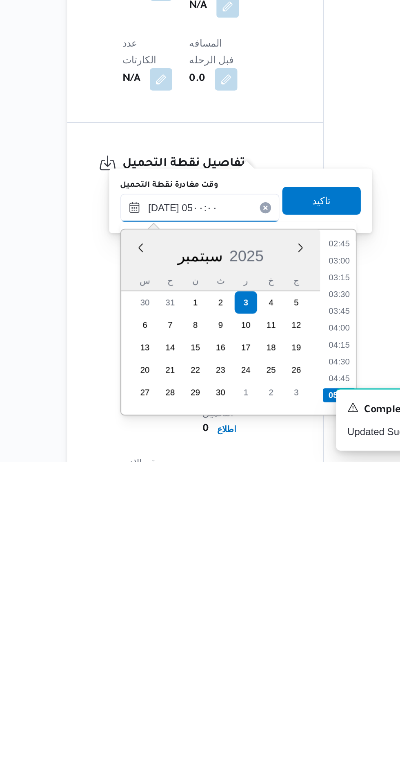
scroll to position [331, 0]
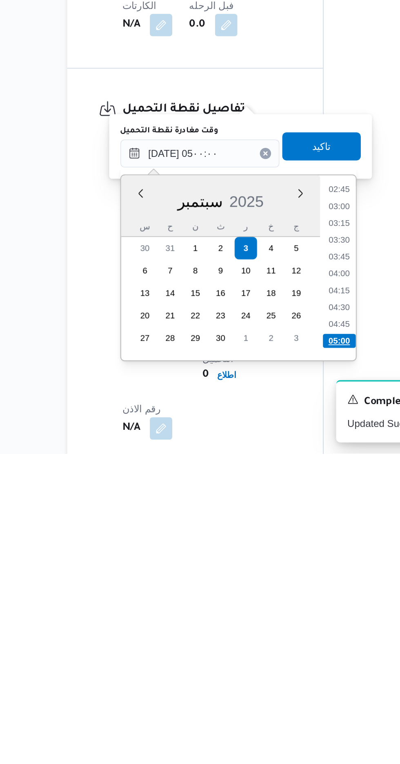
click at [262, 698] on li "05:00" at bounding box center [264, 698] width 19 height 8
type input "[DATE] ٠٥:٠٠"
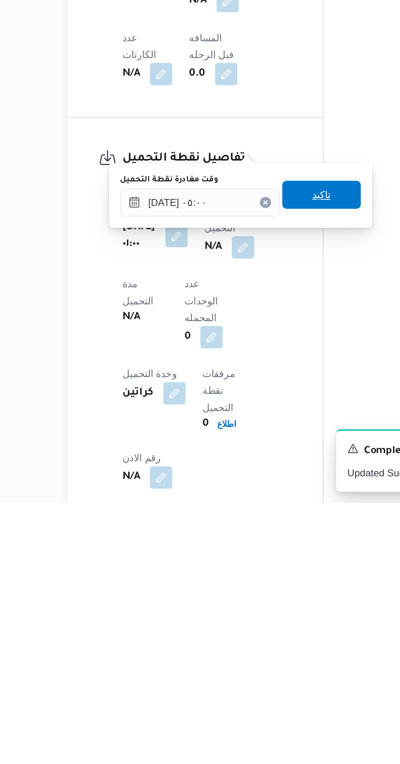
click at [260, 586] on span "تاكيد" at bounding box center [254, 585] width 11 height 10
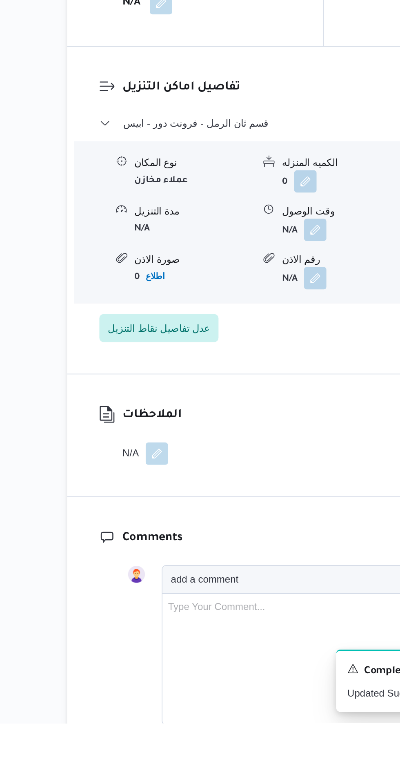
scroll to position [733, 0]
click at [257, 470] on button "button" at bounding box center [250, 476] width 13 height 13
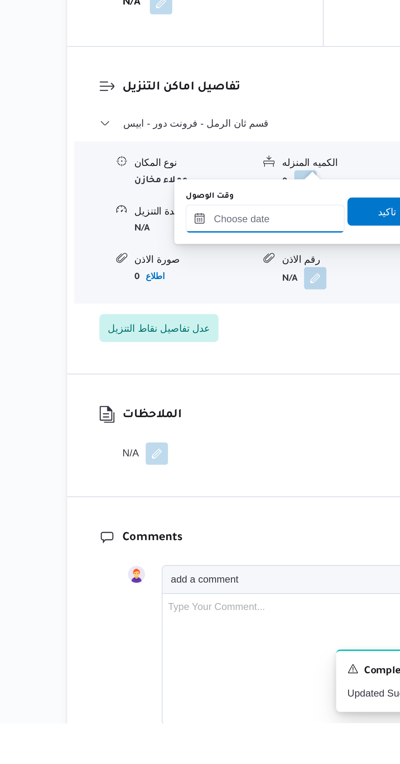
click at [233, 472] on input "وقت الوصول" at bounding box center [221, 470] width 93 height 16
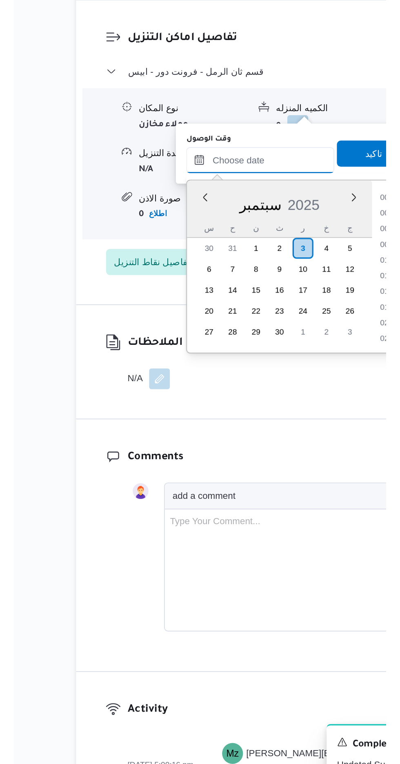
scroll to position [617, 0]
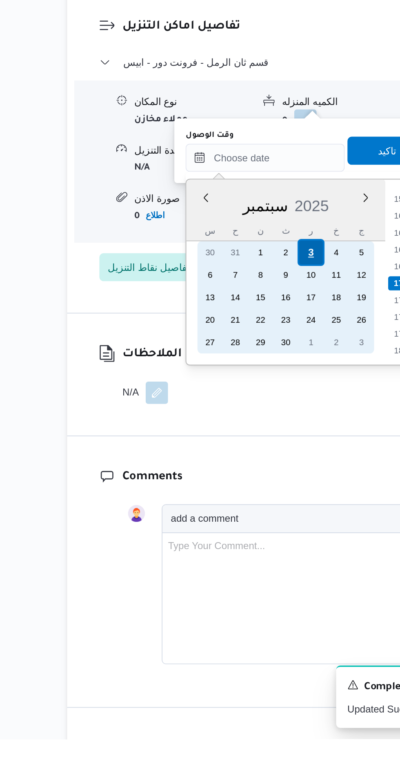
click at [249, 481] on div "3" at bounding box center [249, 481] width 16 height 16
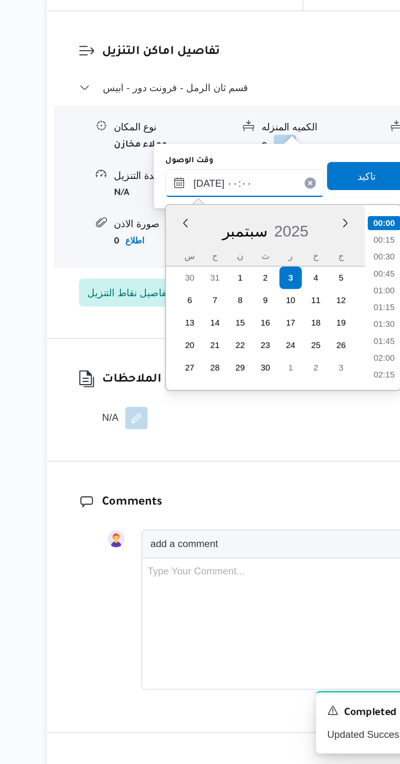
click at [185, 423] on input "[DATE] ٠٠:٠٠" at bounding box center [221, 425] width 93 height 16
click at [308, 531] on li "11:00" at bounding box center [302, 534] width 19 height 8
type input "[DATE] ١١:٠٠"
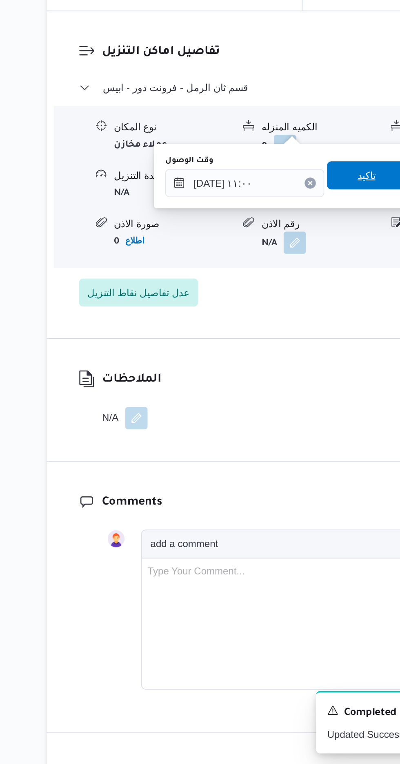
click at [291, 421] on span "تاكيد" at bounding box center [293, 421] width 46 height 16
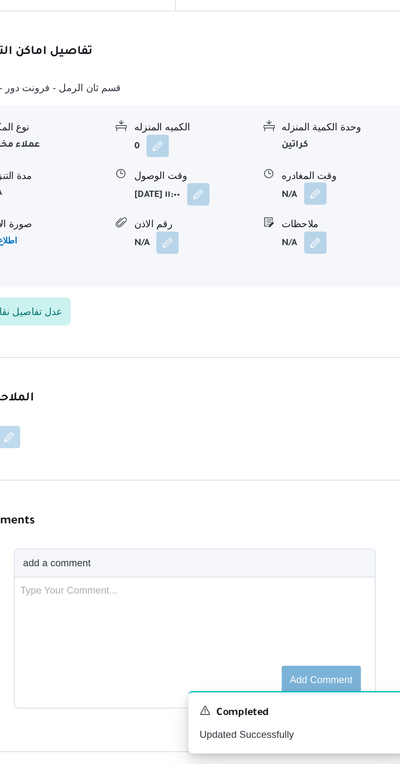
click at [335, 425] on button "button" at bounding box center [337, 431] width 13 height 13
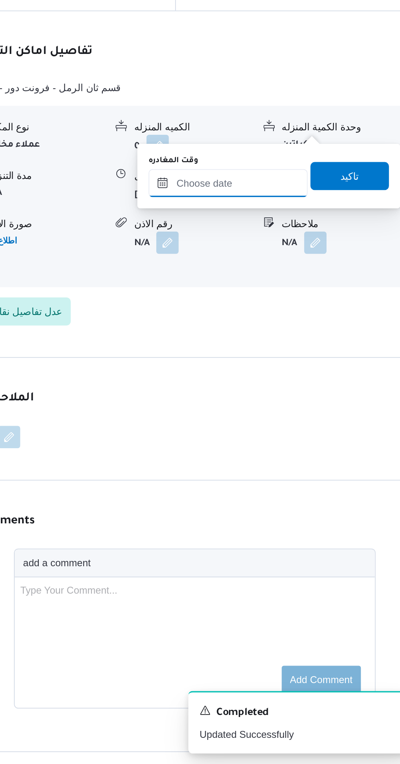
click at [304, 425] on input "وقت المغادره" at bounding box center [286, 425] width 93 height 16
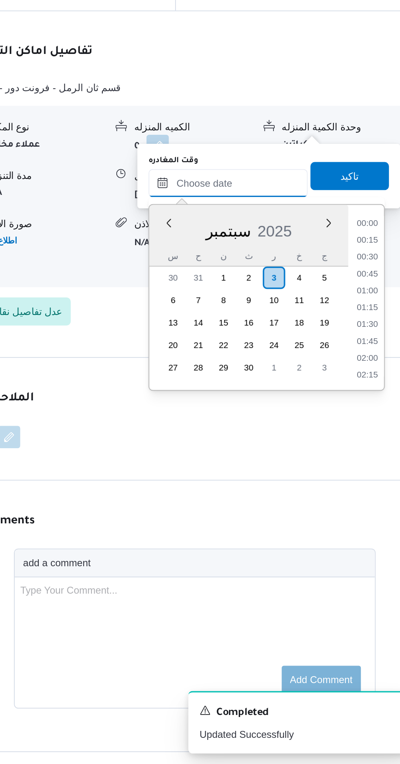
scroll to position [617, 0]
click at [365, 457] on li "16:00" at bounding box center [367, 459] width 19 height 8
type input "[DATE] ١٦:٠٠"
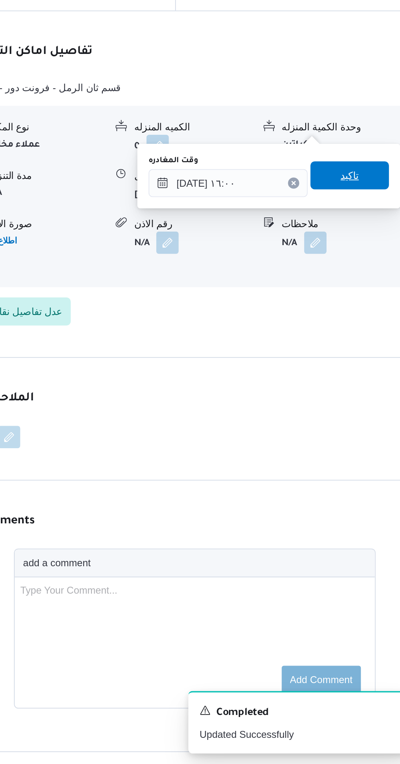
click at [362, 425] on span "تاكيد" at bounding box center [357, 421] width 11 height 10
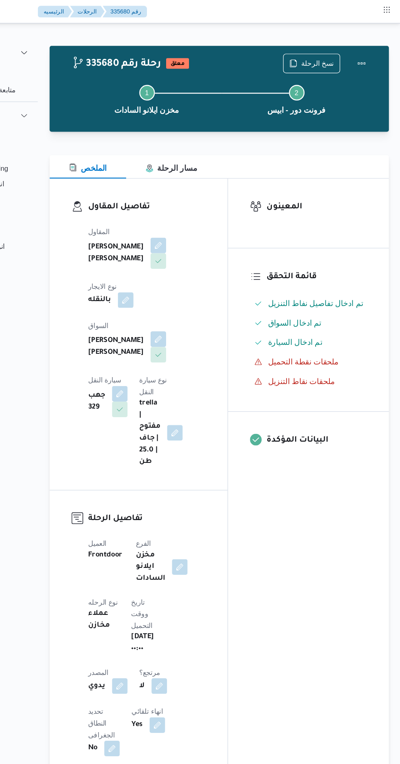
scroll to position [0, 0]
click at [373, 48] on button "Actions" at bounding box center [368, 53] width 16 height 16
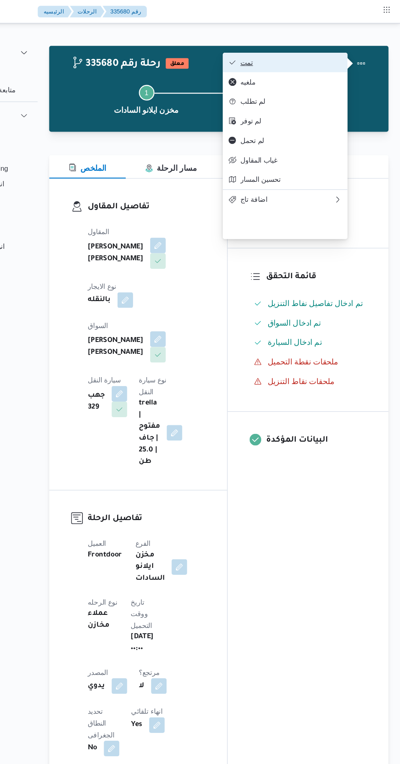
click at [346, 49] on button "تمت" at bounding box center [304, 52] width 105 height 16
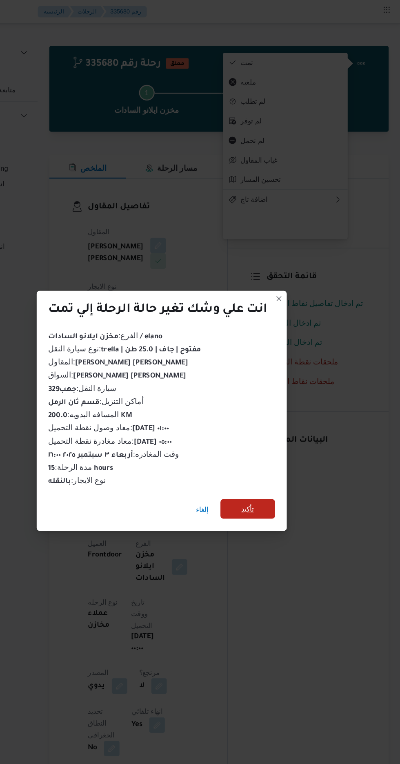
click at [277, 424] on span "تأكيد" at bounding box center [272, 426] width 11 height 10
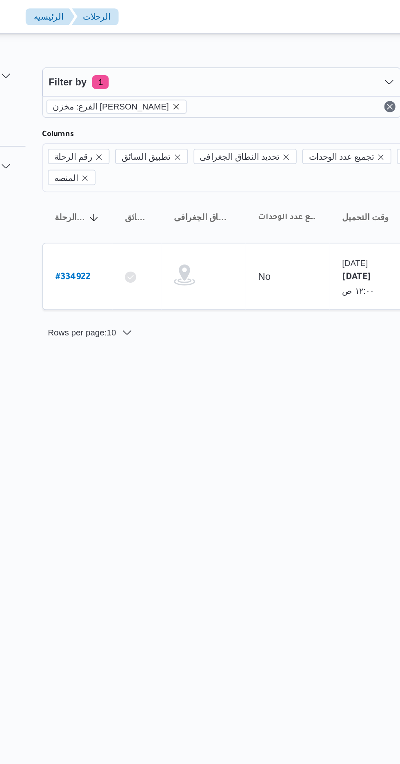
click at [183, 61] on icon "remove selected entity" at bounding box center [184, 61] width 3 height 3
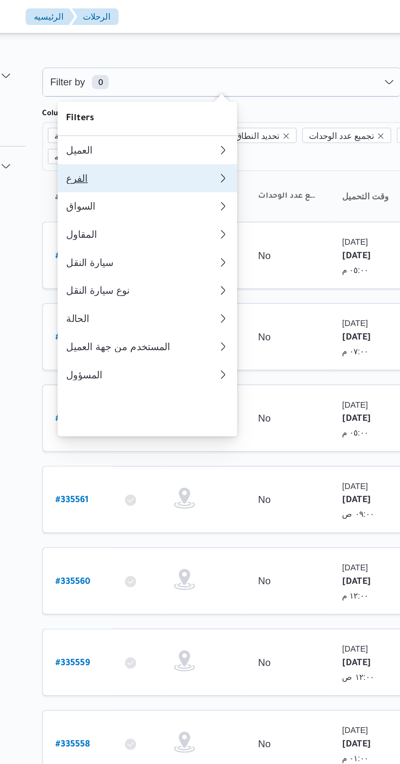
click at [170, 100] on button "الفرع 0" at bounding box center [167, 104] width 105 height 16
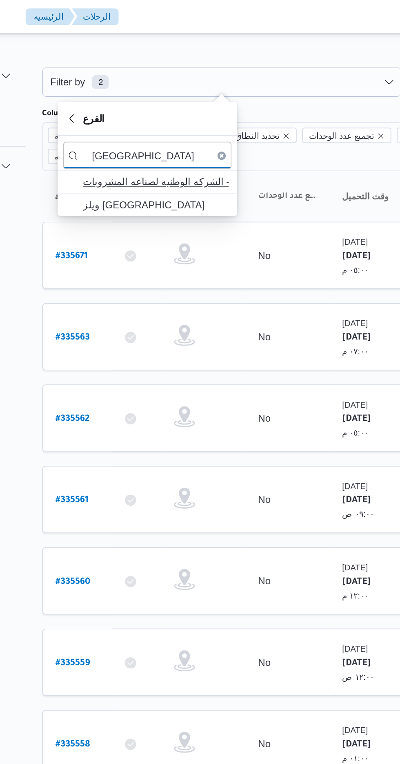
type input "[GEOGRAPHIC_DATA]"
click at [199, 109] on span "مصنع ويلز - الشركه الوطنيه لصناعه المشروبات" at bounding box center [172, 106] width 85 height 10
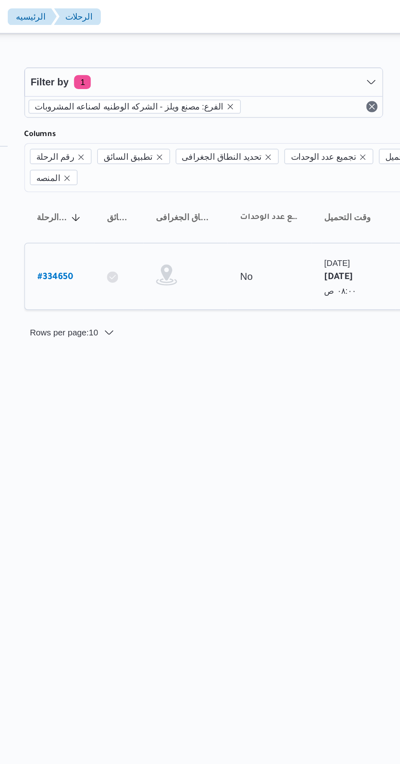
click at [121, 159] on b "# 334650" at bounding box center [124, 162] width 21 height 6
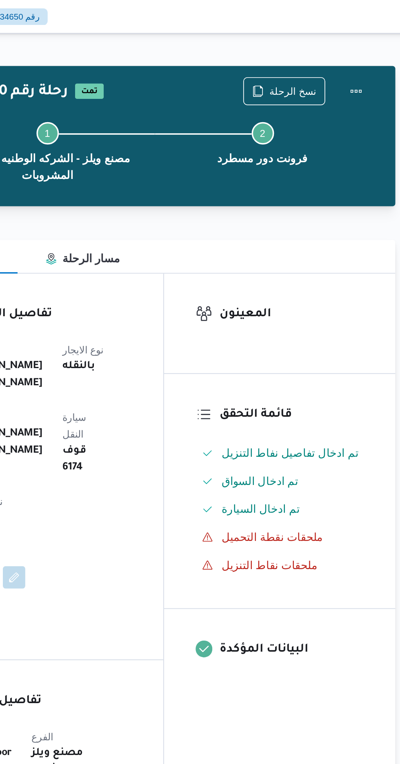
click at [327, 58] on div "Step 1 is incomplete 1 مصنع ويلز - الشركه الوطنيه لصناعه المشروبات Step 2 is in…" at bounding box center [250, 87] width 261 height 62
click at [333, 47] on span "نسخ الرحلة" at bounding box center [325, 53] width 47 height 16
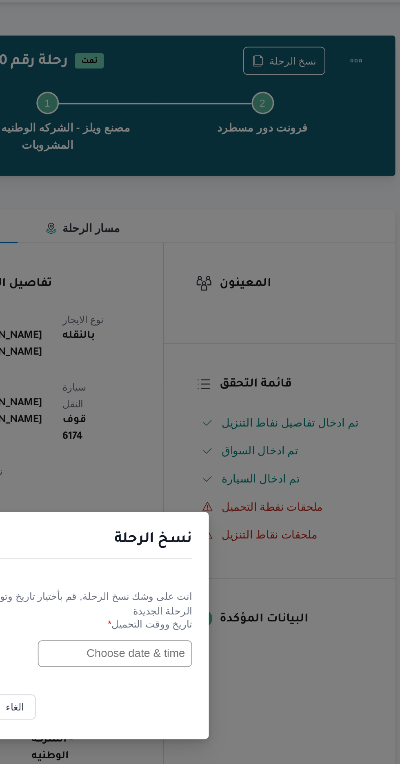
click at [221, 397] on input "text" at bounding box center [227, 399] width 90 height 16
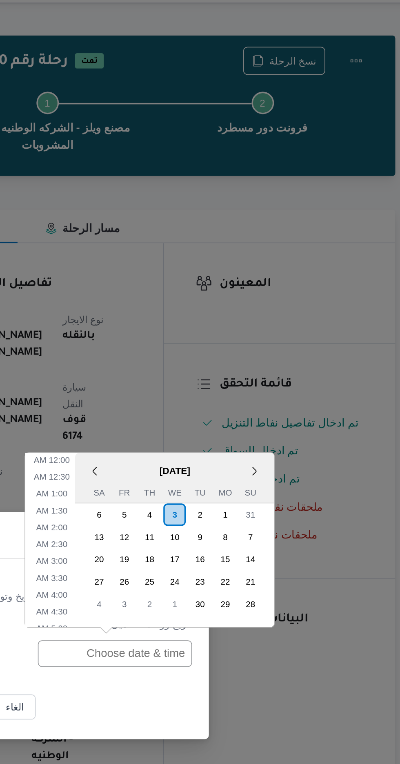
scroll to position [287, 0]
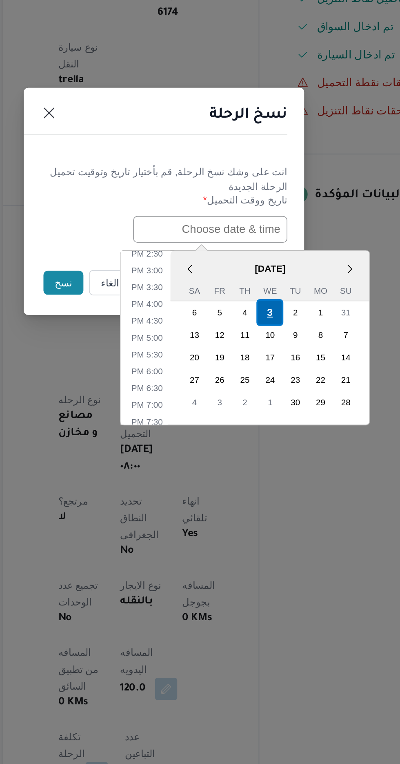
click at [262, 445] on div "3" at bounding box center [262, 447] width 16 height 16
click at [185, 420] on li "3:00 PM" at bounding box center [190, 422] width 25 height 8
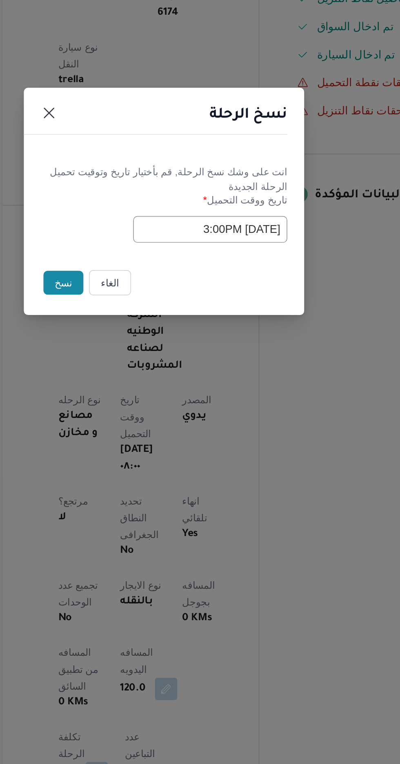
click at [194, 396] on input "[DATE] 3:00PM" at bounding box center [227, 399] width 90 height 16
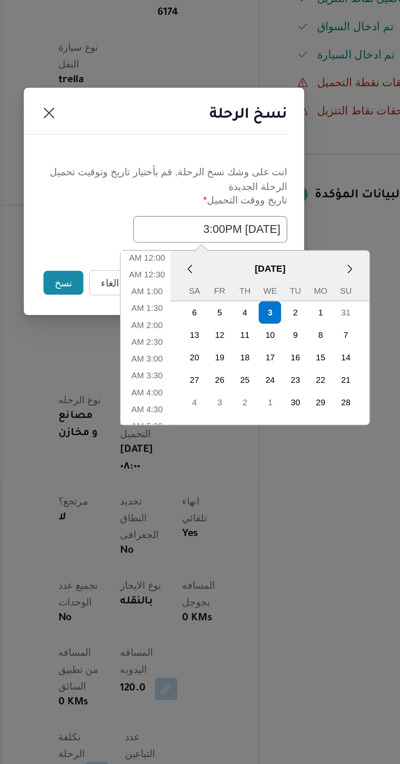
scroll to position [248, 0]
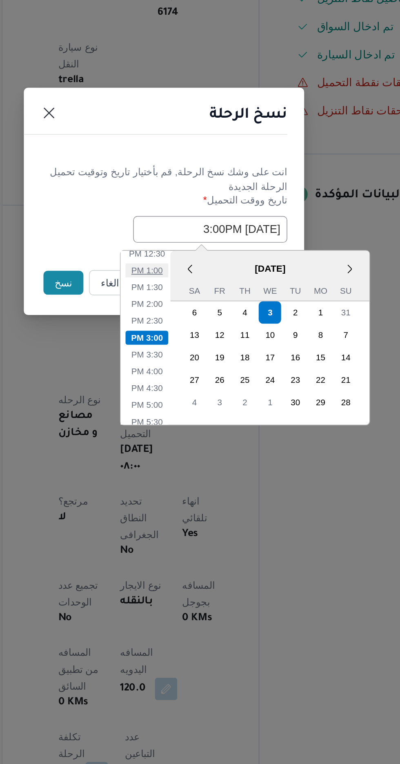
click at [189, 419] on li "1:00 PM" at bounding box center [190, 422] width 25 height 8
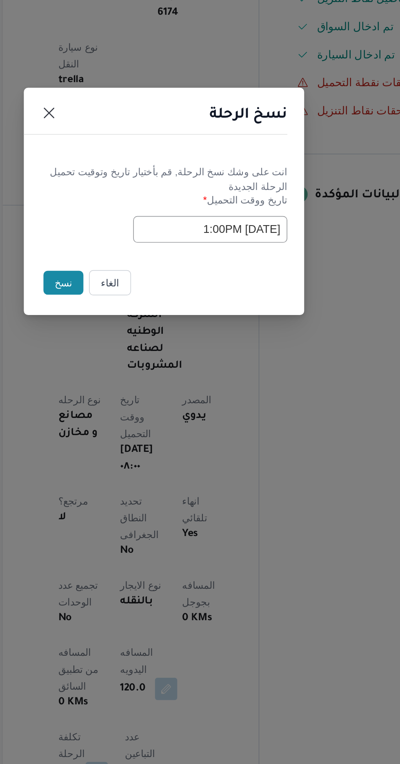
click at [192, 396] on input "[DATE] 1:00PM" at bounding box center [227, 399] width 90 height 16
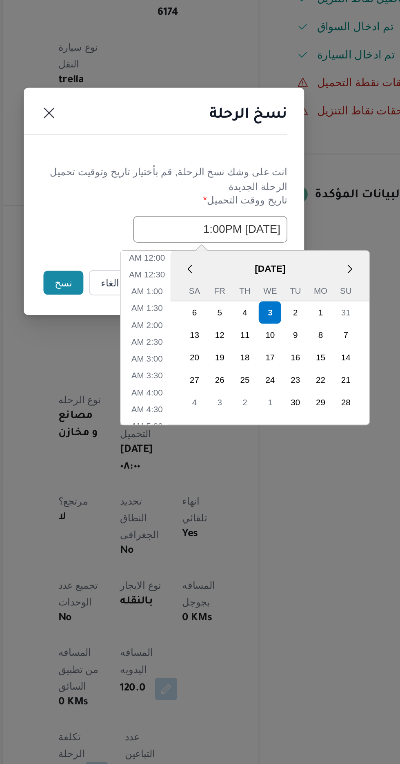
scroll to position [208, 0]
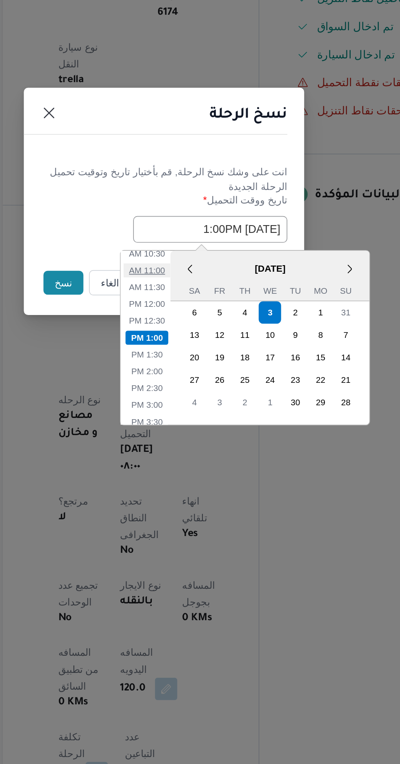
click at [186, 420] on li "11:00 AM" at bounding box center [190, 422] width 27 height 8
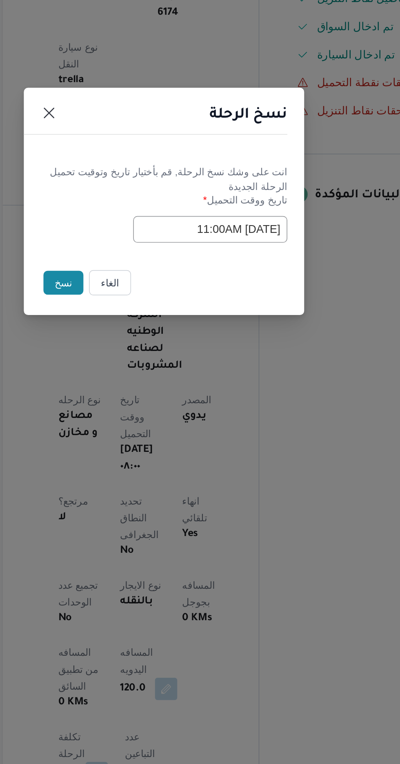
click at [194, 394] on input "[DATE] 11:00AM" at bounding box center [227, 399] width 90 height 16
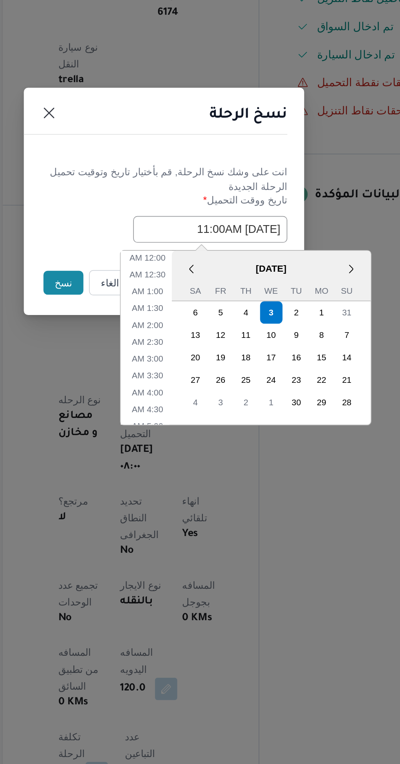
scroll to position [169, 0]
click at [183, 412] on li "8:30 AM" at bounding box center [190, 412] width 25 height 8
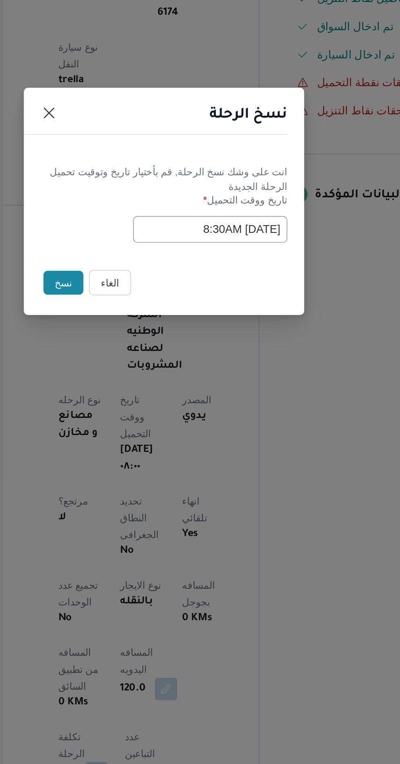
click at [195, 394] on input "[DATE] 8:30AM" at bounding box center [227, 399] width 90 height 16
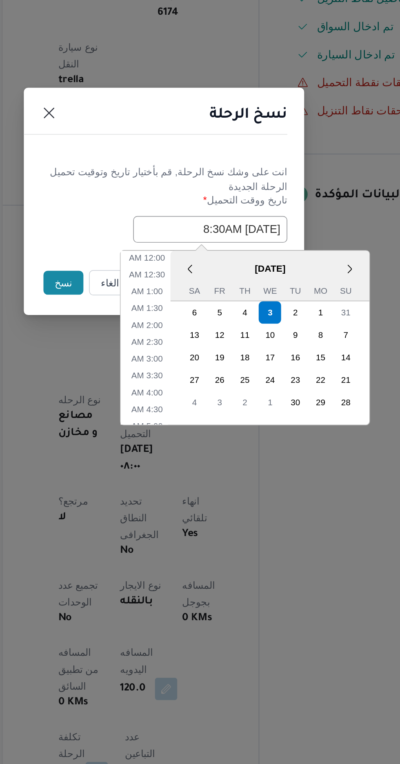
scroll to position [120, 0]
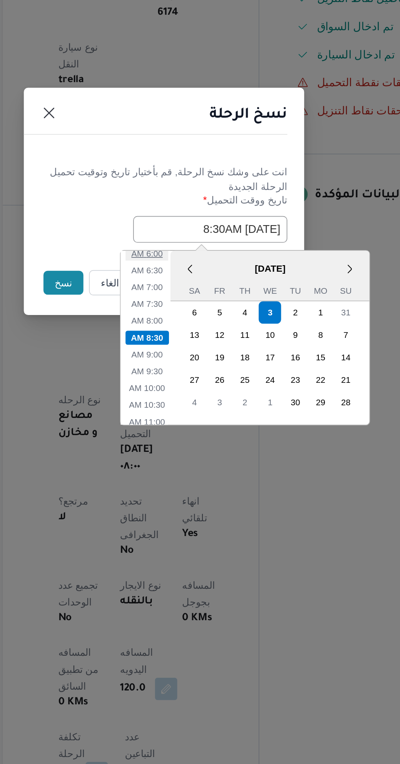
click at [189, 410] on li "6:00 AM" at bounding box center [190, 412] width 25 height 8
type input "[DATE] 6:00AM"
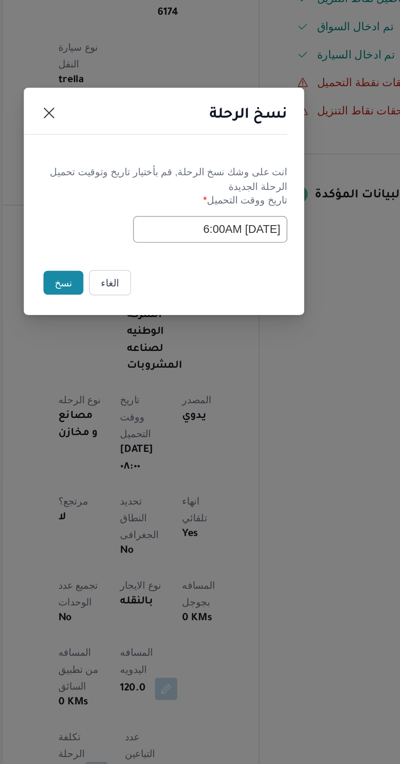
click at [140, 429] on button "نسخ" at bounding box center [141, 430] width 23 height 14
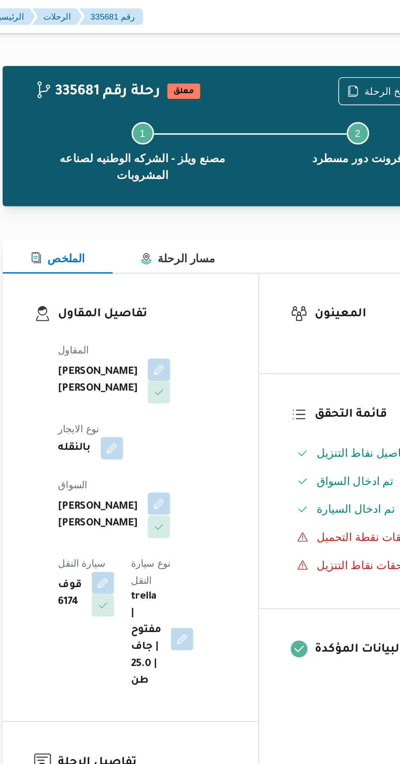
click at [191, 287] on button "button" at bounding box center [197, 293] width 13 height 13
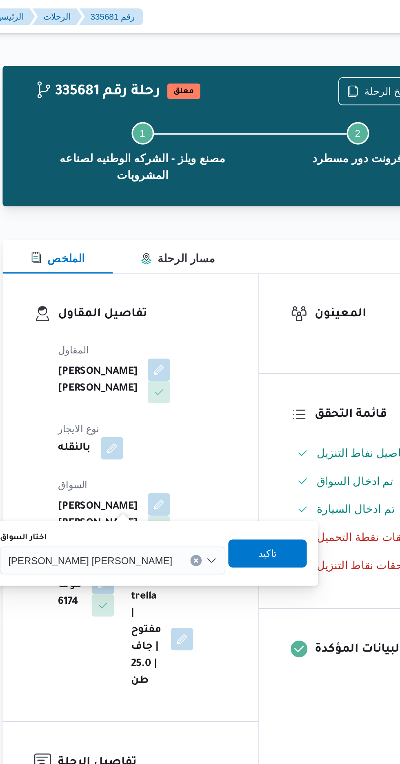
click at [155, 321] on div "[PERSON_NAME] [PERSON_NAME]" at bounding box center [171, 326] width 132 height 16
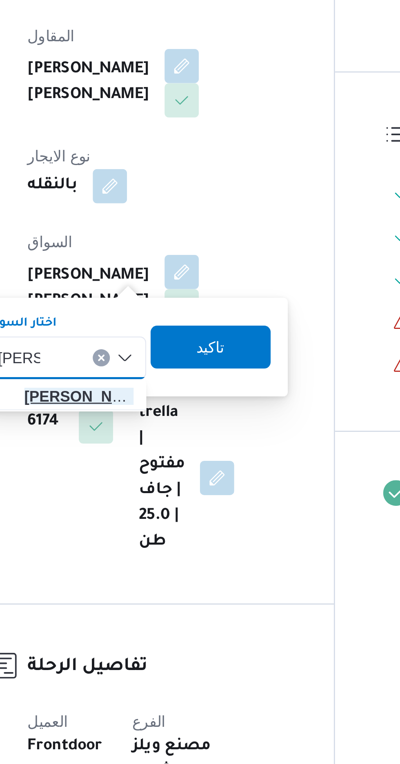
type input "[PERSON_NAME]"
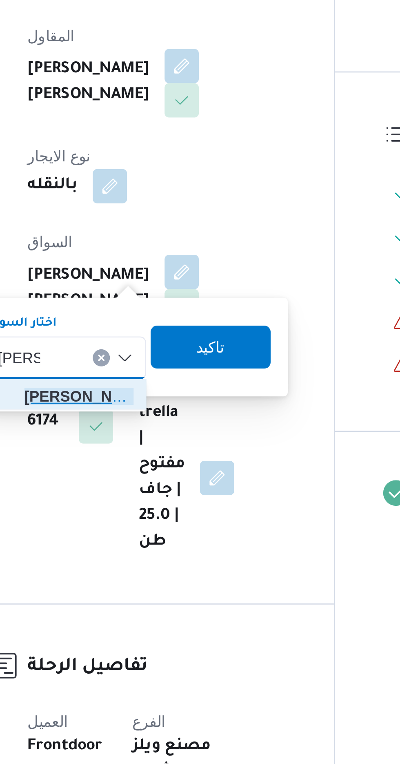
click at [154, 341] on span "[PERSON_NAME] هم [PERSON_NAME]" at bounding box center [158, 341] width 42 height 10
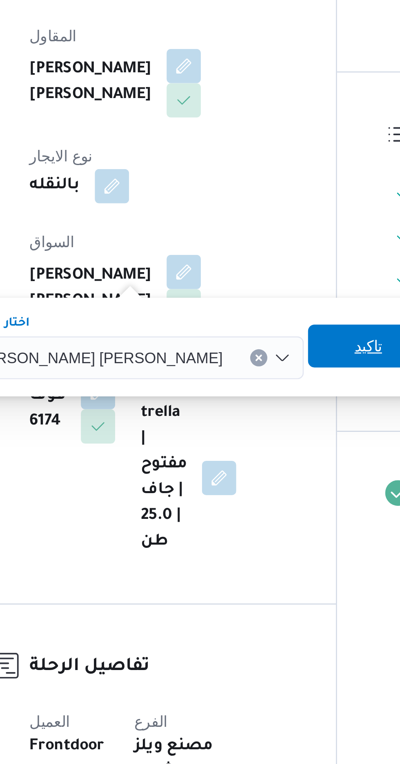
click at [262, 322] on span "تاكيد" at bounding box center [267, 322] width 11 height 10
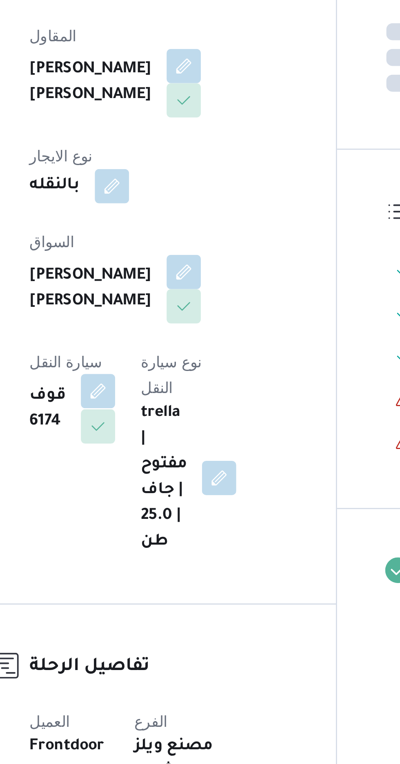
click at [171, 333] on button "button" at bounding box center [164, 339] width 13 height 13
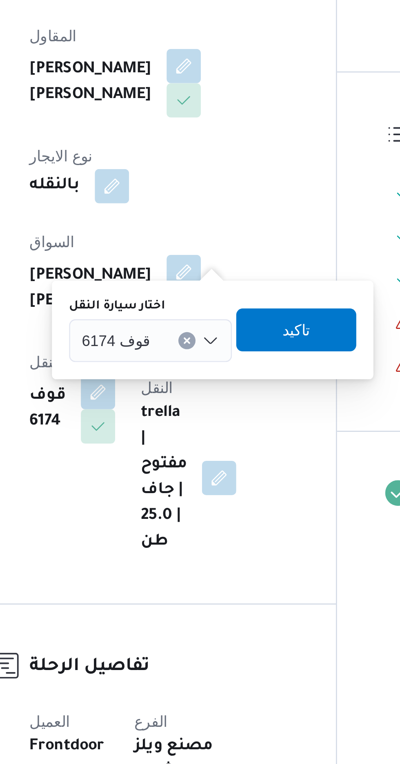
click at [188, 319] on input "اختار سيارة النقل" at bounding box center [188, 320] width 1 height 10
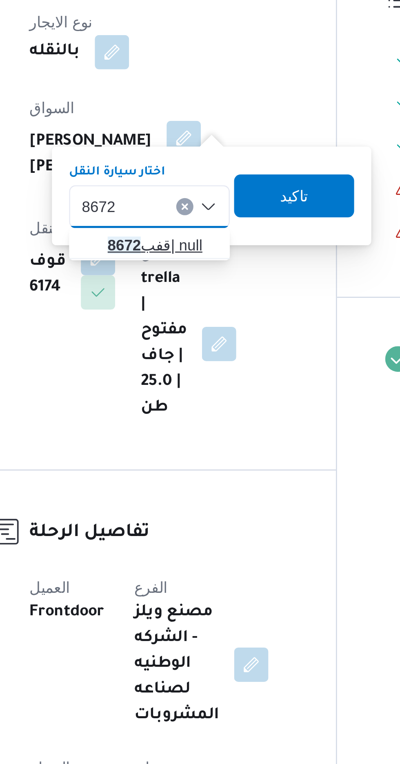
type input "8672"
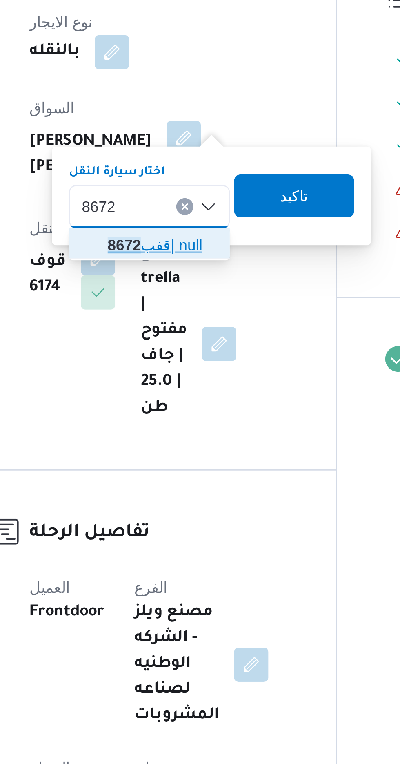
click at [188, 336] on span "قفب 8672 | null" at bounding box center [189, 335] width 42 height 10
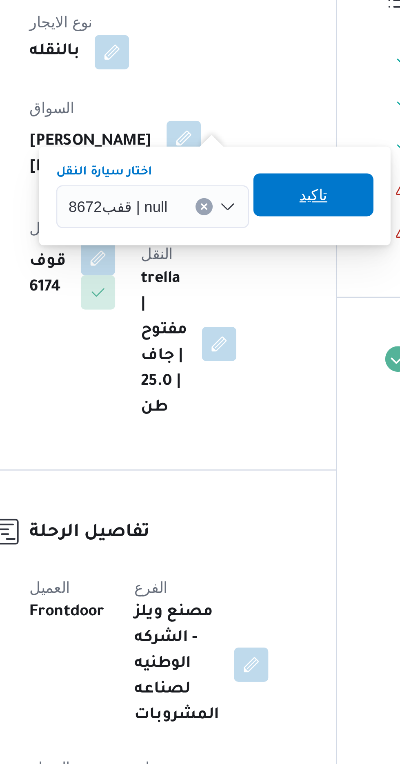
click at [244, 315] on span "تاكيد" at bounding box center [247, 316] width 11 height 10
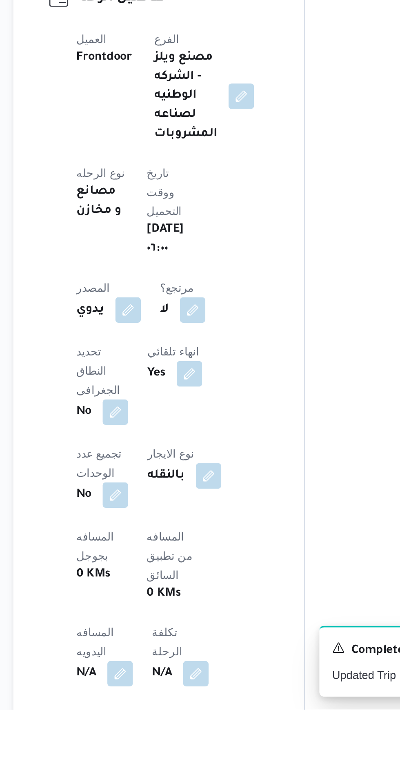
scroll to position [45, 0]
click at [168, 738] on button "button" at bounding box center [160, 744] width 13 height 13
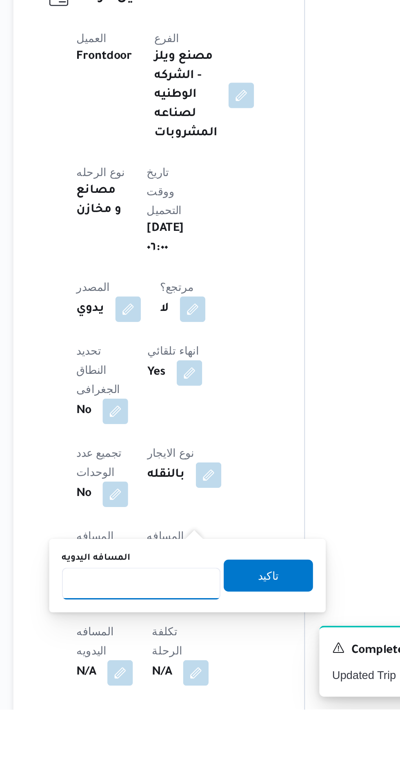
click at [181, 697] on input "المسافه اليدويه" at bounding box center [171, 699] width 81 height 16
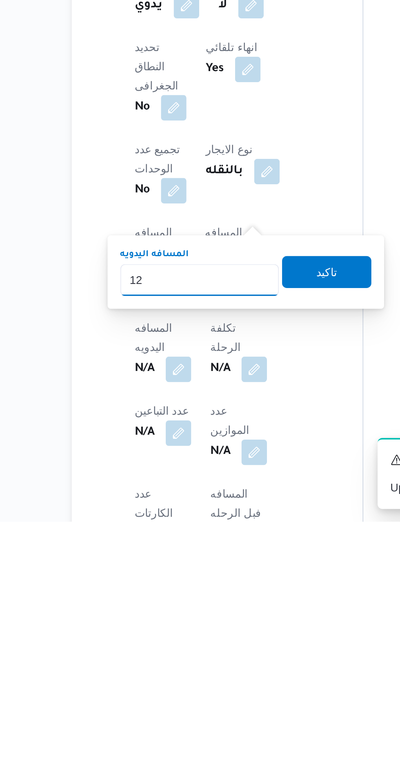
type input "120"
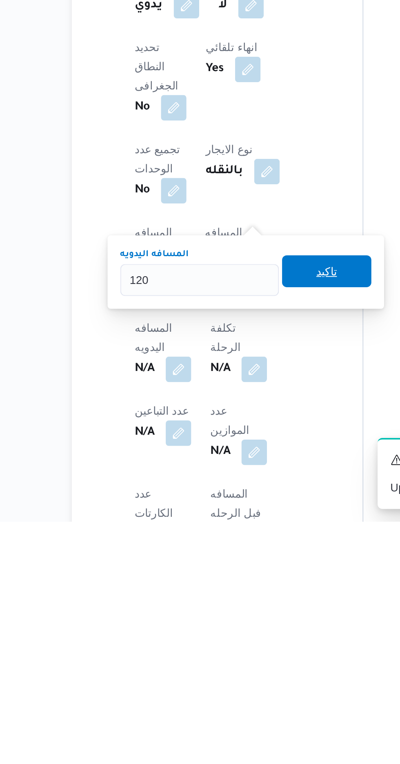
click at [245, 641] on span "تاكيد" at bounding box center [237, 636] width 46 height 16
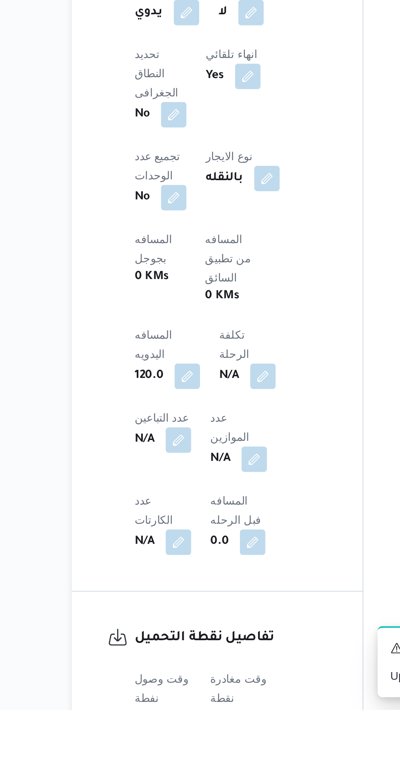
scroll to position [198, 0]
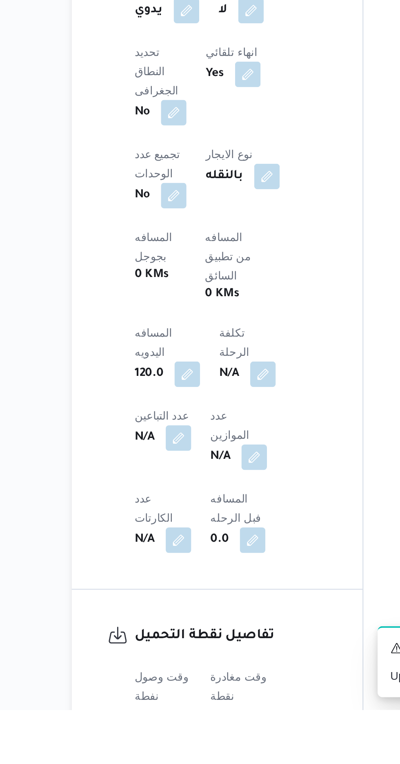
click at [163, 764] on button "button" at bounding box center [160, 777] width 13 height 13
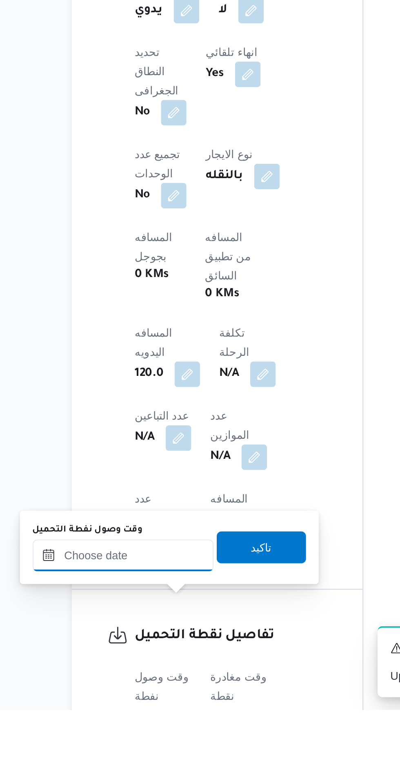
click at [159, 683] on input "وقت وصول نفطة التحميل" at bounding box center [132, 685] width 93 height 16
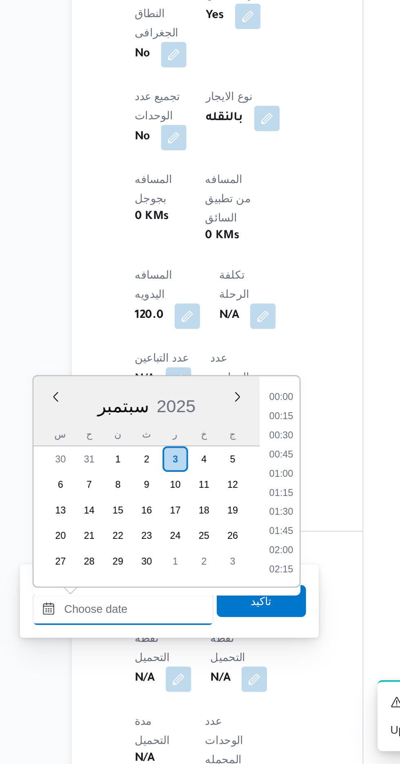
scroll to position [617, 0]
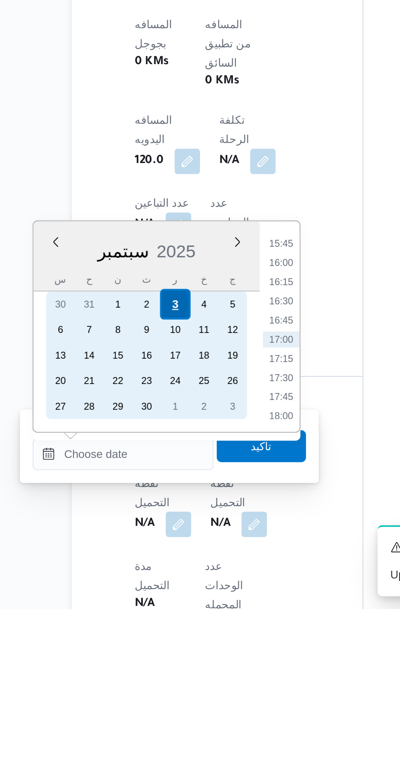
click at [159, 607] on div "3" at bounding box center [159, 608] width 16 height 16
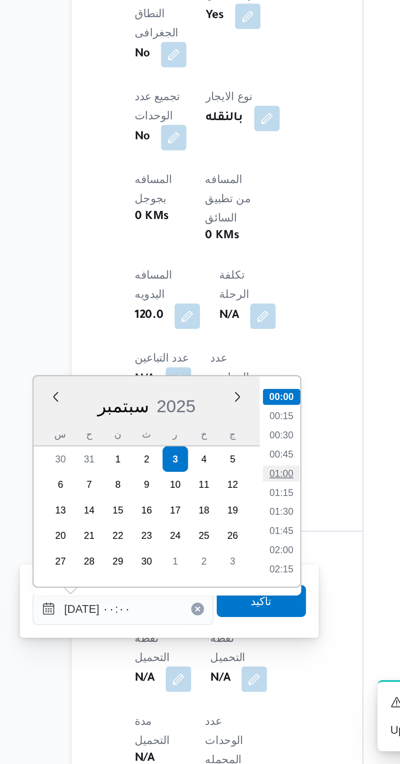
click at [211, 614] on li "01:00" at bounding box center [213, 615] width 19 height 8
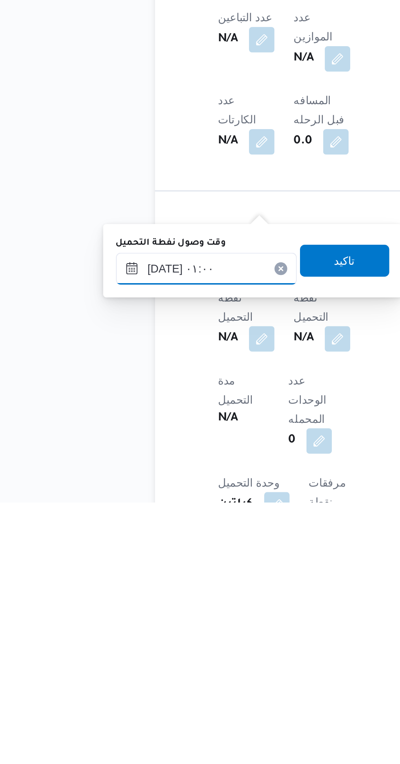
scroll to position [304, 0]
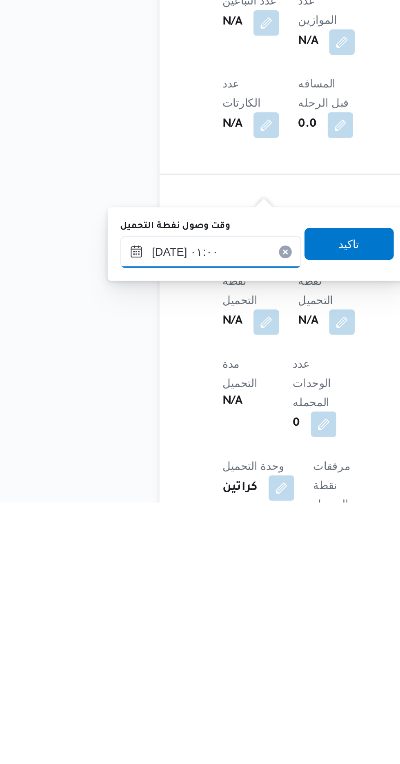
click at [144, 632] on input "[DATE] ٠١:٠٠" at bounding box center [132, 636] width 93 height 16
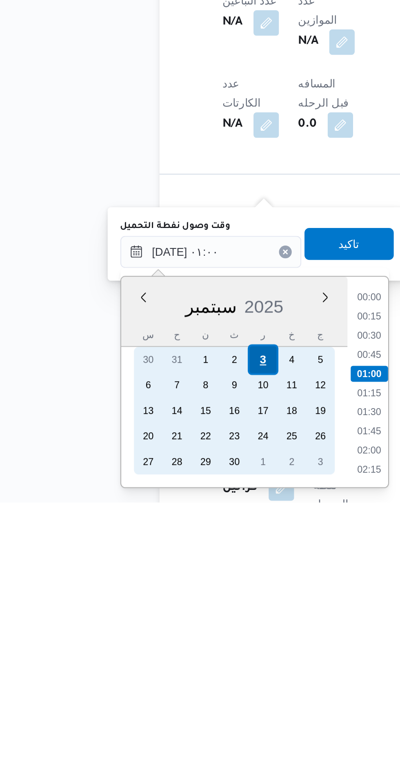
click at [159, 691] on div "3" at bounding box center [159, 691] width 16 height 16
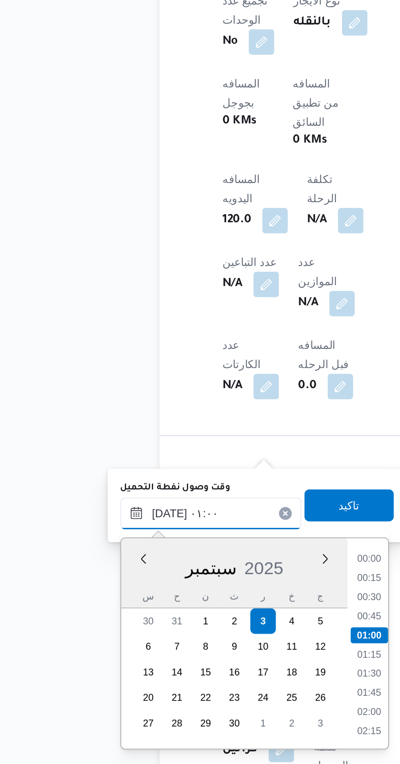
click at [90, 635] on input "[DATE] ٠١:٠٠" at bounding box center [132, 636] width 93 height 16
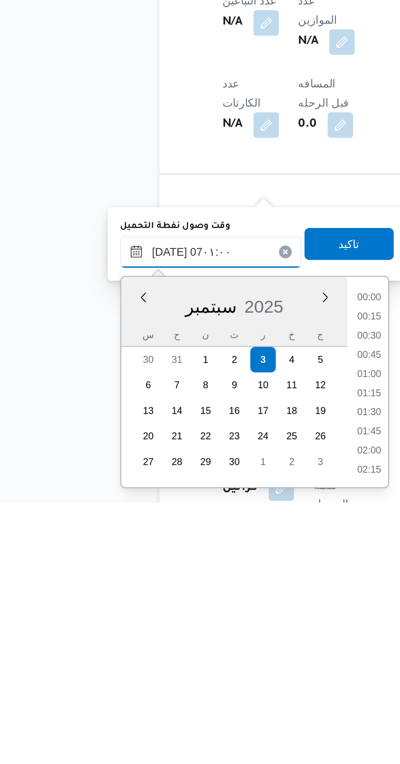
scroll to position [189, 0]
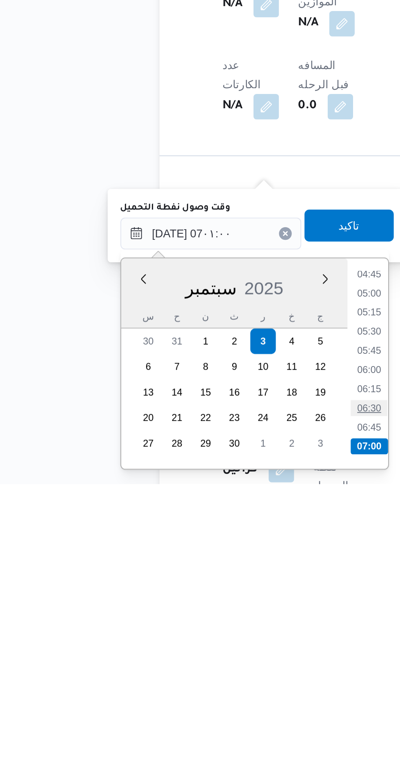
click at [212, 727] on li "06:30" at bounding box center [213, 725] width 19 height 8
type input "[DATE] ٠٦:٣٠"
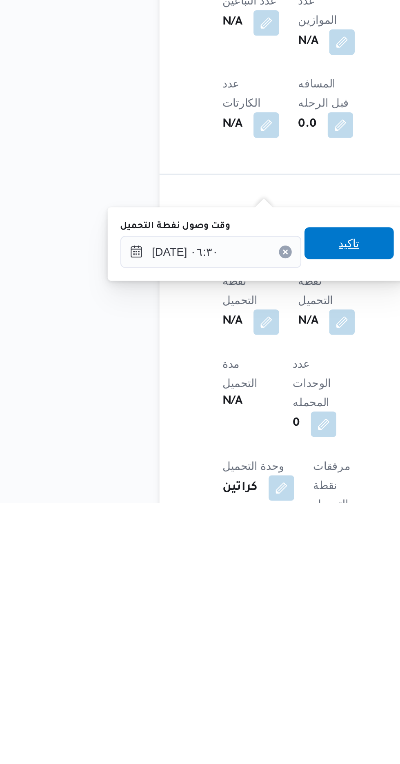
click at [206, 631] on span "تاكيد" at bounding box center [203, 631] width 11 height 10
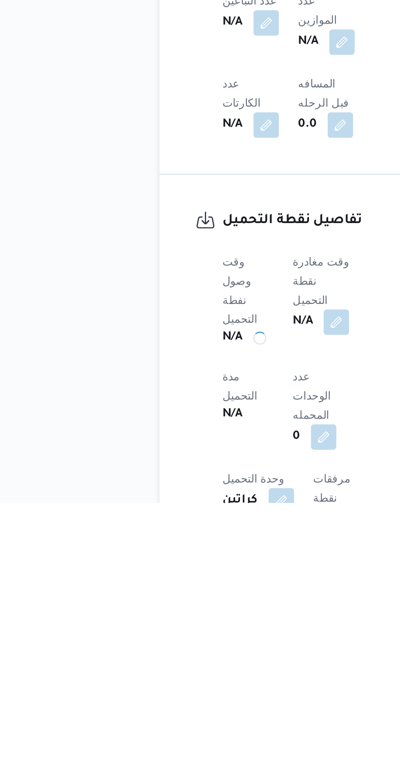
scroll to position [304, 0]
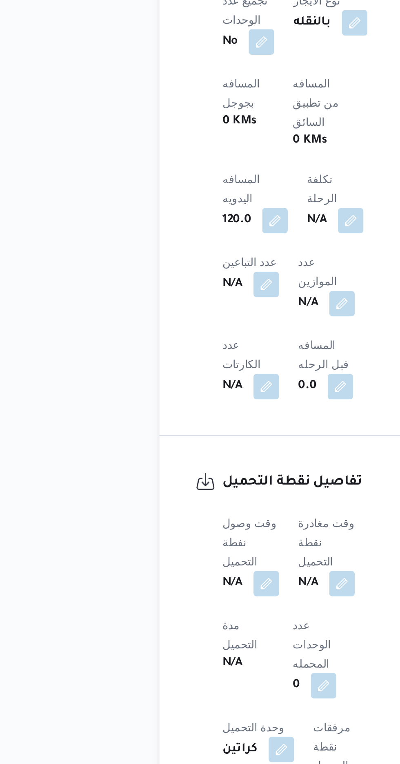
click at [188, 667] on b "N/A" at bounding box center [182, 672] width 10 height 10
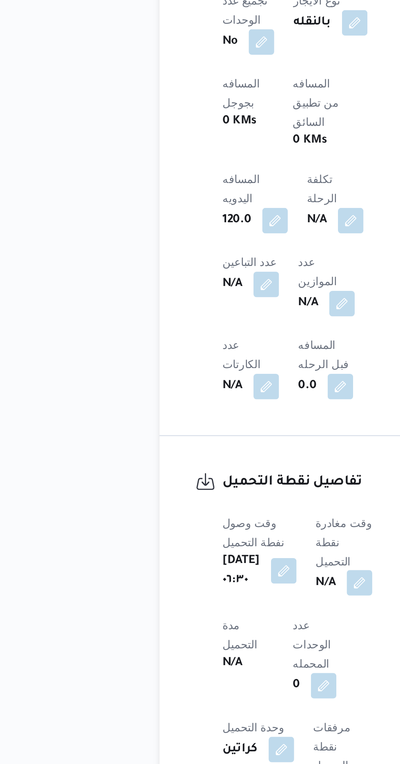
click at [211, 665] on button "button" at bounding box center [208, 671] width 13 height 13
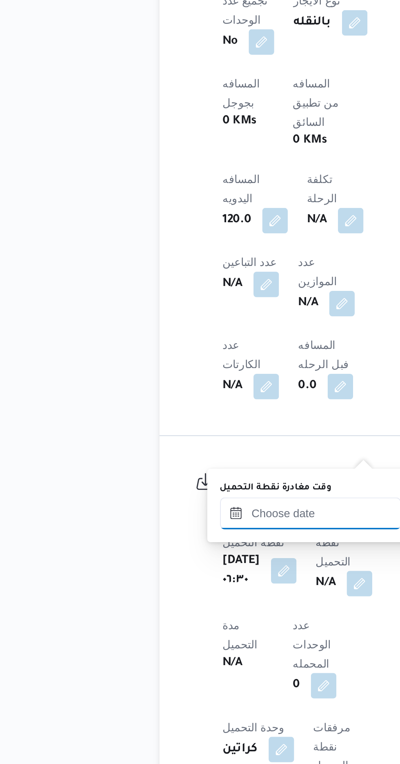
click at [180, 634] on input "وقت مغادرة نقطة التحميل" at bounding box center [183, 636] width 93 height 16
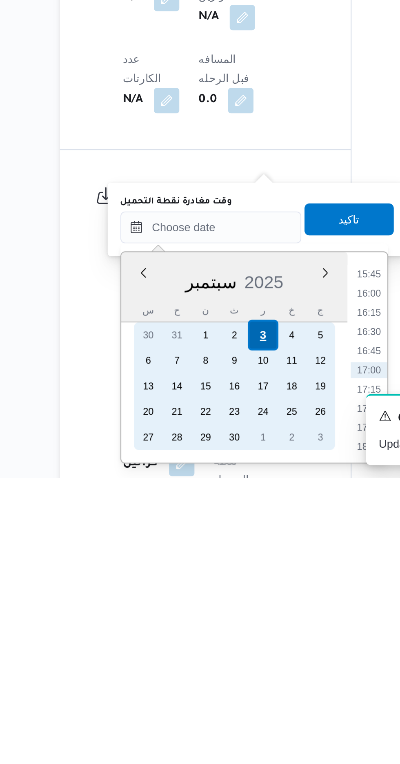
click at [210, 687] on div "3" at bounding box center [210, 691] width 16 height 16
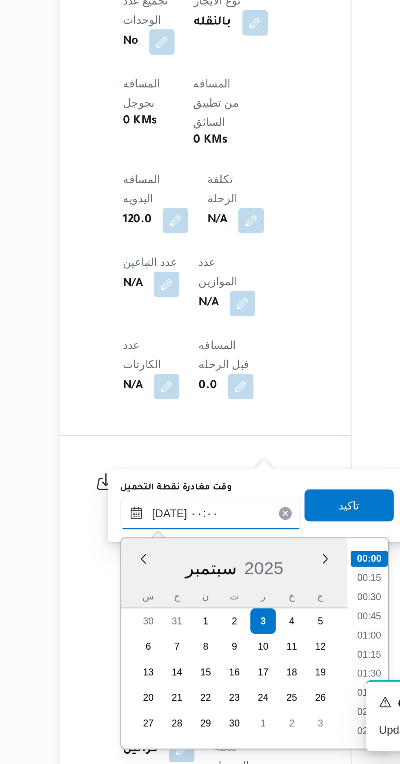
click at [141, 638] on input "[DATE] ٠٠:٠٠" at bounding box center [183, 636] width 93 height 16
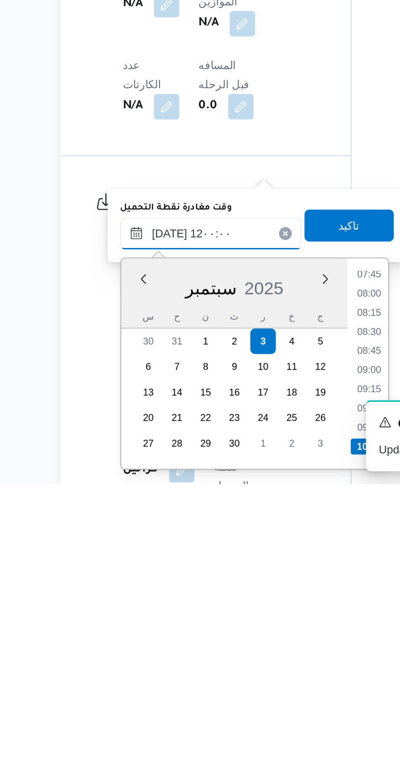
scroll to position [385, 0]
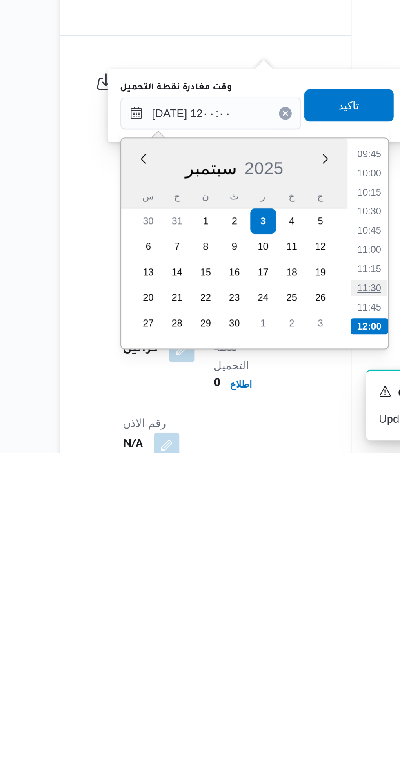
click at [260, 678] on li "11:30" at bounding box center [264, 680] width 19 height 8
type input "[DATE] ١١:٣٠"
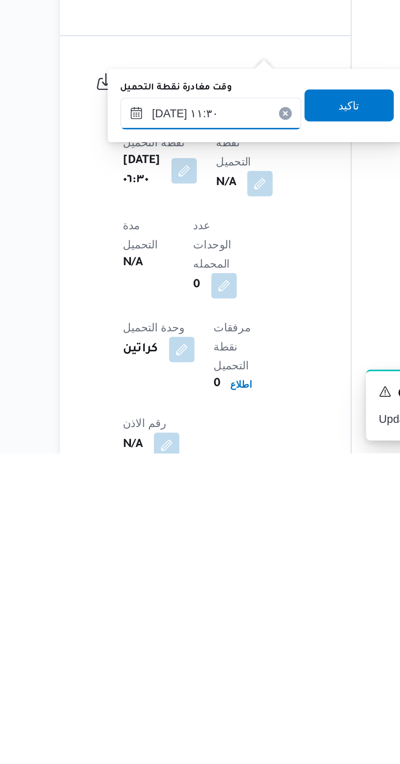
scroll to position [351, 0]
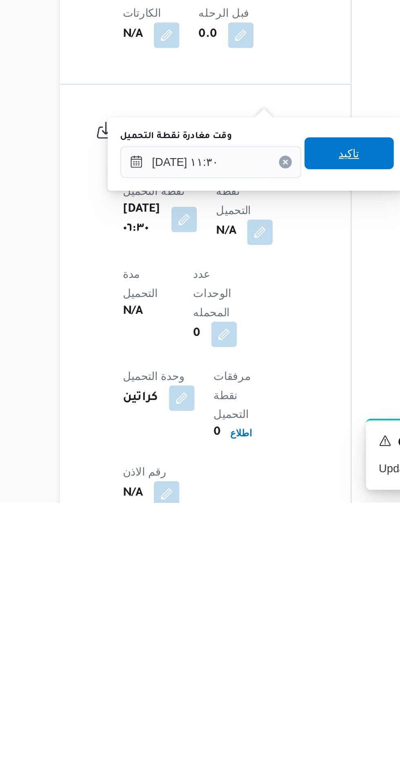
click at [260, 587] on span "تاكيد" at bounding box center [254, 585] width 11 height 10
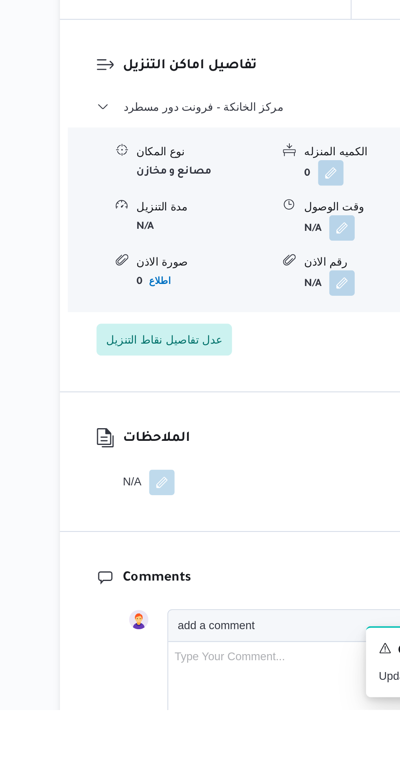
scroll to position [724, 0]
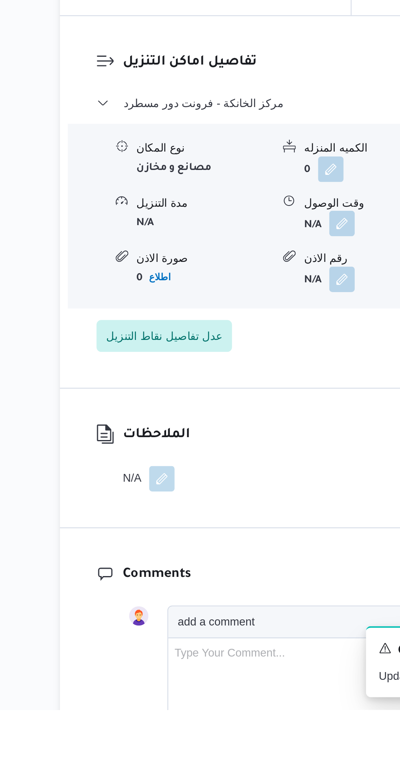
click at [249, 508] on button "button" at bounding box center [250, 514] width 13 height 13
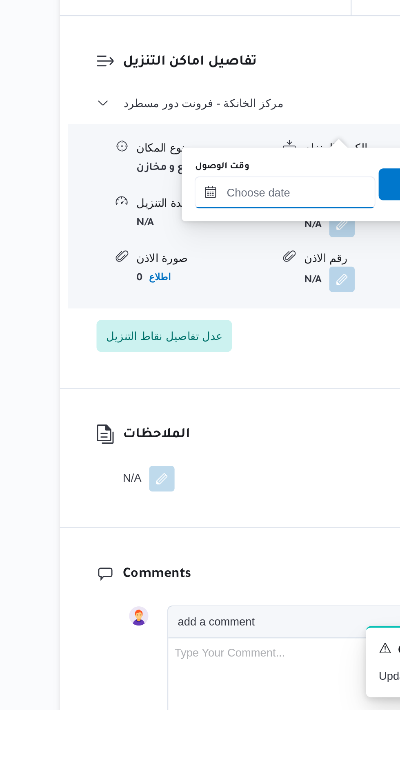
click at [226, 499] on input "وقت الوصول" at bounding box center [221, 499] width 93 height 16
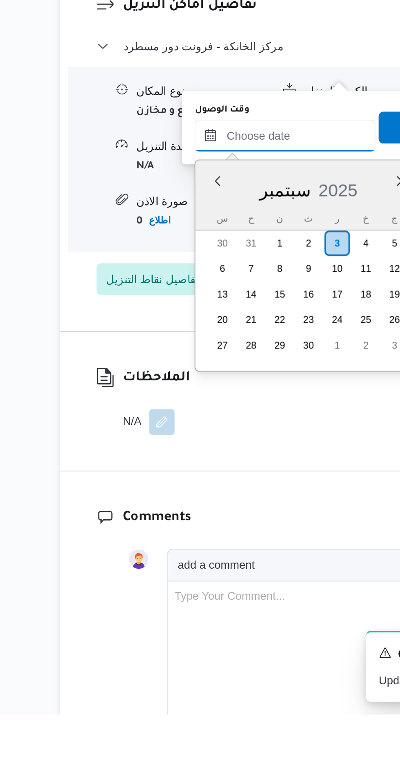
scroll to position [617, 0]
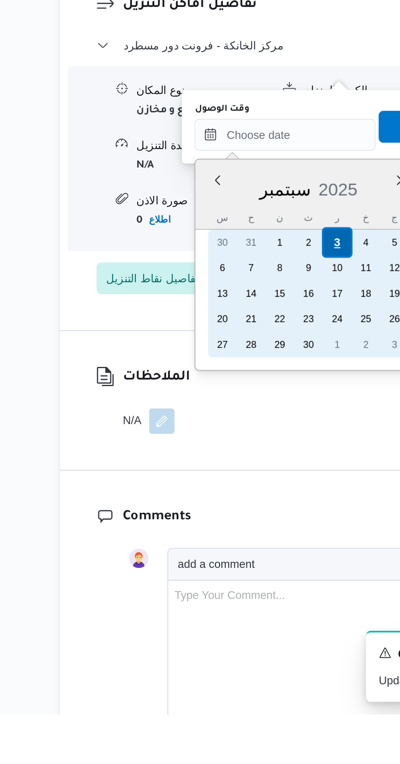
click at [248, 521] on div "3" at bounding box center [249, 523] width 16 height 16
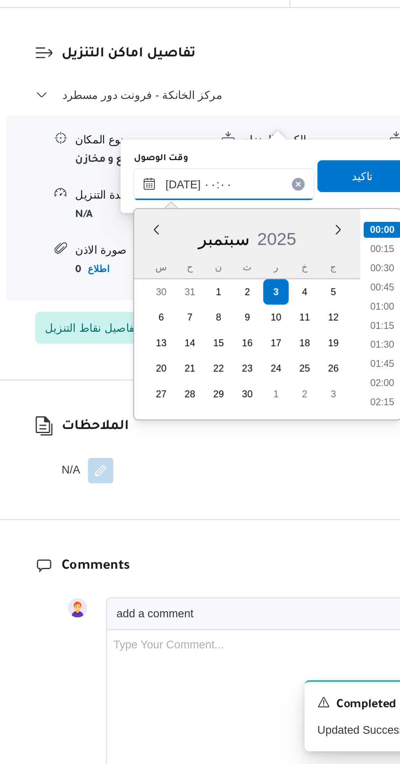
click at [192, 469] on input "[DATE] ٠٠:٠٠" at bounding box center [221, 467] width 93 height 16
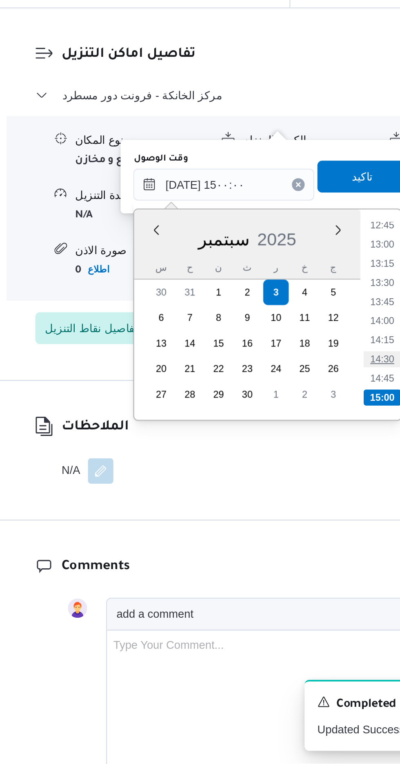
click at [303, 556] on li "14:30" at bounding box center [303, 557] width 19 height 8
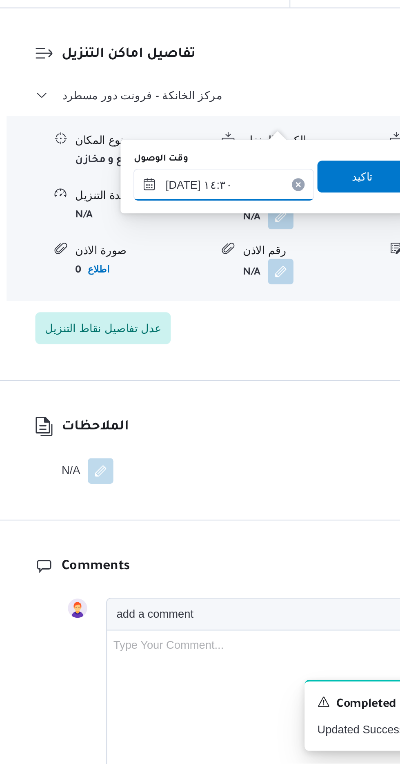
click at [232, 464] on input "[DATE] ١٤:٣٠" at bounding box center [221, 467] width 93 height 16
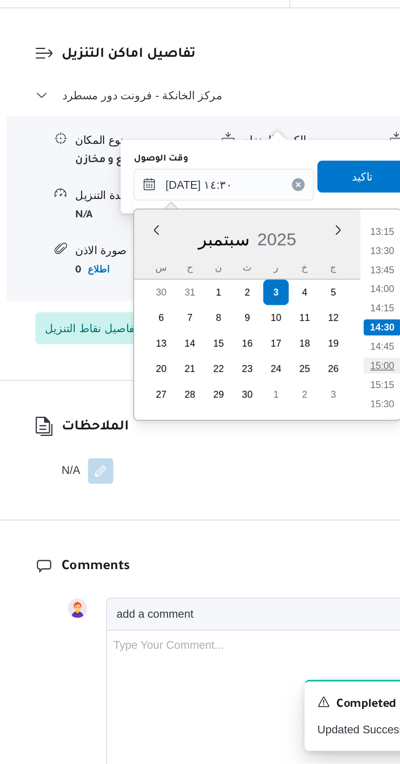
click at [304, 561] on li "15:00" at bounding box center [303, 560] width 19 height 8
type input "[DATE] ١٥:٠٠"
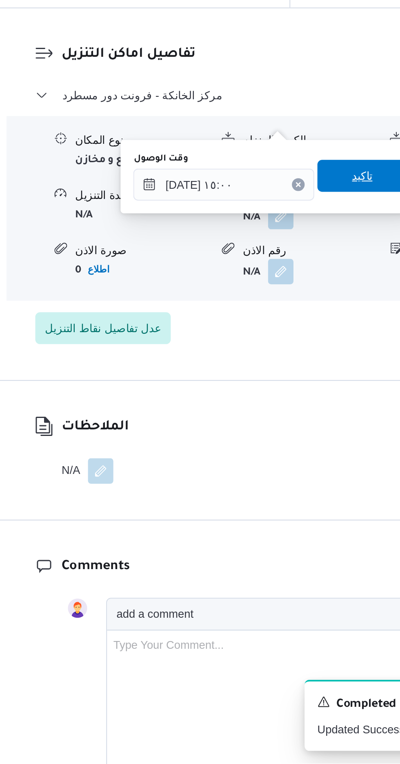
click at [295, 465] on span "تاكيد" at bounding box center [292, 463] width 11 height 10
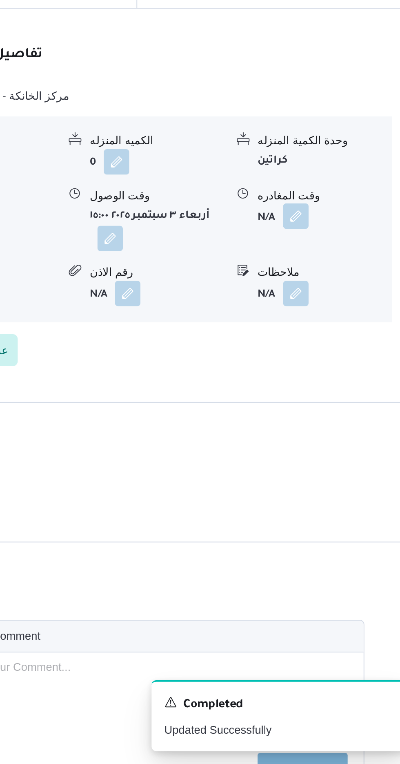
click at [336, 477] on button "button" at bounding box center [337, 483] width 13 height 13
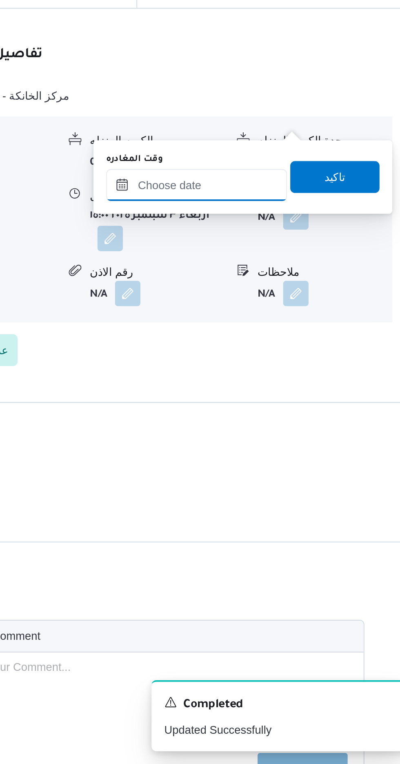
click at [309, 465] on input "وقت المغادره" at bounding box center [286, 467] width 93 height 16
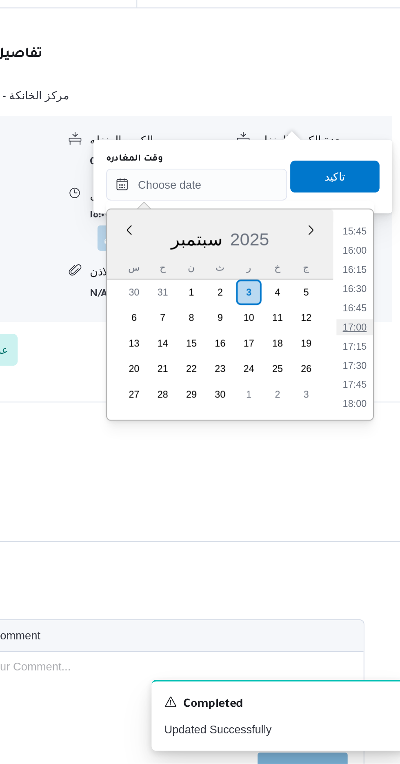
click at [367, 539] on li "17:00" at bounding box center [367, 541] width 19 height 8
type input "[DATE] ١٧:٠٠"
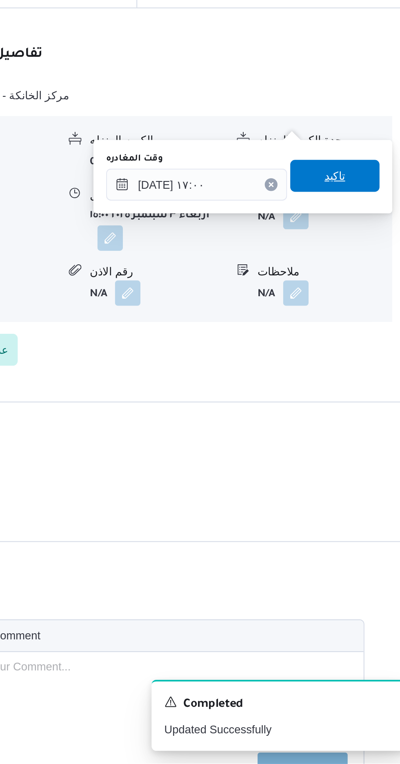
click at [365, 468] on span "تاكيد" at bounding box center [357, 463] width 46 height 16
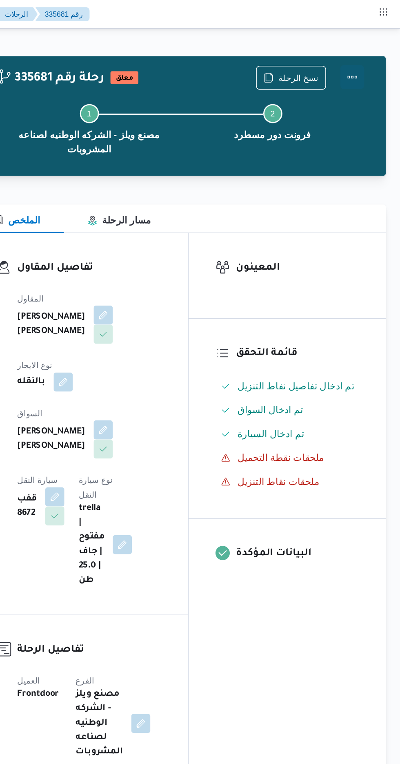
click at [371, 59] on button "Actions" at bounding box center [368, 53] width 16 height 16
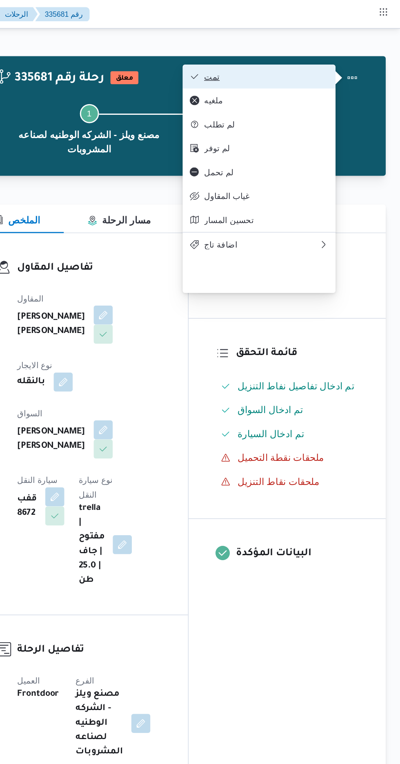
click at [342, 48] on button "تمت" at bounding box center [304, 52] width 105 height 16
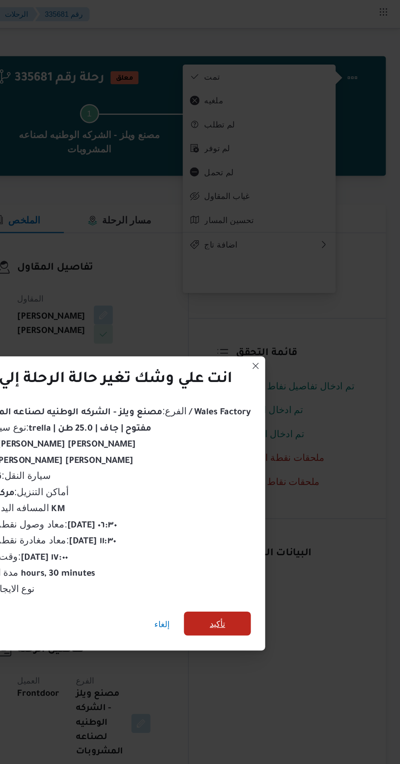
click at [277, 418] on span "تأكيد" at bounding box center [276, 426] width 46 height 16
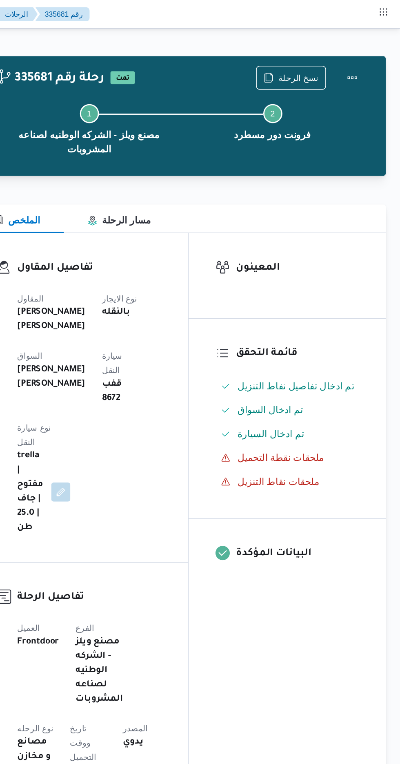
scroll to position [0, 0]
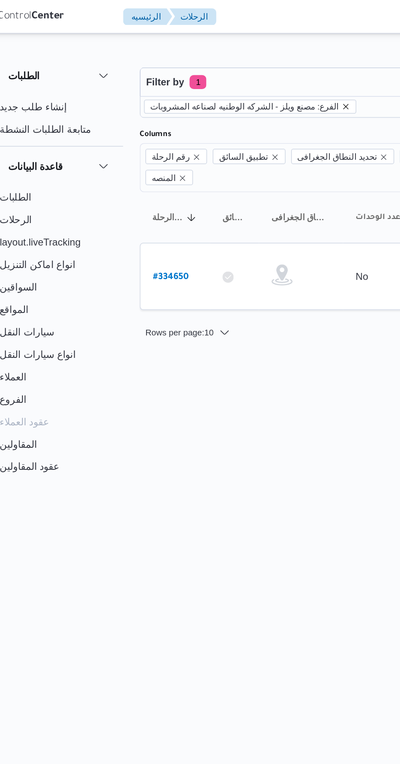
click at [225, 62] on icon "remove selected entity" at bounding box center [226, 61] width 3 height 3
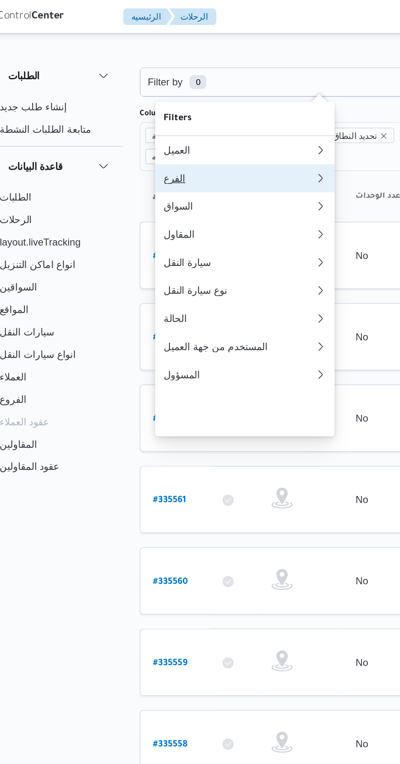
click at [170, 106] on div "الفرع" at bounding box center [162, 104] width 85 height 7
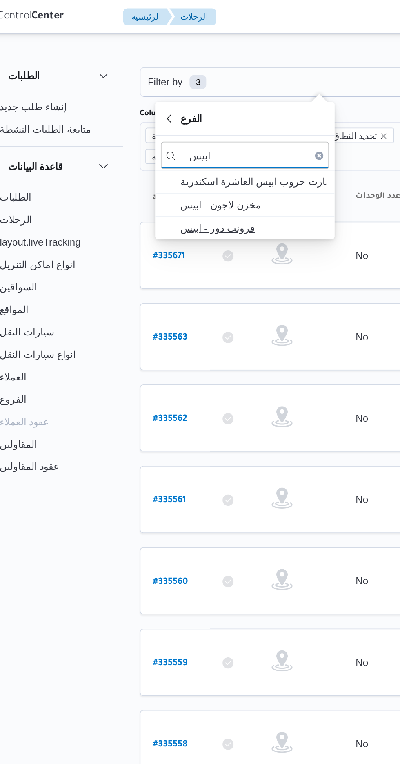
type input "ابيس"
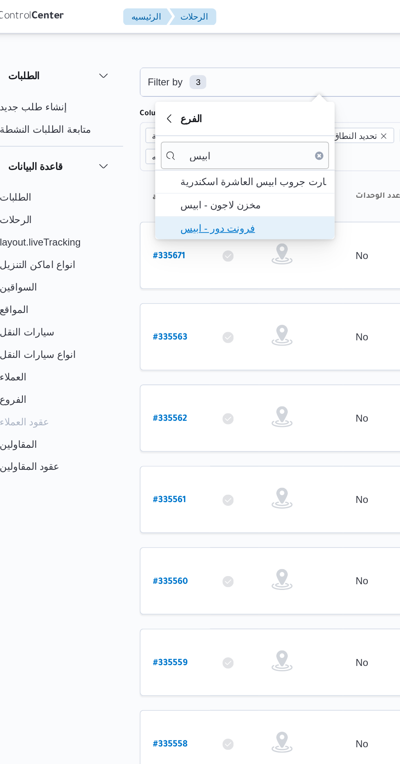
click at [179, 134] on span "فرونت دور - ابيس" at bounding box center [172, 133] width 85 height 10
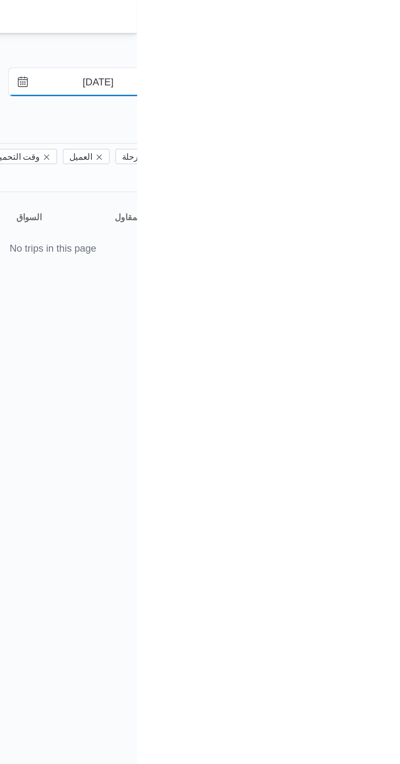
click at [382, 47] on input "[DATE]" at bounding box center [372, 48] width 93 height 16
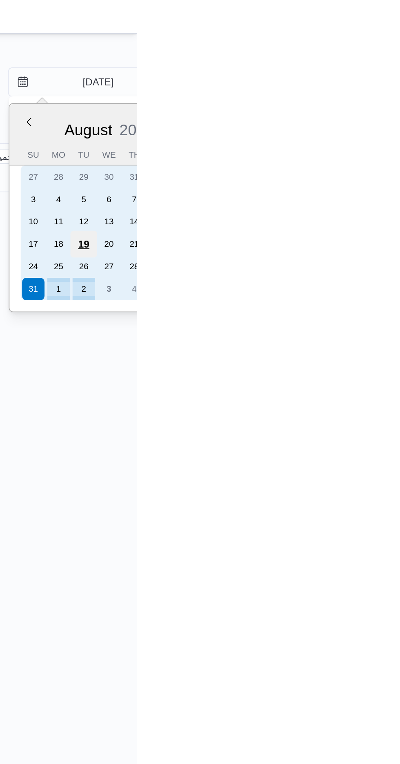
click at [376, 140] on div "19" at bounding box center [370, 142] width 16 height 16
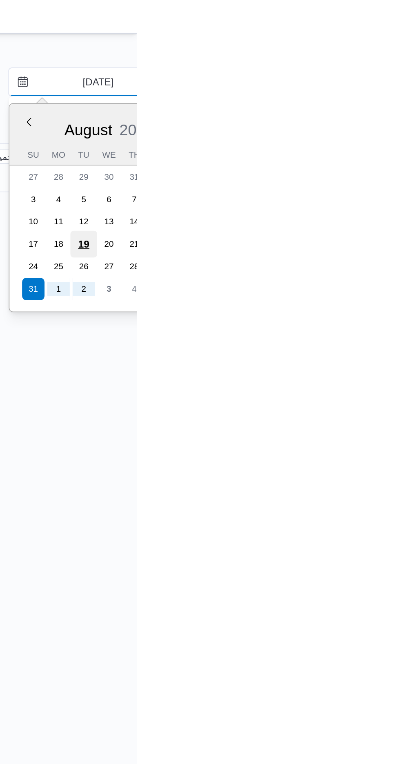
type input "[DATE]"
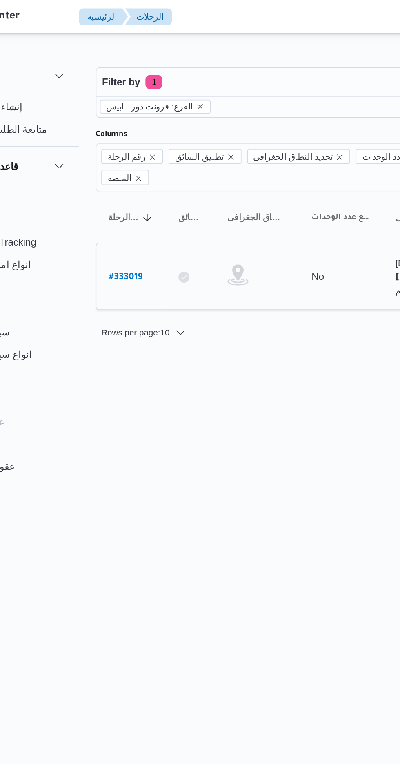
click at [127, 159] on b "# 333019" at bounding box center [124, 162] width 20 height 6
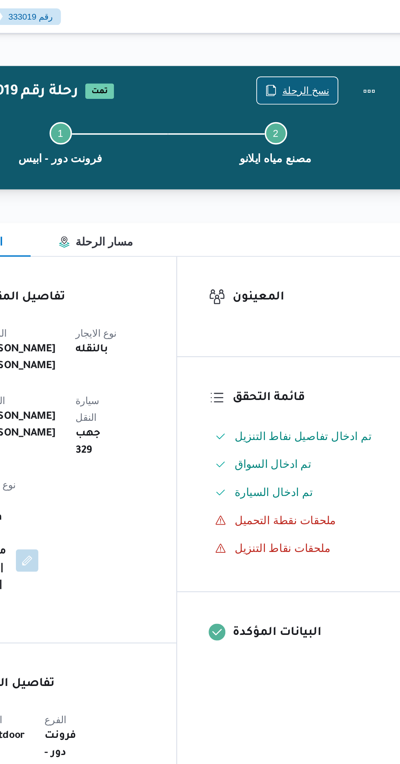
click at [326, 47] on span "نسخ الرحلة" at bounding box center [325, 53] width 47 height 16
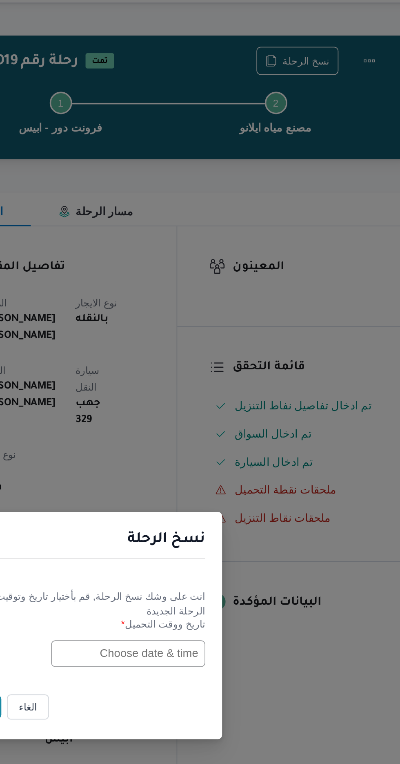
click at [224, 400] on input "text" at bounding box center [227, 399] width 90 height 16
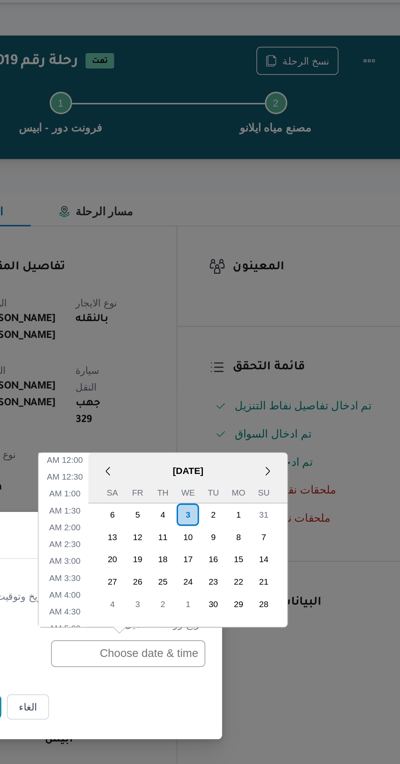
scroll to position [287, 0]
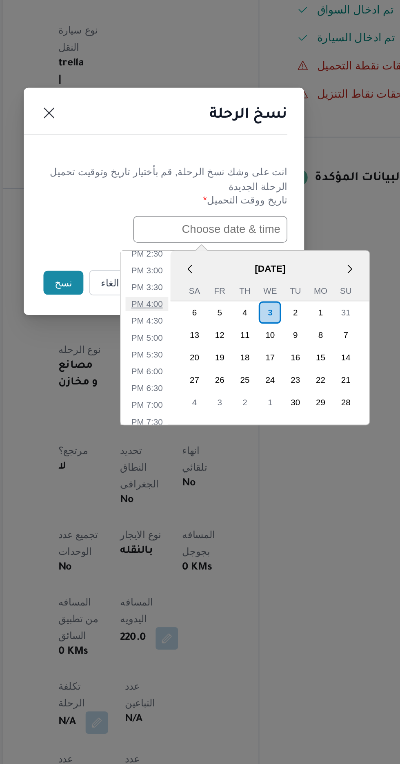
click at [190, 439] on li "4:00 PM" at bounding box center [190, 442] width 25 height 8
type input "[DATE] 4:00PM"
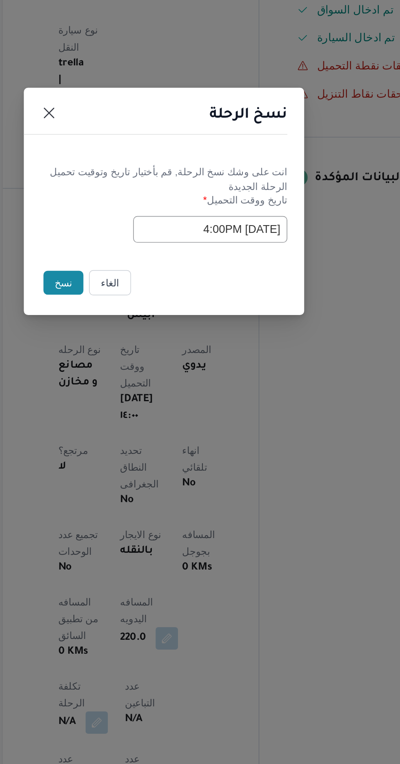
click at [131, 428] on button "نسخ" at bounding box center [141, 430] width 23 height 14
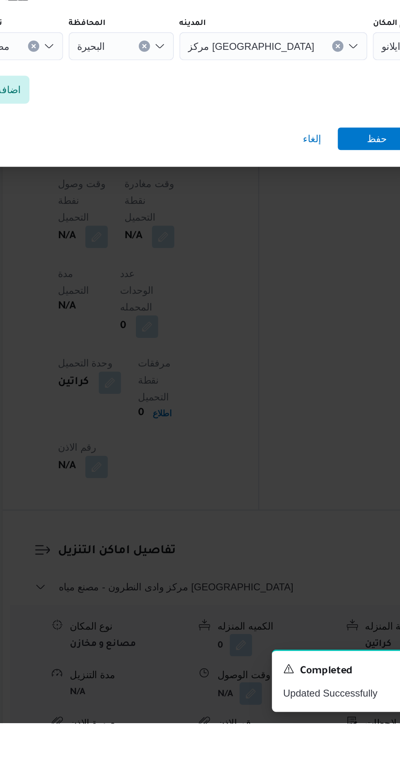
scroll to position [476, 0]
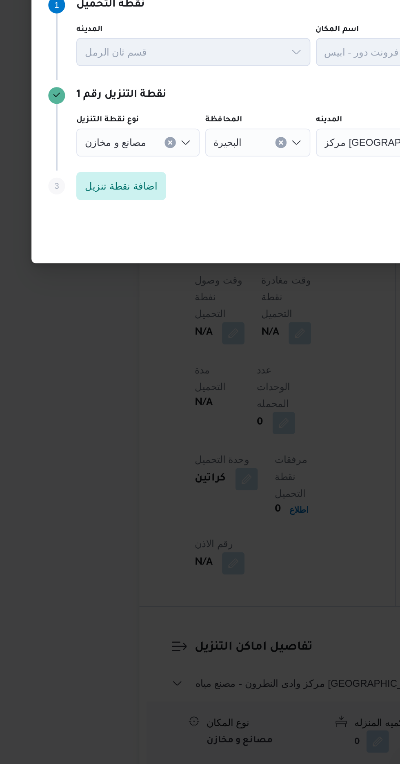
click at [121, 373] on button "Clear input" at bounding box center [124, 370] width 7 height 7
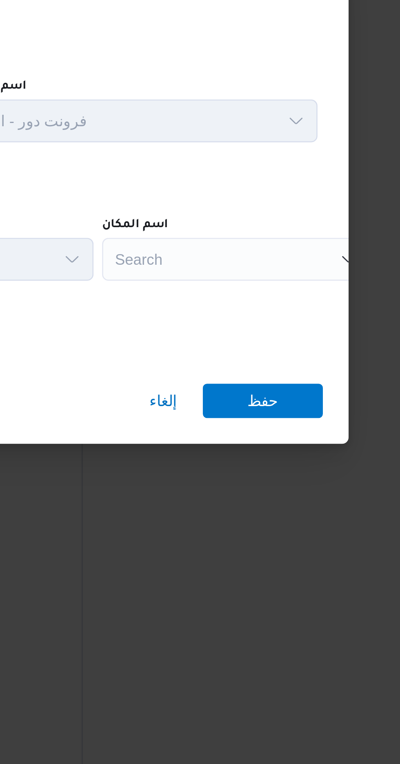
click at [327, 369] on div "Search" at bounding box center [314, 370] width 102 height 16
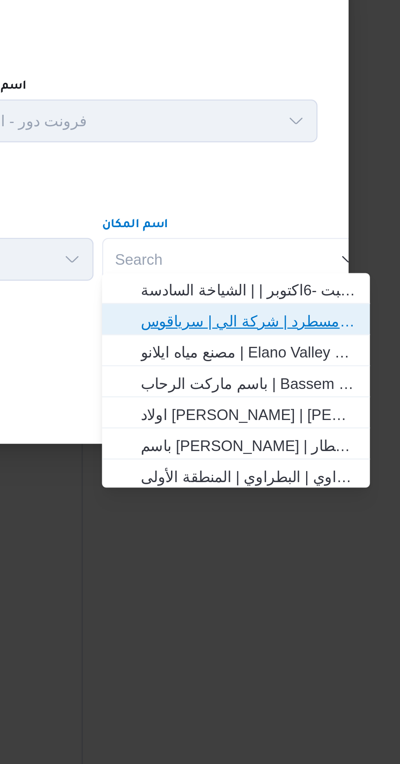
click at [338, 390] on span "فرونت دور مسطرد | شركة الي | سرياقوس" at bounding box center [319, 394] width 83 height 10
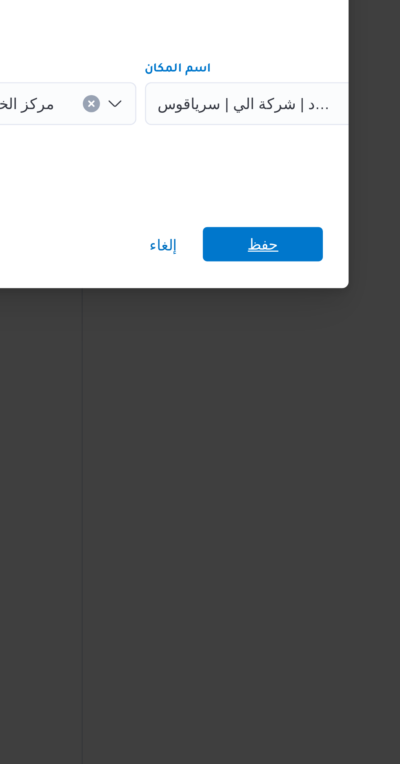
click at [332, 423] on span "حفظ" at bounding box center [325, 423] width 46 height 13
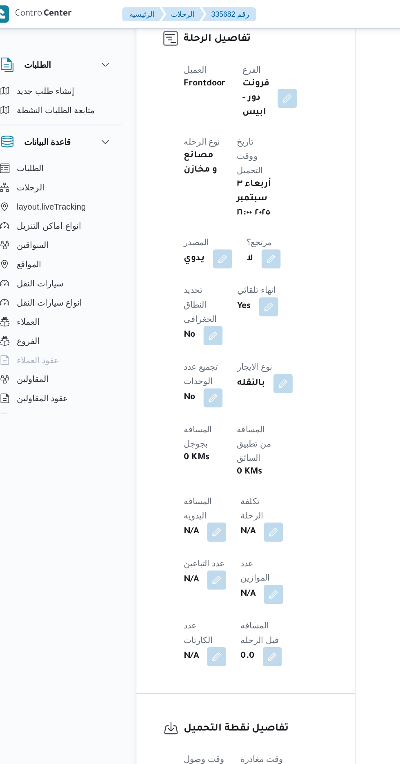
scroll to position [381, 0]
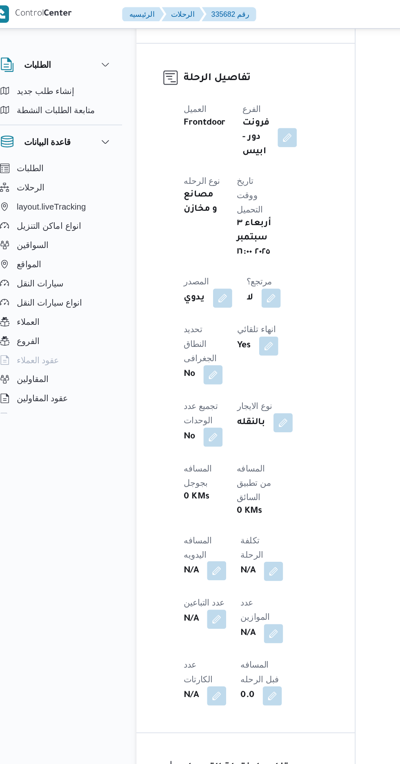
click at [168, 383] on button "button" at bounding box center [160, 389] width 13 height 13
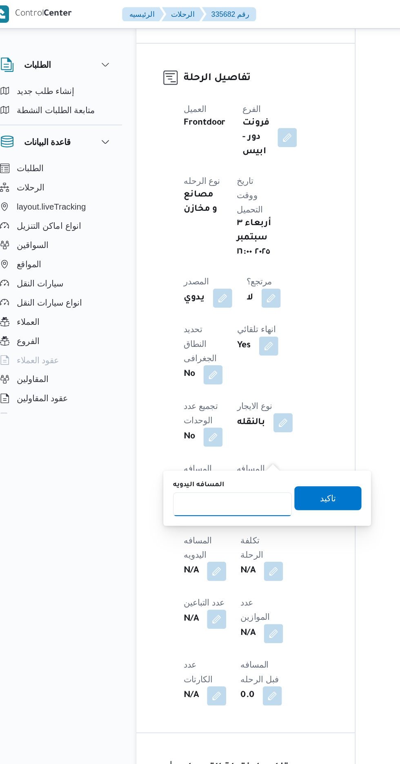
click at [178, 342] on input "المسافه اليدويه" at bounding box center [171, 344] width 81 height 16
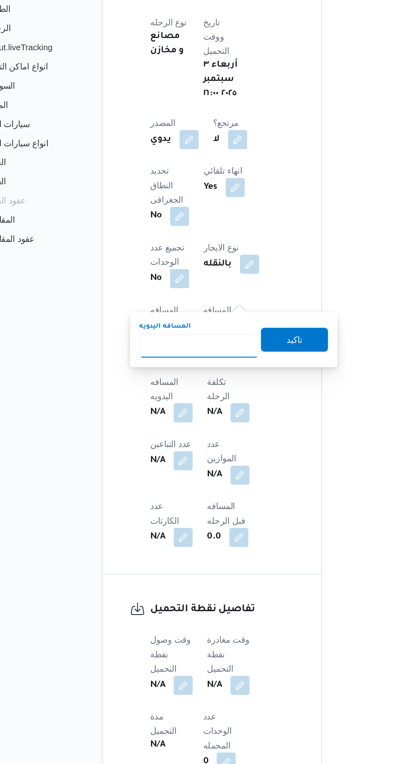
scroll to position [380, 0]
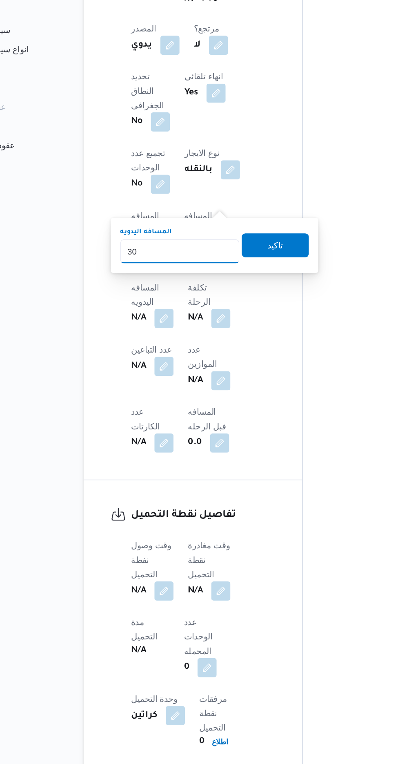
type input "300"
click at [253, 340] on span "تاكيد" at bounding box center [237, 339] width 46 height 16
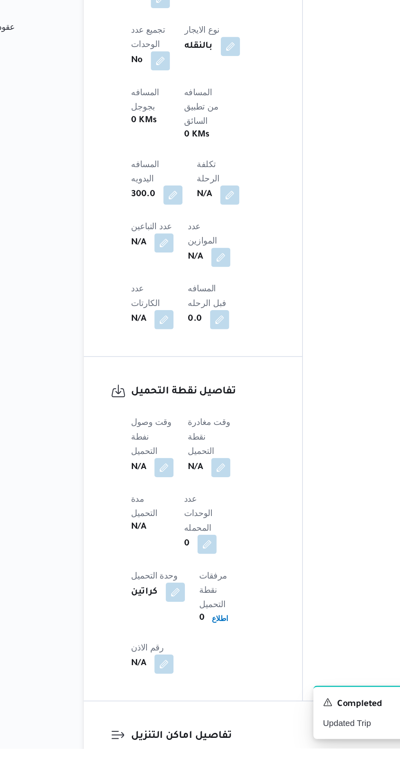
scroll to position [384, 0]
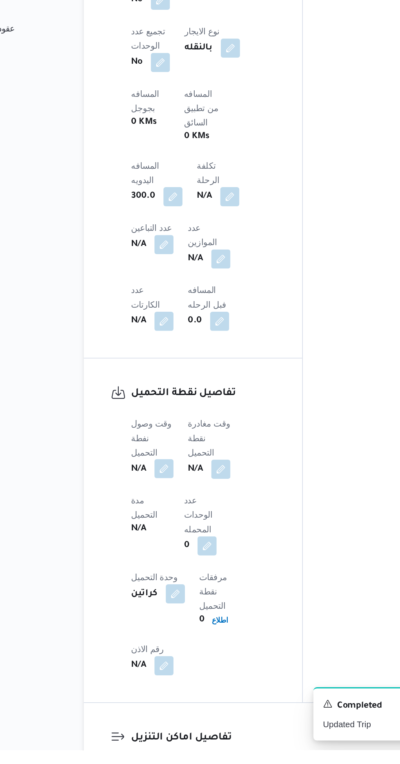
click at [166, 566] on button "button" at bounding box center [160, 572] width 13 height 13
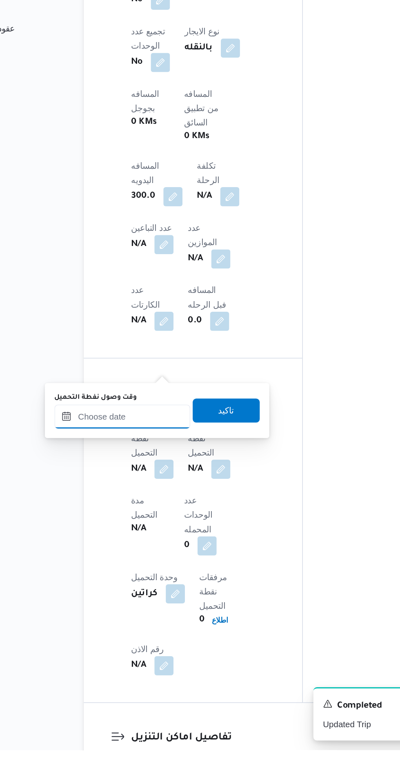
click at [156, 537] on input "وقت وصول نفطة التحميل" at bounding box center [132, 536] width 93 height 16
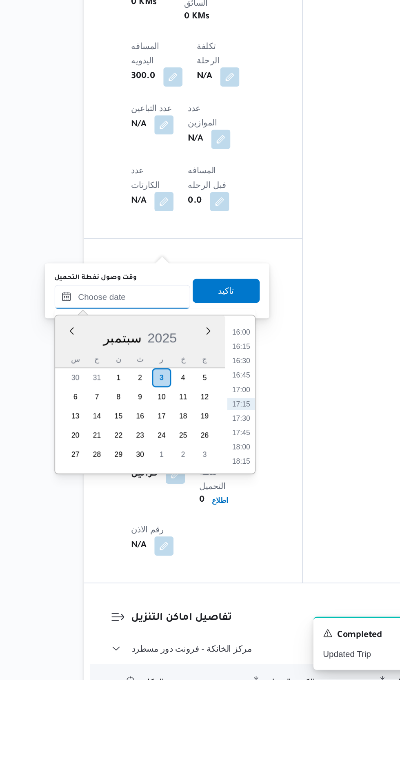
scroll to position [418, 0]
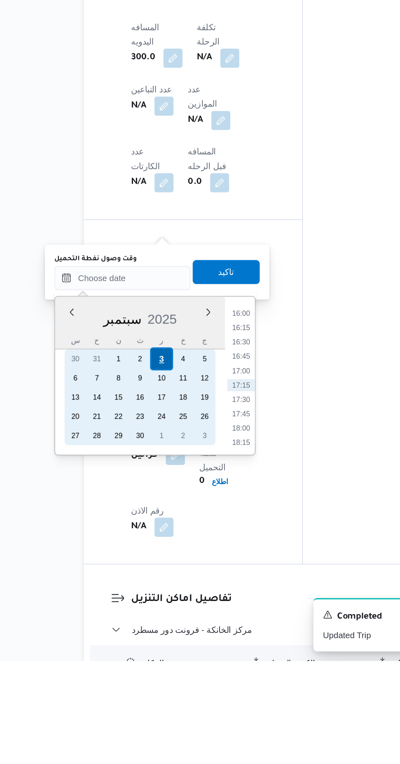
click at [159, 557] on div "3" at bounding box center [159, 558] width 16 height 16
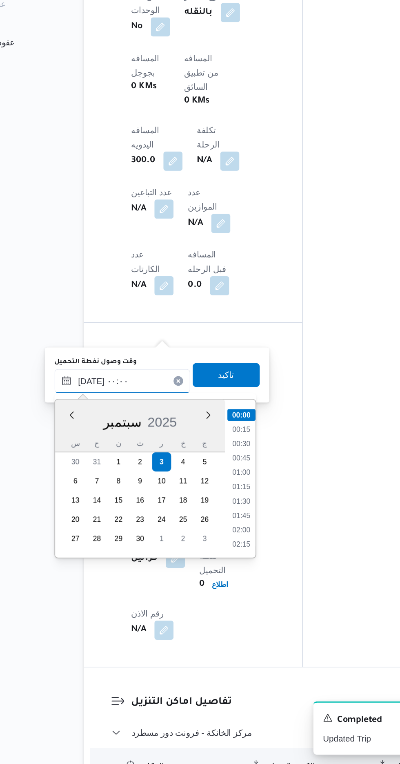
click at [103, 502] on input "[DATE] ٠٠:٠٠" at bounding box center [132, 502] width 93 height 16
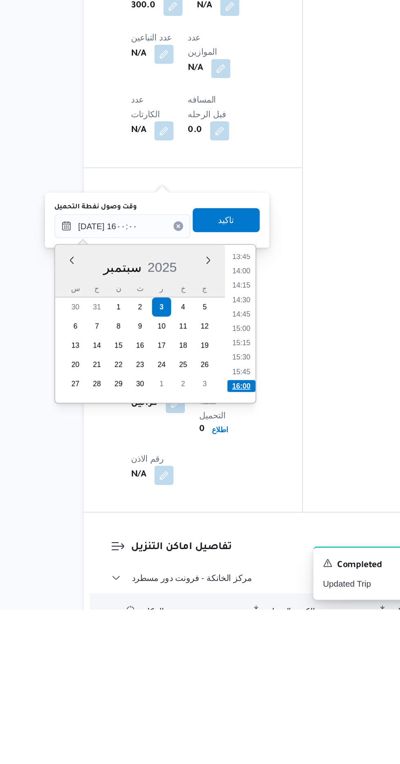
click at [215, 610] on li "16:00" at bounding box center [213, 612] width 19 height 8
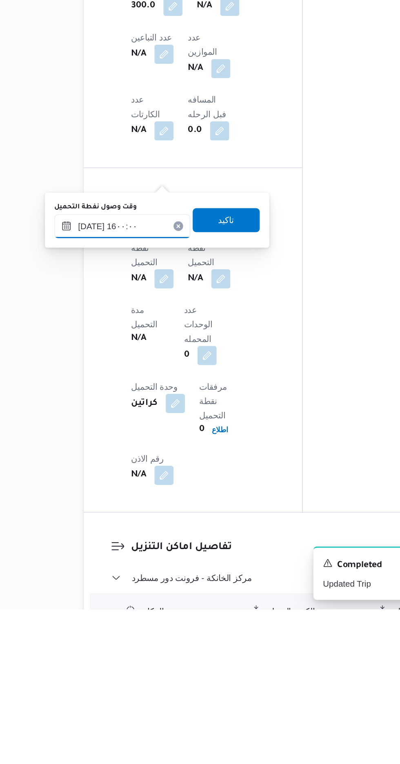
type input "[DATE] ١٦:٠٠"
click at [220, 503] on span "تاكيد" at bounding box center [204, 498] width 46 height 16
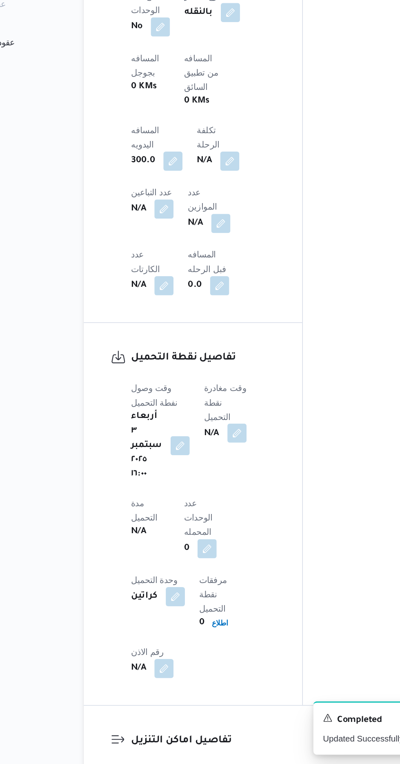
click at [208, 532] on button "button" at bounding box center [210, 538] width 13 height 13
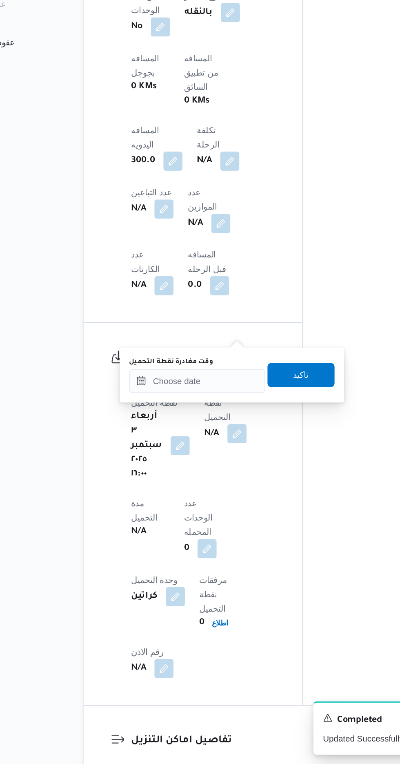
click at [184, 489] on label "وقت مغادرة نقطة التحميل" at bounding box center [165, 489] width 57 height 7
click at [184, 494] on input "وقت مغادرة نقطة التحميل" at bounding box center [183, 502] width 93 height 16
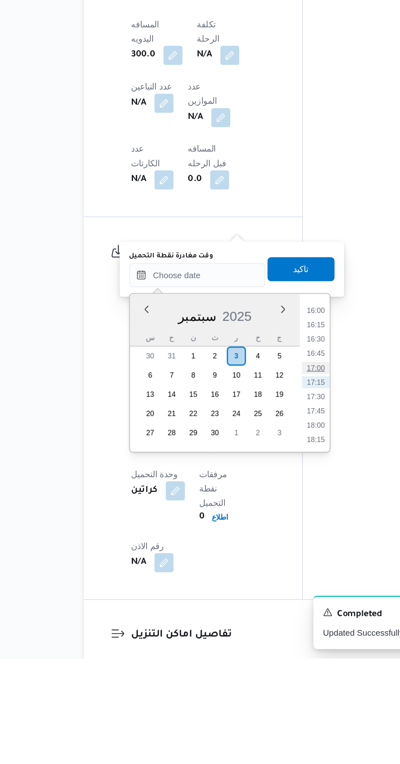
click at [266, 566] on li "17:00" at bounding box center [264, 566] width 19 height 8
type input "[DATE] ١٧:٠٠"
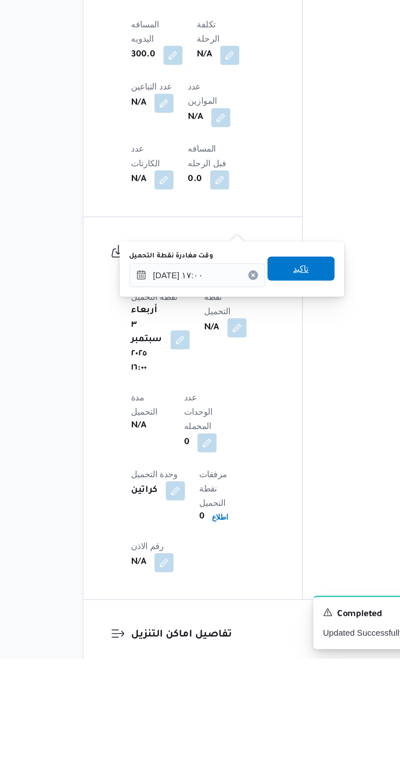
click at [268, 499] on span "تاكيد" at bounding box center [255, 498] width 46 height 16
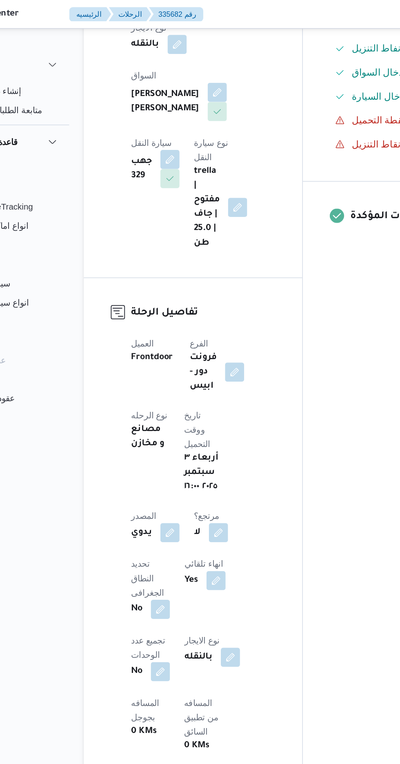
scroll to position [0, 0]
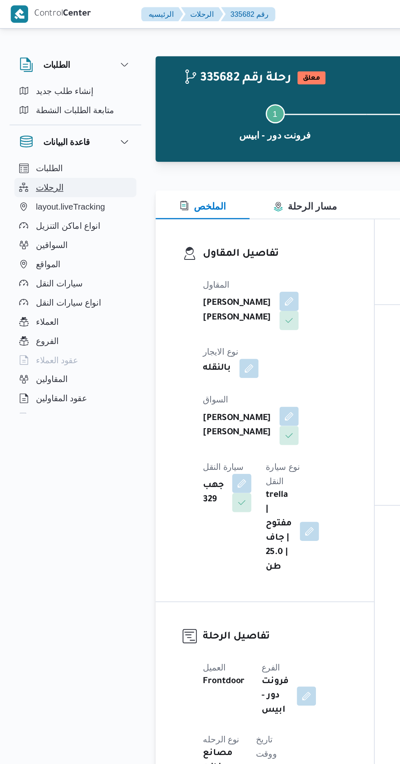
click at [48, 131] on button "الرحلات" at bounding box center [51, 127] width 83 height 13
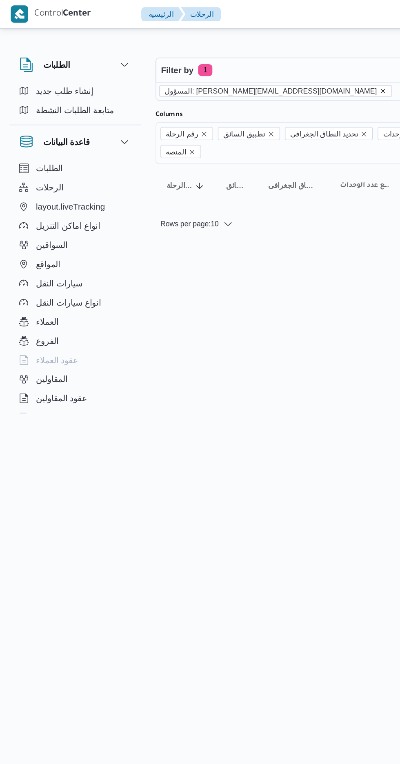
click at [260, 62] on icon "remove selected entity" at bounding box center [261, 61] width 3 height 3
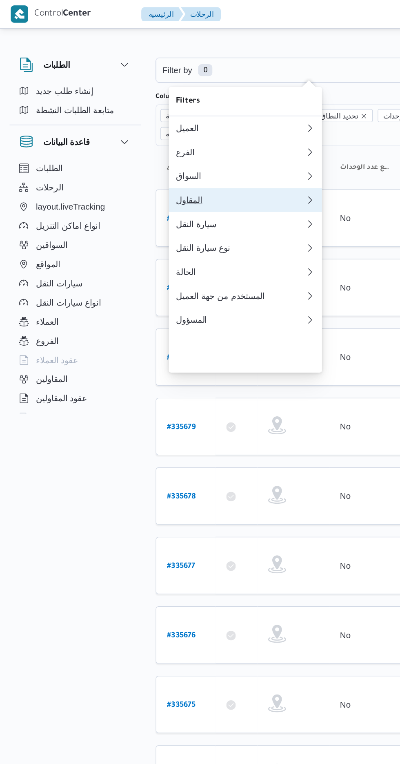
click at [162, 140] on div "المقاول" at bounding box center [164, 136] width 88 height 7
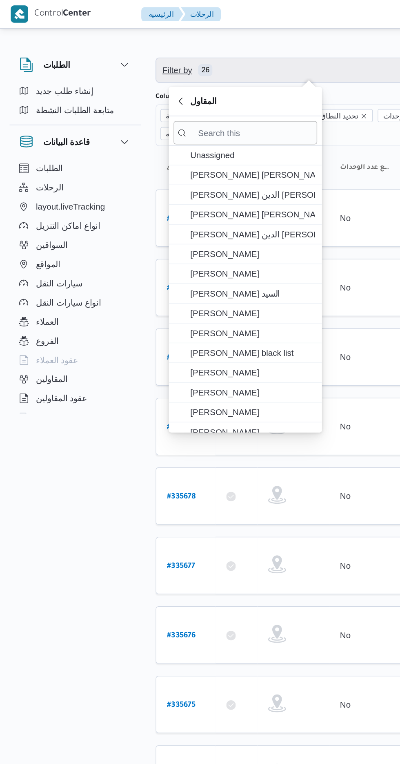
click at [198, 43] on span "Filter by 26" at bounding box center [211, 48] width 208 height 16
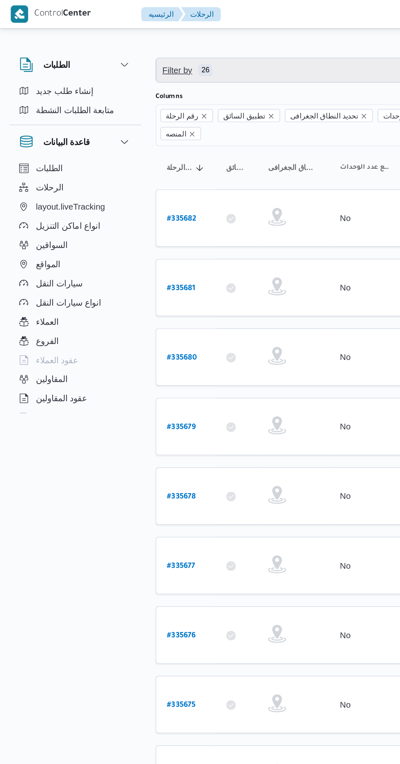
click at [200, 47] on span "Filter by 26" at bounding box center [211, 48] width 208 height 16
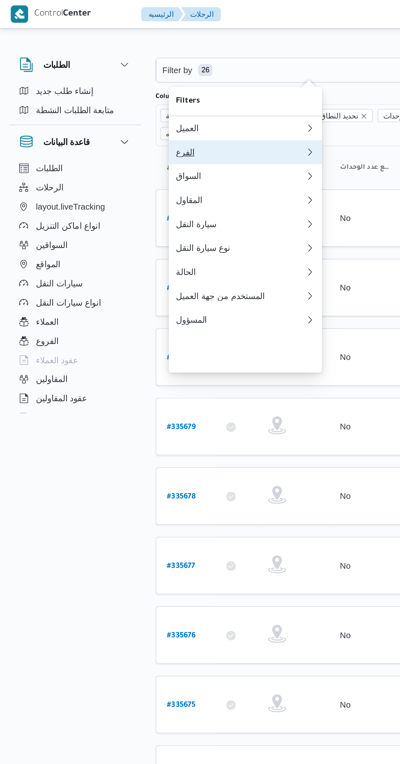
click at [164, 107] on div "الفرع" at bounding box center [164, 104] width 88 height 7
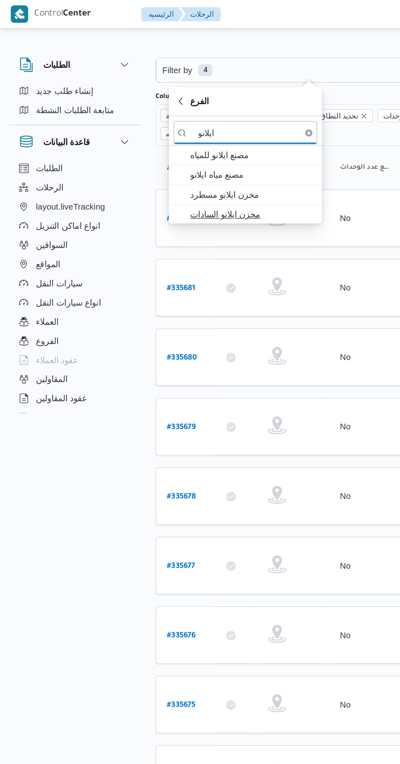
type input "ايلانو"
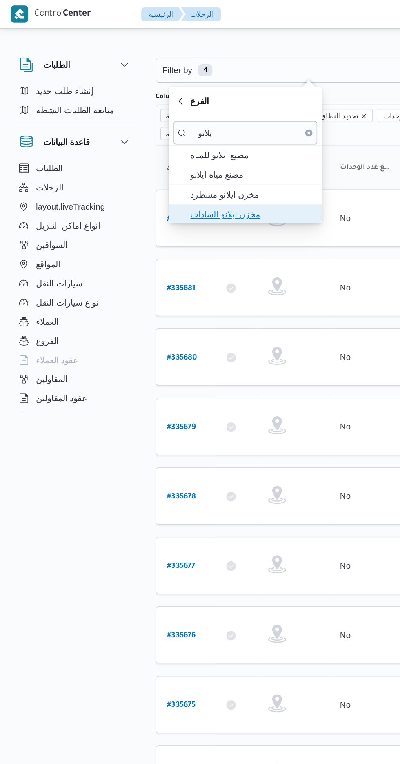
click at [185, 142] on span "مخزن ايلانو السادات" at bounding box center [172, 146] width 85 height 10
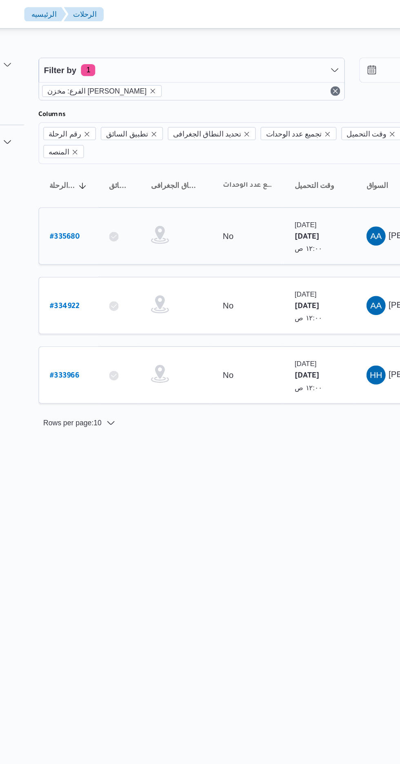
click at [130, 159] on b "# 335680" at bounding box center [124, 162] width 20 height 6
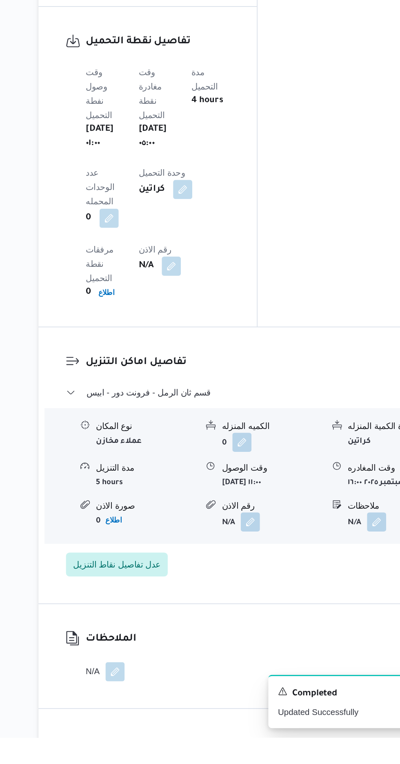
scroll to position [585, 0]
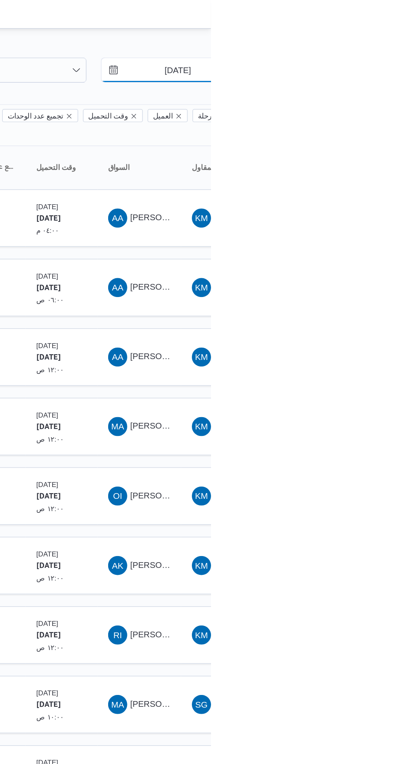
click at [378, 48] on input "[DATE]" at bounding box center [372, 48] width 93 height 16
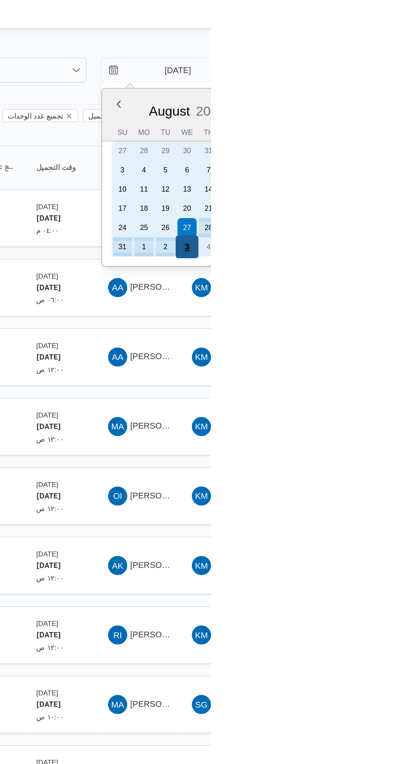
click at [383, 167] on div "3" at bounding box center [384, 169] width 16 height 16
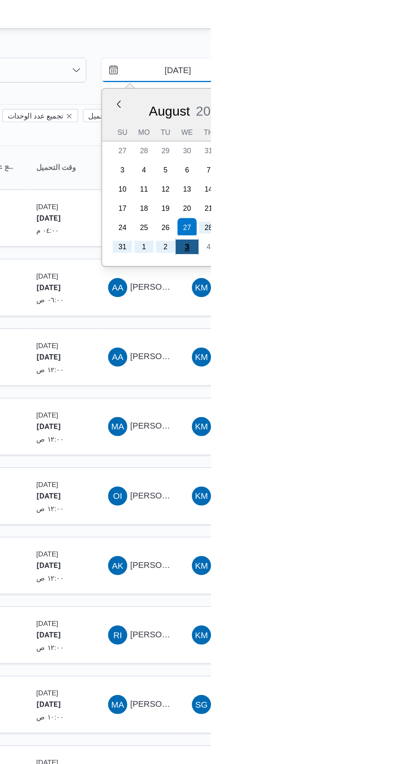
type input "[DATE]"
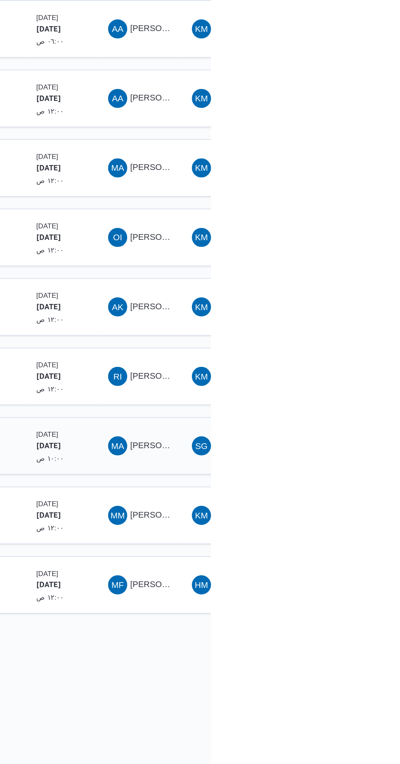
click at [358, 474] on span "MA [PERSON_NAME]" at bounding box center [351, 480] width 43 height 13
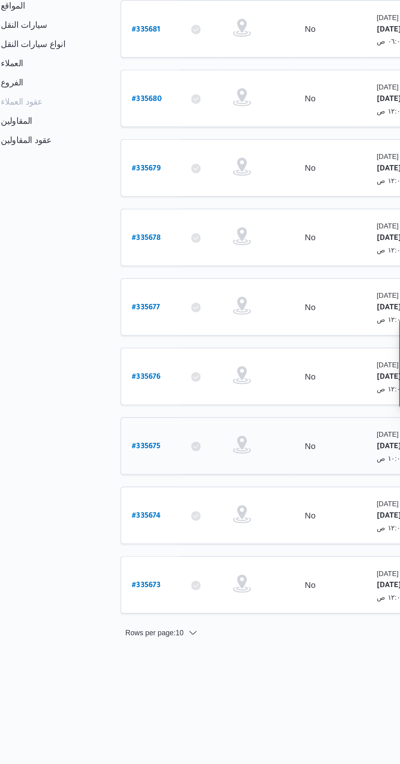
click at [115, 479] on b "# 335675" at bounding box center [124, 482] width 20 height 6
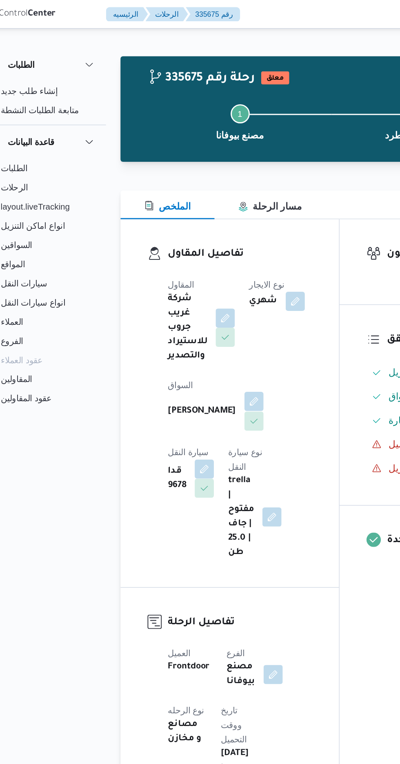
click at [191, 277] on button "button" at bounding box center [197, 273] width 13 height 13
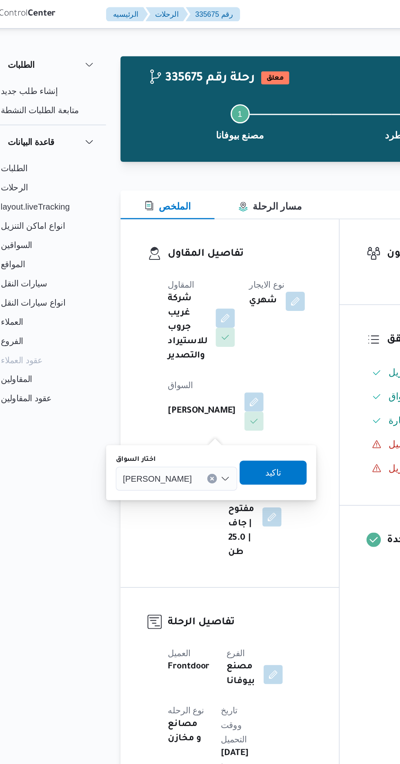
click at [152, 320] on div "[PERSON_NAME]" at bounding box center [144, 326] width 83 height 16
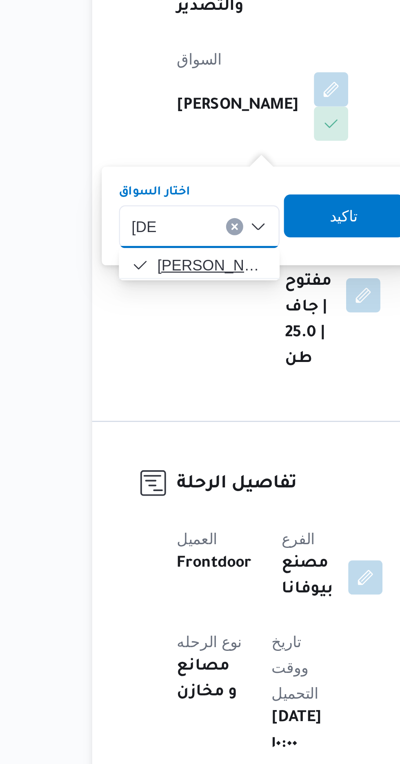
type input "[DEMOGRAPHIC_DATA]"
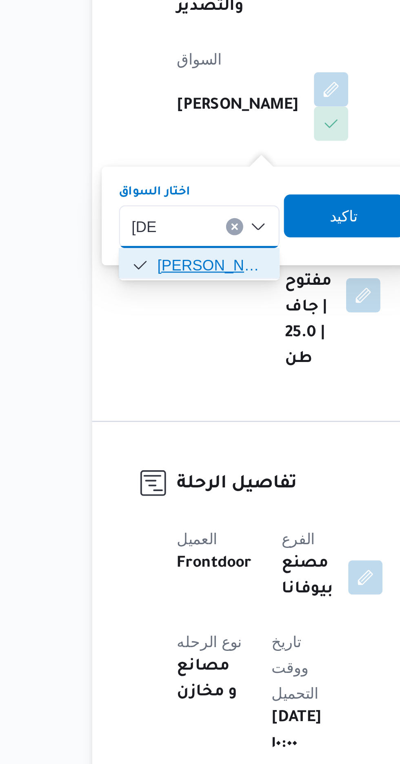
click at [157, 341] on span "[PERSON_NAME] يد [PERSON_NAME]" at bounding box center [152, 341] width 42 height 10
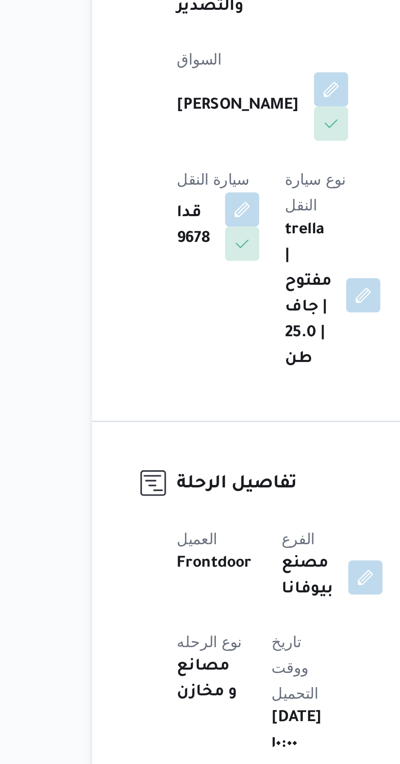
click at [199, 369] on div "المقاول شركة غريب جروب للاستيراد والتصدير نوع الايجار شهري [PERSON_NAME] سيارة …" at bounding box center [188, 285] width 108 height 203
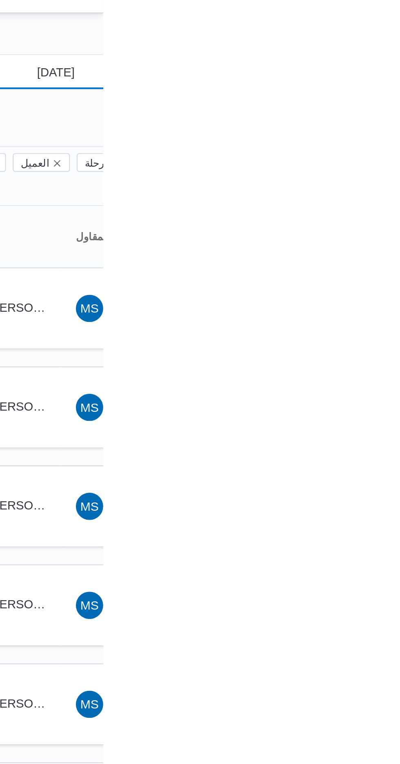
click at [383, 45] on input "18/7/2025" at bounding box center [372, 48] width 93 height 16
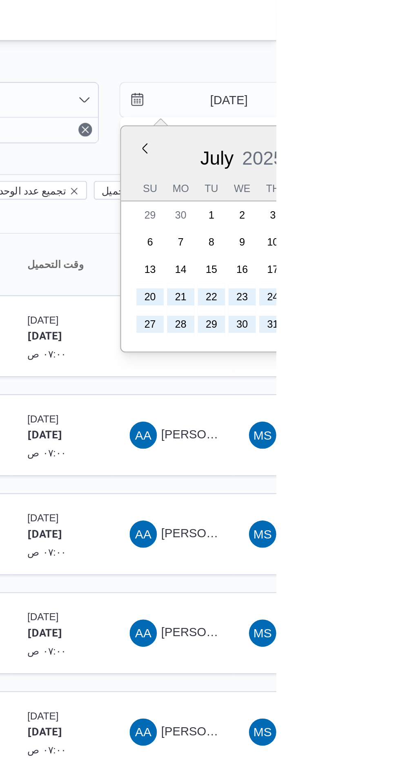
click at [400, 67] on div "July 2025" at bounding box center [384, 74] width 116 height 21
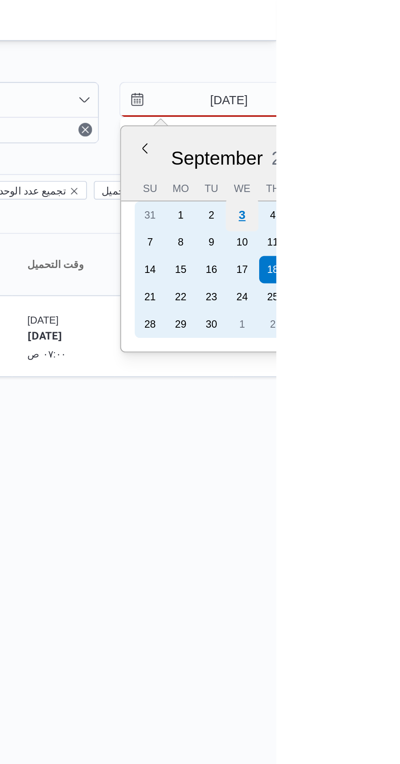
click at [384, 101] on div "3" at bounding box center [384, 103] width 16 height 16
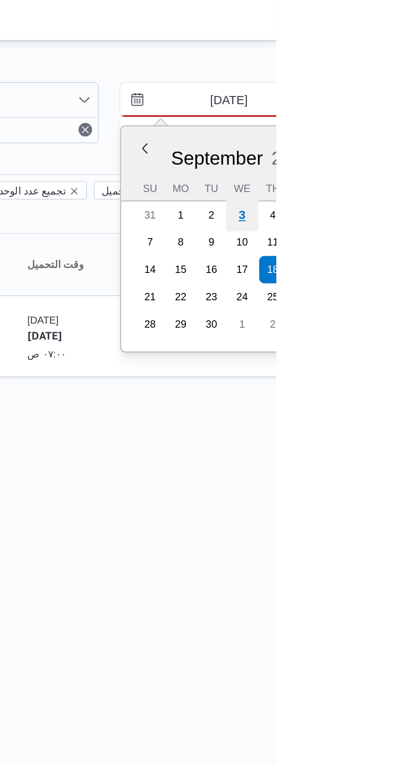
type input "[DATE]"
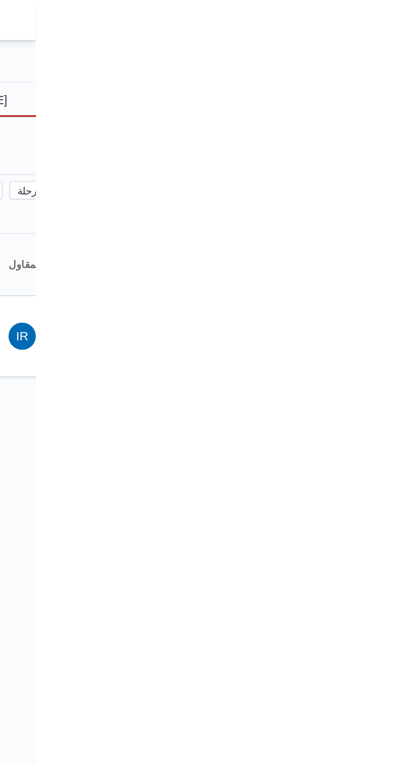
type input "[DATE]"
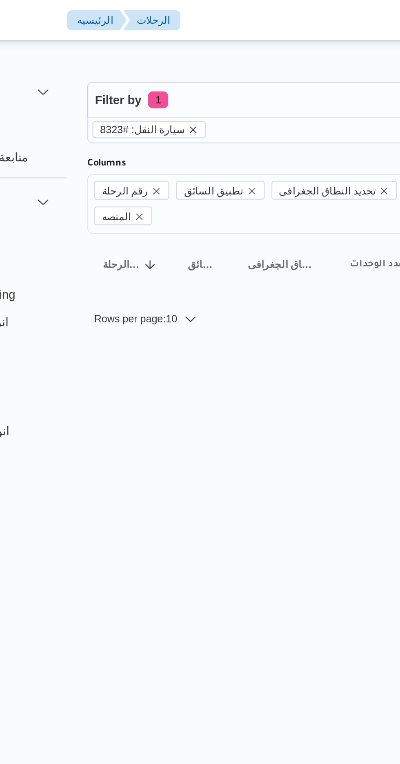
click at [156, 62] on icon "remove selected entity" at bounding box center [157, 61] width 3 height 3
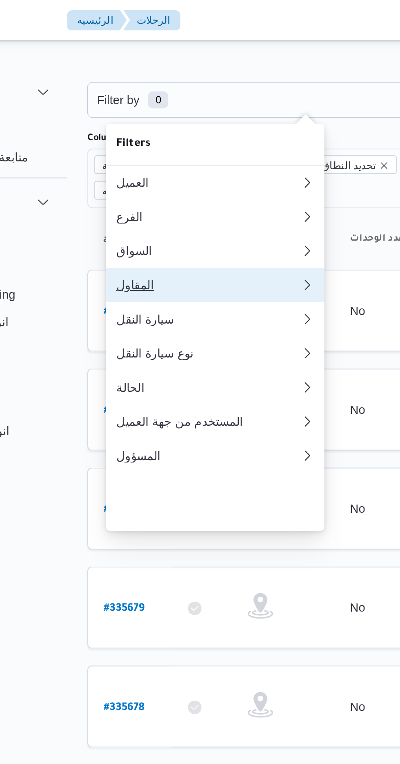
click at [159, 140] on div "المقاول" at bounding box center [164, 136] width 88 height 7
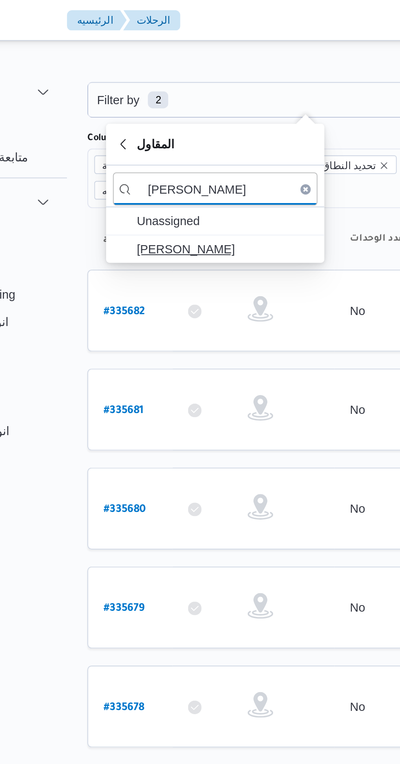
type input "علي عبدالنا"
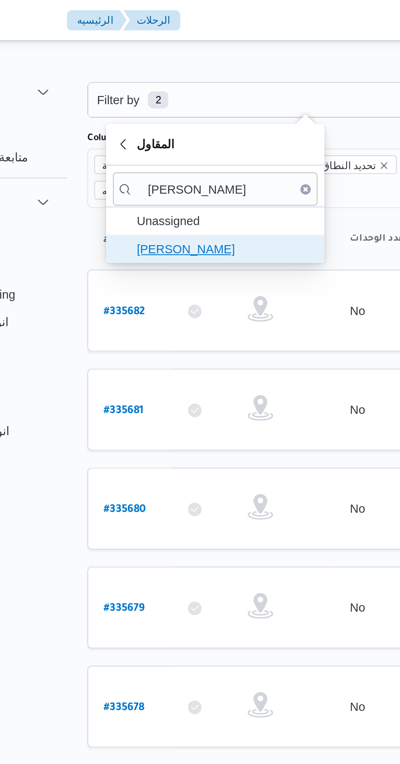
click at [193, 121] on span "علي عبدالناصر علي بخيت علي" at bounding box center [172, 119] width 85 height 10
